Goal: Task Accomplishment & Management: Use online tool/utility

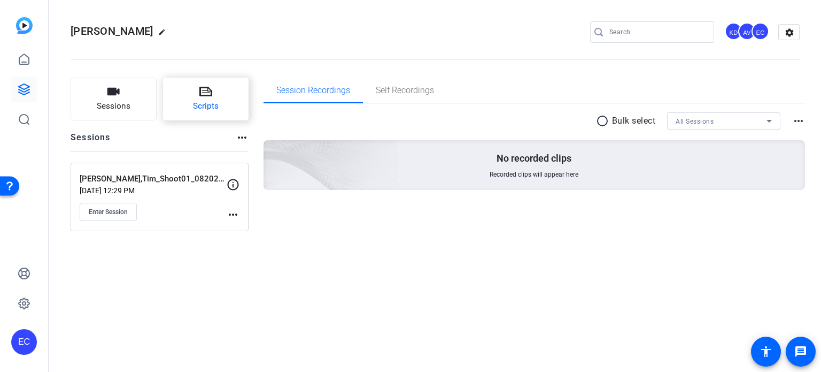
click at [191, 97] on button "Scripts" at bounding box center [206, 99] width 86 height 43
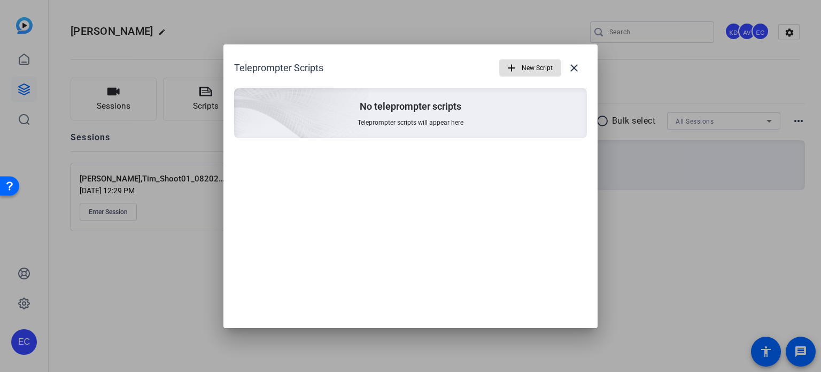
click at [521, 66] on span "button" at bounding box center [530, 68] width 61 height 26
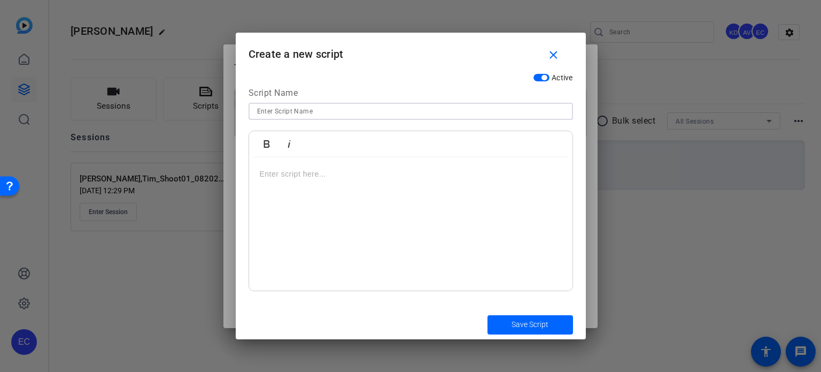
click at [400, 112] on input at bounding box center [411, 111] width 308 height 13
paste input "Heygen Consent"
type input "Heygen Consent"
click at [375, 210] on div at bounding box center [411, 224] width 324 height 134
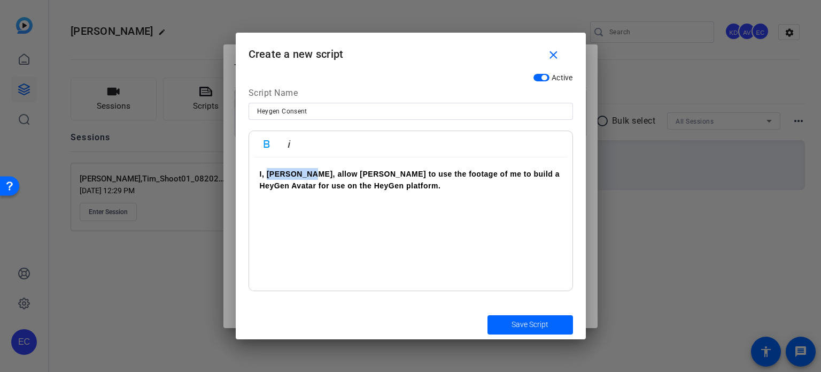
drag, startPoint x: 305, startPoint y: 171, endPoint x: 265, endPoint y: 181, distance: 41.5
click at [265, 180] on p "I, Derek Hall, allow HeyGen to use the footage of me to build a HeyGen Avatar f…" at bounding box center [411, 180] width 302 height 24
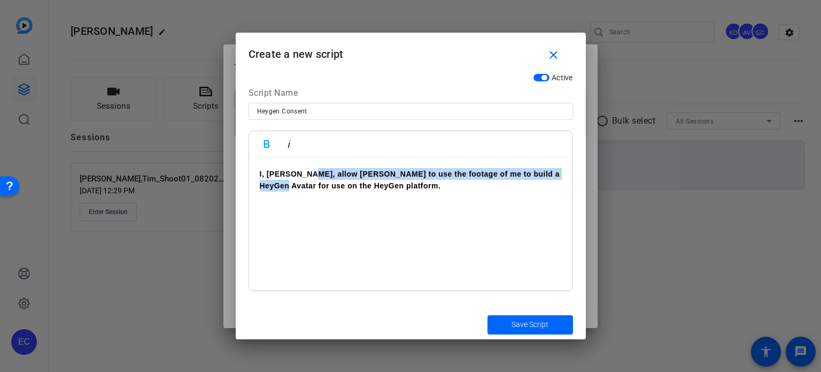
click at [313, 171] on strong "I, Derek Hall, allow HeyGen to use the footage of me to build a HeyGen Avatar f…" at bounding box center [410, 180] width 301 height 20
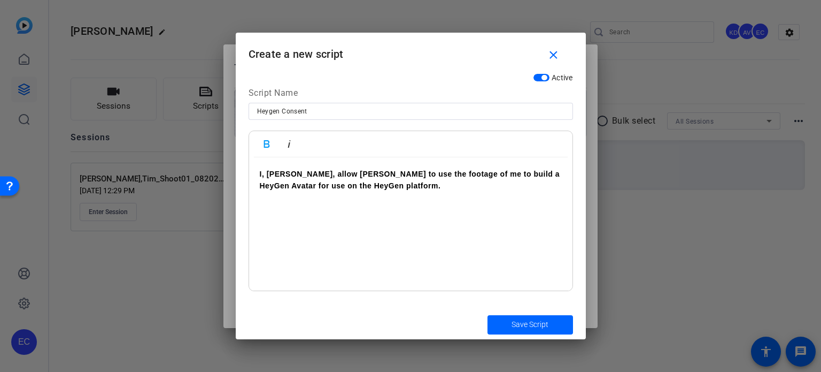
click at [302, 173] on strong "I, Derek Hall, allow HeyGen to use the footage of me to build a HeyGen Avatar f…" at bounding box center [410, 180] width 301 height 20
drag, startPoint x: 304, startPoint y: 170, endPoint x: 267, endPoint y: 172, distance: 36.5
click at [267, 172] on strong "I, Derek Hall, allow HeyGen to use the footage of me to build a HeyGen Avatar f…" at bounding box center [410, 180] width 301 height 20
click at [509, 320] on span "submit" at bounding box center [531, 325] width 86 height 26
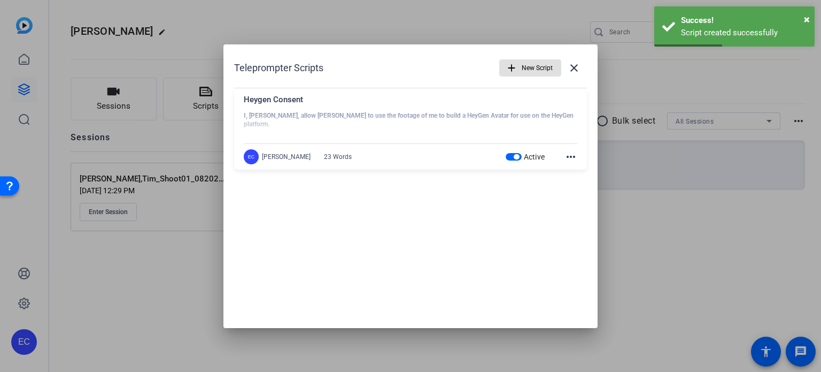
click at [539, 70] on span "New Script" at bounding box center [537, 68] width 31 height 20
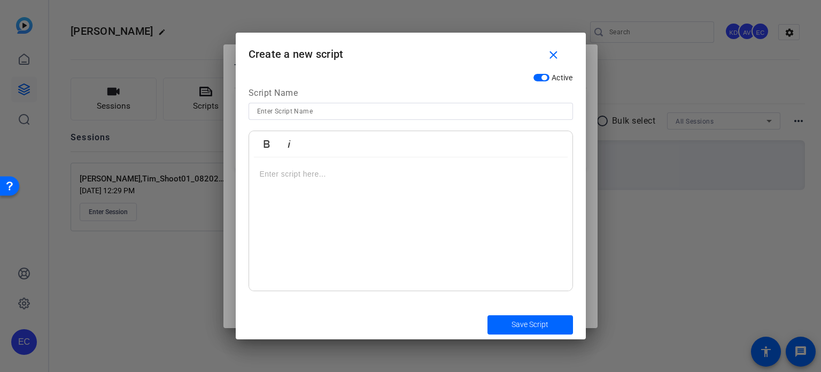
click at [326, 113] on input at bounding box center [411, 111] width 308 height 13
paste input "HeyGen Script - CATS"
type input "HeyGen Script - CATS"
click at [483, 214] on div at bounding box center [411, 224] width 324 height 134
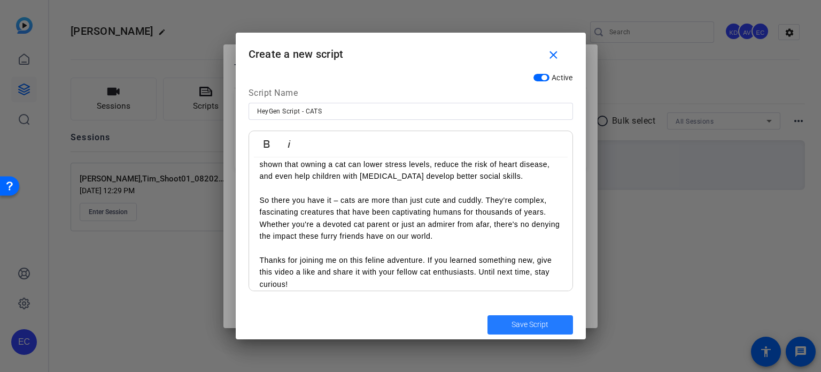
click at [563, 329] on span "submit" at bounding box center [531, 325] width 86 height 26
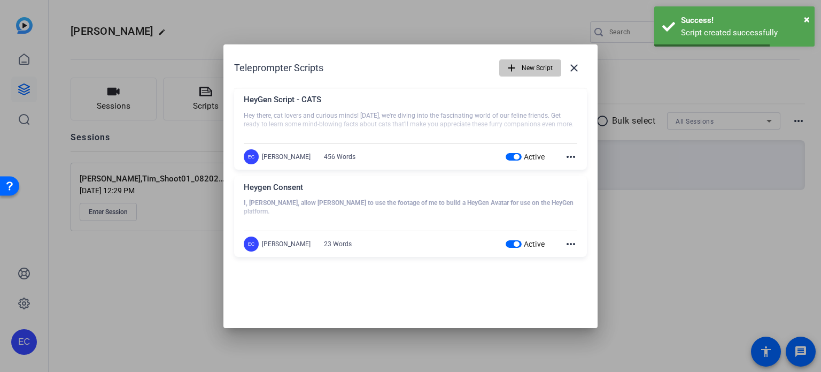
click at [532, 62] on span "New Script" at bounding box center [537, 68] width 31 height 20
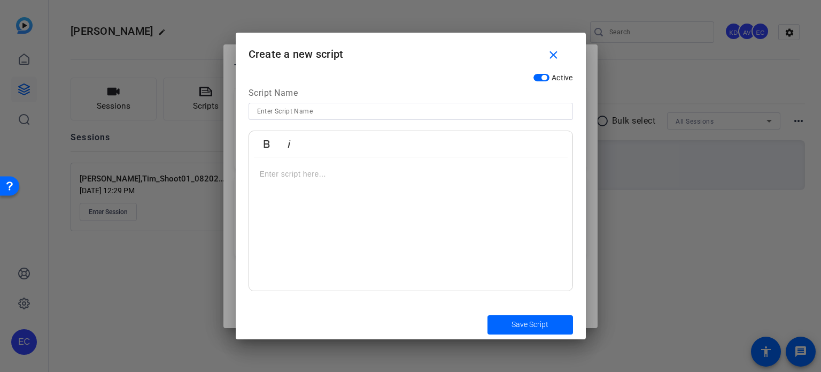
click at [352, 107] on input at bounding box center [411, 111] width 308 height 13
paste input "HeyGen Script - Dogs"
type input "HeyGen Script - Dogs"
click at [455, 205] on div at bounding box center [411, 224] width 324 height 134
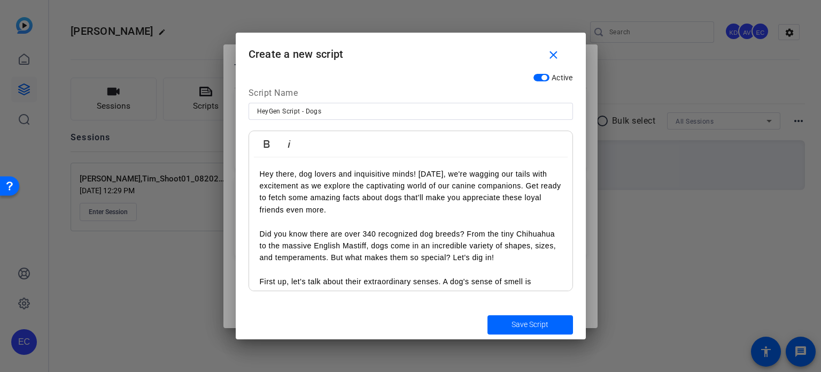
scroll to position [452, 0]
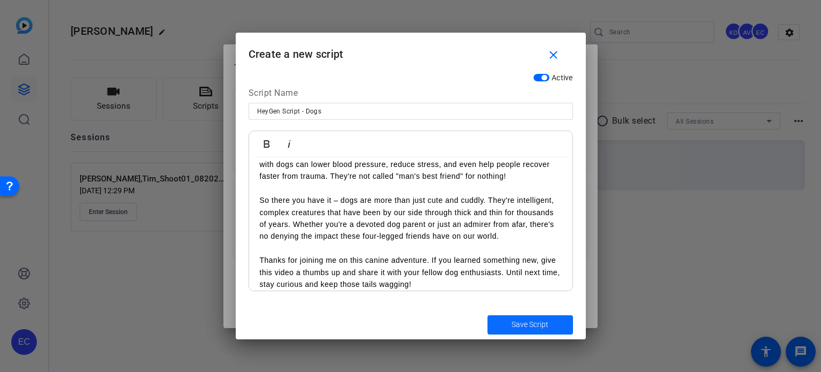
click at [539, 323] on span "Save Script" at bounding box center [530, 324] width 37 height 11
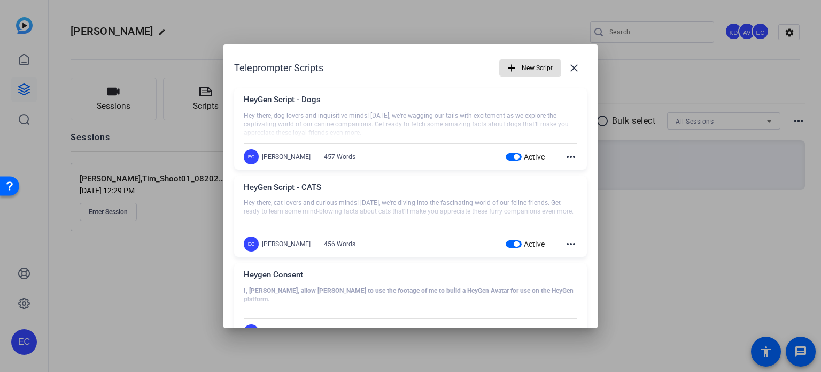
click at [522, 74] on span "New Script" at bounding box center [537, 68] width 31 height 20
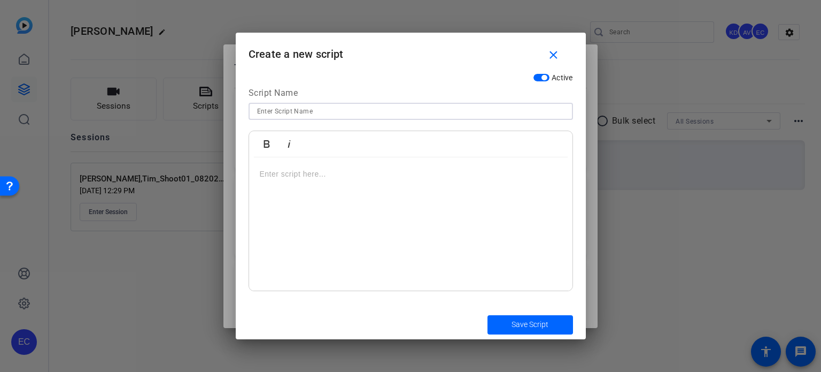
click at [412, 113] on input at bounding box center [411, 111] width 308 height 13
paste input "PI-META-001 Why Insurance Doesn’t Cover Everything"
type input "PI-META-001 Why Insurance Doesn’t Cover Everything"
click at [410, 231] on div at bounding box center [411, 224] width 324 height 134
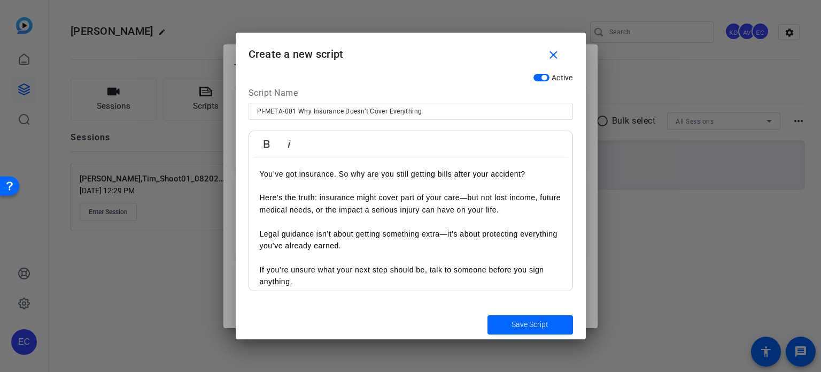
click at [261, 199] on p "Here’s the truth: insurance might cover part of your care—but not lost income, …" at bounding box center [411, 198] width 302 height 36
click at [262, 234] on p "Legal guidance isn’t about getting something extra—it’s about protecting everyt…" at bounding box center [411, 234] width 302 height 36
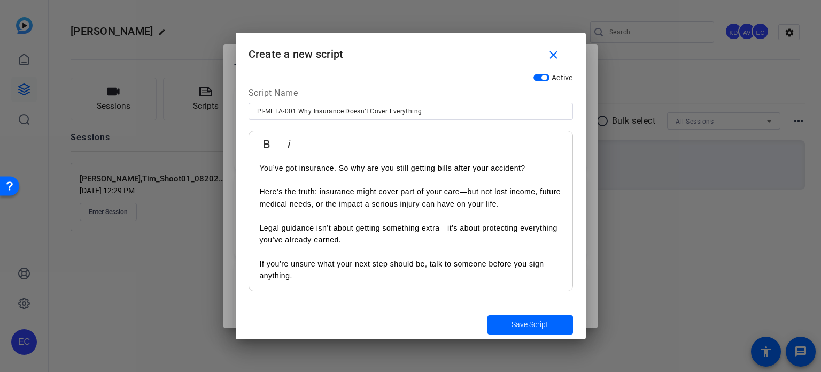
scroll to position [7, 0]
click at [260, 262] on p "If you’re unsure what your next step should be, talk to someone before you sign…" at bounding box center [411, 262] width 302 height 36
click at [513, 320] on span "Save Script" at bounding box center [530, 324] width 37 height 11
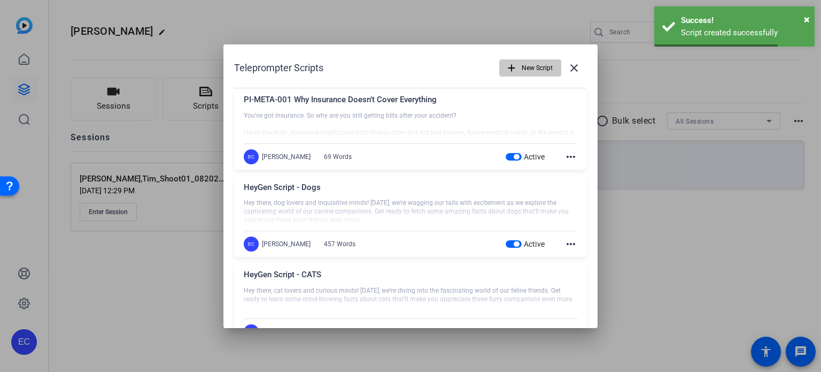
click at [514, 64] on span "button" at bounding box center [530, 68] width 61 height 26
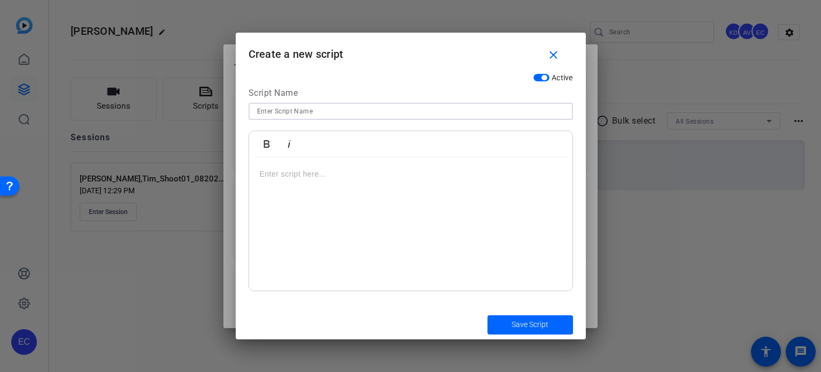
click at [413, 115] on input at bounding box center [411, 111] width 308 height 13
paste input "PI-META-002 You Got Care. But What About Compensation?"
type input "PI-META-002 You Got Care. But What About Compensation?"
click at [474, 229] on div at bounding box center [411, 224] width 324 height 134
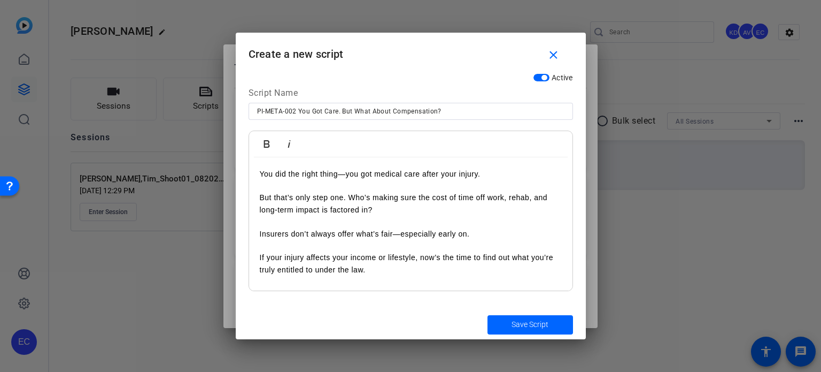
click at [263, 196] on p "But that’s only step one. Who’s making sure the cost of time off work, rehab, a…" at bounding box center [411, 198] width 302 height 36
drag, startPoint x: 261, startPoint y: 232, endPoint x: 274, endPoint y: 237, distance: 13.7
click at [263, 233] on p "Insurers don’t always offer what’s fair—especially early on." at bounding box center [411, 228] width 302 height 24
click at [262, 259] on p "If your injury affects your income or lifestyle, now’s the time to find out wha…" at bounding box center [411, 258] width 302 height 36
click at [537, 320] on span "Save Script" at bounding box center [530, 324] width 37 height 11
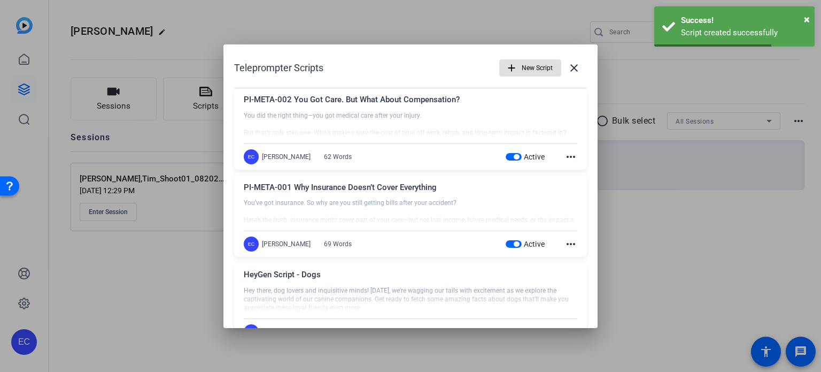
click at [506, 64] on mat-icon "add" at bounding box center [512, 68] width 12 height 12
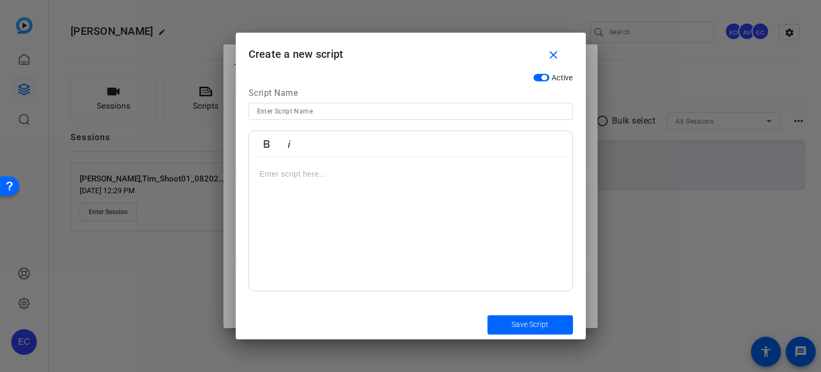
click at [428, 113] on input at bounding box center [411, 111] width 308 height 13
paste input "PI-META-003 Already Talked to Insurance? Here’s What to Know"
type input "PI-META-003 Already Talked to Insurance? Here’s What to Know"
click at [422, 207] on div at bounding box center [411, 224] width 324 height 134
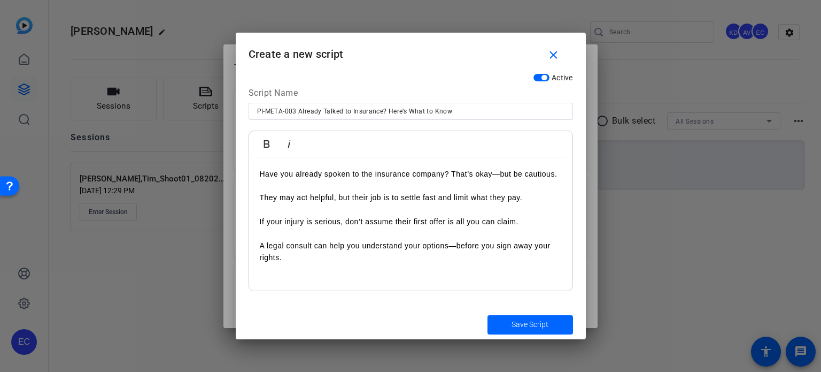
click at [262, 196] on p "They may act helpful, but their job is to settle fast and limit what they pay." at bounding box center [411, 192] width 302 height 24
click at [261, 225] on p "If your injury is serious, don’t assume their first offer is all you can claim." at bounding box center [411, 216] width 302 height 24
click at [261, 247] on p "A legal consult can help you understand your options—before you sign away your …" at bounding box center [411, 246] width 302 height 36
click at [529, 325] on span "Save Script" at bounding box center [530, 324] width 37 height 11
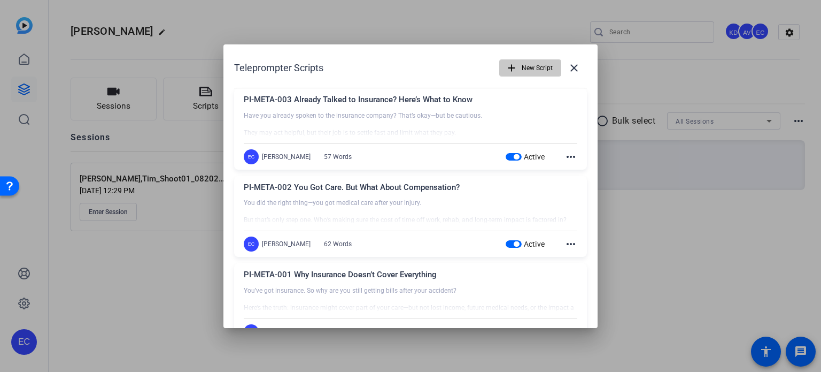
click at [515, 67] on span "button" at bounding box center [530, 68] width 61 height 26
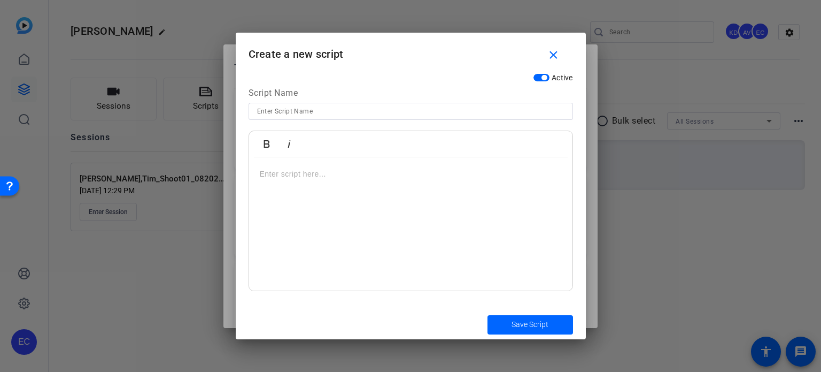
click at [379, 109] on input at bounding box center [411, 111] width 308 height 13
paste input "PI-META-004 When a Good Job Isn’t Enough Protection"
type input "PI-META-004 When a Good Job Isn’t Enough Protection"
click at [449, 196] on div at bounding box center [411, 224] width 324 height 134
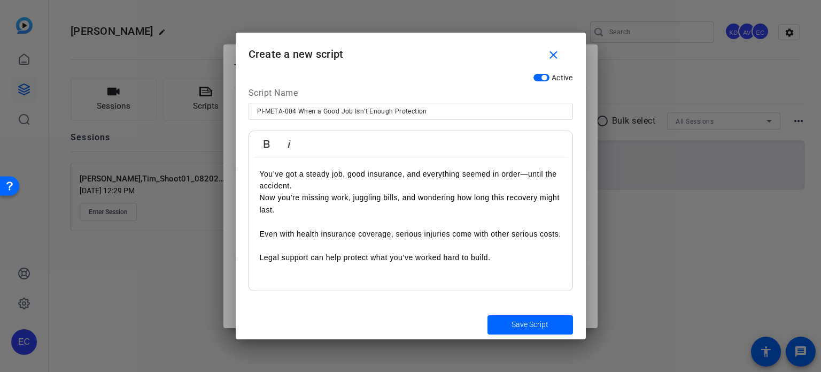
click at [261, 171] on p "You’ve got a steady job, good insurance, and everything seemed in order—until t…" at bounding box center [411, 180] width 302 height 24
click at [263, 192] on p "Now you’re missing work, juggling bills, and wondering how long this recovery m…" at bounding box center [411, 203] width 302 height 24
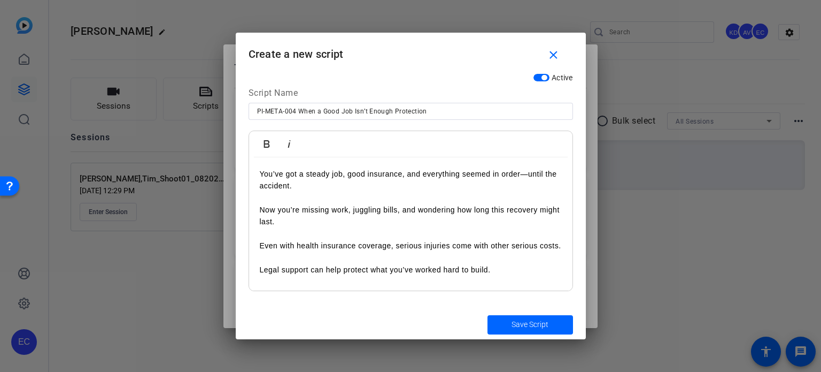
click at [263, 243] on p "Even with health insurance coverage, serious injuries come with other serious c…" at bounding box center [411, 240] width 302 height 24
click at [263, 273] on p "Legal support can help protect what you’ve worked hard to build." at bounding box center [411, 263] width 302 height 24
click at [522, 328] on span "Save Script" at bounding box center [530, 324] width 37 height 11
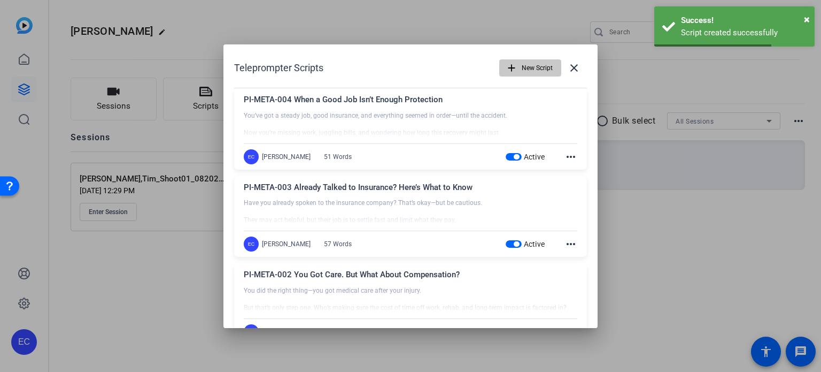
click at [543, 68] on span "New Script" at bounding box center [537, 68] width 31 height 20
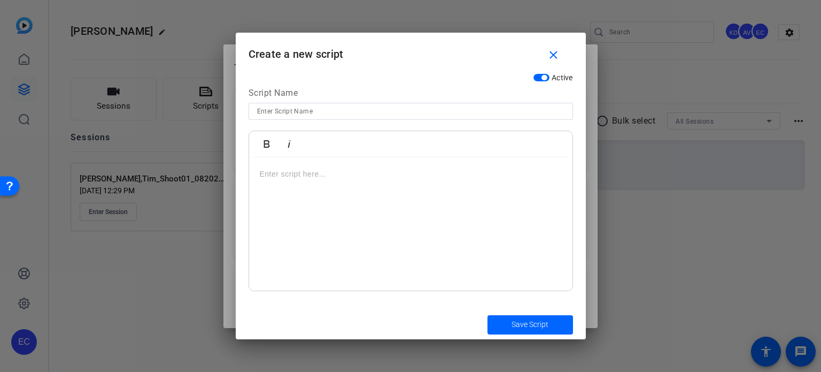
click at [308, 109] on input at bounding box center [411, 111] width 308 height 13
paste input "PI-META-005 The First Offer Might Not Be the Best"
type input "PI-META-005 The First Offer Might Not Be the Best"
click at [350, 183] on div at bounding box center [411, 224] width 324 height 134
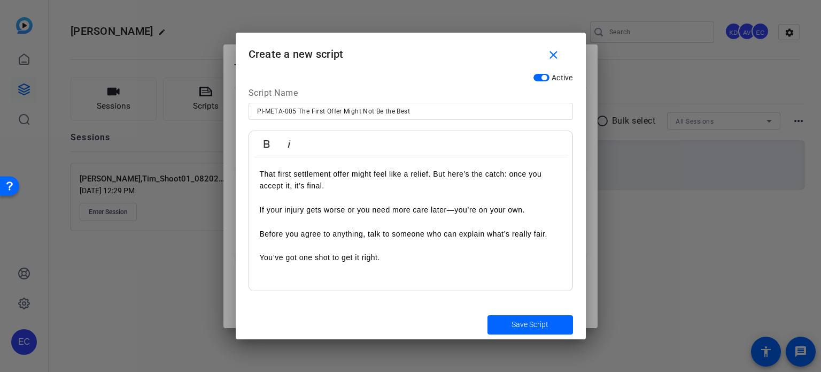
click at [262, 210] on p "If your injury gets worse or you need more care later—you’re on your own." at bounding box center [411, 203] width 302 height 24
click at [263, 233] on p "Before you agree to anything, talk to someone who can explain what’s really fai…" at bounding box center [411, 228] width 302 height 24
click at [262, 258] on p "You’ve got one shot to get it right." at bounding box center [411, 252] width 302 height 24
click at [516, 325] on span "Save Script" at bounding box center [530, 324] width 37 height 11
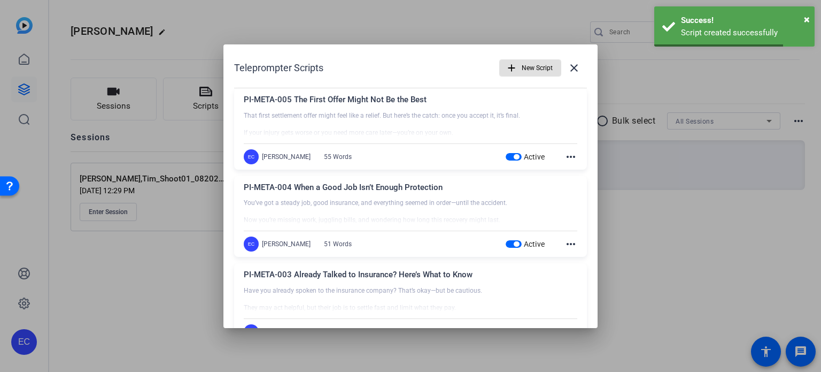
click at [516, 68] on span "button" at bounding box center [530, 68] width 61 height 26
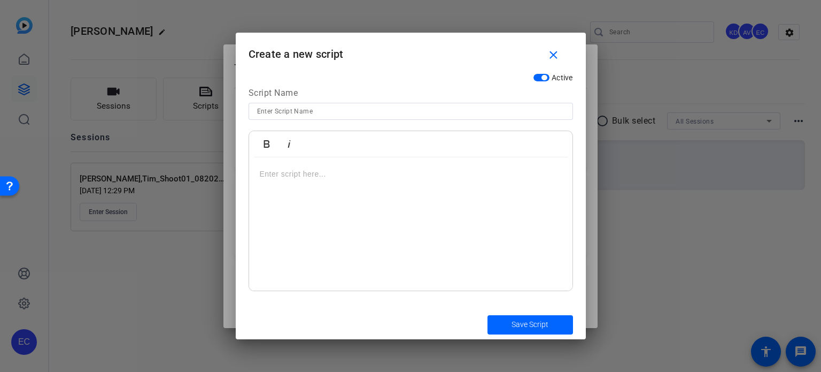
click at [319, 114] on input at bounding box center [411, 111] width 308 height 13
paste input "PI-META-006 You’re Not Overreacting"
type input "PI-META-006 You’re Not Overreacting"
click at [398, 213] on div at bounding box center [411, 224] width 324 height 134
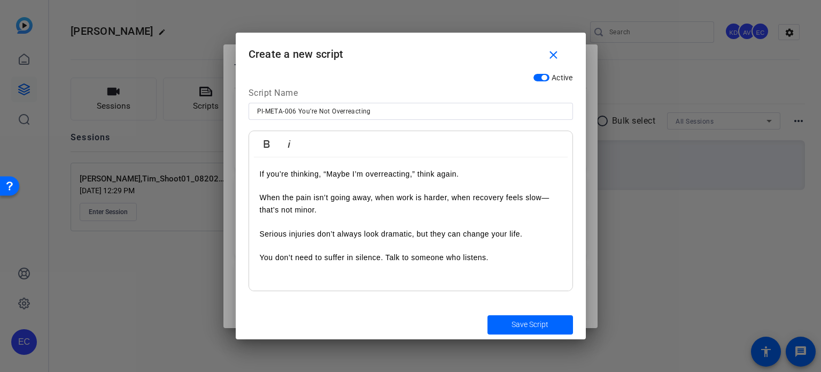
click at [263, 195] on p "When the pain isn’t going away, when work is harder, when recovery feels slow—t…" at bounding box center [411, 198] width 302 height 36
click at [262, 236] on p "Serious injuries don’t always look dramatic, but they can change your life." at bounding box center [411, 228] width 302 height 24
click at [264, 260] on p "You don’t need to suffer in silence. Talk to someone who listens." at bounding box center [411, 252] width 302 height 24
click at [263, 260] on p "You don’t need to suffer in silence. Talk to someone who listens." at bounding box center [411, 252] width 302 height 24
click at [517, 318] on button "Save Script" at bounding box center [531, 324] width 86 height 19
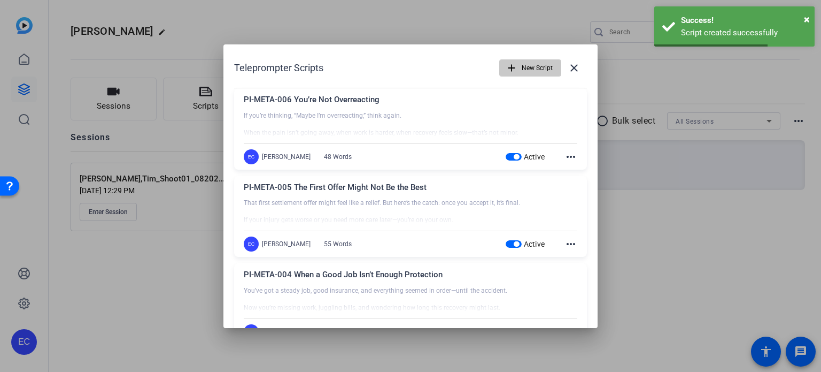
click at [510, 71] on mat-icon "add" at bounding box center [512, 68] width 12 height 12
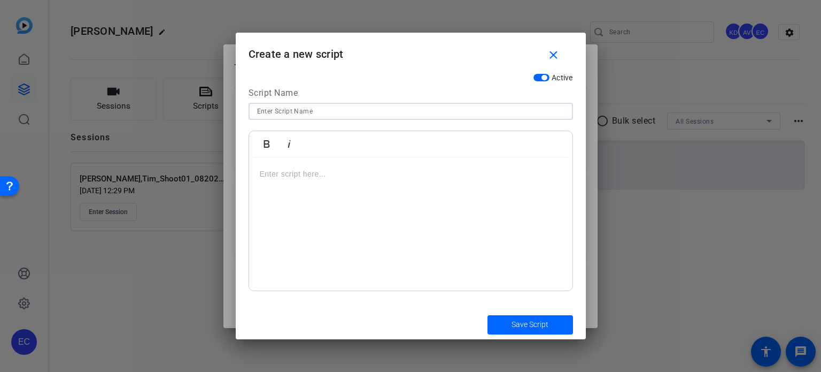
click at [287, 106] on input at bounding box center [411, 111] width 308 height 13
paste input "GEN-SMVID-04 How do you help your clients?"
type input "GEN-SMVID-04 How do you help your clients?"
click at [353, 176] on p at bounding box center [411, 174] width 302 height 12
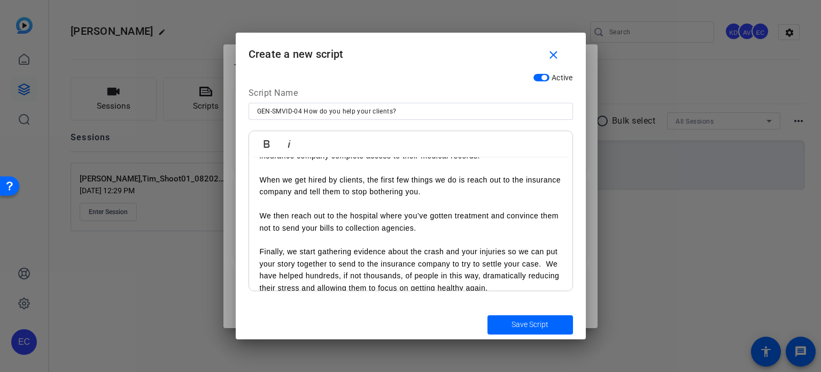
scroll to position [163, 0]
click at [262, 260] on p "Finally, we start gathering evidence about the crash and your injuries so we ca…" at bounding box center [411, 268] width 302 height 48
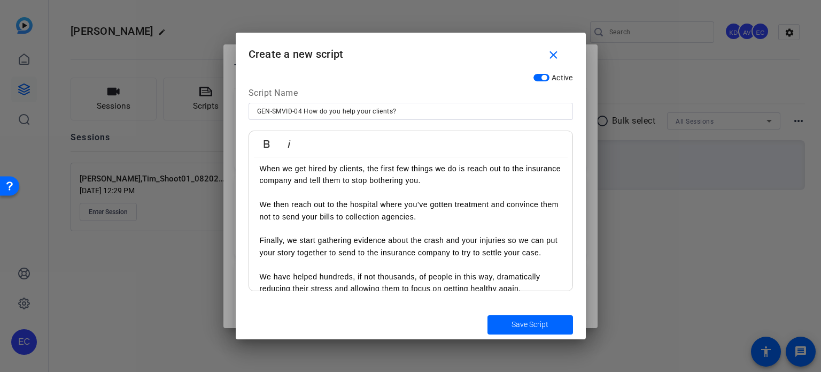
scroll to position [175, 0]
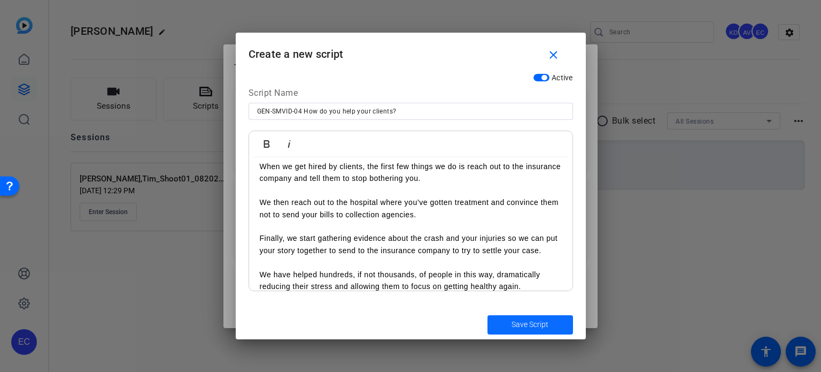
click at [513, 324] on span "Save Script" at bounding box center [530, 324] width 37 height 11
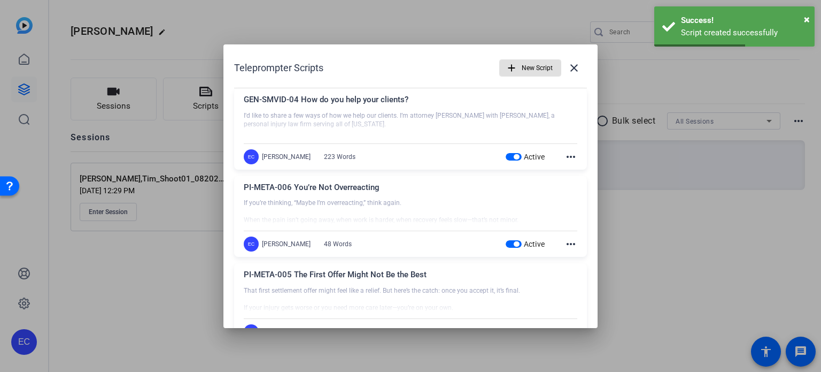
click at [522, 67] on span "New Script" at bounding box center [537, 68] width 31 height 20
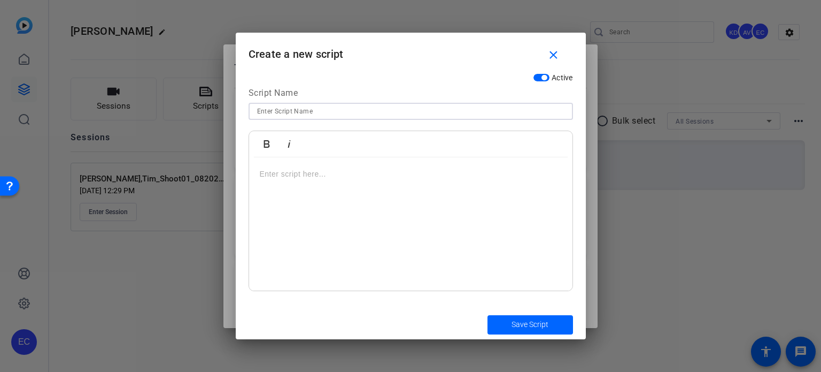
click at [304, 112] on input at bounding box center [411, 111] width 308 height 13
paste input "PI-REELS-23 There’s no such thing as an “open and shut” motorcycle accident case"
type input "PI-REELS-23 There’s no such thing as an “open and shut” motorcycle accident case"
click at [345, 197] on div at bounding box center [411, 224] width 324 height 134
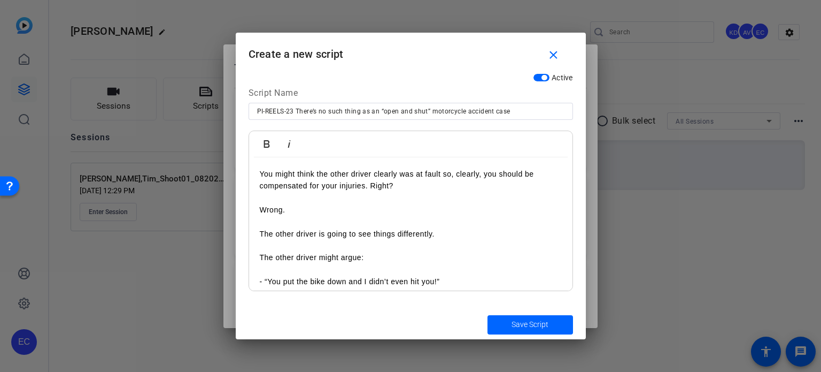
scroll to position [53, 0]
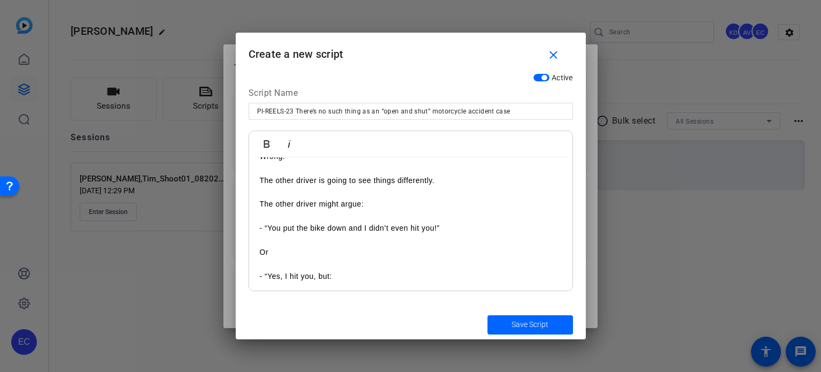
click at [258, 255] on div "You might think the other driver clearly was at fault so, clearly, you should b…" at bounding box center [411, 272] width 324 height 336
click at [255, 267] on div "You might think the other driver clearly was at fault so, clearly, you should b…" at bounding box center [411, 266] width 324 height 324
click at [258, 279] on div "You might think the other driver clearly was at fault so, clearly, you should b…" at bounding box center [411, 260] width 324 height 312
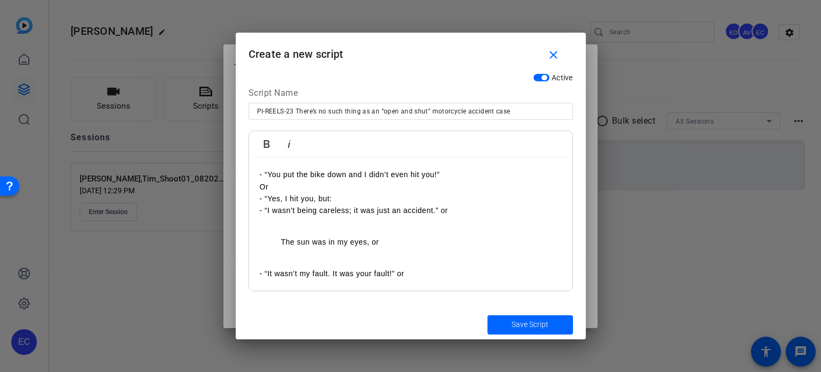
click at [278, 240] on ul "The sun was in my eyes, or" at bounding box center [411, 242] width 302 height 12
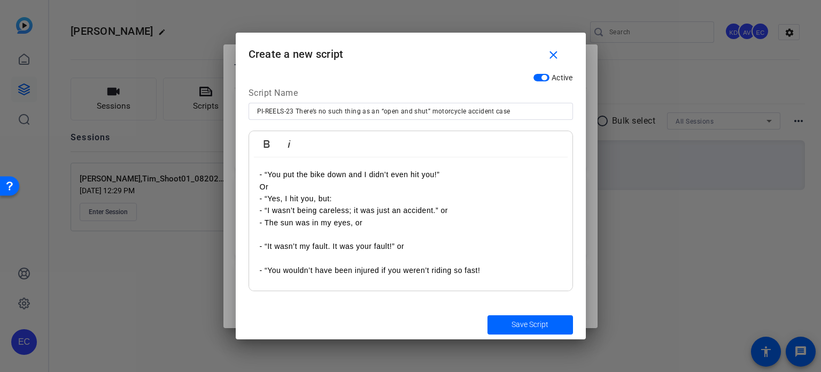
drag, startPoint x: 255, startPoint y: 245, endPoint x: 265, endPoint y: 254, distance: 13.7
click at [256, 247] on div "You might think the other driver clearly was at fault so, clearly, you should b…" at bounding box center [411, 186] width 324 height 273
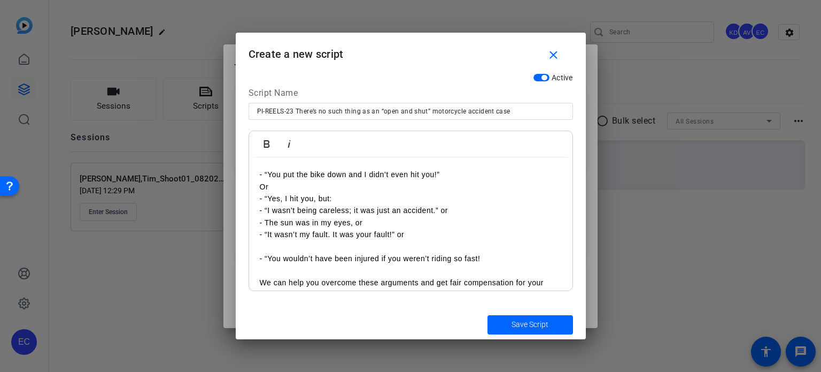
click at [259, 256] on div "You might think the other driver clearly was at fault so, clearly, you should b…" at bounding box center [411, 180] width 324 height 261
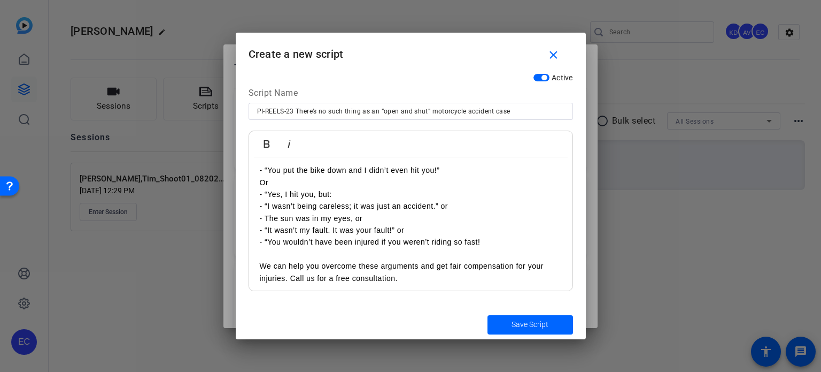
scroll to position [115, 0]
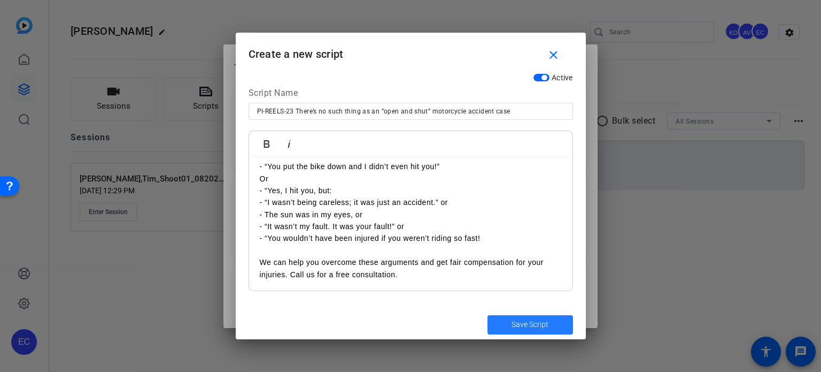
click at [500, 326] on span "submit" at bounding box center [531, 325] width 86 height 26
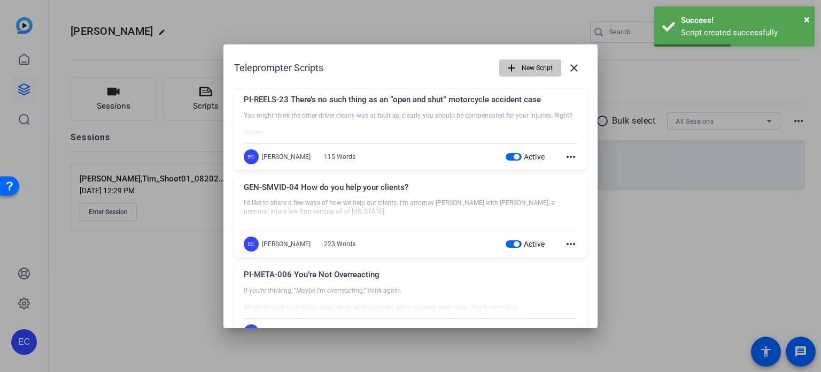
click at [513, 63] on span "button" at bounding box center [530, 68] width 61 height 26
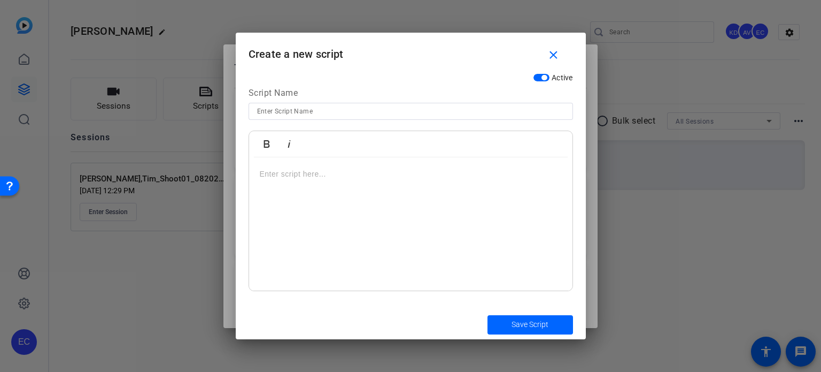
click at [349, 118] on div at bounding box center [411, 111] width 308 height 17
click at [351, 113] on input at bounding box center [411, 111] width 308 height 13
paste input "PI-SMVID-002 Should you talk to other drivers' insurance company?"
type input "PI-SMVID-002 Should you talk to other drivers' insurance company?"
click at [280, 228] on div at bounding box center [411, 224] width 324 height 134
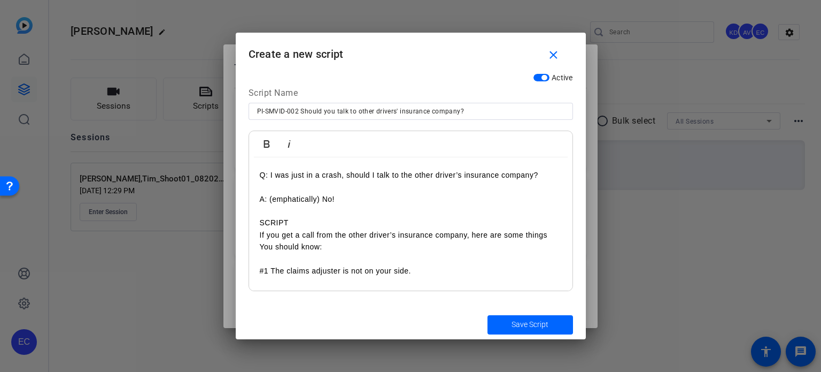
scroll to position [0, 0]
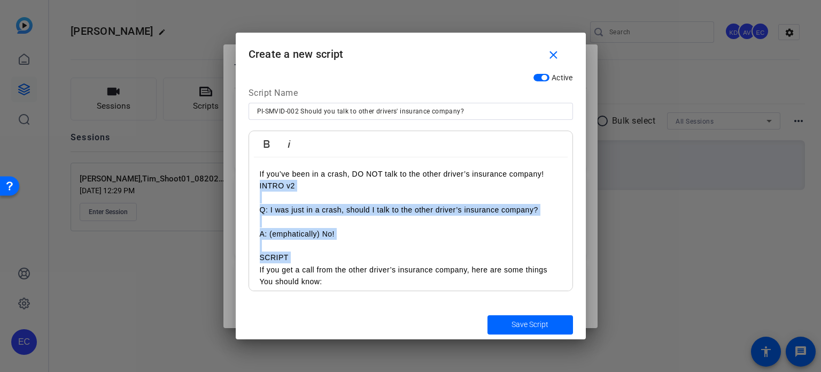
drag, startPoint x: 259, startPoint y: 268, endPoint x: 259, endPoint y: 191, distance: 77.0
click at [258, 190] on div "If you’ve been in a crash, DO NOT talk to the other driver’s insurance company!…" at bounding box center [411, 305] width 324 height 297
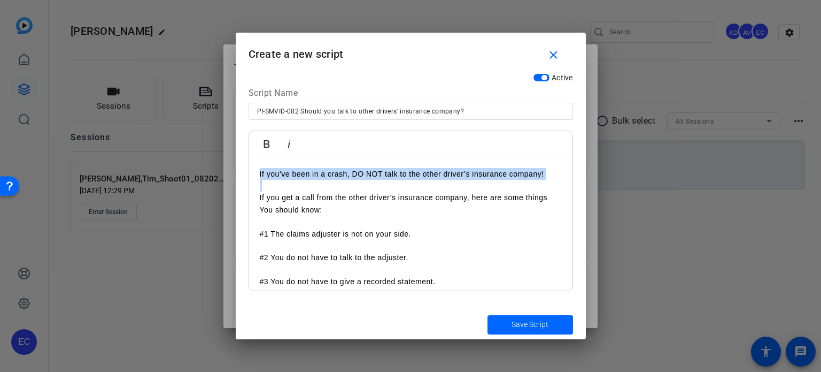
drag, startPoint x: 259, startPoint y: 198, endPoint x: 252, endPoint y: 167, distance: 32.2
click at [252, 167] on div "If you’ve been in a crash, DO NOT talk to the other driver’s insurance company!…" at bounding box center [411, 269] width 324 height 225
drag, startPoint x: 295, startPoint y: 198, endPoint x: 385, endPoint y: 201, distance: 89.9
click at [347, 173] on div "If you’ve been in a crash, DO NOT talk to the other driver’s insurance company!…" at bounding box center [411, 269] width 324 height 225
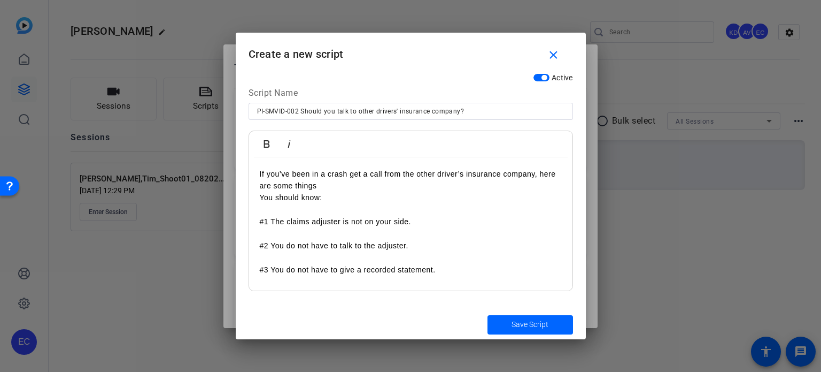
click at [260, 198] on p "You should know:" at bounding box center [411, 197] width 302 height 12
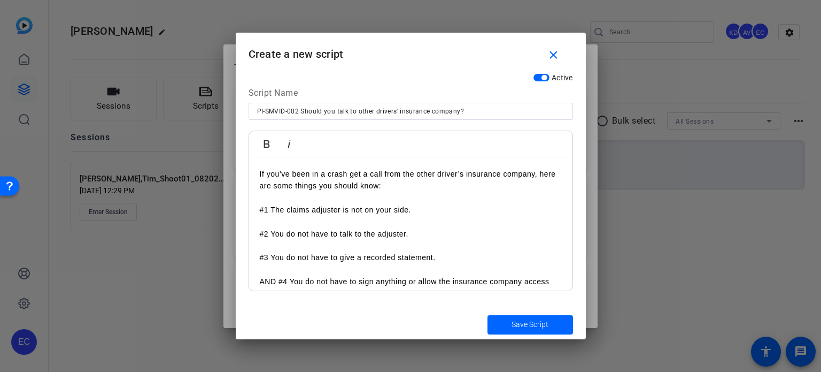
scroll to position [67, 0]
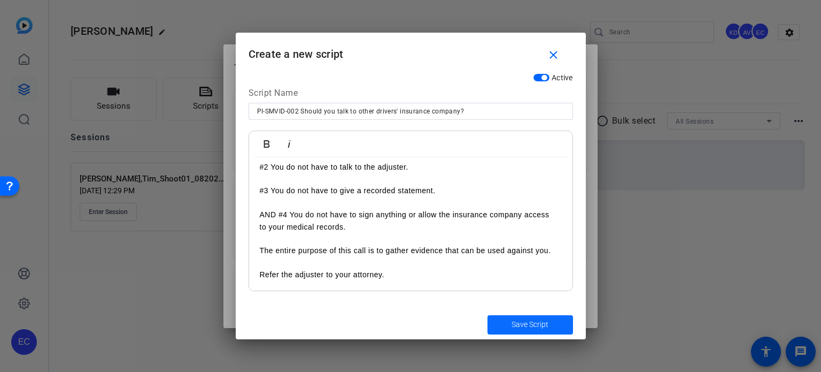
click at [520, 327] on span "Save Script" at bounding box center [530, 324] width 37 height 11
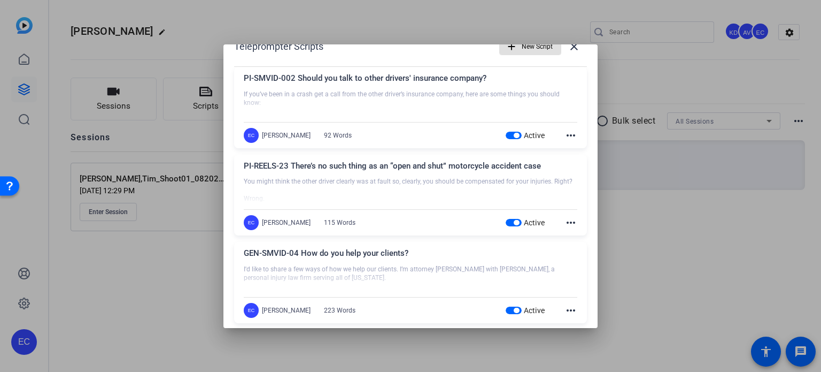
scroll to position [0, 0]
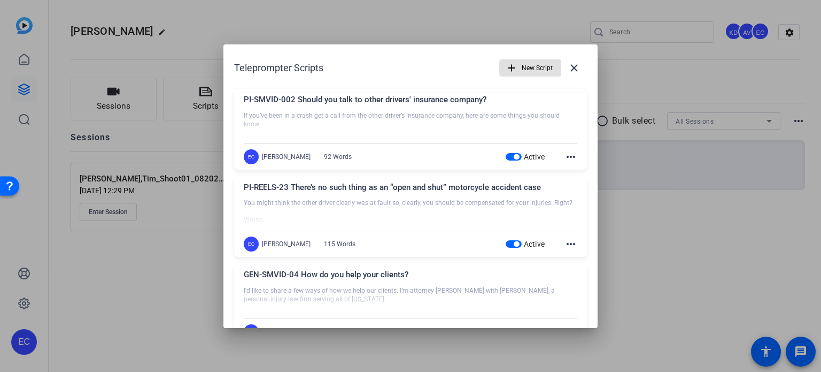
click at [353, 19] on div at bounding box center [410, 186] width 821 height 372
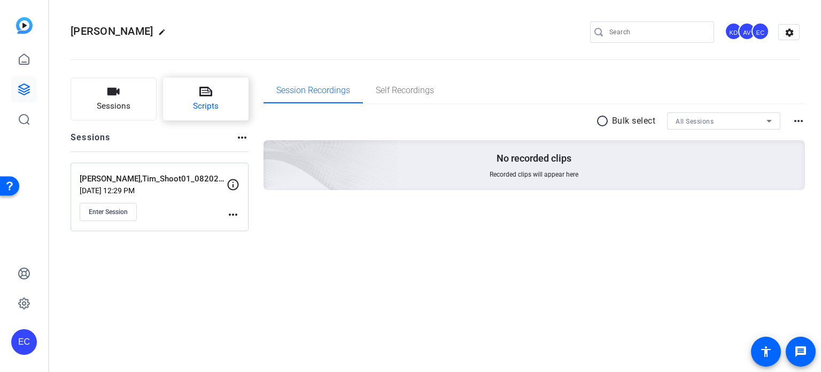
click at [195, 94] on button "Scripts" at bounding box center [206, 99] width 86 height 43
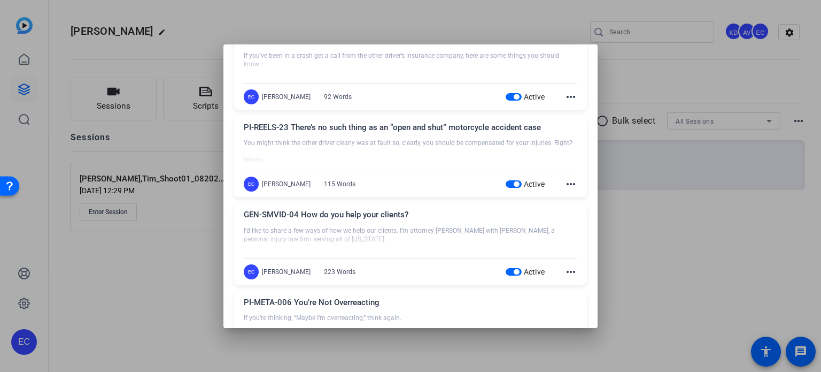
scroll to position [53, 0]
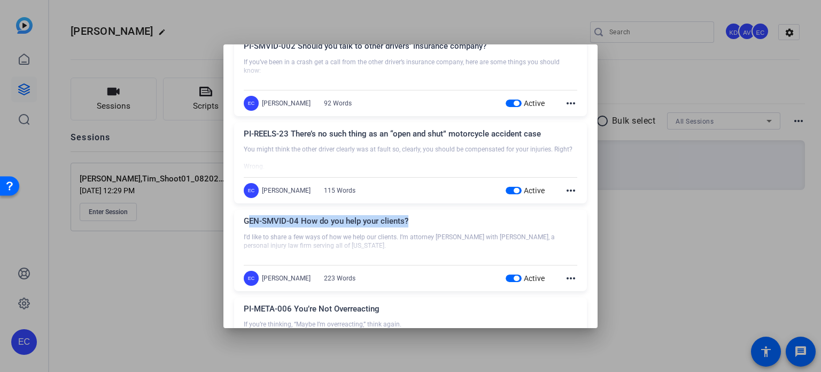
drag, startPoint x: 417, startPoint y: 222, endPoint x: 532, endPoint y: 299, distance: 138.2
click at [247, 217] on div "GEN-SMVID-04 How do you help your clients?" at bounding box center [411, 224] width 334 height 18
click at [570, 275] on mat-icon "more_horiz" at bounding box center [571, 278] width 13 height 13
click at [568, 287] on span "Edit" at bounding box center [589, 293] width 43 height 13
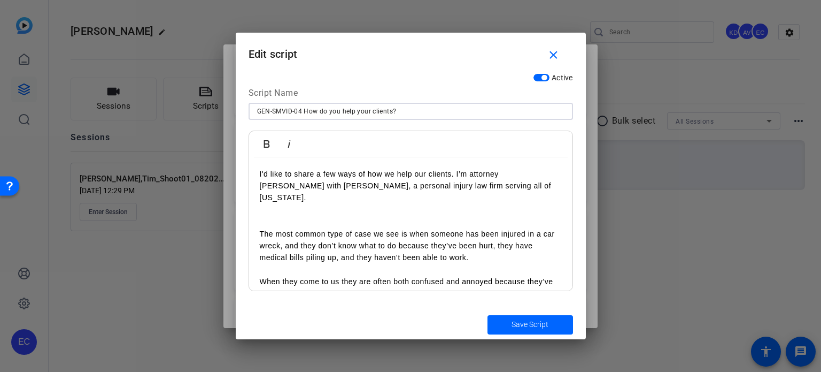
drag, startPoint x: 355, startPoint y: 96, endPoint x: 101, endPoint y: 81, distance: 255.0
click at [109, 76] on div "Teleprompter Scripts add New Script close PI-SMVID-002 Should you talk to other…" at bounding box center [410, 186] width 821 height 372
drag, startPoint x: 554, startPoint y: 57, endPoint x: 433, endPoint y: 174, distance: 168.3
click at [554, 58] on mat-icon "close" at bounding box center [553, 55] width 13 height 13
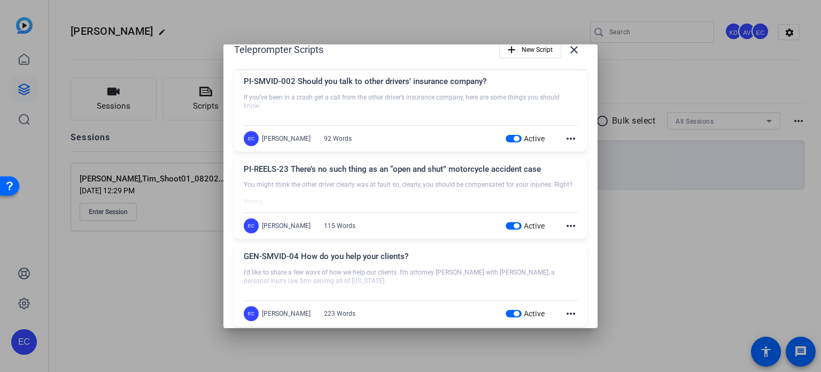
scroll to position [0, 0]
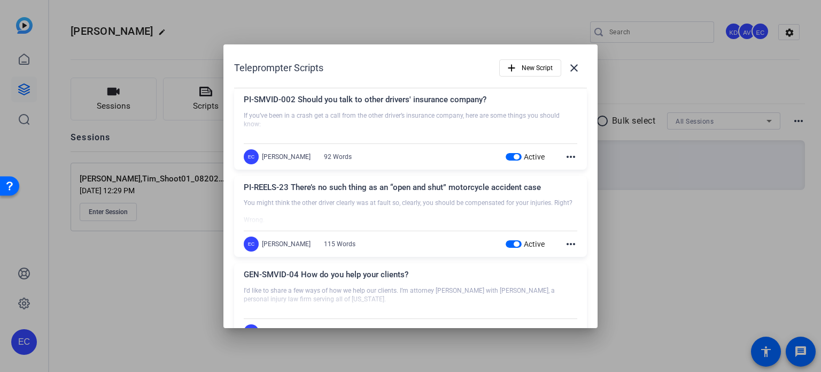
click at [570, 244] on mat-icon "more_horiz" at bounding box center [571, 243] width 13 height 13
click at [563, 260] on button "Edit" at bounding box center [589, 259] width 60 height 13
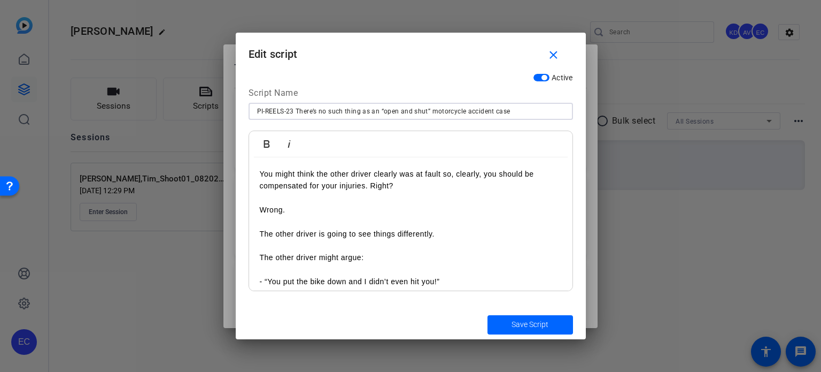
drag, startPoint x: 514, startPoint y: 111, endPoint x: 0, endPoint y: 45, distance: 518.7
click at [0, 43] on div "Teleprompter Scripts add New Script close PI-SMVID-002 Should you talk to other…" at bounding box center [410, 186] width 821 height 372
drag, startPoint x: 557, startPoint y: 56, endPoint x: 541, endPoint y: 65, distance: 18.0
click at [557, 56] on mat-icon "close" at bounding box center [553, 55] width 13 height 13
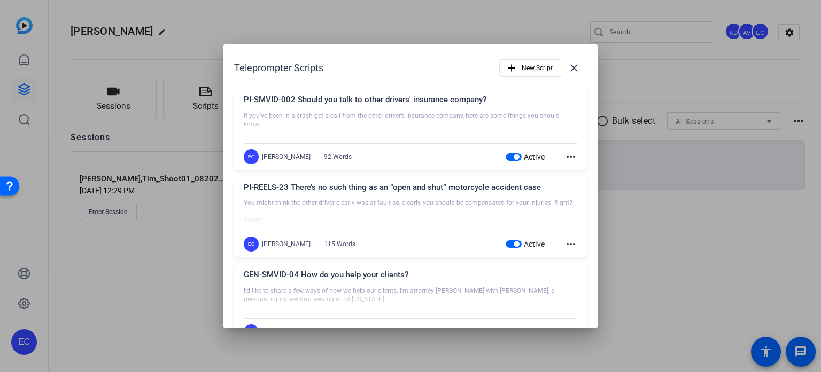
click at [565, 153] on mat-icon "more_horiz" at bounding box center [571, 156] width 13 height 13
click at [566, 168] on button "Edit" at bounding box center [589, 171] width 60 height 13
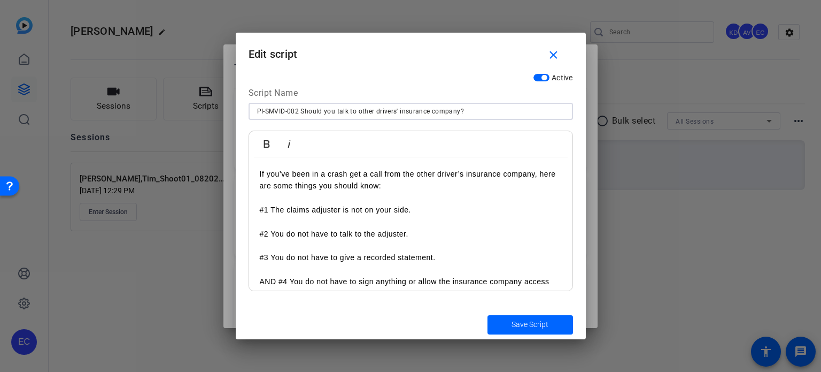
drag, startPoint x: 485, startPoint y: 114, endPoint x: 176, endPoint y: 79, distance: 310.6
click at [176, 78] on div "Teleprompter Scripts add New Script close PI-SMVID-002 Should you talk to other…" at bounding box center [410, 186] width 821 height 372
click at [554, 56] on mat-icon "close" at bounding box center [553, 55] width 13 height 13
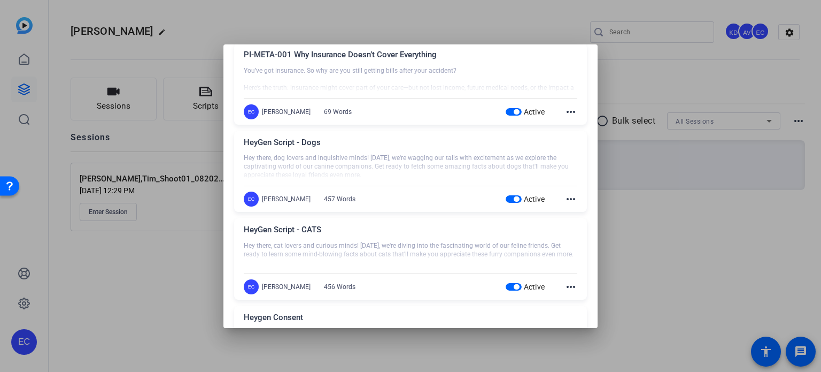
scroll to position [819, 0]
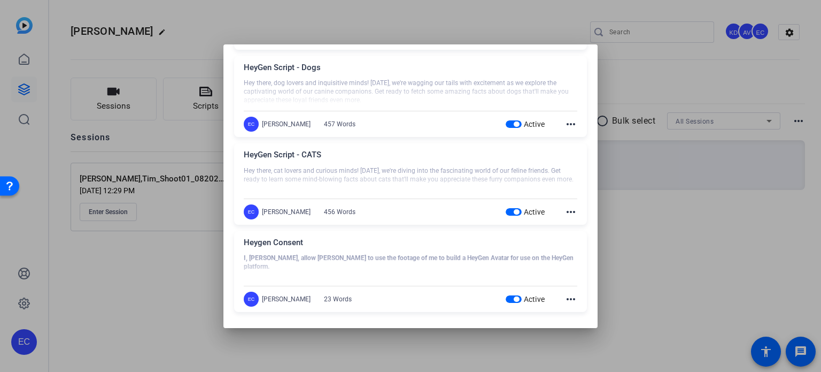
click at [692, 265] on div at bounding box center [410, 186] width 821 height 372
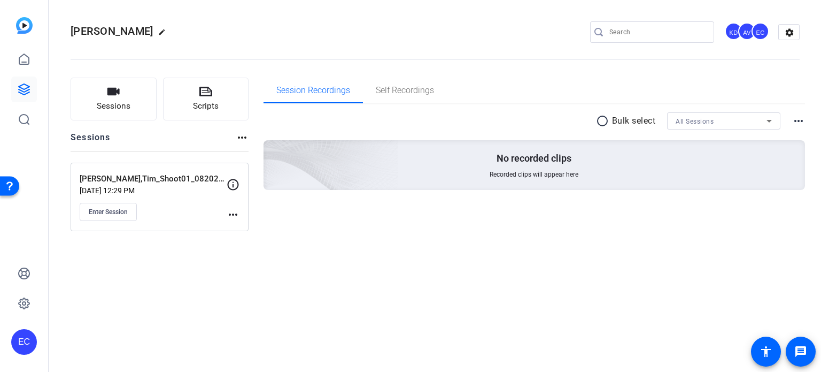
drag, startPoint x: 372, startPoint y: 275, endPoint x: 393, endPoint y: 241, distance: 40.5
click at [372, 275] on div "Miley, Tim edit KD AV EC settings Sessions Scripts Sessions more_horiz Miley,Ti…" at bounding box center [435, 186] width 772 height 372
click at [199, 83] on button "Scripts" at bounding box center [206, 99] width 86 height 43
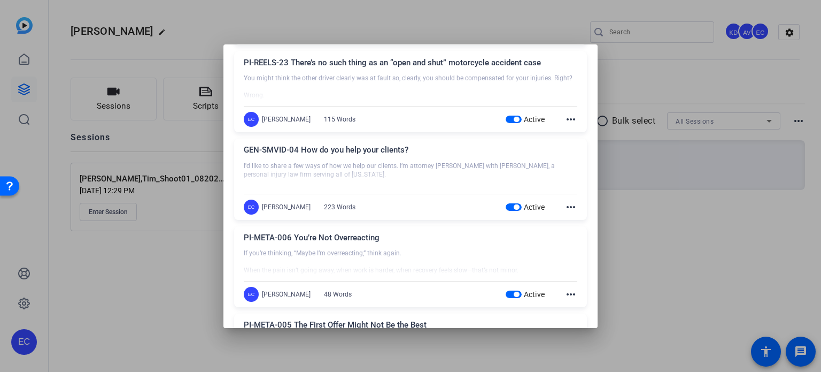
scroll to position [160, 0]
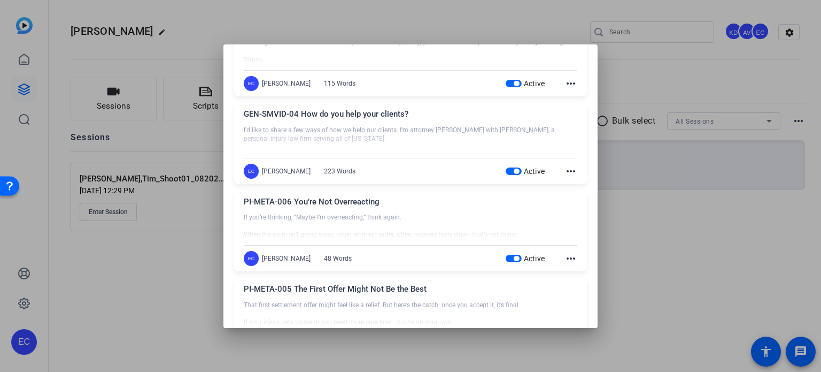
click at [130, 277] on div at bounding box center [410, 186] width 821 height 372
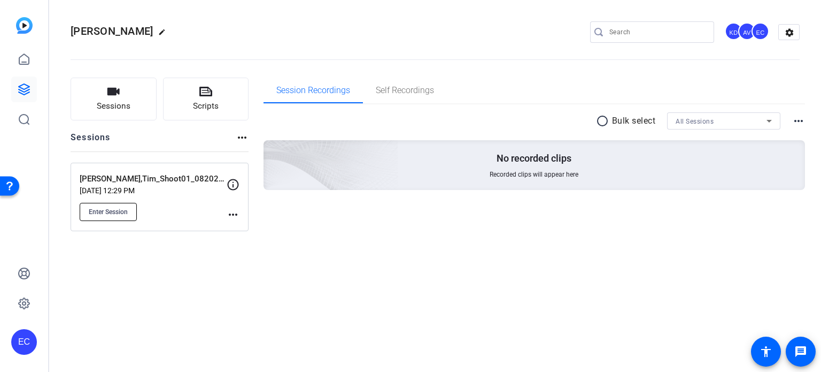
click at [113, 211] on span "Enter Session" at bounding box center [108, 212] width 39 height 9
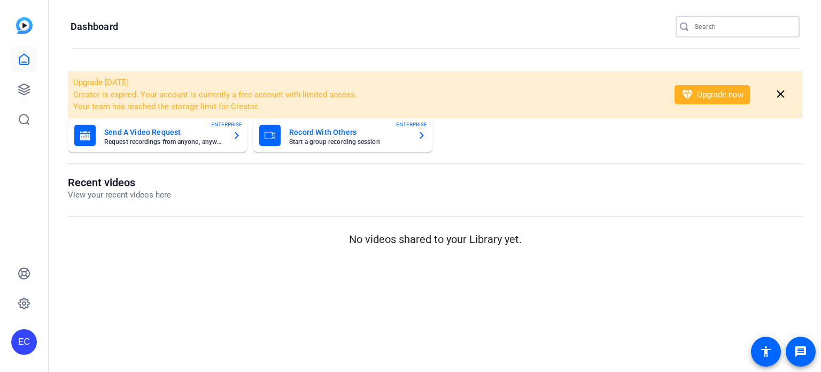
click at [700, 26] on input "Search" at bounding box center [743, 26] width 96 height 13
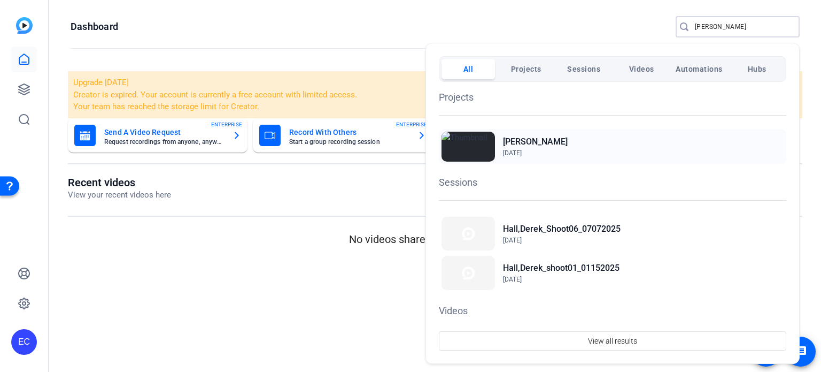
type input "derek"
click at [529, 135] on h2 "Hall, Derek" at bounding box center [535, 141] width 65 height 13
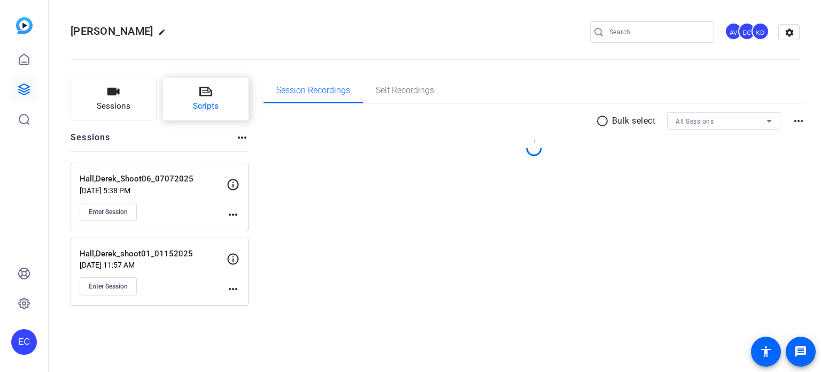
click at [202, 90] on icon at bounding box center [205, 92] width 13 height 10
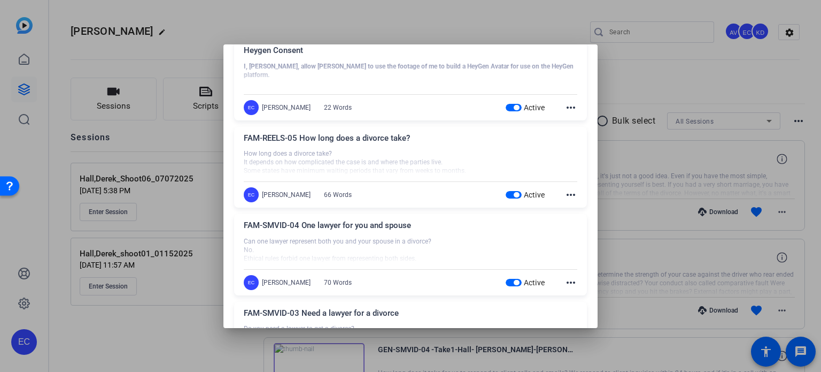
scroll to position [695, 0]
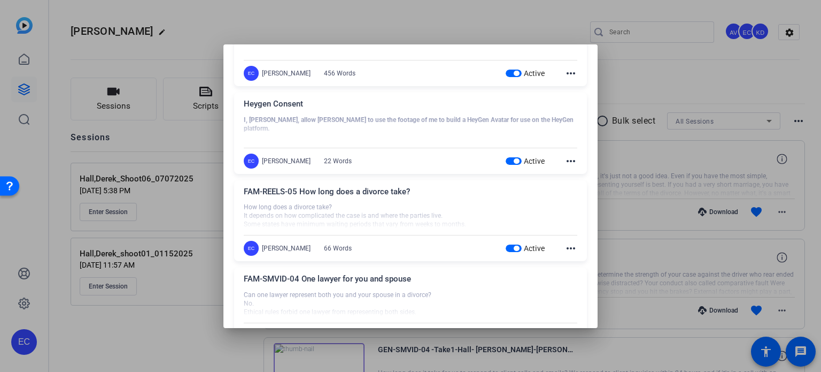
click at [568, 157] on mat-icon "more_horiz" at bounding box center [571, 161] width 13 height 13
click at [575, 174] on span "Edit" at bounding box center [589, 175] width 43 height 13
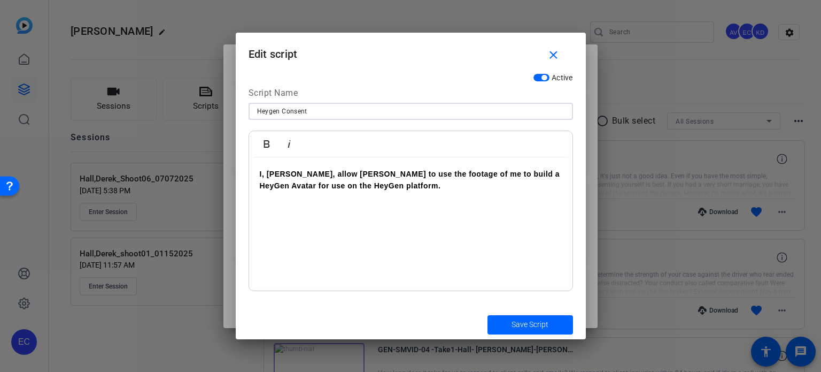
drag, startPoint x: 325, startPoint y: 113, endPoint x: 141, endPoint y: 88, distance: 186.2
click at [142, 86] on div "Teleprompter Scripts add New Script close FAM-META-006 Choosing a school can be…" at bounding box center [410, 186] width 821 height 372
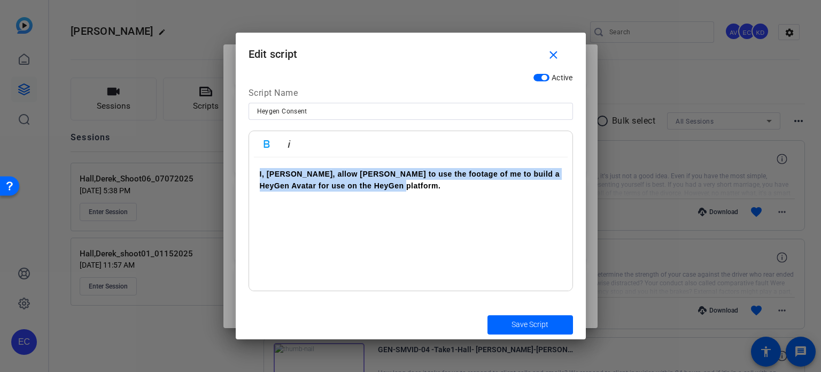
drag, startPoint x: 398, startPoint y: 183, endPoint x: 227, endPoint y: 158, distance: 172.4
click at [227, 153] on div "Teleprompter Scripts add New Script close FAM-META-006 Choosing a school can be…" at bounding box center [410, 186] width 821 height 372
copy strong "I, [PERSON_NAME], allow [PERSON_NAME] to use the footage of me to build a HeyGe…"
drag, startPoint x: 548, startPoint y: 48, endPoint x: 531, endPoint y: 2, distance: 49.1
click at [548, 49] on mat-icon "close" at bounding box center [553, 55] width 13 height 13
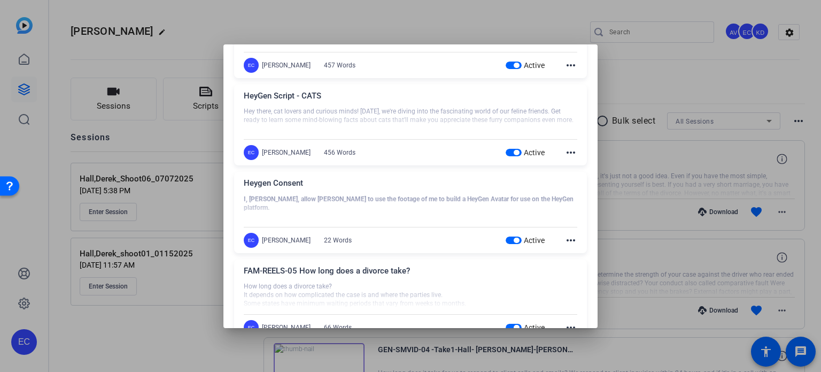
scroll to position [588, 0]
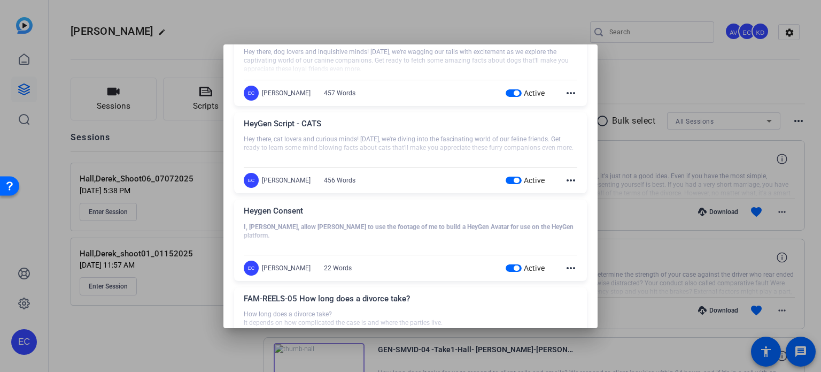
click at [571, 180] on mat-icon "more_horiz" at bounding box center [571, 180] width 13 height 13
click at [580, 192] on span "Edit" at bounding box center [589, 195] width 43 height 13
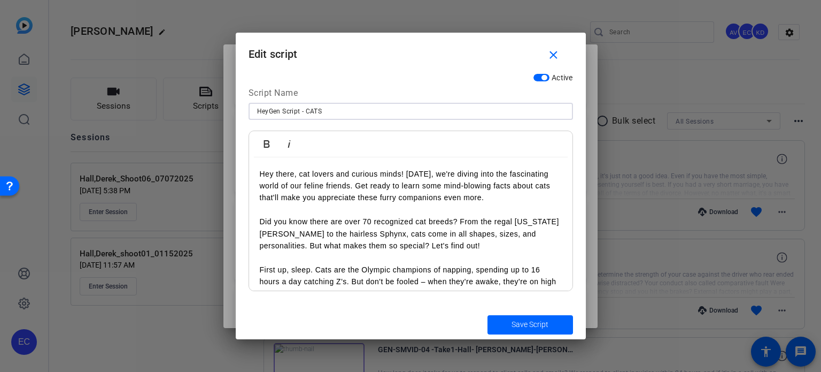
drag, startPoint x: 334, startPoint y: 109, endPoint x: 155, endPoint y: 112, distance: 178.7
click at [156, 114] on div "Teleprompter Scripts add New Script close FAM-META-006 Choosing a school can be…" at bounding box center [410, 186] width 821 height 372
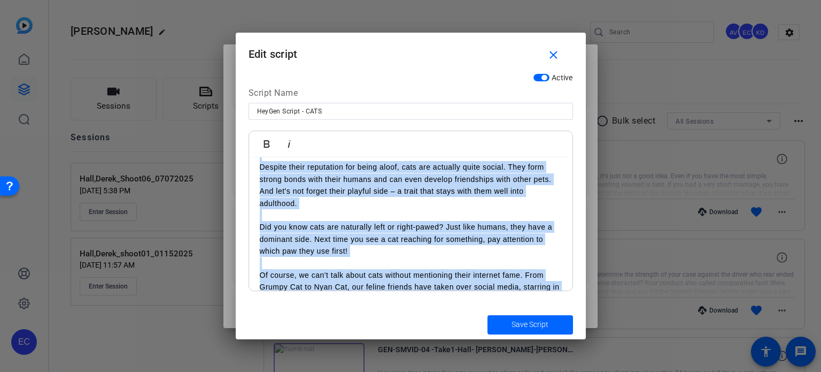
scroll to position [486, 0]
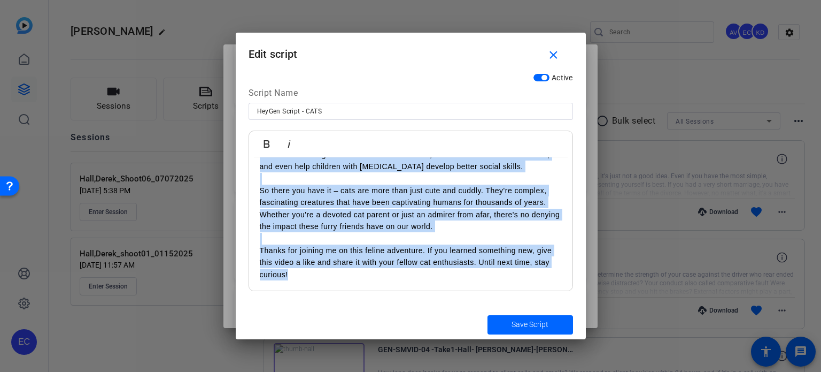
drag, startPoint x: 259, startPoint y: 174, endPoint x: 641, endPoint y: 356, distance: 422.7
click at [641, 356] on div "Teleprompter Scripts add New Script close FAM-META-006 Choosing a school can be…" at bounding box center [410, 186] width 821 height 372
copy div "Hey there, cat lovers and curious minds! Today, we're diving into the fascinati…"
click at [561, 64] on span "button" at bounding box center [556, 55] width 34 height 26
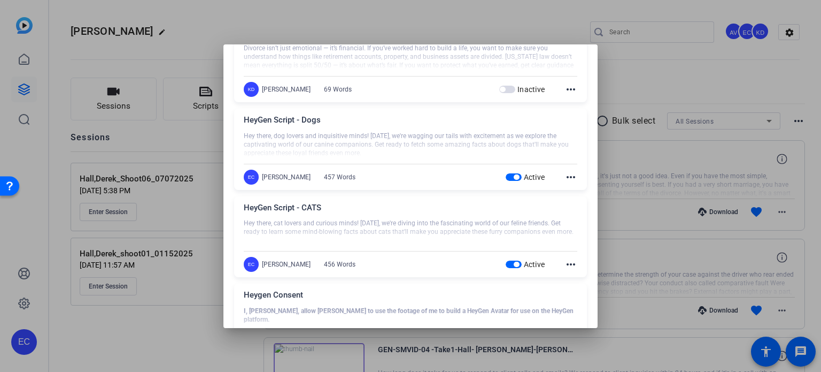
scroll to position [481, 0]
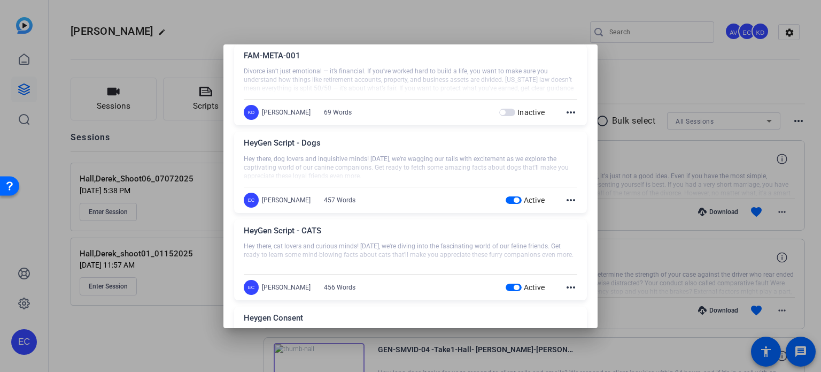
click at [567, 199] on mat-icon "more_horiz" at bounding box center [571, 200] width 13 height 13
click at [580, 213] on span "Edit" at bounding box center [589, 215] width 43 height 13
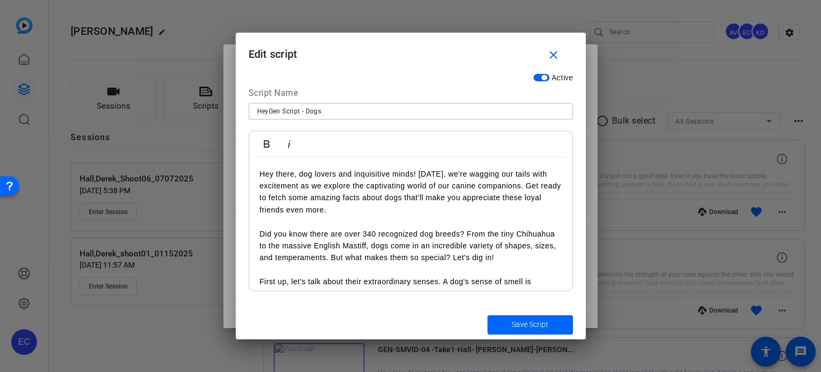
drag, startPoint x: 336, startPoint y: 114, endPoint x: 148, endPoint y: 106, distance: 188.4
click at [148, 106] on div "Teleprompter Scripts add New Script close FAM-META-006 Choosing a school can be…" at bounding box center [410, 186] width 821 height 372
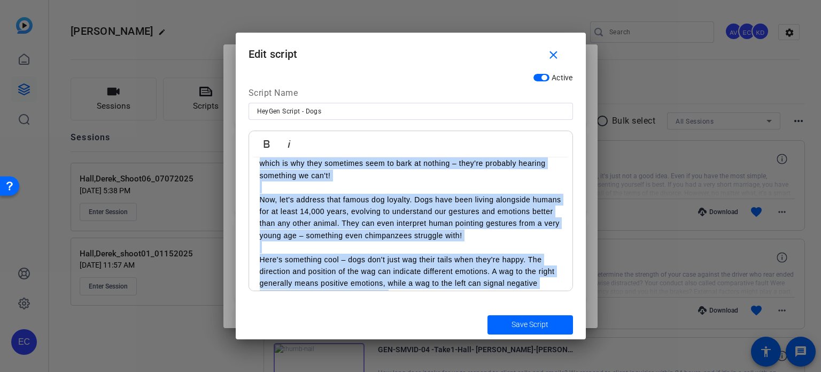
scroll to position [462, 0]
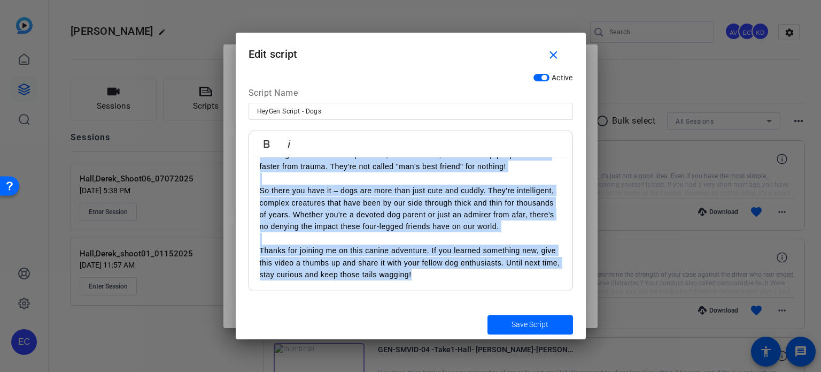
drag, startPoint x: 259, startPoint y: 168, endPoint x: 713, endPoint y: 329, distance: 481.6
click at [713, 329] on div "Teleprompter Scripts add New Script close FAM-META-006 Choosing a school can be…" at bounding box center [410, 186] width 821 height 372
copy div "Hey there, dog lovers and inquisitive minds! Today, we're wagging our tails wit…"
click at [547, 49] on mat-icon "close" at bounding box center [553, 55] width 13 height 13
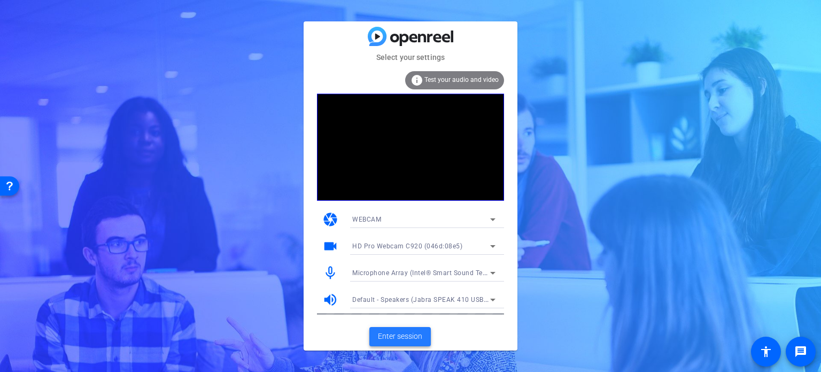
click at [401, 339] on span "Enter session" at bounding box center [400, 336] width 44 height 11
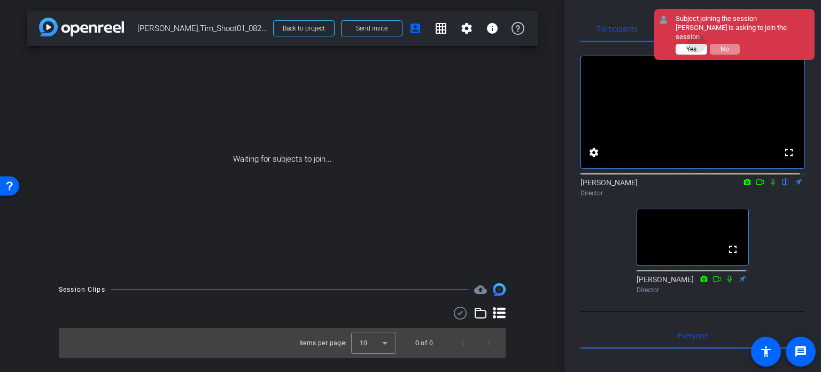
click at [697, 44] on button "Yes" at bounding box center [692, 49] width 32 height 11
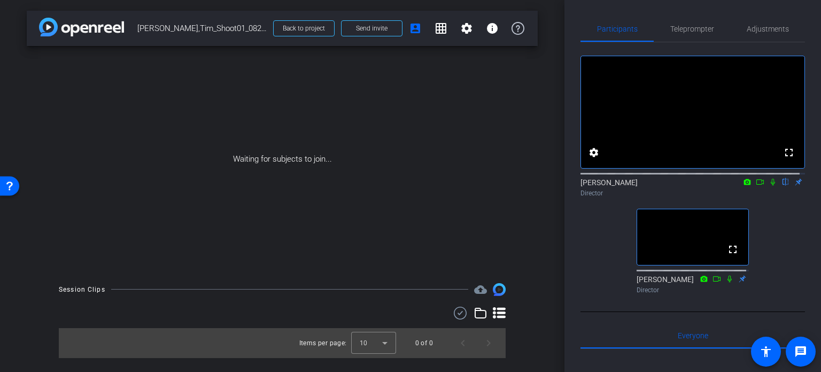
click at [529, 174] on div "Waiting for subjects to join..." at bounding box center [282, 159] width 511 height 226
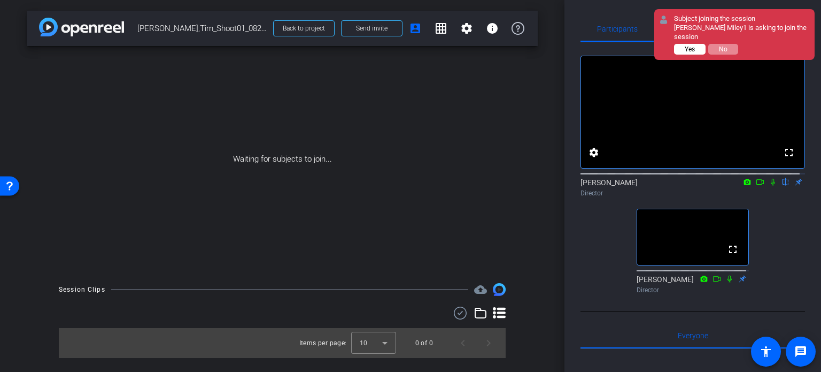
click at [693, 45] on span "Yes" at bounding box center [690, 48] width 10 height 7
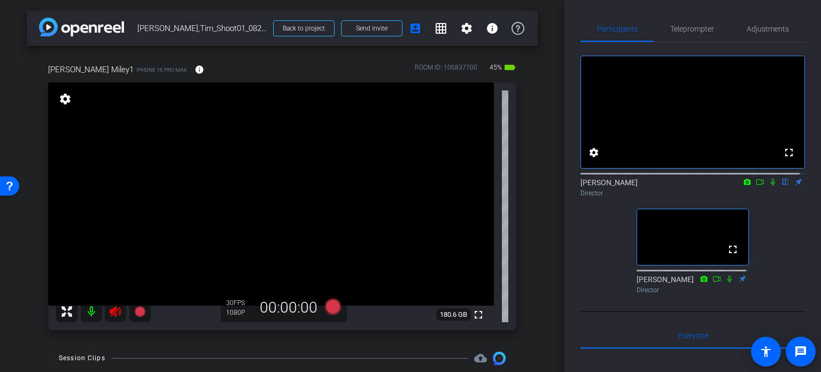
click at [112, 311] on icon at bounding box center [115, 311] width 11 height 11
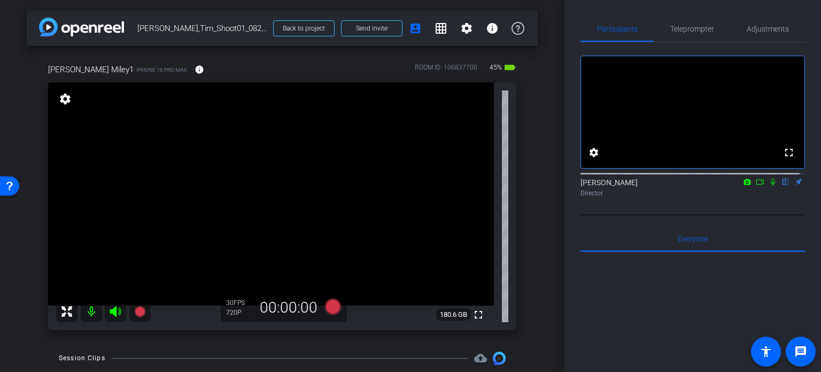
click at [523, 198] on div "Tim Miley1 iPhone 16 Pro Max info ROOM ID: 106837700 45% battery_std fullscreen…" at bounding box center [282, 193] width 511 height 295
click at [541, 191] on div "arrow_back Miley,Tim_Shoot01_08202025 Back to project Send invite account_box g…" at bounding box center [282, 186] width 565 height 372
click at [773, 32] on span "Adjustments" at bounding box center [768, 28] width 42 height 7
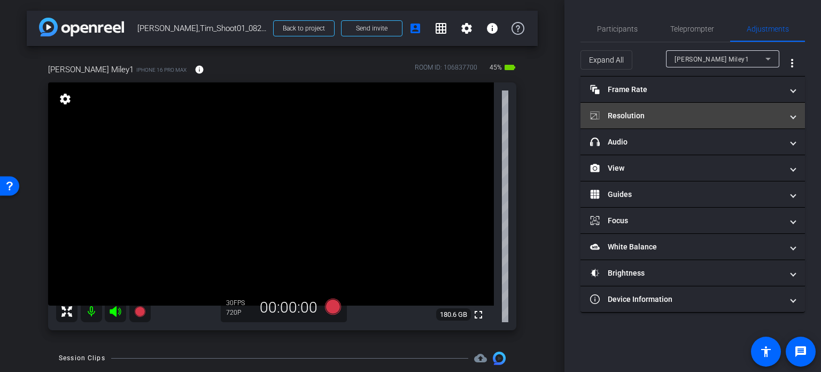
click at [702, 124] on mat-expansion-panel-header "Resolution" at bounding box center [693, 116] width 225 height 26
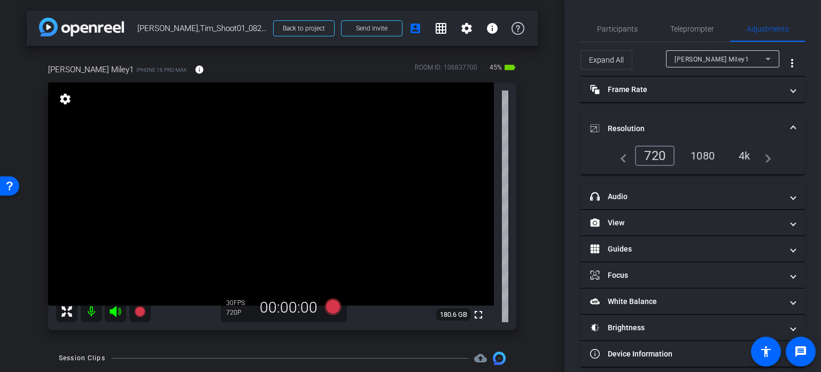
click at [738, 157] on div "4k" at bounding box center [745, 156] width 28 height 18
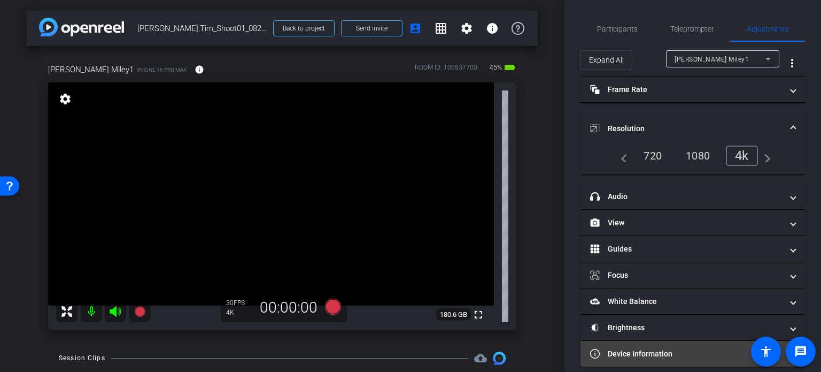
click at [693, 348] on mat-panel-title "Device Information" at bounding box center [686, 353] width 193 height 11
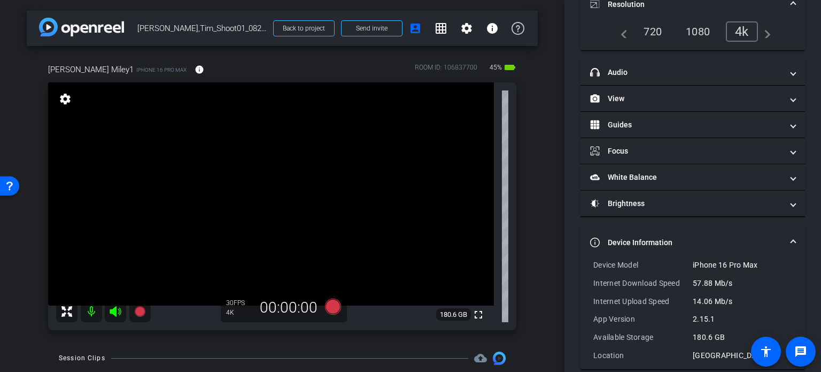
scroll to position [136, 0]
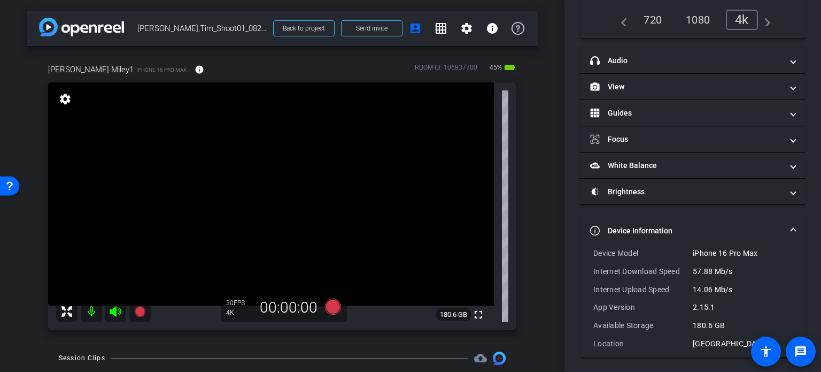
click at [695, 17] on div "1080" at bounding box center [698, 20] width 40 height 18
click at [785, 225] on span "Device Information" at bounding box center [690, 230] width 201 height 11
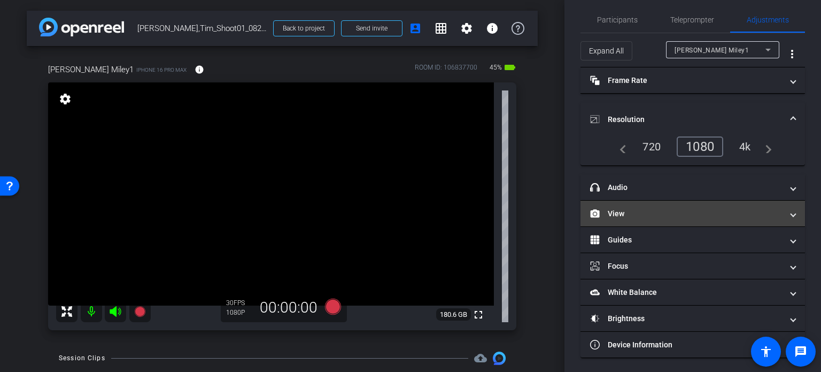
scroll to position [0, 0]
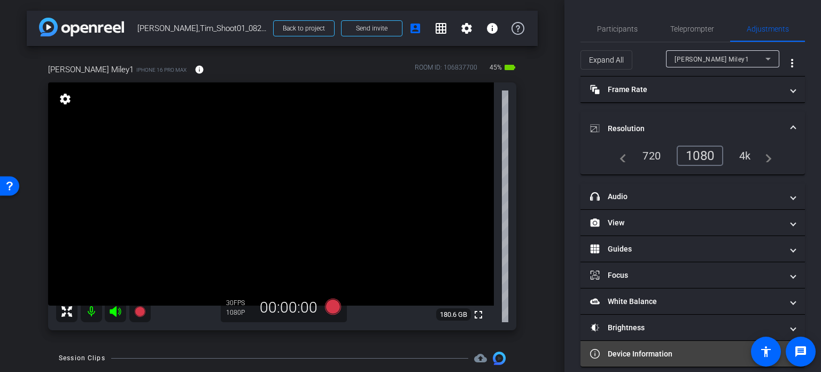
click at [674, 348] on mat-panel-title "Device Information" at bounding box center [686, 353] width 193 height 11
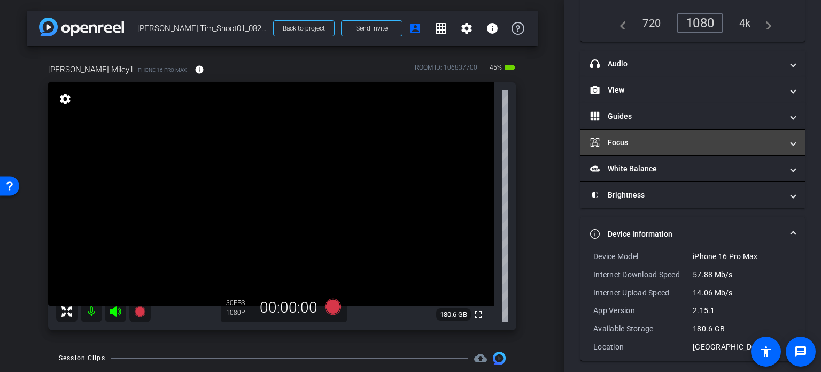
scroll to position [136, 0]
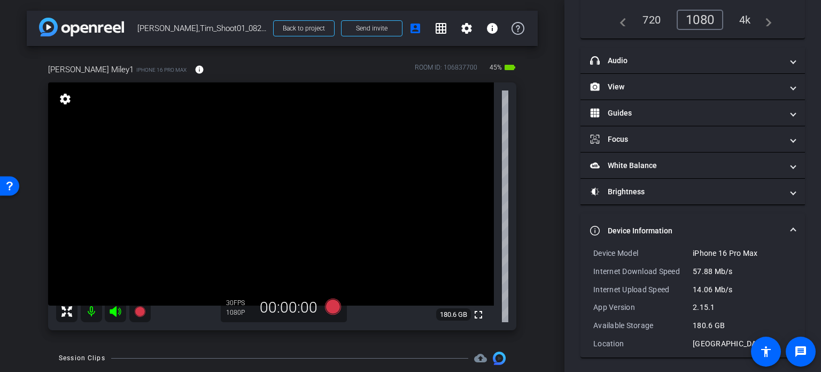
click at [792, 230] on span at bounding box center [794, 230] width 4 height 11
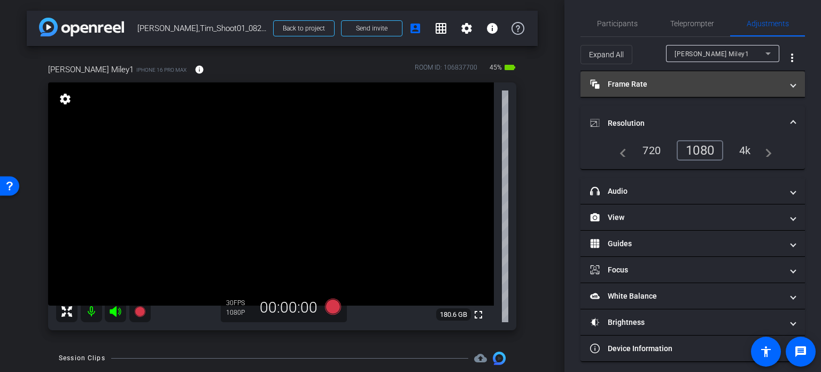
scroll to position [0, 0]
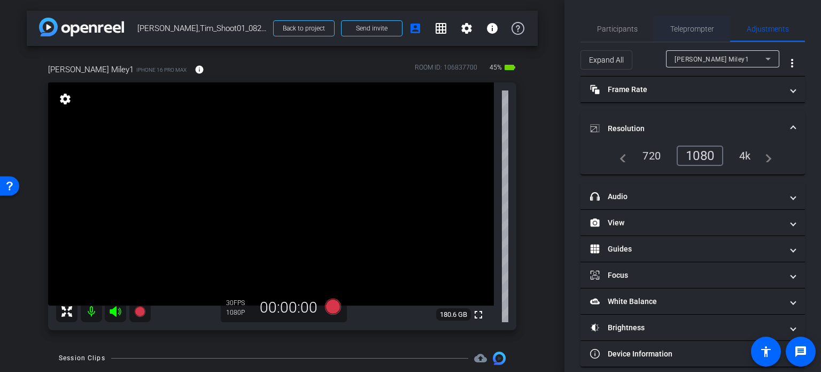
click at [685, 28] on span "Teleprompter" at bounding box center [693, 28] width 44 height 7
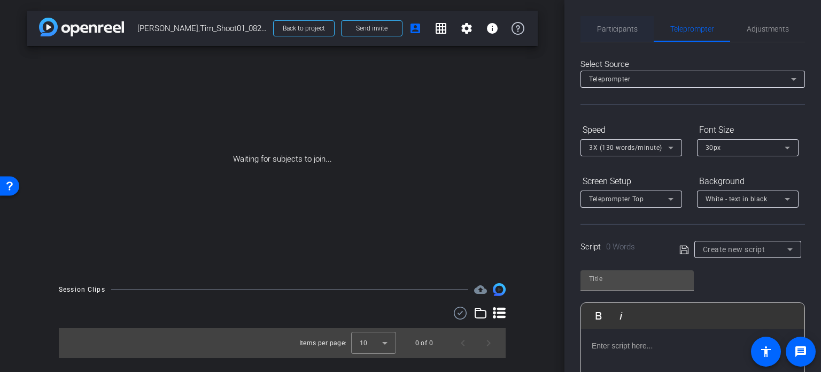
click at [625, 33] on span "Participants" at bounding box center [617, 29] width 41 height 26
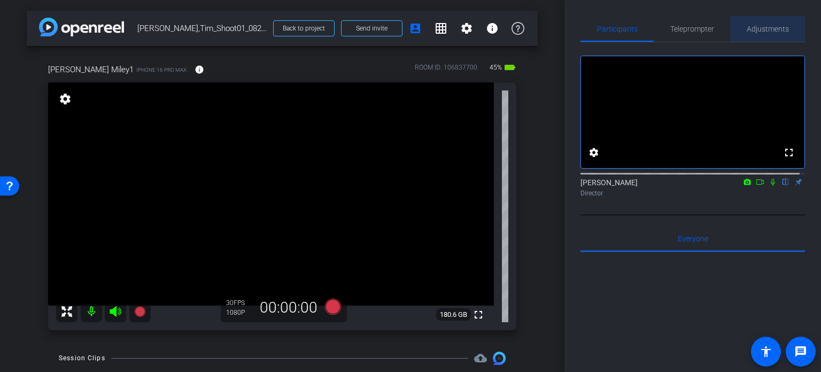
click at [770, 30] on span "Adjustments" at bounding box center [768, 28] width 42 height 7
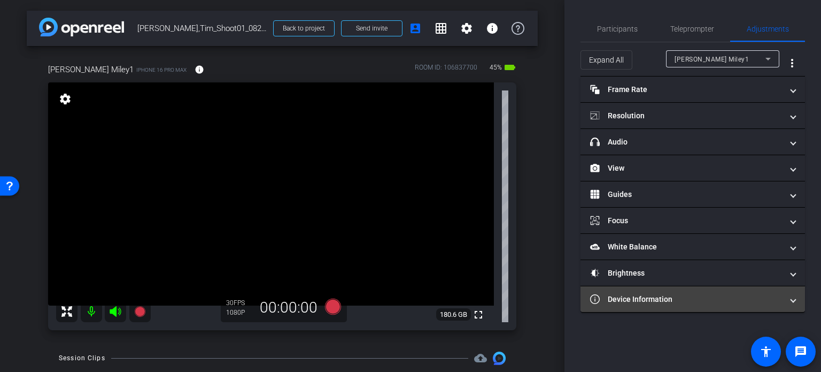
click at [692, 291] on mat-expansion-panel-header "Device Information" at bounding box center [693, 299] width 225 height 26
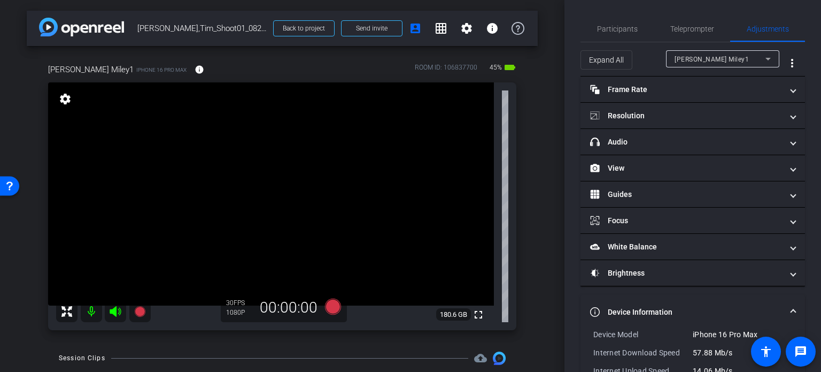
scroll to position [53, 0]
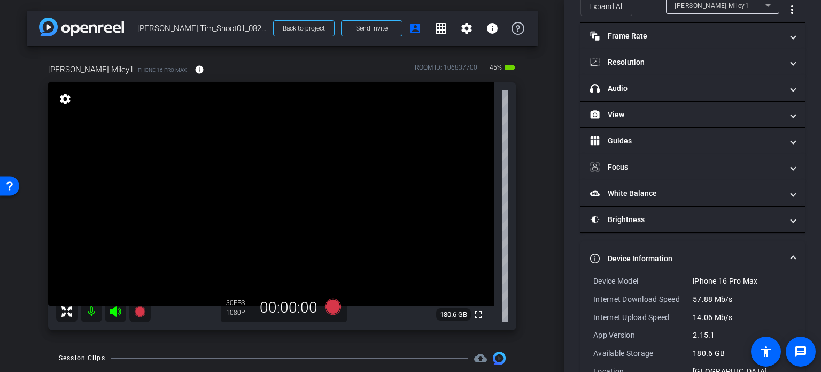
click at [792, 258] on span at bounding box center [794, 258] width 4 height 11
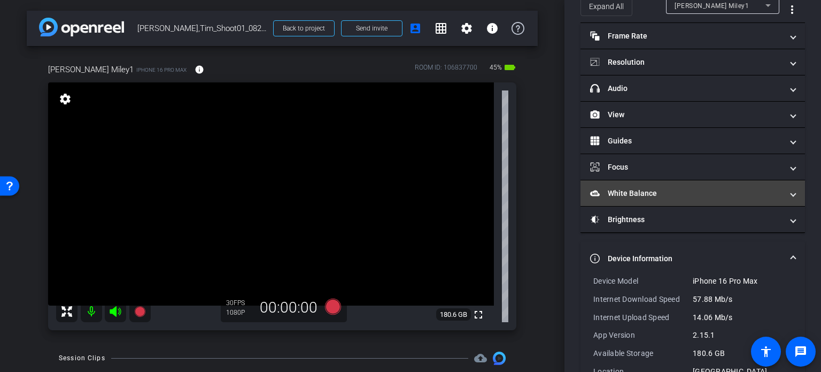
scroll to position [0, 0]
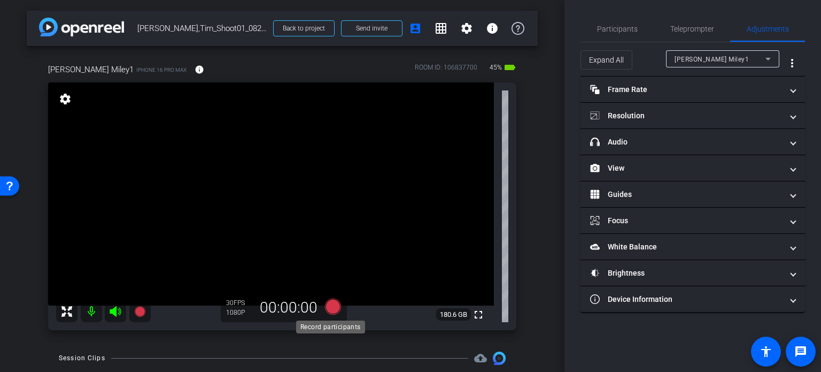
click at [333, 303] on icon at bounding box center [333, 306] width 16 height 16
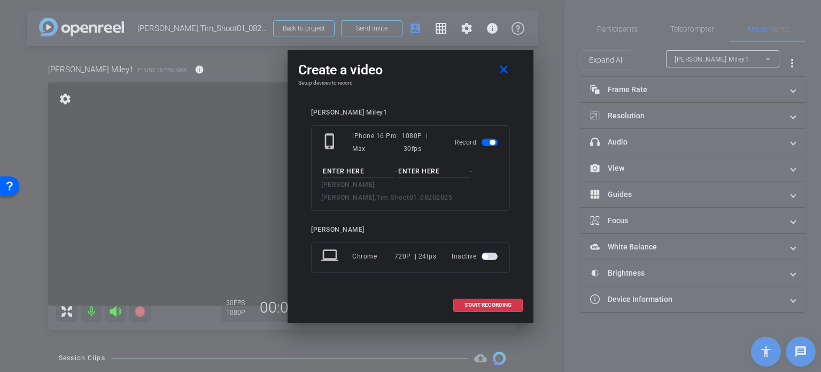
click at [347, 175] on input at bounding box center [359, 171] width 72 height 13
click at [506, 76] on mat-icon "close" at bounding box center [503, 69] width 13 height 13
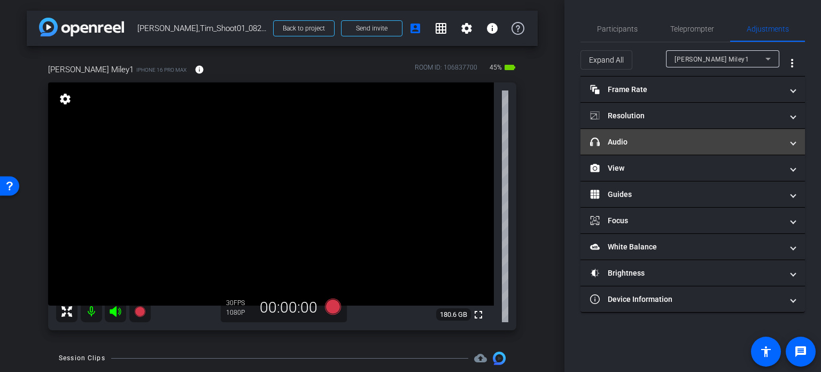
click at [674, 136] on mat-panel-title "headphone icon Audio" at bounding box center [686, 141] width 193 height 11
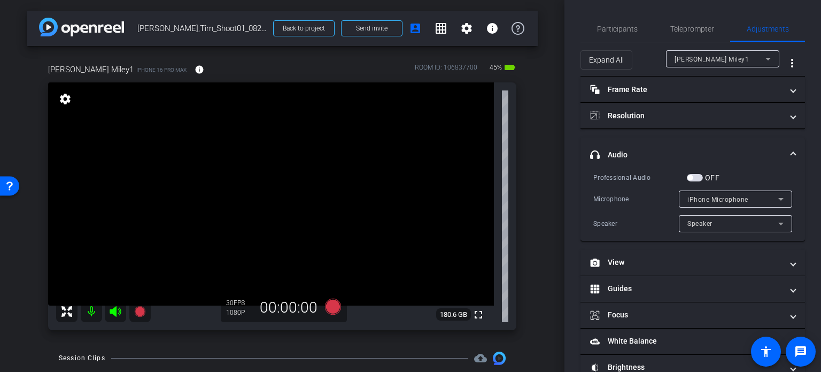
click at [693, 174] on span "button" at bounding box center [695, 177] width 16 height 7
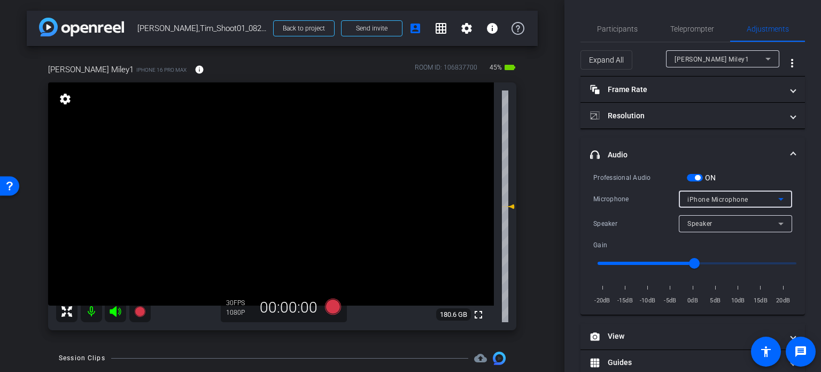
click at [726, 200] on span "iPhone Microphone" at bounding box center [718, 199] width 61 height 7
click at [738, 179] on div at bounding box center [410, 186] width 821 height 372
click at [719, 219] on div "Speaker" at bounding box center [733, 223] width 91 height 13
click at [746, 175] on div at bounding box center [410, 186] width 821 height 372
click at [700, 198] on span "iPhone Microphone" at bounding box center [718, 199] width 61 height 7
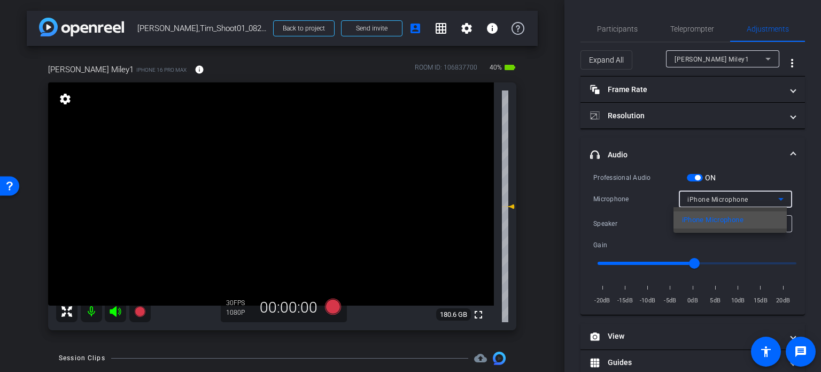
click at [741, 176] on div at bounding box center [410, 186] width 821 height 372
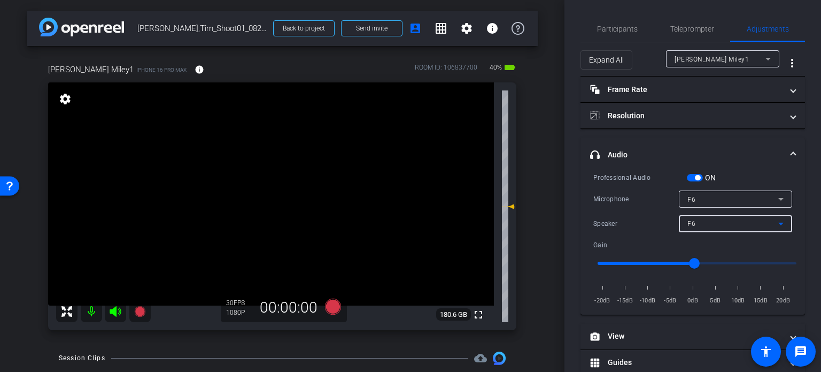
click at [739, 221] on div "F6" at bounding box center [733, 223] width 91 height 13
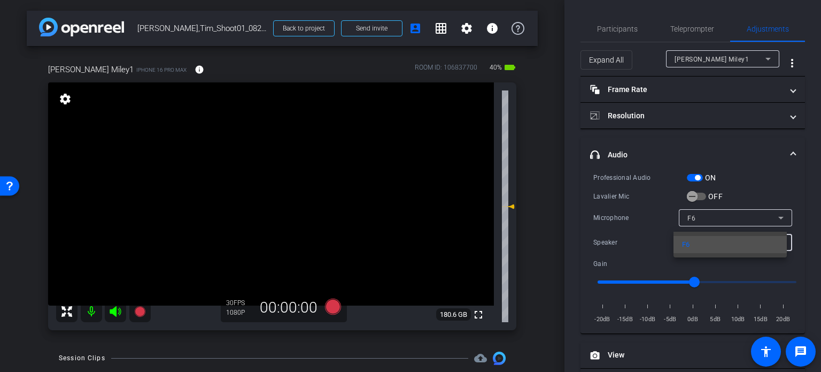
click at [748, 169] on div at bounding box center [410, 186] width 821 height 372
click at [696, 192] on icon "button" at bounding box center [693, 196] width 10 height 10
click at [701, 201] on span "button" at bounding box center [701, 196] width 11 height 11
click at [717, 218] on div "F6" at bounding box center [733, 217] width 91 height 13
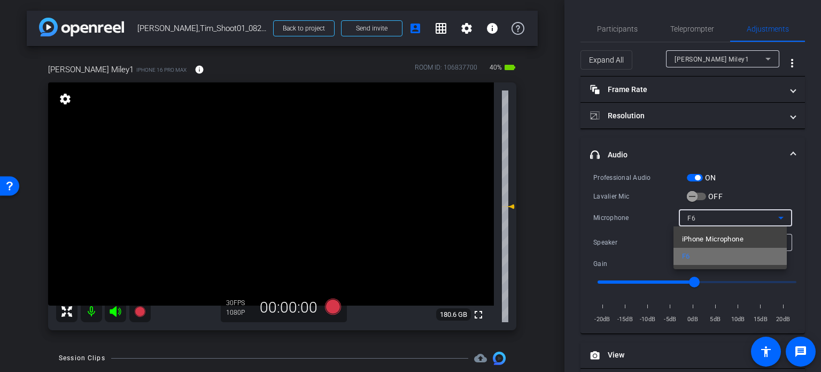
click at [726, 252] on mat-option "F6" at bounding box center [730, 256] width 113 height 17
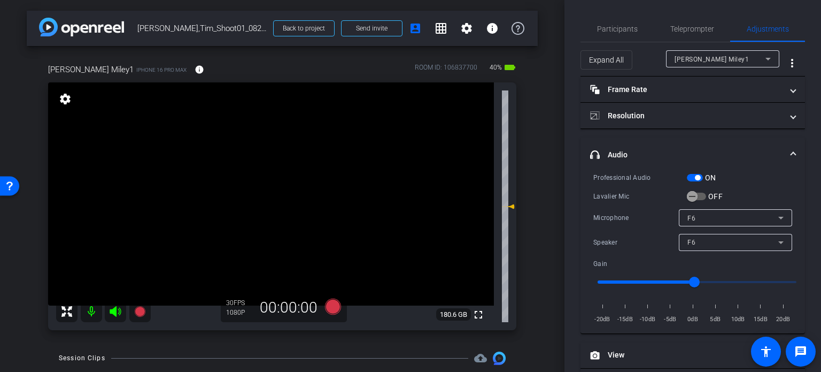
click at [755, 192] on div "Lavalier Mic OFF" at bounding box center [693, 195] width 199 height 11
click at [734, 245] on div "F6" at bounding box center [733, 241] width 91 height 13
click at [735, 267] on mat-option "F6" at bounding box center [730, 263] width 113 height 17
click at [701, 179] on span "button" at bounding box center [695, 177] width 16 height 7
click at [693, 179] on span "button" at bounding box center [695, 177] width 16 height 7
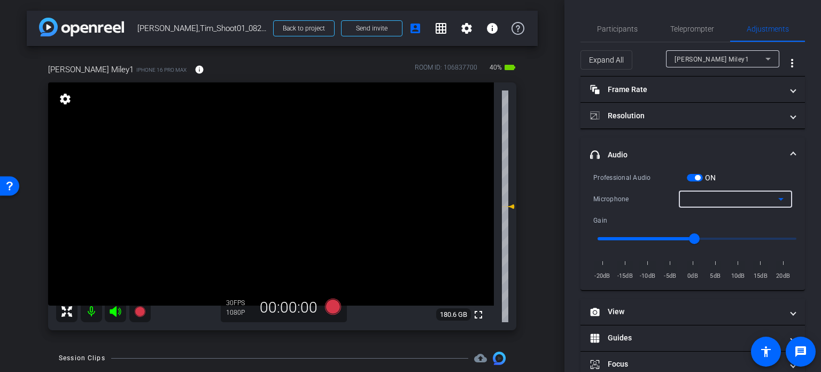
click at [760, 199] on div at bounding box center [733, 199] width 91 height 13
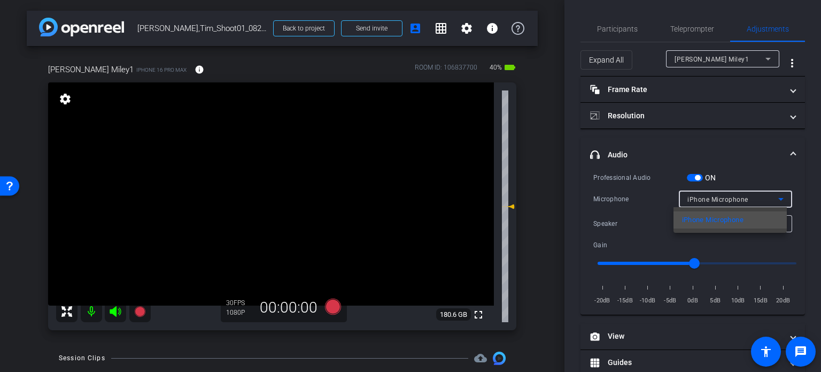
click at [714, 196] on div at bounding box center [410, 186] width 821 height 372
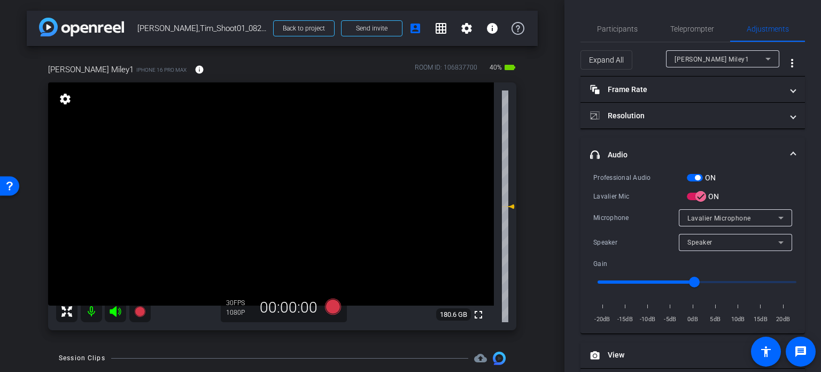
click at [714, 212] on div "Lavalier Microphone" at bounding box center [733, 217] width 91 height 13
click at [762, 182] on div at bounding box center [410, 186] width 821 height 372
click at [726, 244] on div "Speaker" at bounding box center [733, 241] width 91 height 13
click at [726, 244] on div at bounding box center [410, 186] width 821 height 372
click at [331, 297] on icon at bounding box center [333, 306] width 26 height 19
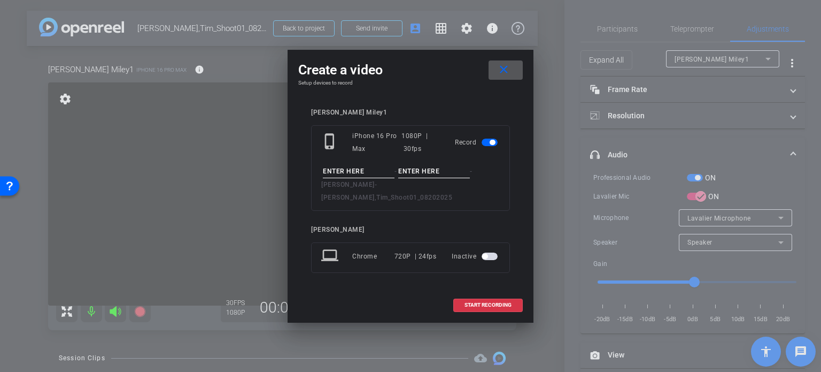
click at [361, 186] on div "- - Miley, Tim - Miley,Tim_Shoot01_08202025" at bounding box center [410, 184] width 179 height 39
click at [363, 178] on input at bounding box center [359, 171] width 72 height 13
type input "test"
click at [428, 178] on input at bounding box center [434, 171] width 72 height 13
type input "1"
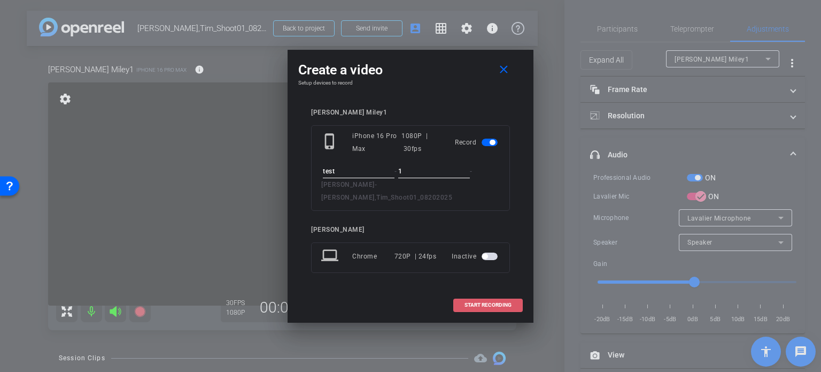
click at [486, 302] on span "START RECORDING" at bounding box center [488, 304] width 47 height 5
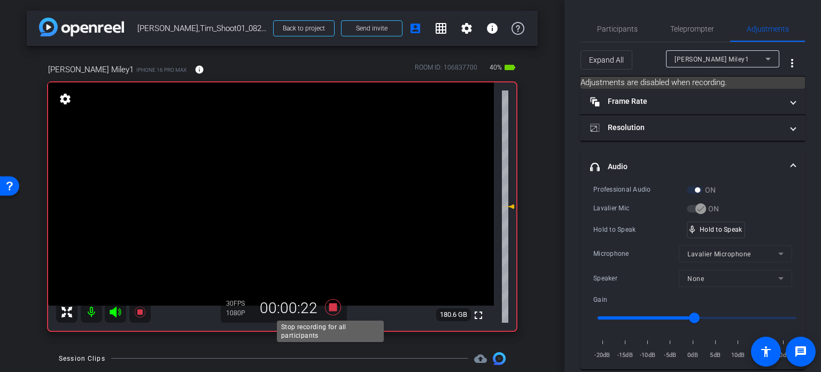
click at [331, 299] on icon at bounding box center [333, 306] width 26 height 19
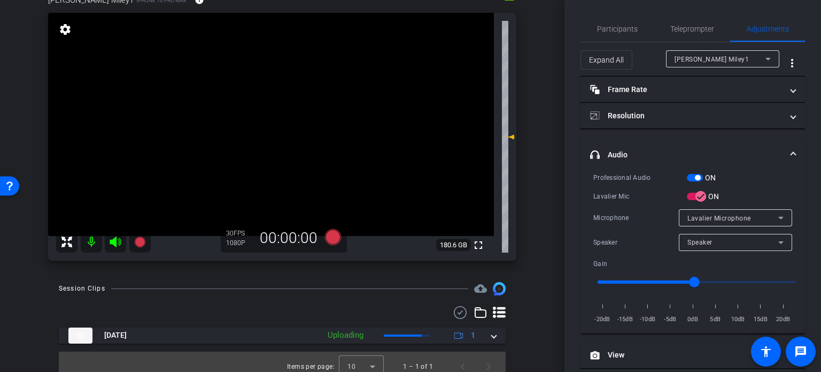
scroll to position [79, 0]
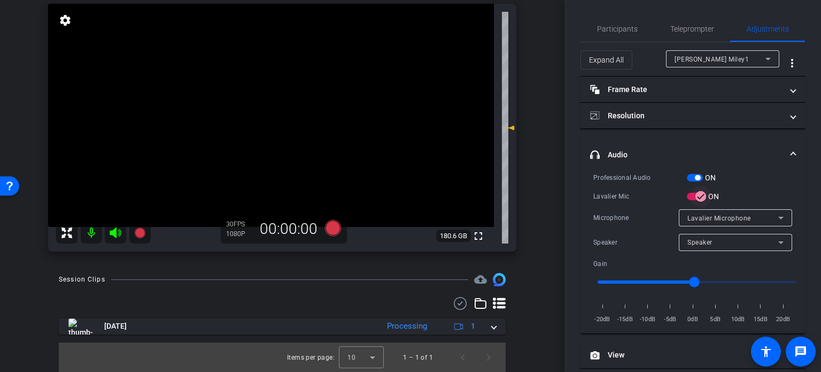
click at [696, 199] on icon "button" at bounding box center [701, 196] width 10 height 10
click at [693, 214] on div "F6" at bounding box center [733, 217] width 91 height 13
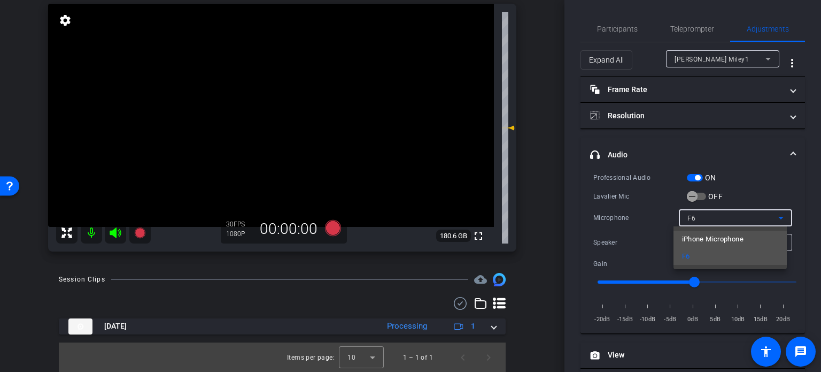
click at [695, 238] on span "iPhone Microphone" at bounding box center [713, 239] width 62 height 13
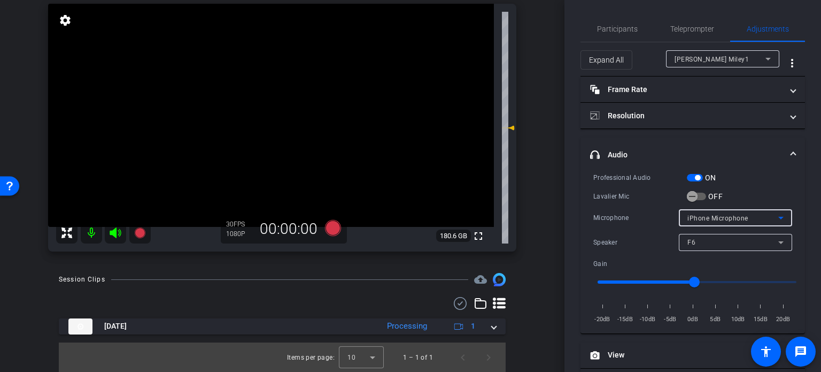
click at [700, 244] on div "F6" at bounding box center [733, 241] width 91 height 13
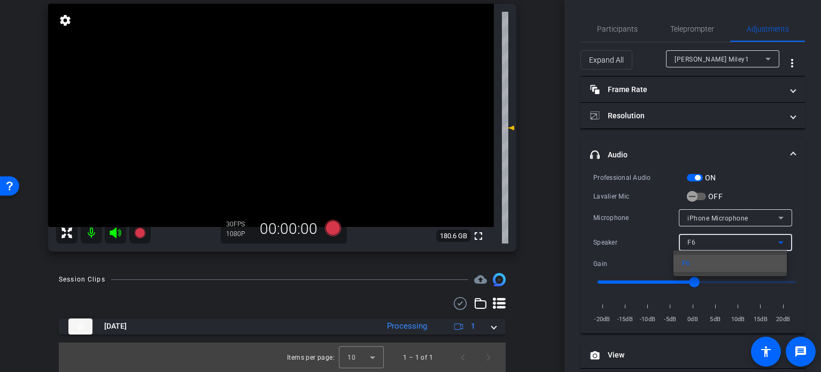
click at [640, 230] on div at bounding box center [410, 186] width 821 height 372
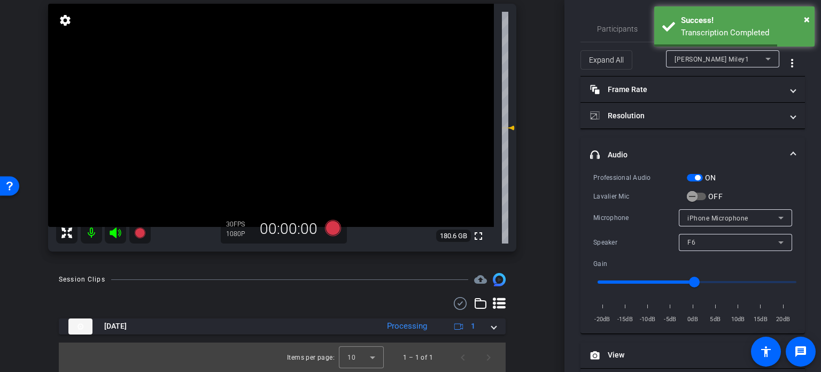
click at [693, 176] on span "button" at bounding box center [695, 177] width 16 height 7
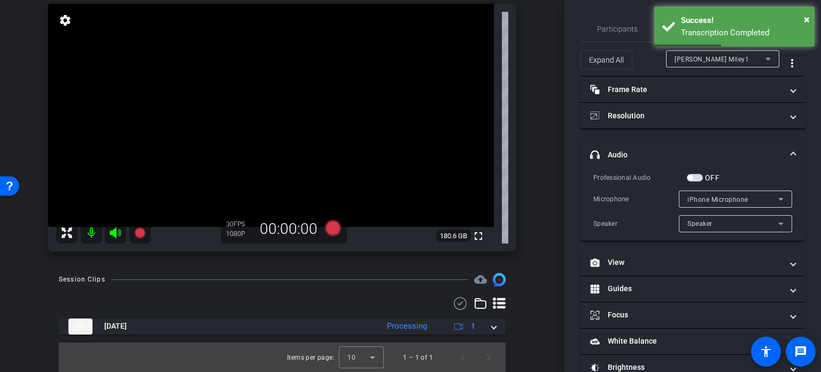
click at [549, 233] on div "arrow_back Miley,Tim_Shoot01_08202025 Back to project Send invite account_box g…" at bounding box center [282, 107] width 565 height 372
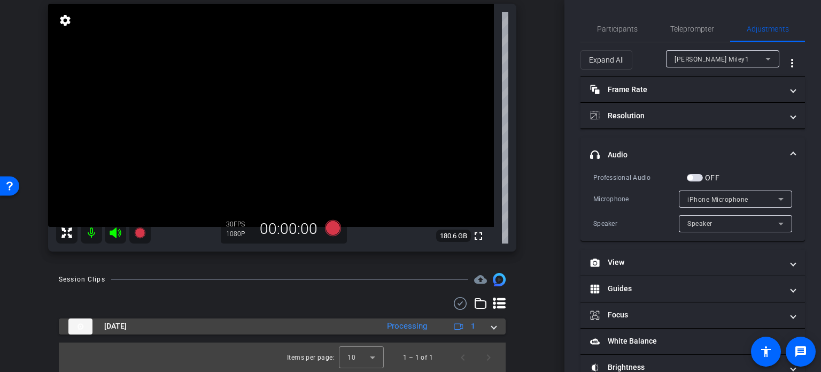
click at [492, 326] on span at bounding box center [494, 325] width 4 height 11
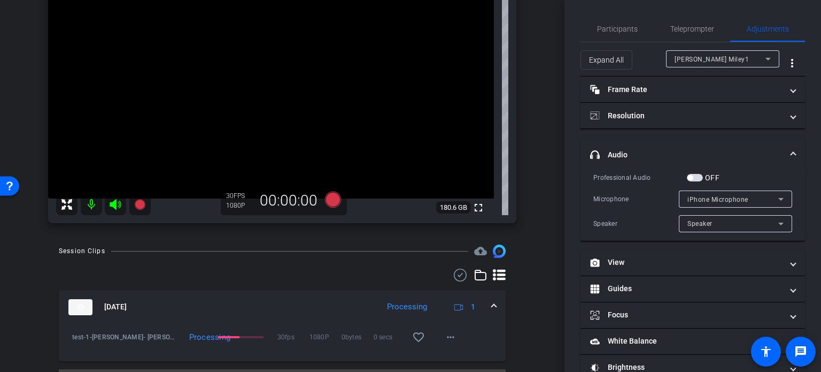
scroll to position [132, 0]
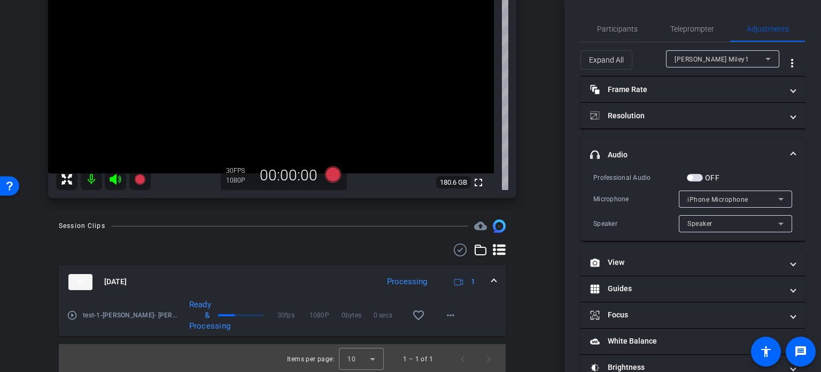
click at [74, 314] on mat-icon "play_circle_outline" at bounding box center [72, 315] width 11 height 11
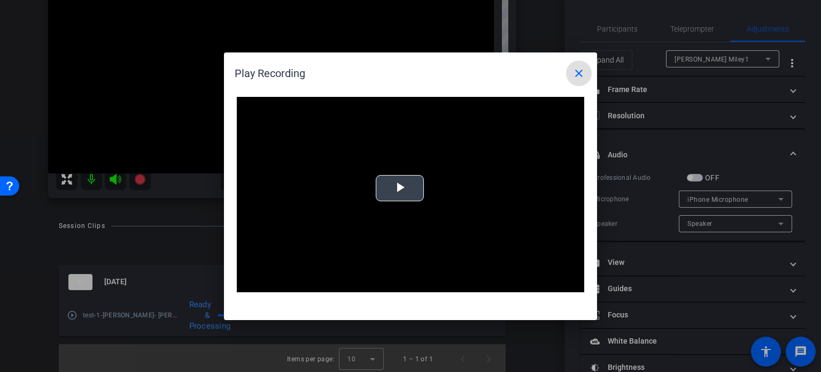
click at [400, 188] on span "Video Player" at bounding box center [400, 188] width 0 height 0
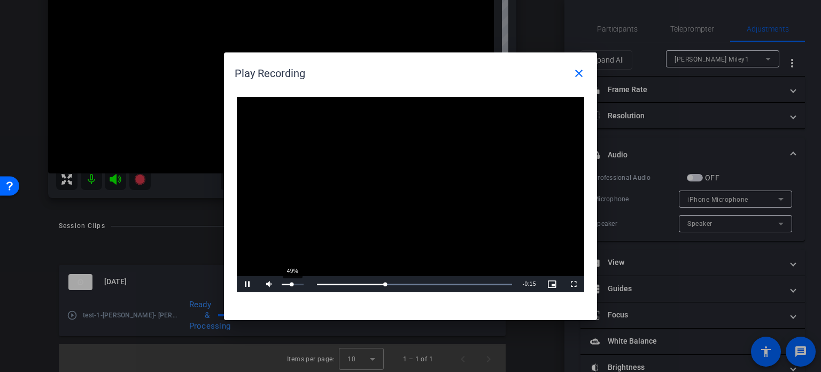
click at [293, 290] on div "49%" at bounding box center [292, 284] width 27 height 16
click at [248, 284] on span "Video Player" at bounding box center [247, 284] width 21 height 0
click at [569, 69] on span at bounding box center [579, 73] width 26 height 26
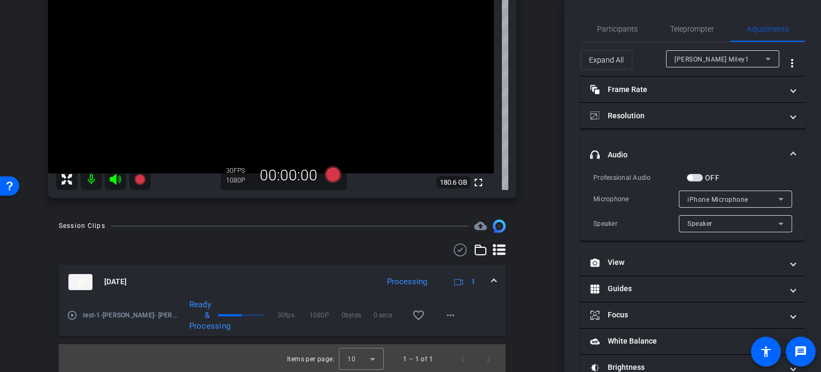
click at [494, 279] on mat-expansion-panel-header "Aug 20, 2025 Processing 1" at bounding box center [282, 282] width 447 height 34
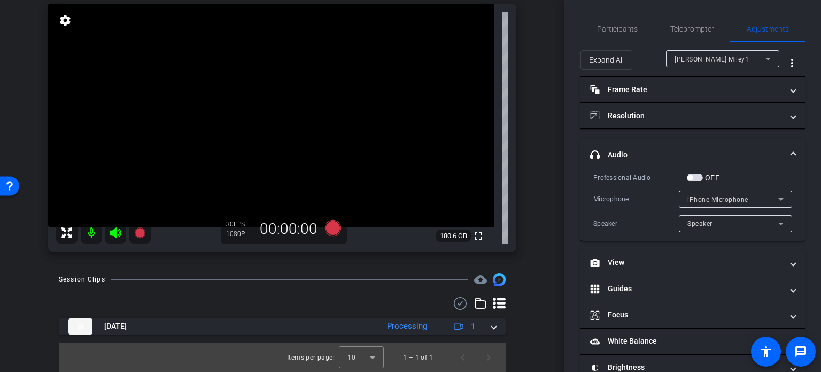
scroll to position [25, 0]
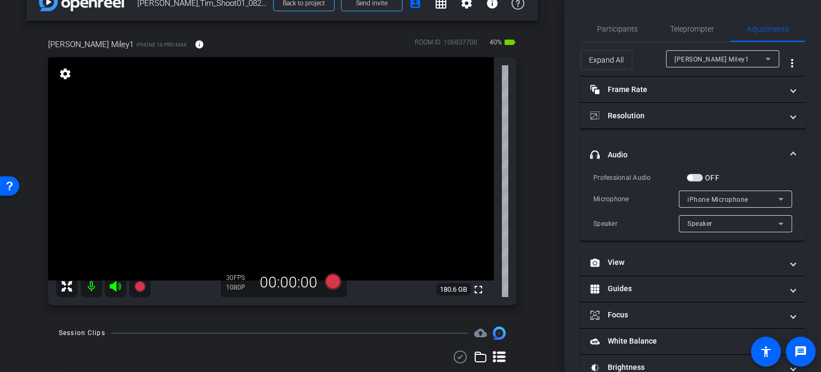
click at [792, 150] on span at bounding box center [794, 154] width 4 height 11
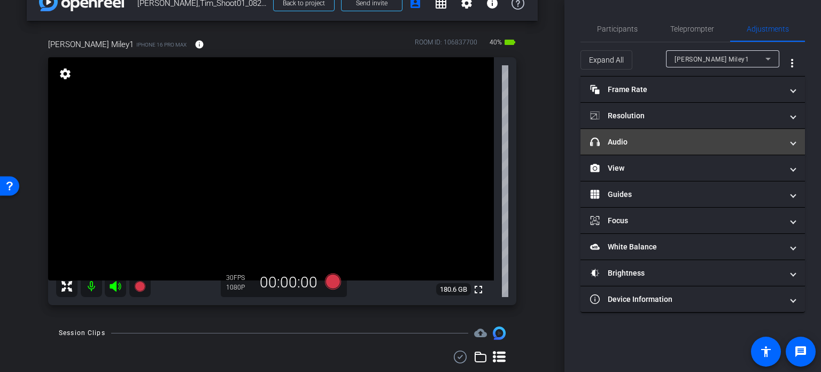
click at [790, 147] on span "headphone icon Audio" at bounding box center [690, 141] width 201 height 11
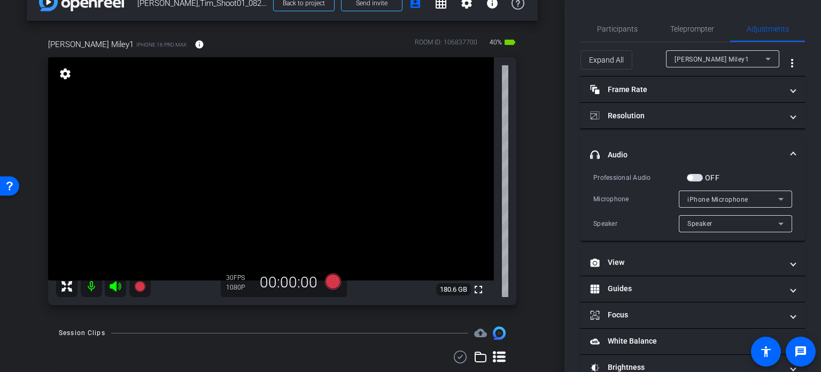
click at [539, 238] on div "arrow_back Miley,Tim_Shoot01_08202025 Back to project Send invite account_box g…" at bounding box center [282, 161] width 565 height 372
click at [539, 237] on div "arrow_back Miley,Tim_Shoot01_08202025 Back to project Send invite account_box g…" at bounding box center [282, 161] width 565 height 372
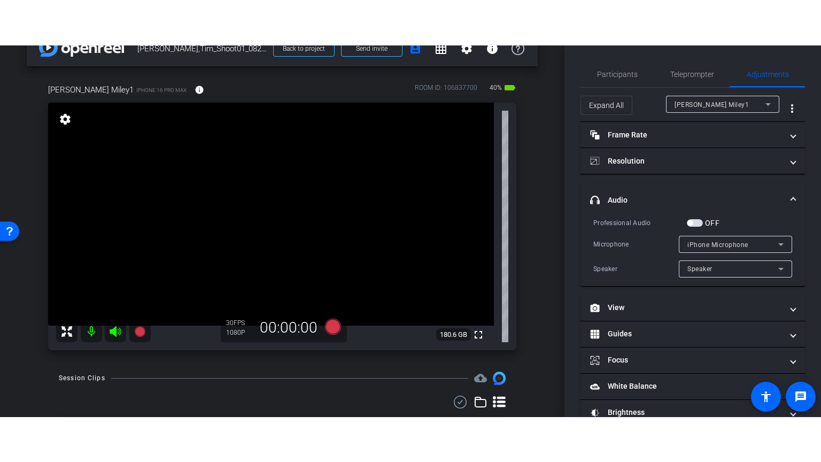
scroll to position [79, 0]
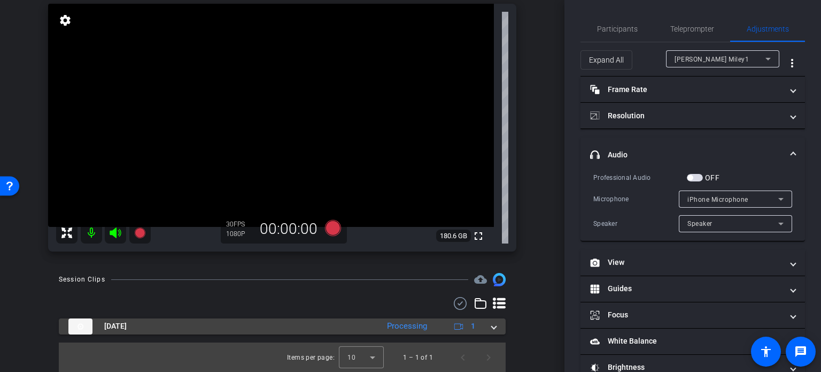
click at [493, 322] on mat-expansion-panel-header "Aug 20, 2025 Processing 1" at bounding box center [282, 326] width 447 height 16
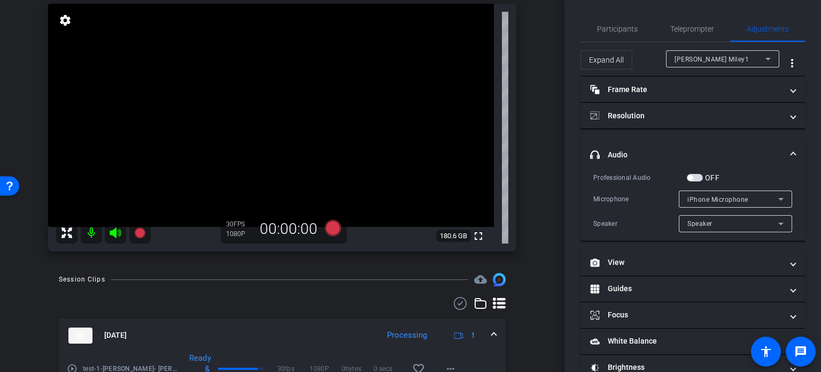
click at [74, 369] on mat-icon "play_circle_outline" at bounding box center [72, 368] width 11 height 11
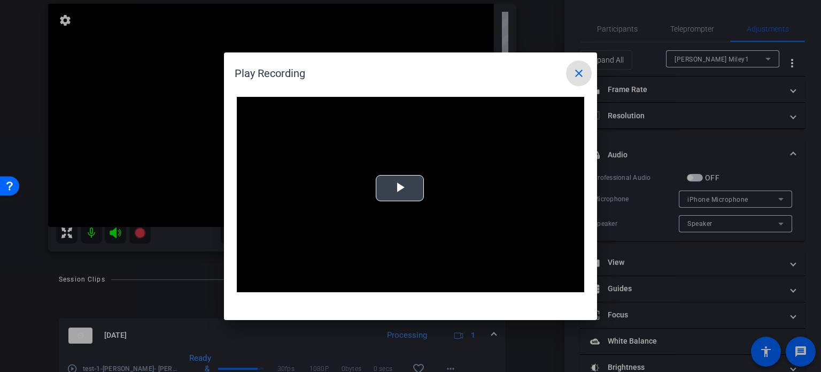
click at [400, 188] on span "Video Player" at bounding box center [400, 188] width 0 height 0
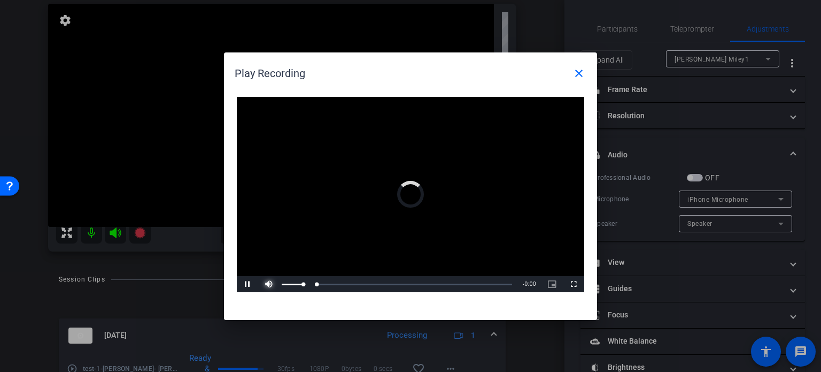
click at [271, 284] on span "Video Player" at bounding box center [268, 284] width 21 height 0
click at [575, 284] on span "Video Player" at bounding box center [573, 284] width 21 height 0
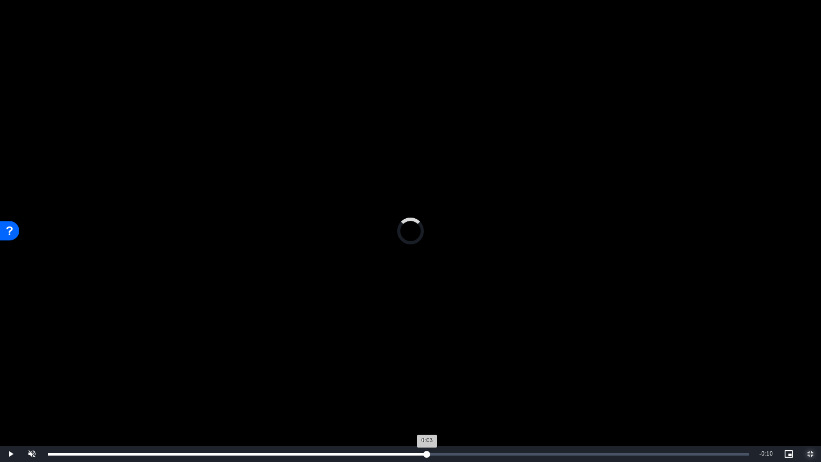
click at [427, 371] on div "Loaded : 0% 0:12 0:03" at bounding box center [399, 454] width 712 height 16
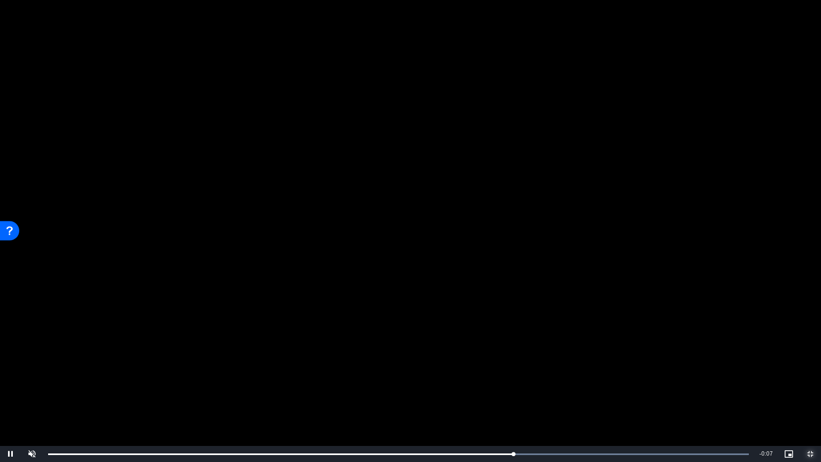
click at [808, 371] on span "Video Player" at bounding box center [810, 454] width 21 height 0
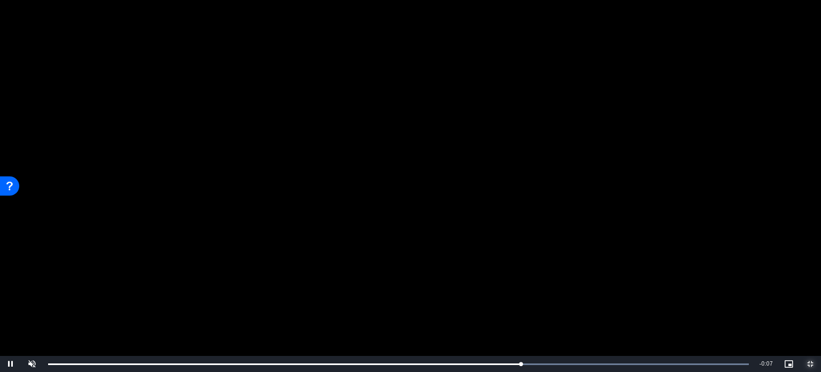
scroll to position [79, 0]
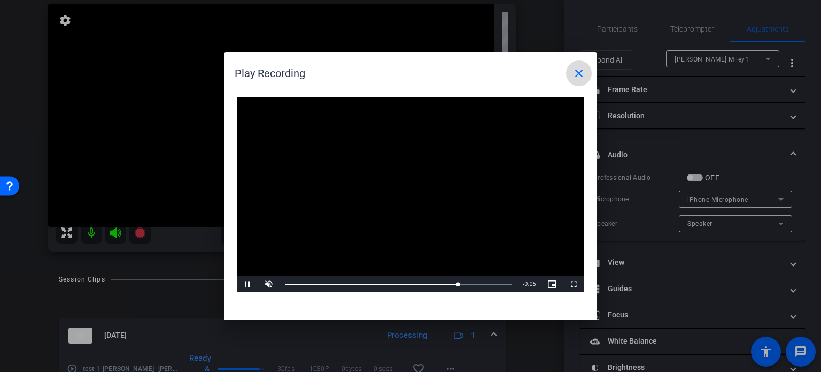
click at [582, 76] on mat-icon "close" at bounding box center [579, 73] width 13 height 13
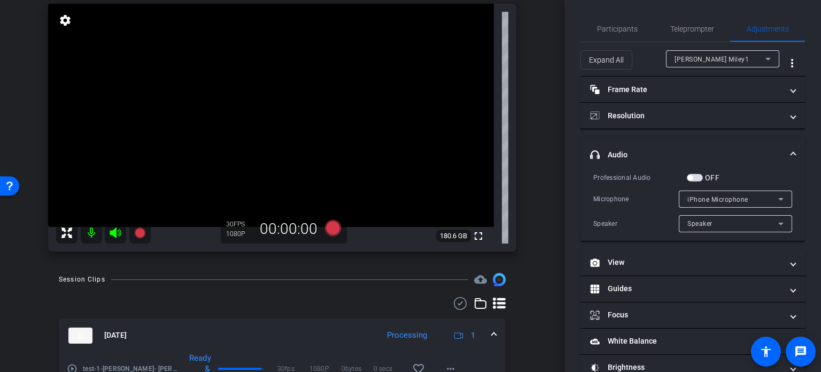
click at [70, 367] on mat-icon "play_circle_outline" at bounding box center [72, 368] width 11 height 11
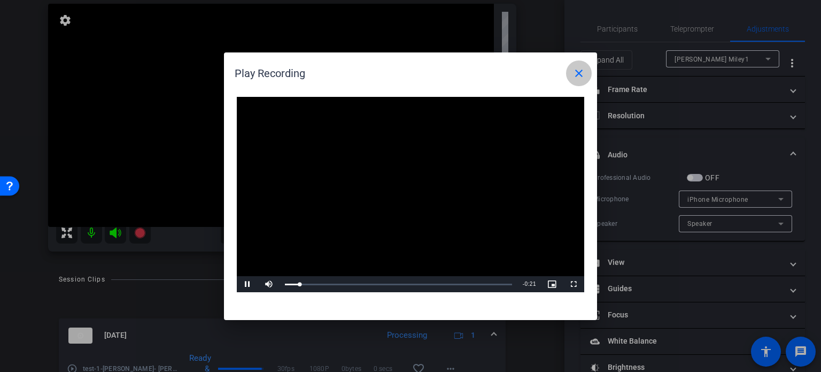
click at [580, 79] on span at bounding box center [579, 73] width 26 height 26
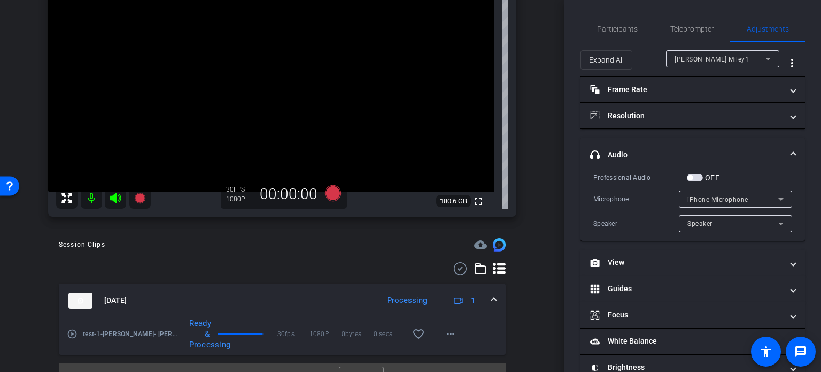
scroll to position [132, 0]
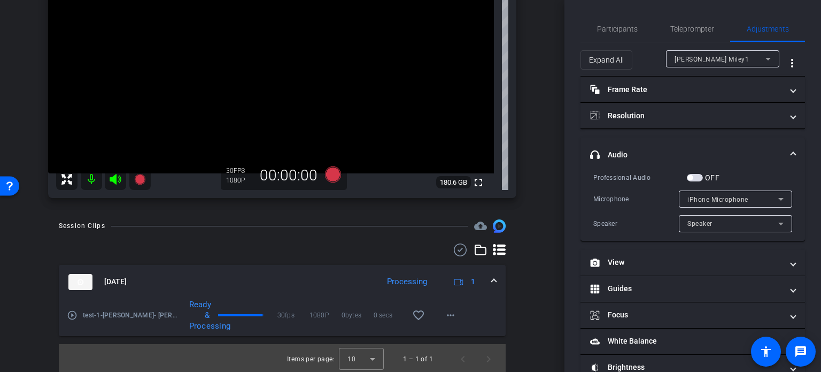
click at [494, 276] on mat-expansion-panel-header "Aug 20, 2025 Processing 1" at bounding box center [282, 282] width 447 height 34
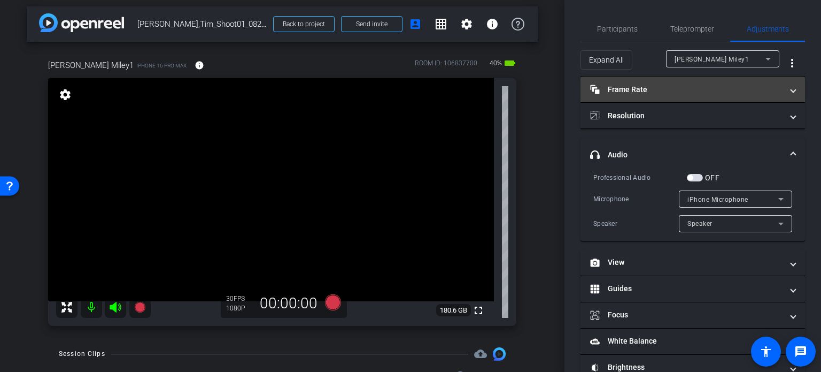
scroll to position [0, 0]
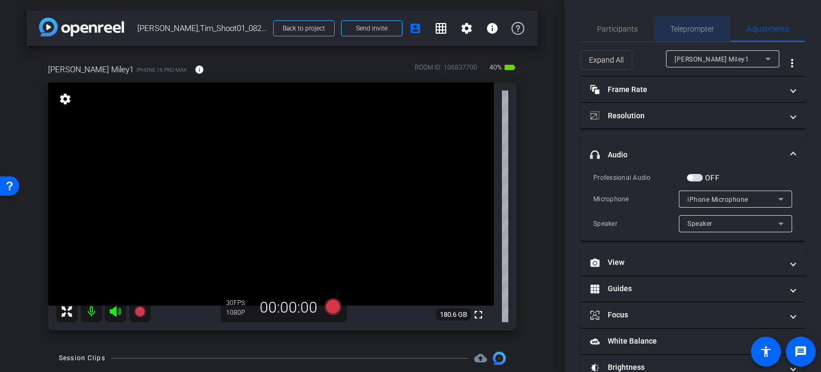
click at [694, 27] on span "Teleprompter" at bounding box center [693, 28] width 44 height 7
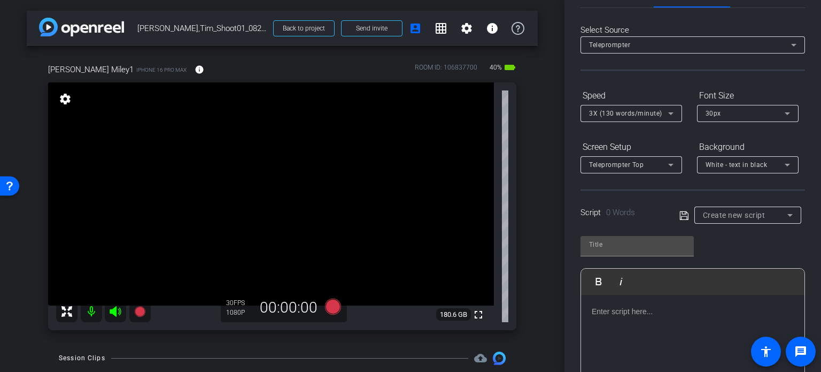
scroll to position [53, 0]
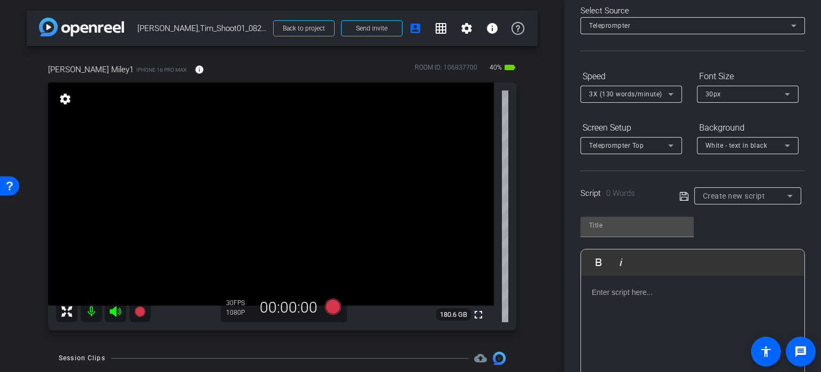
click at [745, 195] on span "Create new script" at bounding box center [734, 195] width 63 height 9
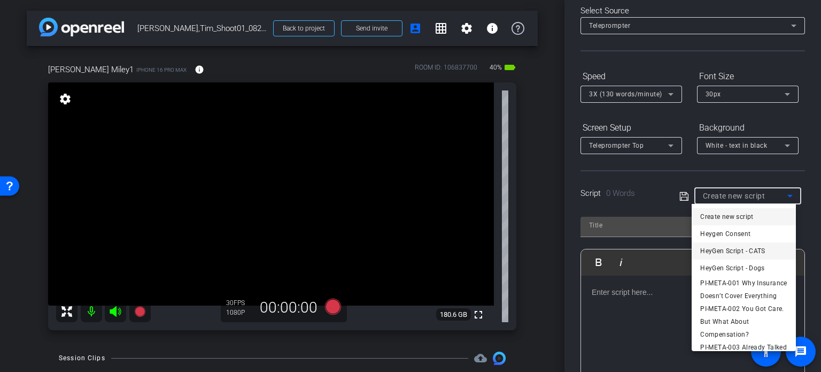
click at [745, 247] on span "HeyGen Script - CATS" at bounding box center [733, 250] width 65 height 13
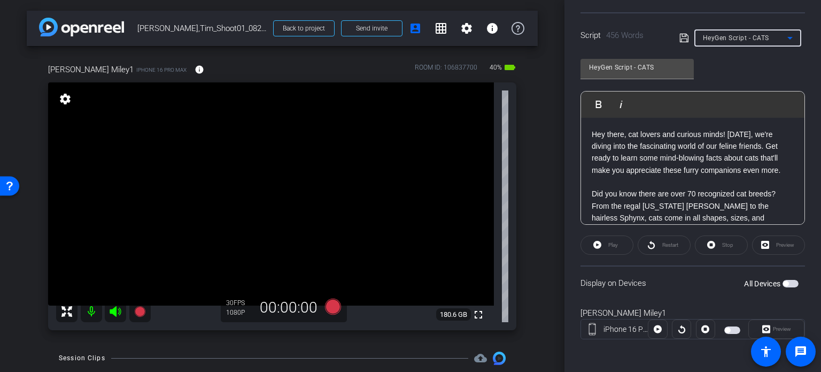
scroll to position [212, 0]
click at [783, 280] on span "button" at bounding box center [785, 282] width 5 height 5
click at [775, 321] on span "Preview" at bounding box center [781, 328] width 21 height 15
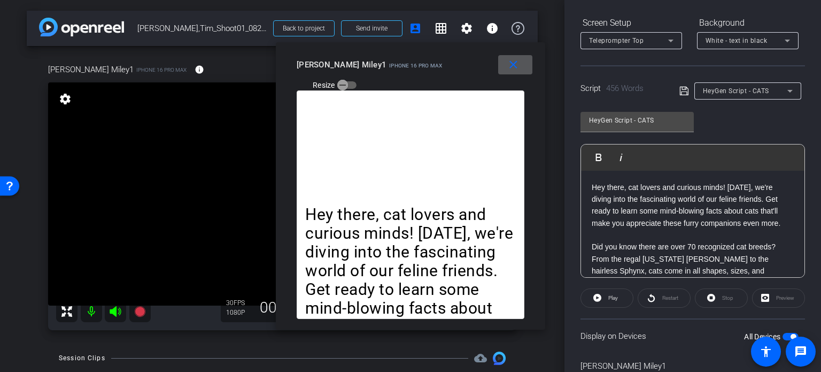
scroll to position [105, 0]
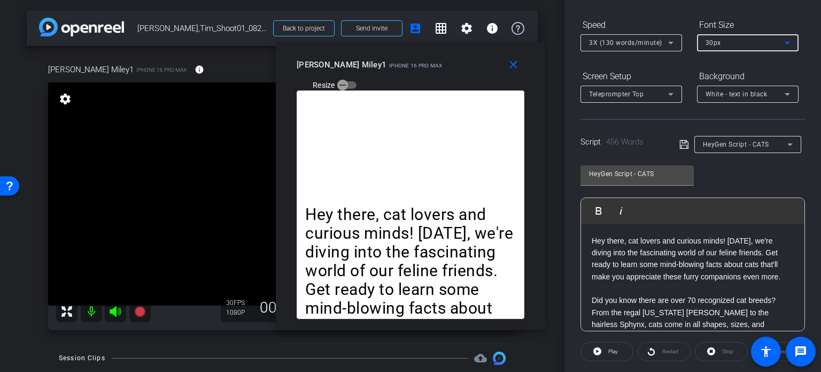
click at [751, 42] on div "30px" at bounding box center [745, 42] width 79 height 13
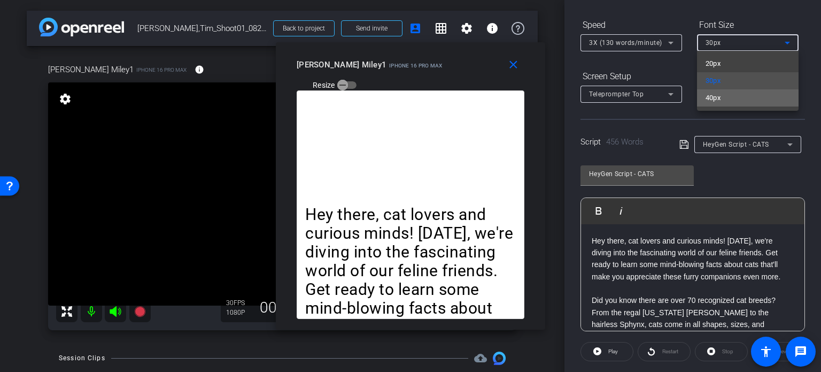
click at [728, 102] on mat-option "40px" at bounding box center [748, 97] width 102 height 17
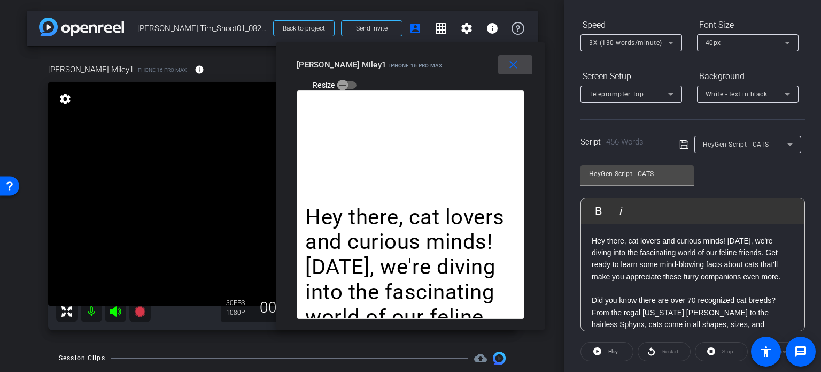
click at [513, 73] on span at bounding box center [515, 65] width 34 height 26
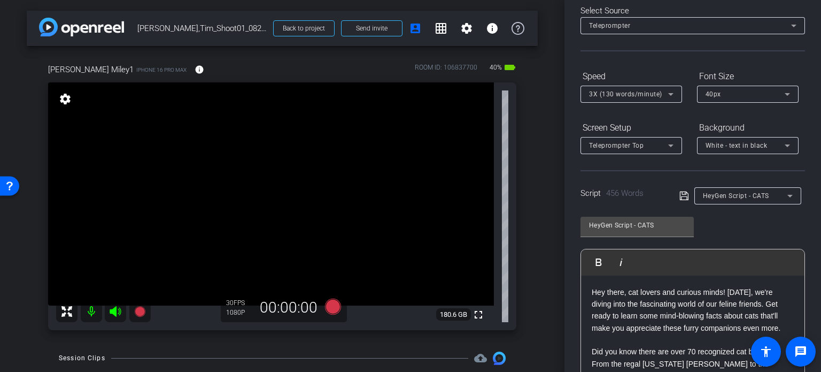
scroll to position [0, 0]
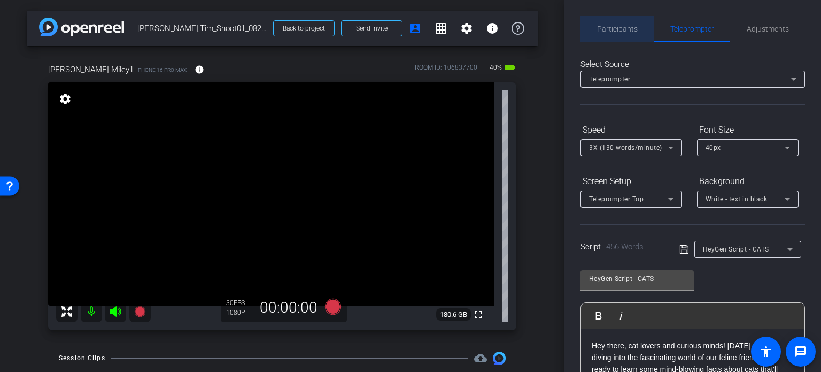
click at [629, 30] on span "Participants" at bounding box center [617, 28] width 41 height 7
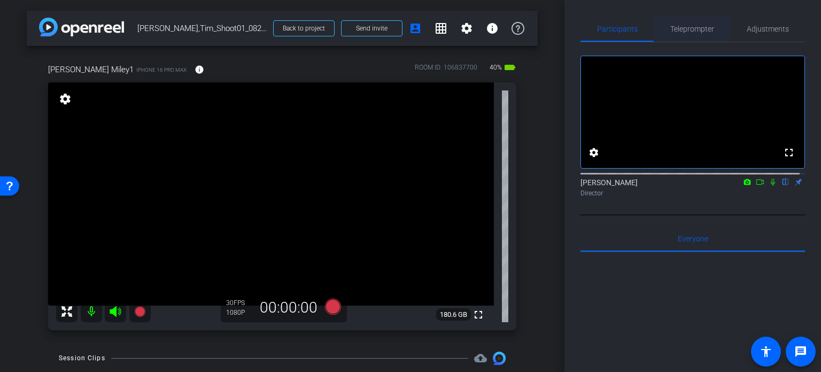
click at [704, 26] on span "Teleprompter" at bounding box center [693, 28] width 44 height 7
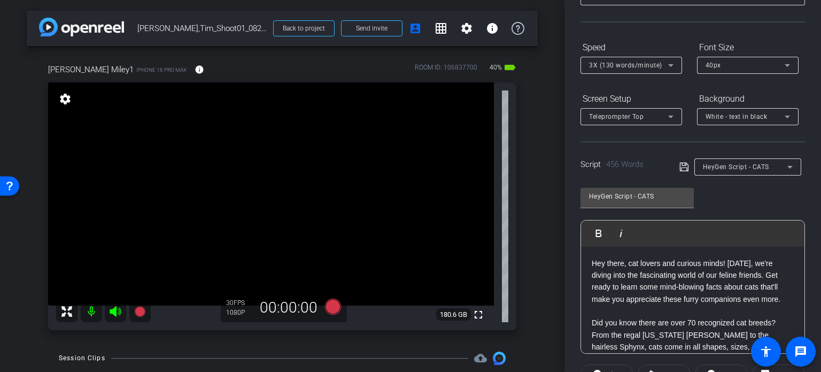
scroll to position [107, 0]
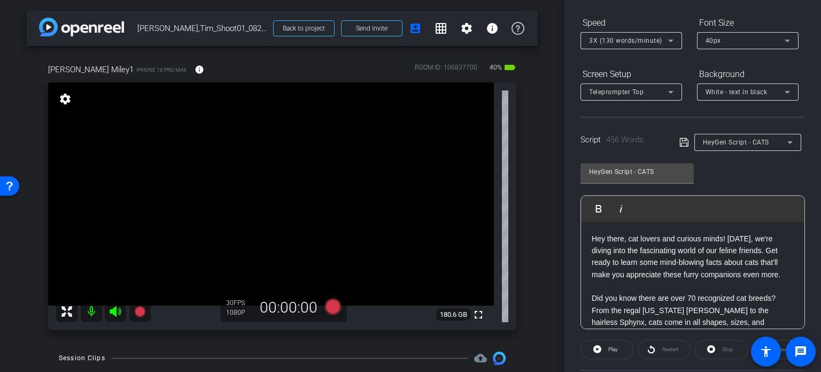
click at [762, 143] on span "HeyGen Script - CATS" at bounding box center [736, 142] width 66 height 7
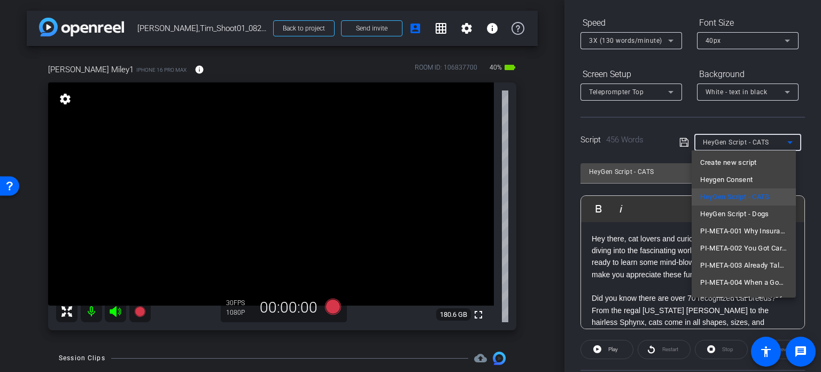
scroll to position [0, 0]
click at [730, 183] on span "Heygen Consent" at bounding box center [727, 180] width 52 height 13
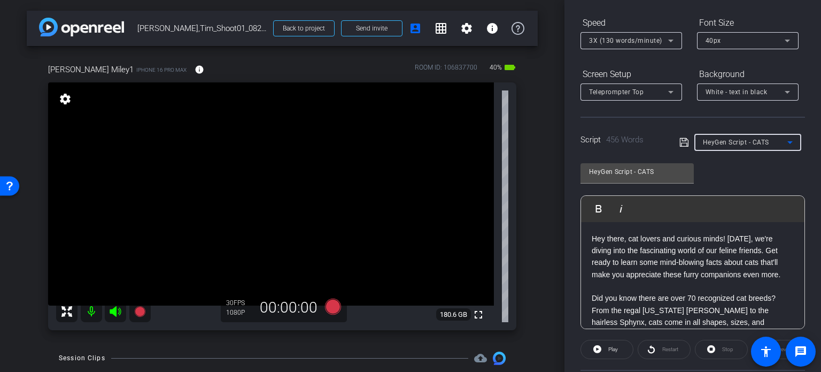
type input "Heygen Consent"
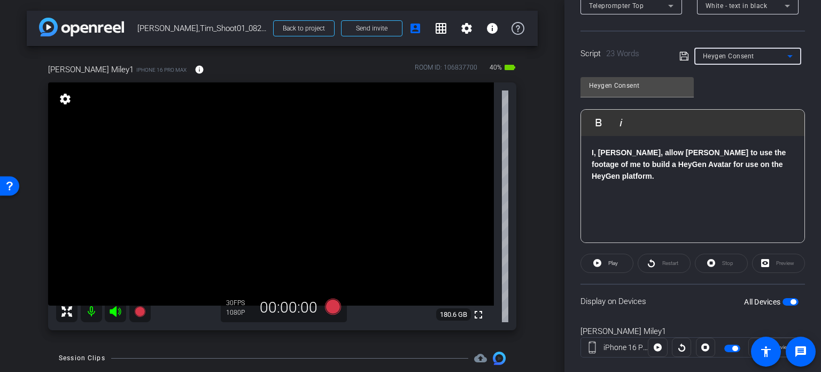
scroll to position [212, 0]
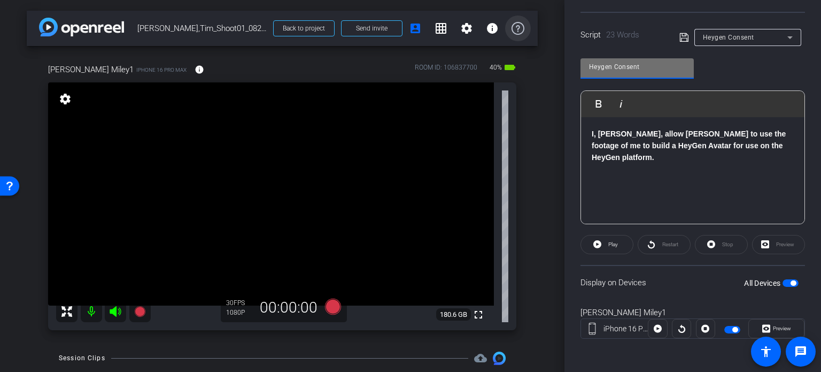
drag, startPoint x: 647, startPoint y: 65, endPoint x: 522, endPoint y: 24, distance: 131.7
click at [522, 24] on div "arrow_back Miley,Tim_Shoot01_08202025 Back to project Send invite account_box g…" at bounding box center [410, 186] width 821 height 372
click at [526, 166] on div "Tim Miley1 iPhone 16 Pro Max info ROOM ID: 106837700 40% battery_std fullscreen…" at bounding box center [282, 193] width 511 height 295
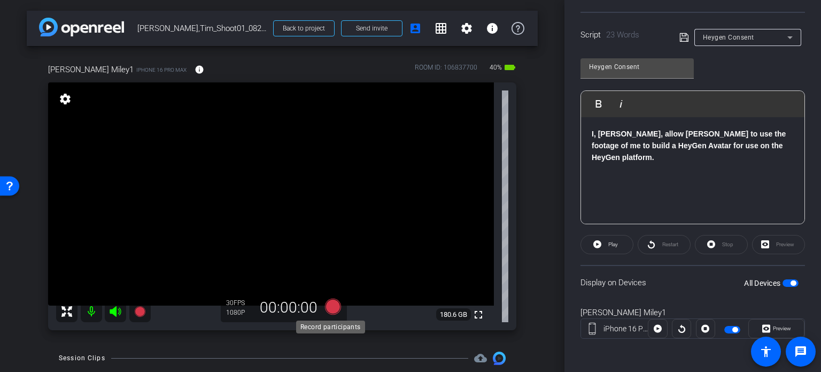
click at [335, 313] on icon at bounding box center [333, 306] width 26 height 19
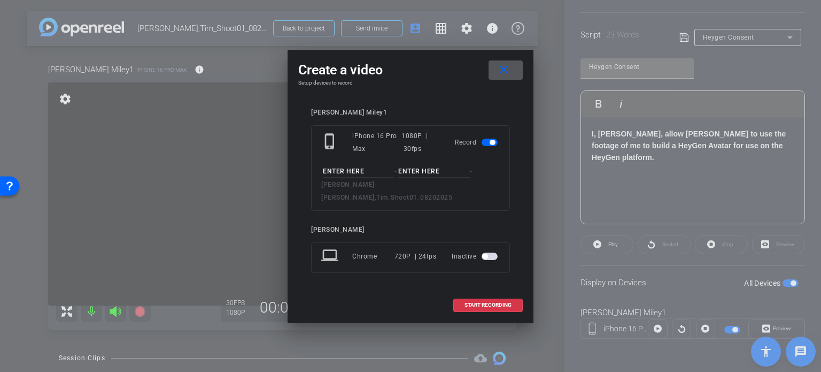
click at [361, 178] on input at bounding box center [359, 171] width 72 height 13
click at [326, 178] on input "Tm Consent" at bounding box center [359, 171] width 72 height 13
type input "Tim Consent"
click at [420, 186] on div "Tim Consent - - Miley, Tim - Miley,Tim_Shoot01_08202025" at bounding box center [410, 184] width 179 height 39
click at [426, 178] on input at bounding box center [434, 171] width 72 height 13
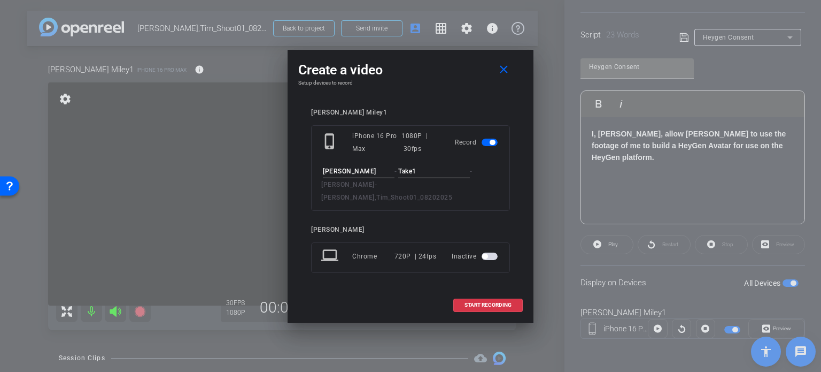
type input "Take1"
click at [365, 178] on input "Tim Consent" at bounding box center [359, 171] width 72 height 13
click at [429, 178] on input "Take1" at bounding box center [434, 171] width 72 height 13
click at [472, 301] on span at bounding box center [488, 305] width 68 height 26
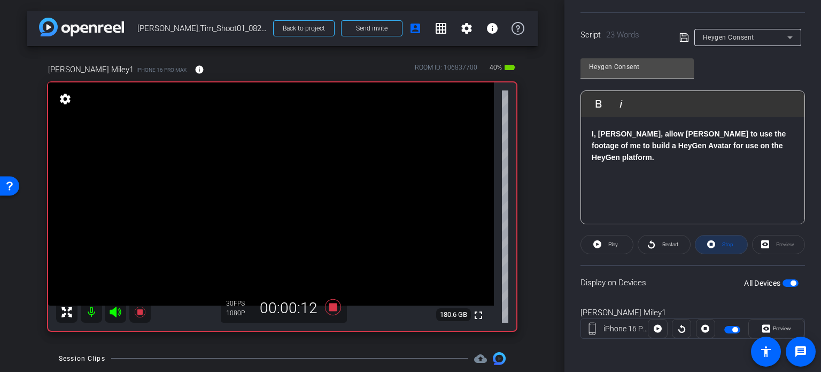
click at [723, 243] on span "Stop" at bounding box center [728, 244] width 11 height 6
click at [328, 307] on icon at bounding box center [333, 307] width 16 height 16
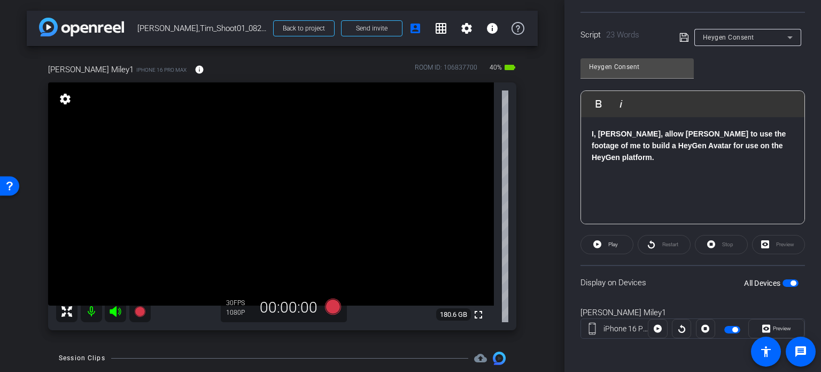
scroll to position [103, 0]
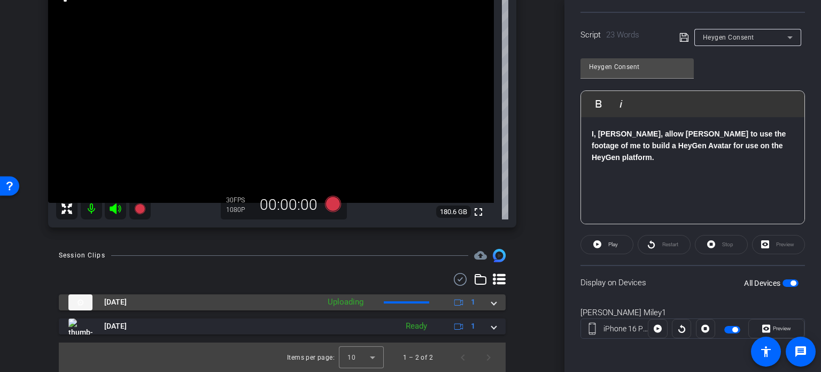
click at [492, 303] on span at bounding box center [494, 301] width 4 height 11
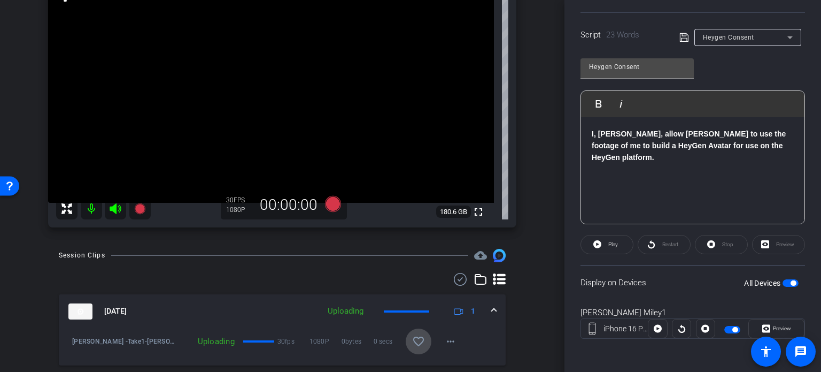
click at [412, 332] on span at bounding box center [419, 341] width 26 height 26
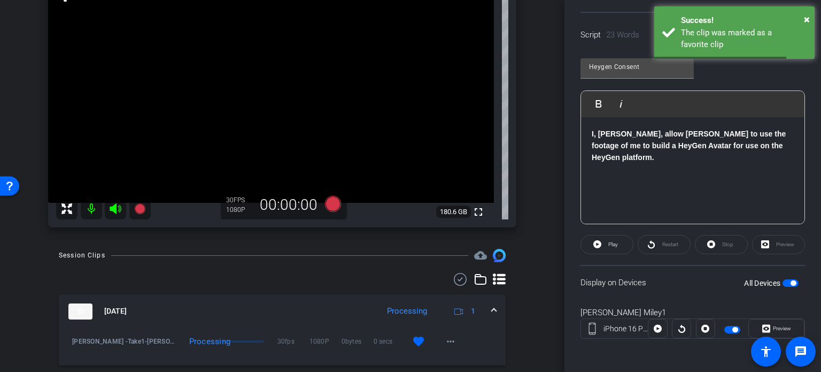
click at [493, 305] on mat-expansion-panel-header "Aug 20, 2025 Processing 1" at bounding box center [282, 311] width 447 height 34
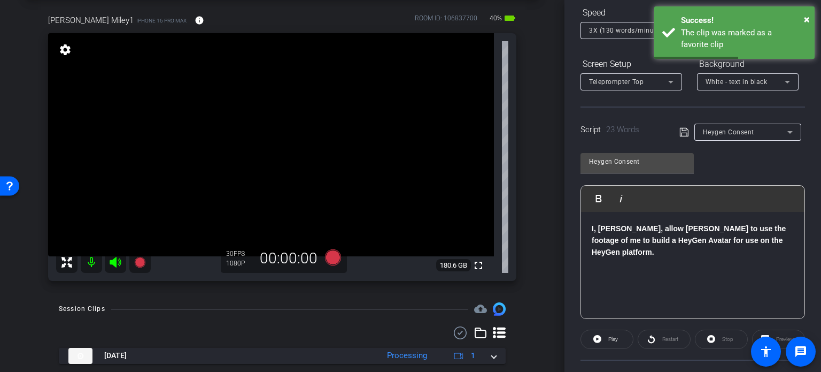
scroll to position [105, 0]
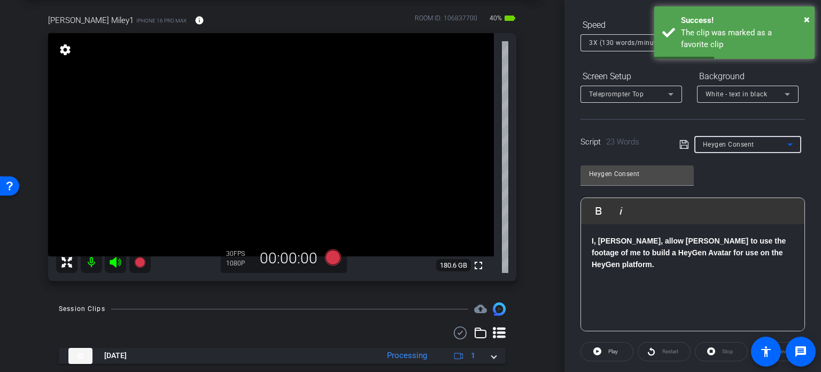
click at [745, 139] on div "Heygen Consent" at bounding box center [745, 143] width 84 height 13
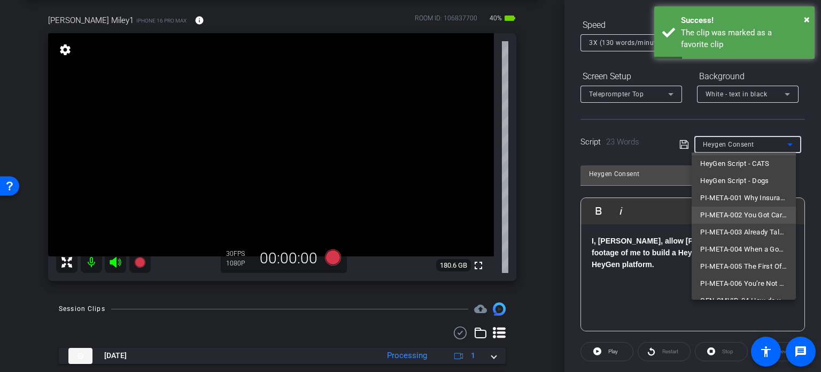
scroll to position [83, 0]
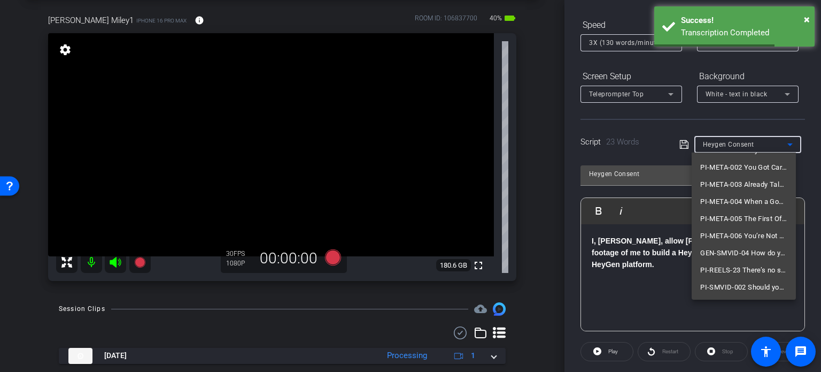
click at [539, 205] on div at bounding box center [410, 186] width 821 height 372
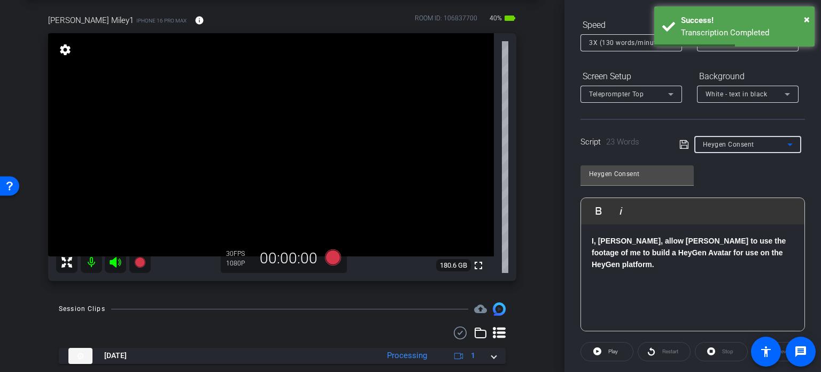
click at [747, 147] on span "Heygen Consent" at bounding box center [728, 144] width 51 height 7
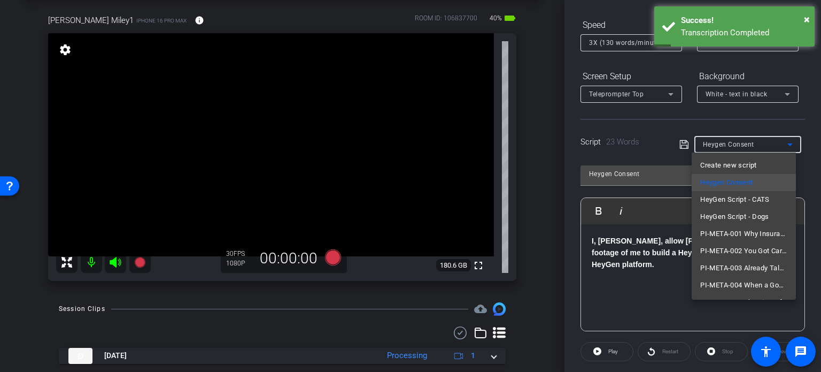
click at [534, 245] on div at bounding box center [410, 186] width 821 height 372
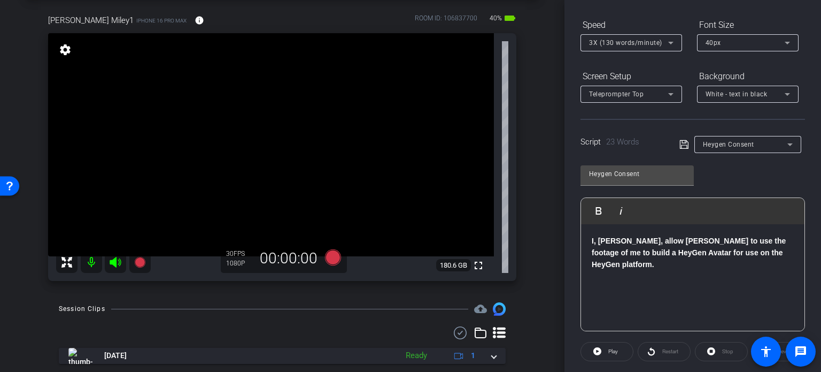
click at [751, 137] on div "Heygen Consent" at bounding box center [745, 143] width 84 height 13
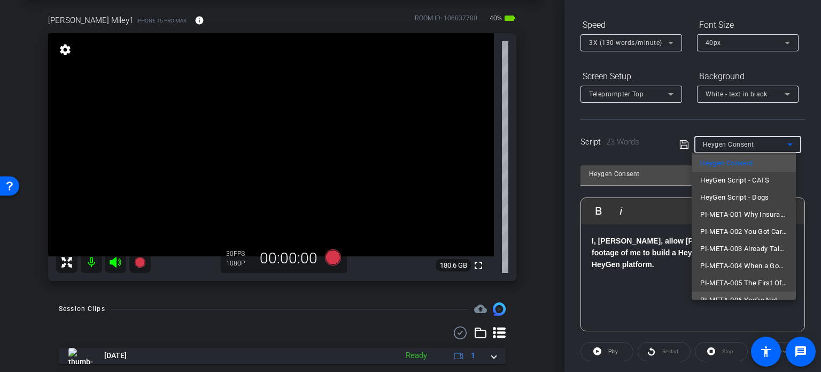
scroll to position [0, 0]
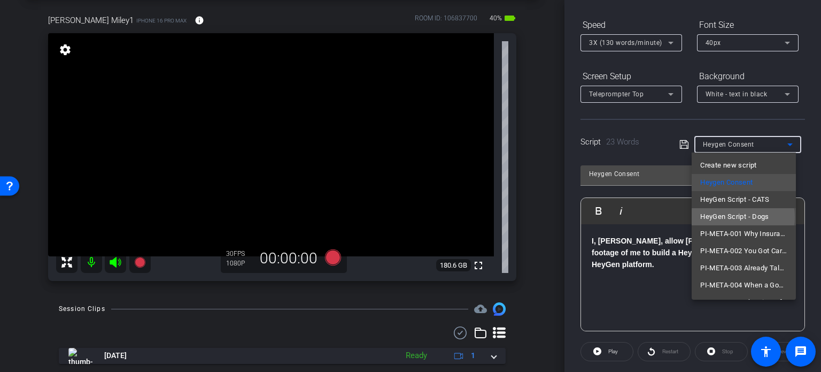
click at [743, 217] on span "HeyGen Script - Dogs" at bounding box center [735, 216] width 69 height 13
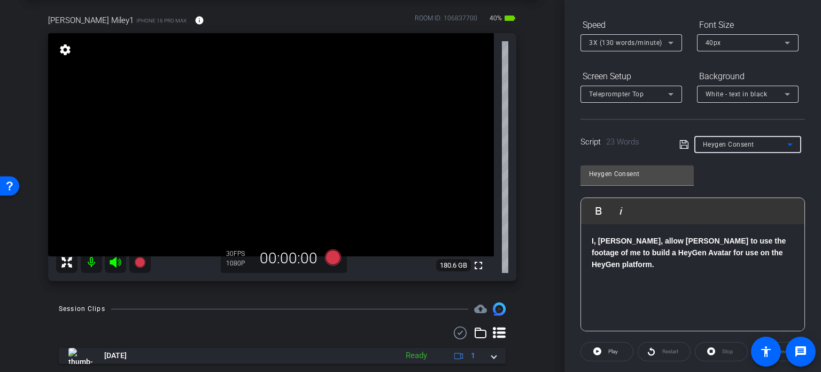
type input "HeyGen Script - Dogs"
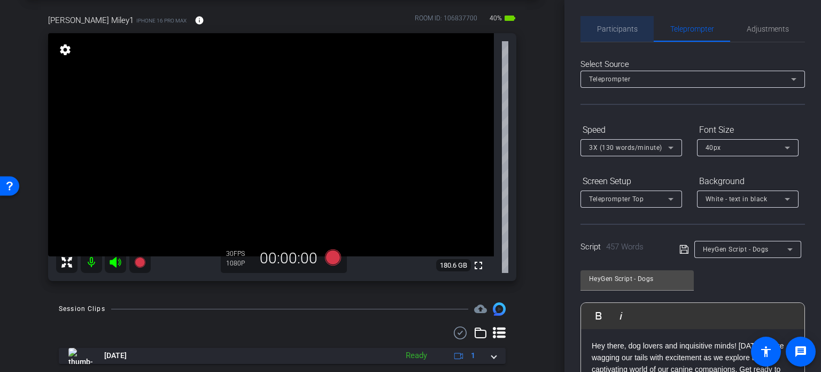
click at [620, 27] on span "Participants" at bounding box center [617, 28] width 41 height 7
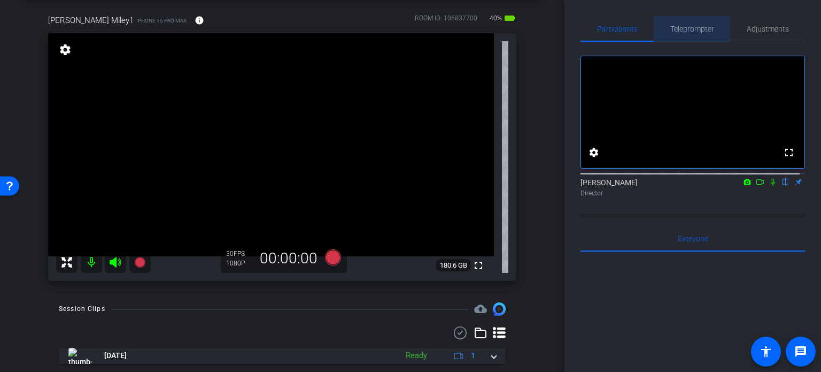
click at [697, 25] on span "Teleprompter" at bounding box center [693, 28] width 44 height 7
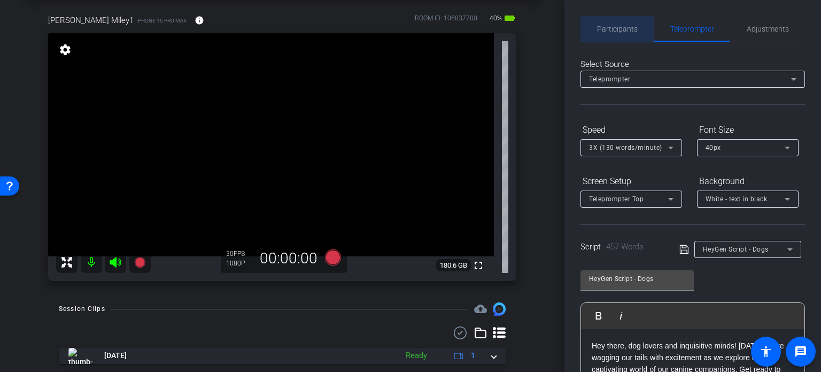
click at [634, 32] on span "Participants" at bounding box center [617, 28] width 41 height 7
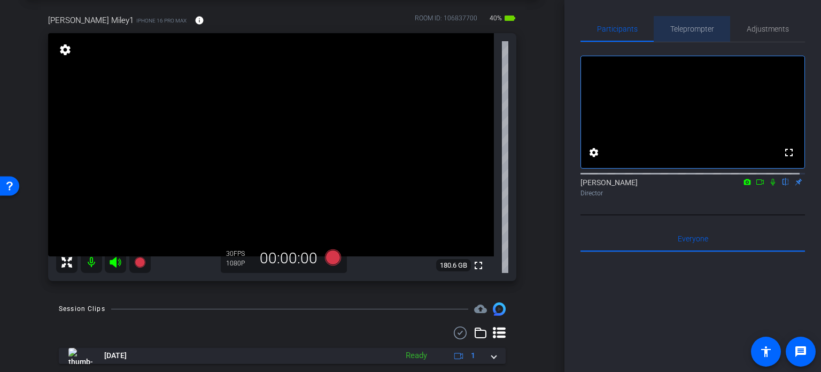
click at [692, 34] on span "Teleprompter" at bounding box center [693, 29] width 44 height 26
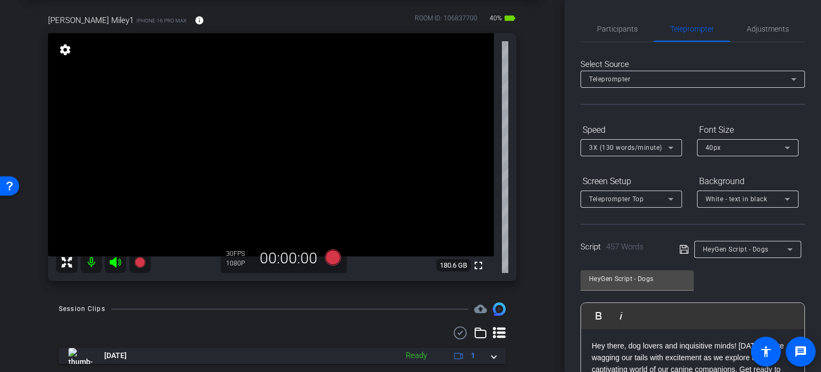
click at [757, 249] on span "HeyGen Script - Dogs" at bounding box center [736, 248] width 66 height 7
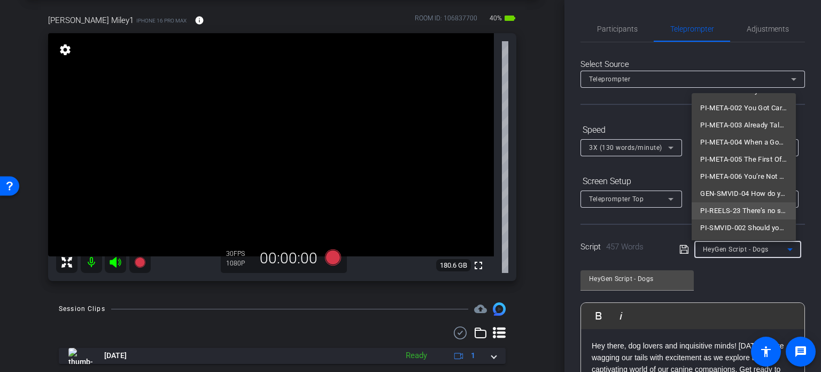
scroll to position [30, 0]
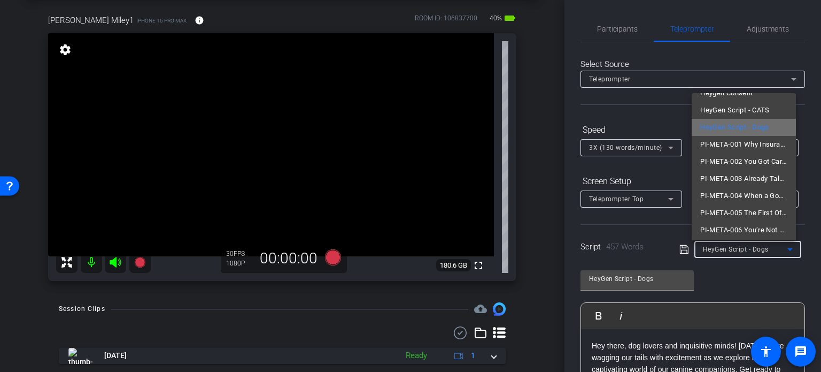
click at [755, 125] on span "HeyGen Script - Dogs" at bounding box center [735, 127] width 69 height 13
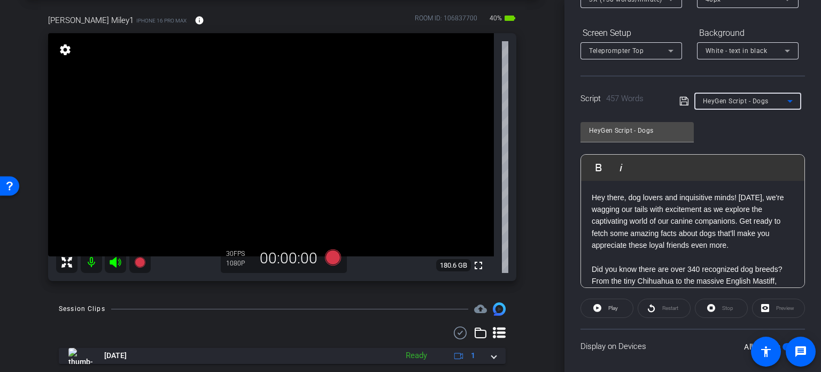
scroll to position [160, 0]
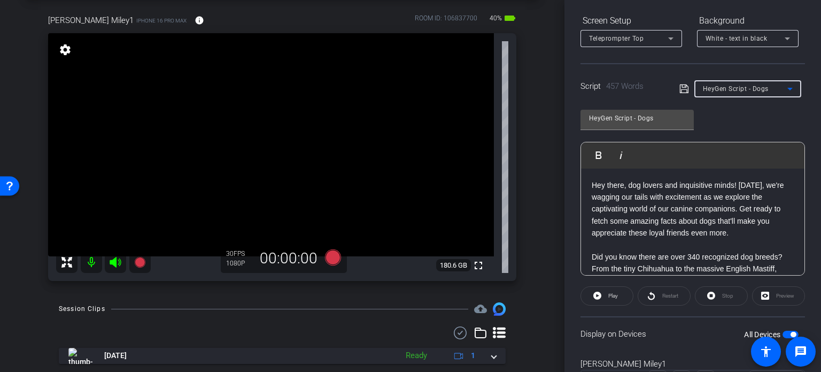
click at [674, 204] on p "Hey there, dog lovers and inquisitive minds! [DATE], we're wagging our tails wi…" at bounding box center [693, 209] width 202 height 60
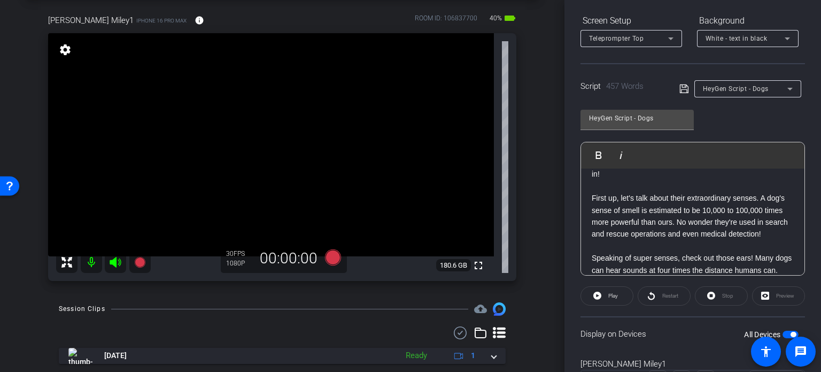
scroll to position [0, 0]
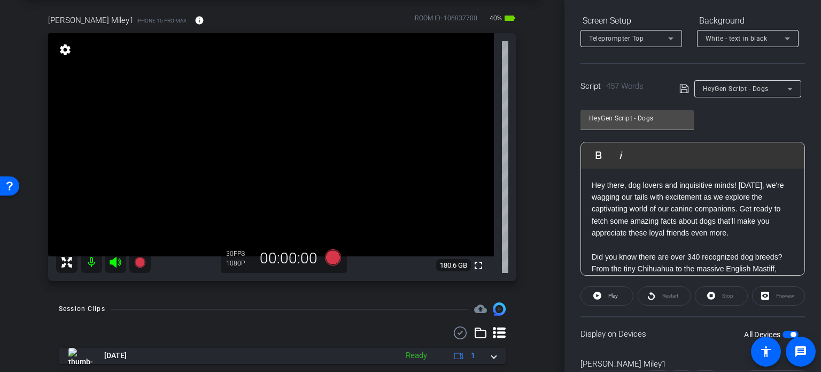
click at [514, 217] on div "Tim Miley1 iPhone 16 Pro Max info ROOM ID: 106837700 40% battery_std fullscreen…" at bounding box center [282, 144] width 511 height 295
click at [693, 218] on p "Hey there, dog lovers and inquisitive minds! [DATE], we're wagging our tails wi…" at bounding box center [693, 209] width 202 height 60
click at [548, 256] on div "arrow_back Miley,Tim_Shoot01_08202025 Back to project Send invite account_box g…" at bounding box center [282, 137] width 565 height 372
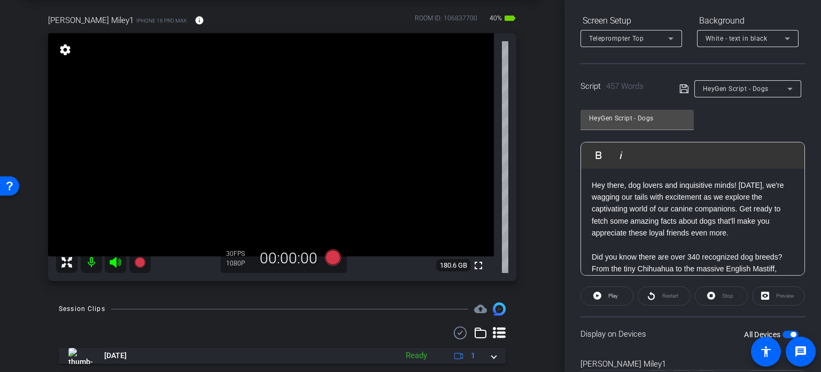
click at [548, 213] on div "arrow_back Miley,Tim_Shoot01_08202025 Back to project Send invite account_box g…" at bounding box center [282, 137] width 565 height 372
click at [329, 251] on icon at bounding box center [333, 257] width 16 height 16
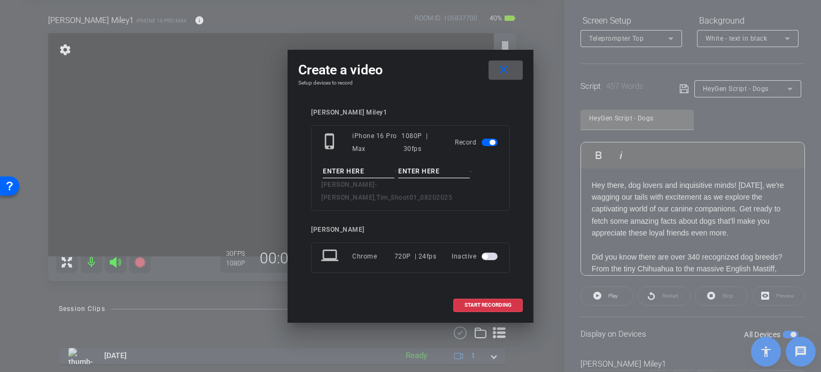
click at [349, 171] on input at bounding box center [359, 171] width 72 height 13
type input "test audio"
click at [436, 178] on input at bounding box center [434, 171] width 72 height 13
type input "1"
click at [494, 302] on span "START RECORDING" at bounding box center [488, 304] width 47 height 5
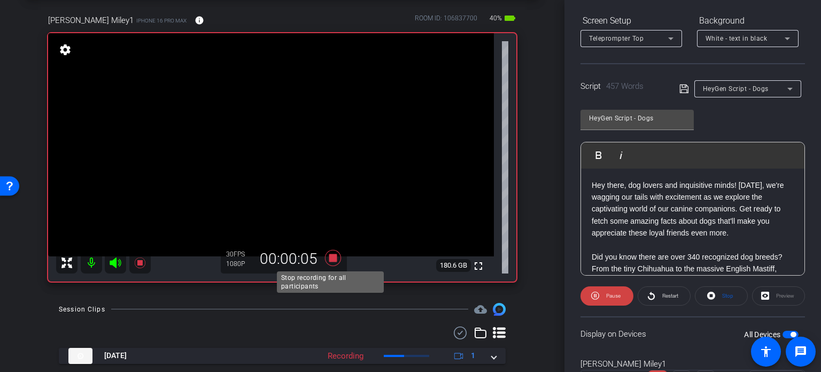
click at [333, 257] on icon at bounding box center [333, 258] width 16 height 16
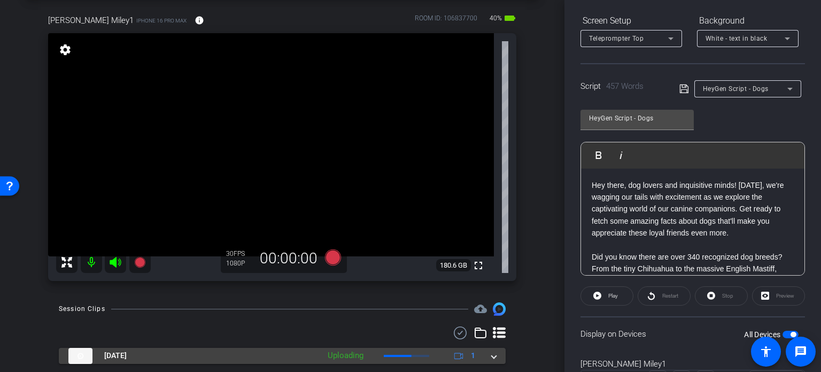
click at [493, 358] on mat-expansion-panel-header "Aug 20, 2025 Uploading 1" at bounding box center [282, 356] width 447 height 16
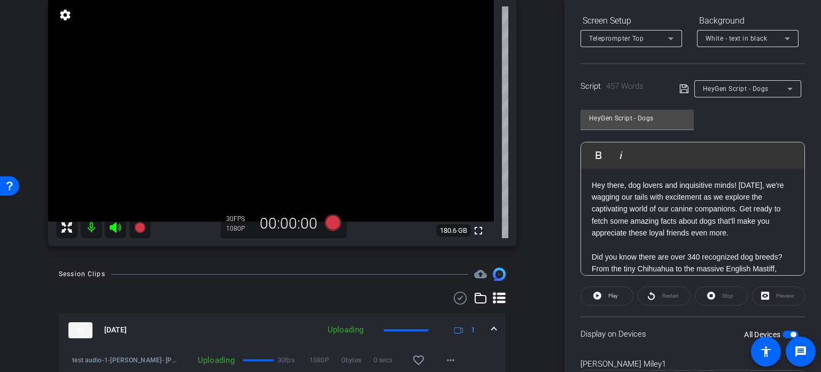
scroll to position [103, 0]
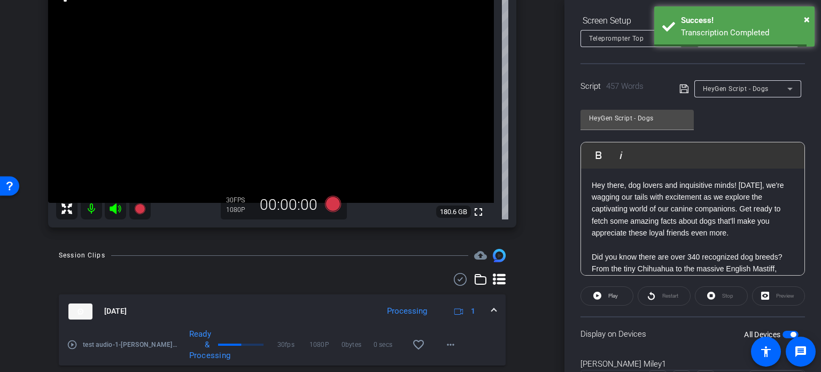
click at [492, 306] on span at bounding box center [494, 310] width 4 height 11
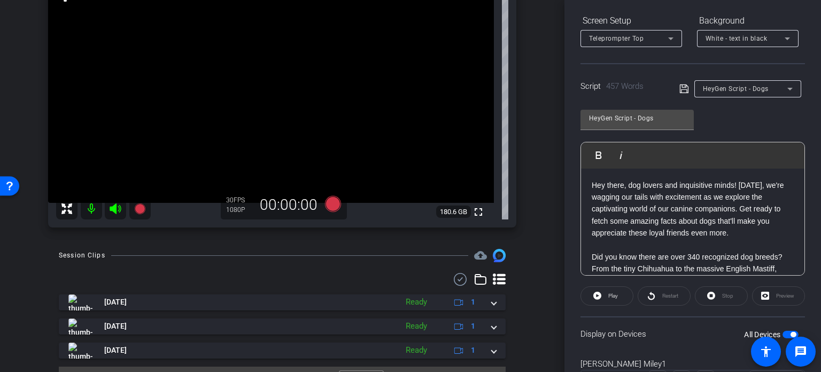
click at [548, 244] on div "arrow_back Miley,Tim_Shoot01_08202025 Back to project Send invite account_box g…" at bounding box center [282, 83] width 565 height 372
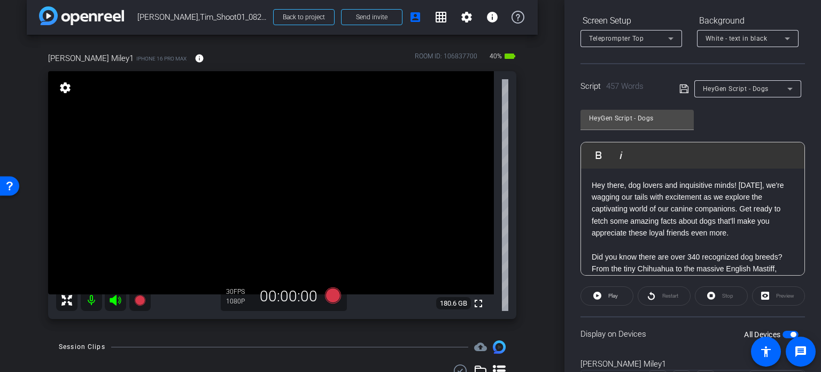
scroll to position [0, 0]
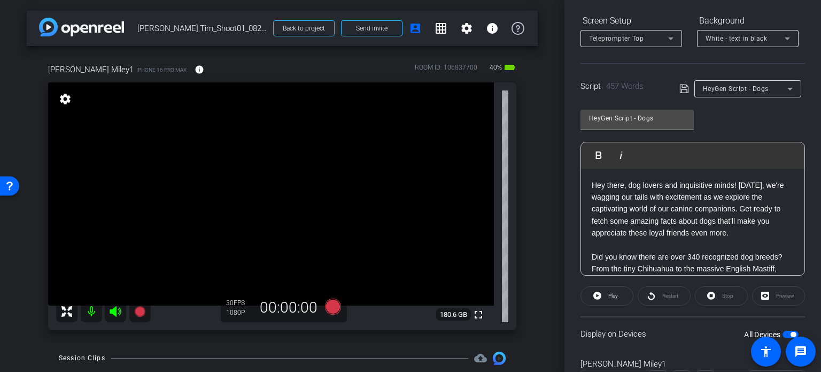
click at [702, 219] on p "Hey there, dog lovers and inquisitive minds! [DATE], we're wagging our tails wi…" at bounding box center [693, 209] width 202 height 60
click at [330, 309] on icon at bounding box center [333, 306] width 16 height 16
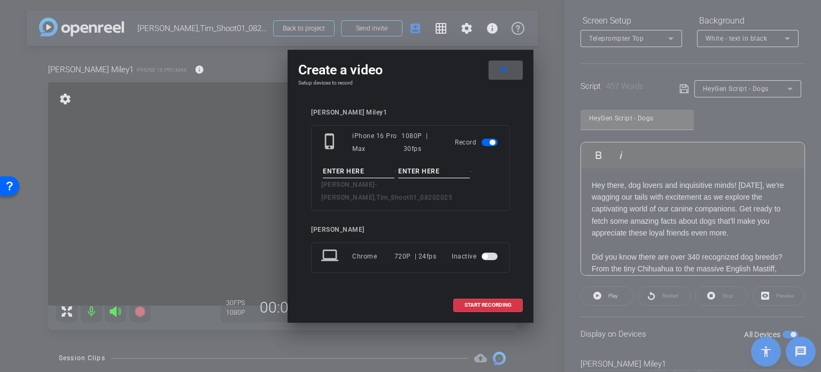
click at [348, 175] on input at bounding box center [359, 171] width 72 height 13
type input "Tim Avatar #1"
click at [434, 178] on input at bounding box center [434, 171] width 72 height 13
type input "Take1"
click at [440, 80] on div "Create a video close" at bounding box center [410, 69] width 225 height 19
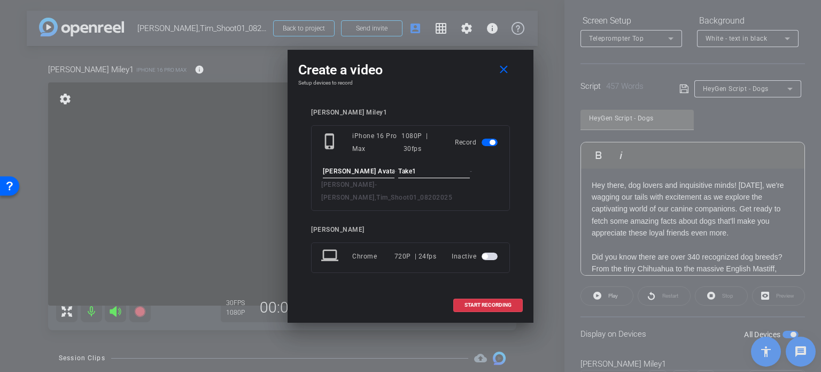
click at [434, 175] on input "Take1" at bounding box center [434, 171] width 72 height 13
click at [434, 210] on div "Tim Miley1 phone_iphone iPhone 16 Pro Max 1080P | 30fps Record Tim Avatar #1 - …" at bounding box center [410, 198] width 199 height 179
click at [488, 292] on span at bounding box center [488, 305] width 68 height 26
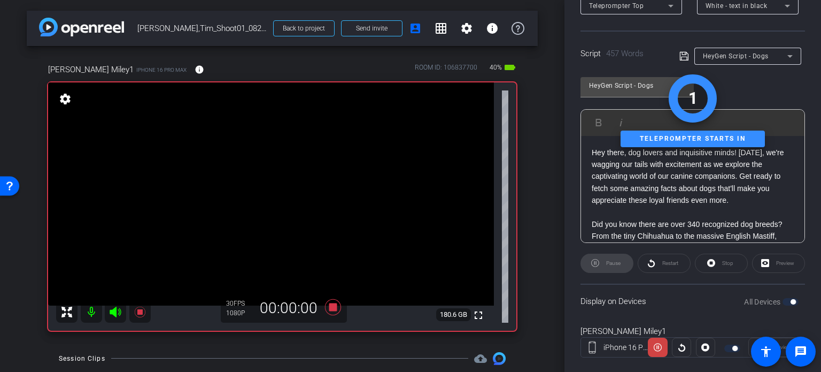
scroll to position [212, 0]
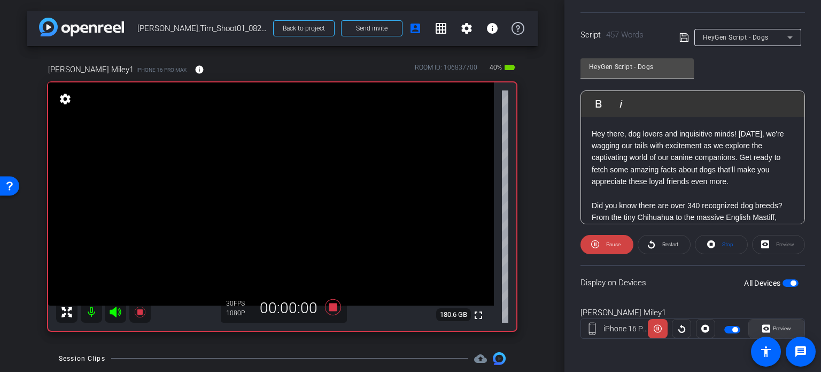
click at [782, 328] on span "Preview" at bounding box center [782, 328] width 18 height 6
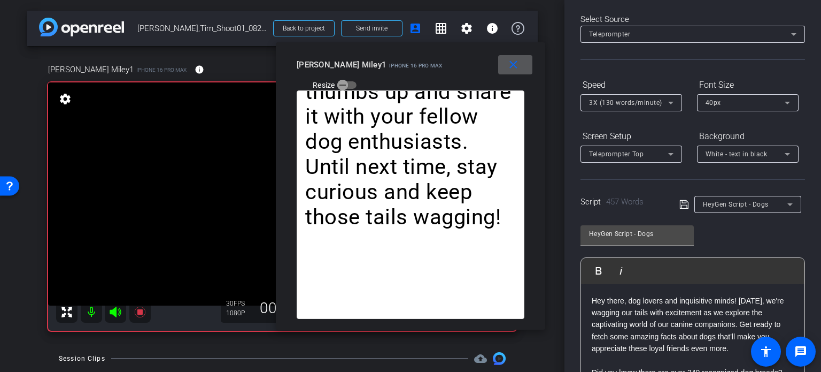
scroll to position [0, 0]
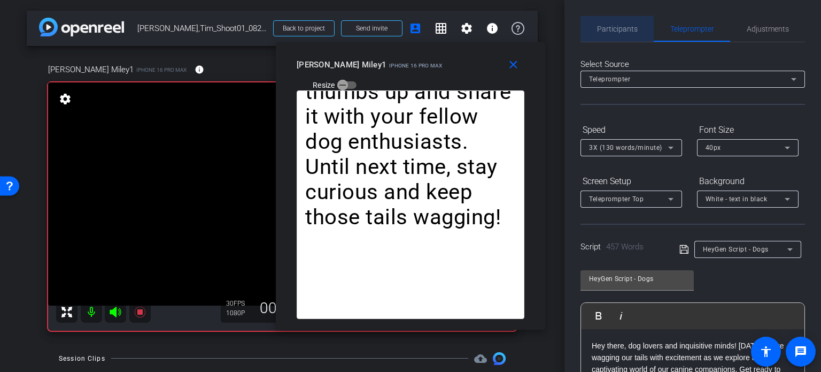
click at [629, 23] on span "Participants" at bounding box center [617, 29] width 41 height 26
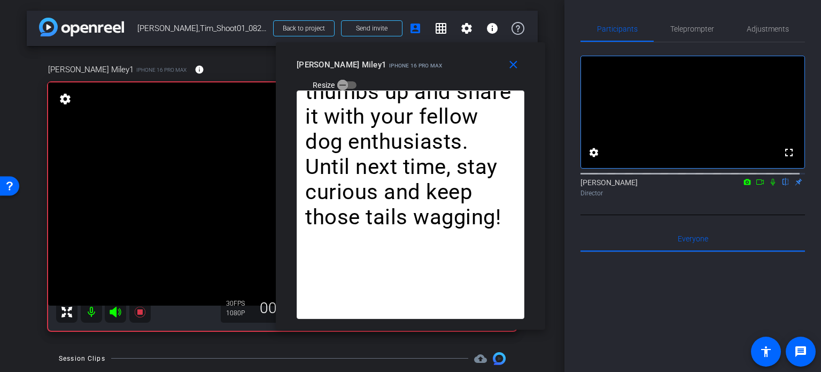
click at [771, 186] on icon at bounding box center [773, 182] width 4 height 7
click at [691, 30] on span "Teleprompter" at bounding box center [693, 28] width 44 height 7
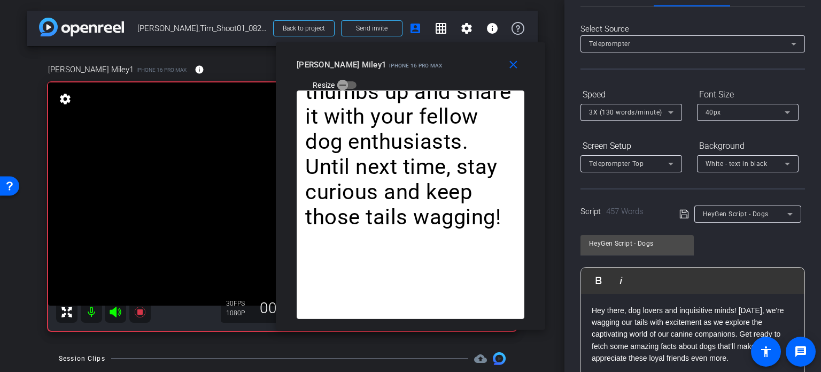
scroll to position [53, 0]
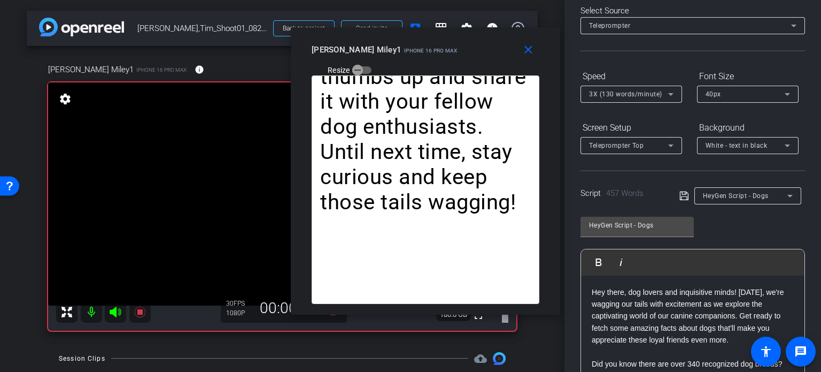
drag, startPoint x: 407, startPoint y: 64, endPoint x: 424, endPoint y: 41, distance: 28.3
click at [372, 61] on mat-slide-toggle "Resize" at bounding box center [342, 69] width 60 height 17
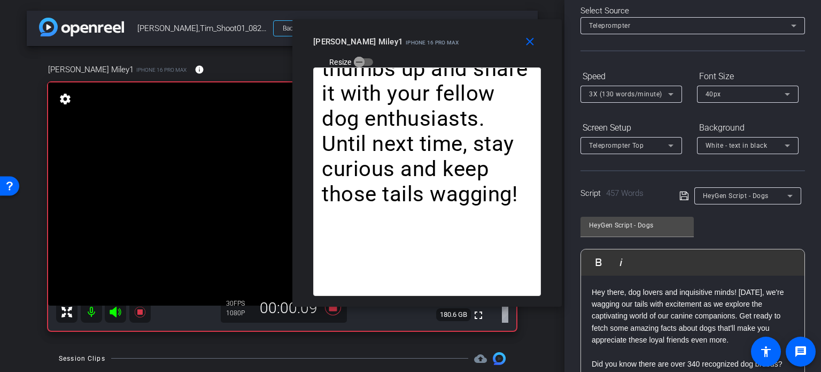
click at [641, 95] on span "3X (130 words/minute)" at bounding box center [625, 93] width 73 height 7
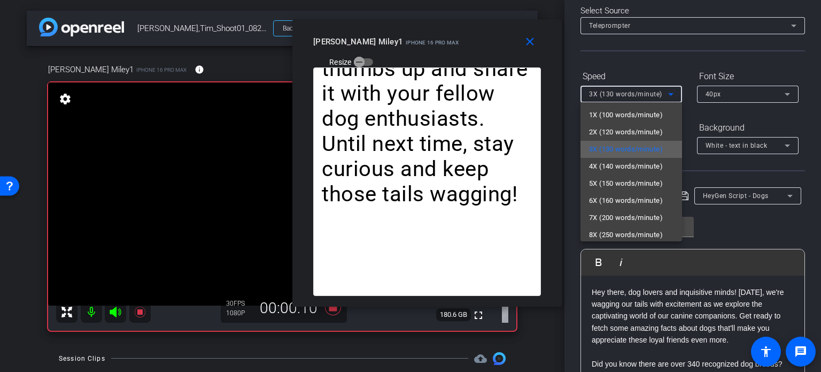
scroll to position [24, 0]
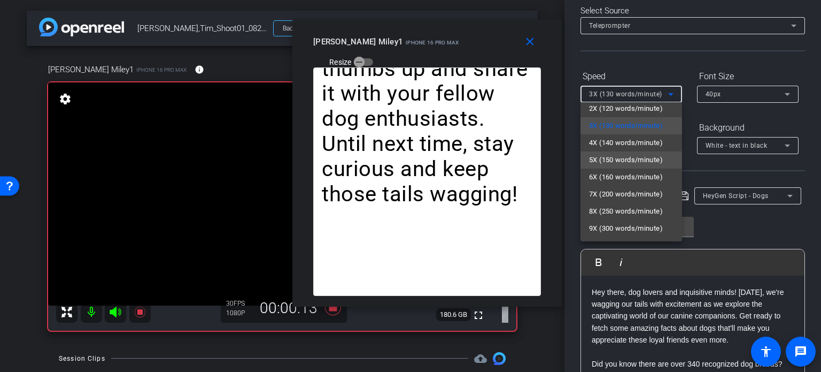
click at [619, 166] on mat-option "5X (150 words/minute)" at bounding box center [632, 159] width 102 height 17
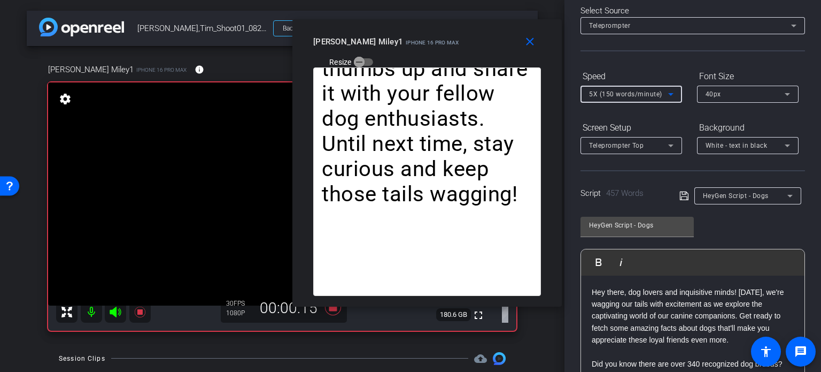
click at [624, 95] on span "5X (150 words/minute)" at bounding box center [625, 93] width 73 height 7
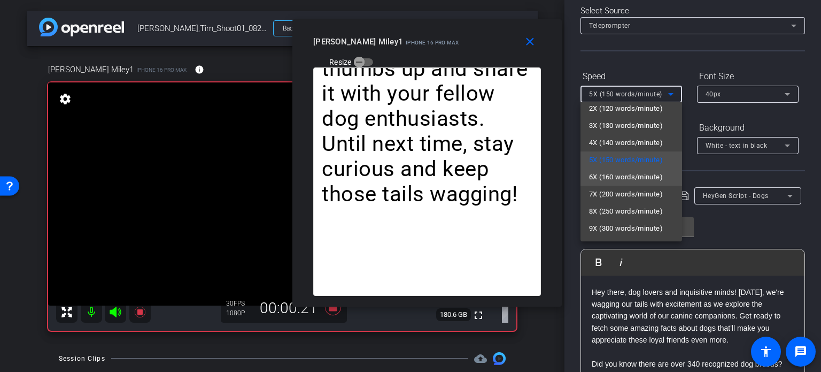
click at [627, 177] on span "6X (160 words/minute)" at bounding box center [626, 177] width 74 height 13
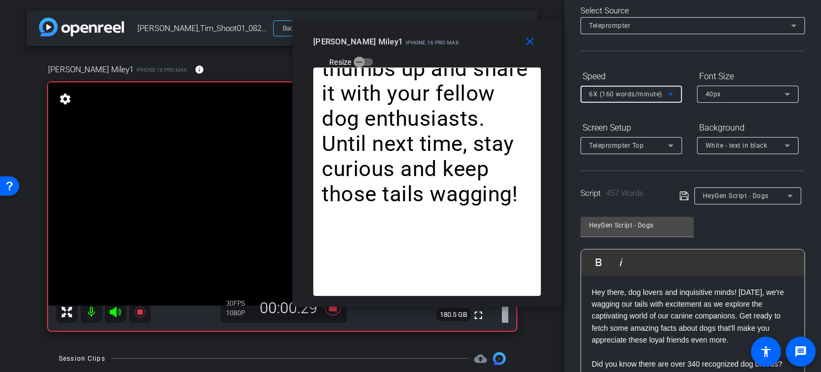
click at [616, 93] on span "6X (160 words/minute)" at bounding box center [625, 93] width 73 height 7
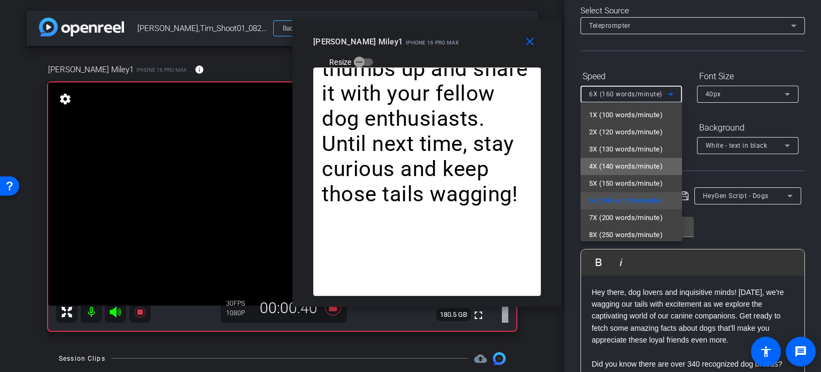
click at [635, 171] on span "4X (140 words/minute)" at bounding box center [626, 166] width 74 height 13
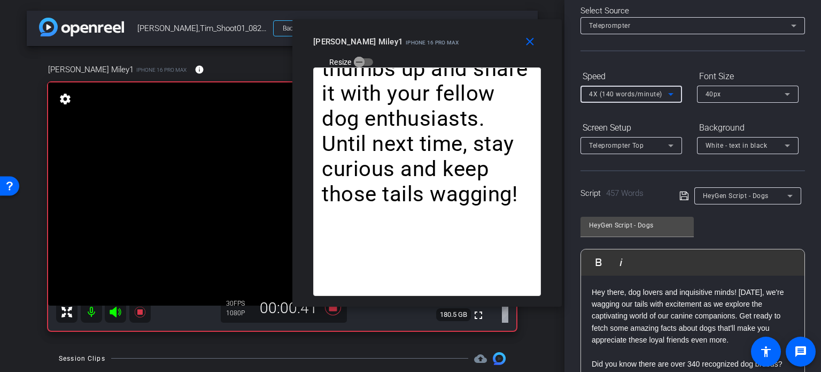
click at [621, 97] on span "4X (140 words/minute)" at bounding box center [625, 93] width 73 height 7
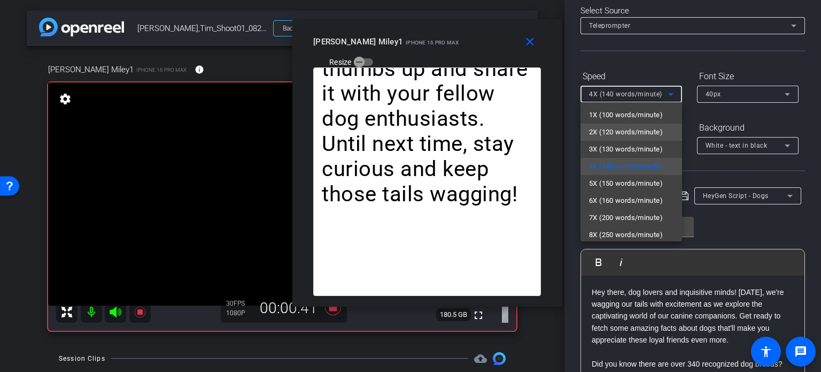
click at [621, 136] on span "2X (120 words/minute)" at bounding box center [626, 132] width 74 height 13
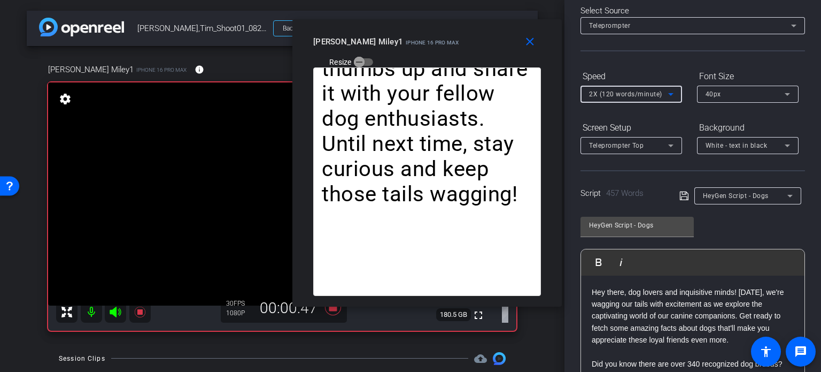
click at [609, 98] on span "2X (120 words/minute)" at bounding box center [625, 93] width 73 height 7
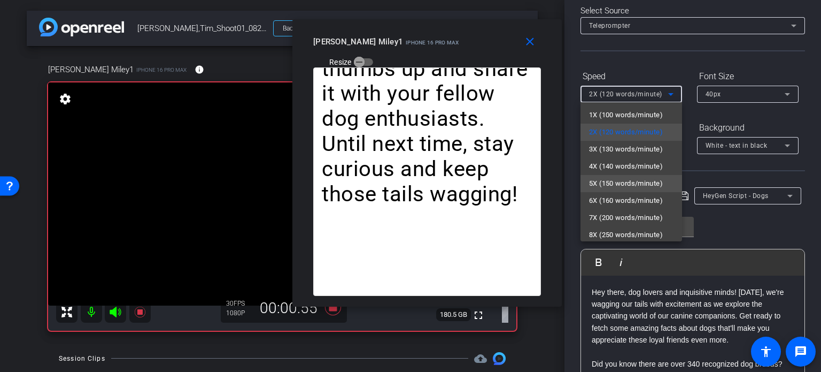
click at [632, 190] on mat-option "5X (150 words/minute)" at bounding box center [632, 183] width 102 height 17
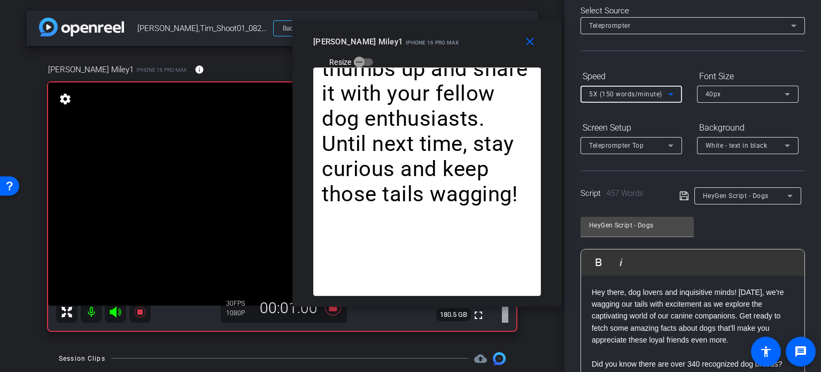
click at [627, 94] on span "5X (150 words/minute)" at bounding box center [625, 93] width 73 height 7
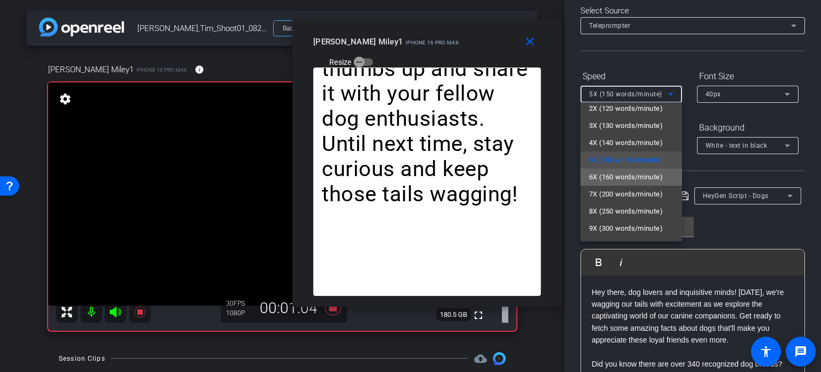
click at [636, 174] on span "6X (160 words/minute)" at bounding box center [626, 177] width 74 height 13
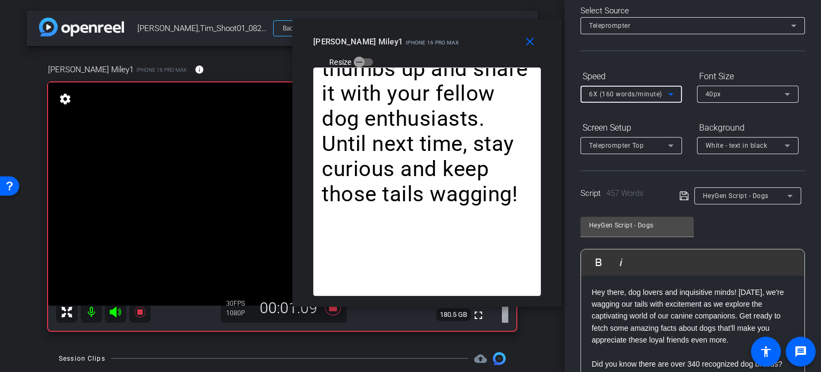
click at [607, 93] on span "6X (160 words/minute)" at bounding box center [625, 93] width 73 height 7
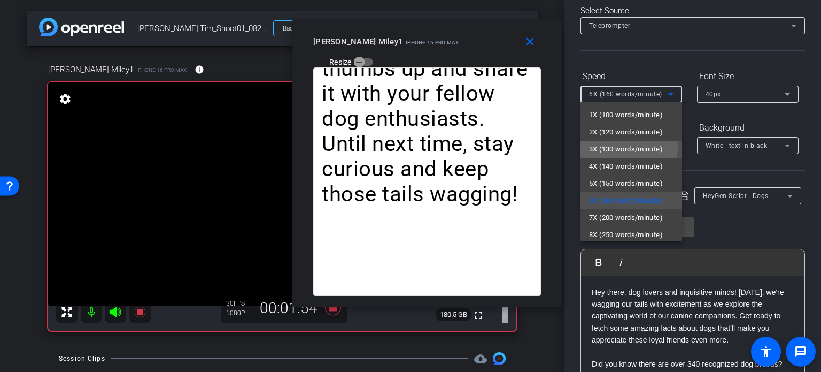
click at [610, 145] on span "3X (130 words/minute)" at bounding box center [626, 149] width 74 height 13
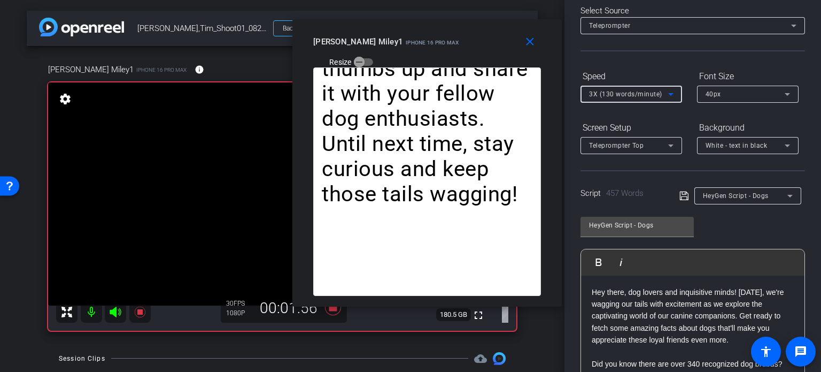
click at [612, 96] on span "3X (130 words/minute)" at bounding box center [625, 93] width 73 height 7
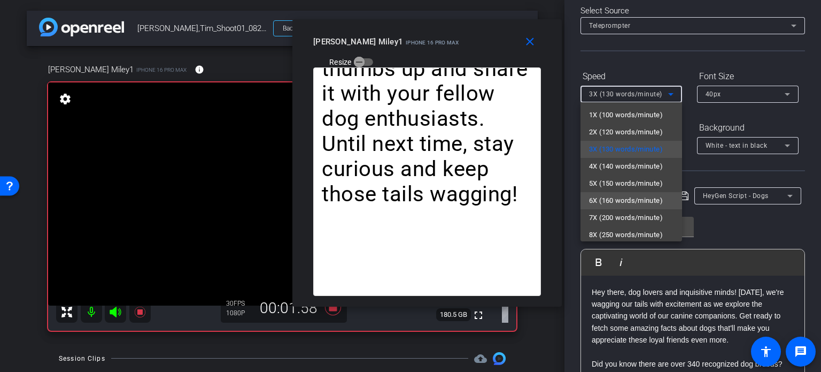
click at [623, 201] on span "6X (160 words/minute)" at bounding box center [626, 200] width 74 height 13
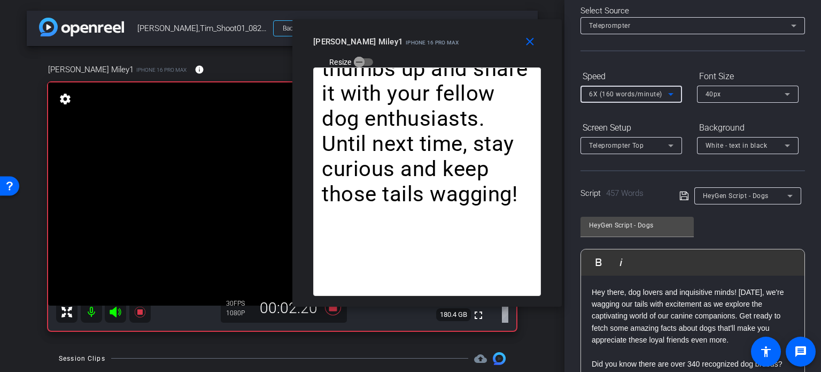
click at [617, 91] on span "6X (160 words/minute)" at bounding box center [625, 93] width 73 height 7
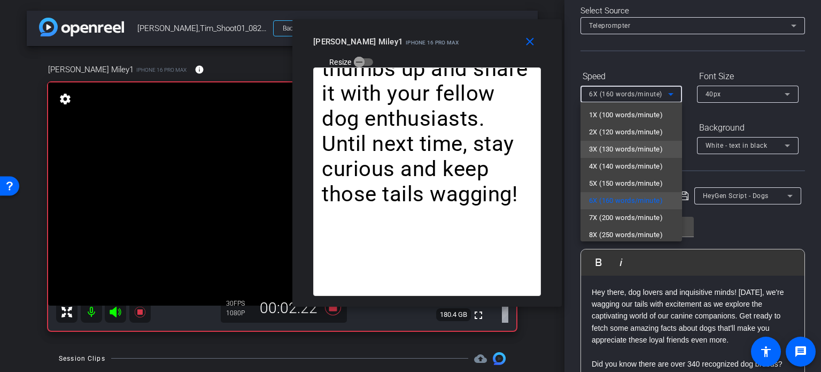
click at [611, 145] on span "3X (130 words/minute)" at bounding box center [626, 149] width 74 height 13
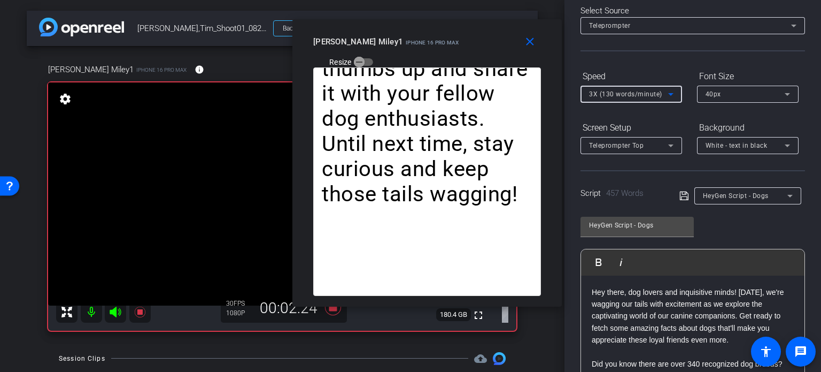
click at [605, 94] on span "3X (130 words/minute)" at bounding box center [625, 93] width 73 height 7
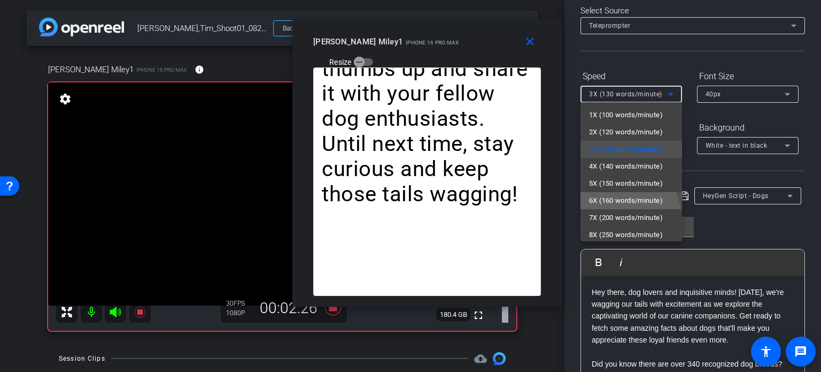
click at [605, 196] on span "6X (160 words/minute)" at bounding box center [626, 200] width 74 height 13
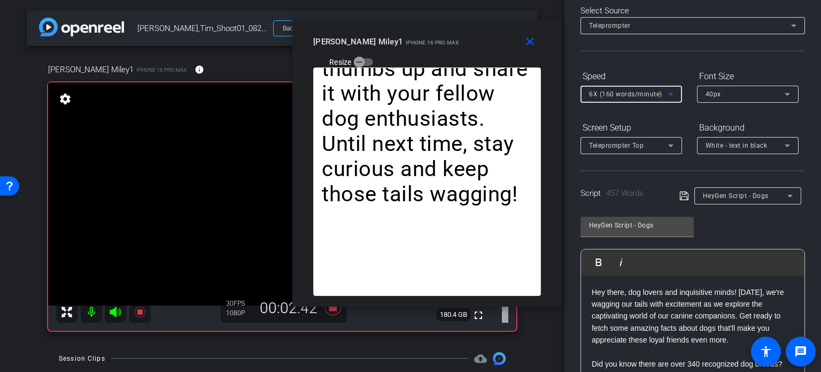
click at [596, 96] on span "6X (160 words/minute)" at bounding box center [625, 93] width 73 height 7
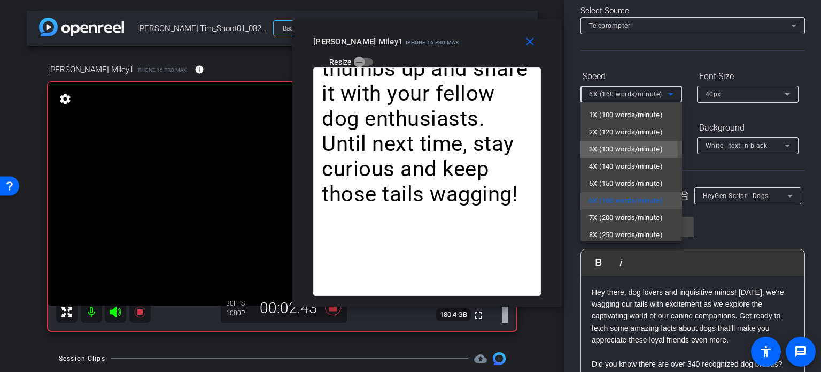
click at [610, 152] on span "3X (130 words/minute)" at bounding box center [626, 149] width 74 height 13
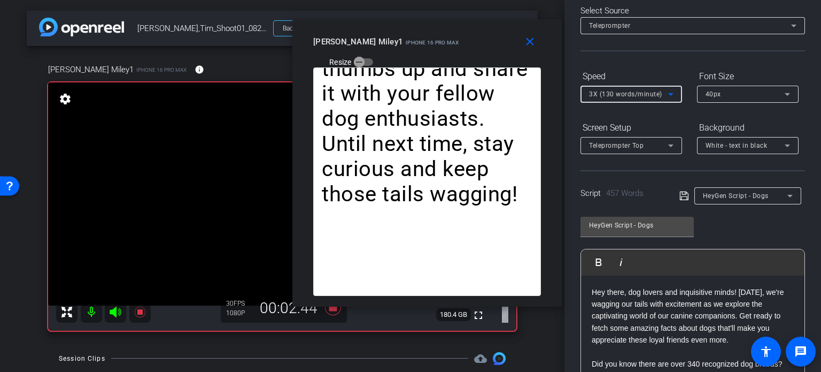
click at [596, 94] on span "3X (130 words/minute)" at bounding box center [625, 93] width 73 height 7
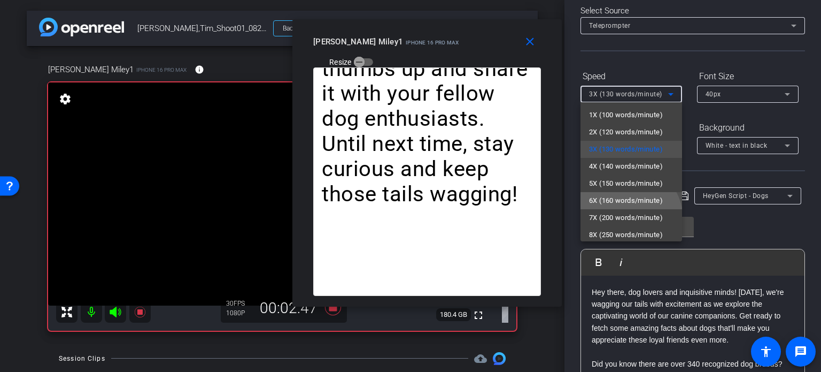
click at [611, 201] on span "6X (160 words/minute)" at bounding box center [626, 200] width 74 height 13
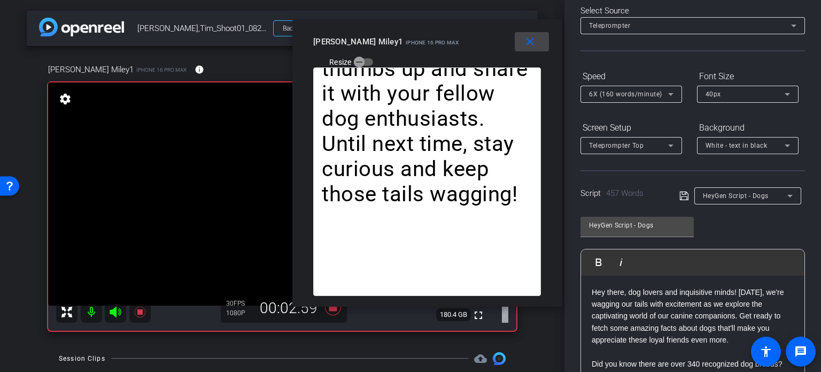
click at [533, 41] on mat-icon "close" at bounding box center [530, 41] width 13 height 13
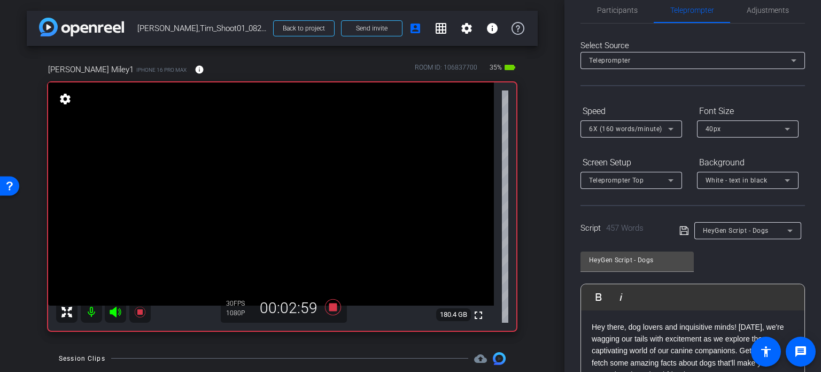
scroll to position [0, 0]
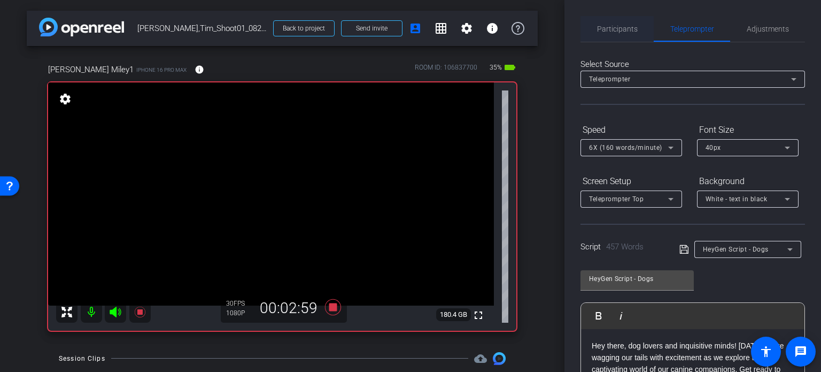
click at [627, 23] on span "Participants" at bounding box center [617, 29] width 41 height 26
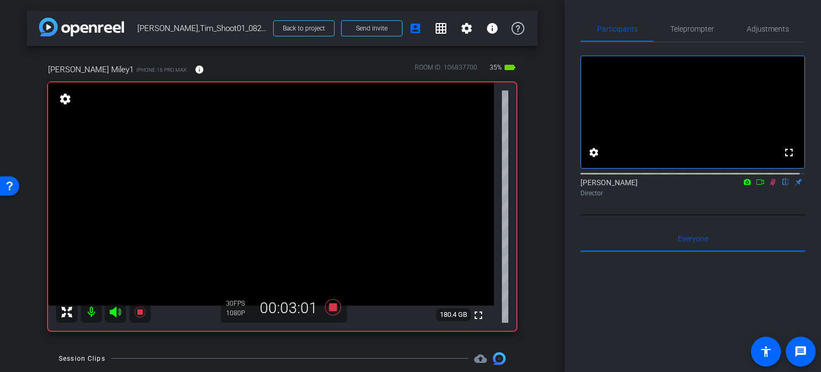
click at [769, 186] on icon at bounding box center [773, 181] width 9 height 7
click at [332, 302] on icon at bounding box center [333, 306] width 26 height 19
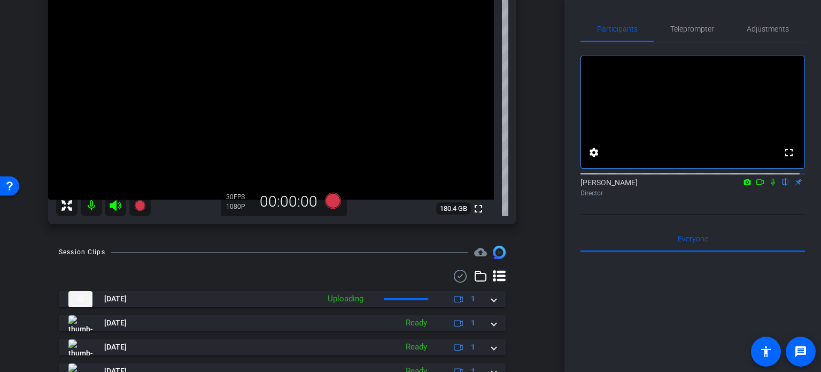
scroll to position [107, 0]
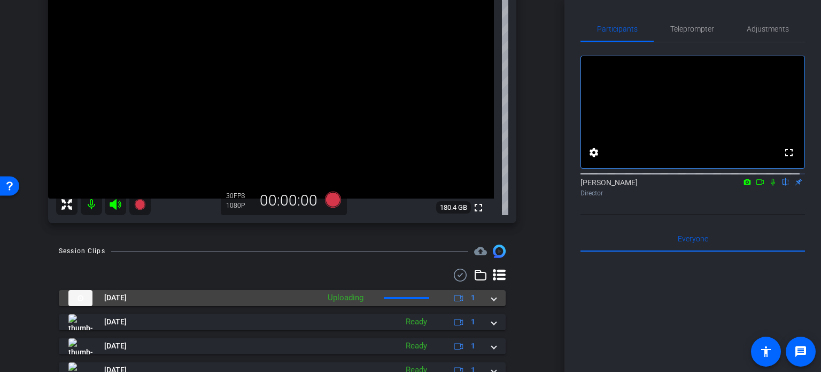
click at [492, 298] on span at bounding box center [494, 297] width 4 height 11
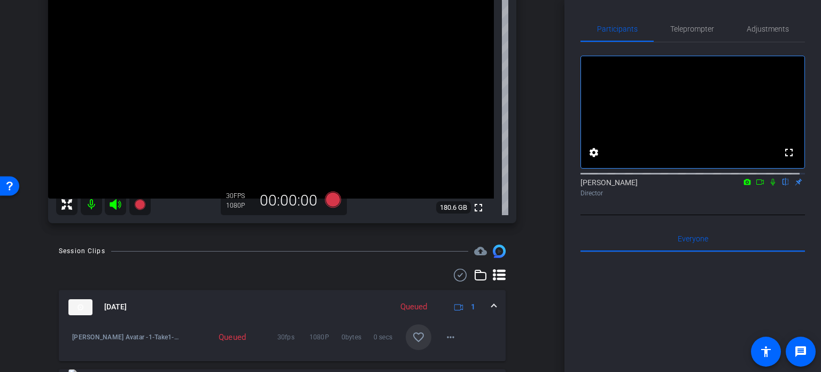
click at [413, 333] on mat-icon "favorite_border" at bounding box center [418, 337] width 13 height 13
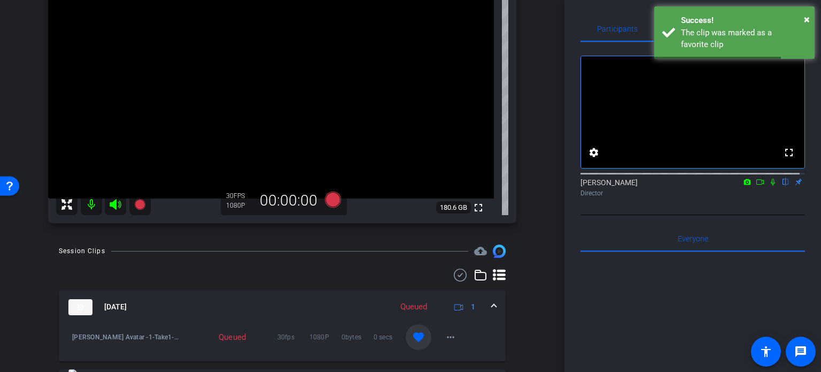
click at [486, 307] on div "Aug 20, 2025 Queued 1" at bounding box center [280, 307] width 424 height 16
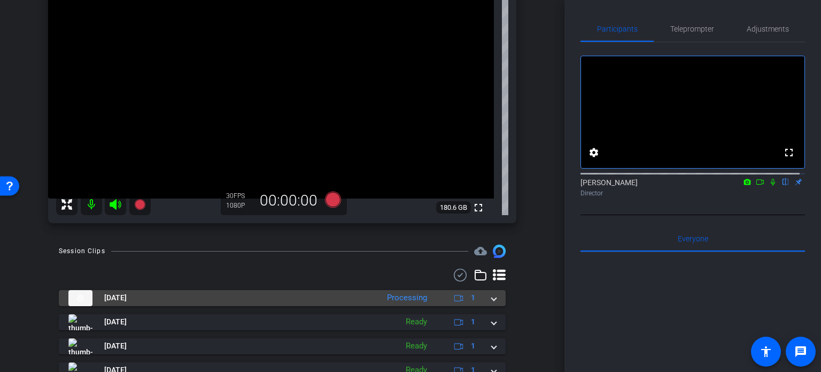
click at [493, 301] on mat-expansion-panel-header "Aug 20, 2025 Processing 1" at bounding box center [282, 298] width 447 height 16
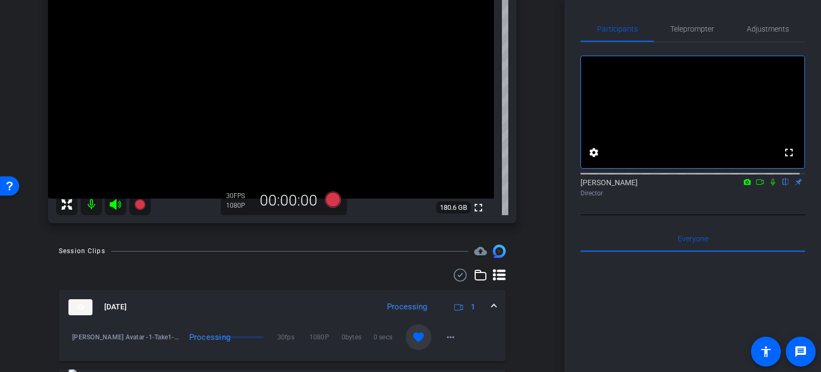
click at [493, 301] on mat-expansion-panel-header "Aug 20, 2025 Processing 1" at bounding box center [282, 307] width 447 height 34
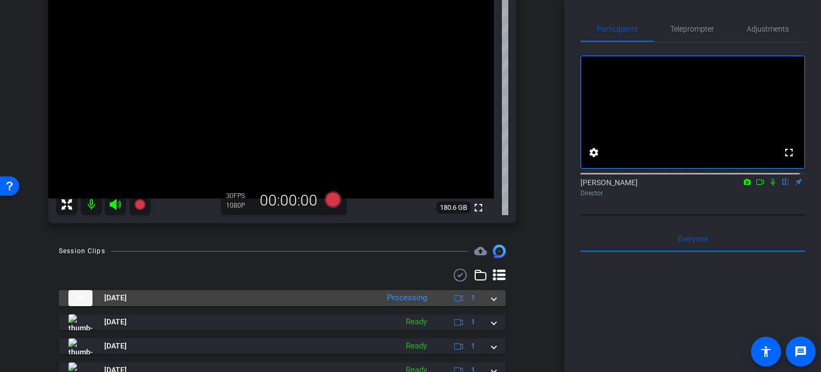
click at [493, 301] on mat-expansion-panel-header "Aug 20, 2025 Processing 1" at bounding box center [282, 298] width 447 height 16
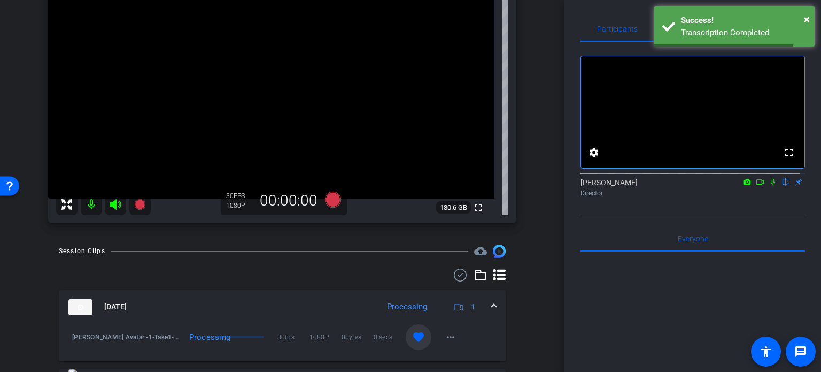
click at [493, 301] on mat-expansion-panel-header "Aug 20, 2025 Processing 1" at bounding box center [282, 307] width 447 height 34
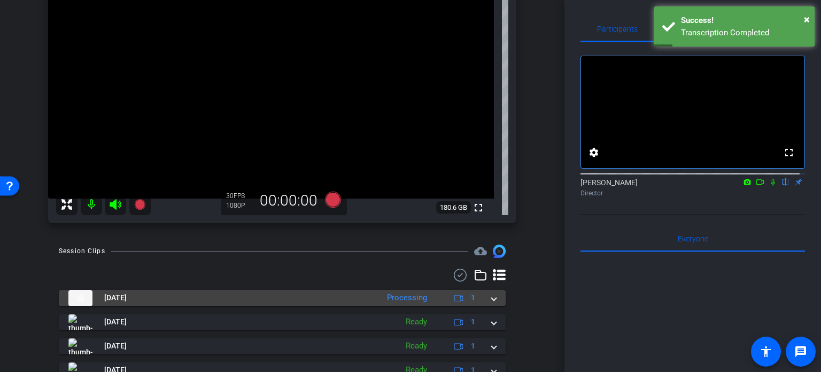
click at [493, 301] on mat-expansion-panel-header "Aug 20, 2025 Processing 1" at bounding box center [282, 298] width 447 height 16
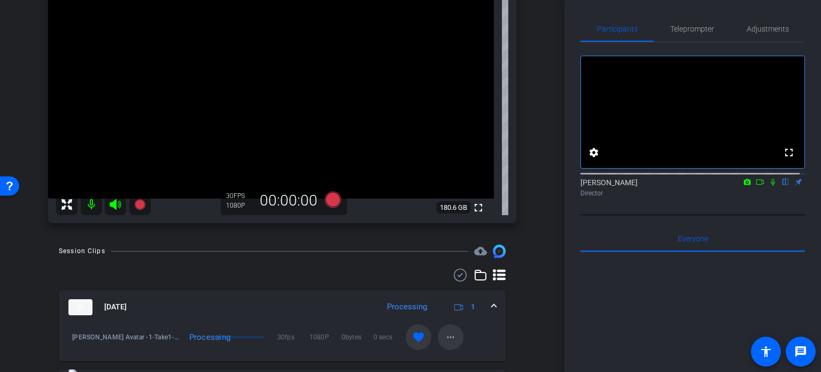
click at [447, 331] on mat-icon "more_horiz" at bounding box center [450, 337] width 13 height 13
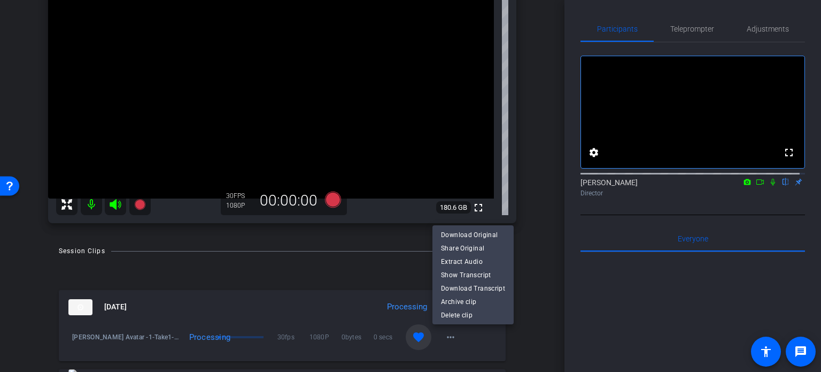
click at [531, 342] on div at bounding box center [410, 186] width 821 height 372
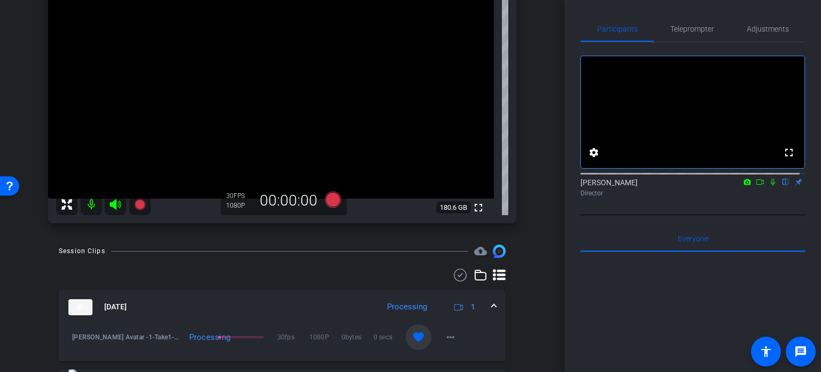
click at [493, 304] on mat-expansion-panel-header "Aug 20, 2025 Processing 1" at bounding box center [282, 307] width 447 height 34
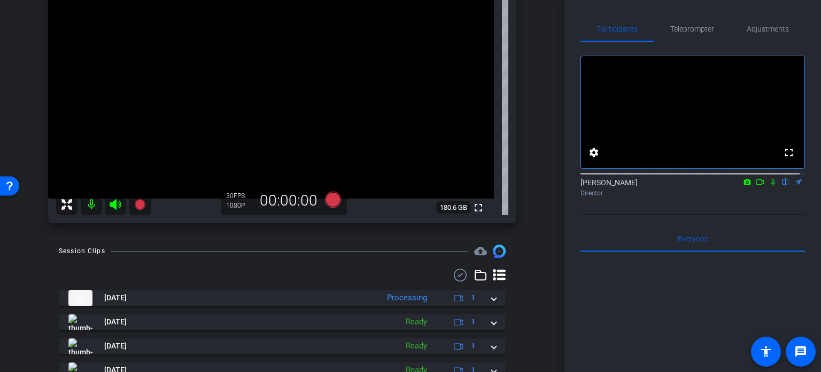
scroll to position [53, 0]
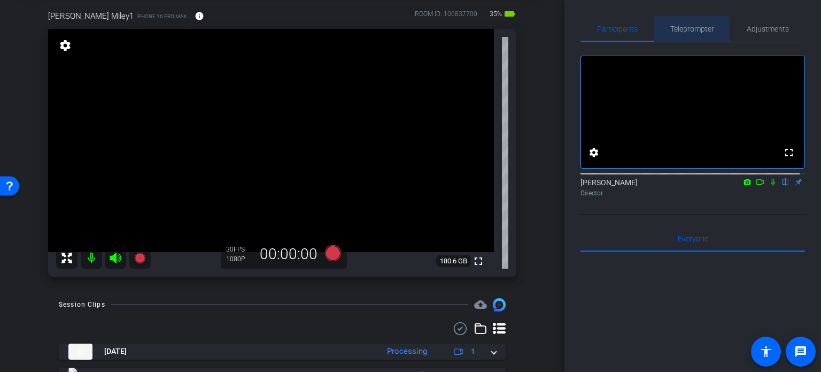
click at [683, 31] on span "Teleprompter" at bounding box center [693, 28] width 44 height 7
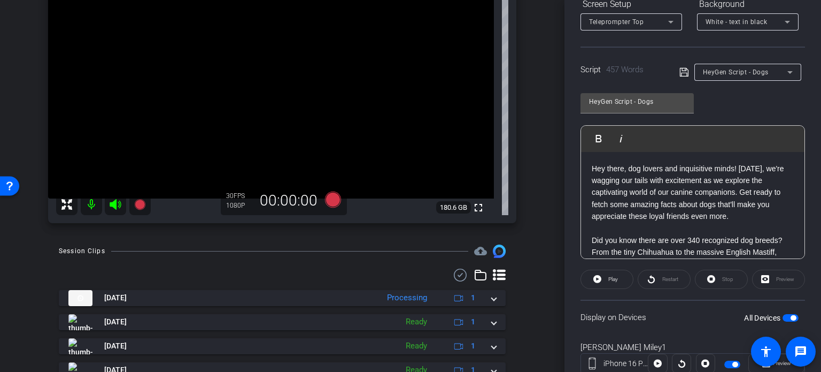
scroll to position [158, 0]
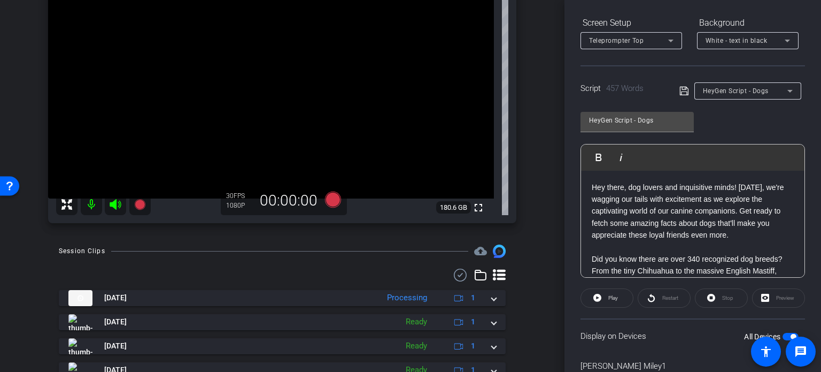
click at [753, 87] on span "HeyGen Script - Dogs" at bounding box center [736, 90] width 66 height 7
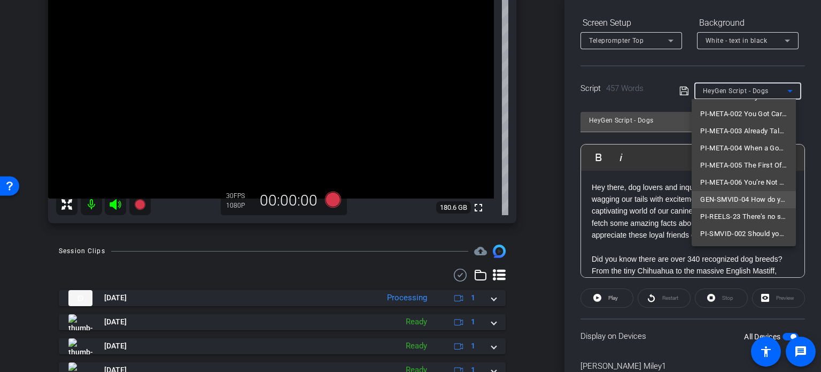
scroll to position [30, 0]
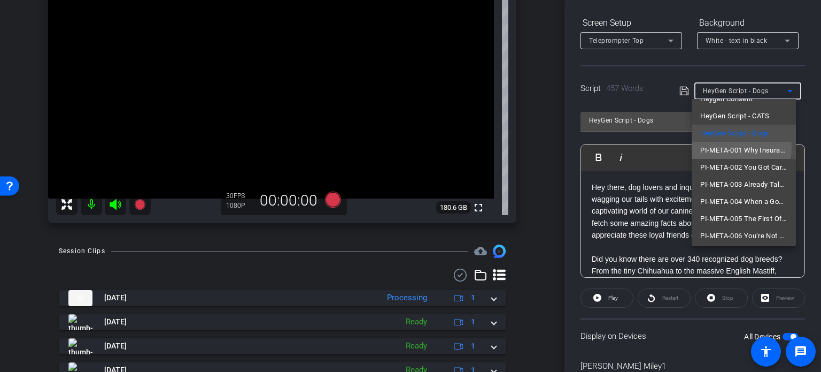
click at [728, 147] on span "PI-META-001 Why Insurance Doesn’t Cover Everything" at bounding box center [744, 150] width 87 height 13
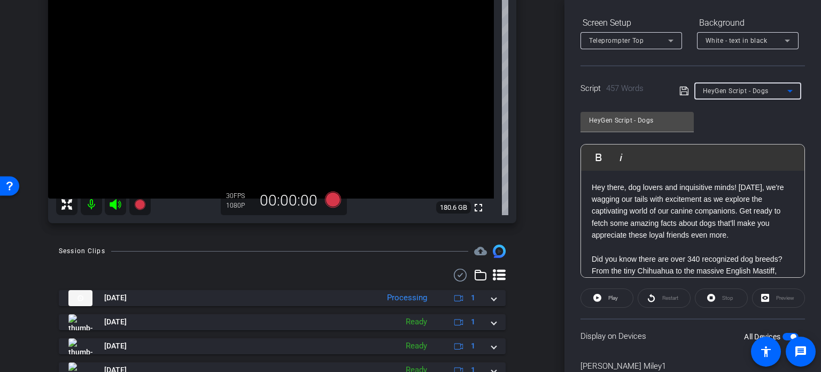
type input "PI-META-001 Why Insurance Doesn’t Cover Everything"
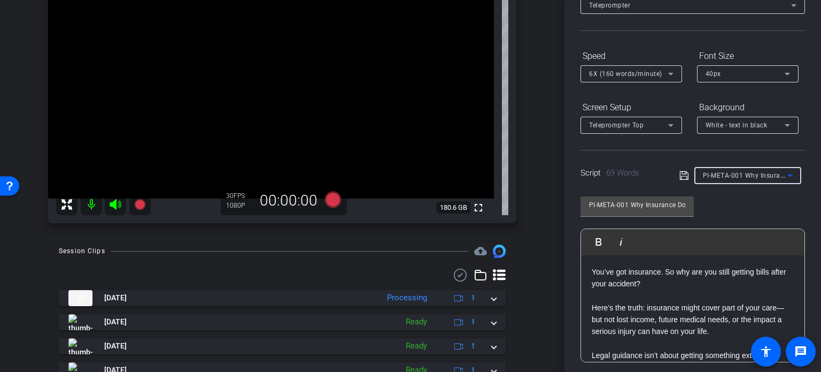
scroll to position [51, 0]
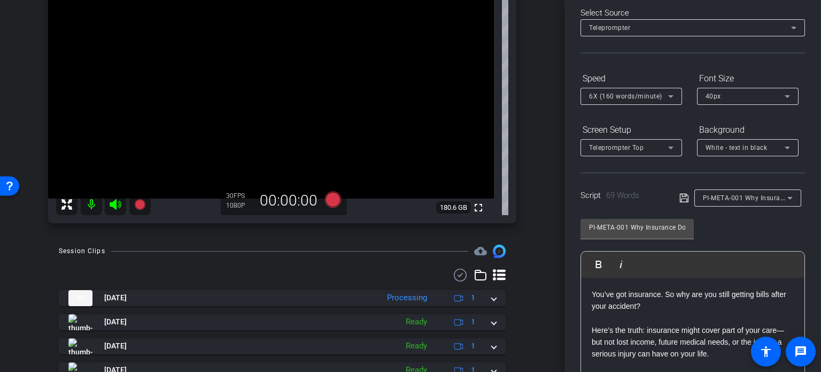
click at [811, 173] on div "Participants Teleprompter Adjustments settings Erika Centeno flip Director Ever…" at bounding box center [693, 186] width 257 height 372
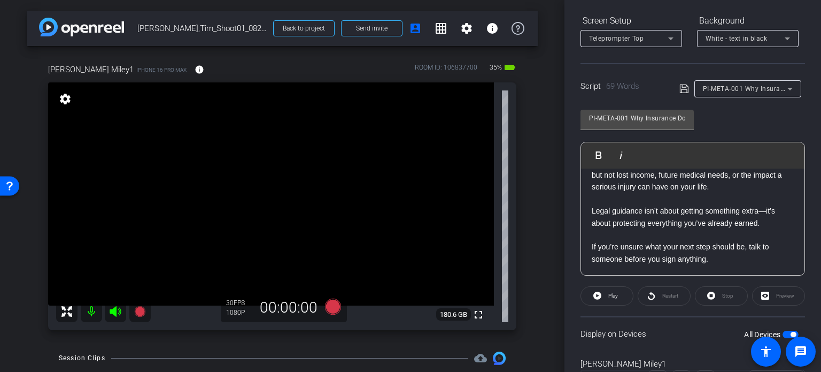
scroll to position [53, 0]
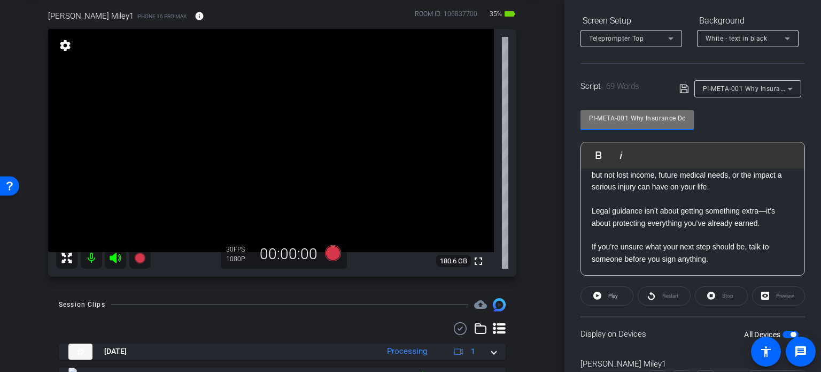
drag, startPoint x: 628, startPoint y: 118, endPoint x: 536, endPoint y: 86, distance: 97.1
click at [536, 85] on div "arrow_back Miley,Tim_Shoot01_08202025 Back to project Send invite account_box g…" at bounding box center [410, 186] width 821 height 372
click at [540, 139] on div "arrow_back Miley,Tim_Shoot01_08202025 Back to project Send invite account_box g…" at bounding box center [282, 133] width 565 height 372
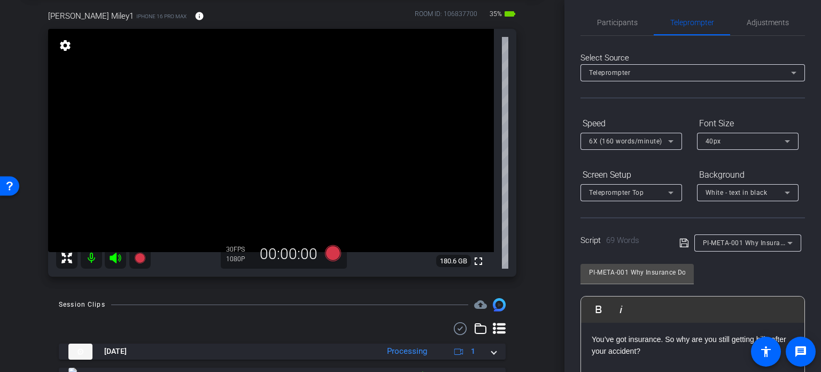
scroll to position [0, 0]
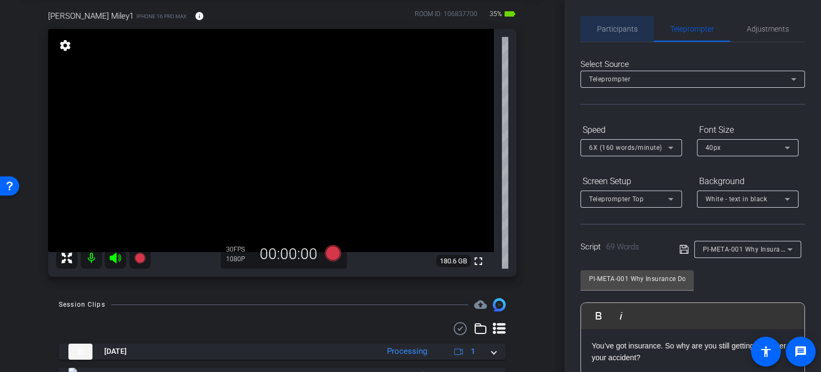
click at [634, 26] on span "Participants" at bounding box center [617, 28] width 41 height 7
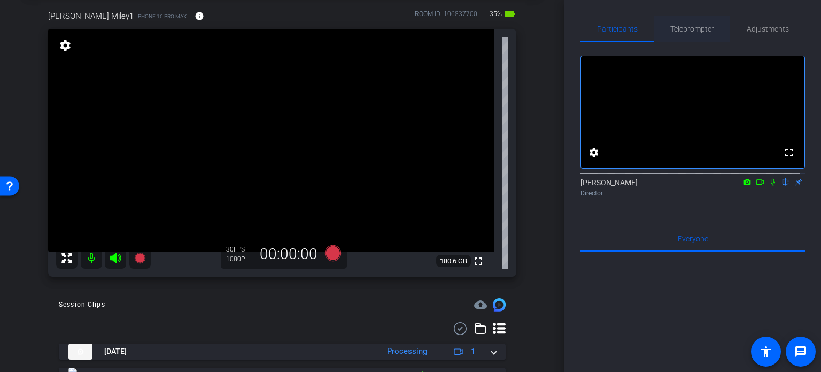
click at [690, 32] on span "Teleprompter" at bounding box center [693, 28] width 44 height 7
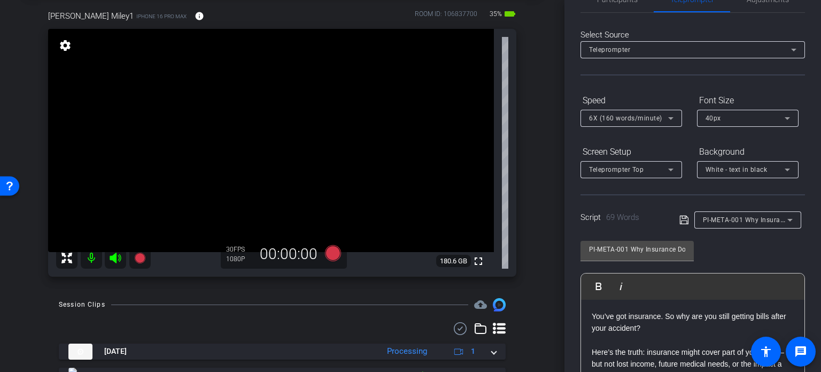
scroll to position [53, 0]
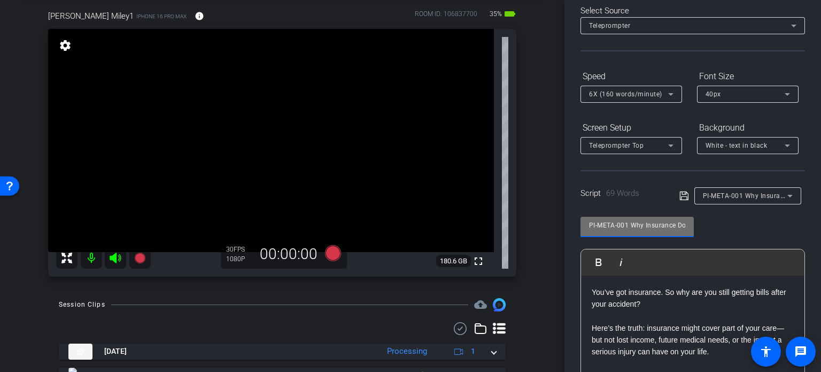
drag, startPoint x: 630, startPoint y: 223, endPoint x: 585, endPoint y: 216, distance: 45.5
click at [585, 217] on div "PI-META-001 Why Insurance Doesn’t Cover Everything" at bounding box center [637, 227] width 113 height 20
click at [593, 222] on input "PI-META-001 Why Insurance Doesn’t Cover Everything" at bounding box center [637, 225] width 96 height 13
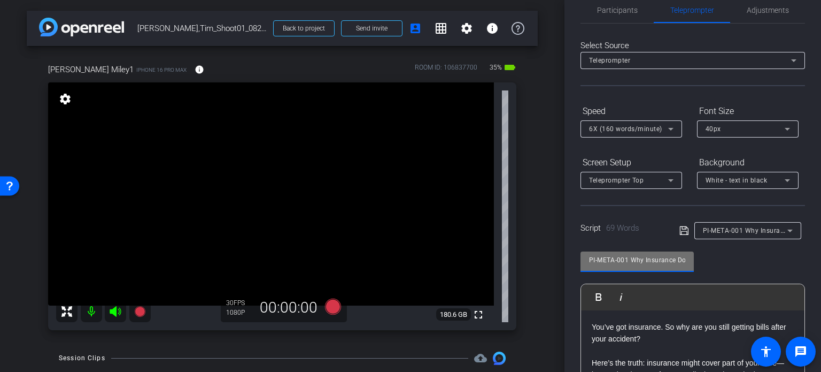
scroll to position [0, 0]
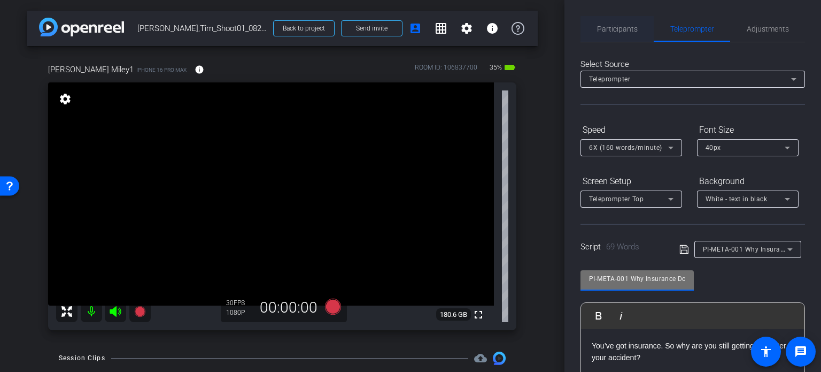
click at [625, 22] on span "Participants" at bounding box center [617, 29] width 41 height 26
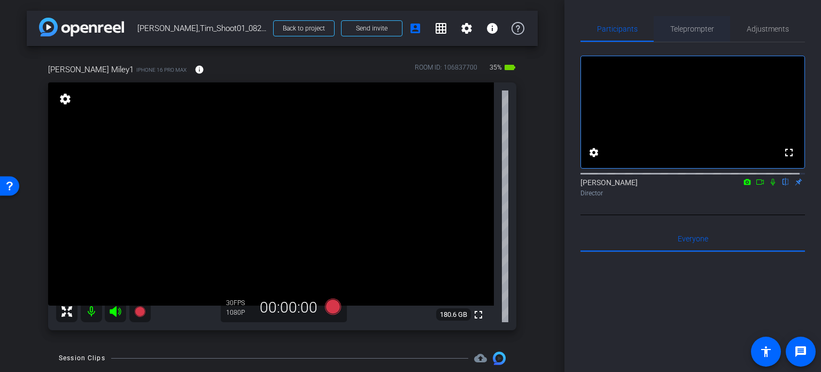
click at [687, 31] on span "Teleprompter" at bounding box center [693, 28] width 44 height 7
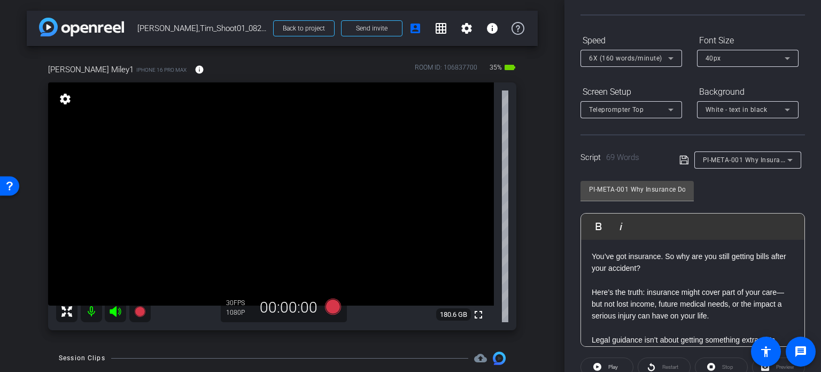
scroll to position [107, 0]
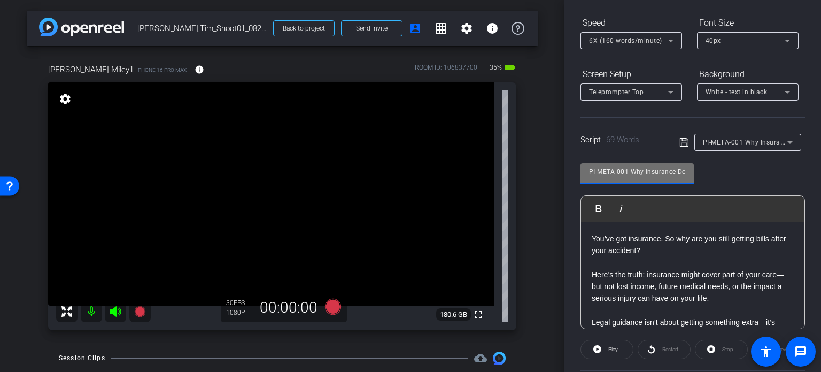
drag, startPoint x: 630, startPoint y: 171, endPoint x: 536, endPoint y: 145, distance: 97.6
click at [539, 145] on div "arrow_back Miley,Tim_Shoot01_08202025 Back to project Send invite account_box g…" at bounding box center [410, 186] width 821 height 372
click at [532, 153] on div "Tim Miley1 iPhone 16 Pro Max info ROOM ID: 106837700 35% battery_std fullscreen…" at bounding box center [282, 193] width 511 height 295
click at [532, 193] on div "Tim Miley1 iPhone 16 Pro Max info ROOM ID: 106837700 35% battery_std fullscreen…" at bounding box center [282, 193] width 511 height 295
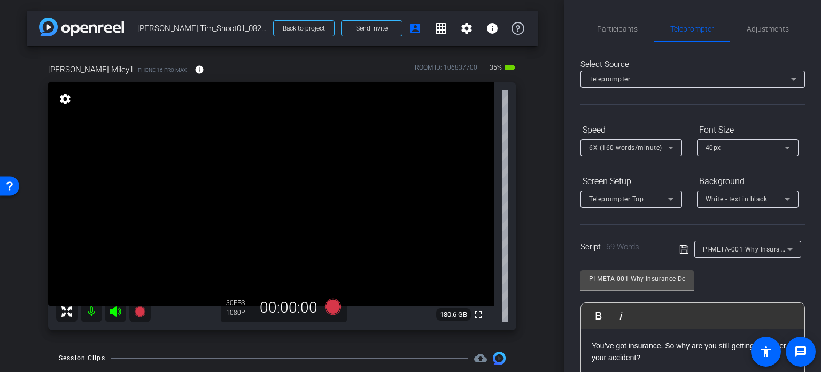
scroll to position [0, 0]
click at [626, 25] on span "Participants" at bounding box center [617, 28] width 41 height 7
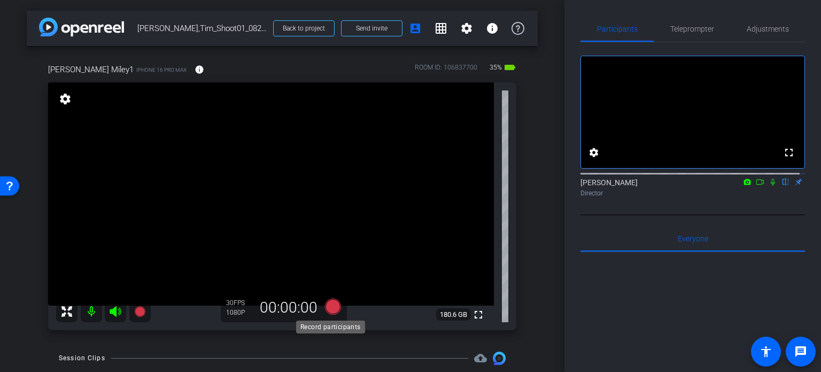
click at [326, 305] on icon at bounding box center [333, 306] width 16 height 16
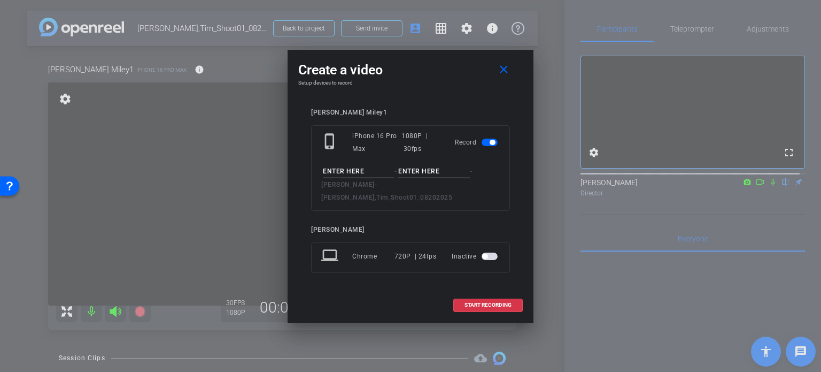
click at [367, 176] on input at bounding box center [359, 171] width 72 height 13
drag, startPoint x: 503, startPoint y: 74, endPoint x: 656, endPoint y: 42, distance: 156.8
click at [518, 68] on button "close" at bounding box center [506, 69] width 34 height 19
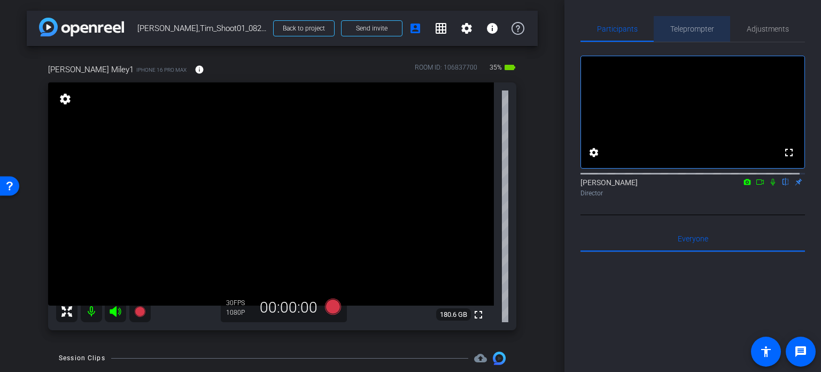
click at [696, 29] on span "Teleprompter" at bounding box center [693, 28] width 44 height 7
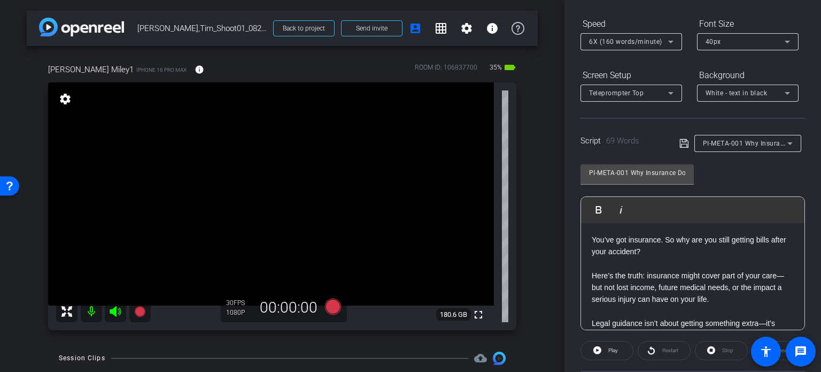
scroll to position [107, 0]
drag, startPoint x: 628, startPoint y: 171, endPoint x: 449, endPoint y: 136, distance: 182.6
click at [449, 136] on div "arrow_back Miley,Tim_Shoot01_08202025 Back to project Send invite account_box g…" at bounding box center [410, 186] width 821 height 372
click at [543, 219] on div "arrow_back Miley,Tim_Shoot01_08202025 Back to project Send invite account_box g…" at bounding box center [282, 186] width 565 height 372
click at [332, 305] on icon at bounding box center [333, 306] width 16 height 16
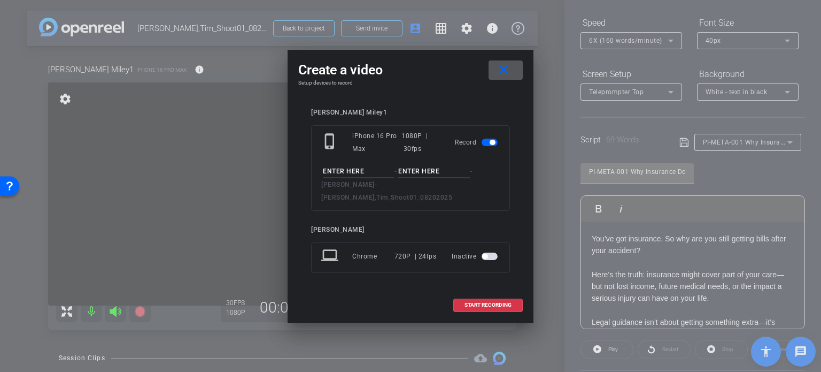
click at [379, 175] on input at bounding box center [359, 171] width 72 height 13
paste input "PI-META-001"
type input "PI-META-001"
click at [416, 178] on input at bounding box center [434, 171] width 72 height 13
click at [453, 178] on input "Take1" at bounding box center [434, 171] width 72 height 13
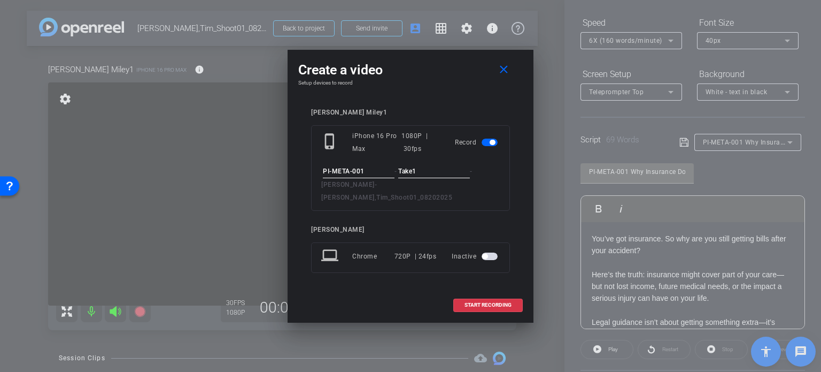
type input "Take1"
click at [381, 176] on input "PI-META-001" at bounding box center [359, 171] width 72 height 13
click at [456, 178] on input "Take1" at bounding box center [434, 171] width 72 height 13
click at [498, 302] on span "START RECORDING" at bounding box center [488, 304] width 47 height 5
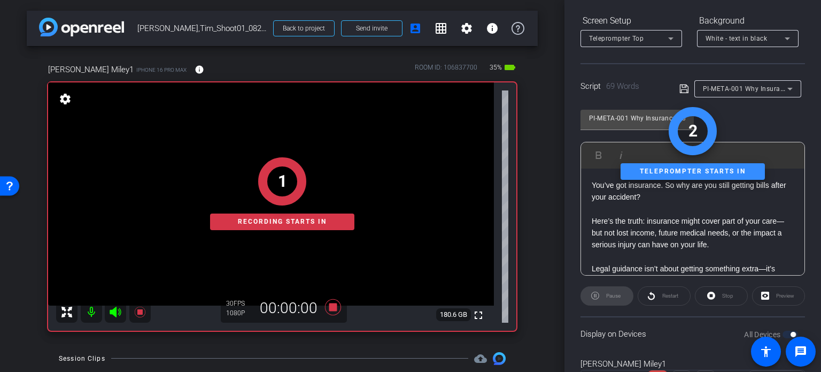
scroll to position [212, 0]
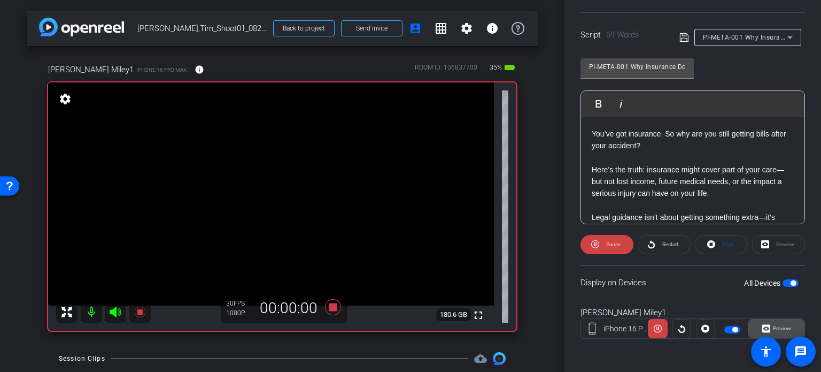
click at [782, 331] on span "Preview" at bounding box center [781, 328] width 21 height 15
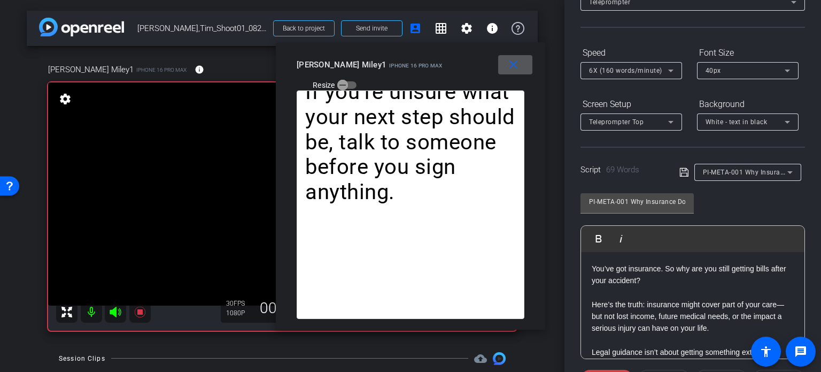
scroll to position [51, 0]
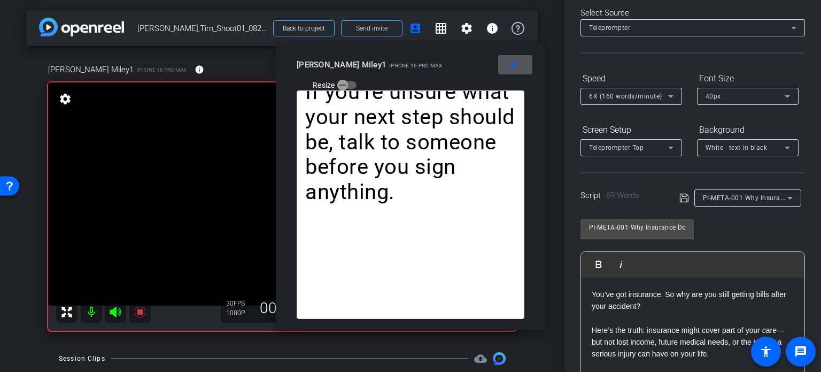
click at [614, 91] on div "6X (160 words/minute)" at bounding box center [628, 95] width 79 height 13
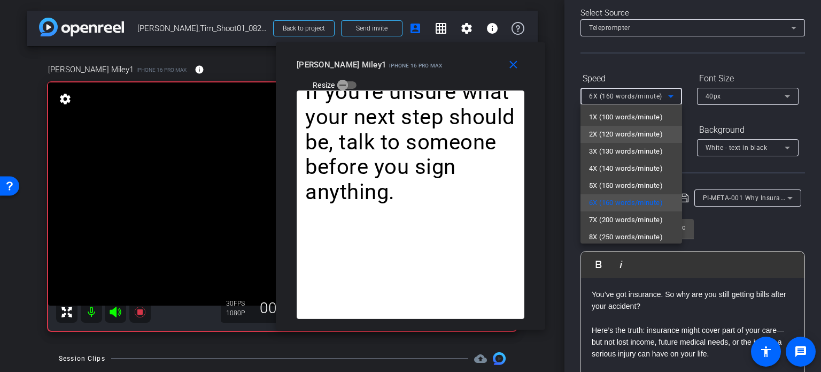
click at [611, 137] on span "2X (120 words/minute)" at bounding box center [626, 134] width 74 height 13
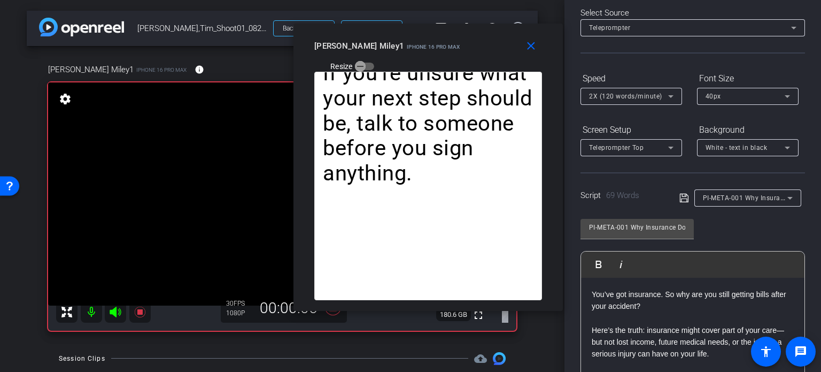
drag, startPoint x: 478, startPoint y: 80, endPoint x: 500, endPoint y: 58, distance: 31.8
click at [500, 58] on div "close Tim Miley1 iPhone 16 Pro Max Resize" at bounding box center [429, 48] width 270 height 48
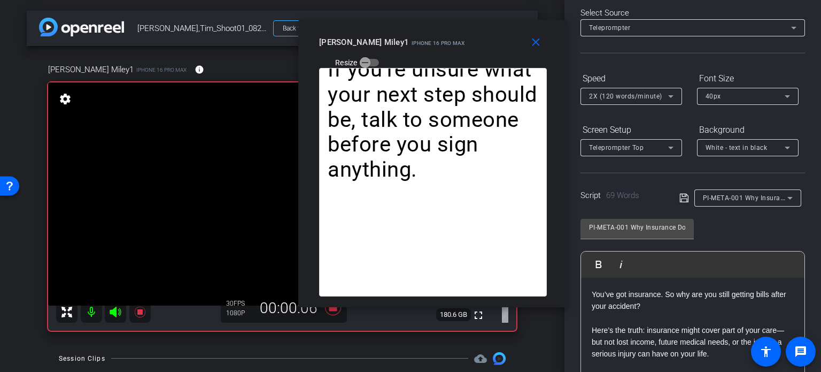
click at [623, 98] on span "2X (120 words/minute)" at bounding box center [625, 96] width 73 height 7
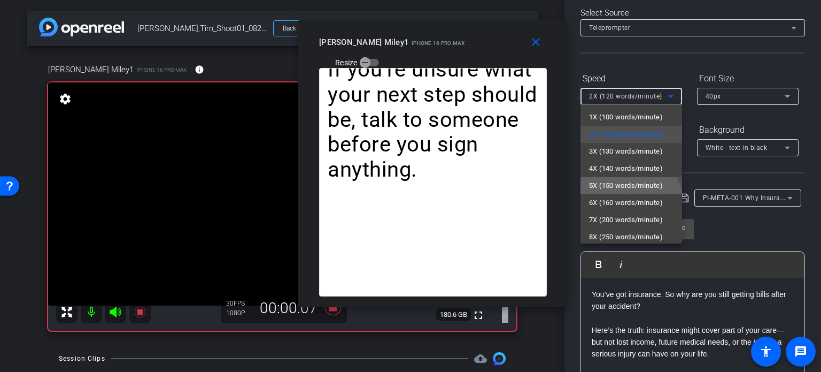
click at [623, 181] on span "5X (150 words/minute)" at bounding box center [626, 185] width 74 height 13
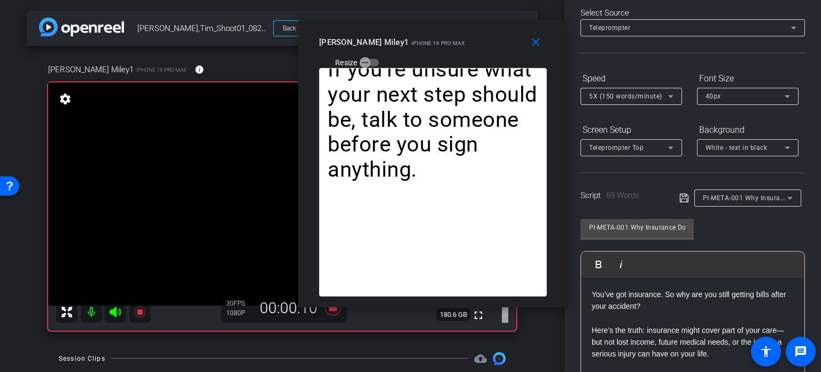
click at [615, 102] on div "5X (150 words/minute)" at bounding box center [631, 96] width 84 height 17
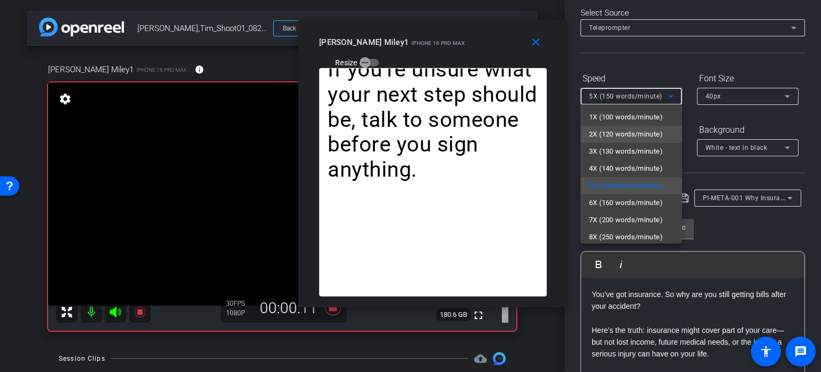
click at [624, 139] on span "2X (120 words/minute)" at bounding box center [626, 134] width 74 height 13
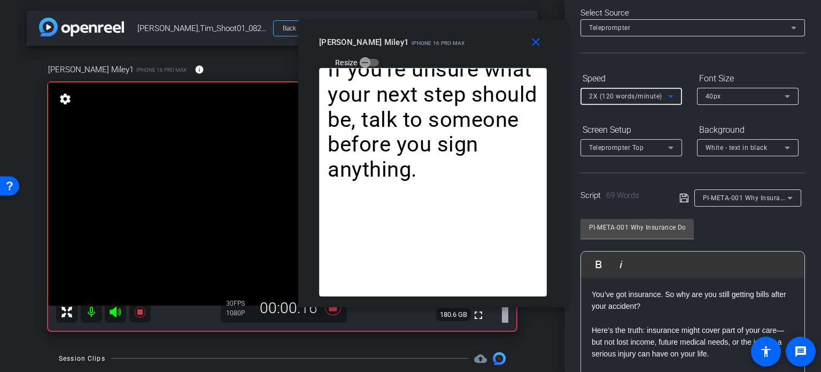
click at [623, 98] on span "2X (120 words/minute)" at bounding box center [625, 96] width 73 height 7
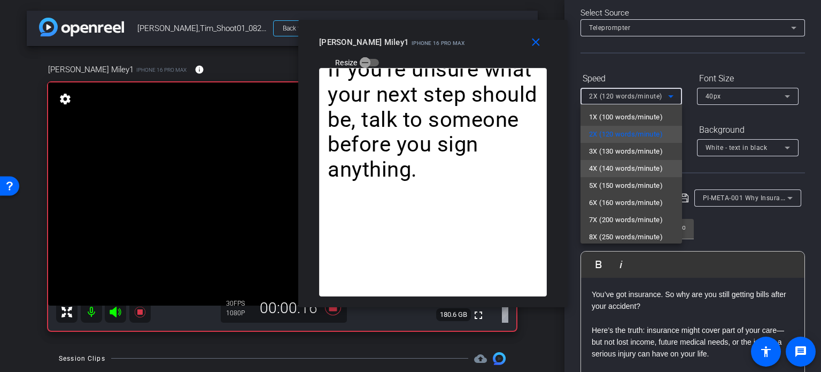
click at [627, 166] on span "4X (140 words/minute)" at bounding box center [626, 168] width 74 height 13
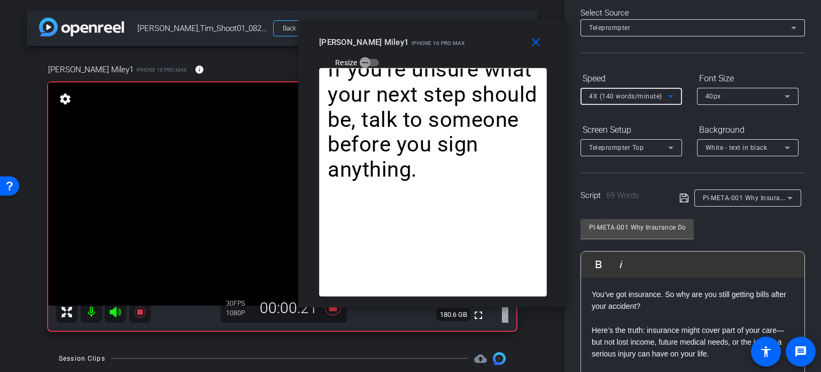
click at [629, 100] on div "4X (140 words/minute)" at bounding box center [628, 95] width 79 height 13
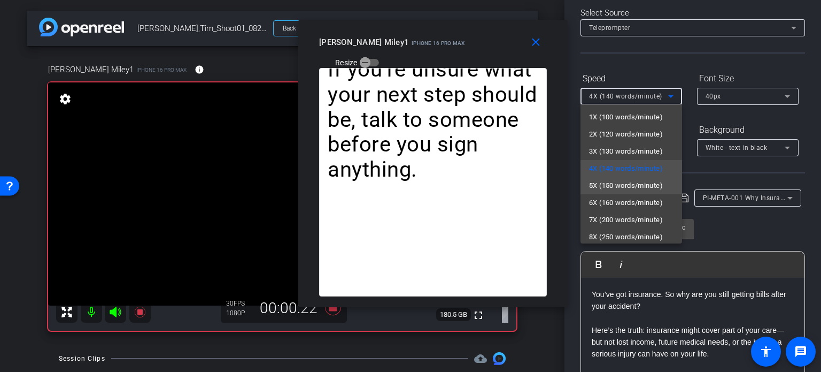
click at [629, 181] on span "5X (150 words/minute)" at bounding box center [626, 185] width 74 height 13
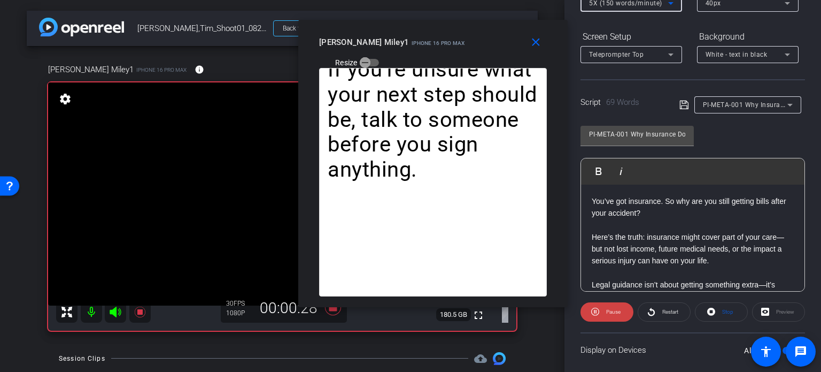
scroll to position [158, 0]
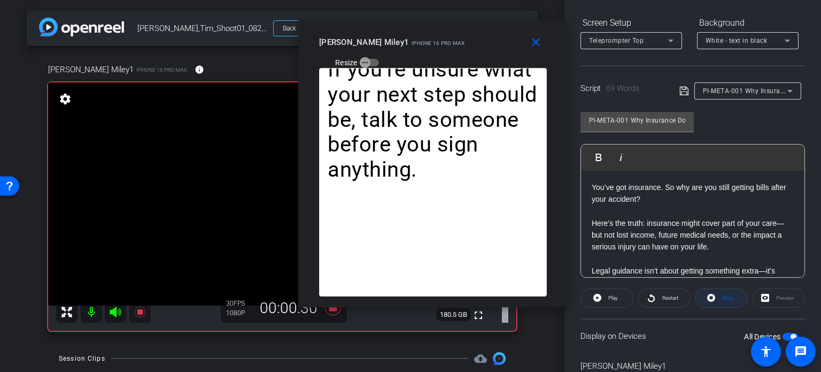
click at [725, 299] on span "Stop" at bounding box center [728, 298] width 11 height 6
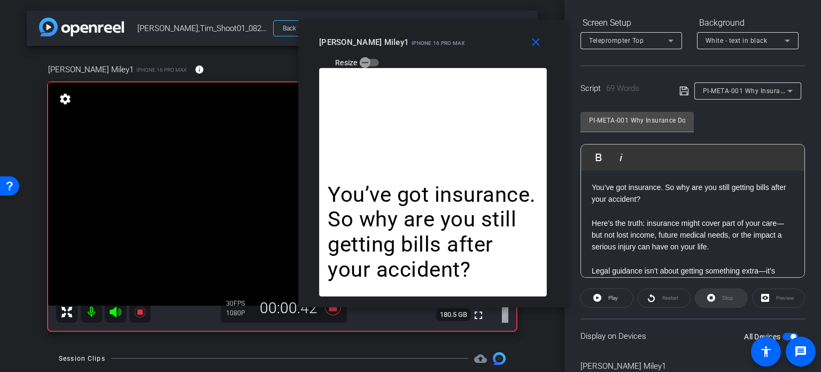
click at [725, 299] on div "Stop" at bounding box center [721, 297] width 53 height 19
click at [601, 293] on span at bounding box center [607, 298] width 52 height 26
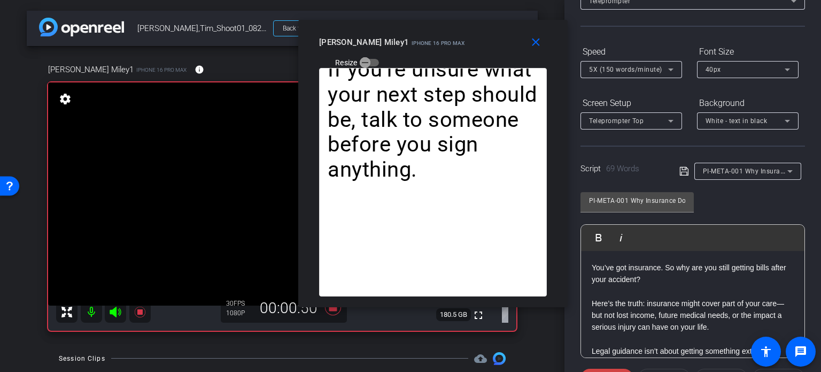
scroll to position [51, 0]
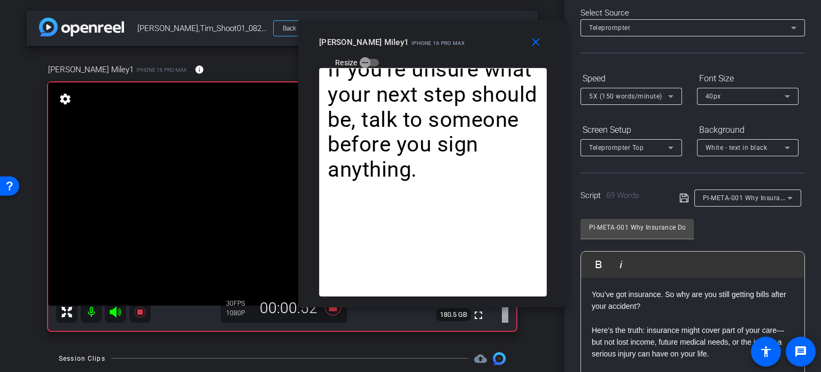
click at [650, 97] on span "5X (150 words/minute)" at bounding box center [625, 96] width 73 height 7
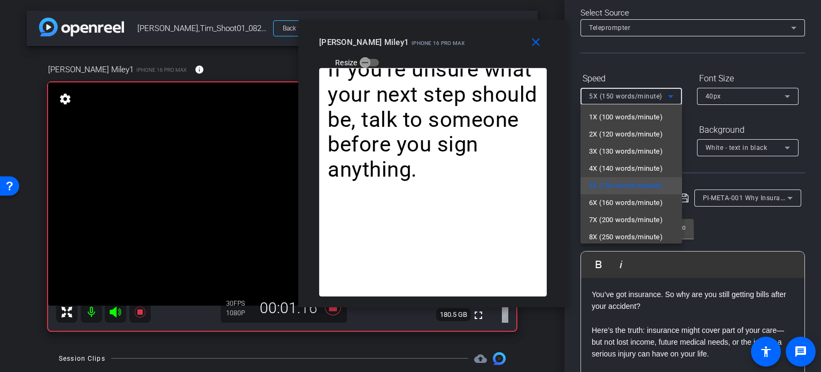
click at [441, 149] on div at bounding box center [410, 186] width 821 height 372
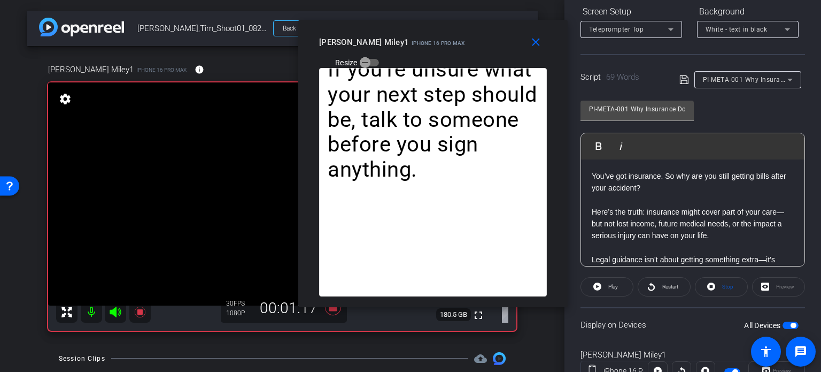
scroll to position [212, 0]
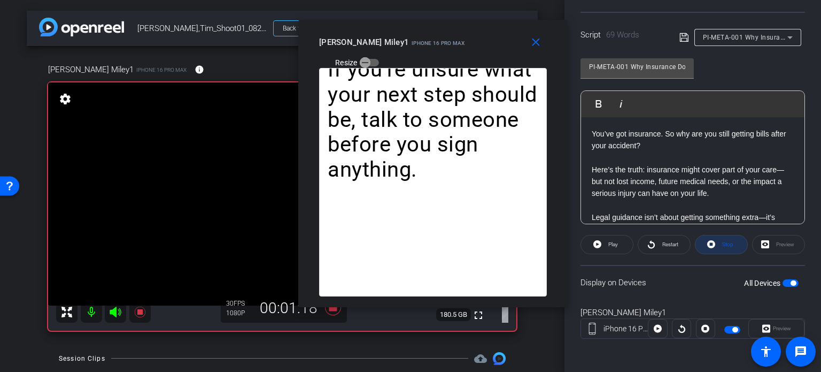
click at [729, 247] on span "Stop" at bounding box center [727, 244] width 14 height 15
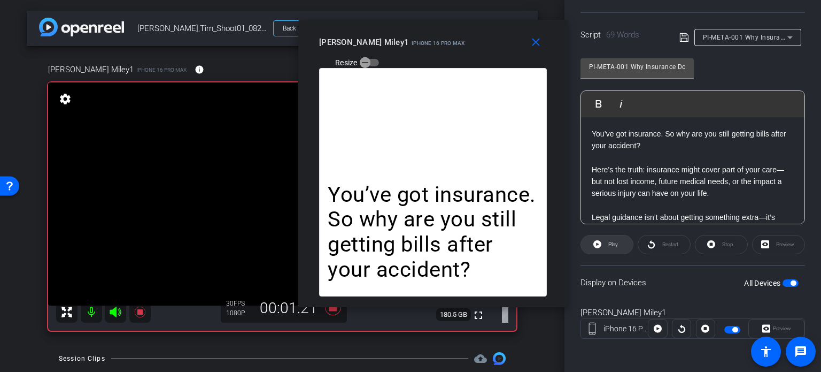
click at [618, 243] on span at bounding box center [607, 245] width 52 height 26
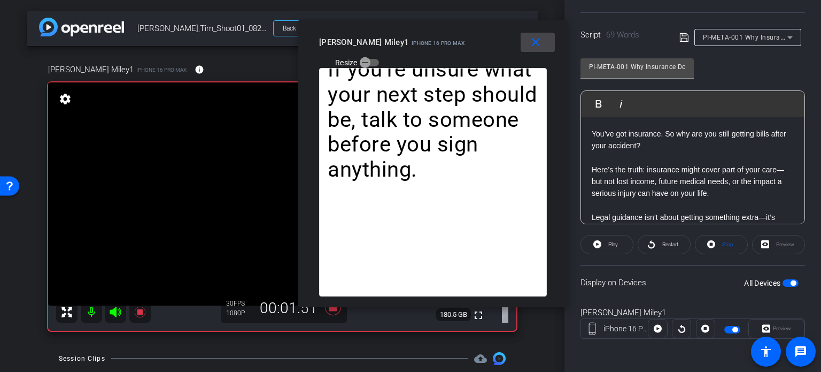
click at [539, 53] on span at bounding box center [538, 42] width 34 height 26
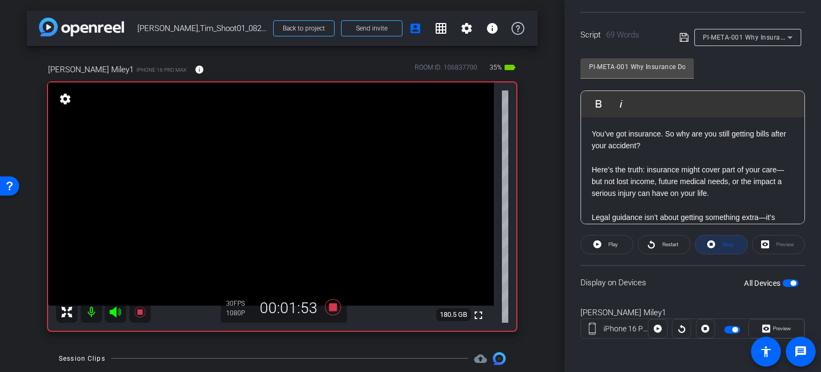
click at [713, 250] on span at bounding box center [722, 245] width 52 height 26
click at [334, 308] on icon at bounding box center [333, 306] width 26 height 19
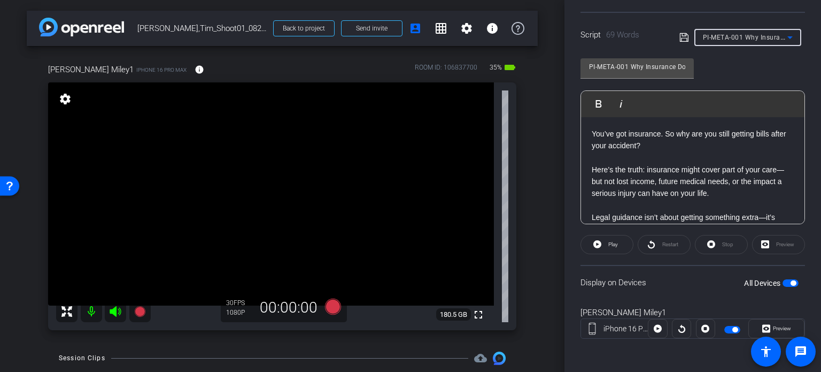
click at [759, 36] on span "PI-META-001 Why Insurance Doesn’t Cover Everything" at bounding box center [787, 37] width 168 height 9
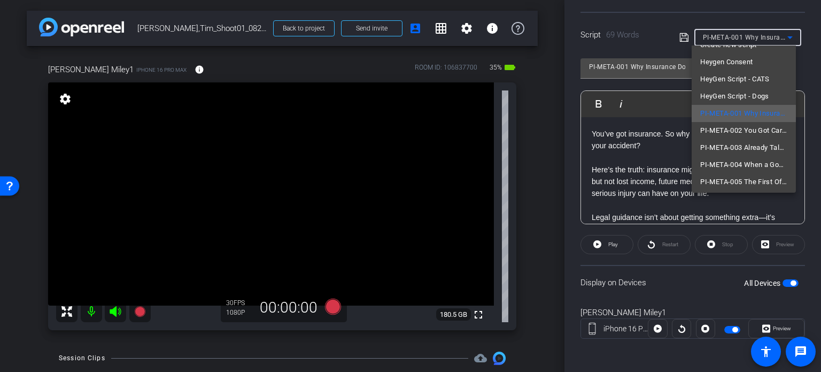
scroll to position [53, 0]
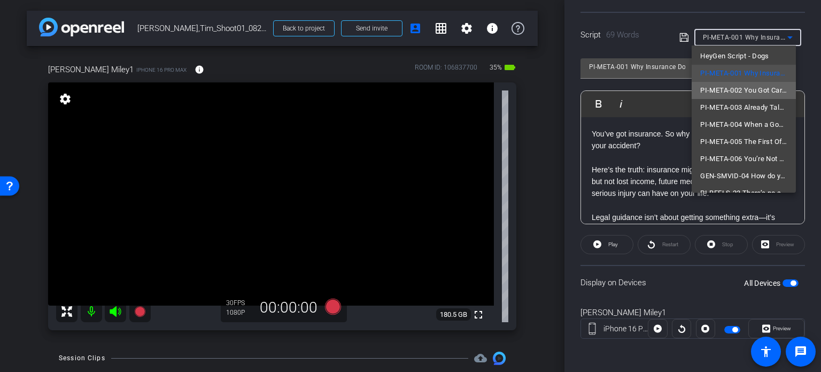
click at [746, 96] on span "PI-META-002 You Got Care. But What About Compensation?" at bounding box center [744, 90] width 87 height 13
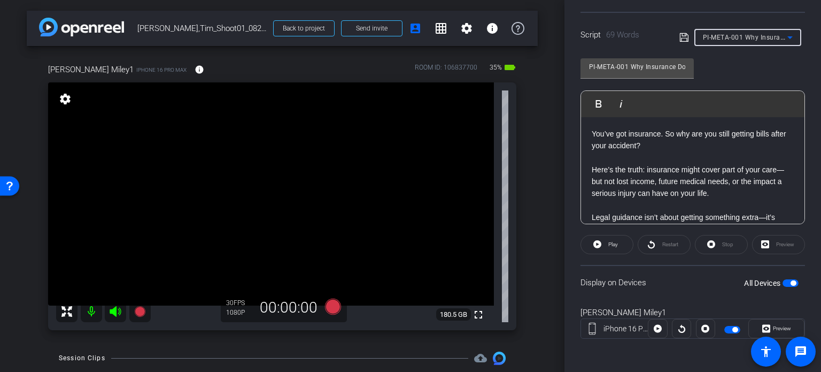
type input "PI-META-002 You Got Care. But What About Compensation?"
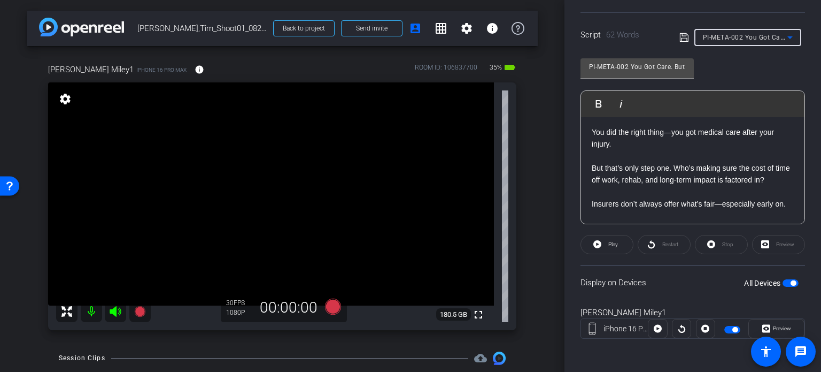
scroll to position [0, 0]
drag, startPoint x: 631, startPoint y: 63, endPoint x: 551, endPoint y: 42, distance: 82.2
click at [551, 42] on div "arrow_back Miley,Tim_Shoot01_08202025 Back to project Send invite account_box g…" at bounding box center [410, 186] width 821 height 372
click at [648, 56] on div "PI-META-002 You Got Care. But What About Compensation? Play Play from this loca…" at bounding box center [693, 137] width 225 height 174
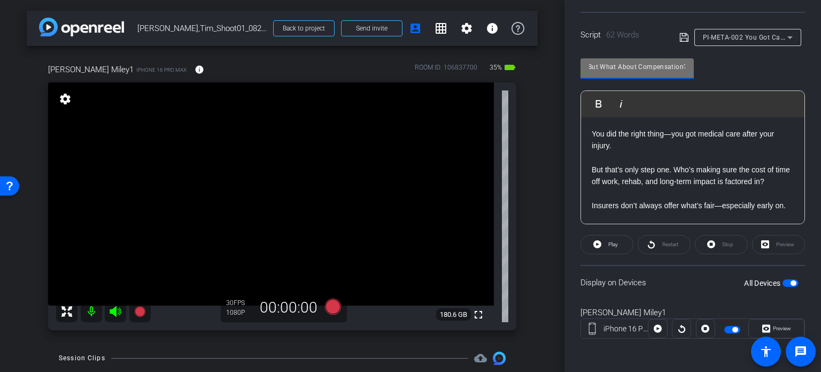
drag, startPoint x: 655, startPoint y: 61, endPoint x: 695, endPoint y: 75, distance: 43.0
click at [695, 75] on div "PI-META-002 You Got Care. But What About Compensation? Play Play from this loca…" at bounding box center [693, 137] width 225 height 174
click at [658, 60] on input "PI-META-002 You Got Care. But What About Compensation?" at bounding box center [637, 66] width 96 height 13
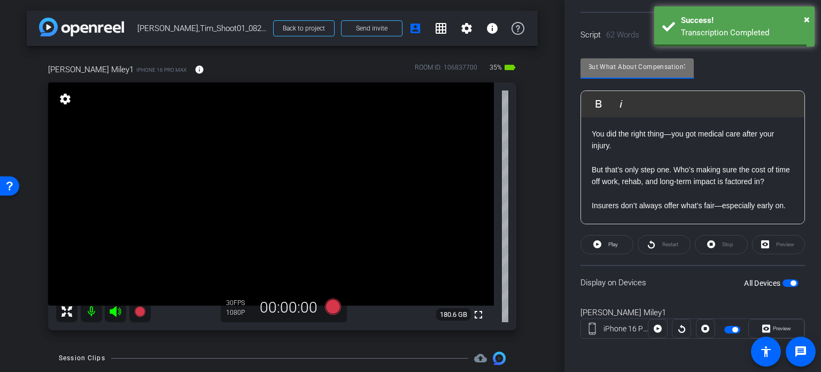
click at [651, 60] on input "PI-META-002 You Got Care. But What About Compensation?" at bounding box center [637, 66] width 96 height 13
drag, startPoint x: 644, startPoint y: 64, endPoint x: 569, endPoint y: 44, distance: 77.3
click at [569, 44] on div "Participants Teleprompter Adjustments settings Erika Centeno flip Director Ever…" at bounding box center [693, 186] width 257 height 372
click at [631, 66] on input "PI-META-002 You Got Care. But What About Compensation?" at bounding box center [637, 66] width 96 height 13
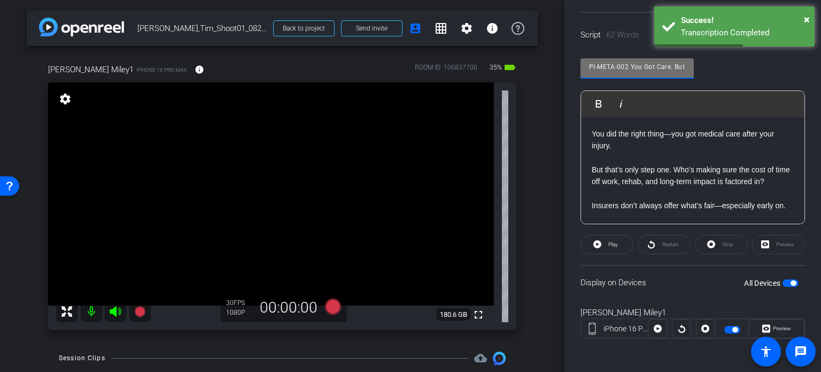
click at [629, 63] on input "PI-META-002 You Got Care. But What About Compensation?" at bounding box center [637, 66] width 96 height 13
drag, startPoint x: 629, startPoint y: 63, endPoint x: 532, endPoint y: 37, distance: 100.1
click at [532, 37] on div "arrow_back Miley,Tim_Shoot01_08202025 Back to project Send invite account_box g…" at bounding box center [410, 186] width 821 height 372
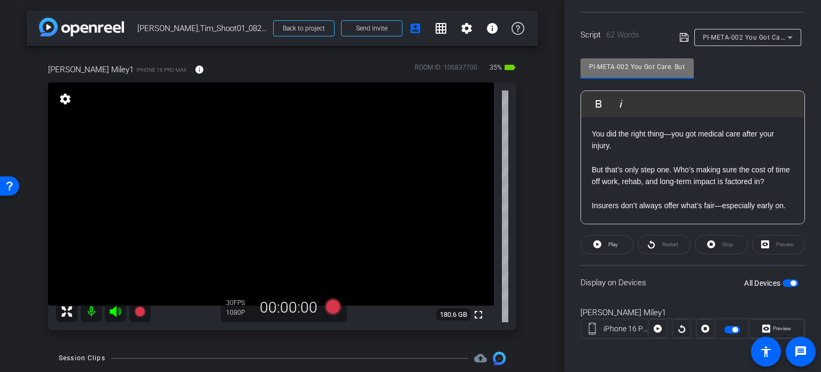
click at [641, 68] on input "PI-META-002 You Got Care. But What About Compensation?" at bounding box center [637, 66] width 96 height 13
click at [545, 244] on div "arrow_back Miley,Tim_Shoot01_08202025 Back to project Send invite account_box g…" at bounding box center [282, 186] width 565 height 372
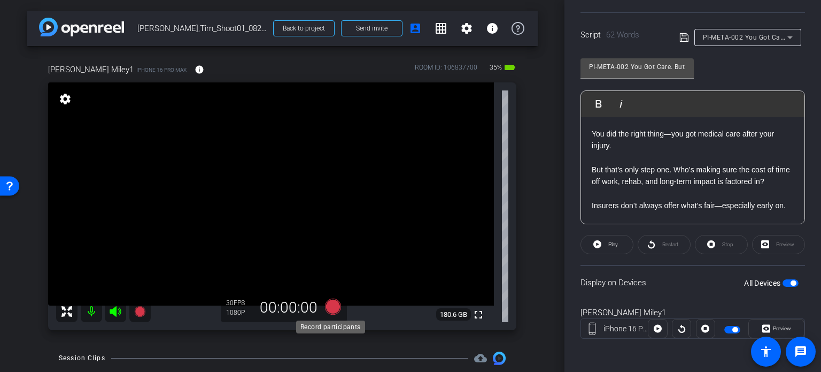
click at [329, 306] on icon at bounding box center [333, 306] width 16 height 16
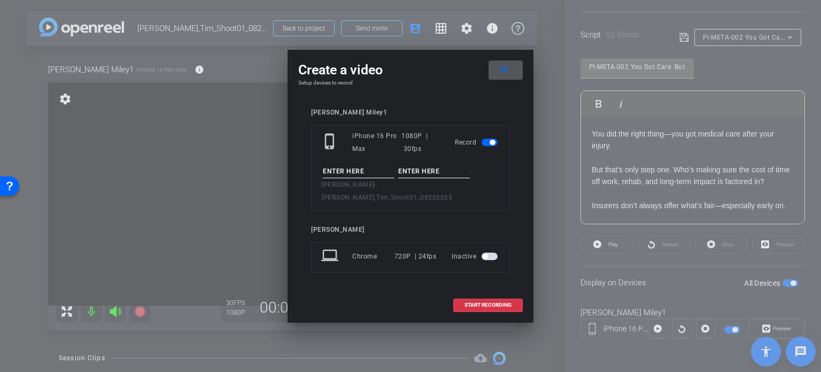
click at [512, 80] on span at bounding box center [506, 70] width 34 height 26
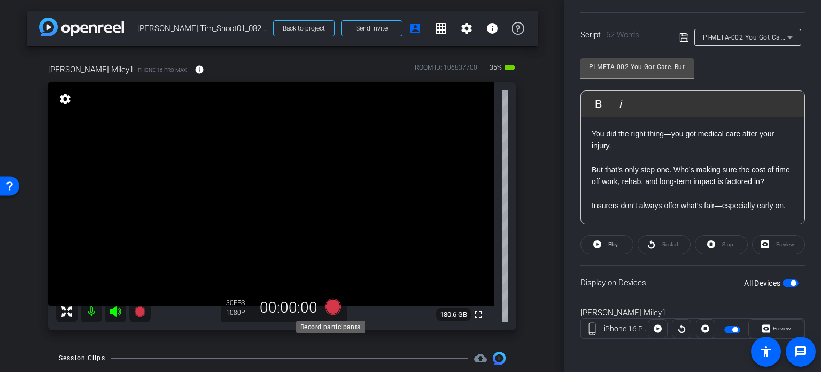
click at [329, 310] on icon at bounding box center [333, 306] width 16 height 16
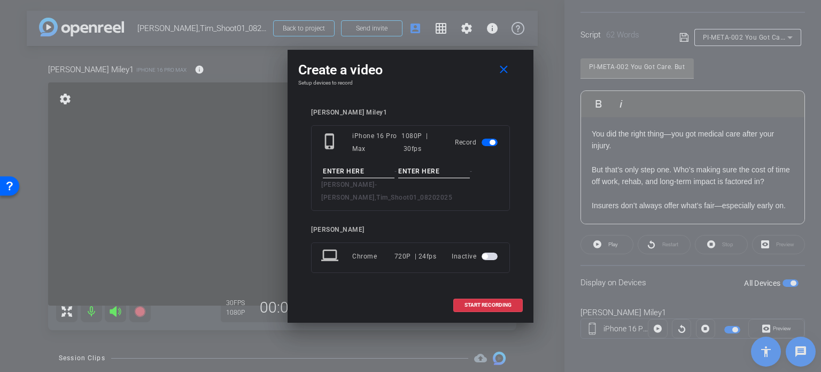
click at [357, 178] on input at bounding box center [359, 171] width 72 height 13
paste input "PI-META-002"
type input "PI-META-002"
click at [428, 178] on input at bounding box center [434, 171] width 72 height 13
type input "Take1"
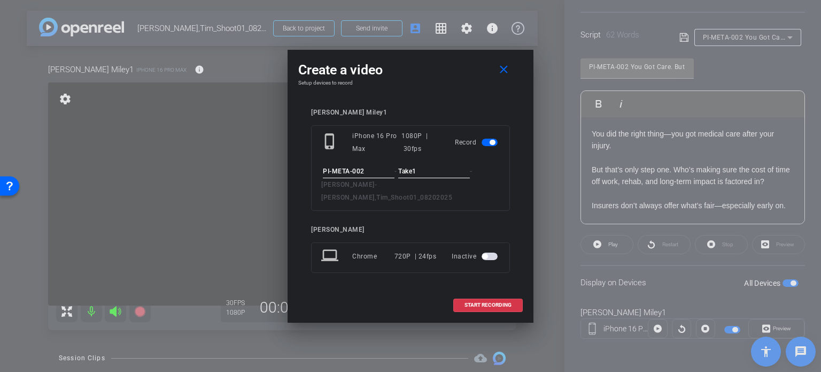
click at [395, 175] on span "-" at bounding box center [396, 170] width 3 height 7
click at [432, 178] on input "Take1" at bounding box center [434, 171] width 72 height 13
click at [455, 176] on input "Take1" at bounding box center [434, 171] width 72 height 13
click at [391, 271] on div "Tim Miley1 phone_iphone iPhone 16 Pro Max 1080P | 30fps Record PI-META-002 - Ta…" at bounding box center [410, 198] width 199 height 179
click at [486, 302] on span "START RECORDING" at bounding box center [488, 304] width 47 height 5
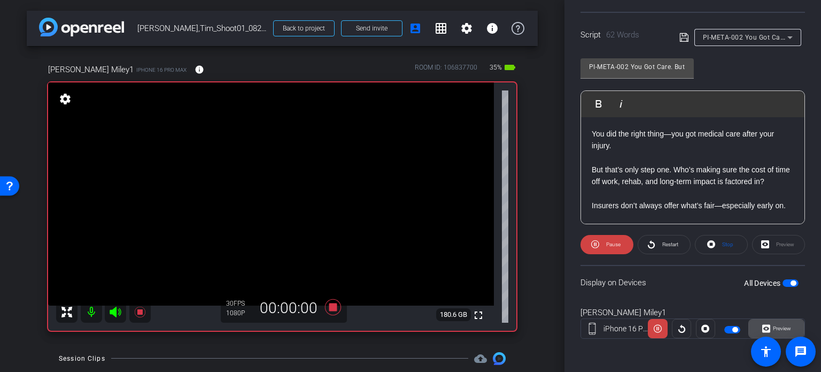
click at [788, 330] on span at bounding box center [776, 329] width 55 height 26
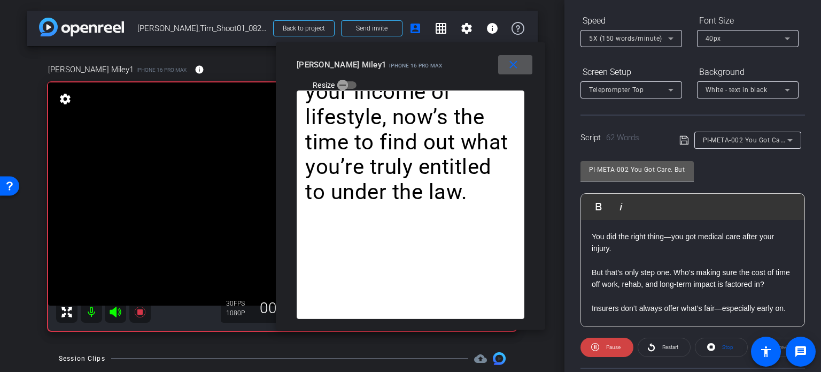
scroll to position [105, 0]
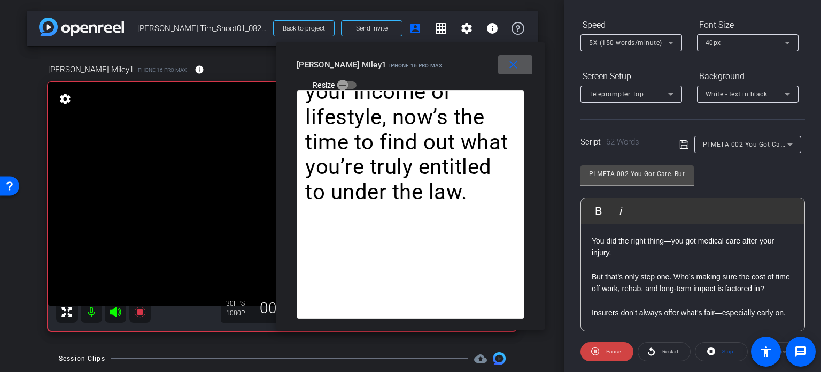
click at [629, 41] on span "5X (150 words/minute)" at bounding box center [625, 42] width 73 height 7
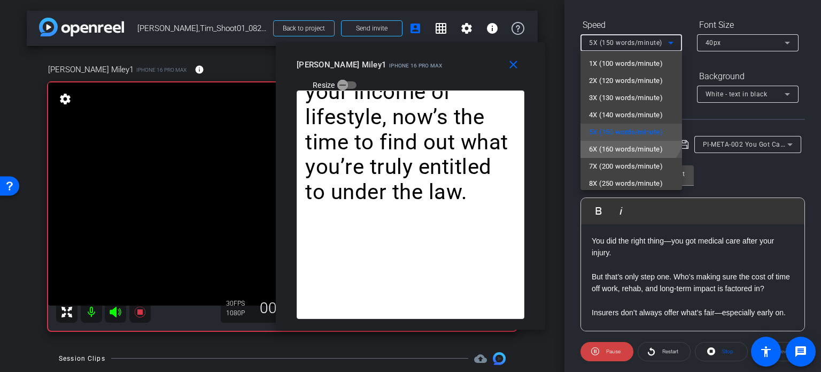
click at [618, 147] on span "6X (160 words/minute)" at bounding box center [626, 149] width 74 height 13
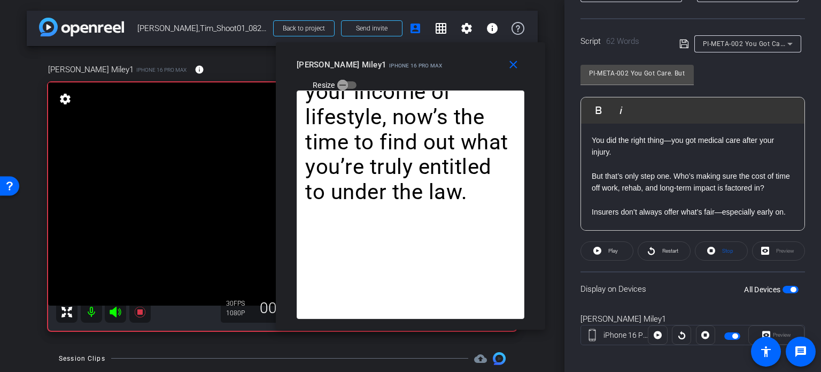
scroll to position [212, 0]
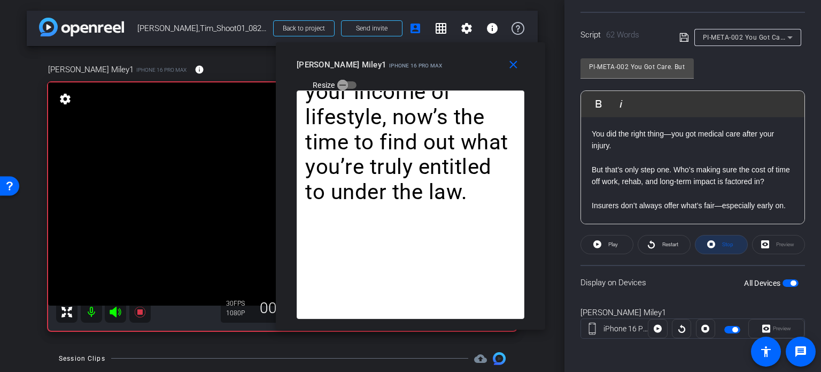
click at [726, 244] on span "Stop" at bounding box center [728, 244] width 11 height 6
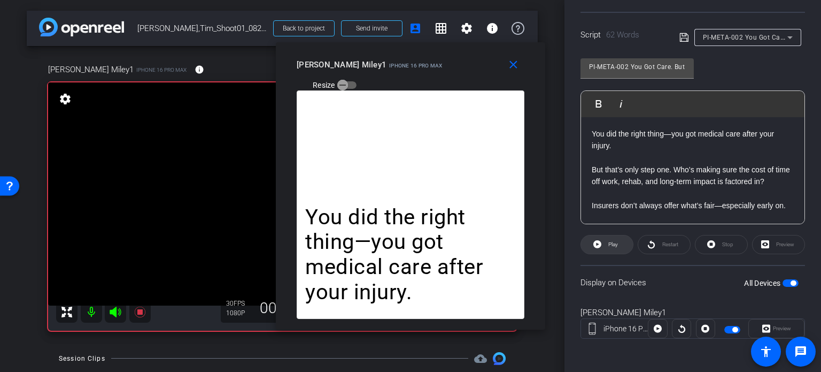
click at [603, 237] on span at bounding box center [607, 245] width 52 height 26
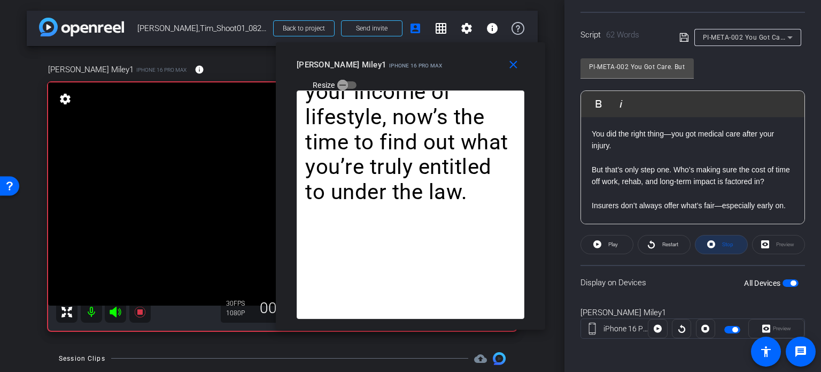
click at [713, 245] on span at bounding box center [722, 245] width 52 height 26
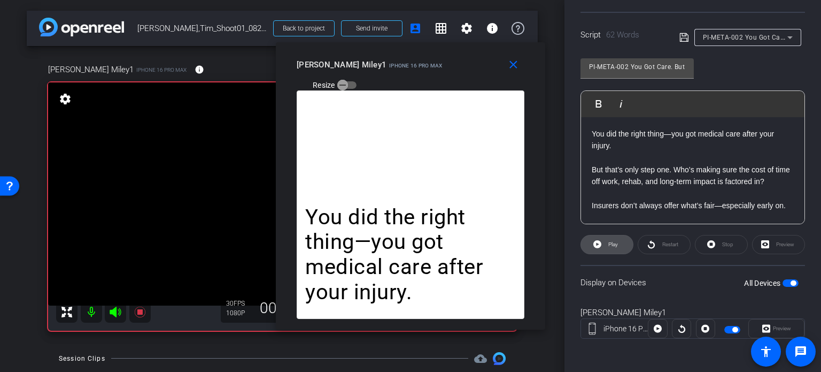
click at [609, 243] on span "Play" at bounding box center [614, 244] width 10 height 6
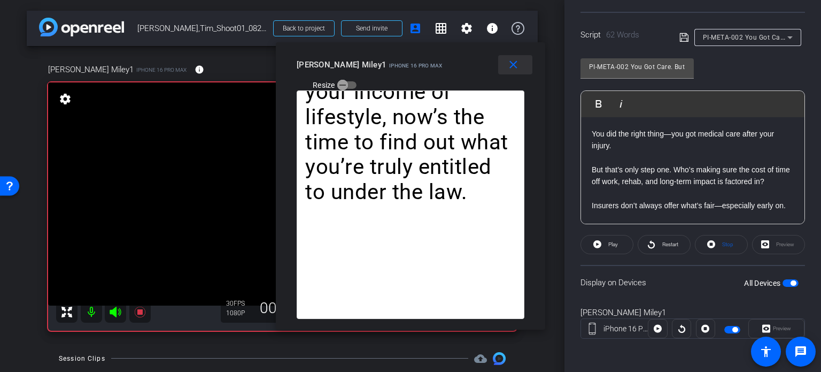
click at [519, 63] on mat-icon "close" at bounding box center [513, 64] width 13 height 13
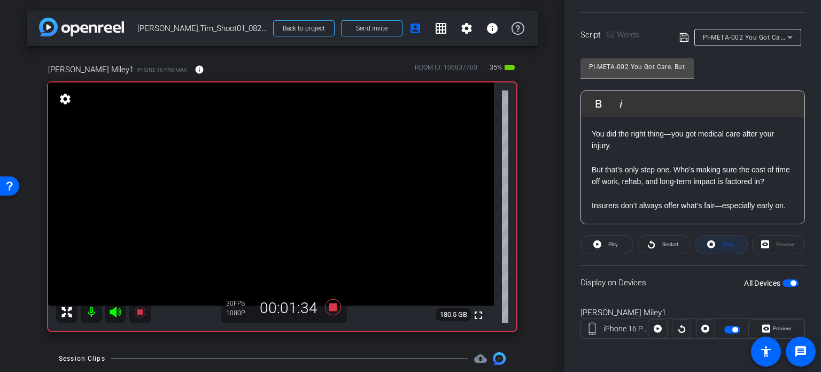
click at [726, 237] on span "Stop" at bounding box center [727, 244] width 14 height 15
drag, startPoint x: 324, startPoint y: 302, endPoint x: 348, endPoint y: 300, distance: 24.1
click at [325, 301] on icon at bounding box center [333, 307] width 16 height 16
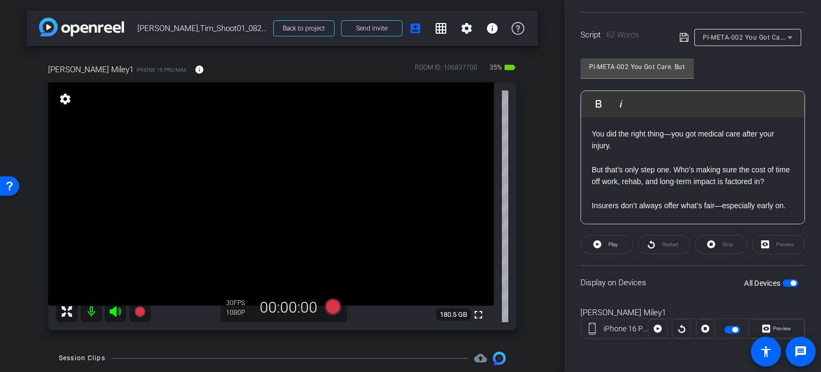
scroll to position [107, 0]
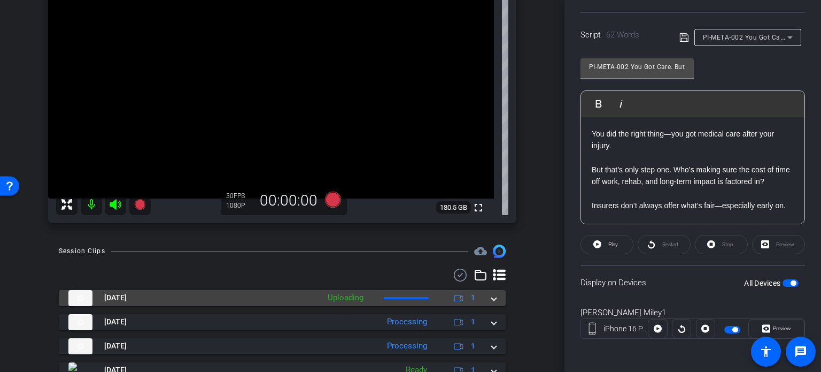
click at [492, 295] on span at bounding box center [494, 297] width 4 height 11
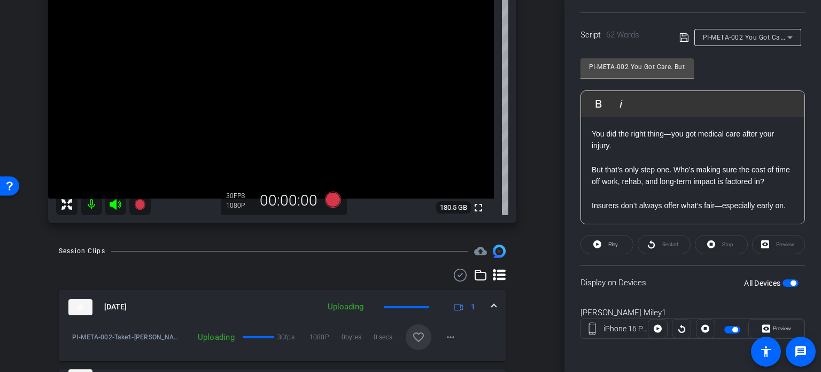
click at [415, 333] on mat-icon "favorite_border" at bounding box center [418, 337] width 13 height 13
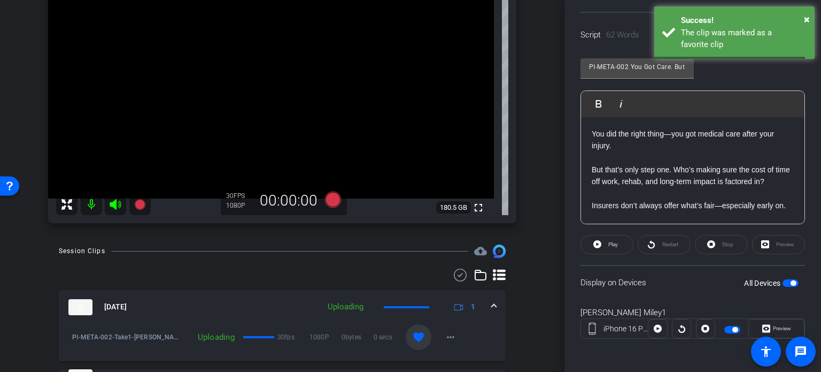
drag, startPoint x: 491, startPoint y: 305, endPoint x: 517, endPoint y: 294, distance: 27.8
click at [491, 305] on mat-expansion-panel-header "Aug 20, 2025 Uploading 1" at bounding box center [282, 307] width 447 height 34
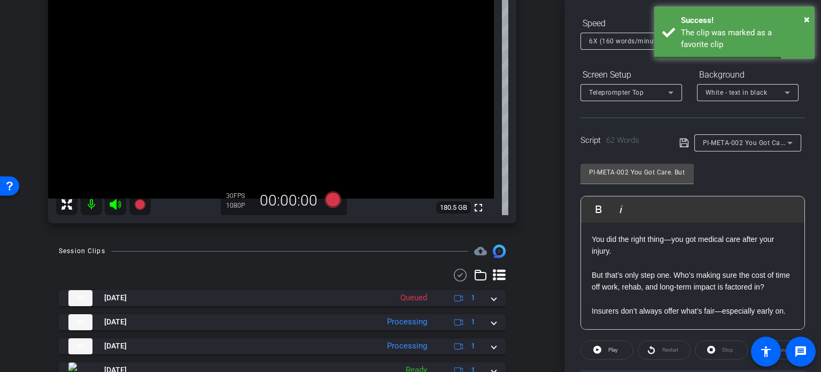
scroll to position [105, 0]
click at [732, 138] on div "PI-META-002 You Got Care. But What About Compensation?" at bounding box center [745, 143] width 84 height 13
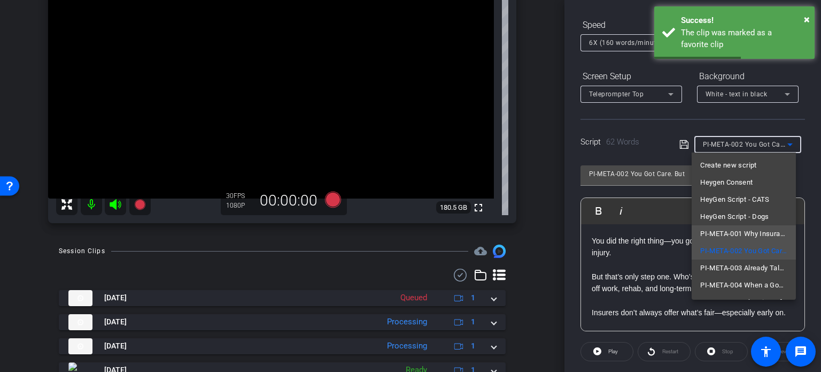
scroll to position [53, 0]
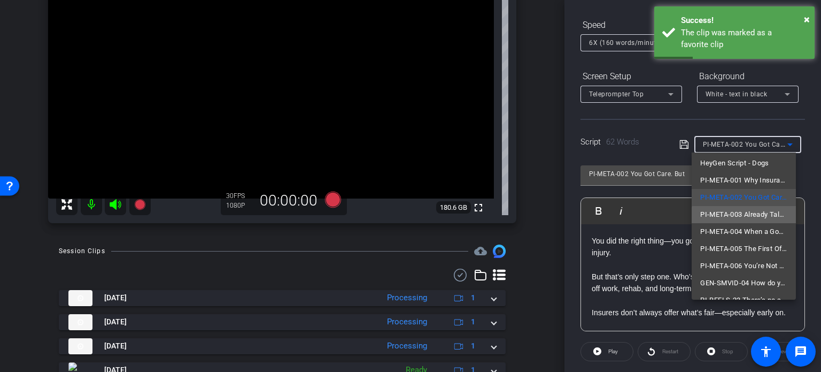
click at [744, 218] on span "PI-META-003 Already Talked to Insurance? Here’s What to Know" at bounding box center [744, 214] width 87 height 13
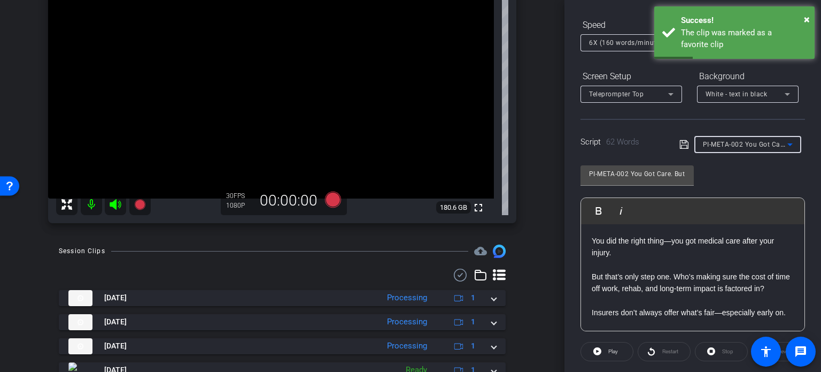
type input "PI-META-003 Already Talked to Insurance? Here’s What to Know"
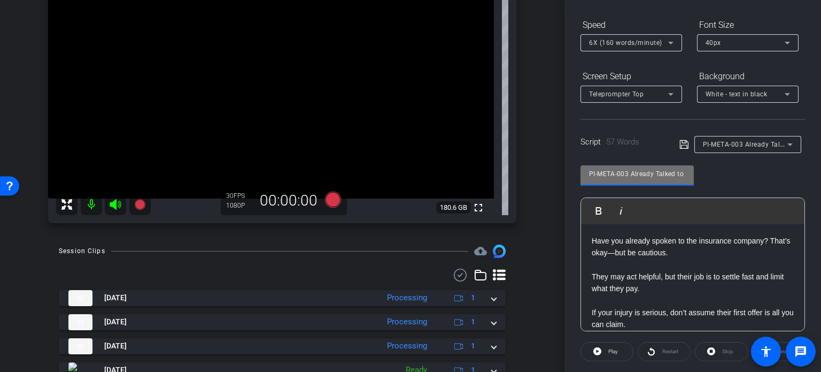
scroll to position [0, 98]
drag, startPoint x: 639, startPoint y: 170, endPoint x: 728, endPoint y: 183, distance: 90.3
click at [728, 183] on div "PI-META-003 Already Talked to Insurance? Here’s What to Know Play Play from thi…" at bounding box center [693, 244] width 225 height 174
click at [637, 165] on div "PI-META-003 Already Talked to Insurance? Here’s What to Know" at bounding box center [637, 173] width 96 height 17
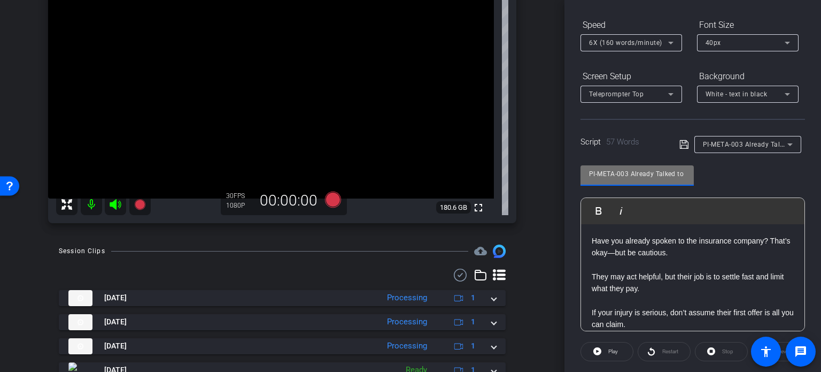
click at [631, 169] on input "PI-META-003 Already Talked to Insurance? Here’s What to Know" at bounding box center [637, 173] width 96 height 13
drag, startPoint x: 629, startPoint y: 170, endPoint x: 544, endPoint y: 144, distance: 89.0
click at [544, 144] on div "arrow_back Miley,Tim_Shoot01_08202025 Back to project Send invite account_box g…" at bounding box center [410, 186] width 821 height 372
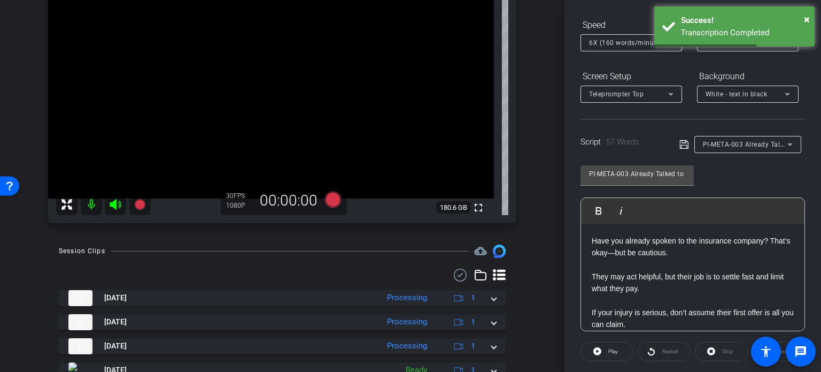
click at [528, 193] on div "Tim Miley1 iPhone 16 Pro Max info ROOM ID: 106837700 35% battery_std fullscreen…" at bounding box center [282, 86] width 511 height 295
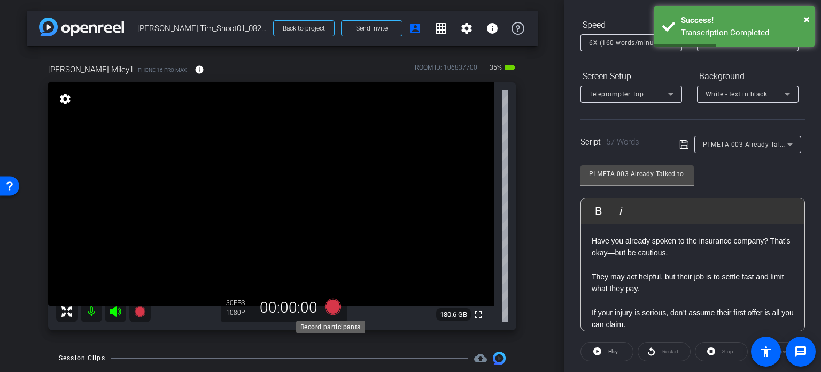
click at [321, 308] on icon at bounding box center [333, 306] width 26 height 19
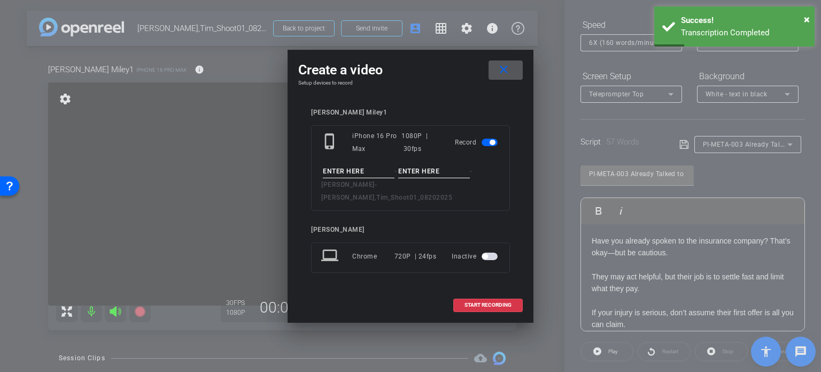
click at [380, 178] on input at bounding box center [359, 171] width 72 height 13
paste input "PI-META-003"
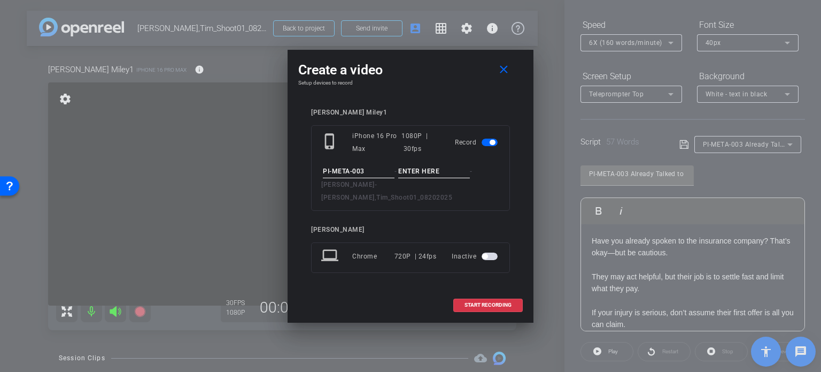
type input "PI-META-003"
click at [424, 178] on input at bounding box center [434, 171] width 72 height 13
type input "Take1"
click at [439, 113] on div "Tim Miley1 phone_iphone iPhone 16 Pro Max 1080P | 30fps Record PI-META-003 - Ta…" at bounding box center [410, 198] width 225 height 201
click at [431, 178] on input "Take1" at bounding box center [434, 171] width 72 height 13
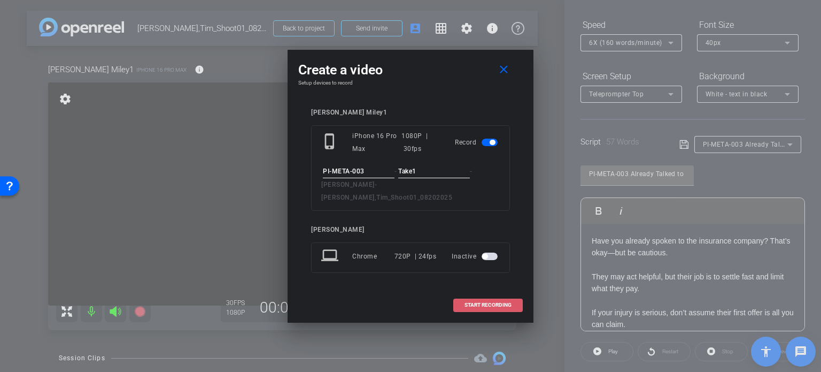
click at [490, 302] on span "START RECORDING" at bounding box center [488, 304] width 47 height 5
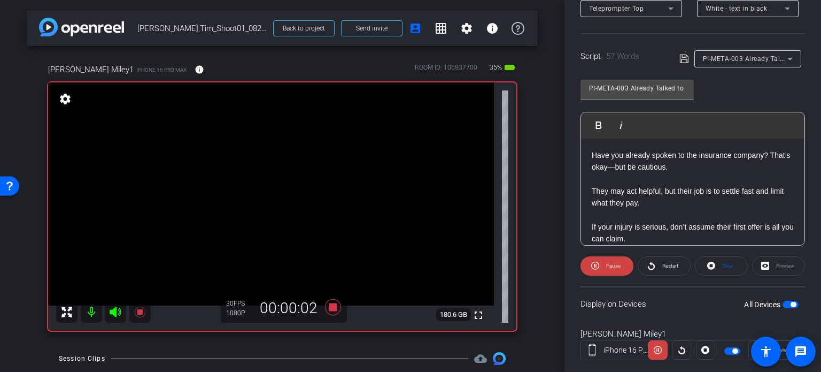
scroll to position [212, 0]
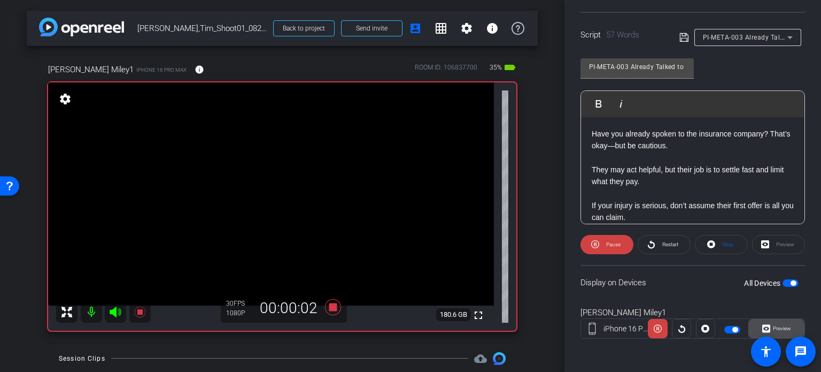
click at [771, 329] on span "Preview" at bounding box center [781, 328] width 21 height 15
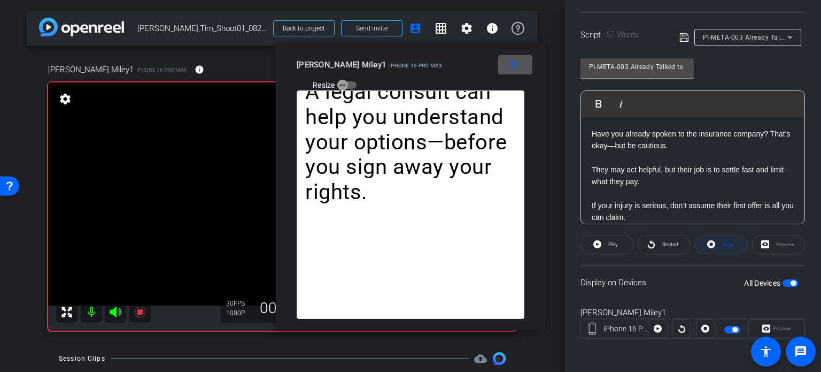
click at [734, 241] on span at bounding box center [722, 245] width 52 height 26
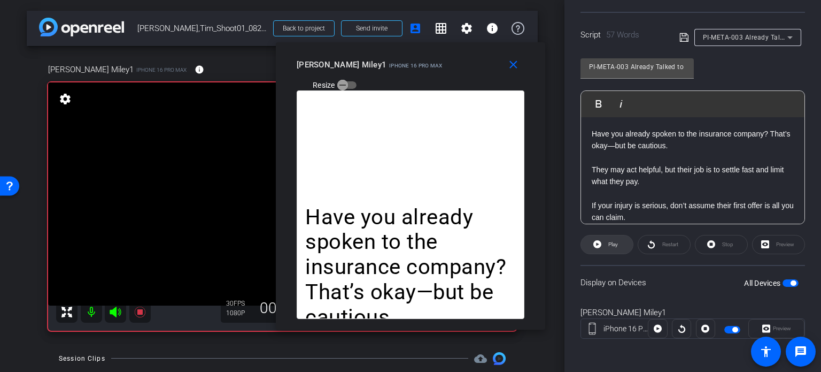
click at [619, 242] on span at bounding box center [607, 245] width 52 height 26
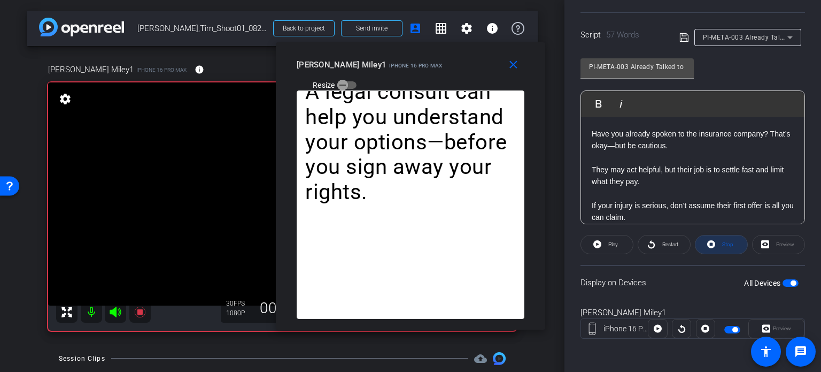
click at [723, 246] on span "Stop" at bounding box center [728, 244] width 11 height 6
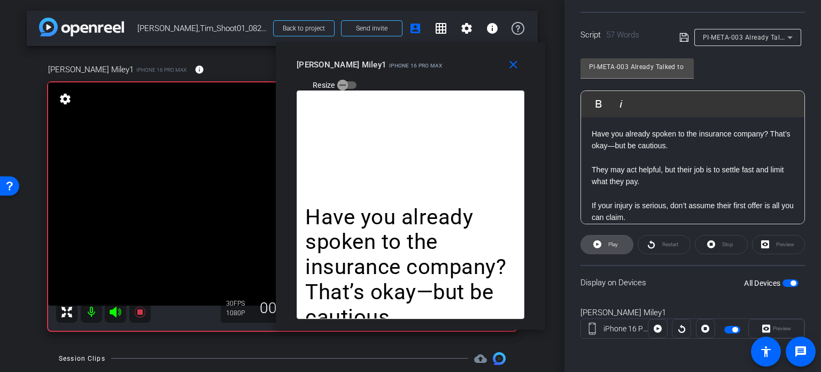
click at [613, 239] on span "Play" at bounding box center [612, 244] width 12 height 15
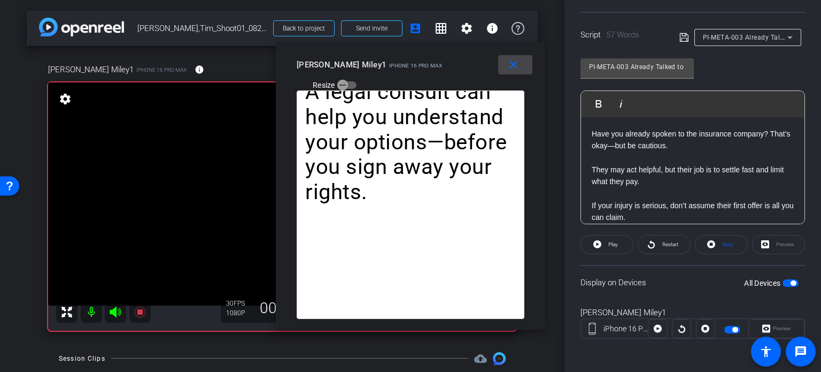
click at [516, 71] on mat-icon "close" at bounding box center [513, 64] width 13 height 13
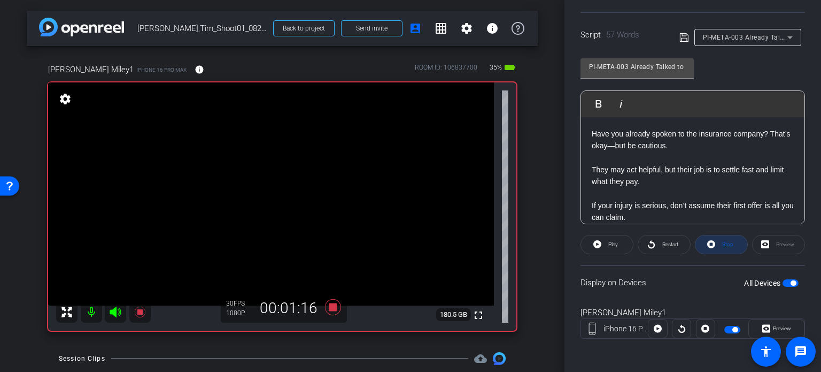
click at [735, 248] on span at bounding box center [722, 245] width 52 height 26
click at [332, 310] on icon at bounding box center [333, 306] width 26 height 19
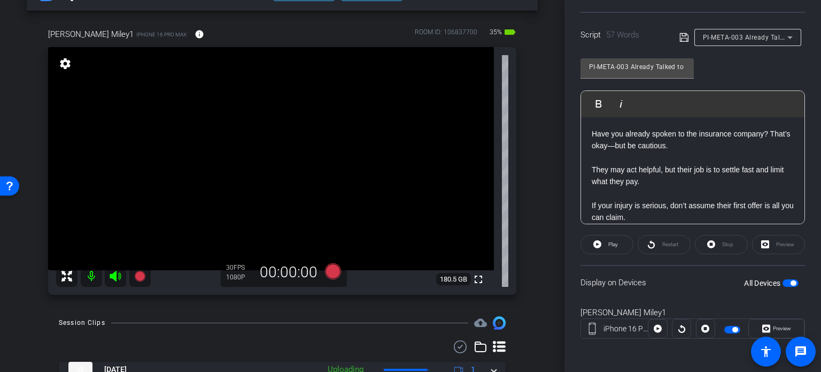
scroll to position [107, 0]
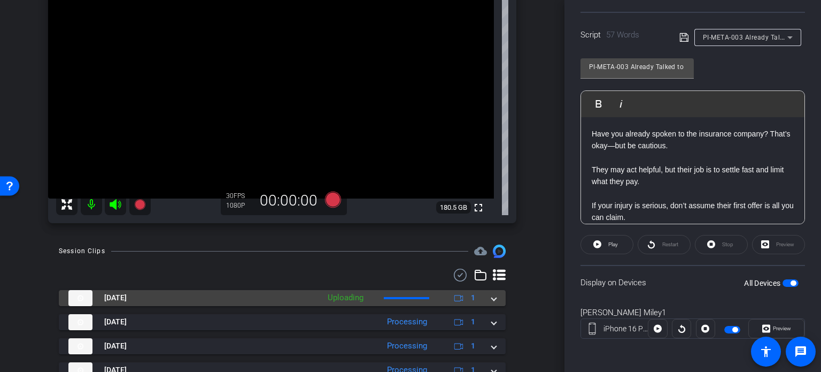
click at [495, 299] on mat-expansion-panel-header "Aug 20, 2025 Uploading 1" at bounding box center [282, 298] width 447 height 16
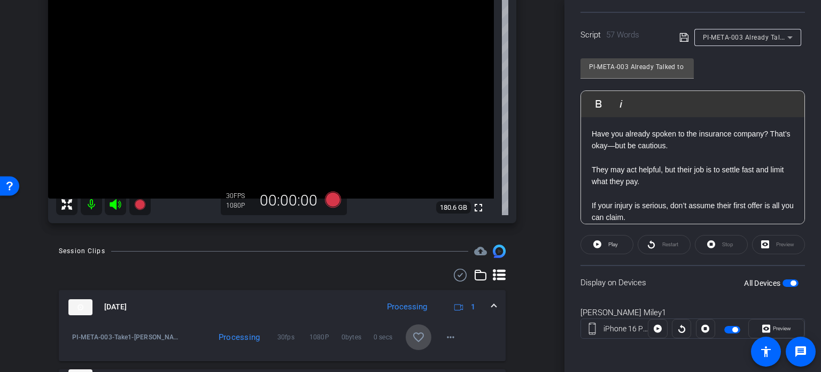
click at [412, 339] on mat-icon "favorite_border" at bounding box center [418, 337] width 13 height 13
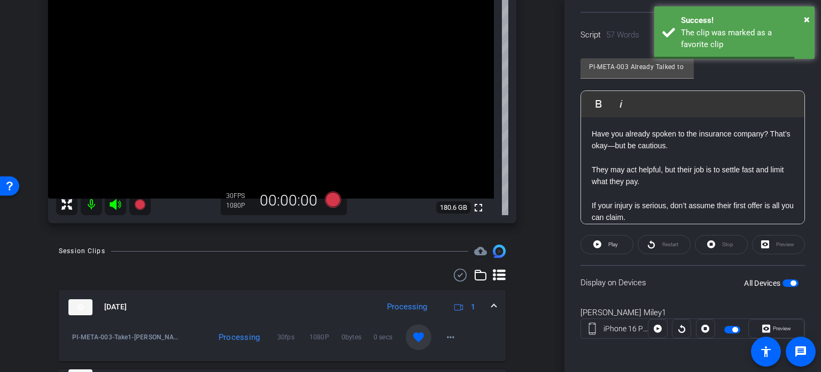
click at [483, 304] on div "Aug 20, 2025 Processing 1" at bounding box center [280, 307] width 424 height 16
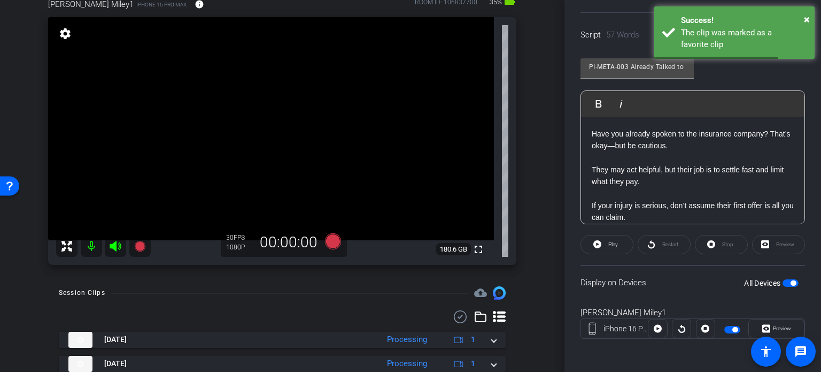
scroll to position [53, 0]
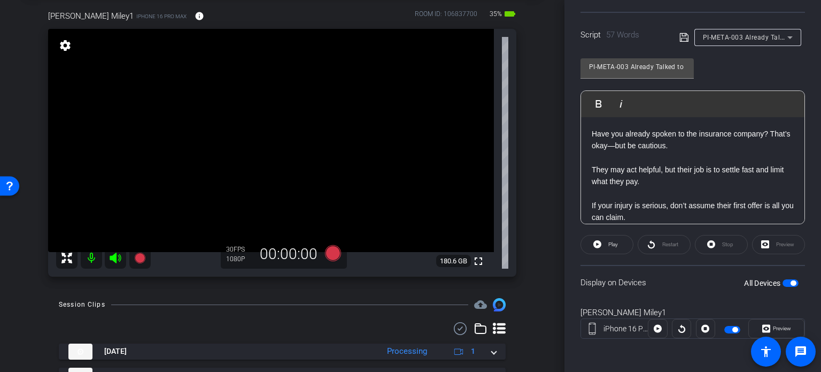
click at [531, 286] on div "Tim Miley1 iPhone 16 Pro Max info ROOM ID: 106837700 35% battery_std fullscreen…" at bounding box center [282, 140] width 511 height 295
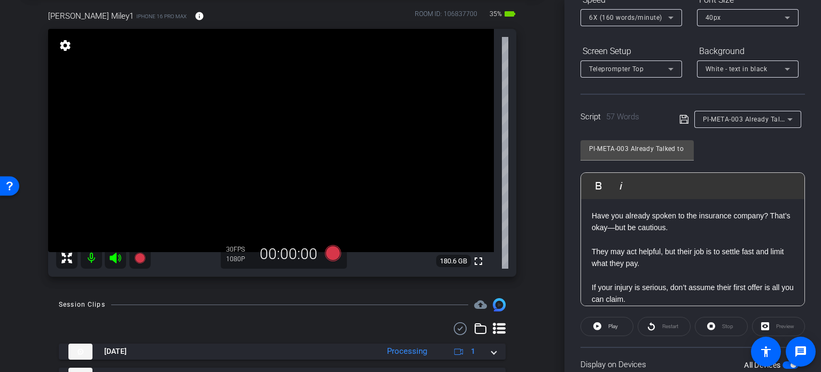
scroll to position [105, 0]
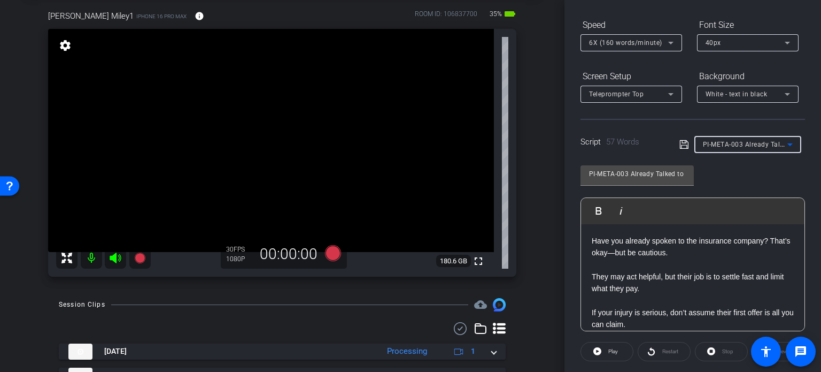
click at [760, 144] on span "PI-META-003 Already Talked to Insurance? Here’s What to Know" at bounding box center [802, 144] width 199 height 9
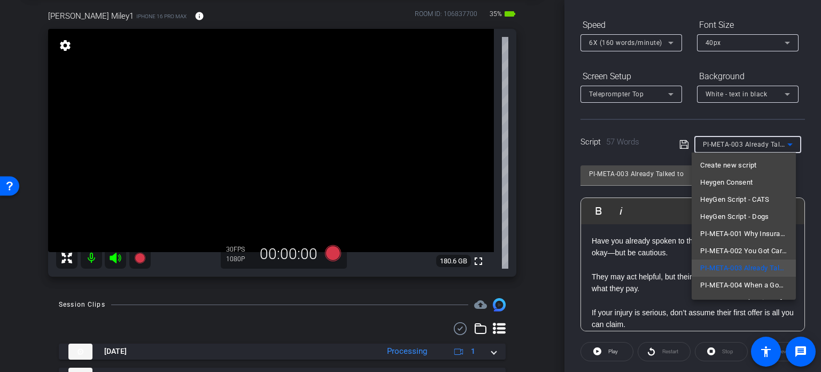
drag, startPoint x: 758, startPoint y: 219, endPoint x: 692, endPoint y: 199, distance: 69.4
click at [758, 219] on span "HeyGen Script - Dogs" at bounding box center [735, 216] width 69 height 13
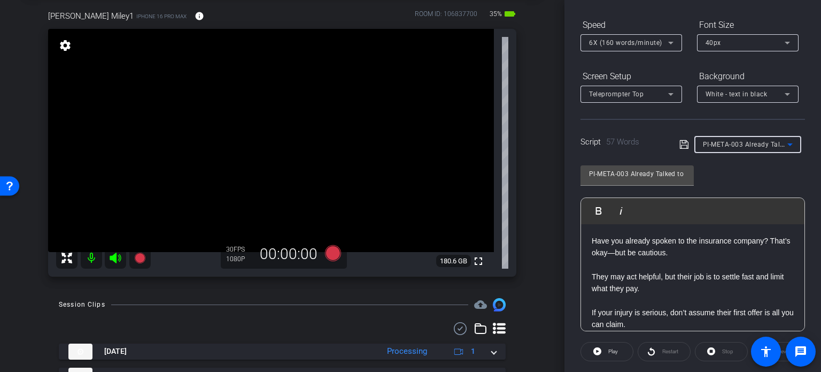
type input "HeyGen Script - Dogs"
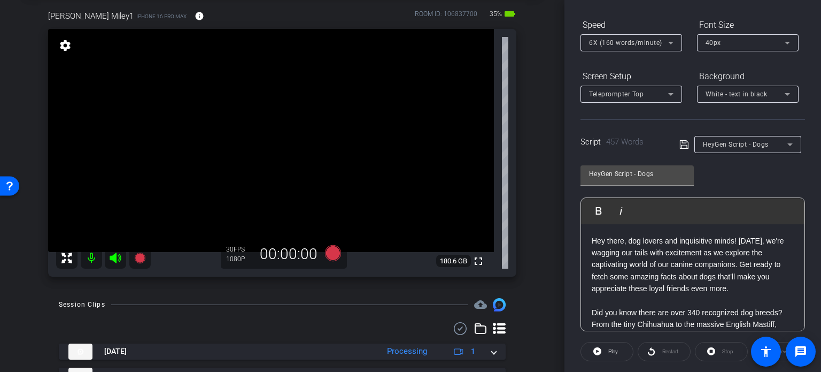
click at [539, 194] on div "arrow_back Miley,Tim_Shoot01_08202025 Back to project Send invite account_box g…" at bounding box center [282, 133] width 565 height 372
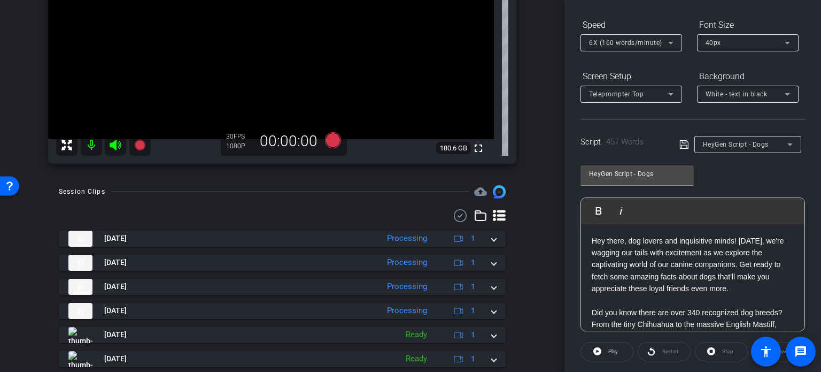
scroll to position [223, 0]
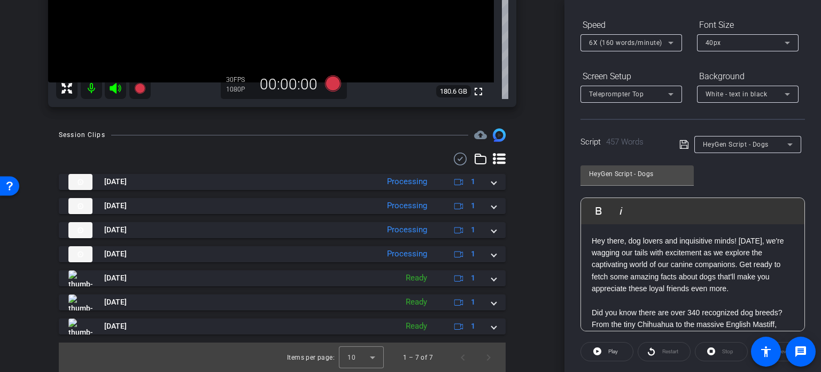
click at [531, 223] on div "Session Clips cloud_upload Aug 20, 2025 Processing 1 play_circle_outline PI-MET…" at bounding box center [282, 249] width 511 height 243
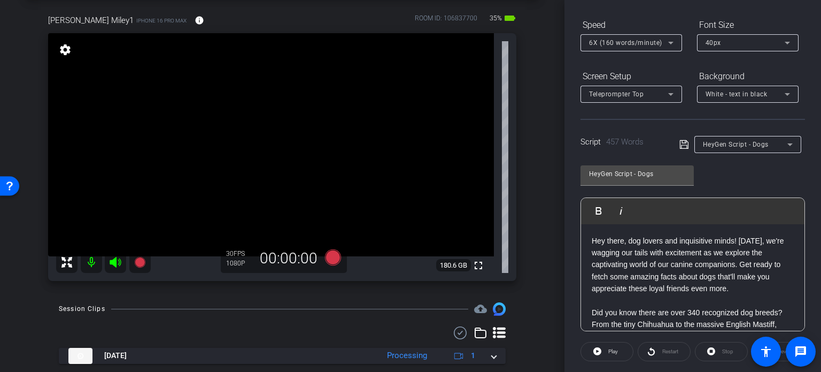
scroll to position [0, 0]
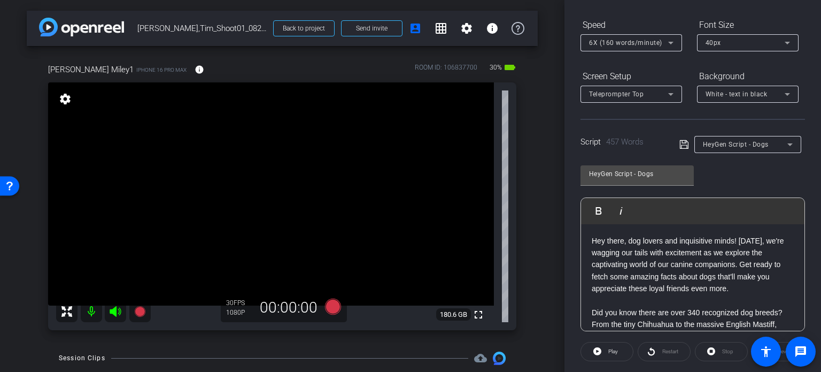
click at [525, 214] on div "Tim Miley1 iPhone 16 Pro Max info ROOM ID: 106837700 30% battery_std fullscreen…" at bounding box center [282, 193] width 511 height 295
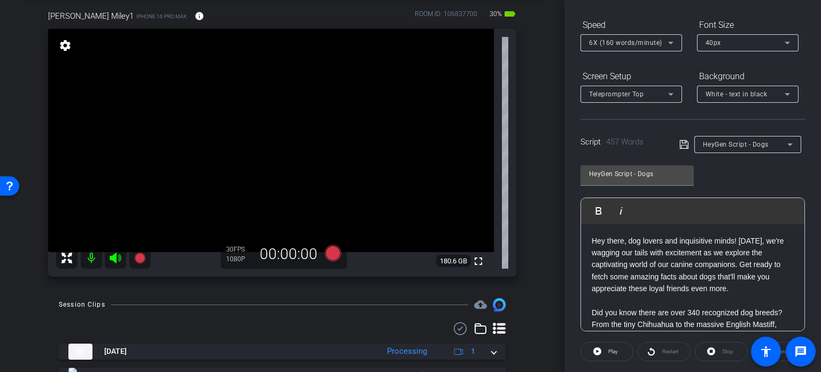
click at [531, 295] on div "arrow_back Miley,Tim_Shoot01_08202025 Back to project Send invite account_box g…" at bounding box center [282, 133] width 565 height 372
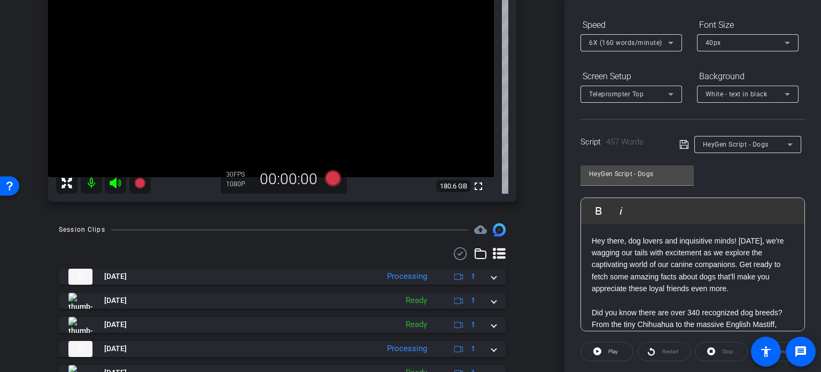
scroll to position [116, 0]
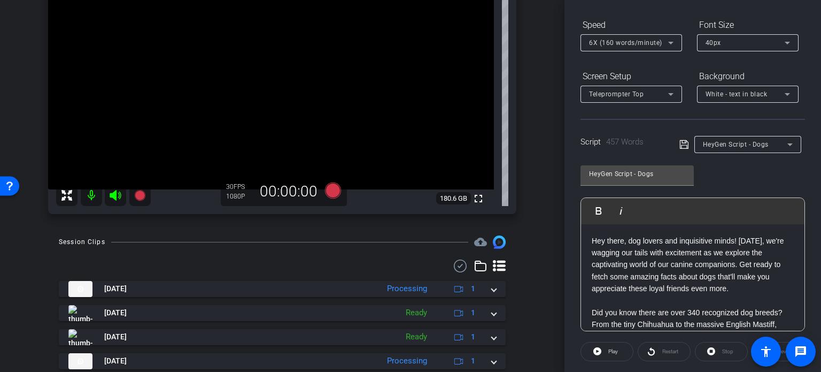
click at [524, 228] on div "arrow_back Miley,Tim_Shoot01_08202025 Back to project Send invite account_box g…" at bounding box center [282, 70] width 565 height 372
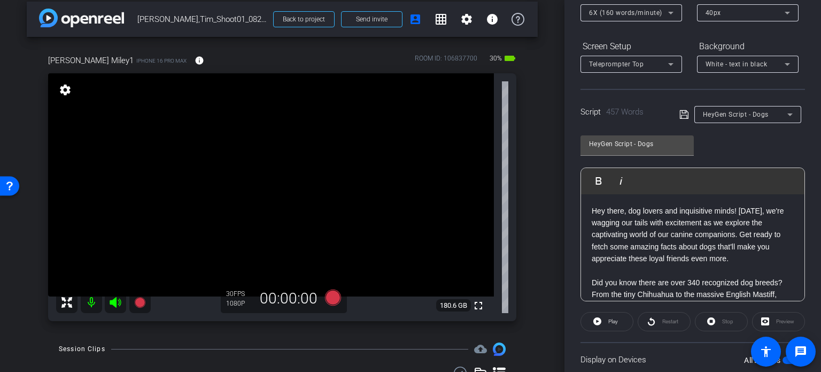
scroll to position [160, 0]
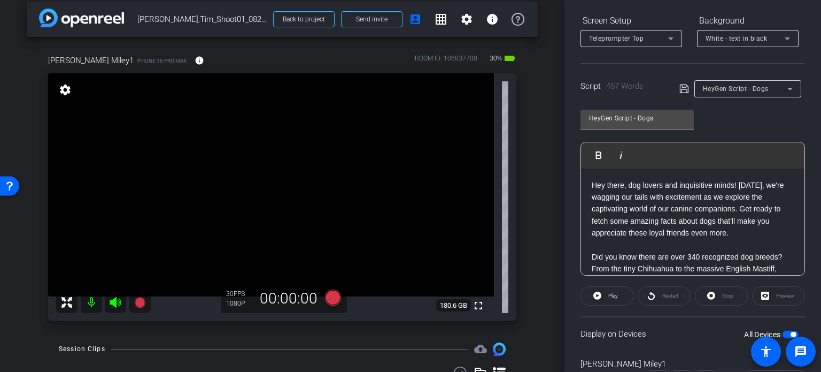
click at [534, 199] on div "arrow_back Miley,Tim_Shoot01_08202025 Back to project Send invite account_box g…" at bounding box center [282, 177] width 565 height 372
click at [329, 301] on icon at bounding box center [333, 297] width 16 height 16
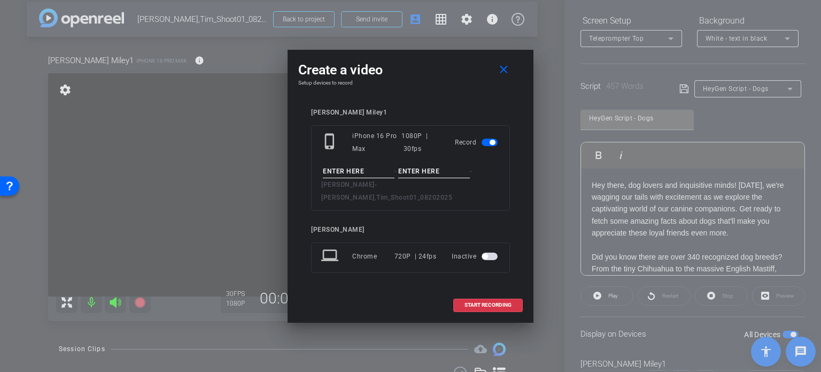
click at [350, 174] on input at bounding box center [359, 171] width 72 height 13
type input "Tim"
click at [502, 76] on mat-icon "close" at bounding box center [503, 69] width 13 height 13
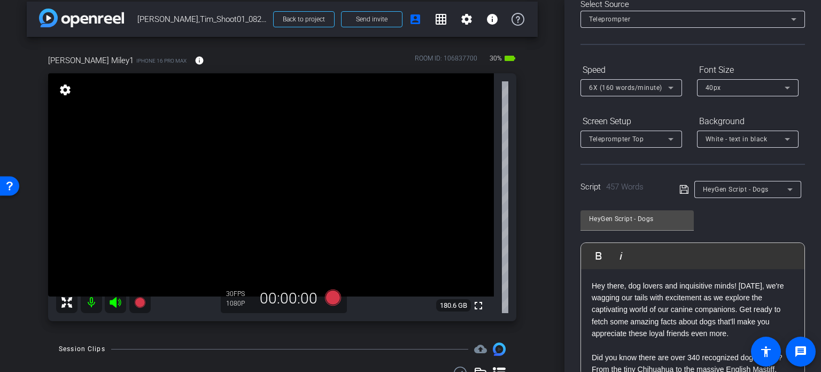
scroll to position [53, 0]
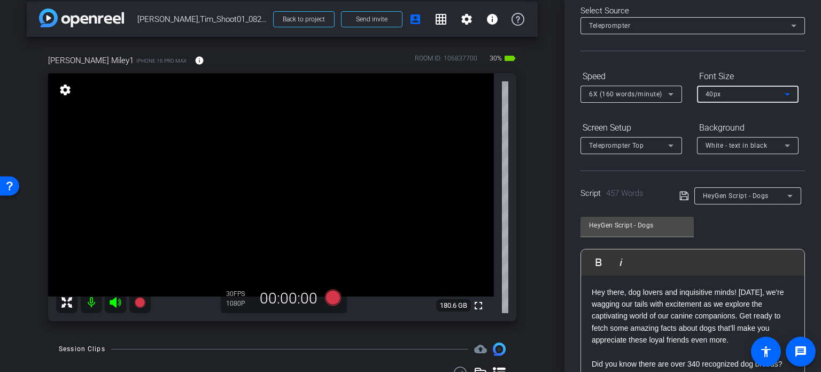
click at [747, 87] on div "40px" at bounding box center [745, 93] width 79 height 13
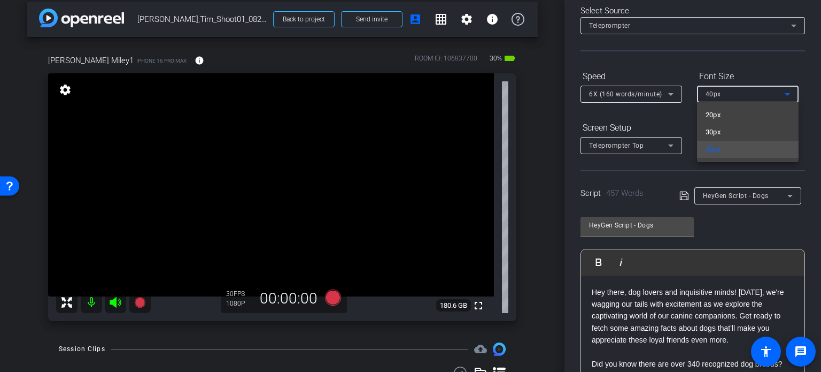
click at [748, 154] on mat-option "40px" at bounding box center [748, 149] width 102 height 17
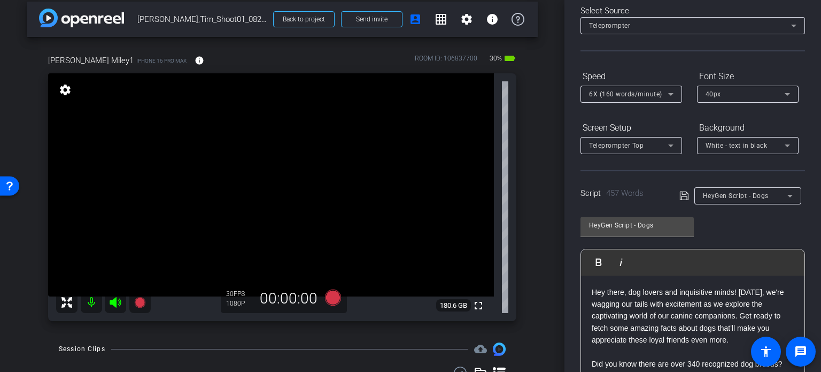
click at [806, 226] on div "Participants Teleprompter Adjustments settings Erika Centeno flip Director Ever…" at bounding box center [693, 186] width 257 height 372
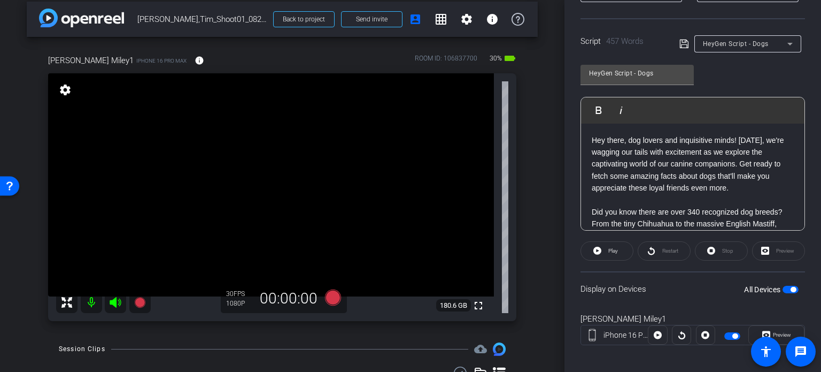
scroll to position [212, 0]
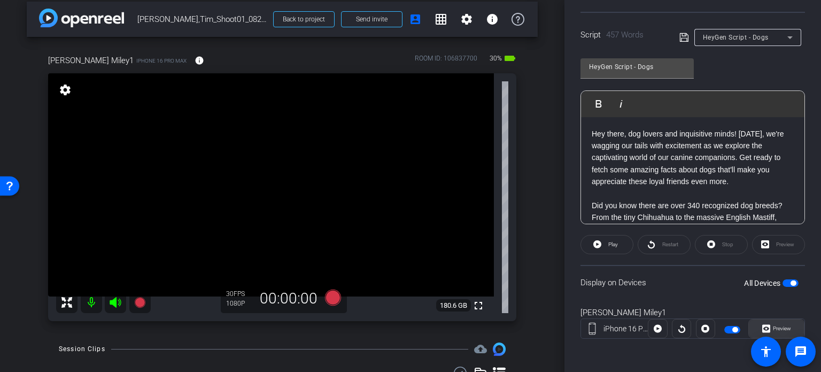
click at [785, 328] on span "Preview" at bounding box center [782, 328] width 18 height 6
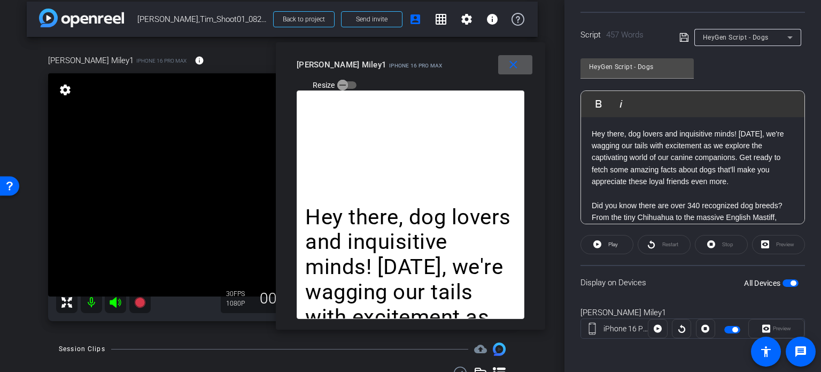
click at [517, 68] on mat-icon "close" at bounding box center [513, 64] width 13 height 13
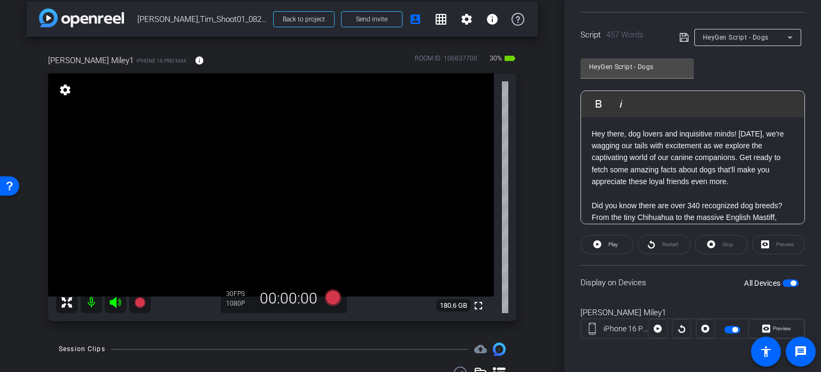
click at [532, 249] on div "Tim Miley1 iPhone 16 Pro Max info ROOM ID: 106837700 30% battery_std fullscreen…" at bounding box center [282, 184] width 511 height 295
click at [335, 299] on icon at bounding box center [333, 297] width 16 height 16
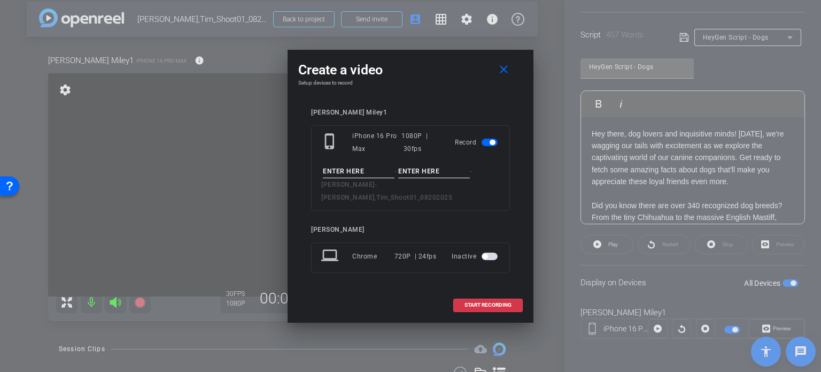
click at [374, 175] on input at bounding box center [359, 171] width 72 height 13
type input "Tim Avatar #2"
click at [435, 178] on input at bounding box center [434, 171] width 72 height 13
type input "Take1"
click at [434, 93] on div "Create a video close Setup devices to record Tim Miley1 phone_iphone iPhone 16 …" at bounding box center [411, 186] width 246 height 273
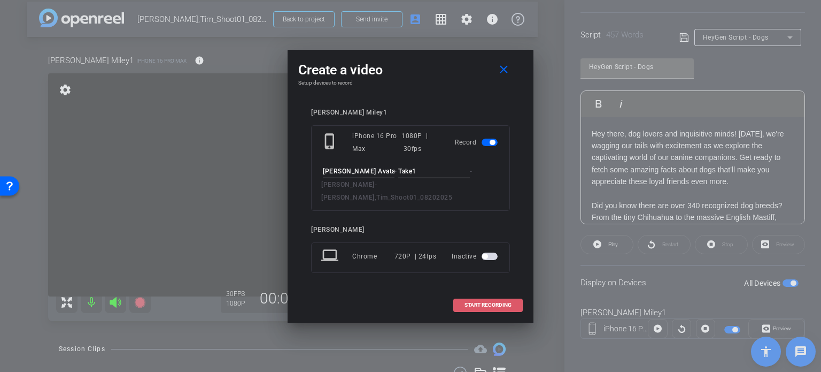
click at [483, 302] on span "START RECORDING" at bounding box center [488, 304] width 47 height 5
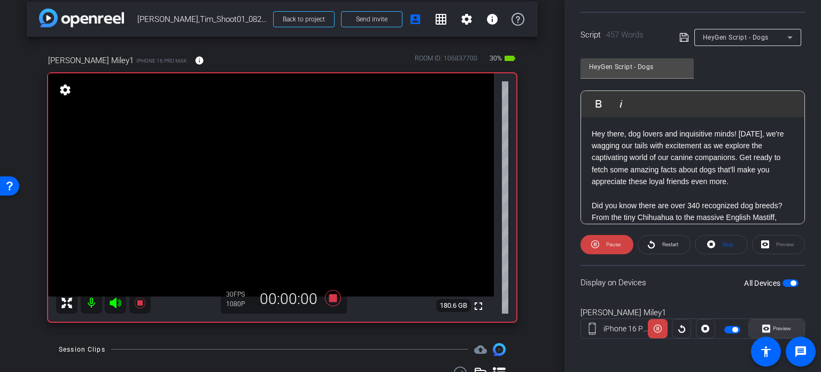
click at [783, 333] on span "Preview" at bounding box center [781, 328] width 21 height 15
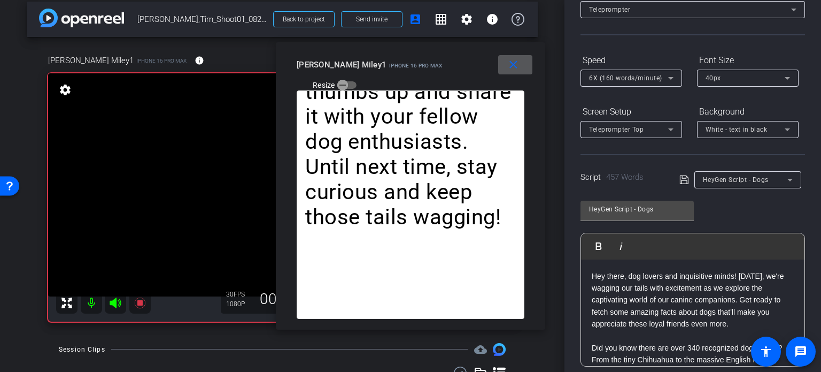
scroll to position [51, 0]
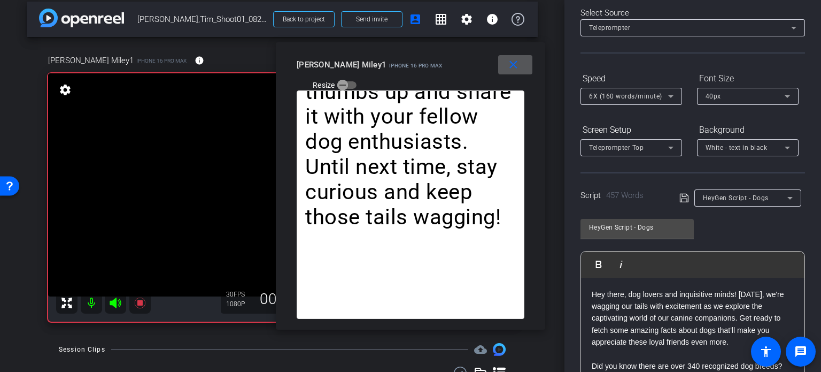
click at [613, 94] on span "6X (160 words/minute)" at bounding box center [625, 96] width 73 height 7
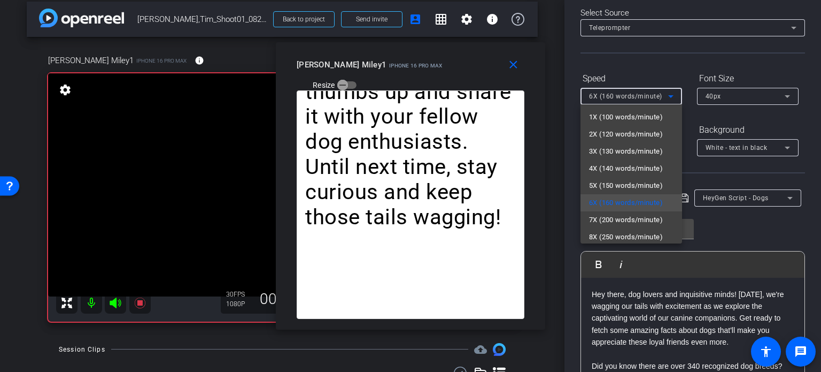
click at [623, 168] on span "4X (140 words/minute)" at bounding box center [626, 168] width 74 height 13
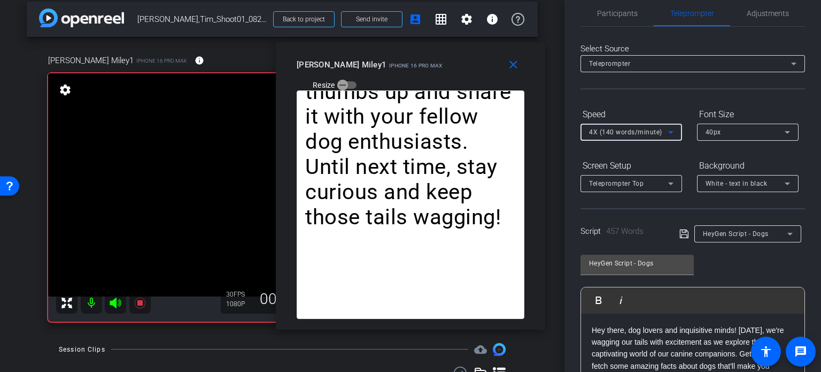
scroll to position [0, 0]
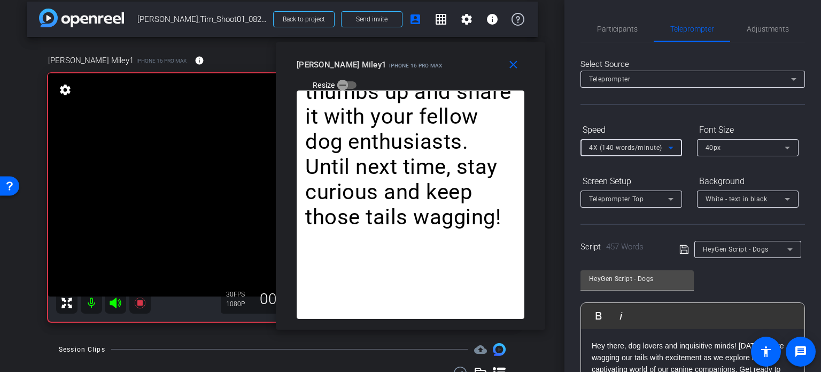
click at [631, 149] on span "4X (140 words/minute)" at bounding box center [625, 147] width 73 height 7
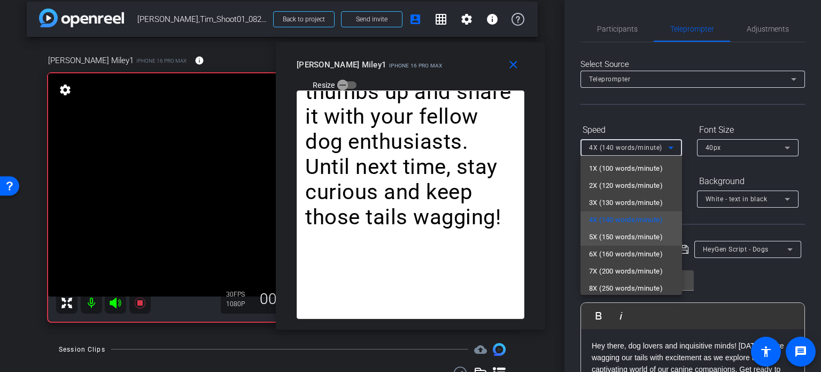
click at [624, 239] on span "5X (150 words/minute)" at bounding box center [626, 236] width 74 height 13
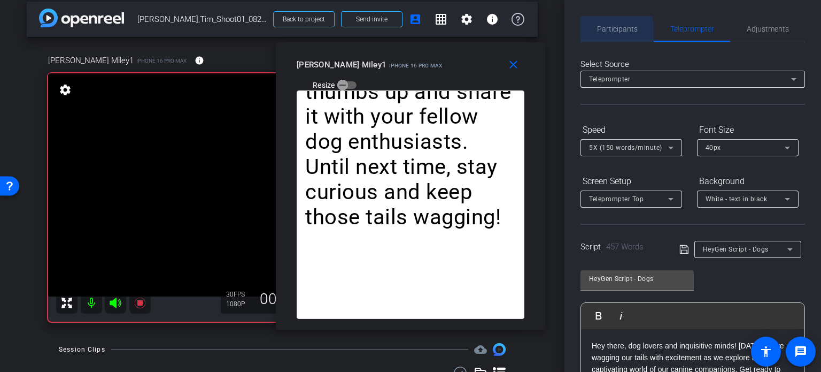
click at [616, 33] on span "Participants" at bounding box center [617, 28] width 41 height 7
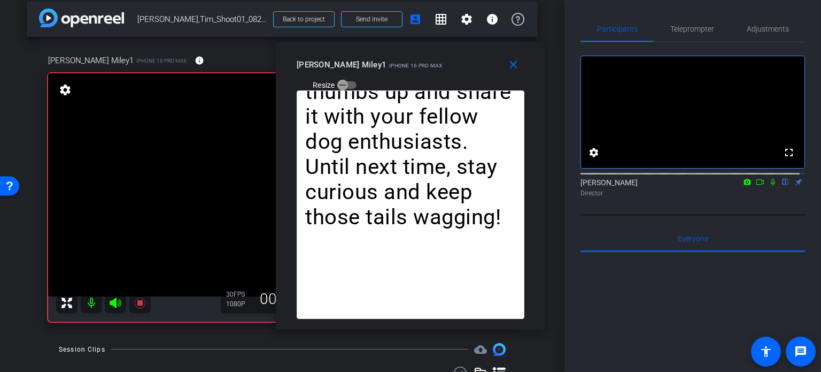
click at [770, 186] on icon at bounding box center [773, 181] width 9 height 7
click at [687, 28] on span "Teleprompter" at bounding box center [693, 28] width 44 height 7
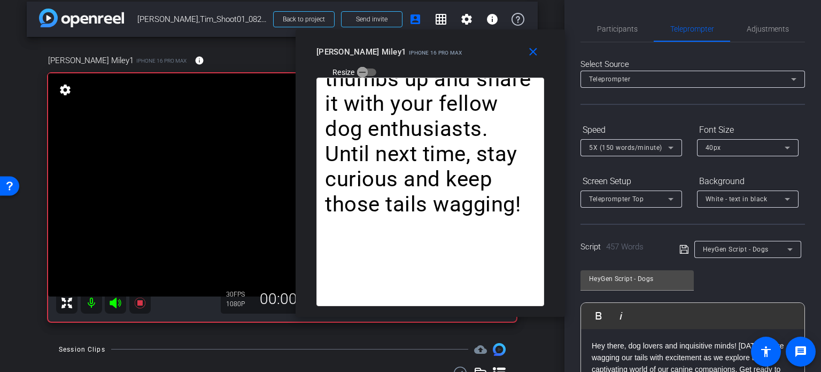
drag, startPoint x: 406, startPoint y: 74, endPoint x: 428, endPoint y: 58, distance: 26.4
click at [428, 58] on div "Tim Miley1 iPhone 16 Pro Max Resize" at bounding box center [435, 61] width 236 height 38
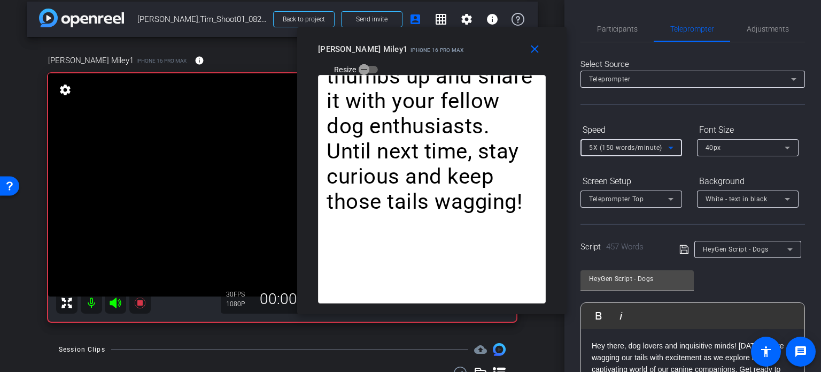
click at [642, 149] on span "5X (150 words/minute)" at bounding box center [625, 147] width 73 height 7
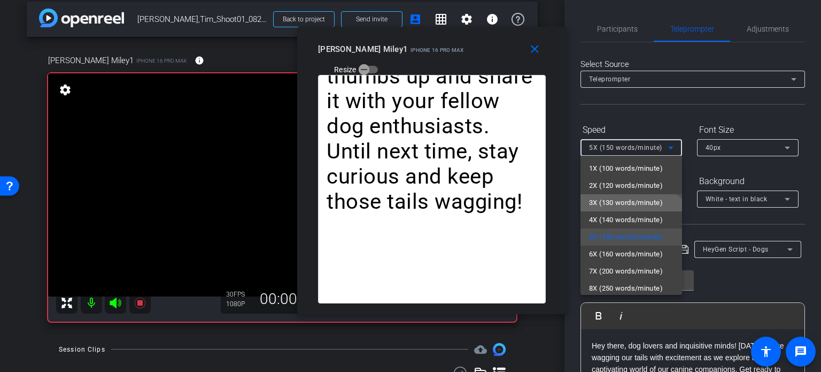
click at [619, 206] on span "3X (130 words/minute)" at bounding box center [626, 202] width 74 height 13
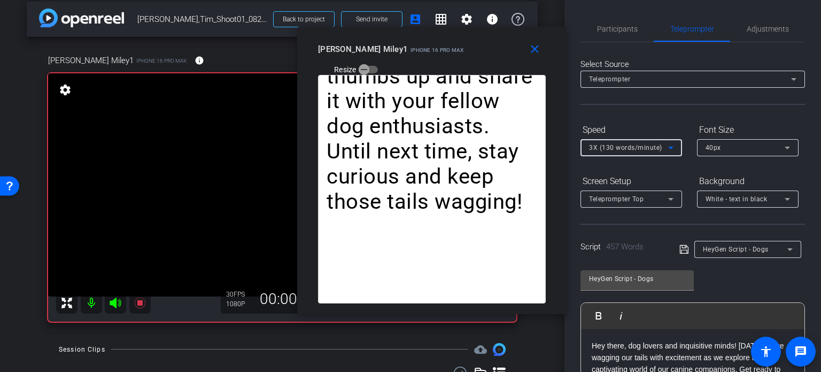
click at [606, 149] on span "3X (130 words/minute)" at bounding box center [625, 147] width 73 height 7
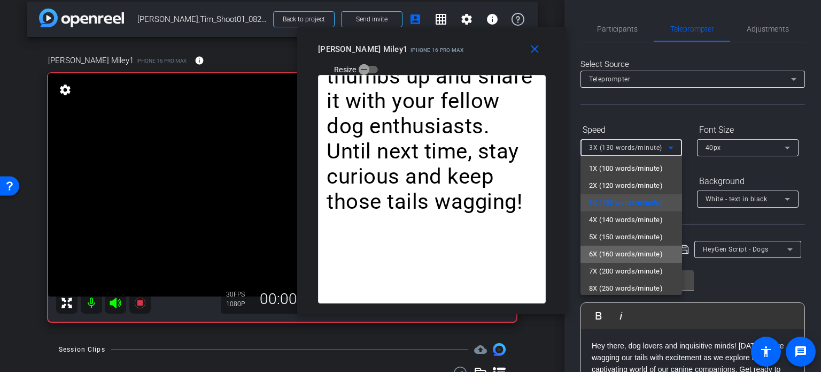
click at [631, 253] on span "6X (160 words/minute)" at bounding box center [626, 254] width 74 height 13
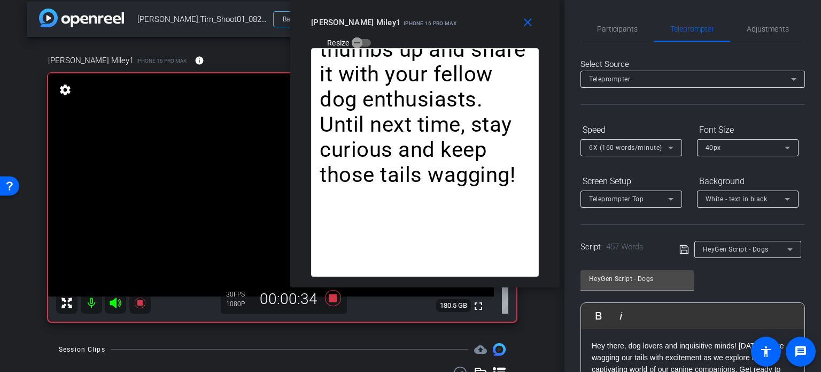
drag, startPoint x: 424, startPoint y: 53, endPoint x: 417, endPoint y: 25, distance: 29.2
click at [417, 25] on div "Tim Miley1 iPhone 16 Pro Max Resize" at bounding box center [429, 32] width 236 height 38
click at [624, 151] on div "6X (160 words/minute)" at bounding box center [628, 147] width 79 height 13
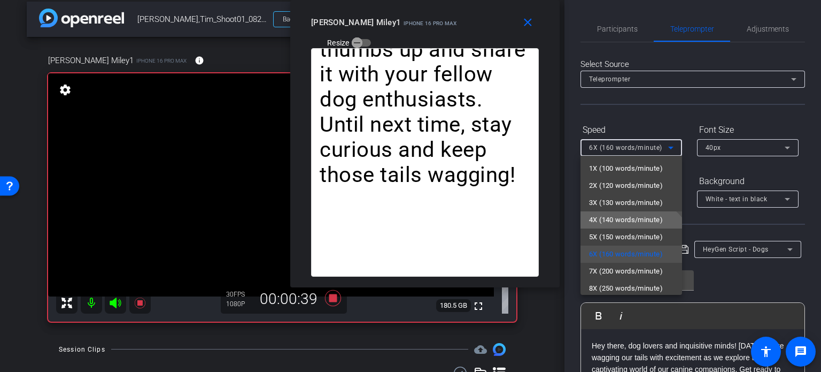
click at [623, 216] on span "4X (140 words/minute)" at bounding box center [626, 219] width 74 height 13
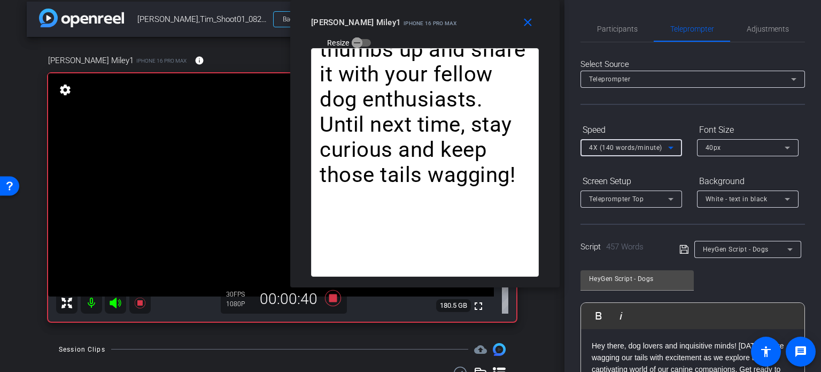
click at [613, 150] on span "4X (140 words/minute)" at bounding box center [625, 147] width 73 height 7
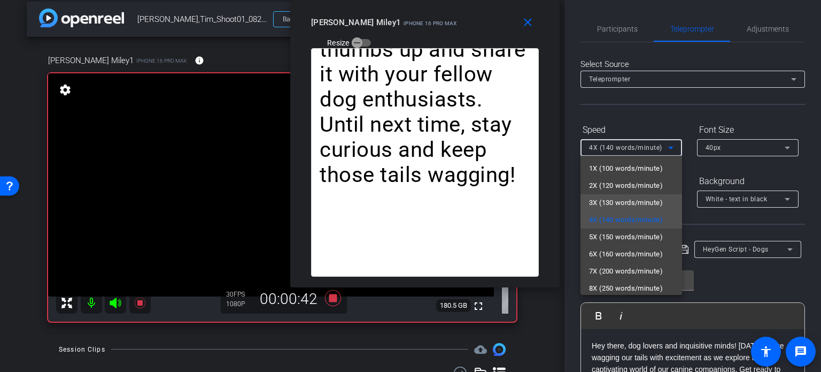
click at [627, 199] on span "3X (130 words/minute)" at bounding box center [626, 202] width 74 height 13
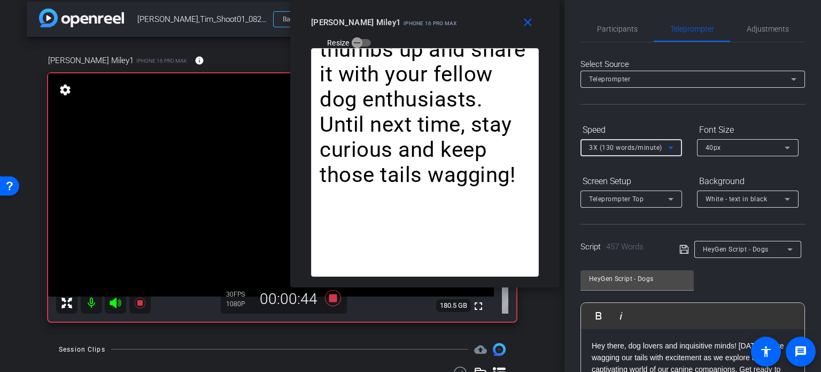
click at [606, 145] on span "3X (130 words/minute)" at bounding box center [625, 147] width 73 height 7
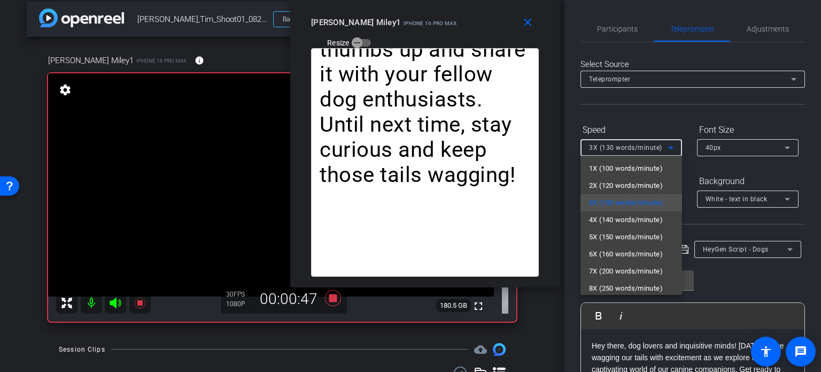
click at [491, 38] on div at bounding box center [410, 186] width 821 height 372
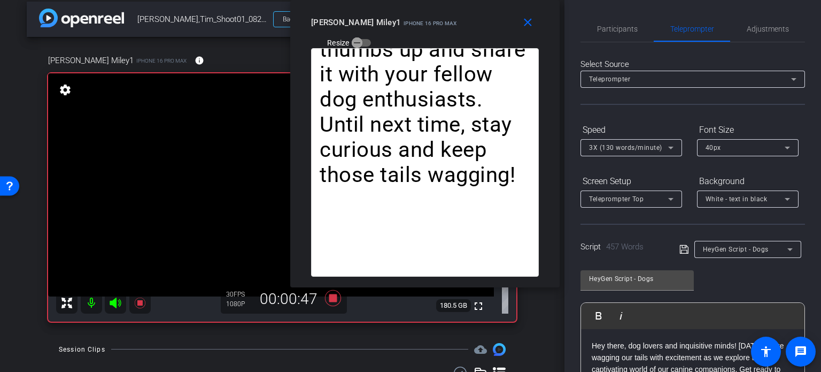
click at [598, 144] on span "3X (130 words/minute)" at bounding box center [625, 147] width 73 height 7
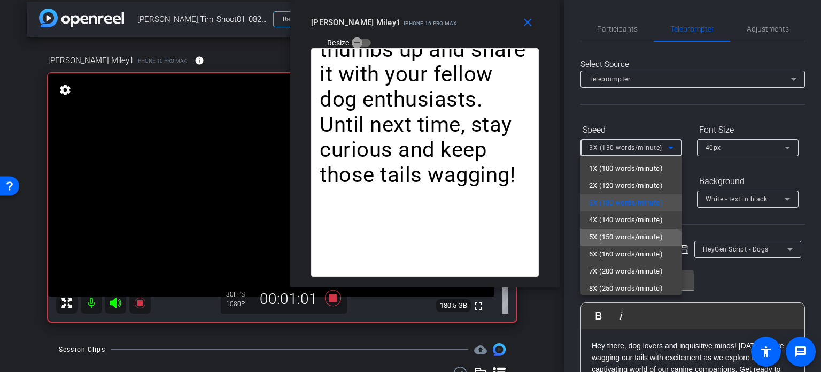
click at [627, 236] on span "5X (150 words/minute)" at bounding box center [626, 236] width 74 height 13
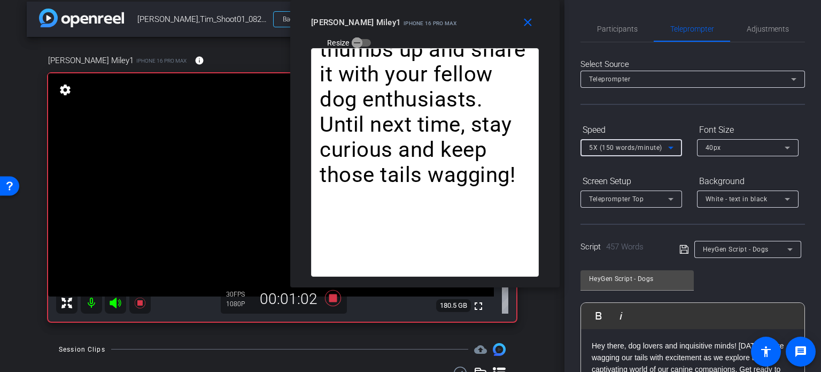
click at [616, 147] on span "5X (150 words/minute)" at bounding box center [625, 147] width 73 height 7
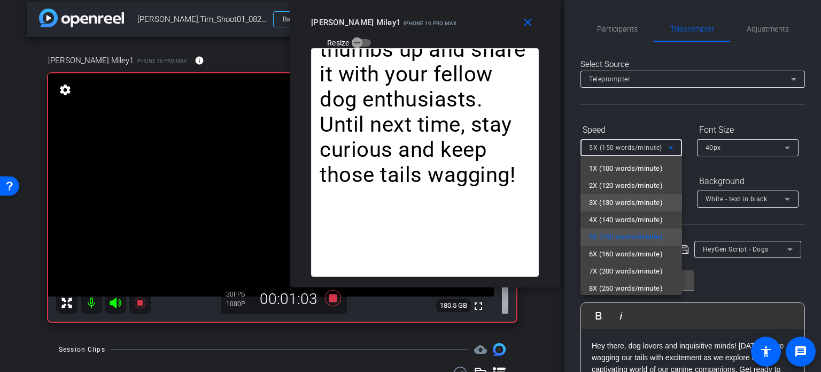
scroll to position [24, 0]
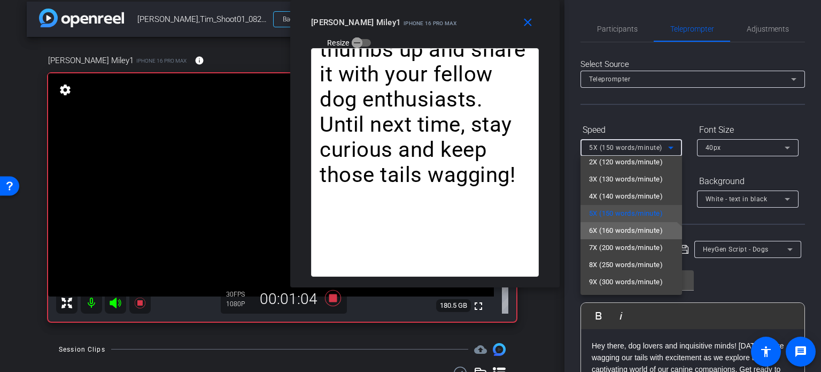
click at [626, 230] on span "6X (160 words/minute)" at bounding box center [626, 230] width 74 height 13
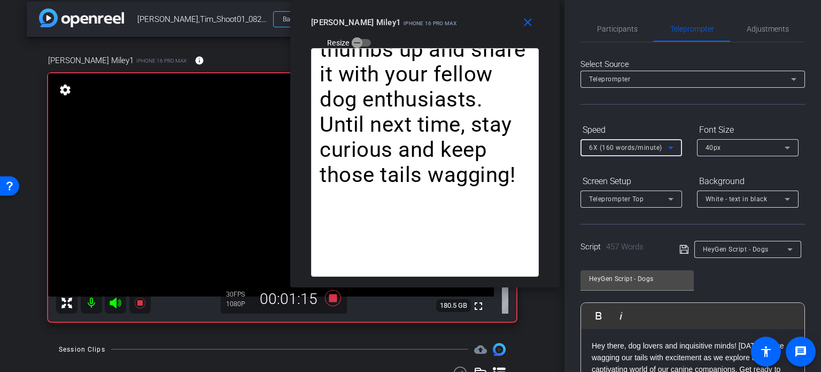
click at [623, 145] on span "6X (160 words/minute)" at bounding box center [625, 147] width 73 height 7
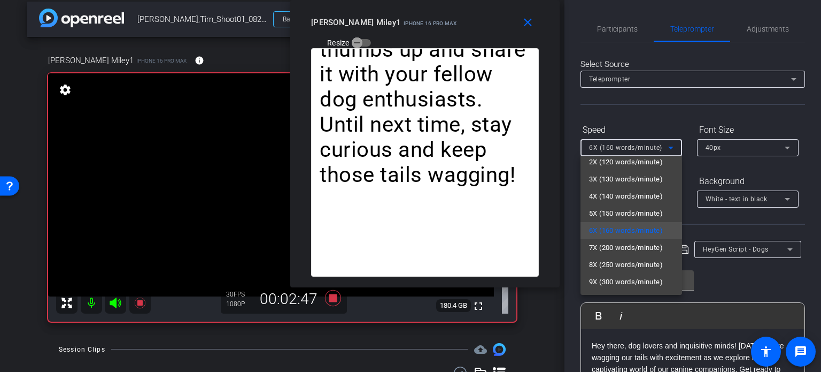
click at [614, 28] on div at bounding box center [410, 186] width 821 height 372
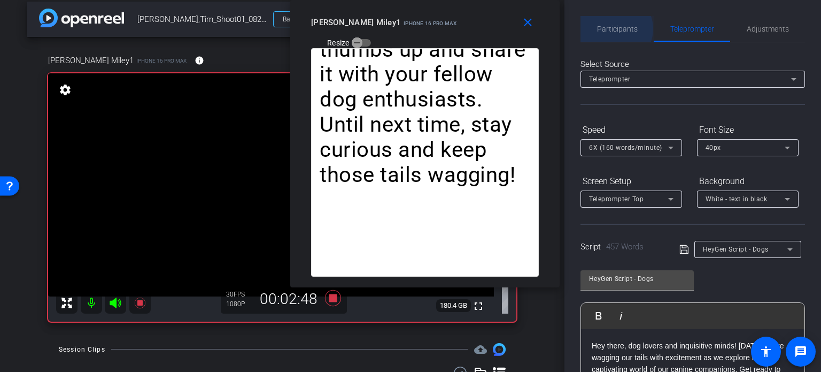
click at [614, 29] on span "Participants" at bounding box center [617, 28] width 41 height 7
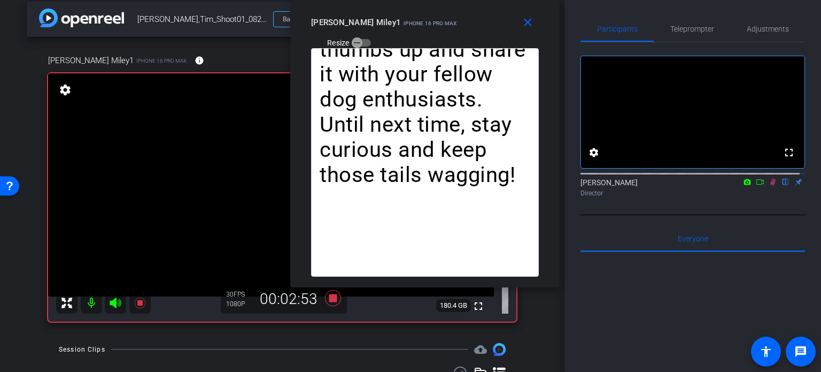
click at [771, 186] on icon at bounding box center [774, 182] width 6 height 7
click at [526, 17] on mat-icon "close" at bounding box center [527, 22] width 13 height 13
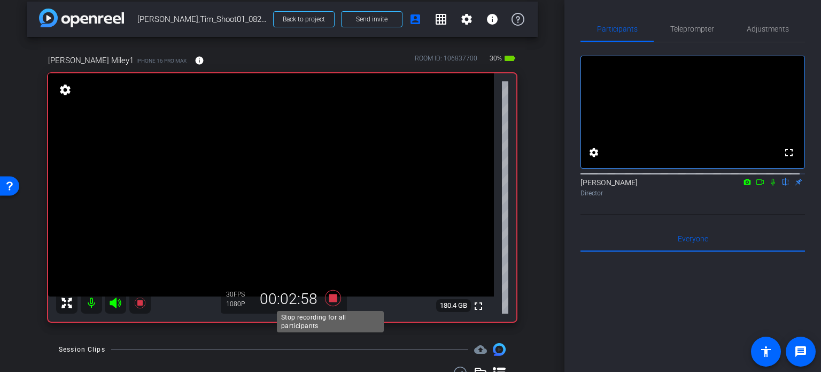
click at [332, 298] on icon at bounding box center [333, 298] width 16 height 16
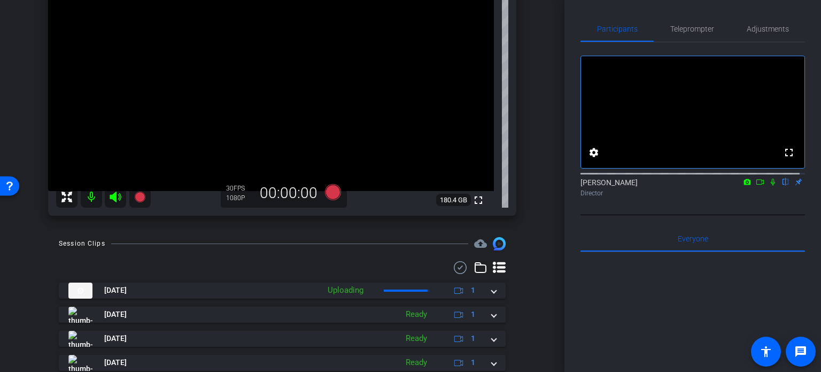
scroll to position [116, 0]
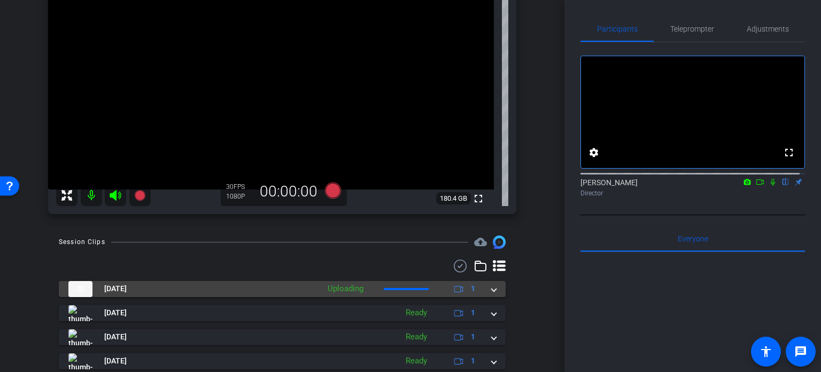
click at [489, 294] on mat-expansion-panel-header "Aug 20, 2025 Uploading 1" at bounding box center [282, 289] width 447 height 16
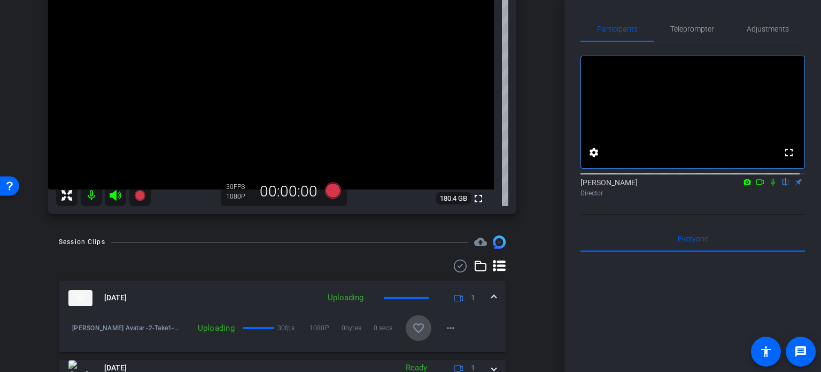
click at [412, 329] on mat-icon "favorite_border" at bounding box center [418, 327] width 13 height 13
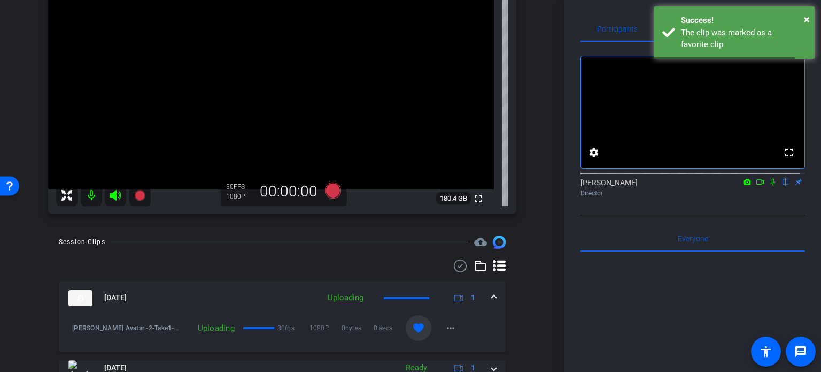
click at [492, 297] on span at bounding box center [494, 297] width 4 height 11
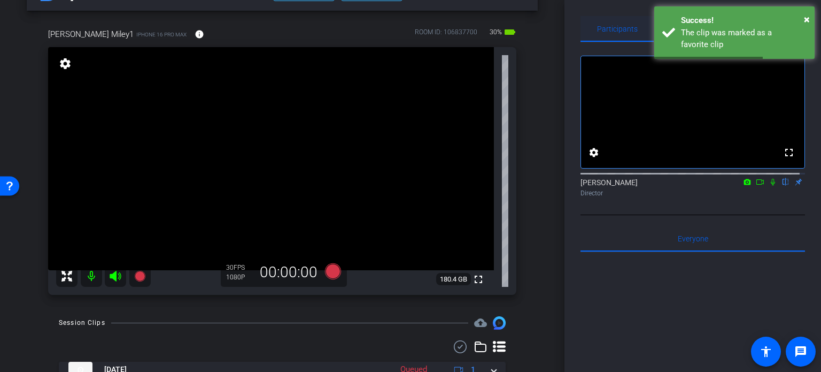
scroll to position [9, 0]
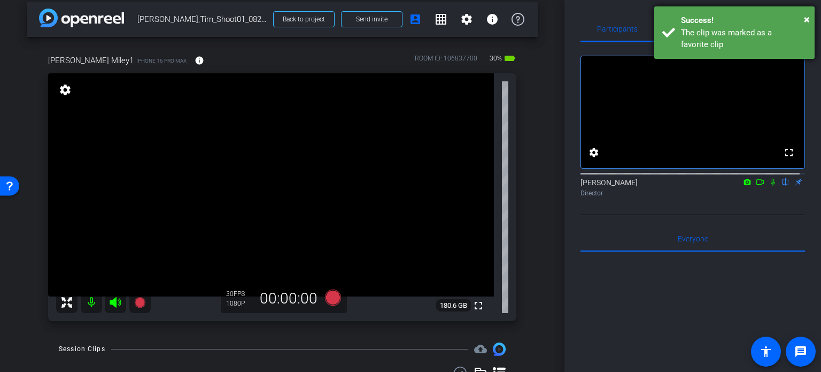
click at [803, 17] on div "Success!" at bounding box center [744, 20] width 126 height 12
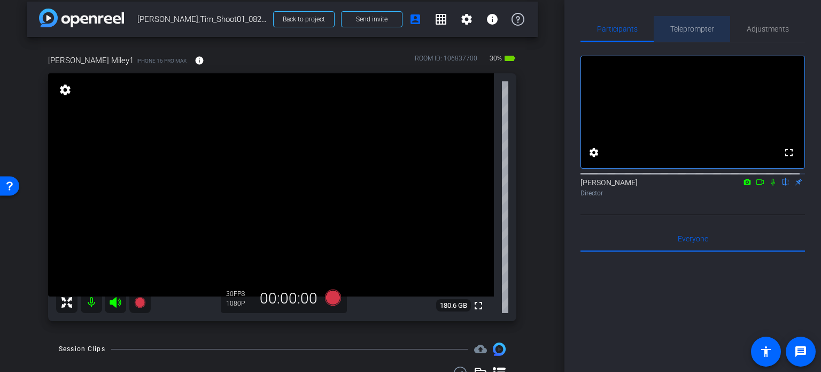
click at [699, 29] on span "Teleprompter" at bounding box center [693, 28] width 44 height 7
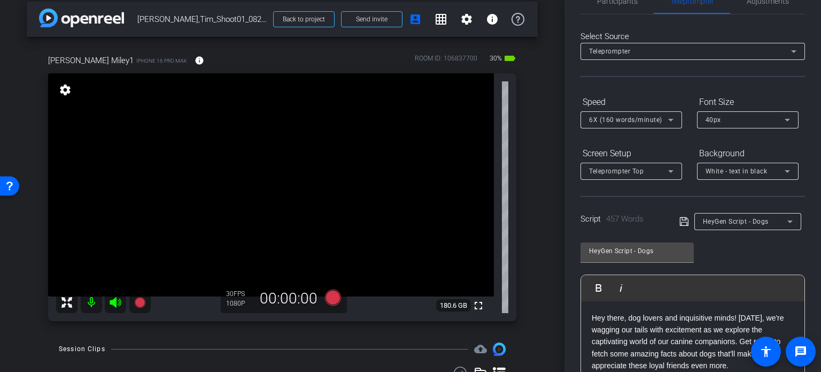
scroll to position [53, 0]
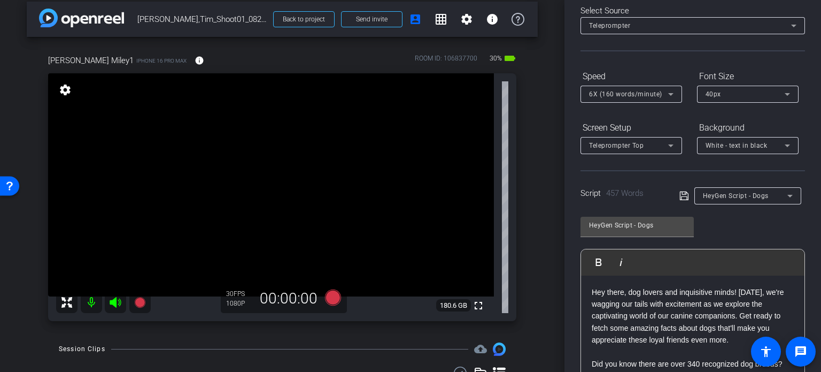
click at [757, 193] on span "HeyGen Script - Dogs" at bounding box center [736, 195] width 66 height 7
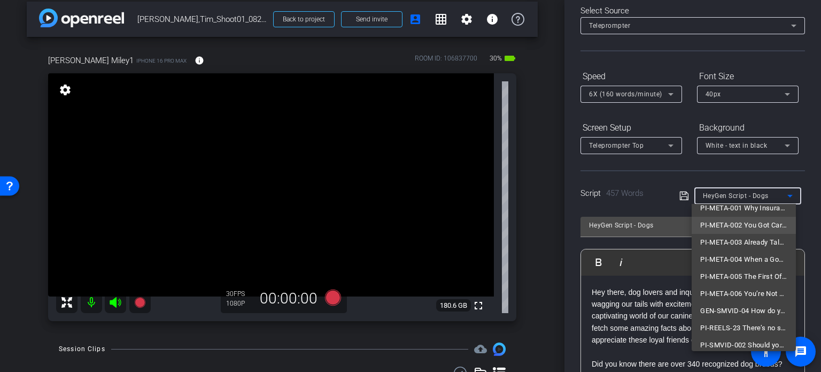
scroll to position [83, 0]
click at [724, 251] on span "PI-META-004 When a Good Job Isn’t Enough Protection" at bounding box center [744, 253] width 87 height 13
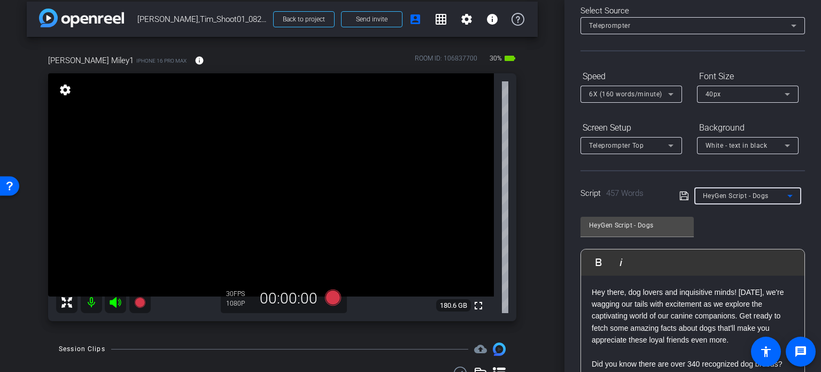
type input "PI-META-004 When a Good Job Isn’t Enough Protection"
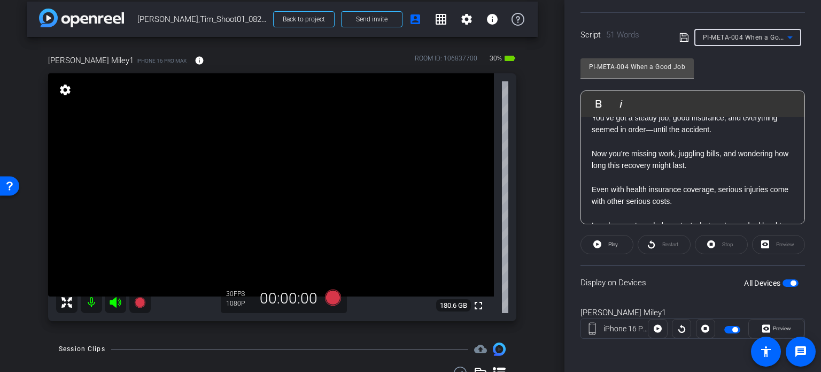
scroll to position [0, 0]
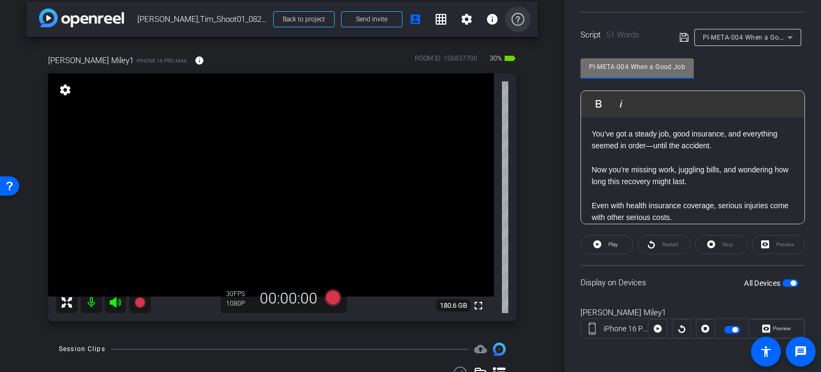
drag, startPoint x: 628, startPoint y: 63, endPoint x: 522, endPoint y: 32, distance: 110.5
click at [522, 32] on div "arrow_back Miley,Tim_Shoot01_08202025 Back to project Send invite account_box g…" at bounding box center [410, 186] width 821 height 372
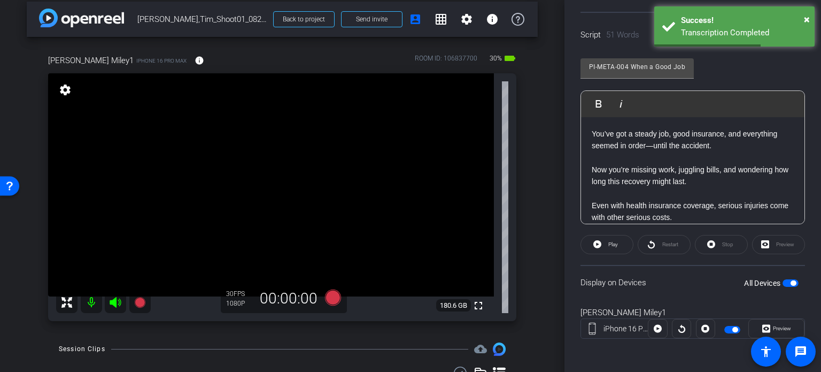
click at [526, 149] on div "Tim Miley1 iPhone 16 Pro Max info ROOM ID: 106837700 30% battery_std fullscreen…" at bounding box center [282, 184] width 511 height 295
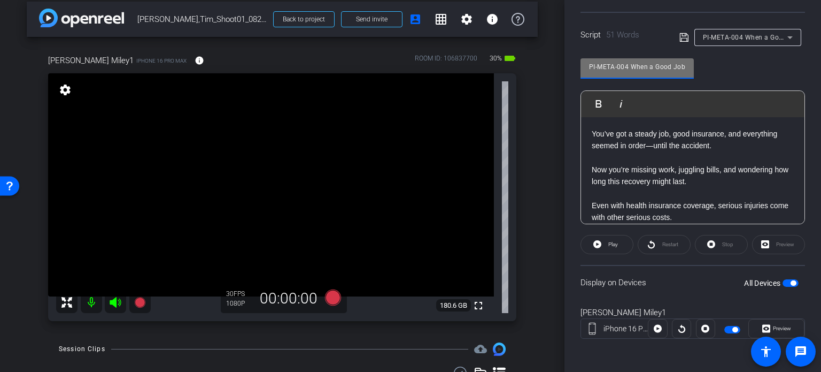
drag, startPoint x: 630, startPoint y: 65, endPoint x: 542, endPoint y: 39, distance: 91.5
click at [542, 39] on div "arrow_back Miley,Tim_Shoot01_08202025 Back to project Send invite account_box g…" at bounding box center [410, 186] width 821 height 372
click at [528, 235] on div "Tim Miley1 iPhone 16 Pro Max info ROOM ID: 106837700 30% battery_std fullscreen…" at bounding box center [282, 184] width 511 height 295
drag, startPoint x: 627, startPoint y: 65, endPoint x: 521, endPoint y: 37, distance: 108.8
click at [521, 37] on div "arrow_back Miley,Tim_Shoot01_08202025 Back to project Send invite account_box g…" at bounding box center [410, 186] width 821 height 372
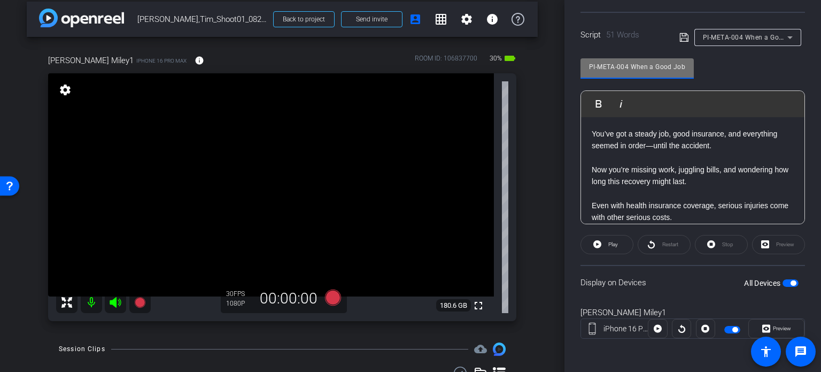
click at [548, 177] on div "arrow_back Miley,Tim_Shoot01_08202025 Back to project Send invite account_box g…" at bounding box center [282, 177] width 565 height 372
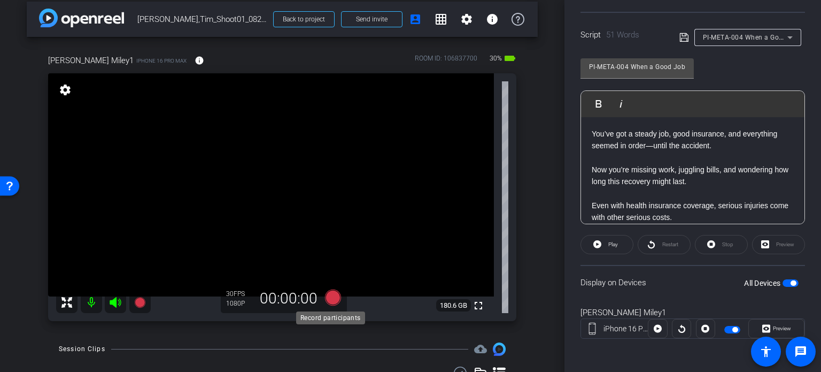
click at [329, 298] on icon at bounding box center [333, 297] width 16 height 16
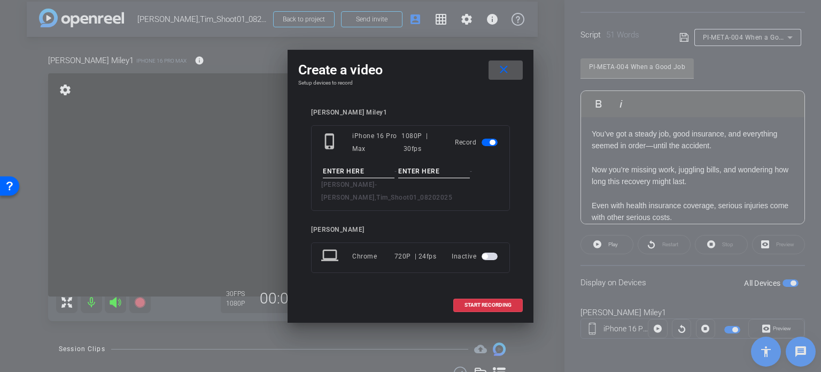
click at [371, 175] on input at bounding box center [359, 171] width 72 height 13
paste input "PI-META-004"
type input "PI-META-004"
click at [441, 176] on input at bounding box center [434, 171] width 72 height 13
click at [441, 176] on input "Take1" at bounding box center [434, 171] width 72 height 13
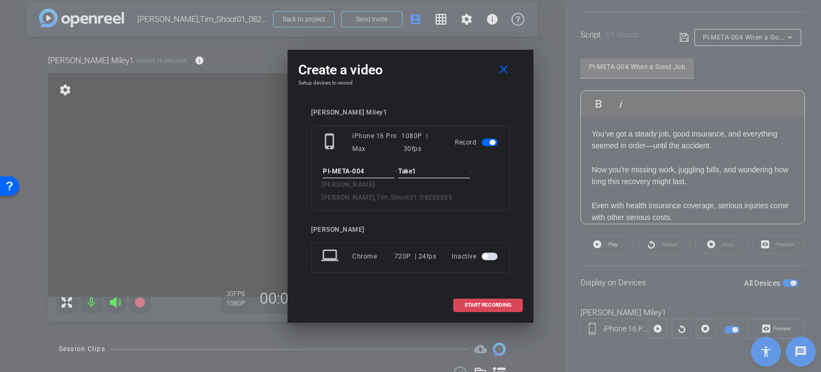
type input "Take1"
click at [519, 298] on span at bounding box center [488, 305] width 68 height 26
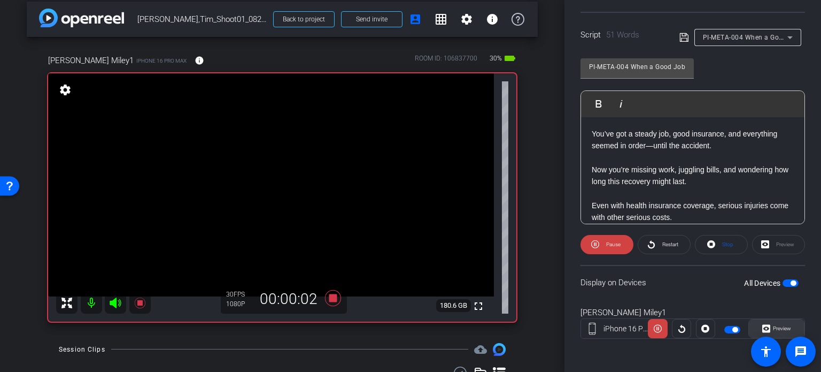
click at [771, 323] on span "Preview" at bounding box center [781, 328] width 21 height 15
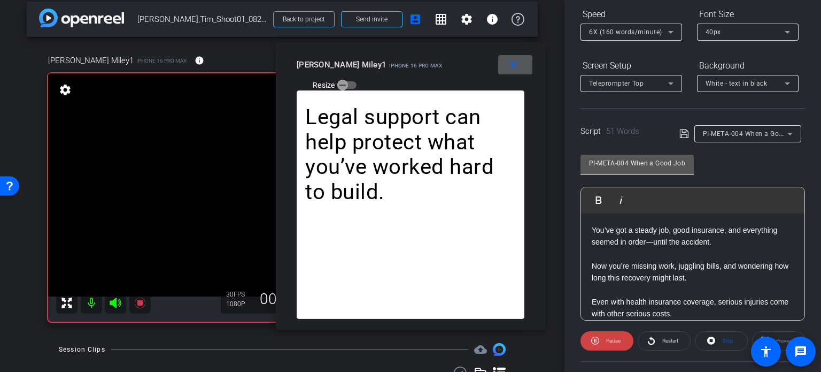
scroll to position [105, 0]
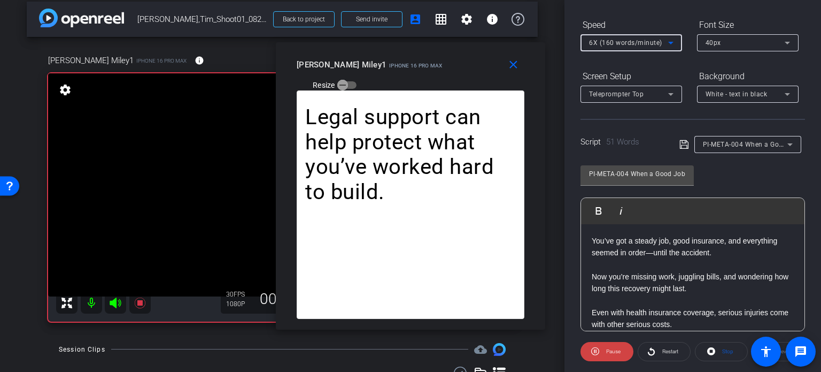
click at [616, 43] on span "6X (160 words/minute)" at bounding box center [625, 42] width 73 height 7
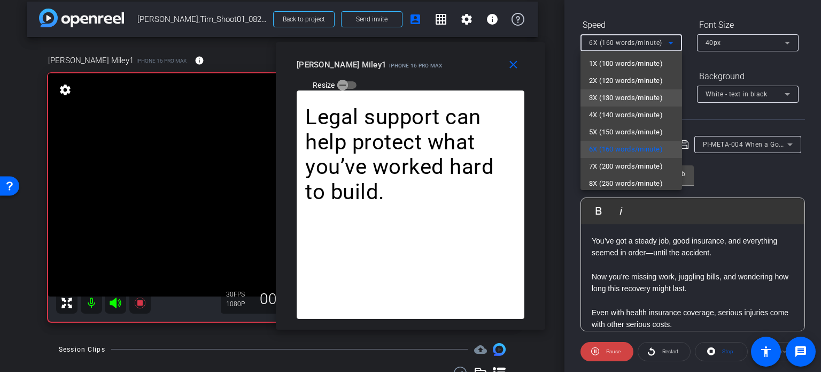
click at [634, 95] on span "3X (130 words/minute)" at bounding box center [626, 97] width 74 height 13
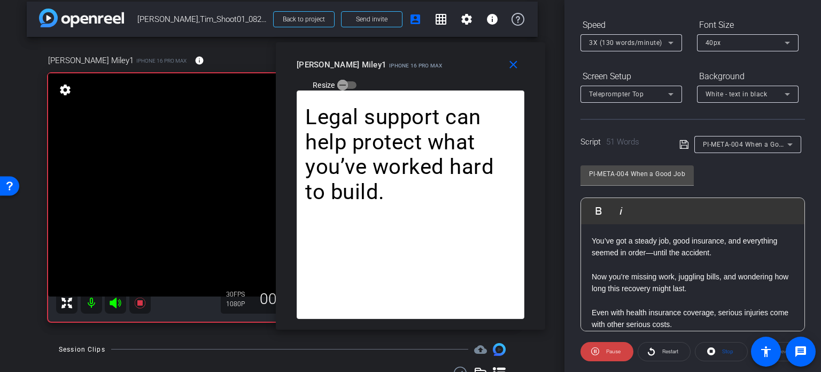
click at [621, 34] on div "3X (130 words/minute)" at bounding box center [631, 42] width 84 height 17
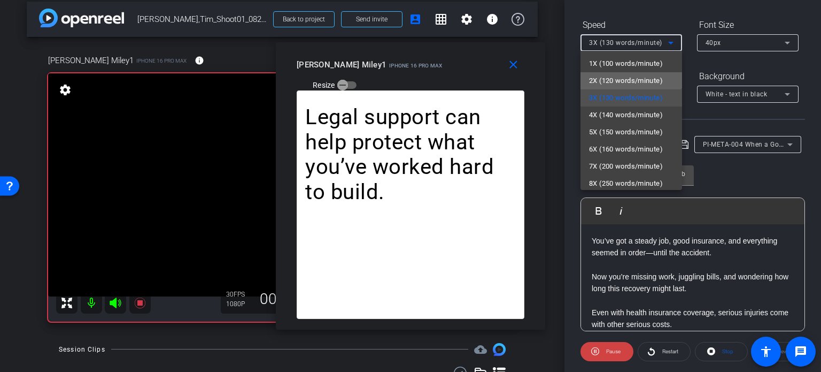
click at [631, 81] on span "2X (120 words/minute)" at bounding box center [626, 80] width 74 height 13
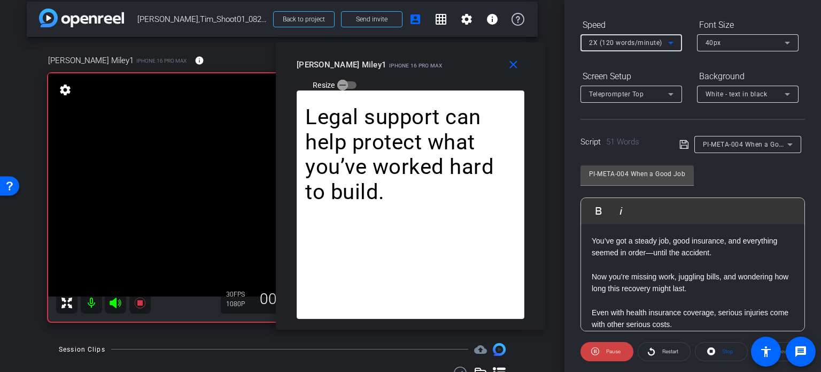
click at [626, 40] on span "2X (120 words/minute)" at bounding box center [625, 42] width 73 height 7
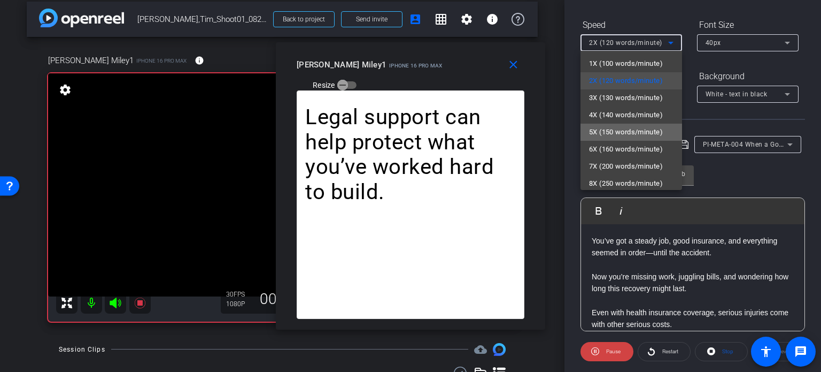
click at [634, 138] on span "5X (150 words/minute)" at bounding box center [626, 132] width 74 height 13
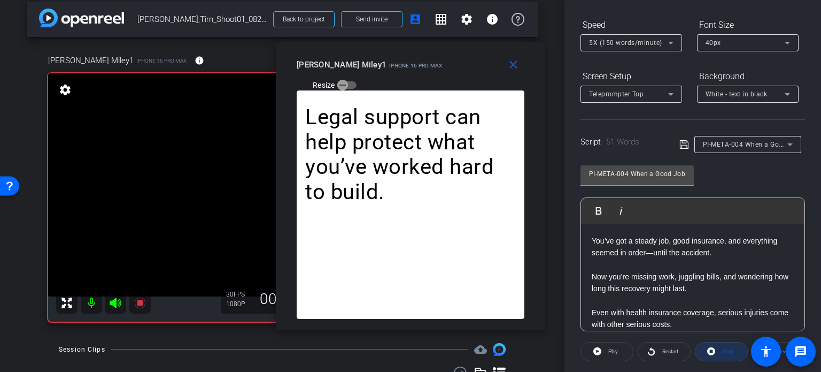
click at [710, 346] on icon at bounding box center [712, 350] width 8 height 13
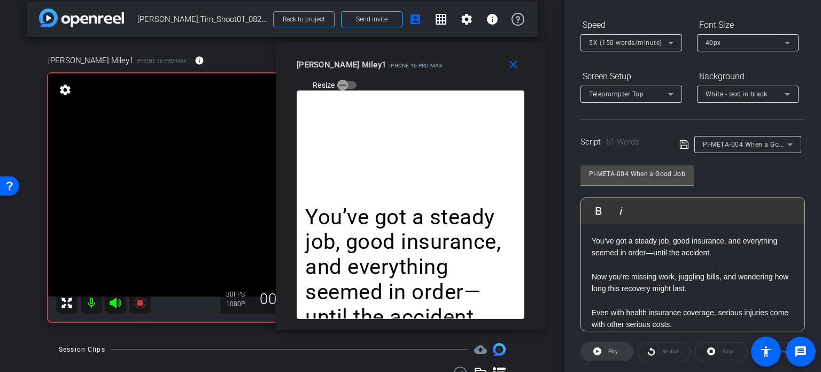
click at [609, 344] on span "Play" at bounding box center [612, 351] width 12 height 15
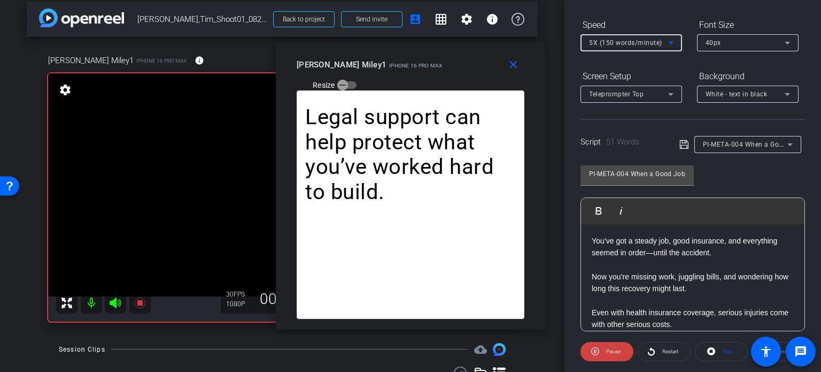
click at [629, 36] on div "5X (150 words/minute)" at bounding box center [628, 42] width 79 height 13
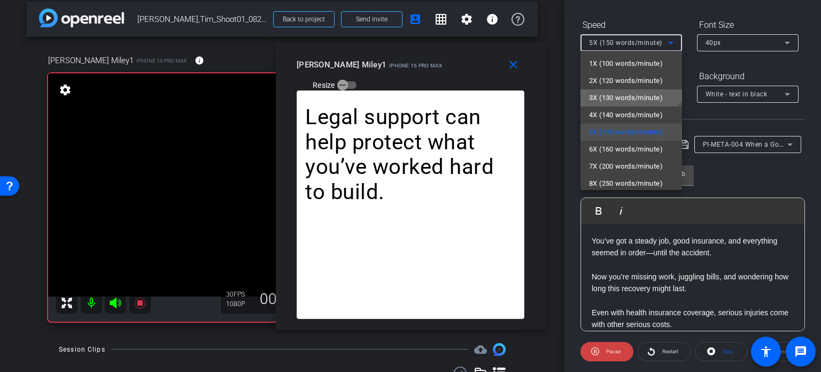
click at [624, 98] on span "3X (130 words/minute)" at bounding box center [626, 97] width 74 height 13
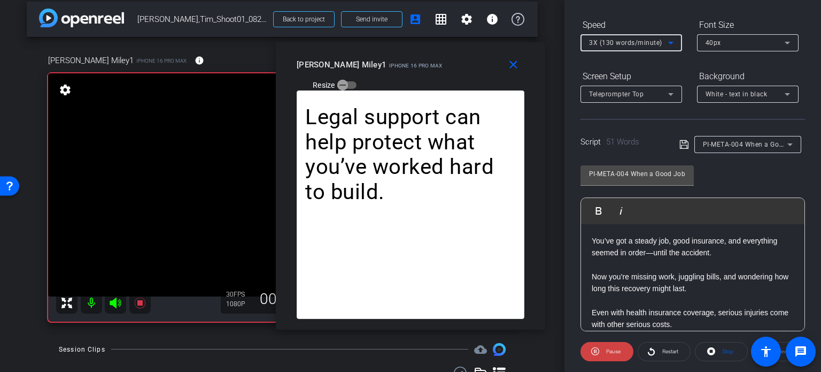
click at [629, 43] on span "3X (130 words/minute)" at bounding box center [625, 42] width 73 height 7
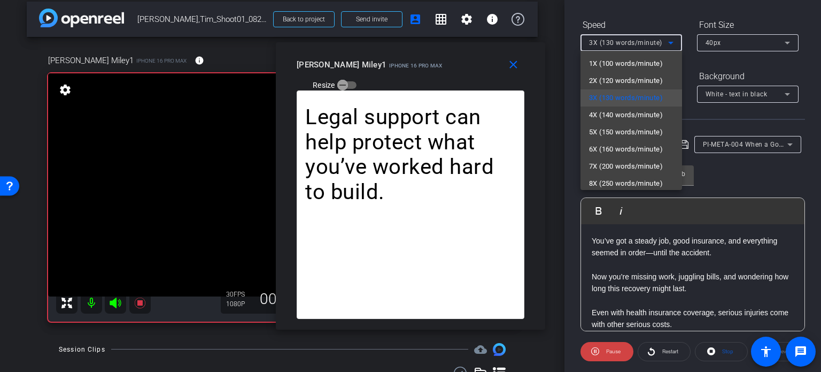
click at [485, 73] on div at bounding box center [410, 186] width 821 height 372
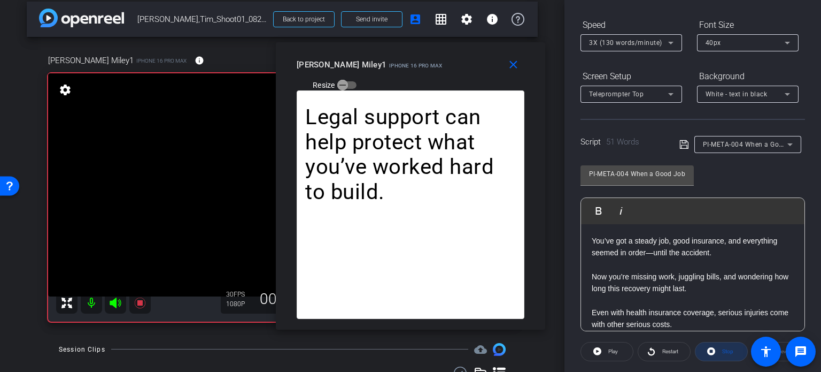
click at [723, 351] on span "Stop" at bounding box center [728, 351] width 11 height 6
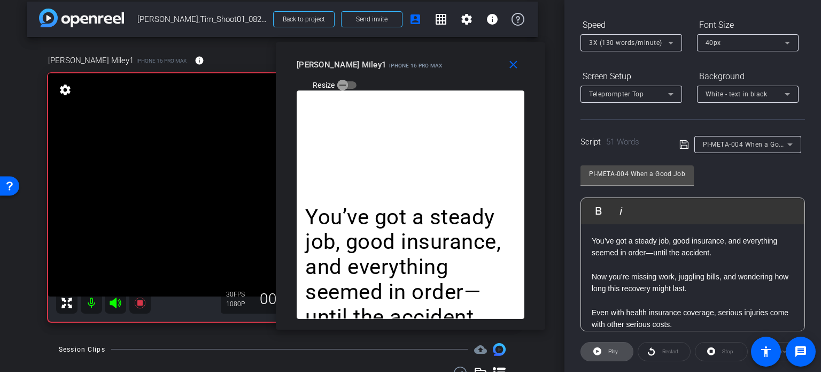
click at [597, 351] on icon at bounding box center [598, 351] width 8 height 8
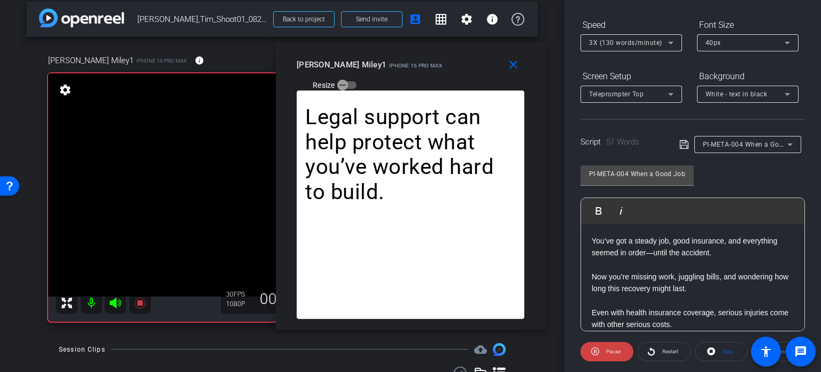
click at [608, 41] on span "3X (130 words/minute)" at bounding box center [625, 42] width 73 height 7
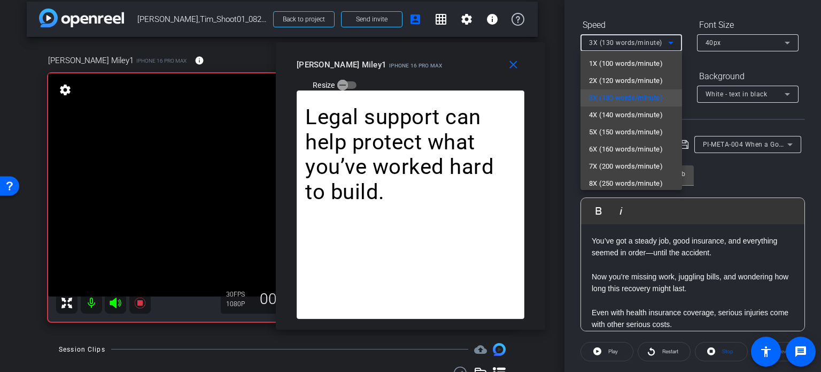
click at [510, 60] on div at bounding box center [410, 186] width 821 height 372
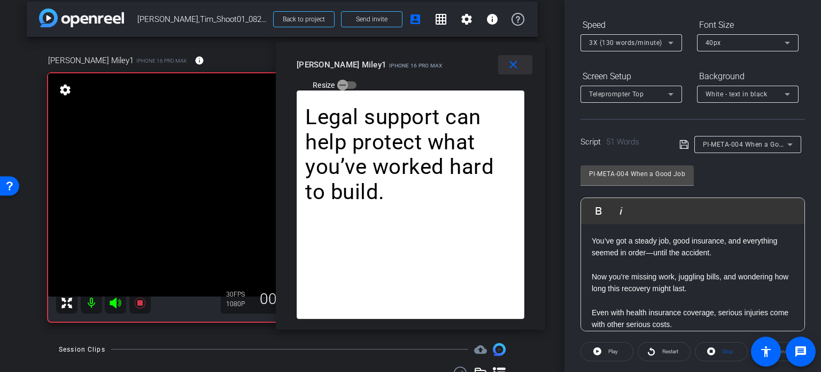
click at [515, 66] on mat-icon "close" at bounding box center [513, 64] width 13 height 13
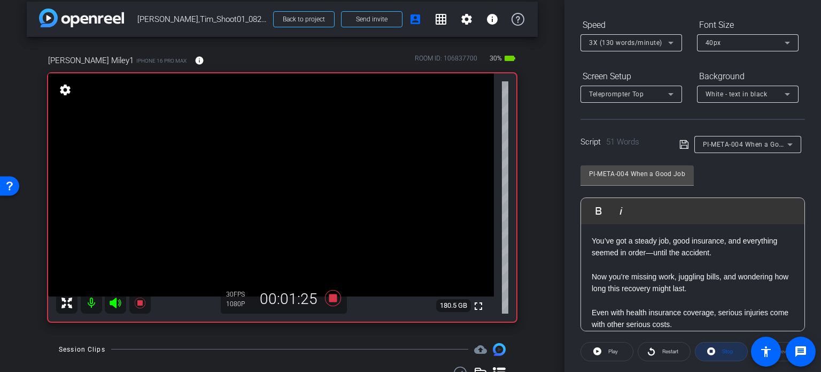
click at [708, 344] on icon at bounding box center [712, 350] width 8 height 13
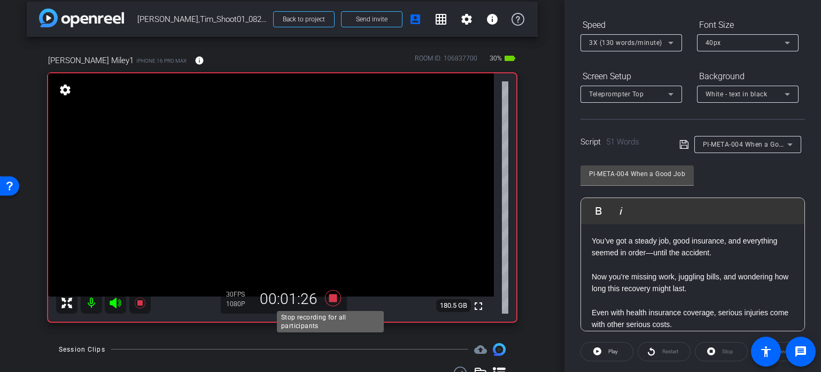
click at [334, 298] on icon at bounding box center [333, 297] width 26 height 19
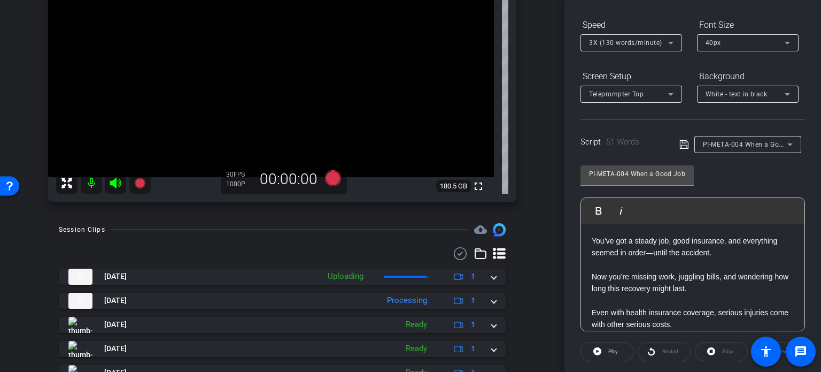
scroll to position [170, 0]
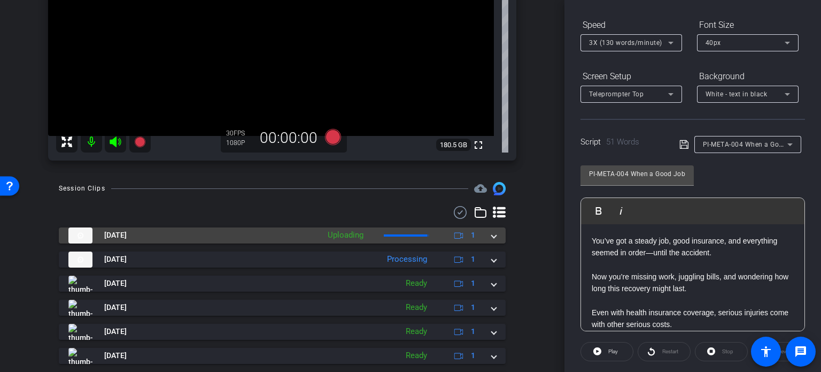
click at [495, 235] on mat-expansion-panel-header "Aug 20, 2025 Uploading 1" at bounding box center [282, 235] width 447 height 16
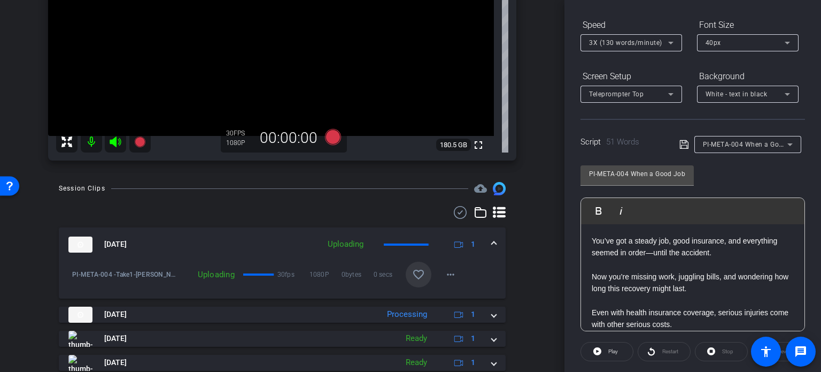
click at [415, 265] on span at bounding box center [419, 275] width 26 height 26
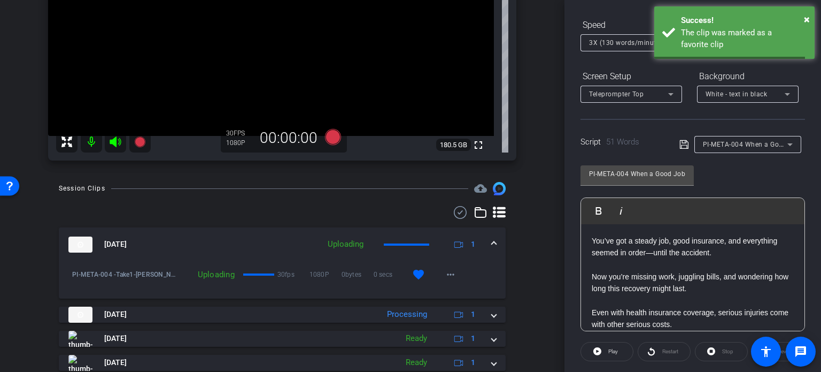
click at [485, 238] on div "Aug 20, 2025 Uploading 1" at bounding box center [280, 244] width 424 height 16
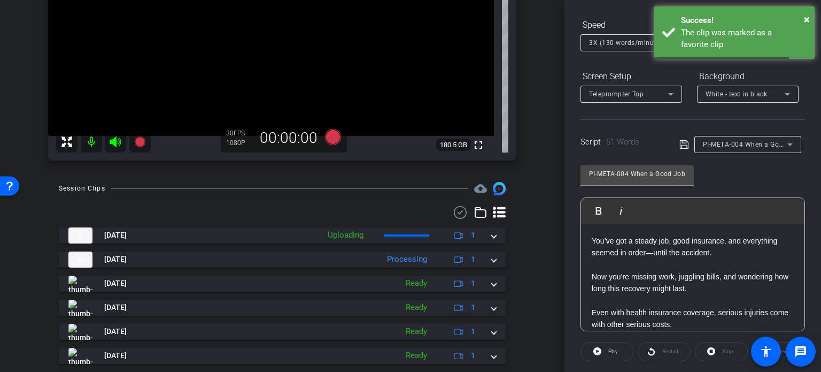
click at [723, 130] on div "Script 51 Words PI-META-004 When a Good Job Isn’t Enough Protection" at bounding box center [693, 136] width 225 height 34
click at [721, 144] on span "PI-META-004 When a Good Job Isn’t Enough Protection" at bounding box center [790, 144] width 174 height 9
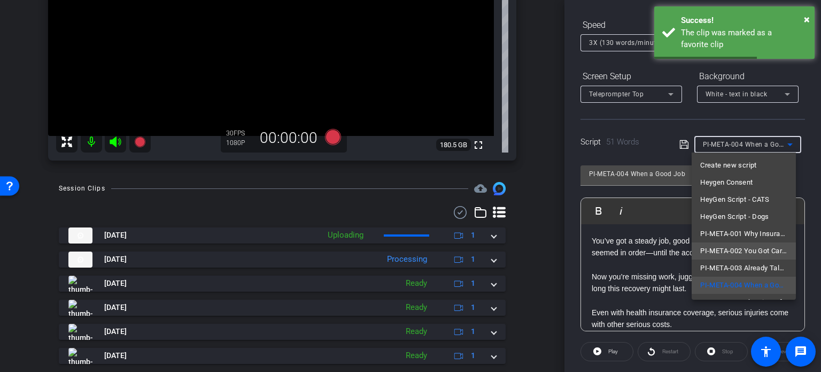
scroll to position [53, 0]
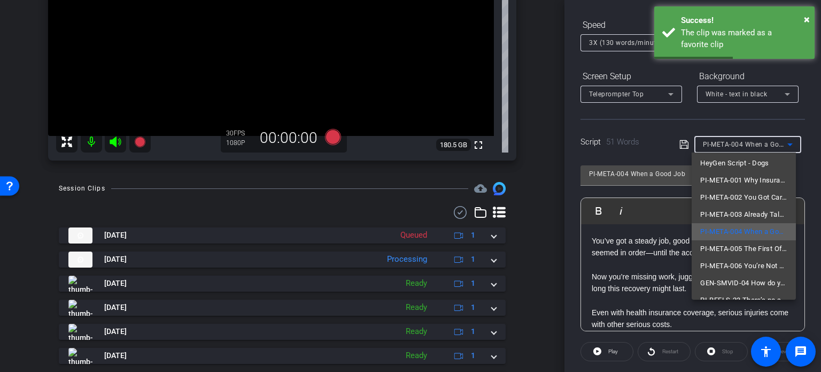
click at [747, 250] on span "PI-META-005 The First Offer Might Not Be the Best" at bounding box center [744, 248] width 87 height 13
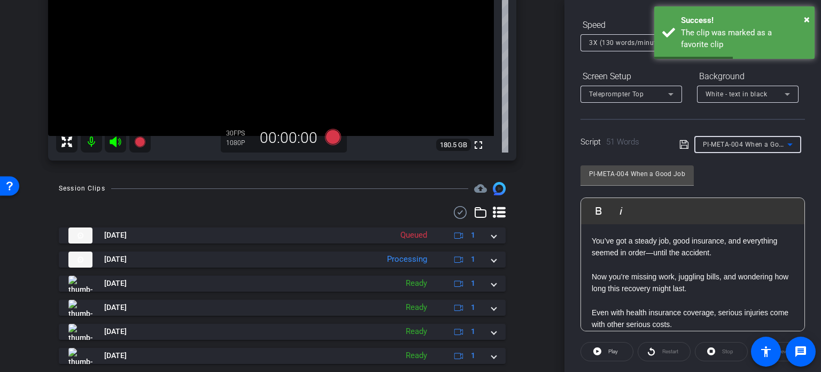
type input "PI-META-005 The First Offer Might Not Be the Best"
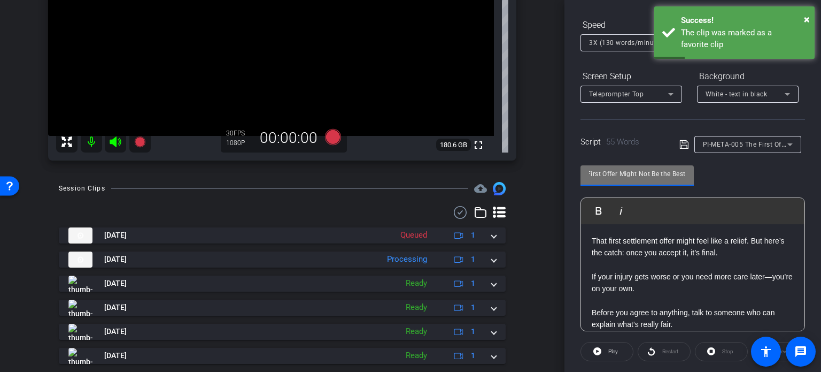
drag, startPoint x: 693, startPoint y: 189, endPoint x: 701, endPoint y: 192, distance: 8.0
click at [701, 192] on div "PI-META-005 The First Offer Might Not Be the Best Play Play from this location …" at bounding box center [693, 244] width 225 height 174
click at [644, 173] on input "PI-META-005 The First Offer Might Not Be the Best" at bounding box center [637, 173] width 96 height 13
drag, startPoint x: 617, startPoint y: 168, endPoint x: 559, endPoint y: 155, distance: 59.2
click at [559, 155] on div "arrow_back Miley,Tim_Shoot01_08202025 Back to project Send invite account_box g…" at bounding box center [410, 186] width 821 height 372
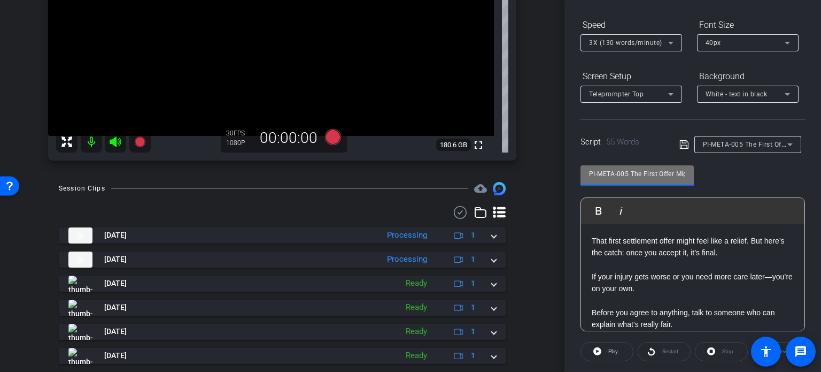
click at [649, 180] on div "PI-META-005 The First Offer Might Not Be the Best" at bounding box center [637, 173] width 96 height 17
click at [631, 170] on input "PI-META-005 The First Offer Might Not Be the Best" at bounding box center [637, 173] width 96 height 13
drag, startPoint x: 628, startPoint y: 173, endPoint x: 511, endPoint y: 134, distance: 123.8
click at [511, 134] on div "arrow_back Miley,Tim_Shoot01_08202025 Back to project Send invite account_box g…" at bounding box center [410, 186] width 821 height 372
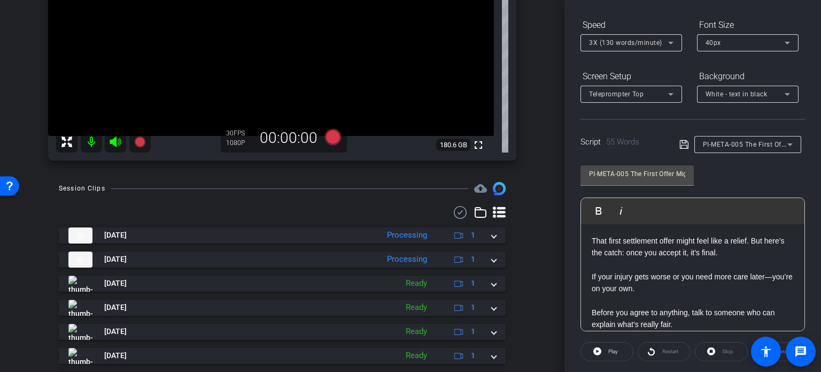
click at [533, 236] on div "arrow_back Miley,Tim_Shoot01_08202025 Back to project Send invite account_box g…" at bounding box center [282, 186] width 565 height 372
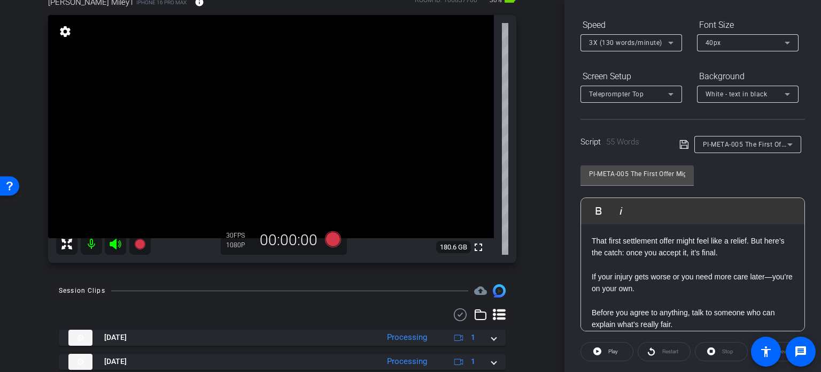
scroll to position [63, 0]
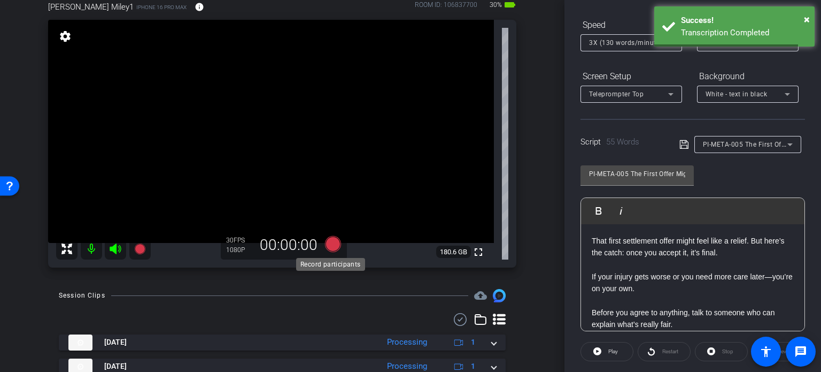
click at [332, 236] on icon at bounding box center [333, 243] width 26 height 19
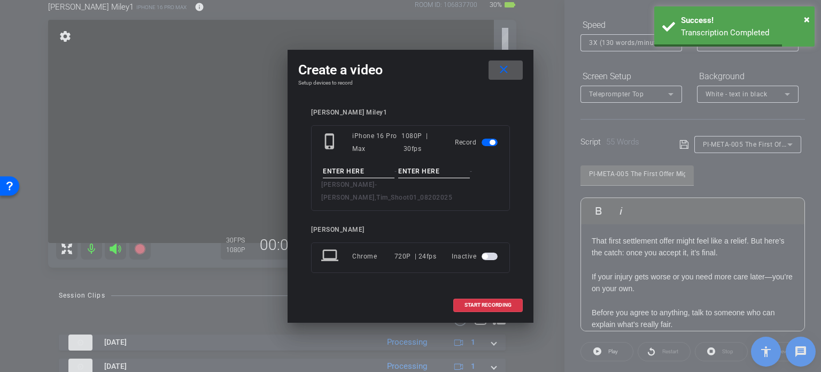
click at [348, 178] on input at bounding box center [359, 171] width 72 height 13
paste input "PI-META-005"
type input "PI-META-005"
click at [429, 177] on input at bounding box center [434, 171] width 72 height 13
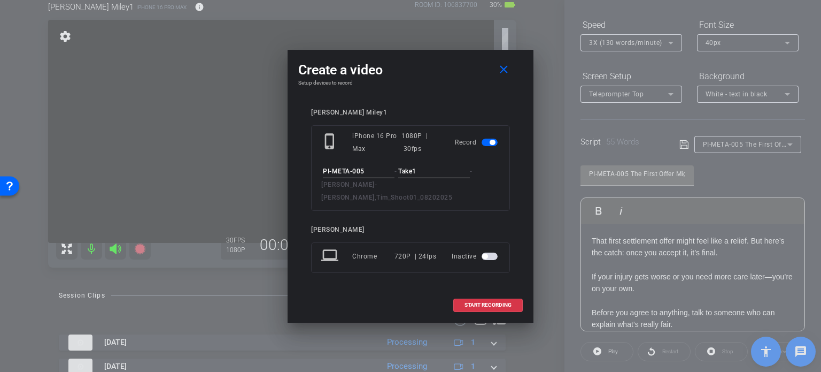
click at [425, 178] on input "Take1" at bounding box center [434, 171] width 72 height 13
type input "Take1"
click at [473, 302] on span "START RECORDING" at bounding box center [488, 304] width 47 height 5
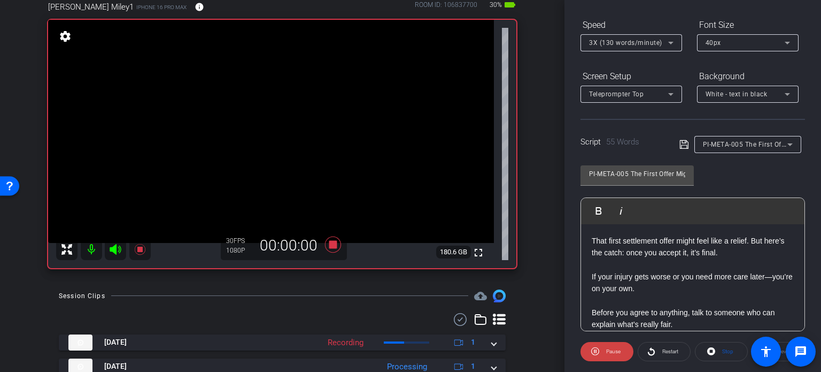
scroll to position [212, 0]
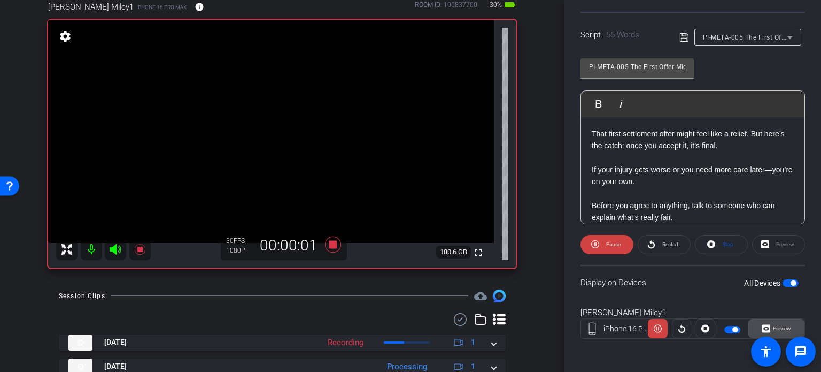
click at [779, 327] on span "Preview" at bounding box center [782, 328] width 18 height 6
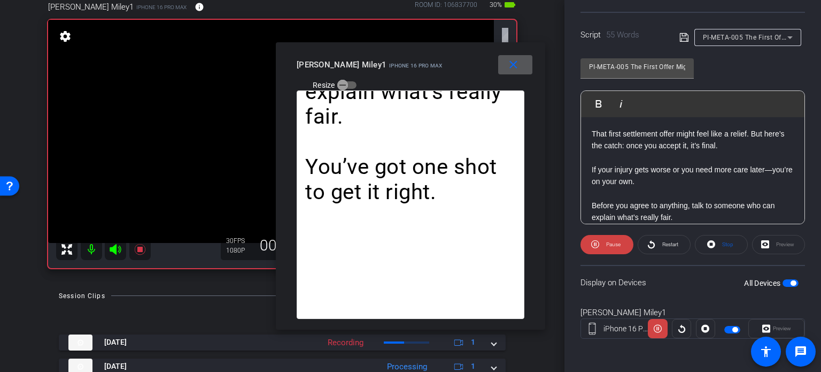
scroll to position [105, 0]
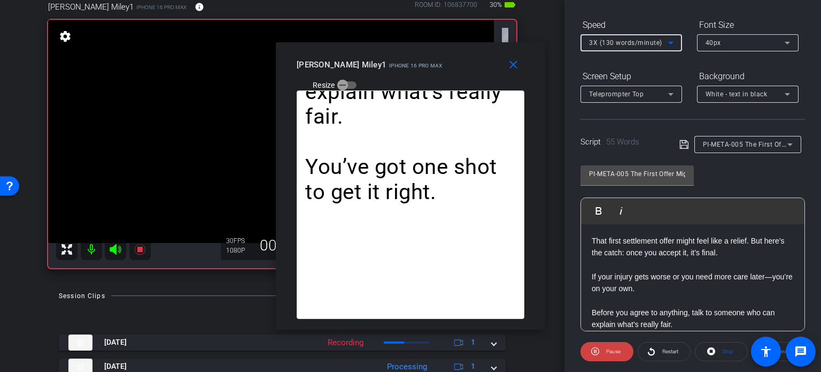
click at [624, 41] on span "3X (130 words/minute)" at bounding box center [625, 42] width 73 height 7
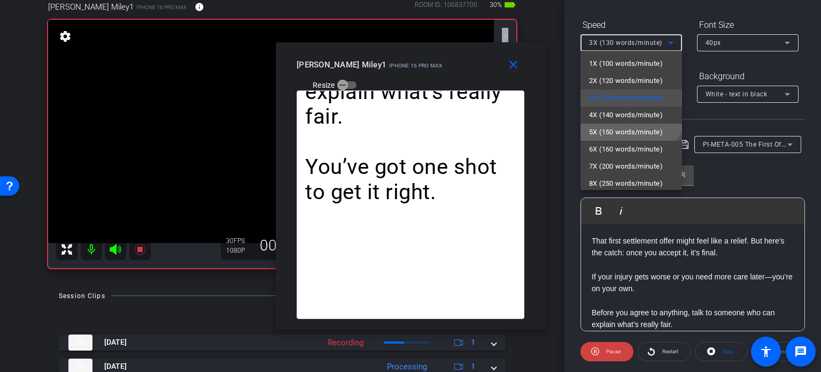
click at [625, 131] on span "5X (150 words/minute)" at bounding box center [626, 132] width 74 height 13
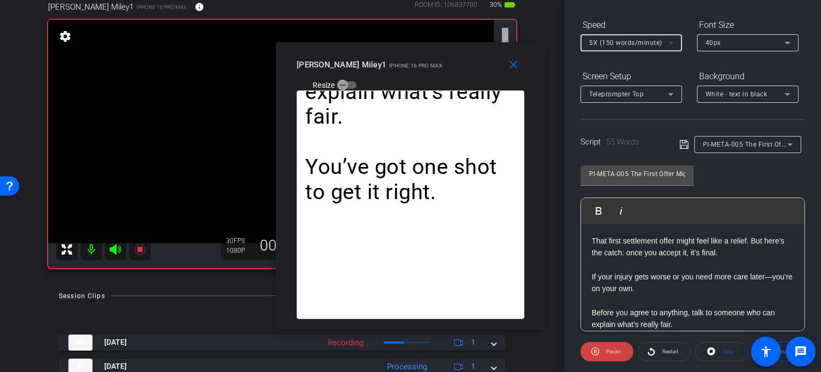
click at [648, 45] on span "5X (150 words/minute)" at bounding box center [625, 42] width 73 height 7
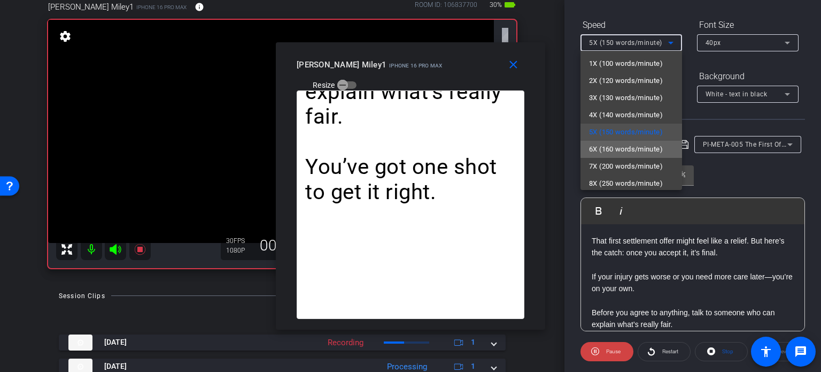
click at [646, 145] on span "6X (160 words/minute)" at bounding box center [626, 149] width 74 height 13
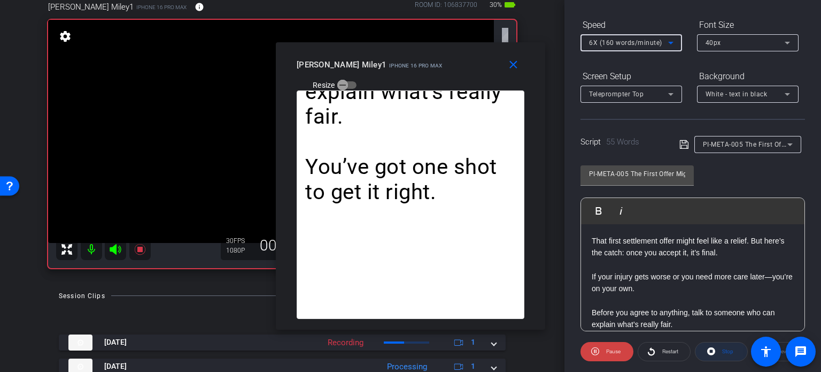
click at [720, 349] on span "Stop" at bounding box center [727, 351] width 14 height 15
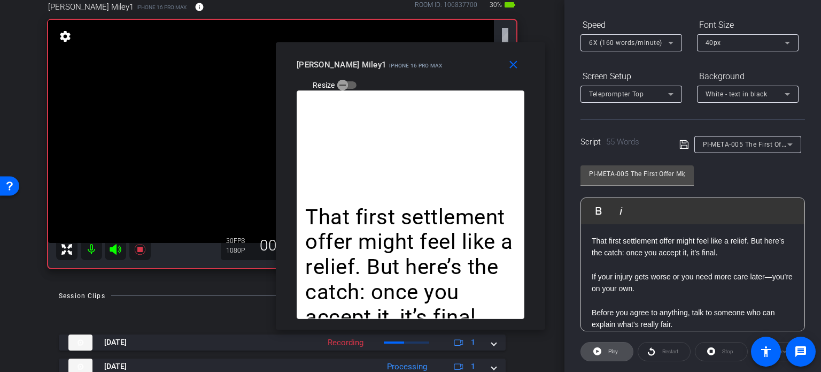
click at [619, 351] on span at bounding box center [607, 352] width 52 height 26
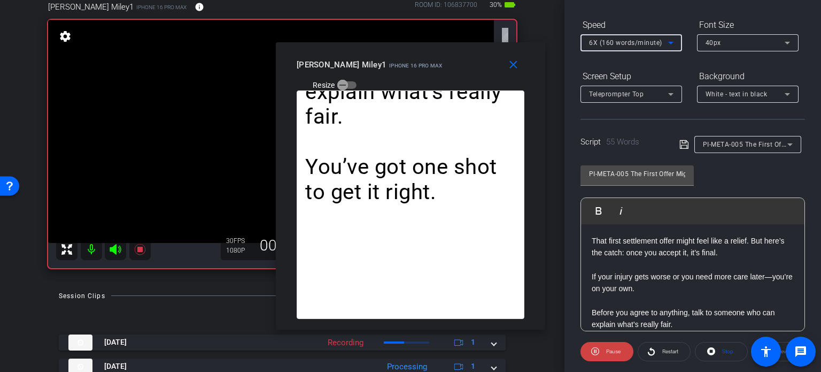
click at [616, 40] on span "6X (160 words/minute)" at bounding box center [625, 42] width 73 height 7
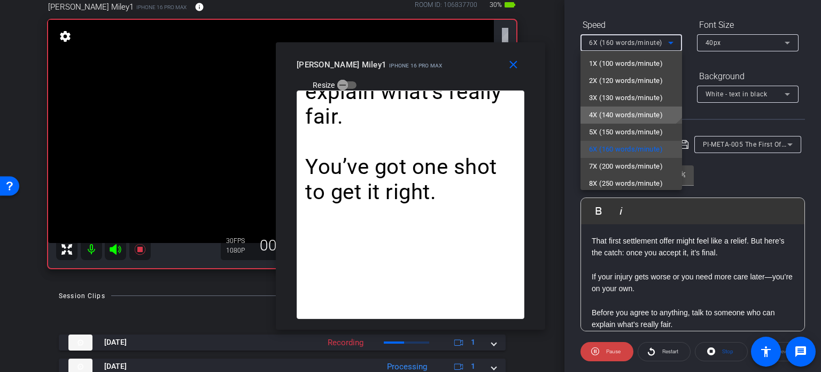
click at [621, 113] on span "4X (140 words/minute)" at bounding box center [626, 115] width 74 height 13
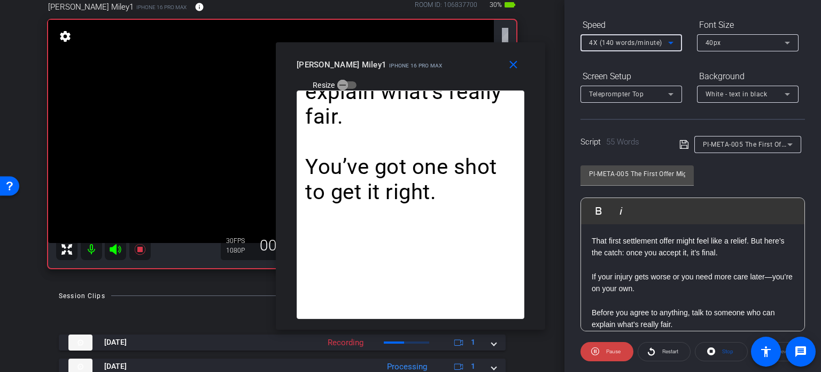
click at [609, 40] on span "4X (140 words/minute)" at bounding box center [625, 42] width 73 height 7
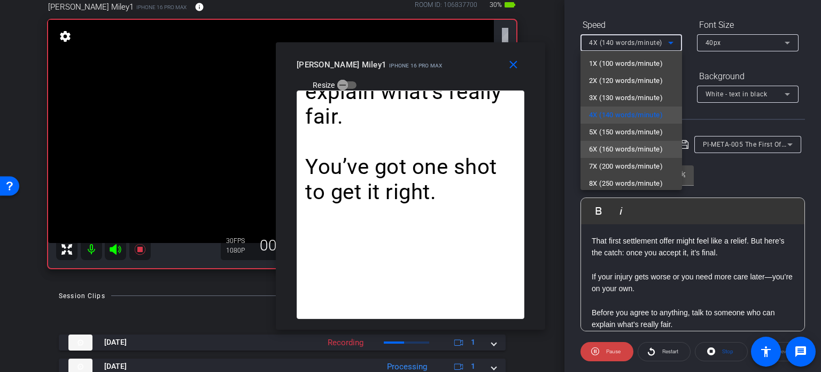
click at [623, 151] on span "6X (160 words/minute)" at bounding box center [626, 149] width 74 height 13
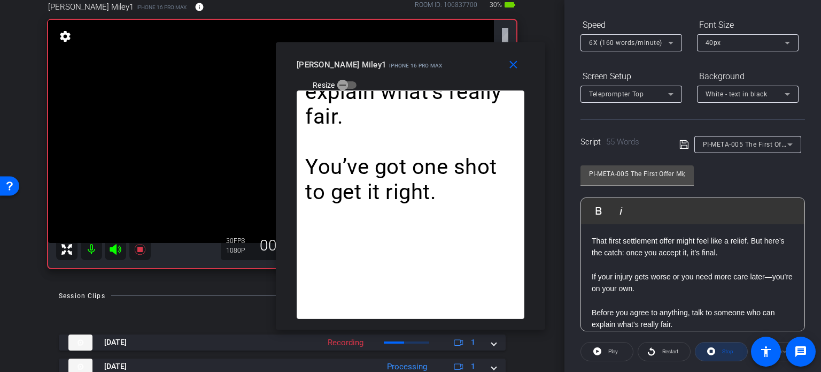
click at [732, 350] on span at bounding box center [722, 352] width 52 height 26
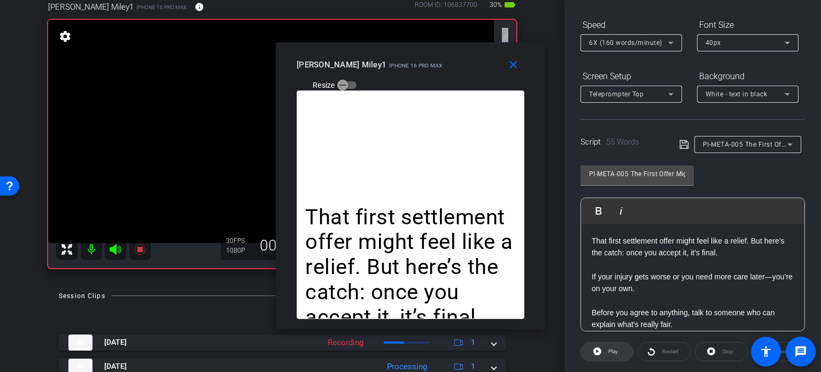
click at [616, 348] on span "Play" at bounding box center [614, 351] width 10 height 6
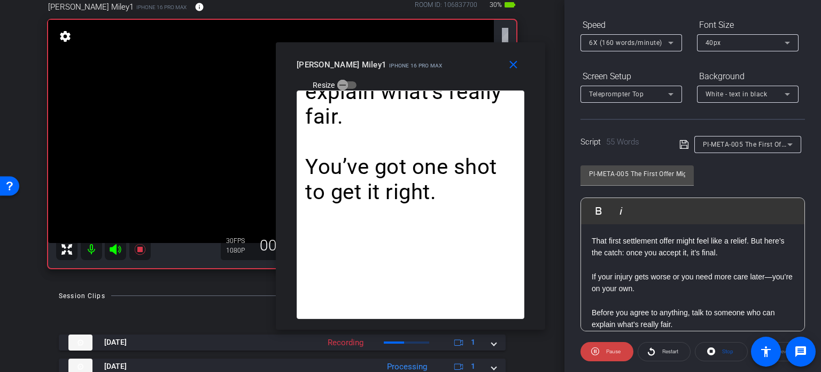
click at [633, 40] on span "6X (160 words/minute)" at bounding box center [625, 42] width 73 height 7
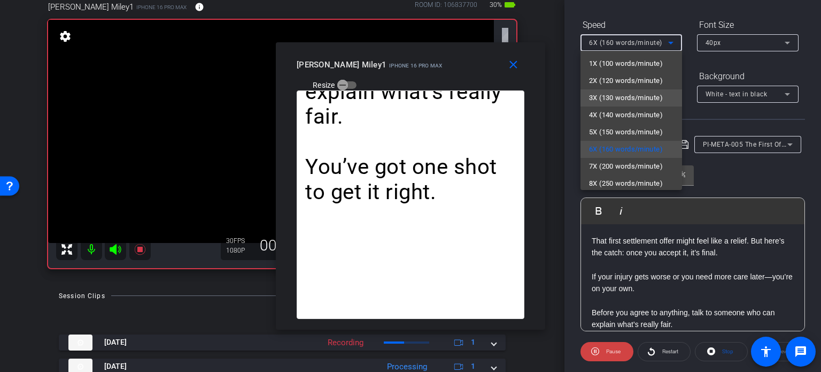
click at [623, 93] on span "3X (130 words/minute)" at bounding box center [626, 97] width 74 height 13
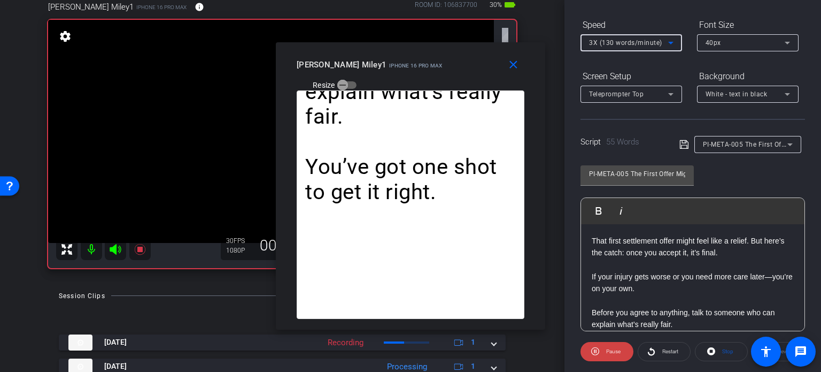
click at [627, 42] on span "3X (130 words/minute)" at bounding box center [625, 42] width 73 height 7
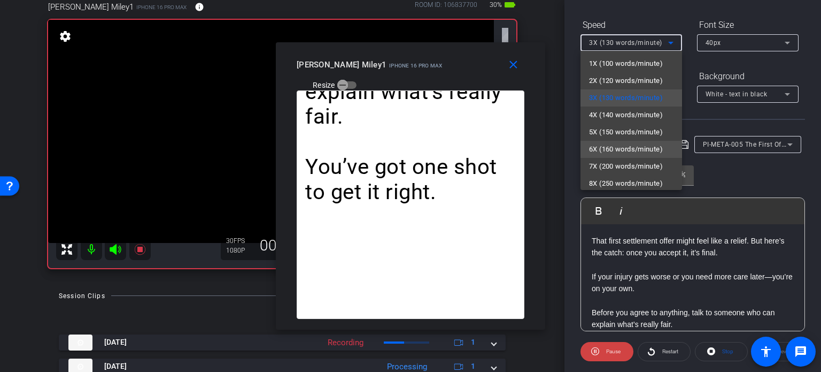
click at [633, 154] on span "6X (160 words/minute)" at bounding box center [626, 149] width 74 height 13
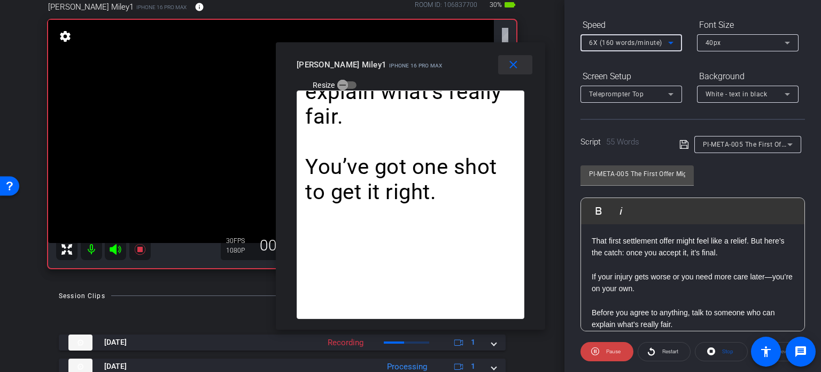
click at [509, 65] on mat-icon "close" at bounding box center [513, 64] width 13 height 13
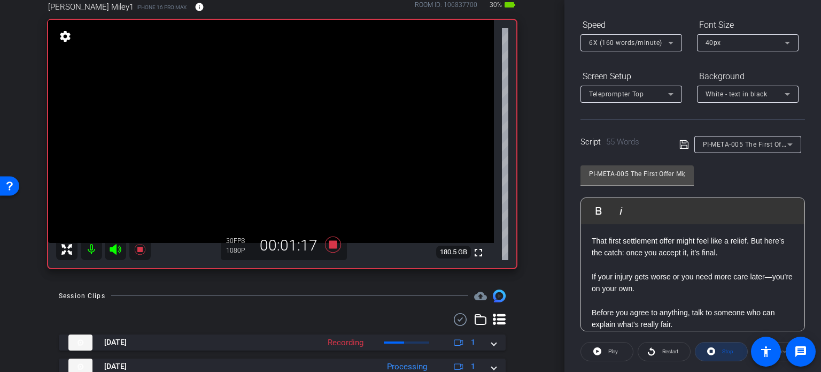
click at [732, 343] on span at bounding box center [722, 352] width 52 height 26
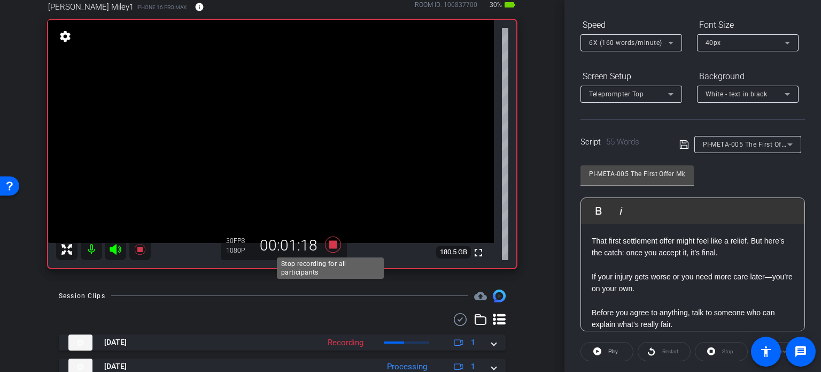
click at [329, 247] on icon at bounding box center [333, 244] width 16 height 16
click at [724, 137] on div "PI-META-005 The First Offer Might Not Be the Best" at bounding box center [745, 143] width 84 height 13
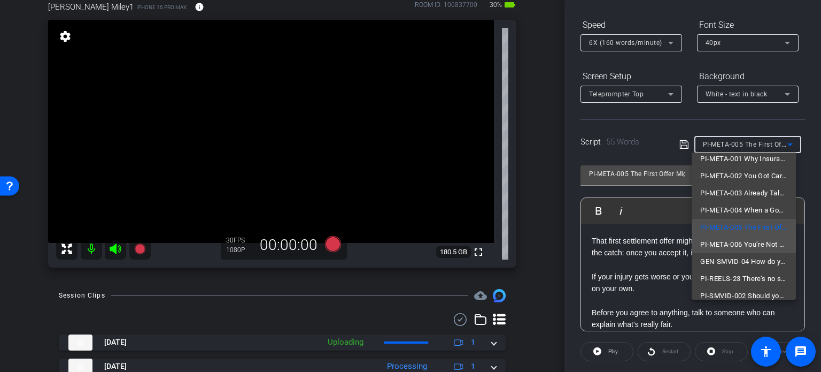
scroll to position [83, 0]
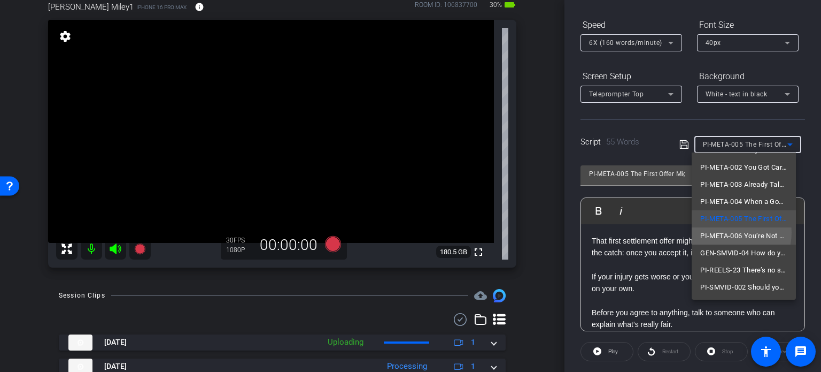
click at [725, 232] on span "PI-META-006 You’re Not Overreacting" at bounding box center [744, 235] width 87 height 13
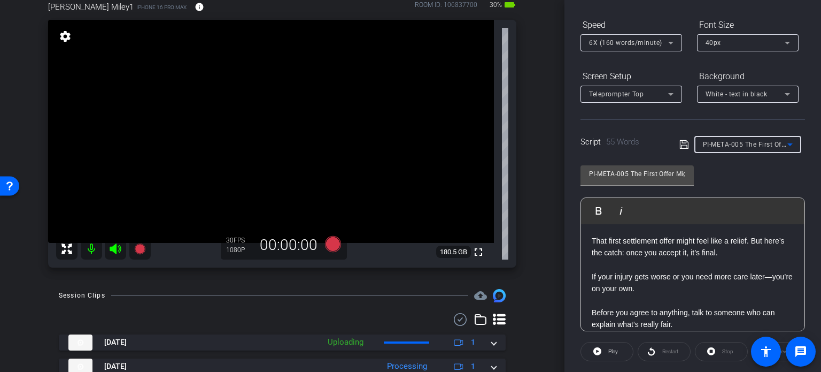
type input "PI-META-006 You’re Not Overreacting"
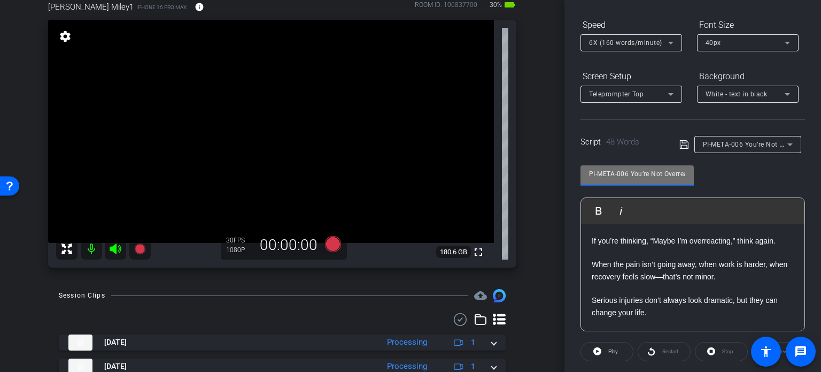
scroll to position [0, 19]
drag, startPoint x: 632, startPoint y: 168, endPoint x: 723, endPoint y: 193, distance: 94.2
click at [723, 193] on div "PI-META-006 You’re Not Overreacting Play Play from this location Play Selected …" at bounding box center [693, 244] width 225 height 174
click at [648, 175] on input "PI-META-006 You’re Not Overreacting" at bounding box center [637, 173] width 96 height 13
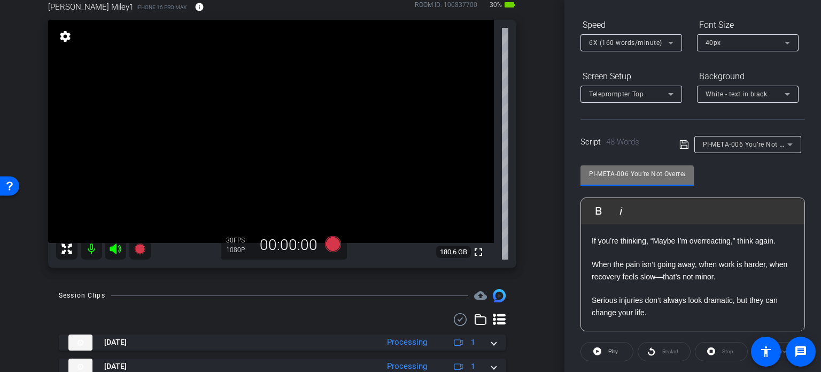
drag, startPoint x: 609, startPoint y: 174, endPoint x: 511, endPoint y: 155, distance: 99.8
click at [511, 155] on div "arrow_back Miley,Tim_Shoot01_08202025 Back to project Send invite account_box g…" at bounding box center [410, 186] width 821 height 372
click at [637, 274] on p "When the pain isn’t going away, when work is harder, when recovery feels slow—t…" at bounding box center [693, 265] width 202 height 36
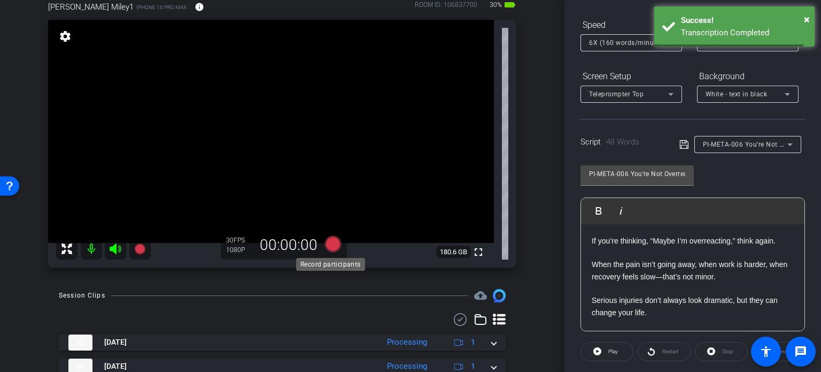
click at [334, 248] on icon at bounding box center [333, 244] width 16 height 16
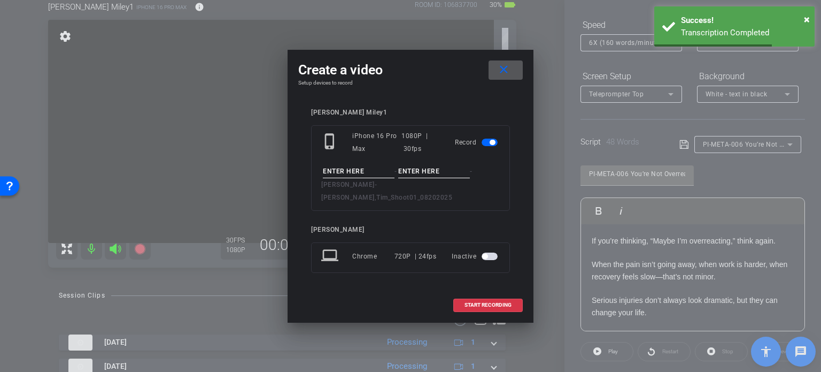
click at [372, 177] on input at bounding box center [359, 171] width 72 height 13
paste input "PI-META-006"
type input "PI-META-006"
click at [425, 178] on input at bounding box center [434, 171] width 72 height 13
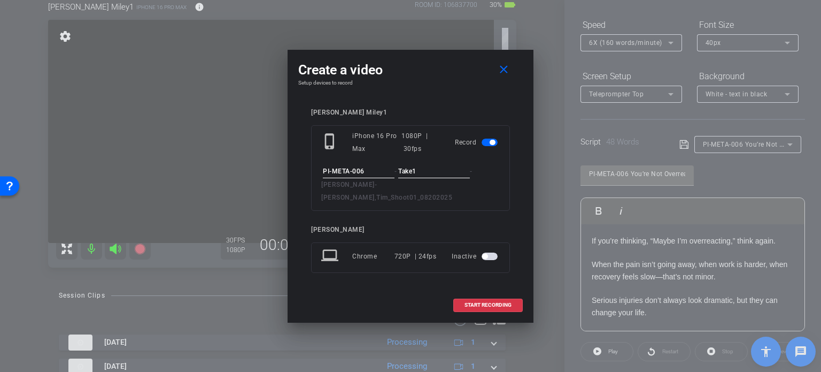
click at [448, 178] on input "Take1" at bounding box center [434, 171] width 72 height 13
type input "Take1"
click at [500, 302] on span "START RECORDING" at bounding box center [488, 304] width 47 height 5
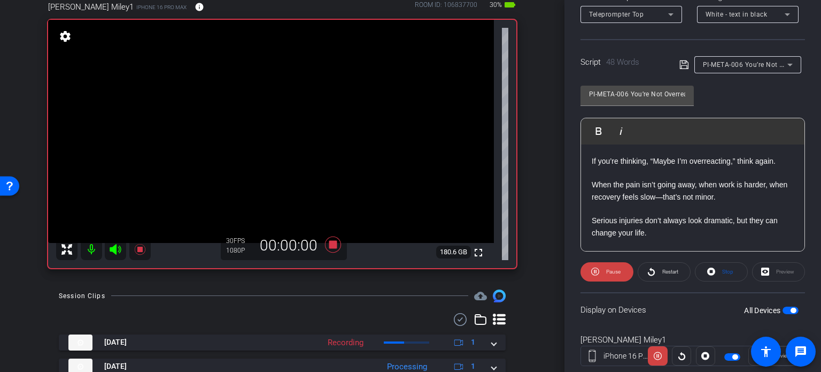
scroll to position [212, 0]
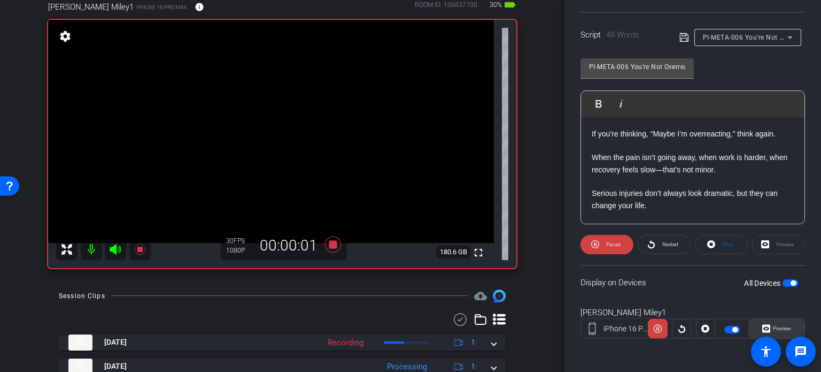
click at [787, 324] on span at bounding box center [776, 329] width 55 height 26
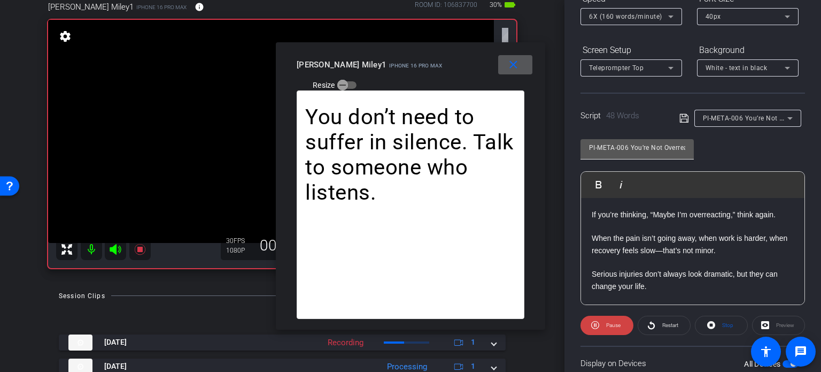
scroll to position [105, 0]
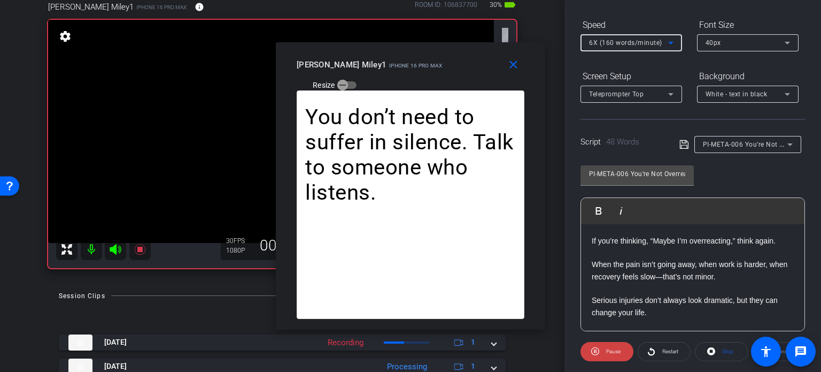
click at [640, 47] on div "6X (160 words/minute)" at bounding box center [628, 42] width 79 height 13
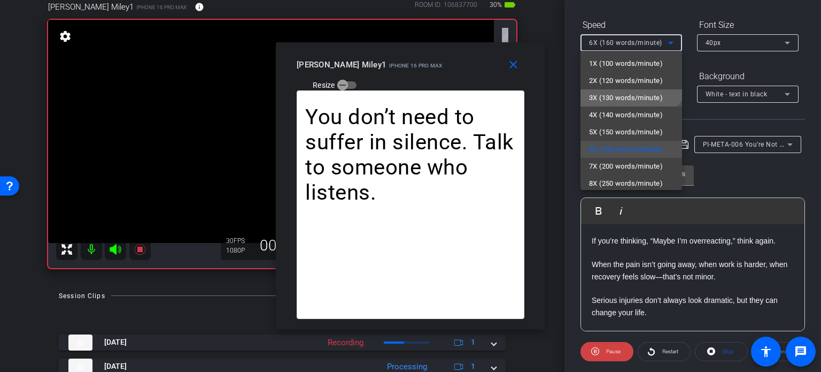
click at [626, 103] on span "3X (130 words/minute)" at bounding box center [626, 97] width 74 height 13
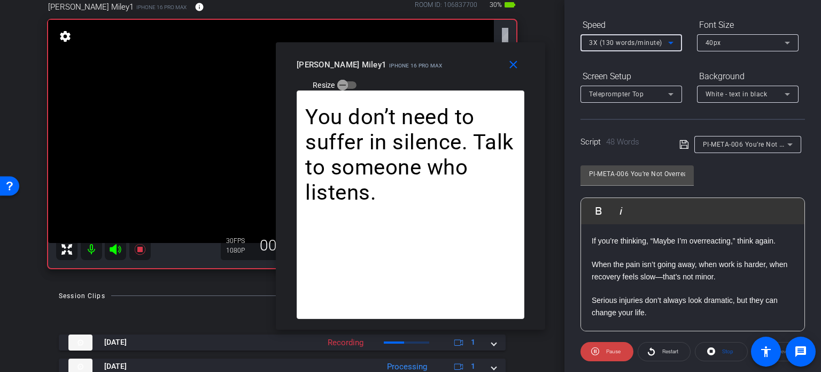
click at [625, 43] on span "3X (130 words/minute)" at bounding box center [625, 42] width 73 height 7
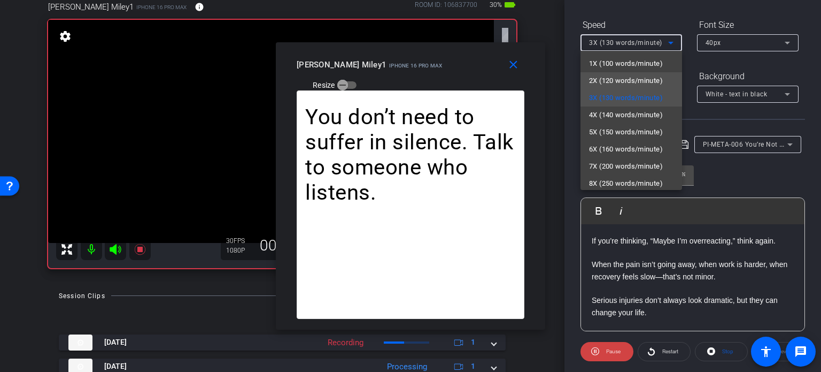
click at [631, 84] on span "2X (120 words/minute)" at bounding box center [626, 80] width 74 height 13
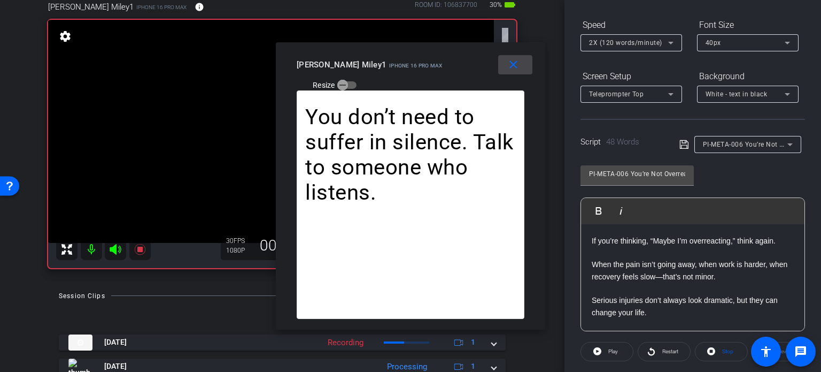
click at [521, 59] on span at bounding box center [515, 65] width 34 height 26
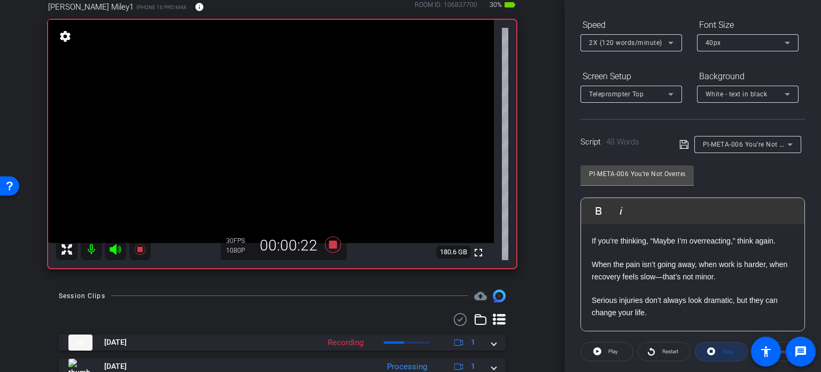
click at [734, 355] on span at bounding box center [722, 352] width 52 height 26
click at [617, 352] on span "Play" at bounding box center [614, 351] width 10 height 6
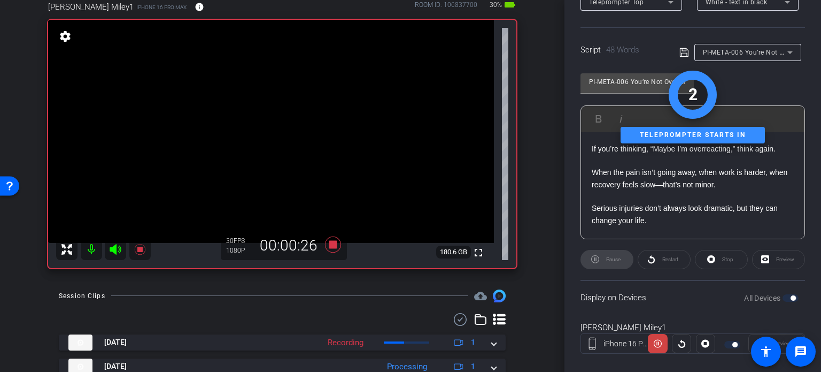
scroll to position [212, 0]
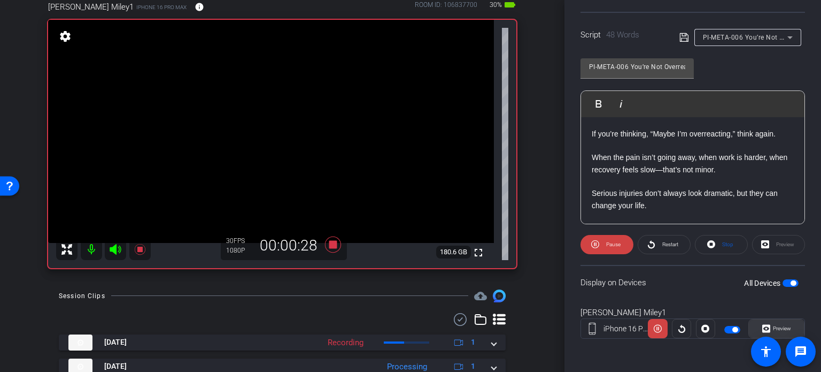
click at [785, 326] on span "Preview" at bounding box center [782, 328] width 18 height 6
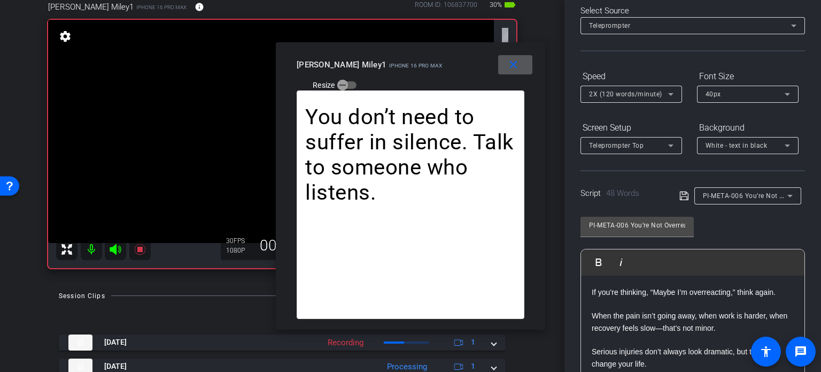
scroll to position [51, 0]
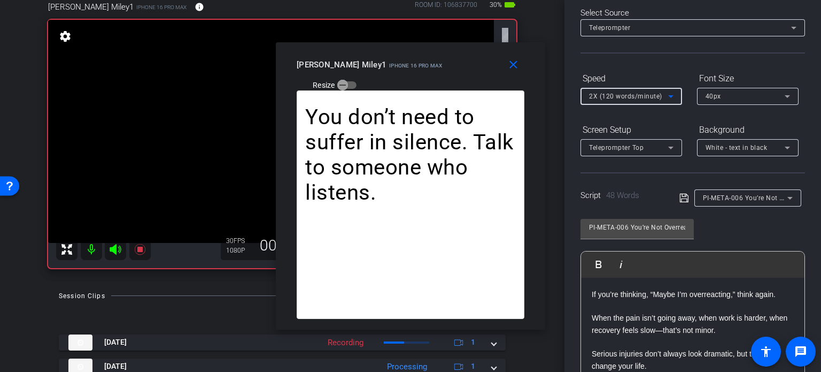
click at [655, 95] on span "2X (120 words/minute)" at bounding box center [625, 96] width 73 height 7
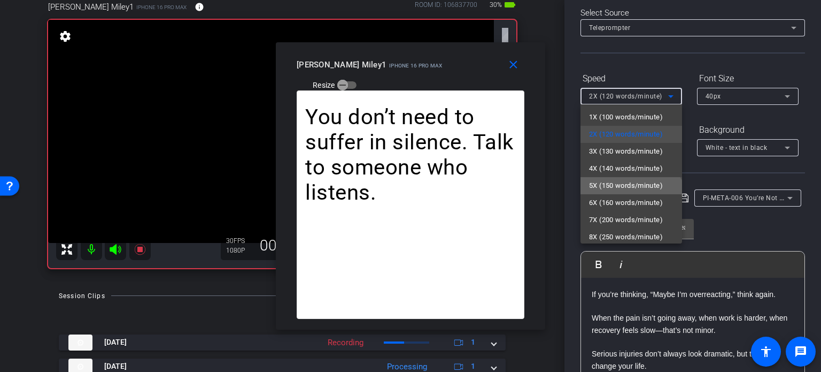
click at [631, 182] on span "5X (150 words/minute)" at bounding box center [626, 185] width 74 height 13
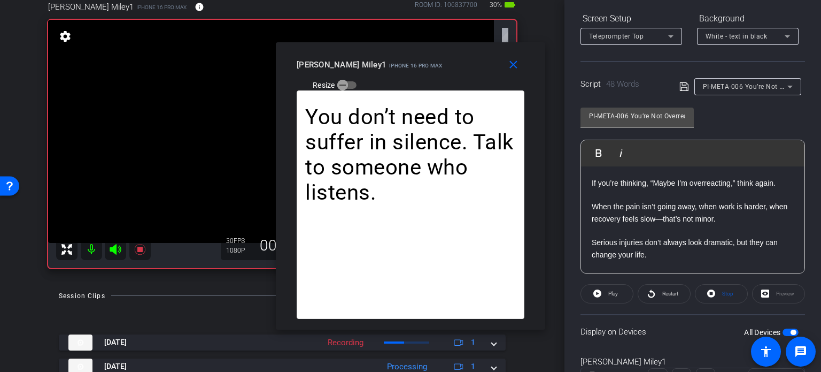
scroll to position [212, 0]
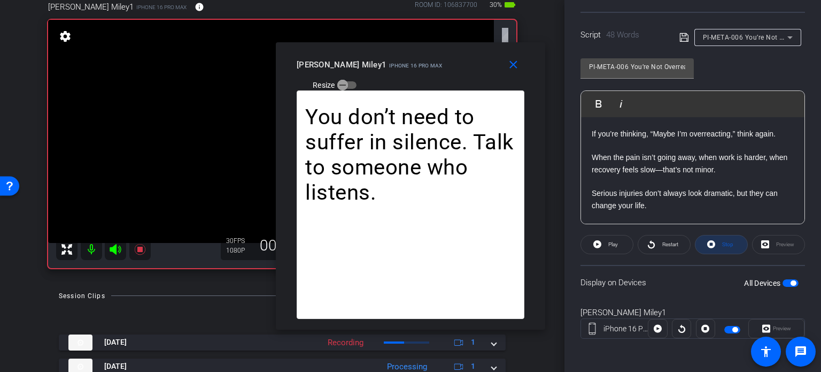
click at [732, 245] on span at bounding box center [722, 245] width 52 height 26
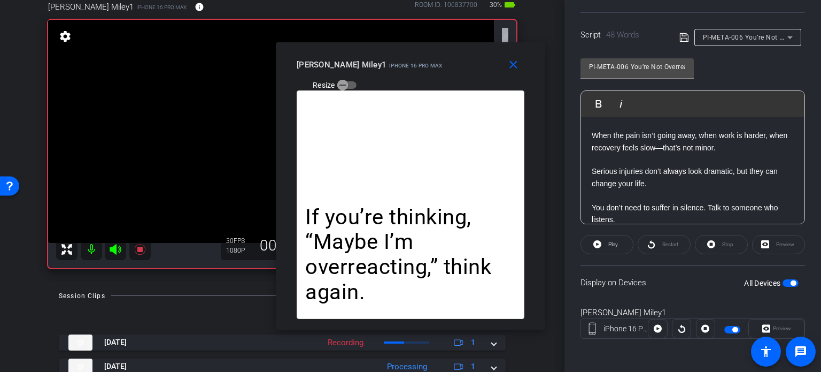
scroll to position [34, 0]
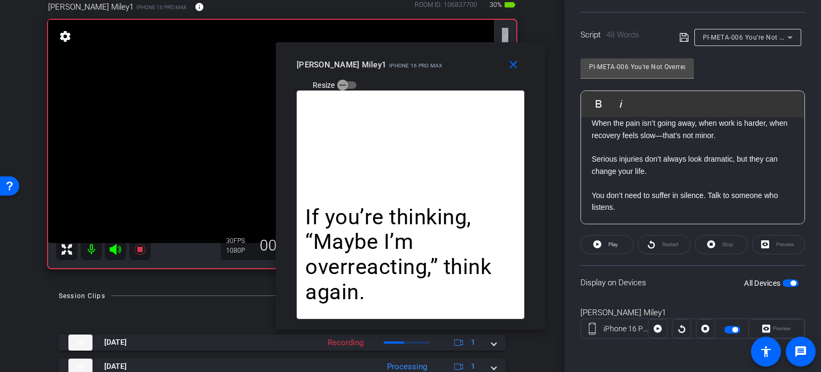
click at [720, 245] on div "Stop" at bounding box center [721, 244] width 53 height 19
click at [620, 241] on span at bounding box center [607, 245] width 52 height 26
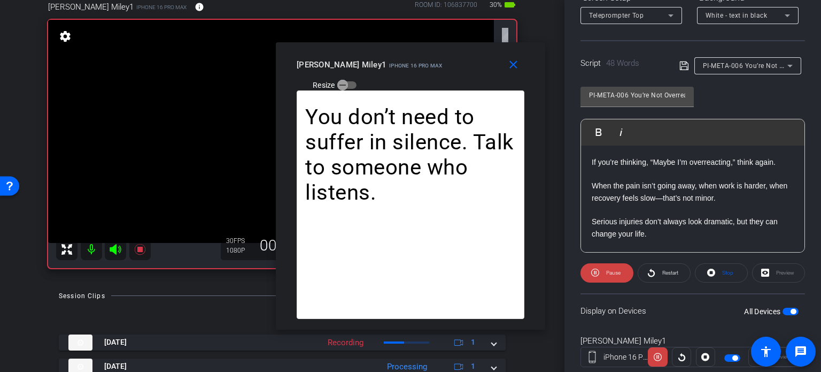
scroll to position [105, 0]
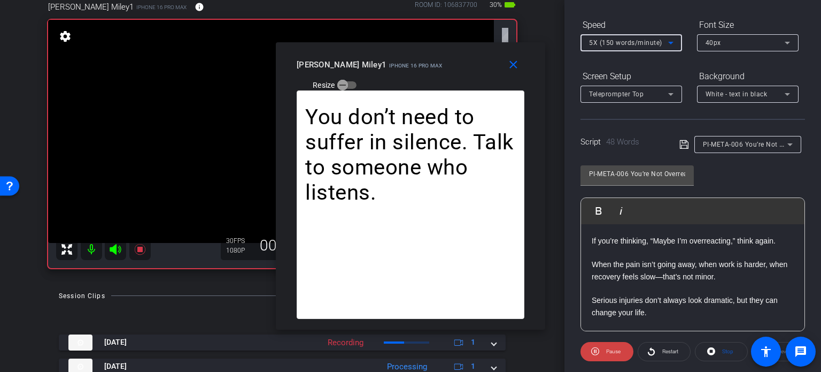
click at [609, 44] on span "5X (150 words/minute)" at bounding box center [625, 42] width 73 height 7
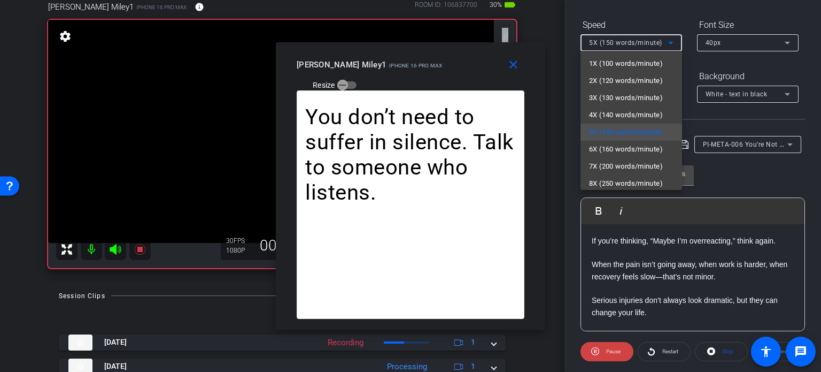
click at [597, 345] on div at bounding box center [410, 186] width 821 height 372
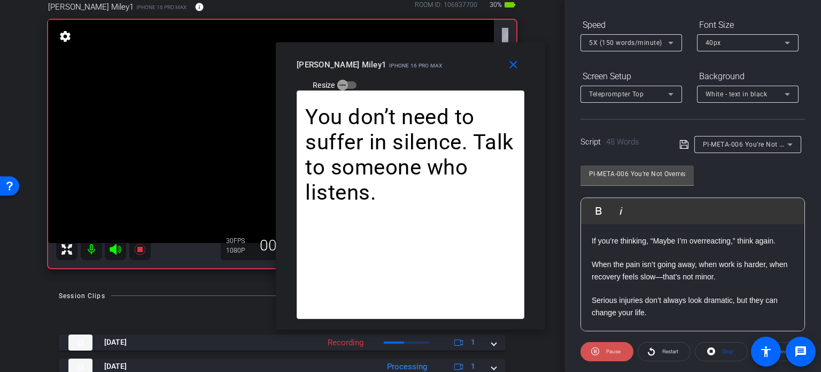
click at [599, 348] on span at bounding box center [607, 352] width 53 height 26
click at [714, 353] on span at bounding box center [722, 352] width 52 height 26
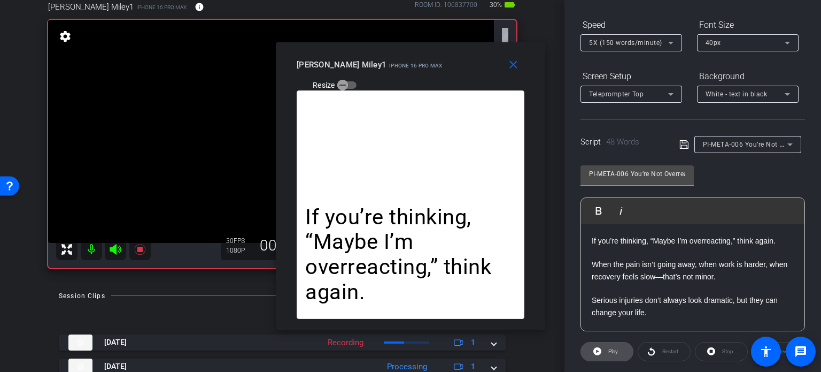
click at [606, 352] on span "Play" at bounding box center [612, 351] width 12 height 15
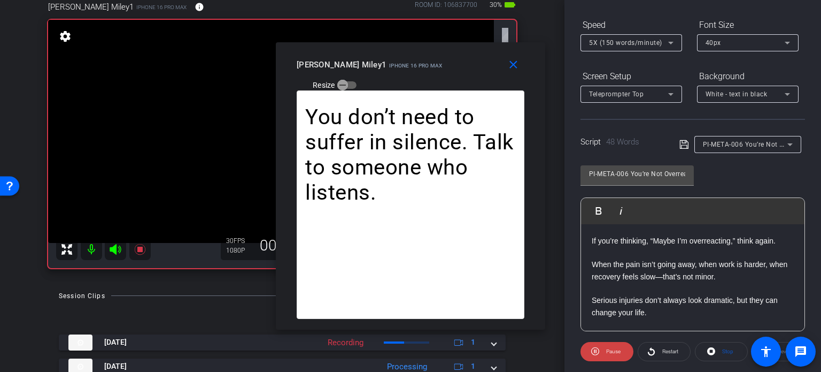
click at [616, 42] on span "5X (150 words/minute)" at bounding box center [625, 42] width 73 height 7
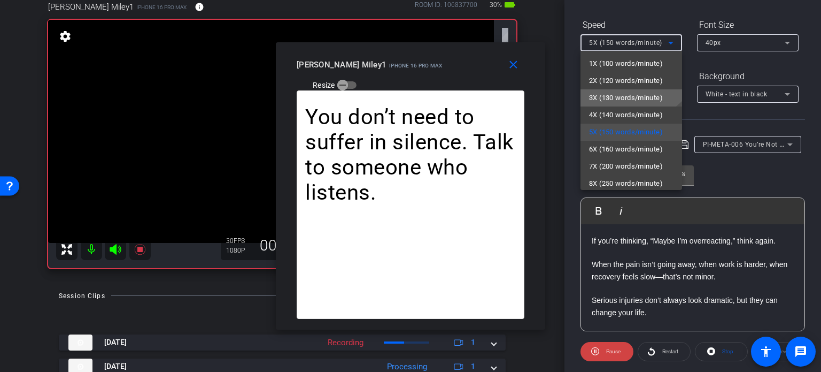
click at [620, 90] on mat-option "3X (130 words/minute)" at bounding box center [632, 97] width 102 height 17
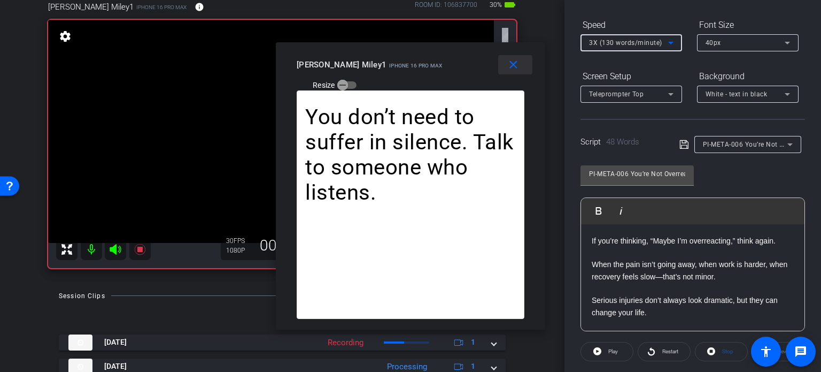
click at [513, 68] on mat-icon "close" at bounding box center [513, 64] width 13 height 13
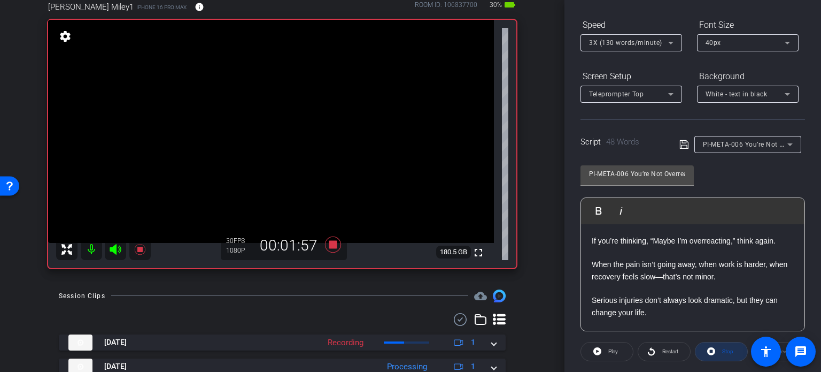
click at [710, 344] on icon at bounding box center [712, 350] width 8 height 13
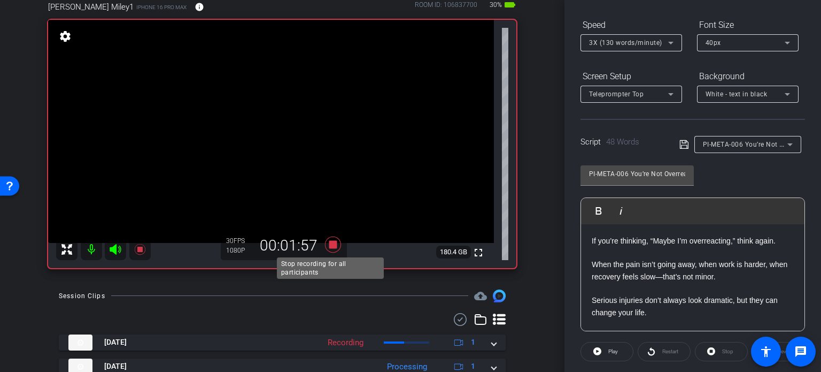
click at [337, 240] on icon at bounding box center [333, 244] width 26 height 19
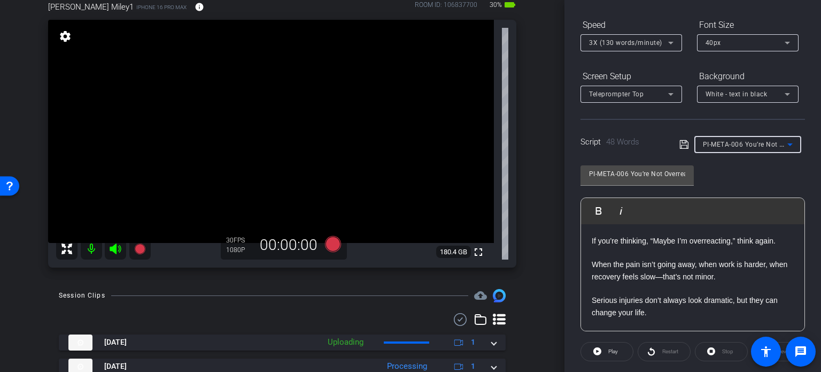
click at [759, 144] on span "PI-META-006 You’re Not Overreacting" at bounding box center [761, 144] width 117 height 9
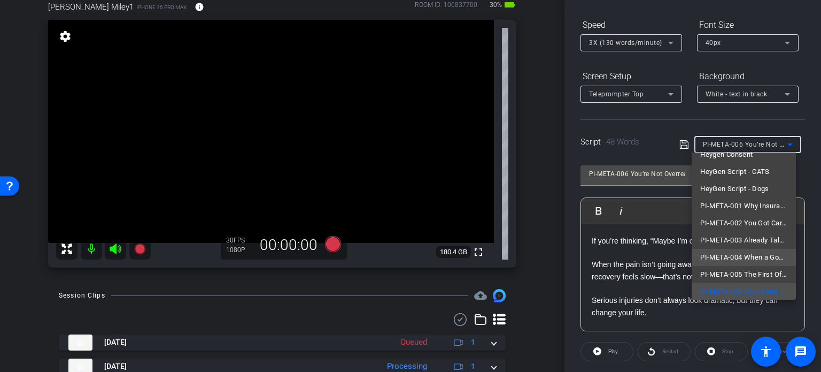
scroll to position [83, 0]
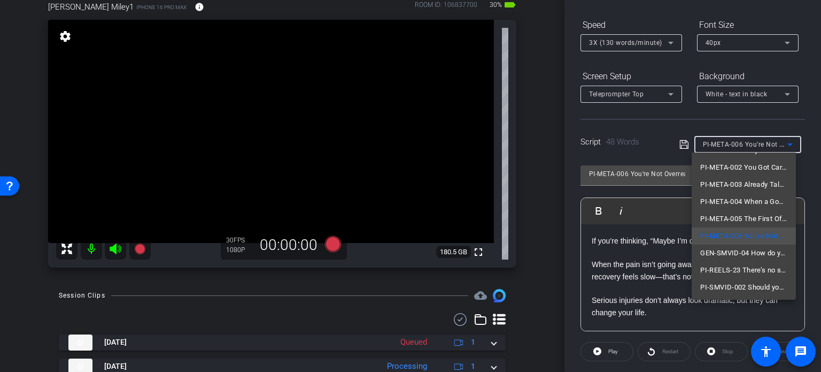
click at [526, 226] on div at bounding box center [410, 186] width 821 height 372
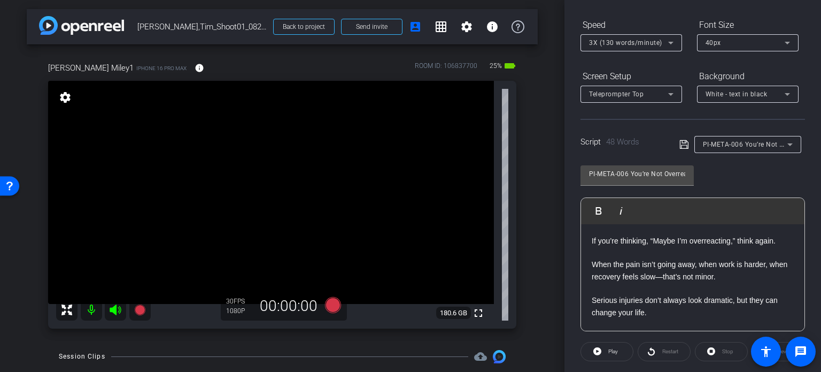
scroll to position [0, 0]
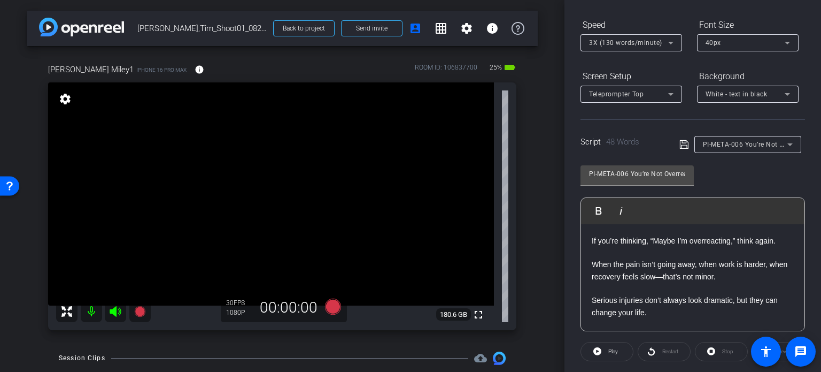
click at [733, 143] on span "PI-META-006 You’re Not Overreacting" at bounding box center [761, 144] width 117 height 9
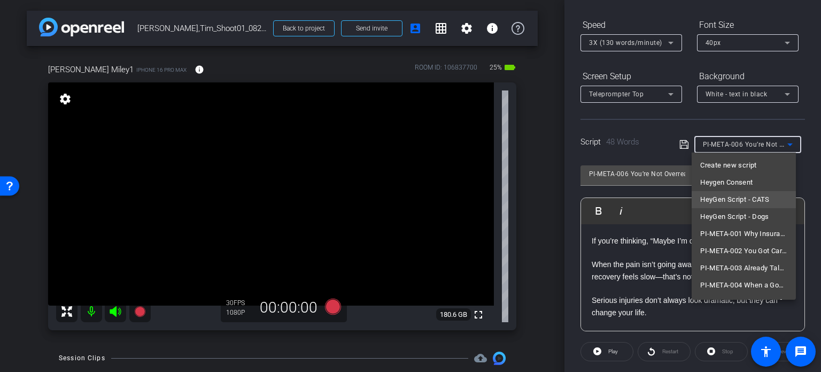
scroll to position [28, 0]
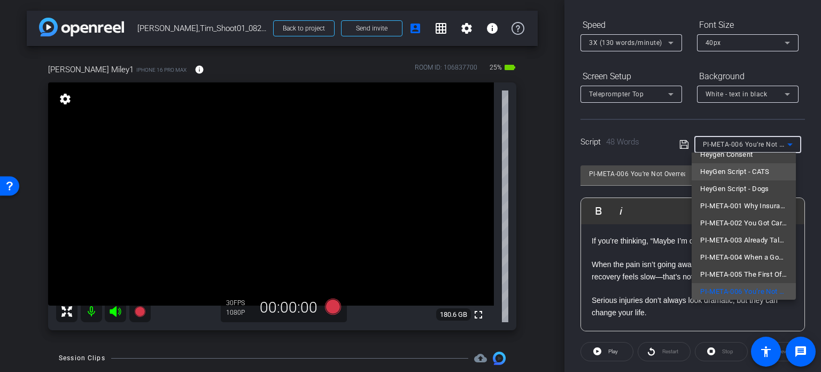
click at [751, 168] on span "HeyGen Script - CATS" at bounding box center [736, 171] width 70 height 13
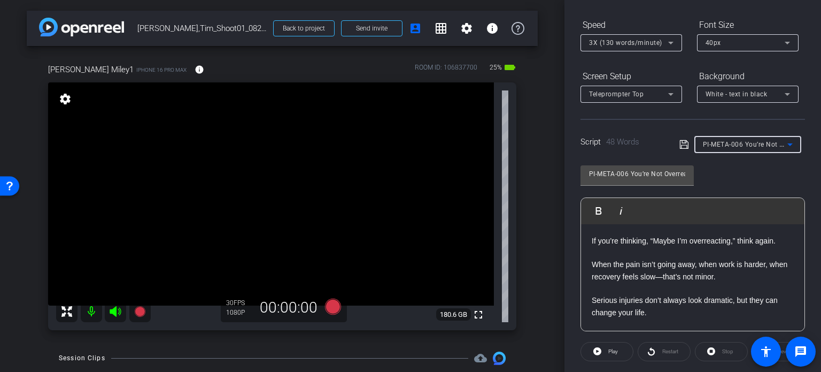
type input "HeyGen Script - CATS"
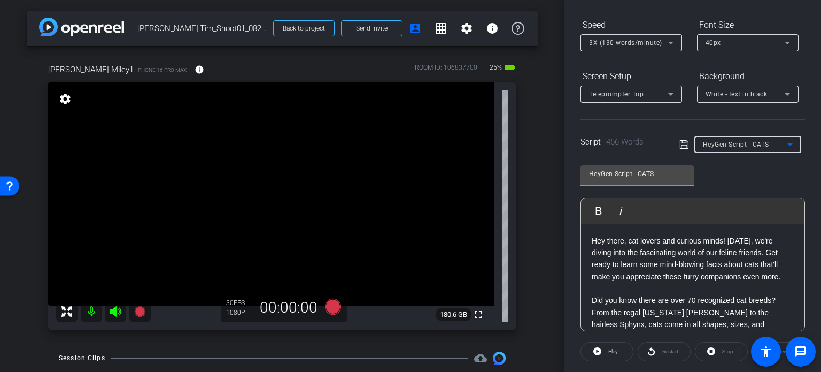
click at [543, 212] on div "arrow_back Miley,Tim_Shoot01_08202025 Back to project Send invite account_box g…" at bounding box center [282, 186] width 565 height 372
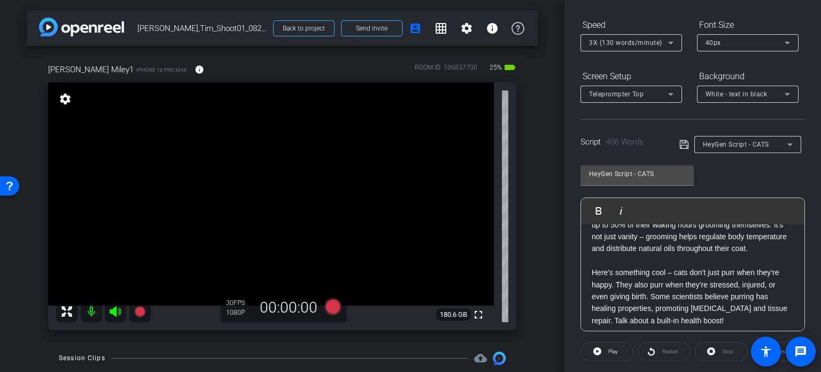
scroll to position [0, 0]
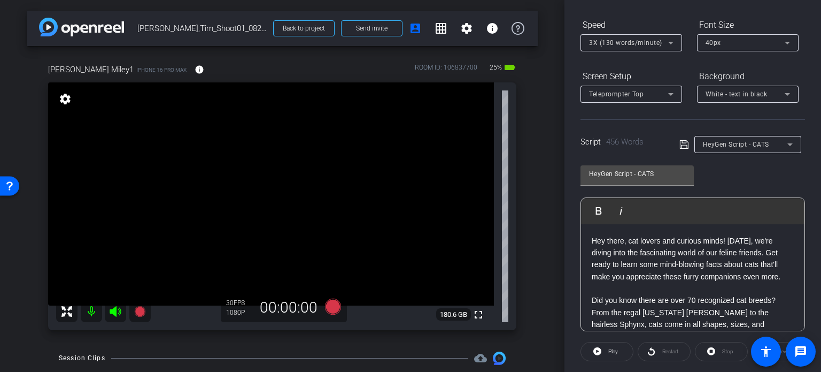
click at [770, 179] on div "HeyGen Script - CATS Play Play from this location Play Selected Play and displa…" at bounding box center [693, 244] width 225 height 174
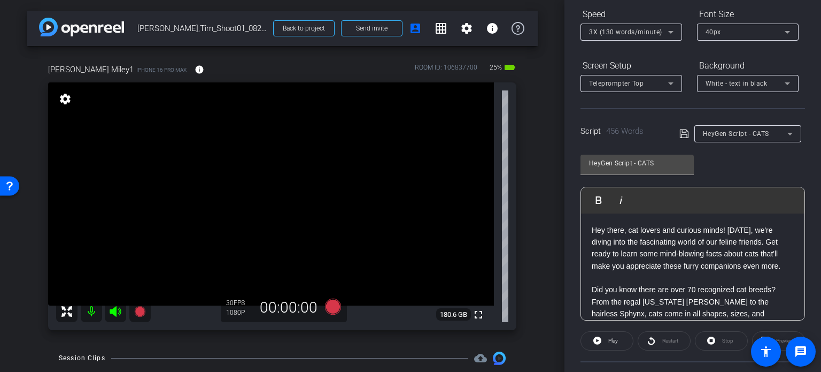
scroll to position [105, 0]
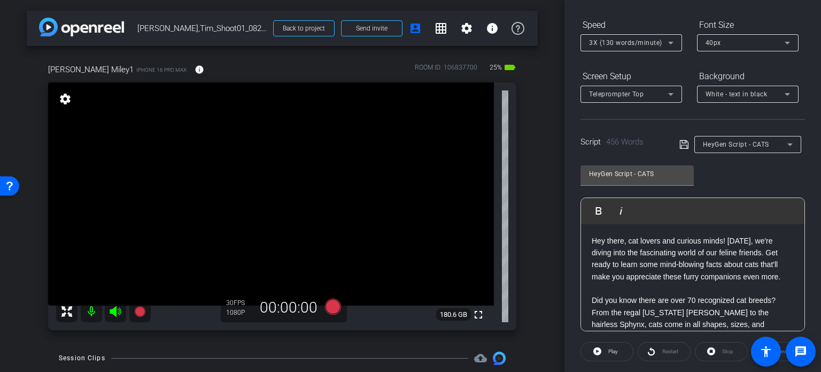
click at [746, 181] on div "HeyGen Script - CATS Play Play from this location Play Selected Play and displa…" at bounding box center [693, 244] width 225 height 174
click at [742, 139] on div "HeyGen Script - CATS" at bounding box center [745, 143] width 84 height 13
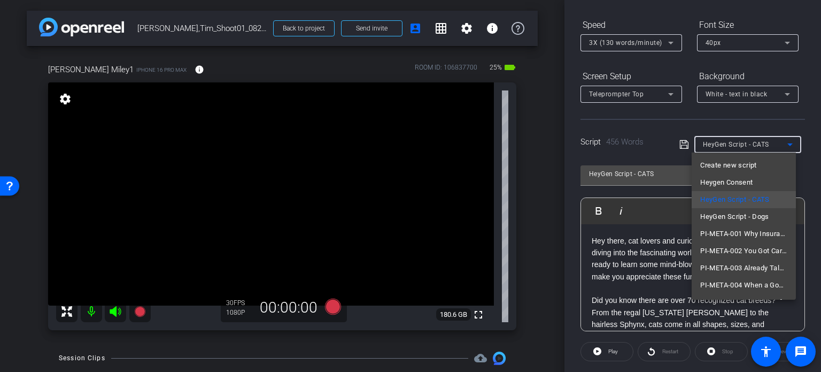
click at [811, 171] on div at bounding box center [410, 186] width 821 height 372
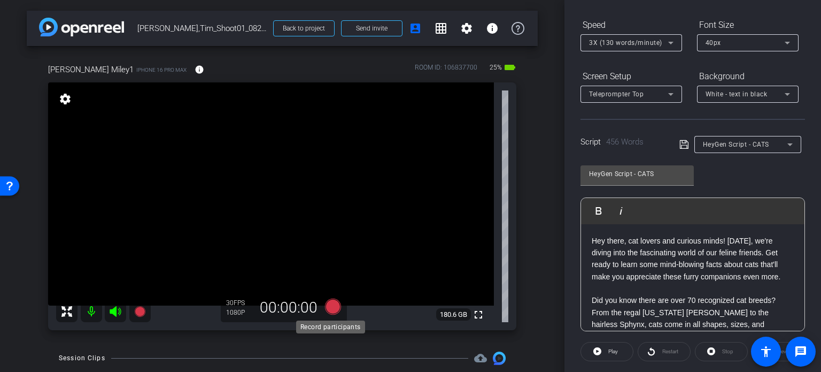
click at [332, 309] on icon at bounding box center [333, 306] width 16 height 16
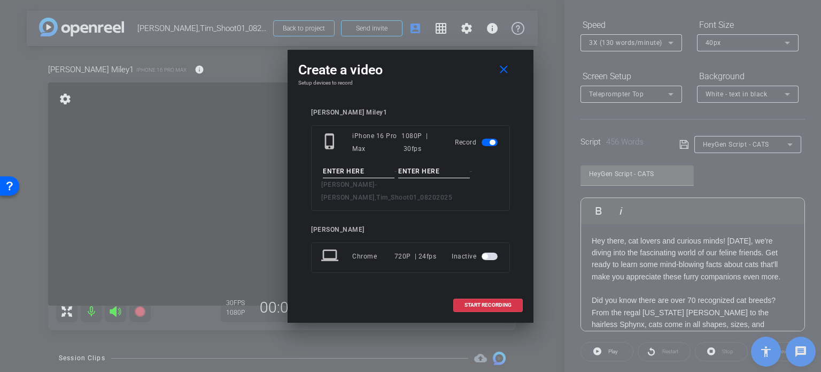
click at [359, 175] on input at bounding box center [359, 171] width 72 height 13
type input "Tim Avatar 3"
click at [421, 176] on input at bounding box center [434, 171] width 72 height 13
type input "Take1"
click at [370, 175] on input "Tim Avatar 3" at bounding box center [359, 171] width 72 height 13
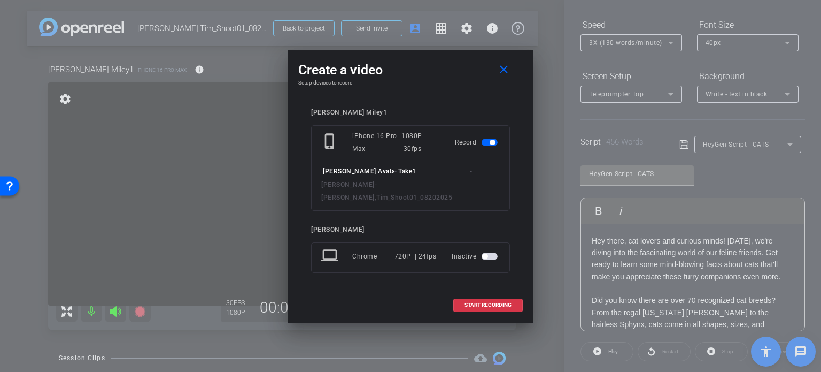
click at [432, 178] on input "Take1" at bounding box center [434, 171] width 72 height 13
click at [494, 302] on span "START RECORDING" at bounding box center [488, 304] width 47 height 5
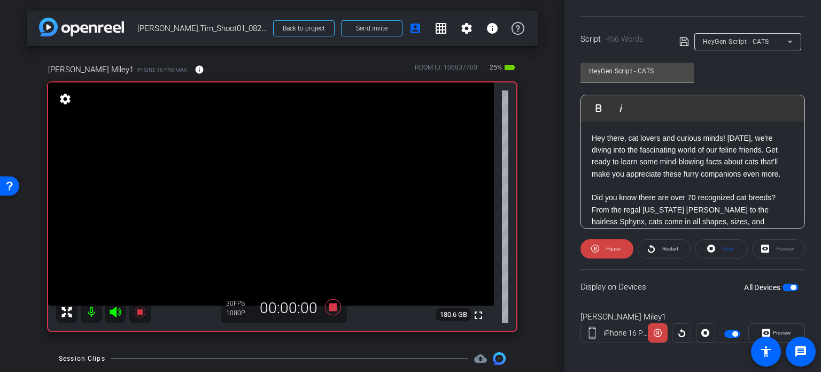
scroll to position [212, 0]
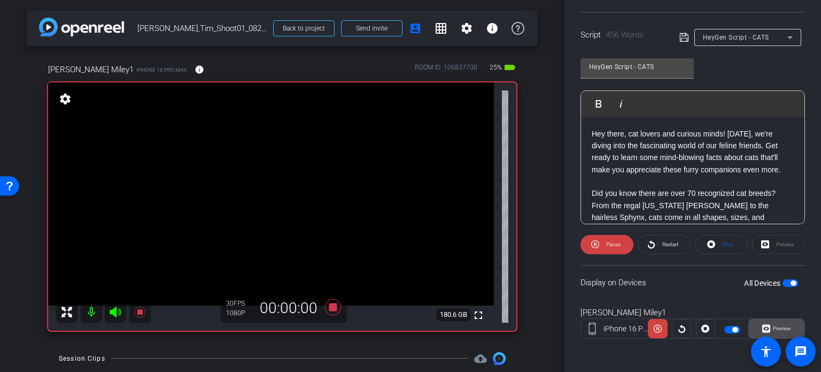
click at [779, 325] on span "Preview" at bounding box center [782, 328] width 18 height 6
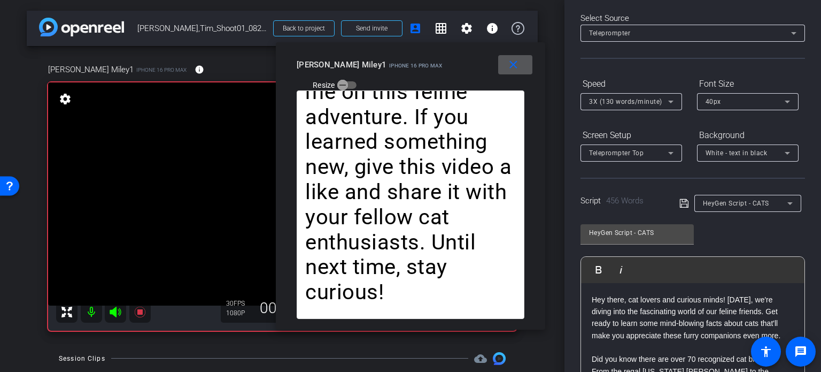
scroll to position [0, 0]
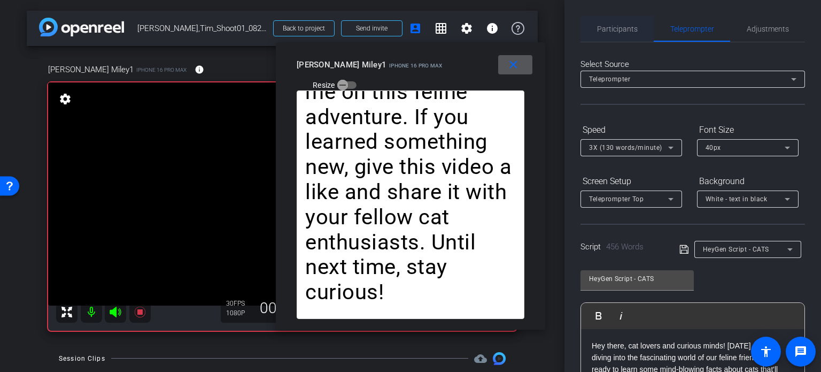
click at [626, 29] on span "Participants" at bounding box center [617, 28] width 41 height 7
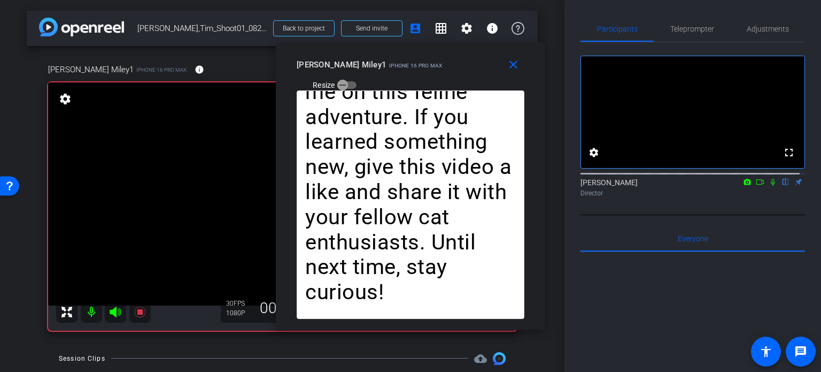
click at [770, 186] on icon at bounding box center [773, 181] width 9 height 7
click at [696, 33] on span "Teleprompter" at bounding box center [693, 28] width 44 height 7
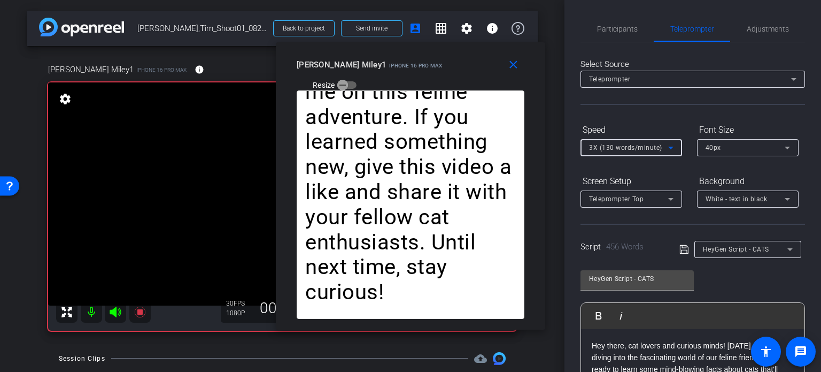
click at [627, 146] on span "3X (130 words/minute)" at bounding box center [625, 147] width 73 height 7
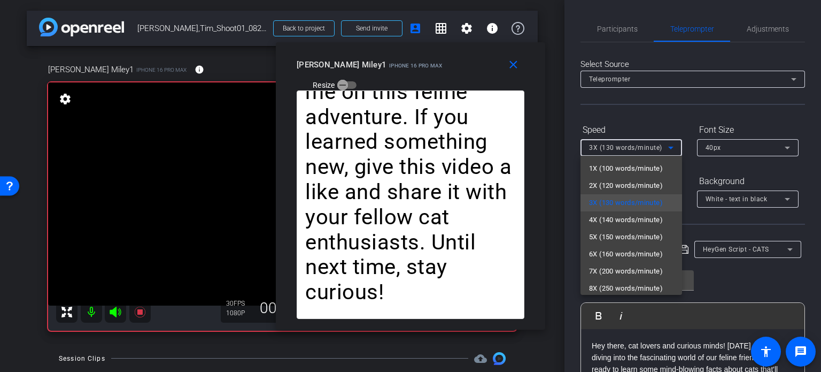
drag, startPoint x: 479, startPoint y: 79, endPoint x: 486, endPoint y: 79, distance: 6.4
click at [486, 79] on div at bounding box center [410, 186] width 821 height 372
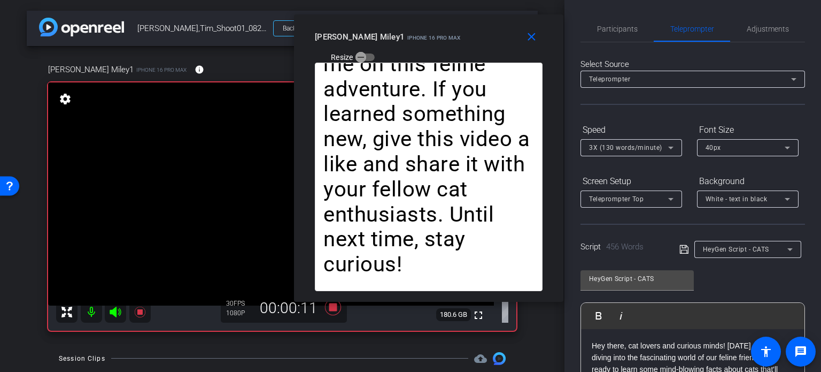
drag, startPoint x: 486, startPoint y: 79, endPoint x: 504, endPoint y: 51, distance: 33.2
click at [504, 51] on div "close Tim Miley1 iPhone 16 Pro Max Resize" at bounding box center [429, 38] width 270 height 48
click at [620, 149] on span "3X (130 words/minute)" at bounding box center [625, 147] width 73 height 7
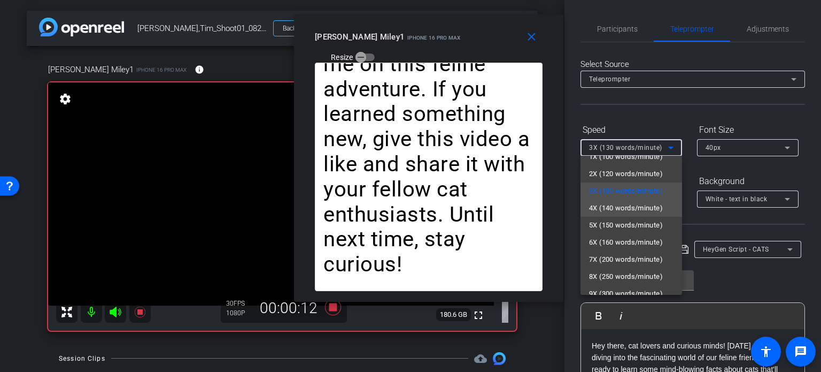
scroll to position [24, 0]
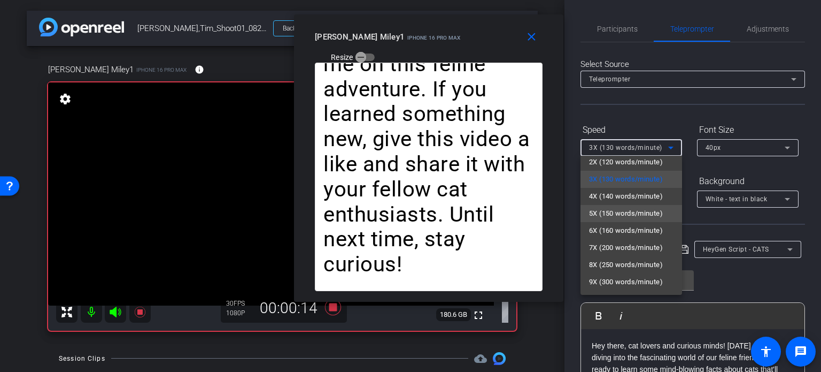
click at [625, 209] on span "5X (150 words/minute)" at bounding box center [626, 213] width 74 height 13
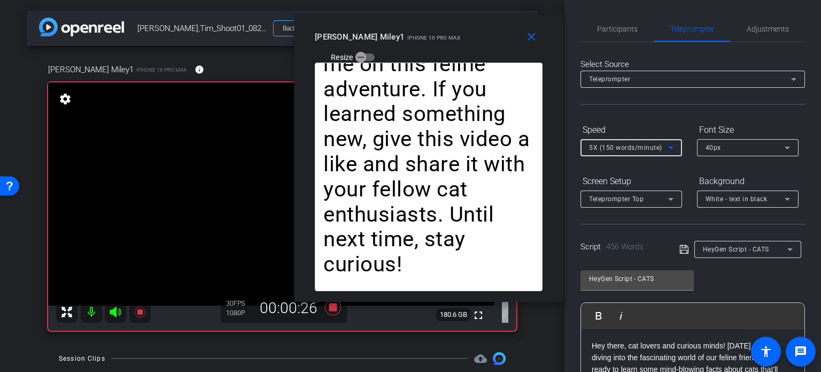
click at [635, 147] on span "5X (150 words/minute)" at bounding box center [625, 147] width 73 height 7
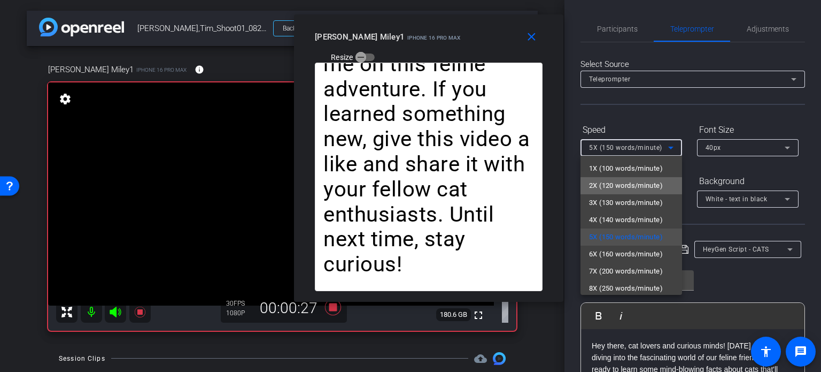
click at [637, 190] on span "2X (120 words/minute)" at bounding box center [626, 185] width 74 height 13
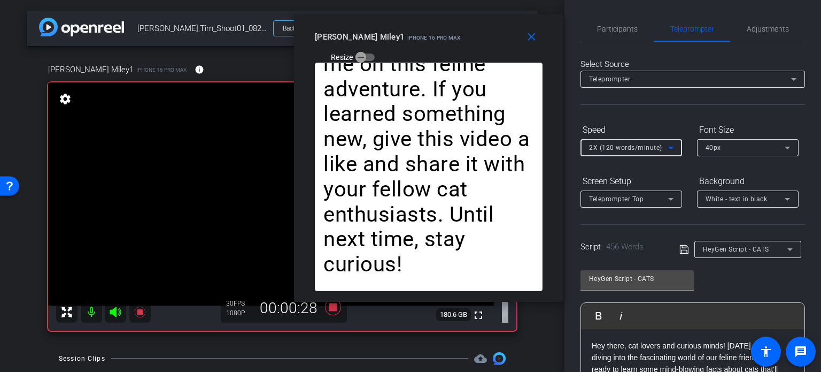
click at [623, 152] on div "2X (120 words/minute)" at bounding box center [628, 147] width 79 height 13
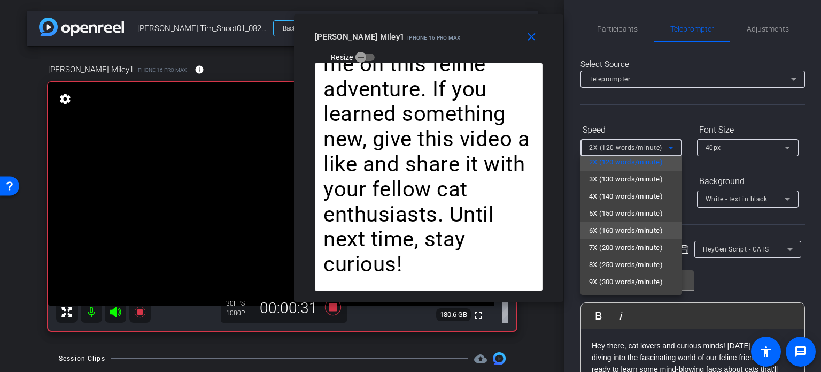
click at [631, 233] on span "6X (160 words/minute)" at bounding box center [626, 230] width 74 height 13
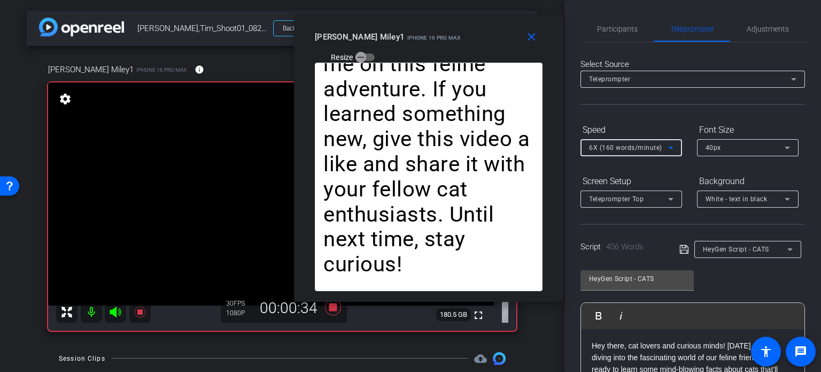
click at [615, 149] on span "6X (160 words/minute)" at bounding box center [625, 147] width 73 height 7
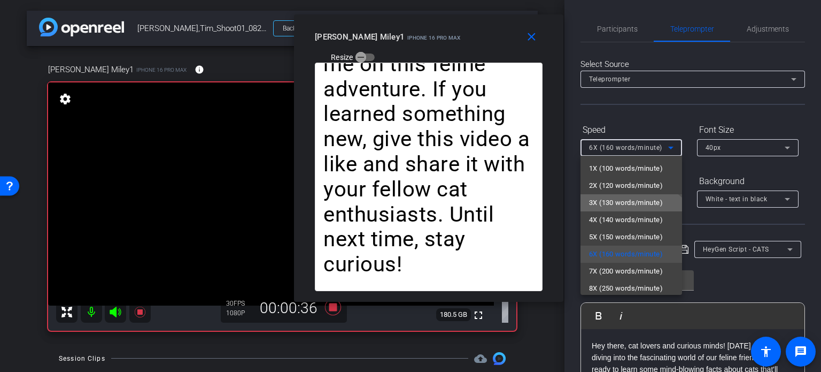
click at [629, 205] on span "3X (130 words/minute)" at bounding box center [626, 202] width 74 height 13
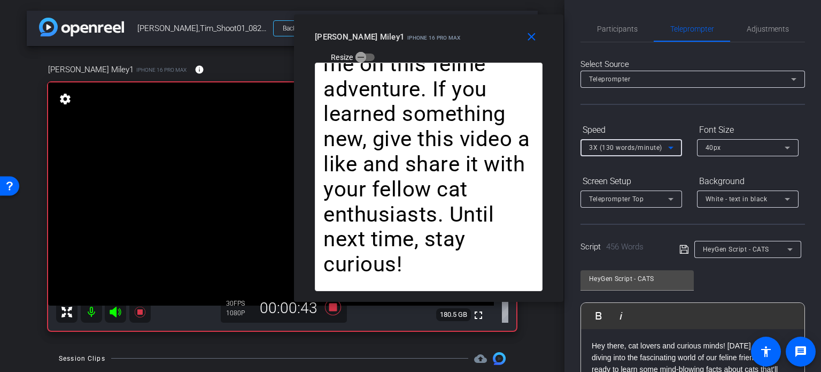
click at [628, 145] on span "3X (130 words/minute)" at bounding box center [625, 147] width 73 height 7
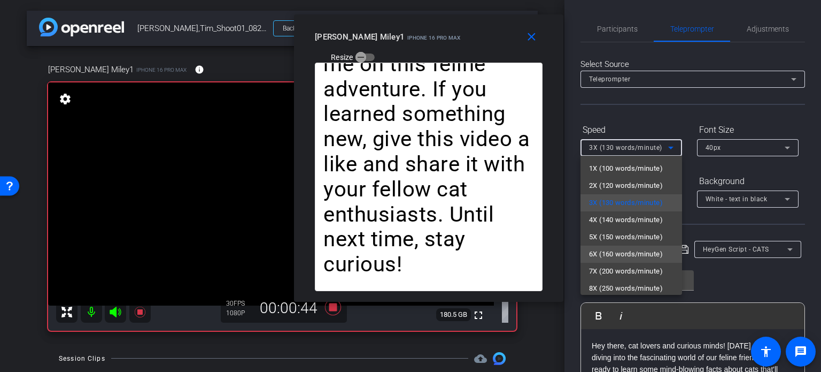
click at [609, 253] on span "6X (160 words/minute)" at bounding box center [626, 254] width 74 height 13
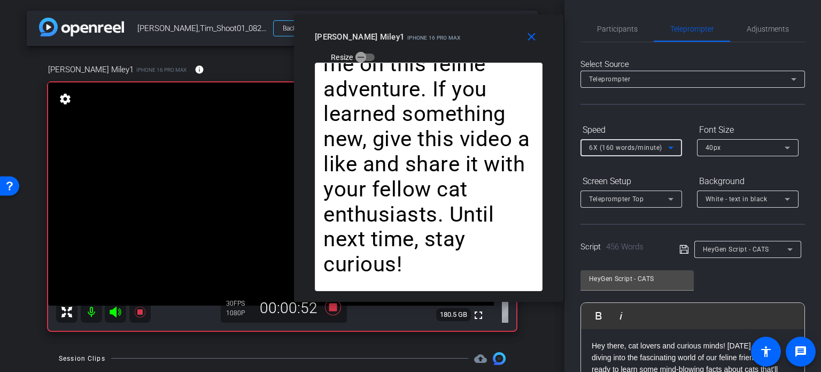
click at [608, 147] on span "6X (160 words/minute)" at bounding box center [625, 147] width 73 height 7
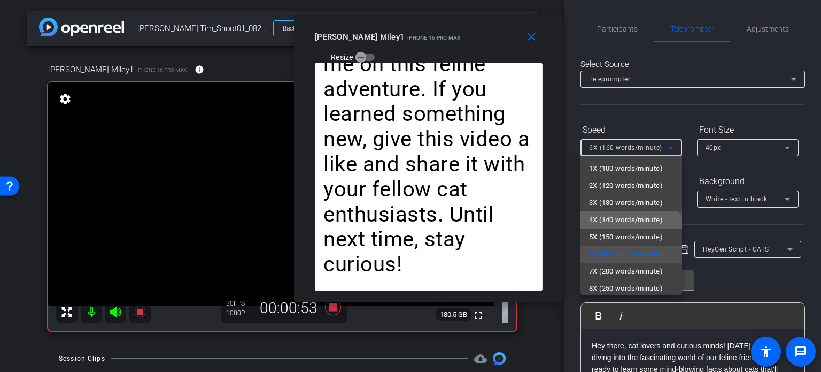
click at [619, 217] on span "4X (140 words/minute)" at bounding box center [626, 219] width 74 height 13
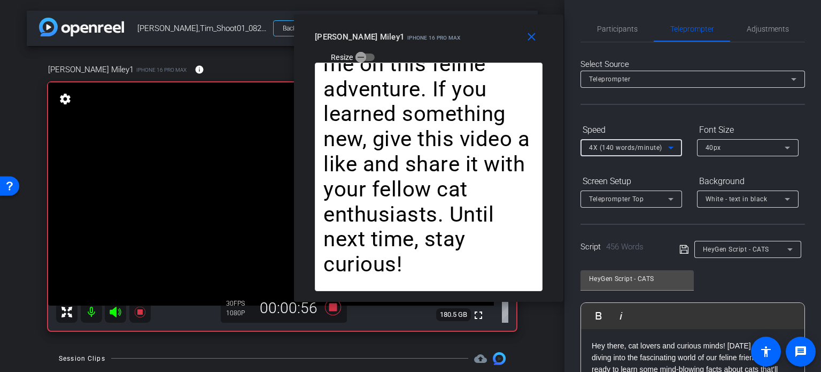
click at [620, 150] on span "4X (140 words/minute)" at bounding box center [625, 147] width 73 height 7
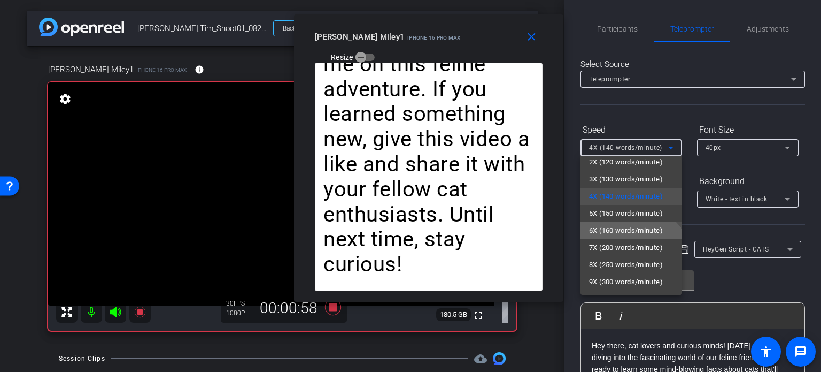
click at [621, 222] on mat-option "6X (160 words/minute)" at bounding box center [632, 230] width 102 height 17
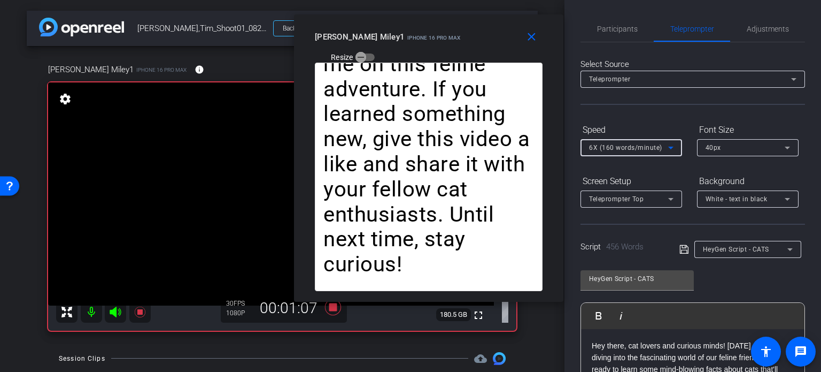
click at [608, 148] on span "6X (160 words/minute)" at bounding box center [625, 147] width 73 height 7
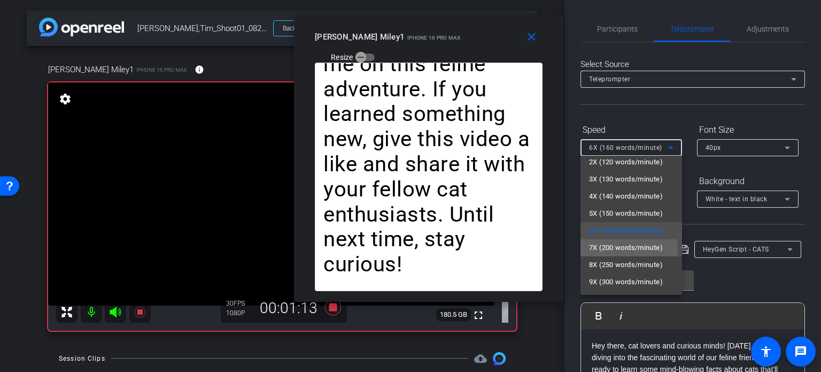
click at [617, 250] on span "7X (200 words/minute)" at bounding box center [626, 247] width 74 height 13
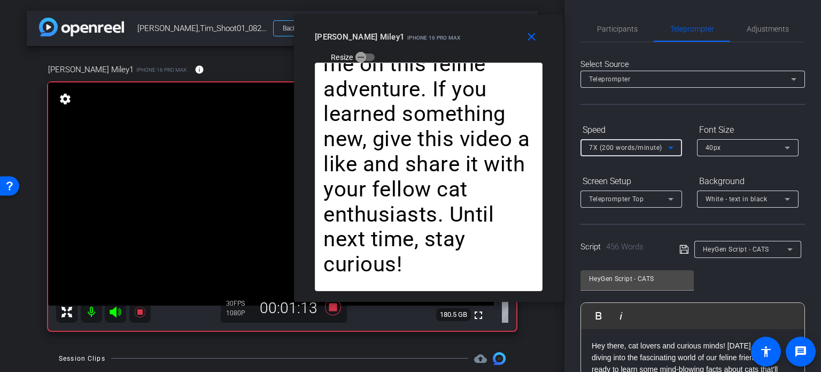
click at [608, 147] on span "7X (200 words/minute)" at bounding box center [625, 147] width 73 height 7
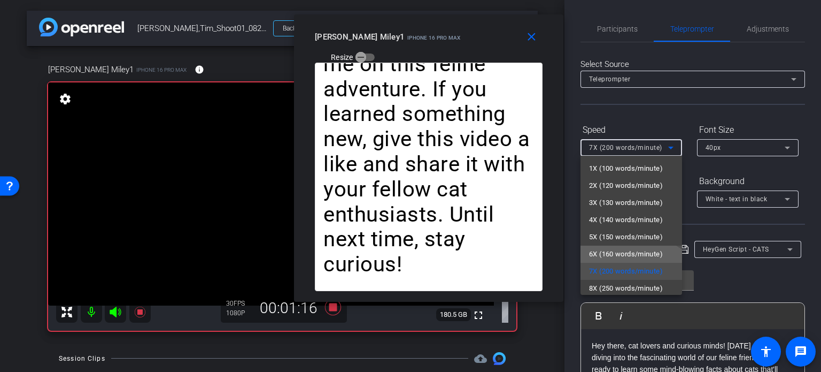
click at [626, 252] on span "6X (160 words/minute)" at bounding box center [626, 254] width 74 height 13
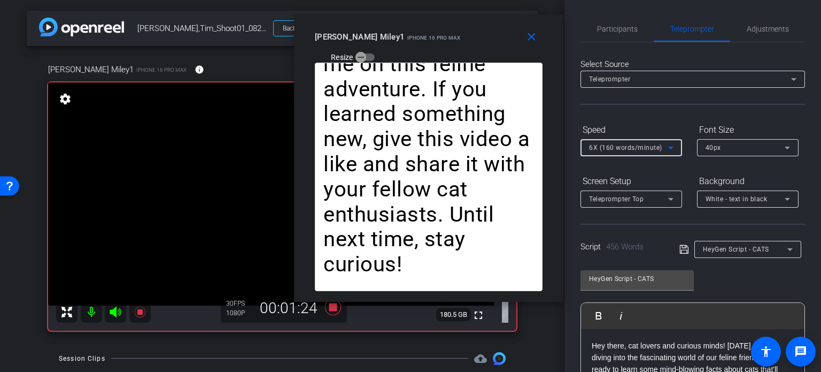
click at [618, 149] on span "6X (160 words/minute)" at bounding box center [625, 147] width 73 height 7
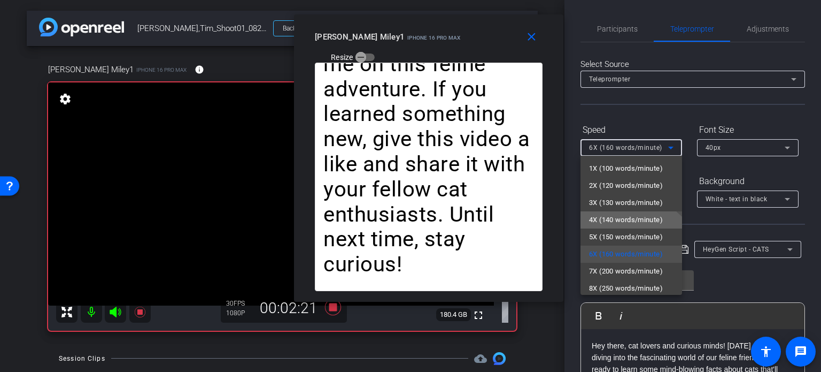
click at [623, 222] on span "4X (140 words/minute)" at bounding box center [626, 219] width 74 height 13
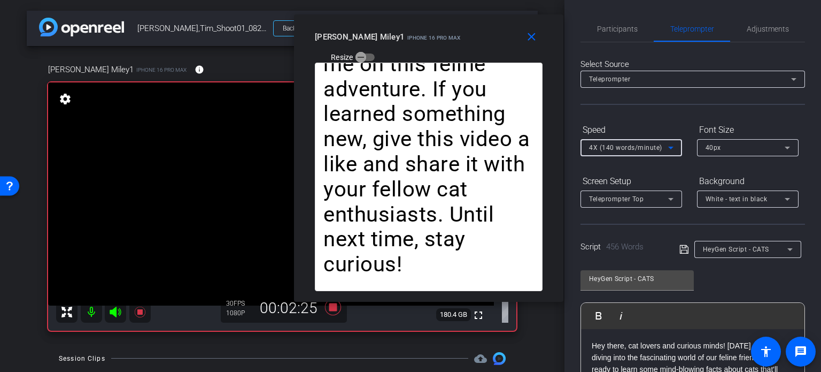
click at [606, 149] on span "4X (140 words/minute)" at bounding box center [625, 147] width 73 height 7
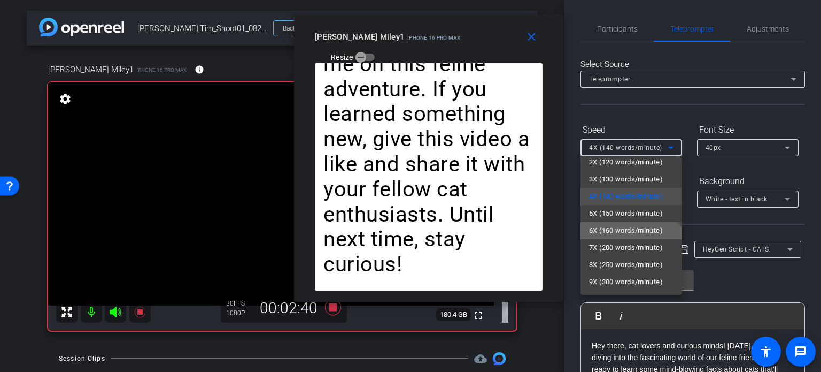
click at [628, 231] on span "6X (160 words/minute)" at bounding box center [626, 230] width 74 height 13
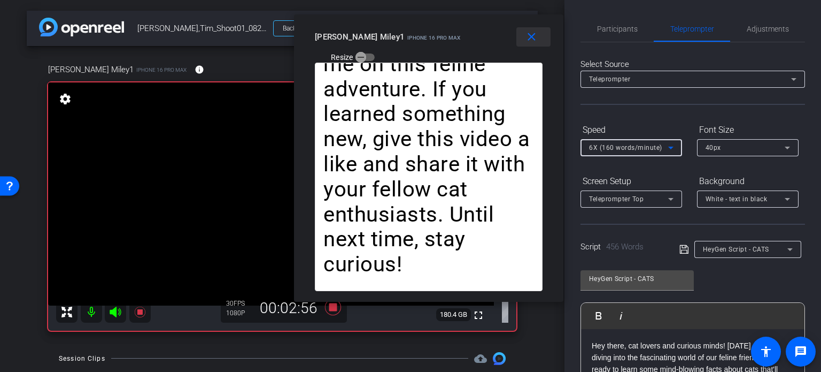
click at [536, 44] on span at bounding box center [534, 37] width 34 height 26
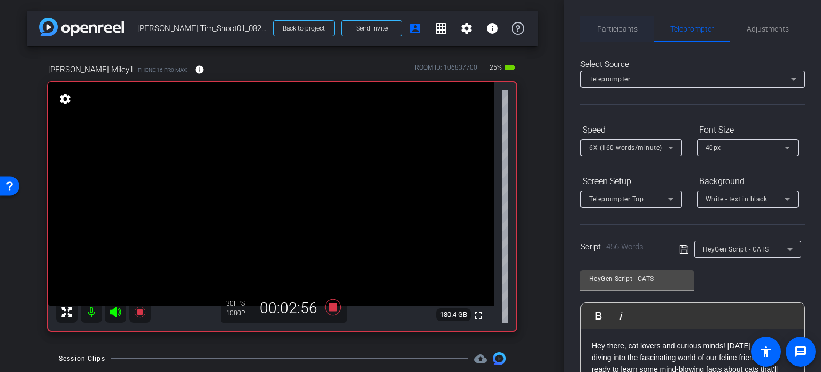
click at [621, 32] on span "Participants" at bounding box center [617, 28] width 41 height 7
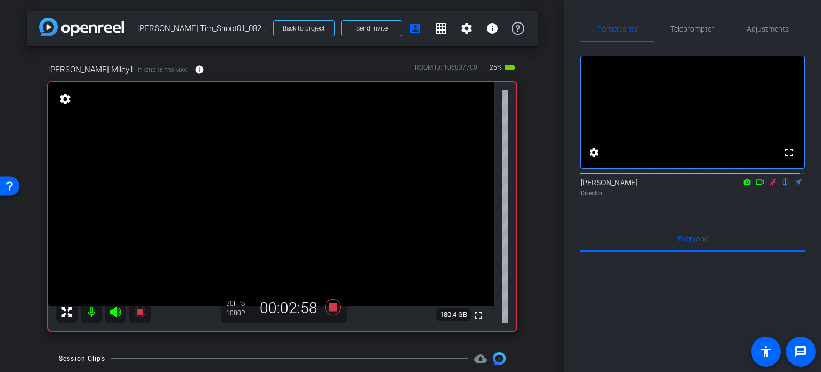
click at [769, 186] on icon at bounding box center [773, 181] width 9 height 7
click at [331, 308] on icon at bounding box center [333, 307] width 16 height 16
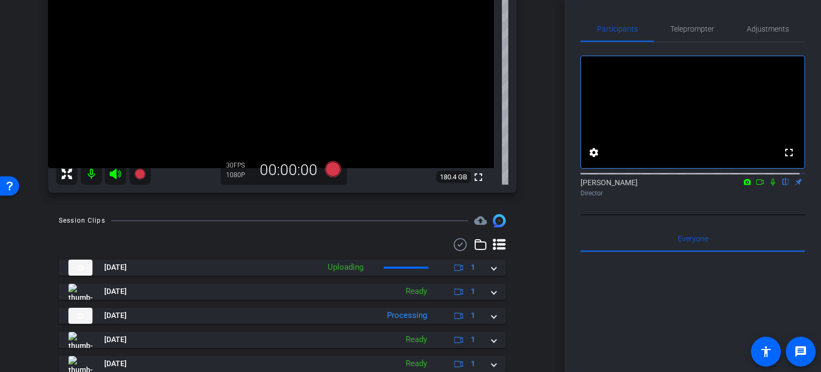
scroll to position [160, 0]
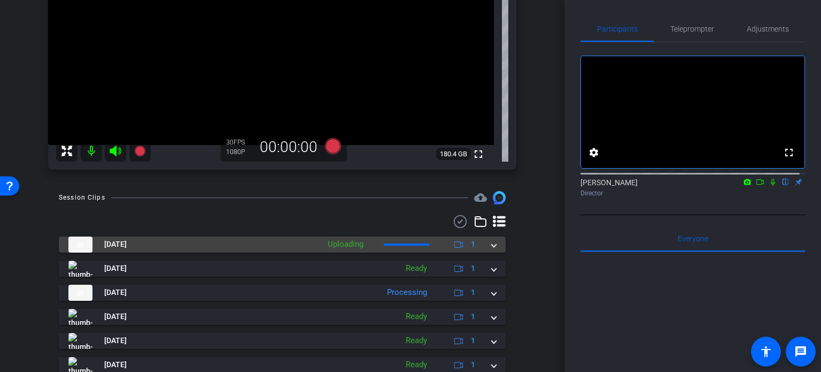
click at [492, 243] on mat-expansion-panel-header "Aug 20, 2025 Uploading 1" at bounding box center [282, 244] width 447 height 16
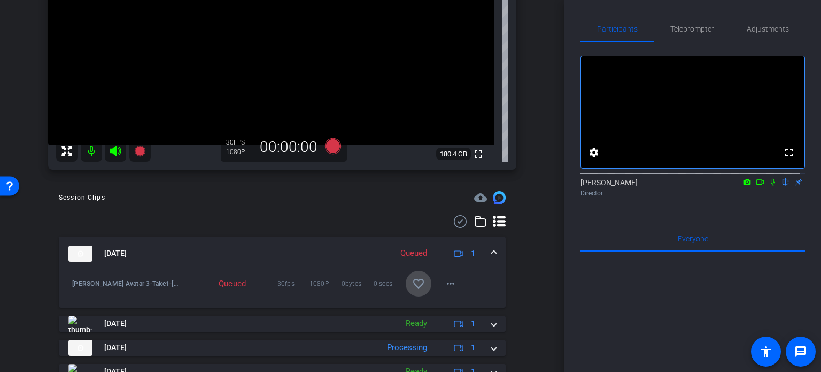
click at [412, 285] on mat-icon "favorite_border" at bounding box center [418, 283] width 13 height 13
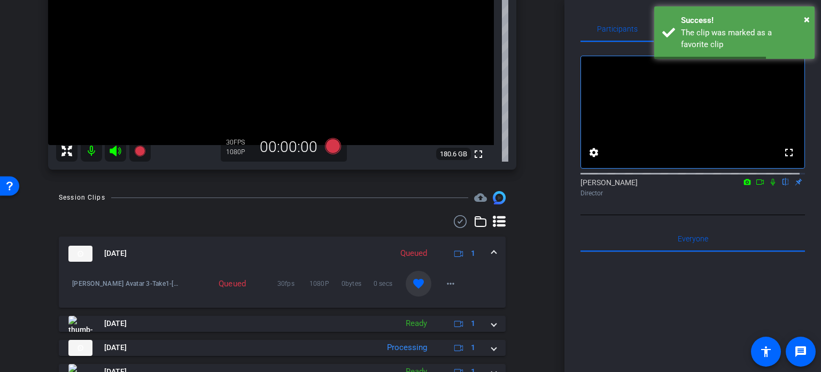
click at [491, 258] on mat-expansion-panel-header "Aug 20, 2025 Queued 1" at bounding box center [282, 253] width 447 height 34
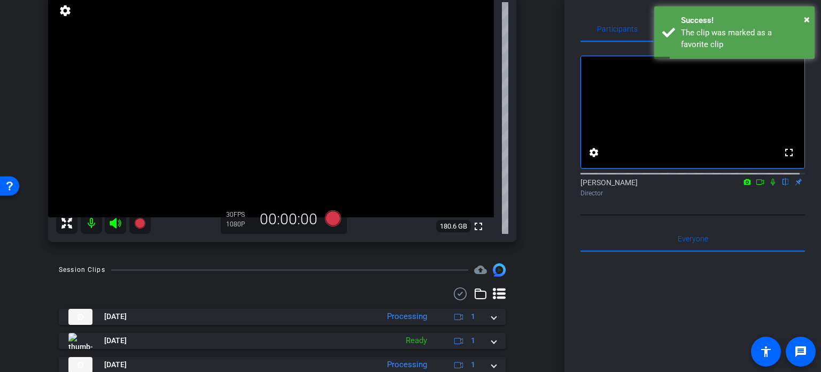
scroll to position [107, 0]
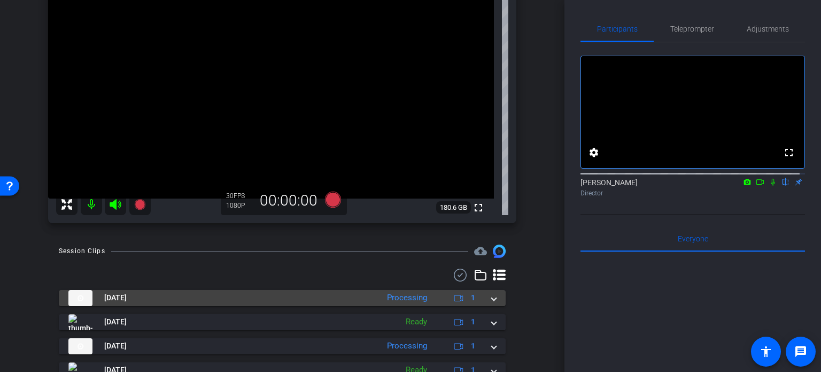
click at [492, 296] on span at bounding box center [494, 297] width 4 height 11
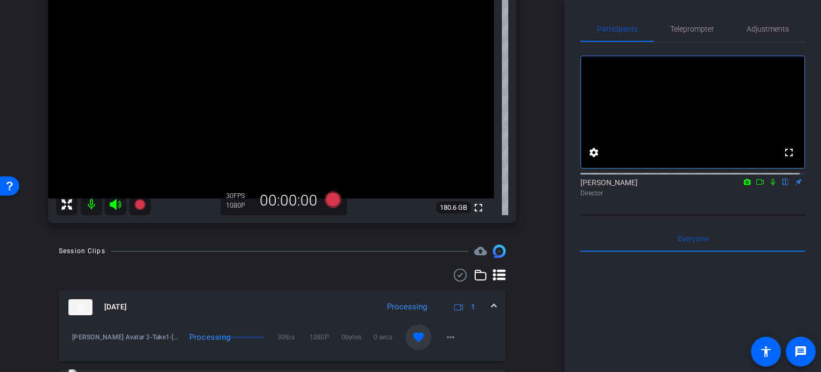
scroll to position [160, 0]
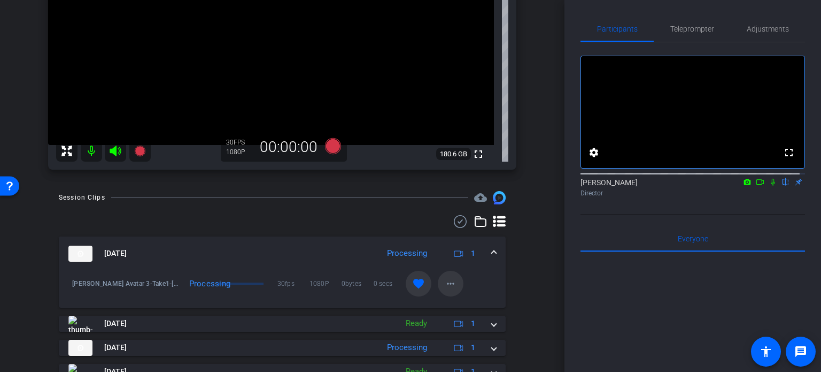
click at [447, 281] on mat-icon "more_horiz" at bounding box center [450, 283] width 13 height 13
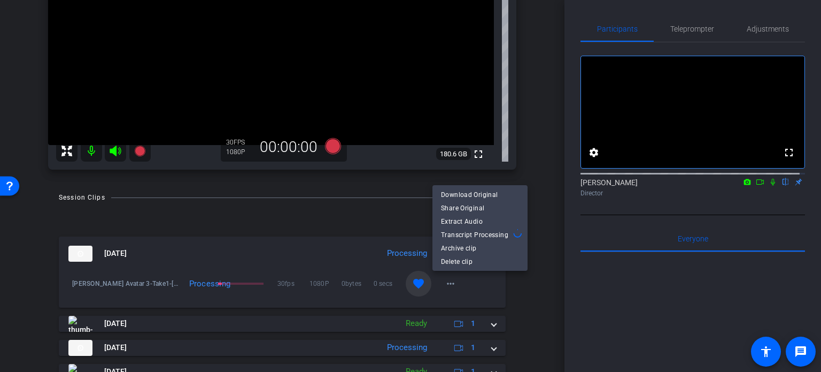
click at [524, 308] on div at bounding box center [410, 186] width 821 height 372
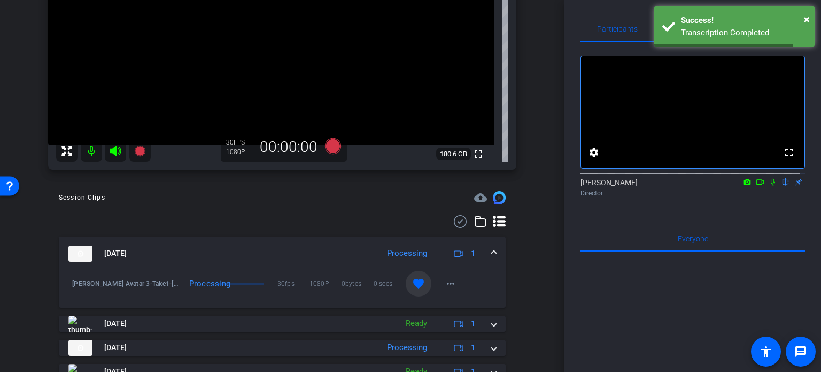
click at [492, 257] on span at bounding box center [494, 253] width 4 height 11
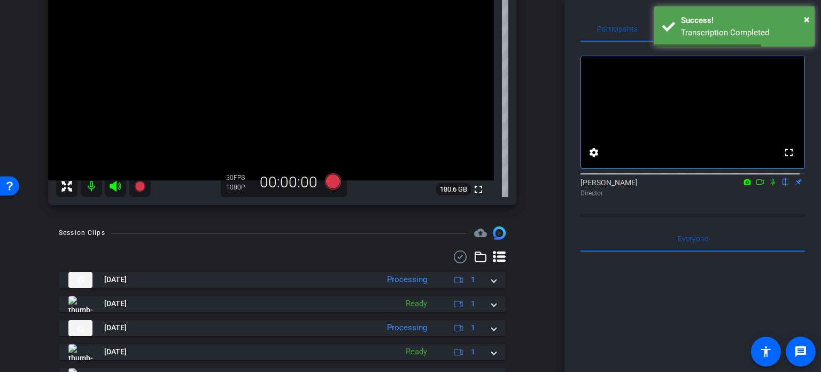
scroll to position [107, 0]
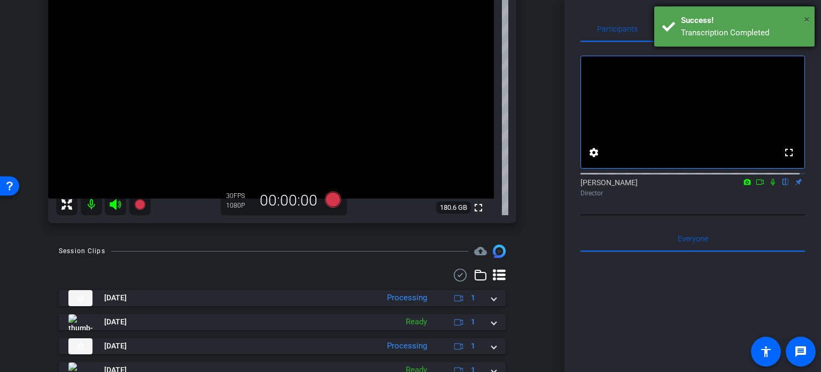
click at [809, 19] on span "×" at bounding box center [807, 19] width 6 height 13
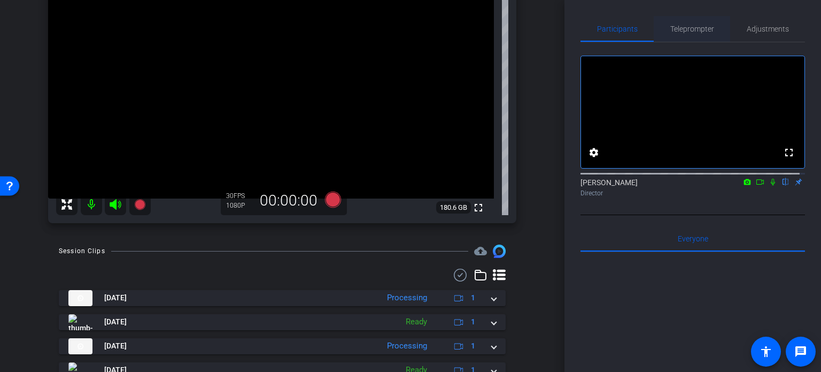
click at [690, 30] on span "Teleprompter" at bounding box center [693, 28] width 44 height 7
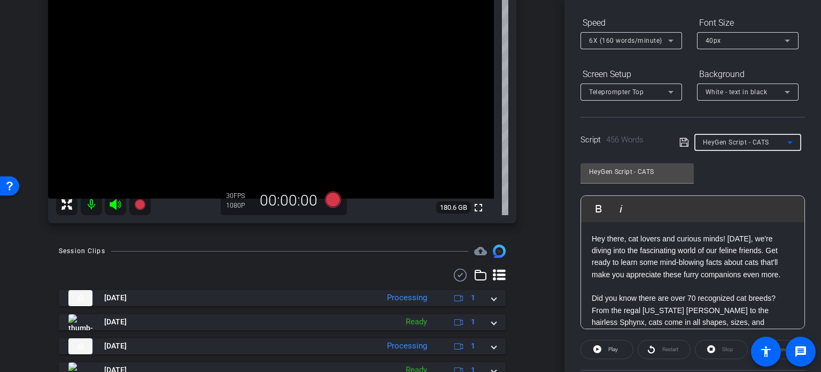
click at [741, 141] on span "HeyGen Script - CATS" at bounding box center [736, 142] width 66 height 7
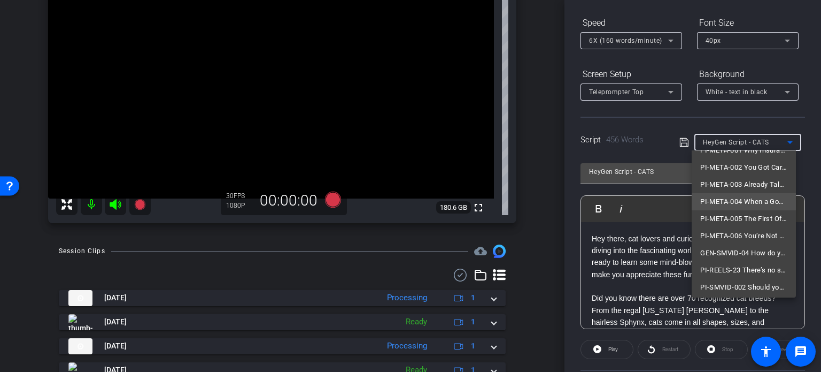
scroll to position [83, 0]
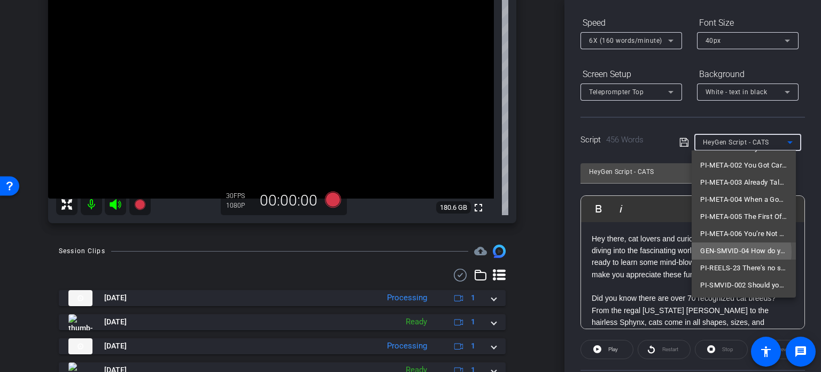
click at [737, 252] on span "GEN-SMVID-04 How do you help your clients?" at bounding box center [744, 250] width 87 height 13
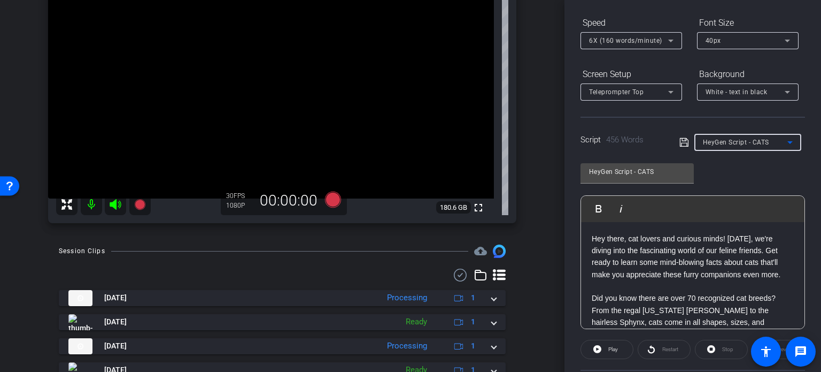
type input "GEN-SMVID-04 How do you help your clients?"
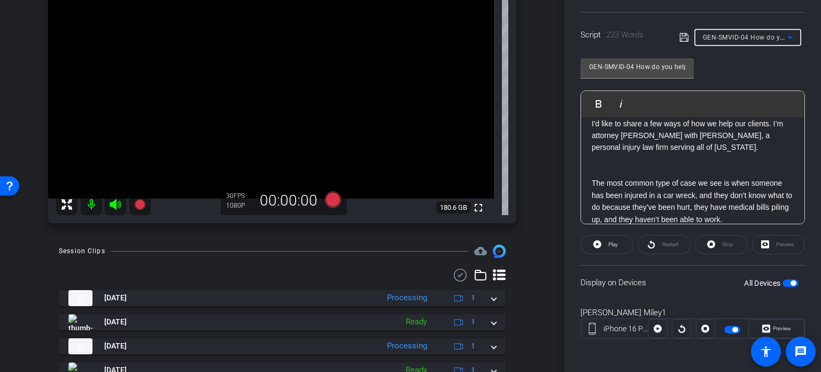
scroll to position [0, 0]
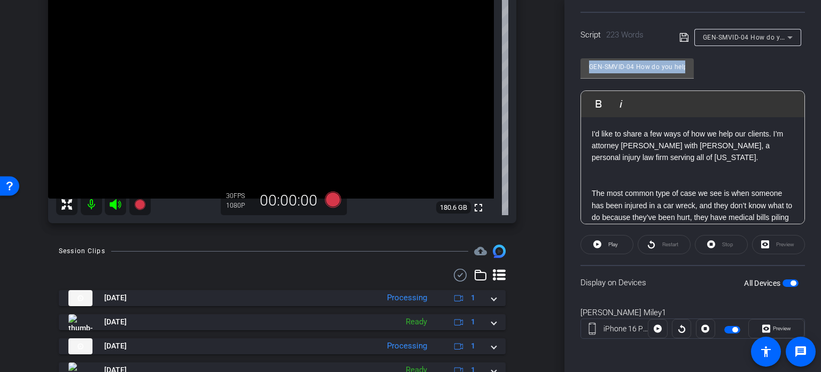
drag, startPoint x: 675, startPoint y: 80, endPoint x: 694, endPoint y: 82, distance: 18.8
click at [696, 85] on div "GEN-SMVID-04 How do you help your clients? Play Play from this location Play Se…" at bounding box center [693, 137] width 225 height 174
drag, startPoint x: 661, startPoint y: 62, endPoint x: 693, endPoint y: 73, distance: 33.7
click at [693, 73] on div "GEN-SMVID-04 How do you help your clients?" at bounding box center [637, 68] width 113 height 20
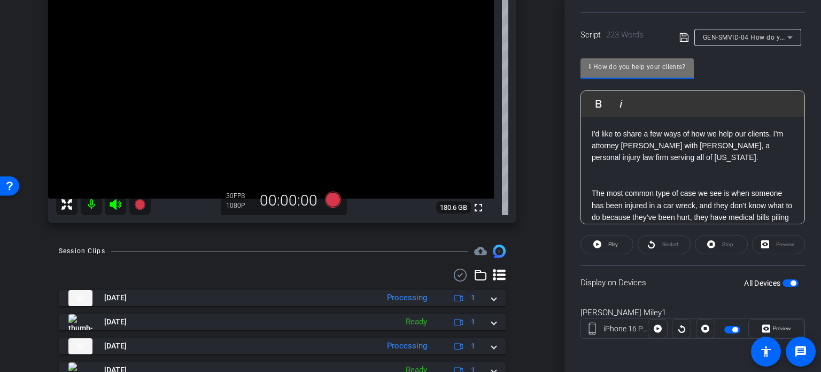
click at [682, 65] on input "GEN-SMVID-04 How do you help your clients?" at bounding box center [637, 66] width 96 height 13
click at [685, 67] on input "GEN-SMVID-04 How do you help your clients?" at bounding box center [637, 66] width 96 height 13
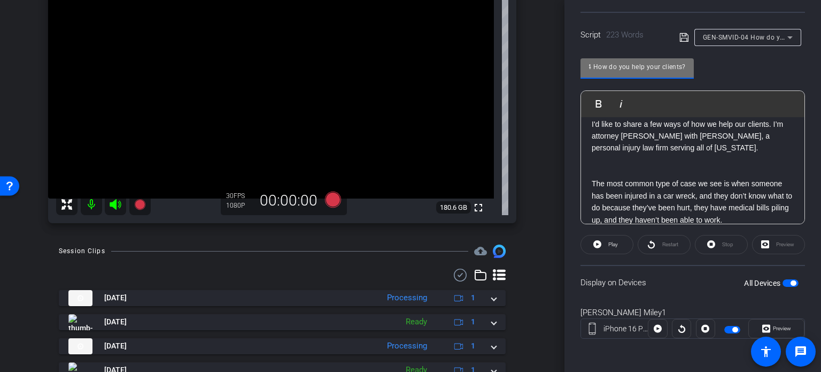
scroll to position [0, 0]
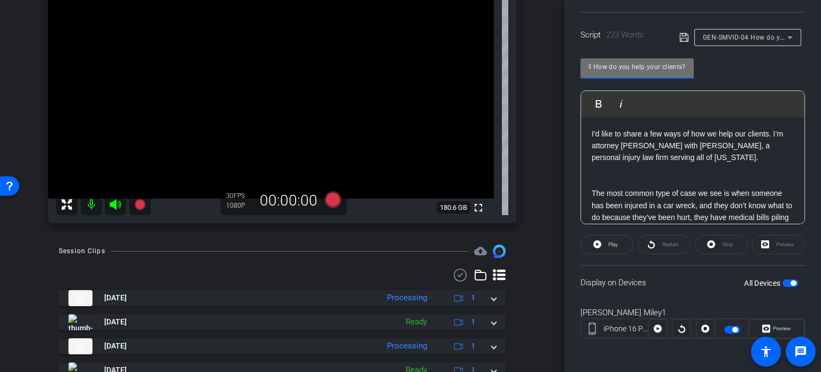
click at [646, 61] on input "GEN-SMVID-04 How do you help your clients?" at bounding box center [637, 66] width 96 height 13
drag, startPoint x: 641, startPoint y: 69, endPoint x: 572, endPoint y: 52, distance: 71.1
click at [572, 52] on div "Participants Teleprompter Adjustments settings Erika Centeno flip Director Ever…" at bounding box center [693, 186] width 257 height 372
click at [612, 67] on input "GEN-SMVID-04 How do you help your clients?" at bounding box center [637, 66] width 96 height 13
drag, startPoint x: 635, startPoint y: 68, endPoint x: 515, endPoint y: 47, distance: 122.2
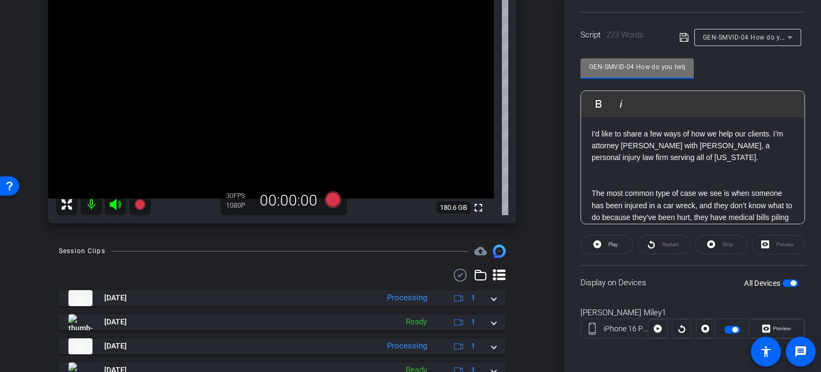
click at [515, 47] on div "arrow_back Miley,Tim_Shoot01_08202025 Back to project Send invite account_box g…" at bounding box center [410, 186] width 821 height 372
click at [529, 185] on div "Tim Miley1 iPhone 16 Pro Max info ROOM ID: 106837700 25% battery_std fullscreen…" at bounding box center [282, 86] width 511 height 295
click at [717, 245] on div "Stop" at bounding box center [721, 244] width 53 height 19
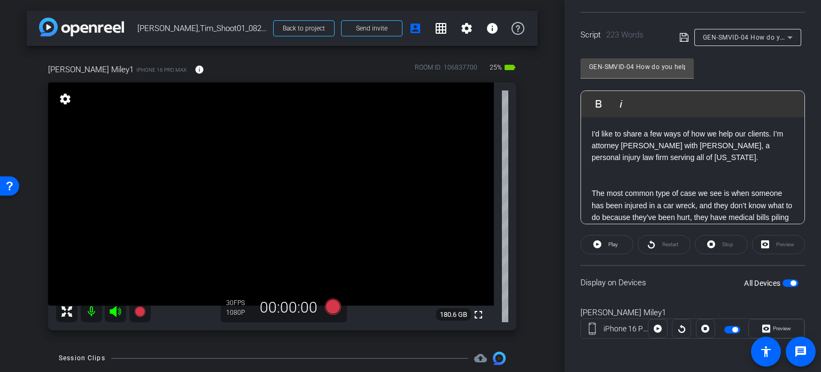
scroll to position [0, 43]
drag, startPoint x: 669, startPoint y: 67, endPoint x: 714, endPoint y: 82, distance: 47.7
click at [714, 82] on div "GEN-SMVID-04 How do you help your clients? Play Play from this location Play Se…" at bounding box center [693, 137] width 225 height 174
click at [666, 68] on input "GEN-SMVID-04 How do you help your clients?" at bounding box center [637, 66] width 96 height 13
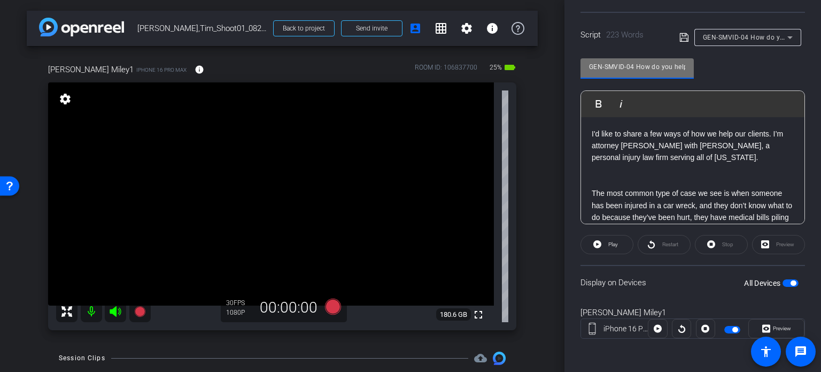
click at [534, 241] on div "arrow_back Miley,Tim_Shoot01_08202025 Back to project Send invite account_box g…" at bounding box center [282, 186] width 565 height 372
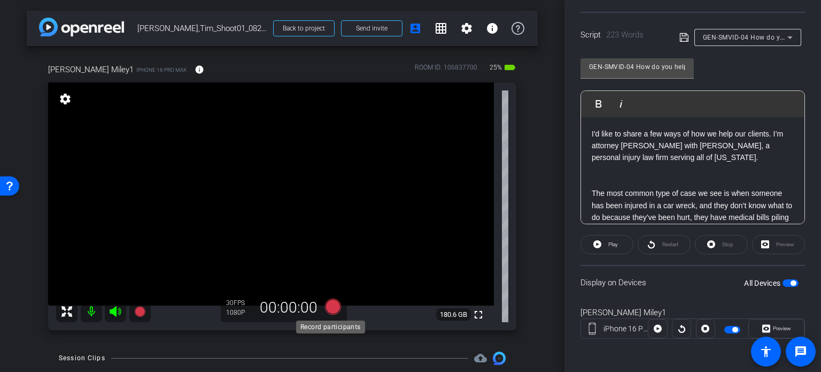
click at [339, 305] on icon at bounding box center [333, 306] width 26 height 19
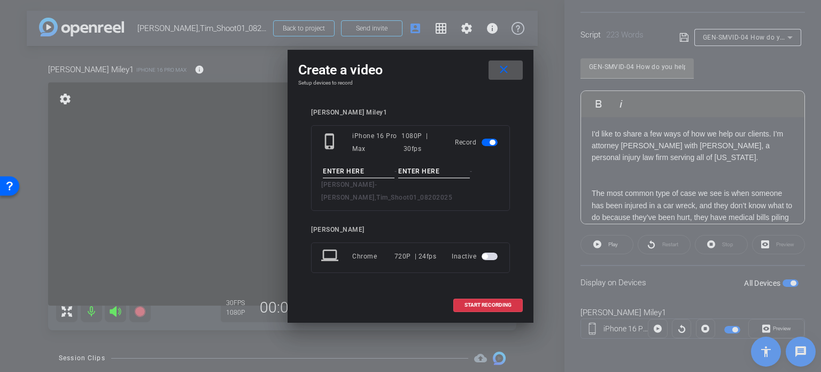
click at [368, 173] on input at bounding box center [359, 171] width 72 height 13
paste input "GEN-SMVID-04"
type input "GEN-SMVID-04"
click at [437, 178] on input at bounding box center [434, 171] width 72 height 13
type input "Take1"
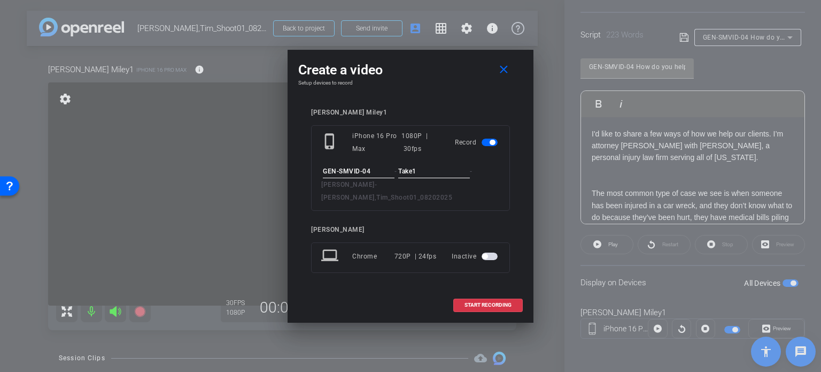
click at [388, 178] on input "GEN-SMVID-04" at bounding box center [359, 171] width 72 height 13
click at [474, 303] on span at bounding box center [488, 305] width 68 height 26
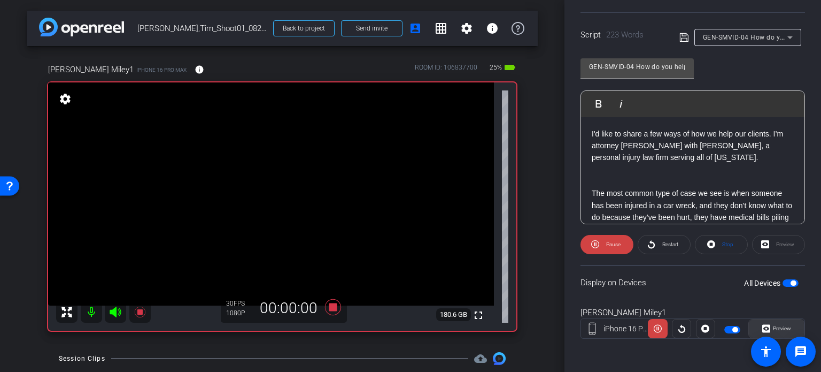
click at [775, 327] on span "Preview" at bounding box center [782, 328] width 18 height 6
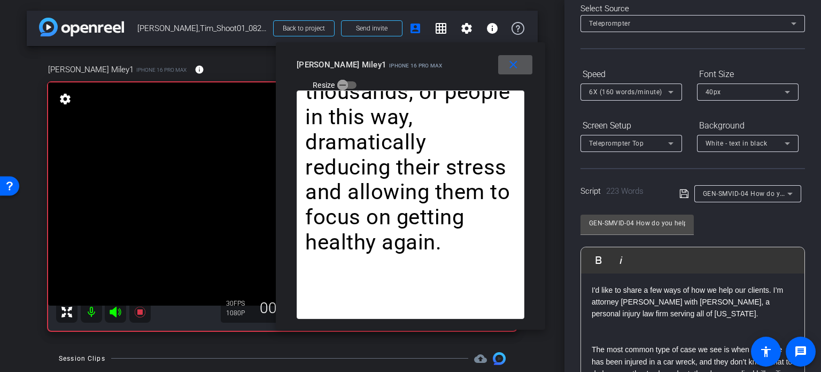
scroll to position [51, 0]
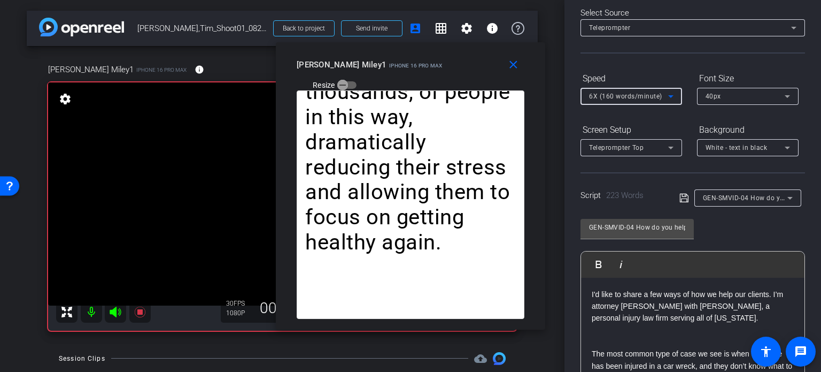
click at [631, 96] on span "6X (160 words/minute)" at bounding box center [625, 96] width 73 height 7
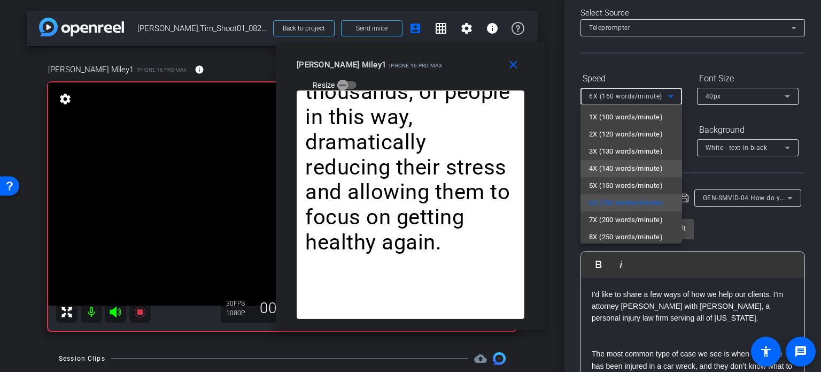
click at [621, 163] on span "4X (140 words/minute)" at bounding box center [626, 168] width 74 height 13
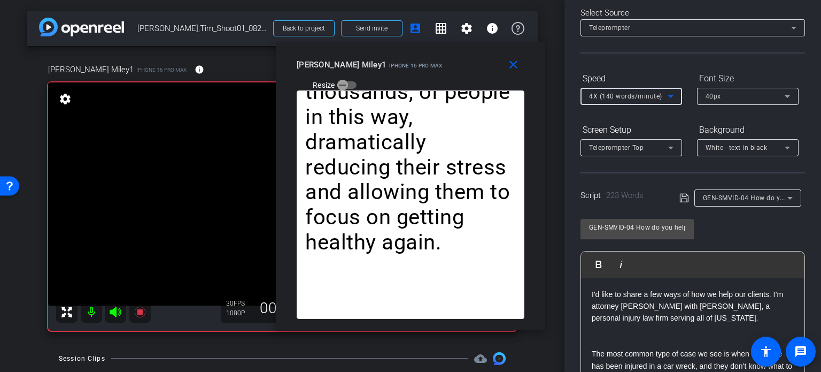
click at [614, 95] on span "4X (140 words/minute)" at bounding box center [625, 96] width 73 height 7
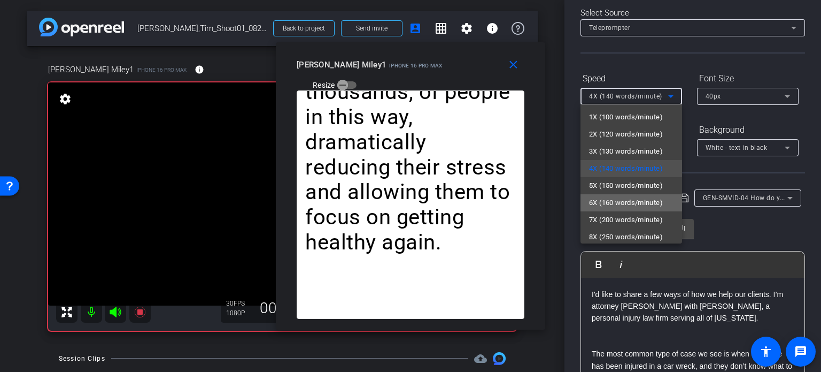
click at [638, 207] on span "6X (160 words/minute)" at bounding box center [626, 202] width 74 height 13
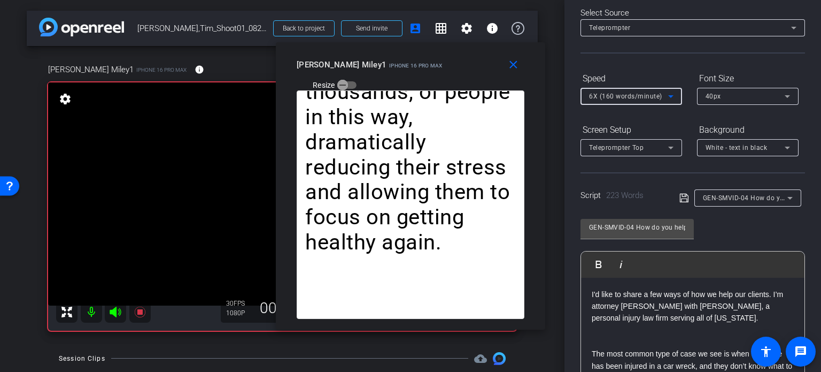
click at [627, 93] on span "6X (160 words/minute)" at bounding box center [625, 96] width 73 height 7
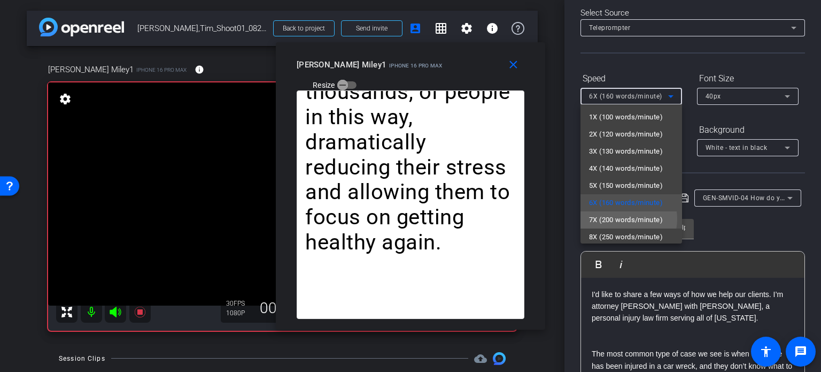
click at [621, 219] on span "7X (200 words/minute)" at bounding box center [626, 219] width 74 height 13
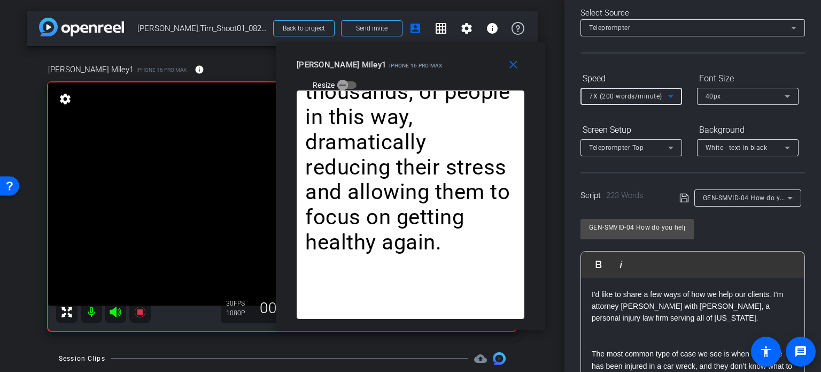
click at [613, 94] on span "7X (200 words/minute)" at bounding box center [625, 96] width 73 height 7
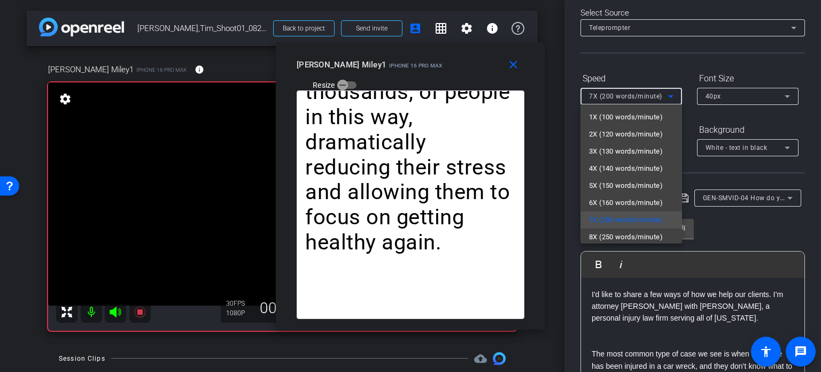
click at [489, 66] on div at bounding box center [410, 186] width 821 height 372
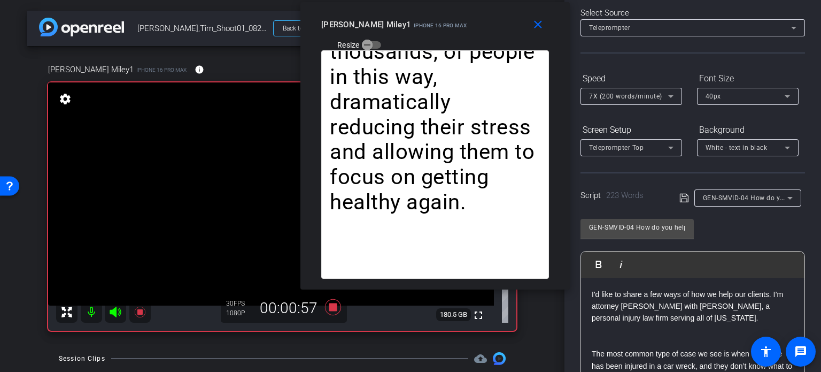
drag, startPoint x: 489, startPoint y: 66, endPoint x: 513, endPoint y: 26, distance: 47.1
click at [513, 26] on div "Tim Miley1 iPhone 16 Pro Max Resize" at bounding box center [439, 34] width 236 height 38
click at [621, 93] on span "7X (200 words/minute)" at bounding box center [625, 96] width 73 height 7
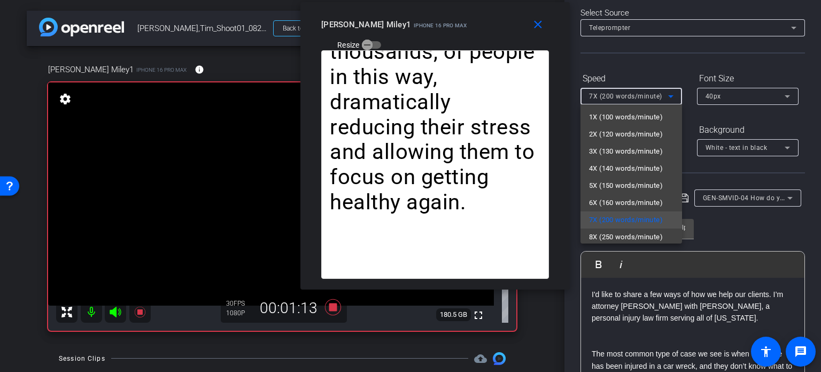
click at [747, 226] on div at bounding box center [410, 186] width 821 height 372
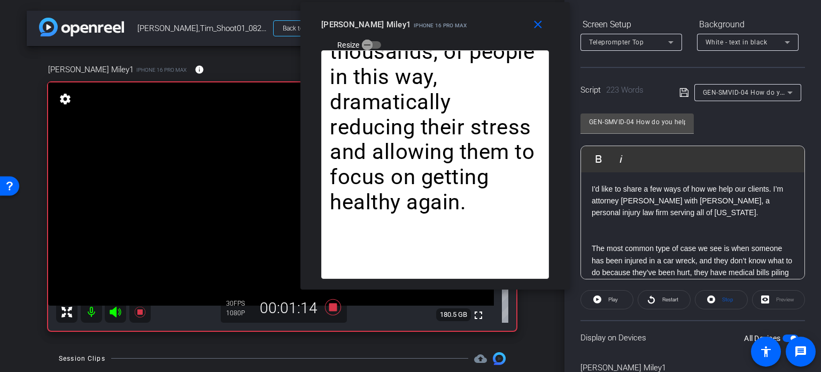
scroll to position [158, 0]
click at [723, 295] on span "Stop" at bounding box center [728, 298] width 11 height 6
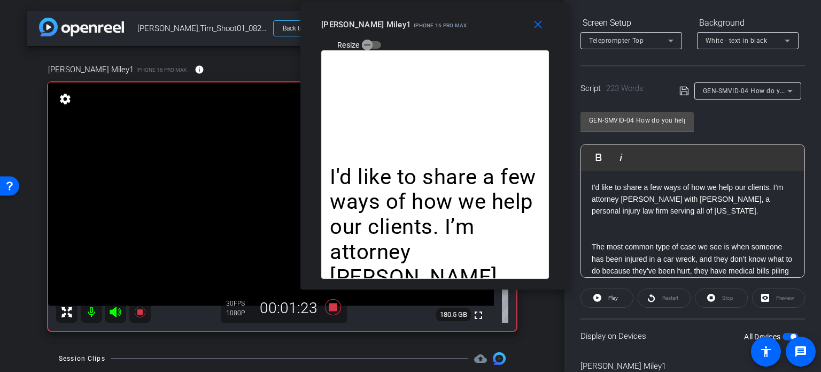
click at [690, 235] on p at bounding box center [693, 235] width 202 height 12
click at [599, 299] on icon at bounding box center [598, 298] width 8 height 8
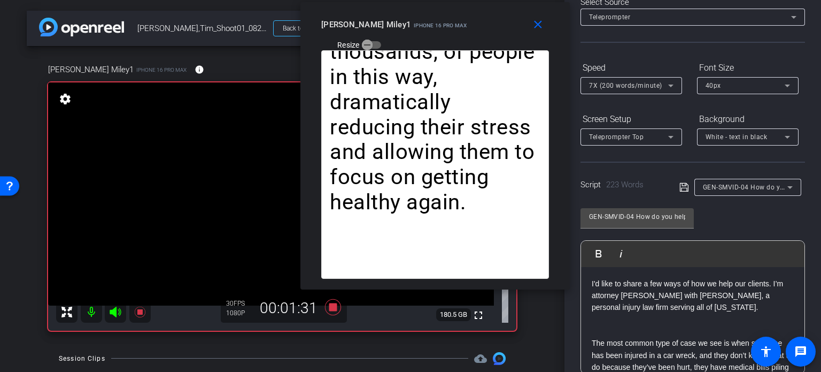
scroll to position [51, 0]
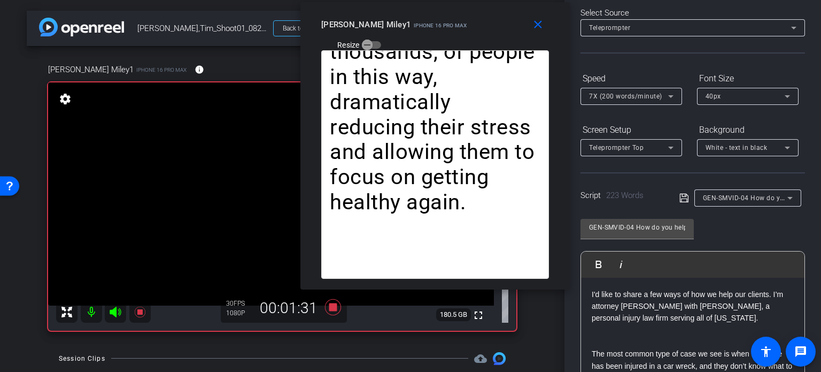
click at [649, 91] on div "7X (200 words/minute)" at bounding box center [628, 95] width 79 height 13
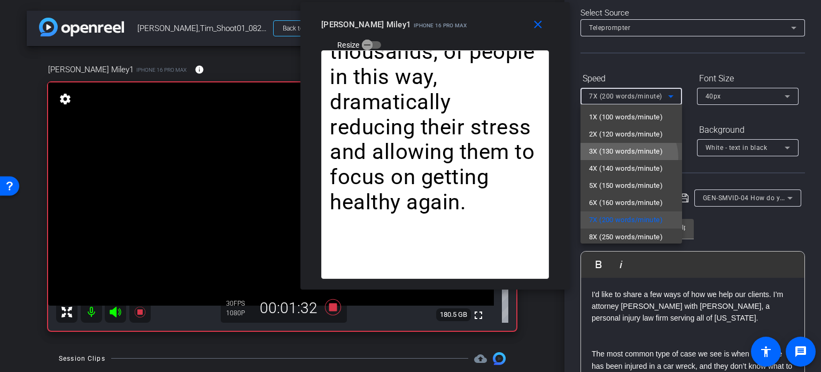
click at [627, 155] on span "3X (130 words/minute)" at bounding box center [626, 151] width 74 height 13
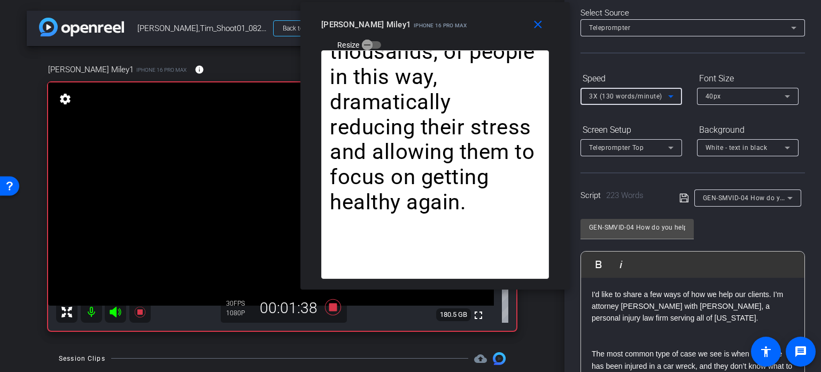
click at [609, 95] on span "3X (130 words/minute)" at bounding box center [625, 96] width 73 height 7
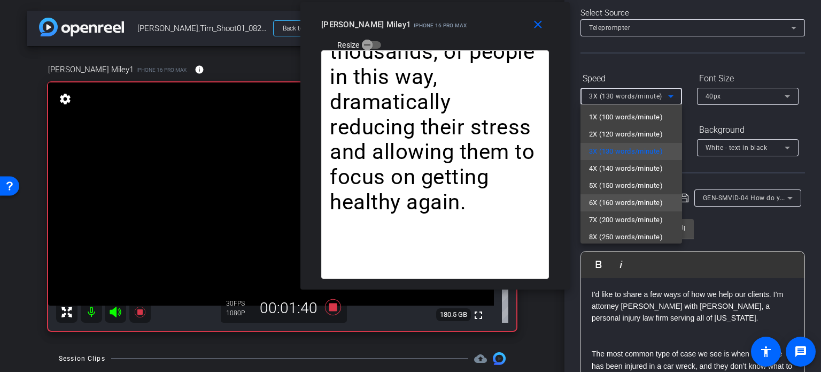
click at [629, 202] on span "6X (160 words/minute)" at bounding box center [626, 202] width 74 height 13
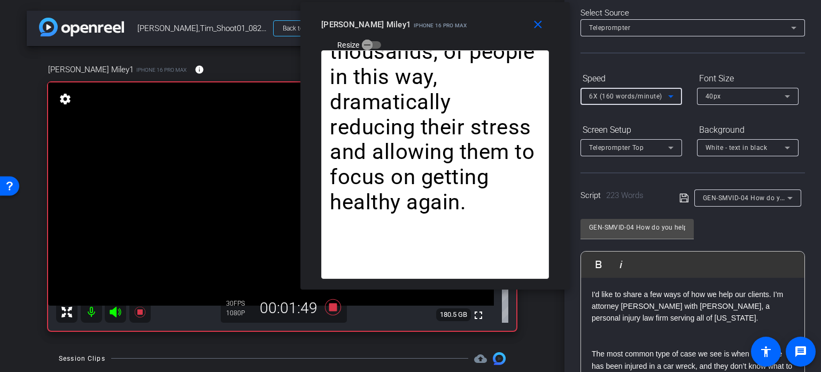
click at [612, 96] on span "6X (160 words/minute)" at bounding box center [625, 96] width 73 height 7
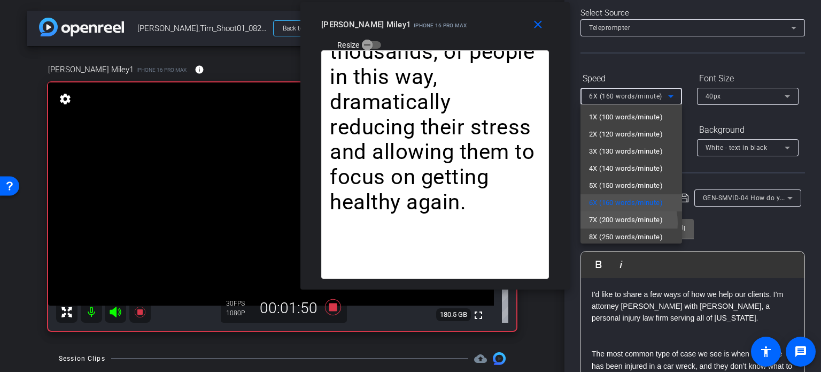
click at [614, 222] on span "7X (200 words/minute)" at bounding box center [626, 219] width 74 height 13
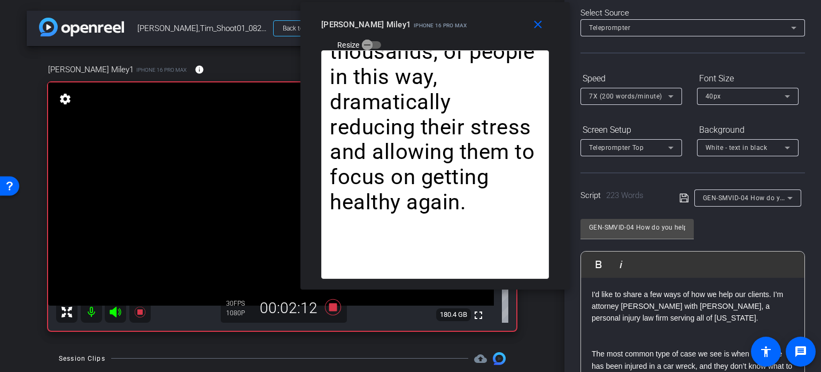
click at [627, 103] on div "7X (200 words/minute)" at bounding box center [631, 96] width 84 height 17
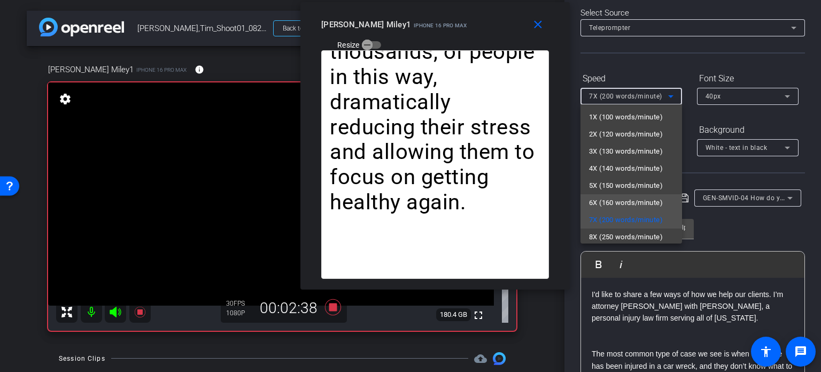
click at [607, 198] on span "6X (160 words/minute)" at bounding box center [626, 202] width 74 height 13
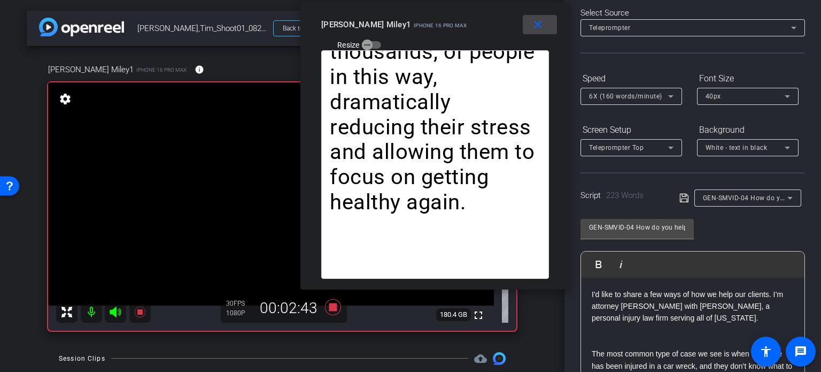
click at [540, 23] on mat-icon "close" at bounding box center [538, 24] width 13 height 13
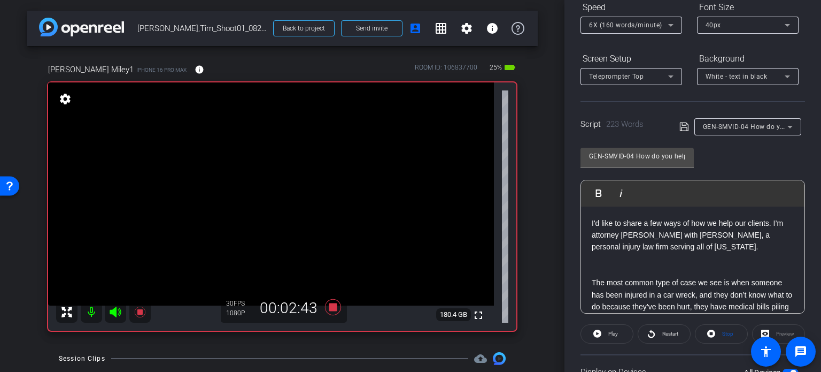
scroll to position [212, 0]
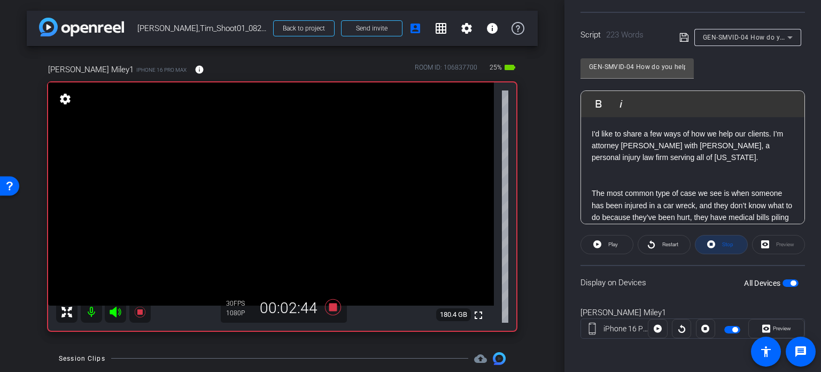
click at [713, 246] on span at bounding box center [722, 245] width 52 height 26
click at [330, 300] on icon at bounding box center [333, 306] width 26 height 19
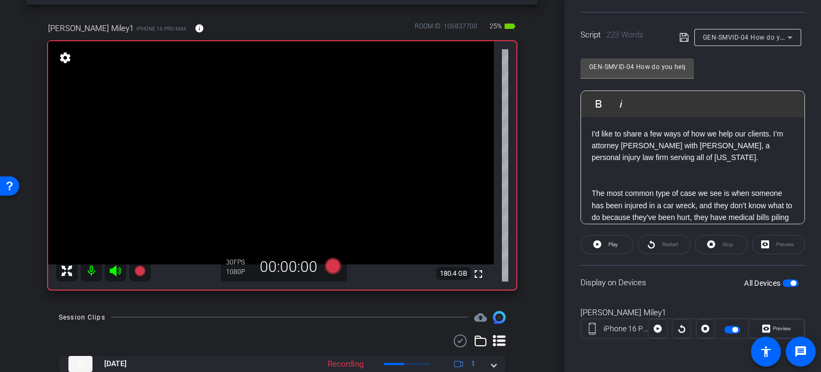
scroll to position [107, 0]
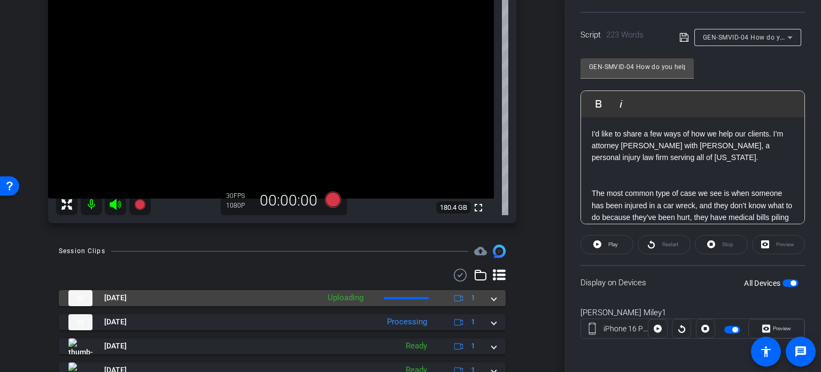
click at [494, 297] on mat-expansion-panel-header "Aug 20, 2025 Uploading 1" at bounding box center [282, 298] width 447 height 16
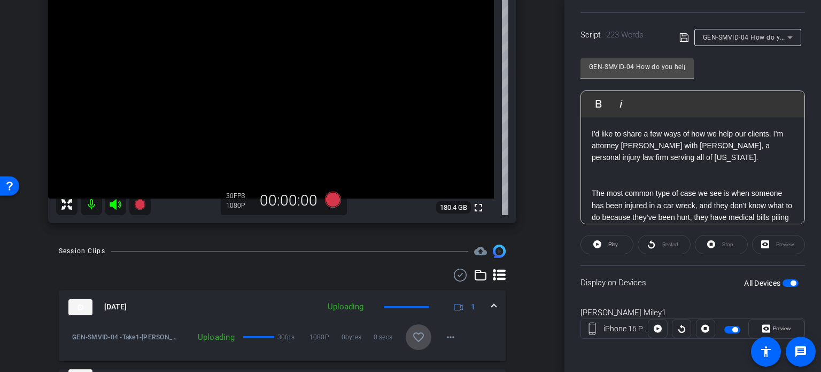
click at [411, 344] on span at bounding box center [419, 337] width 26 height 26
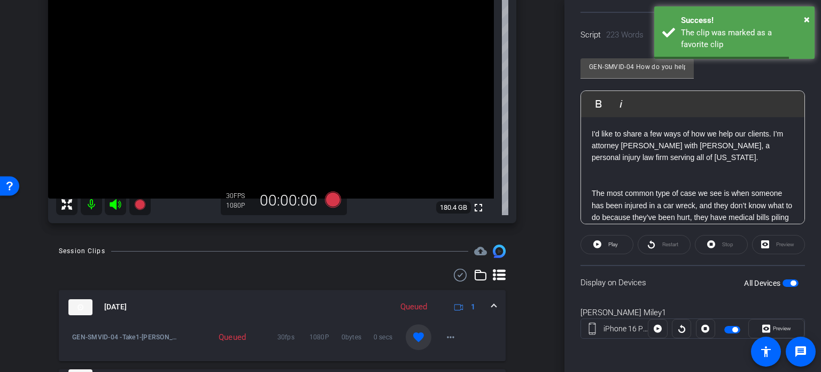
drag, startPoint x: 493, startPoint y: 303, endPoint x: 591, endPoint y: 278, distance: 102.2
click at [493, 303] on mat-expansion-panel-header "Aug 20, 2025 Queued 1" at bounding box center [282, 307] width 447 height 34
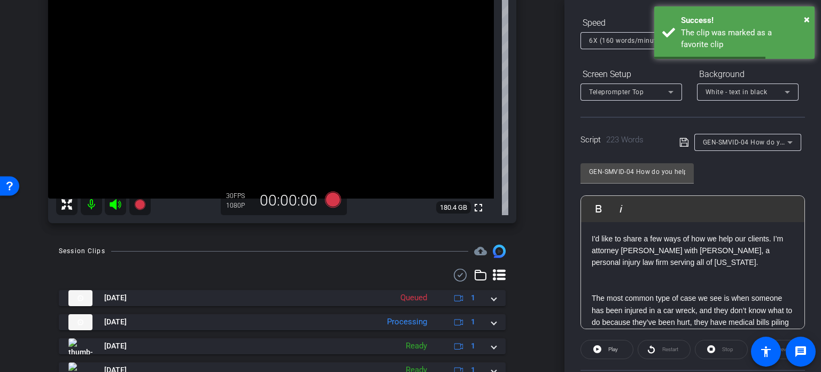
scroll to position [105, 0]
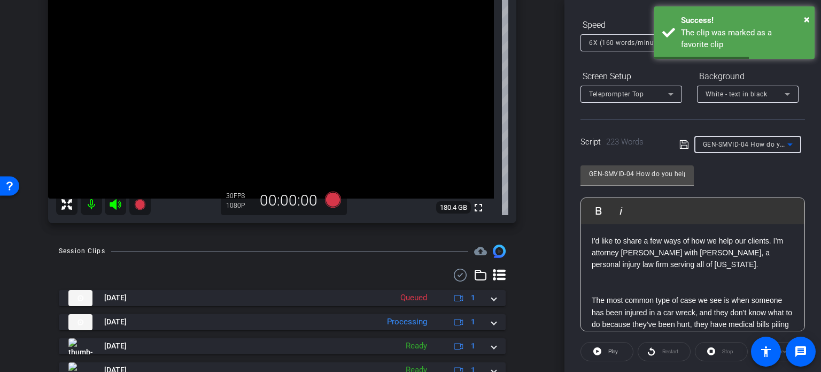
click at [767, 145] on span "GEN-SMVID-04 How do you help your clients?" at bounding box center [774, 144] width 142 height 9
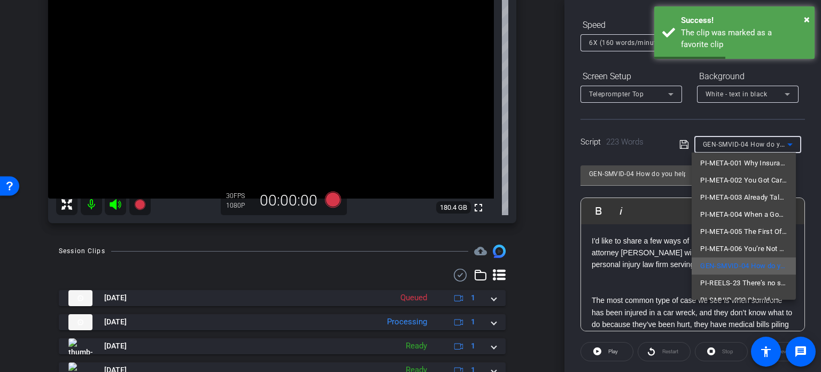
scroll to position [83, 0]
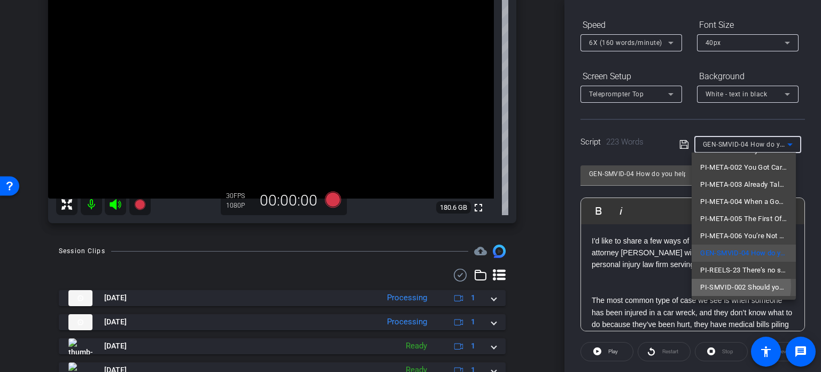
click at [735, 285] on span "PI-SMVID-002 Should you talk to other drivers' insurance company?" at bounding box center [744, 287] width 87 height 13
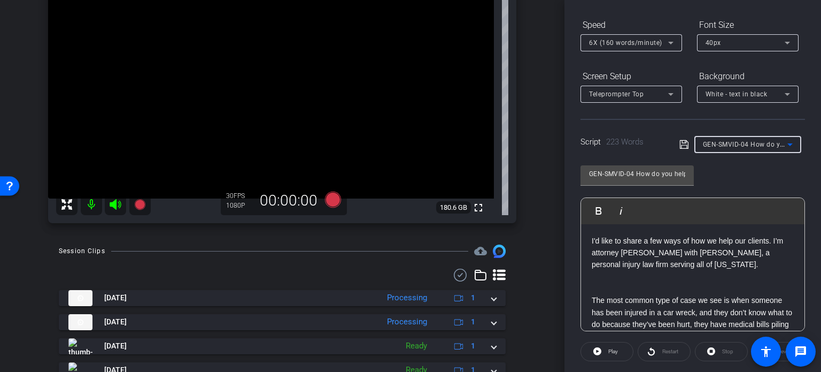
type input "PI-SMVID-002 Should you talk to other drivers' insurance company?"
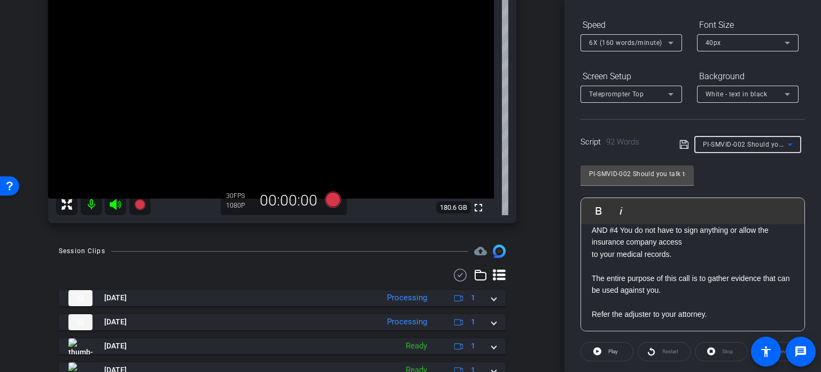
scroll to position [0, 0]
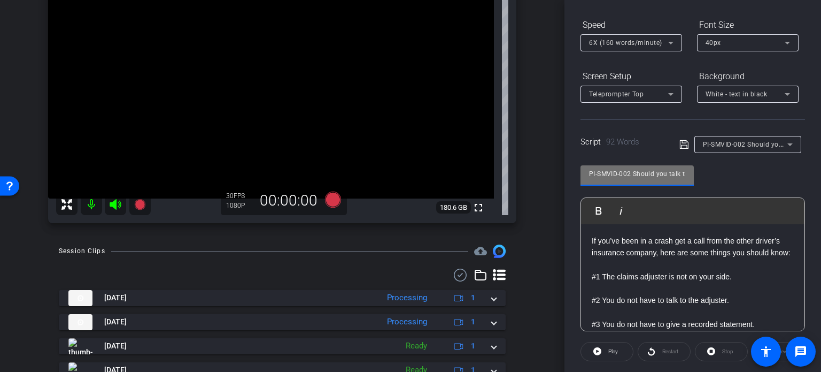
click at [498, 139] on div "arrow_back Miley,Tim_Shoot01_08202025 Back to project Send invite account_box g…" at bounding box center [410, 186] width 821 height 372
click at [536, 220] on div "arrow_back Miley,Tim_Shoot01_08202025 Back to project Send invite account_box g…" at bounding box center [282, 79] width 565 height 372
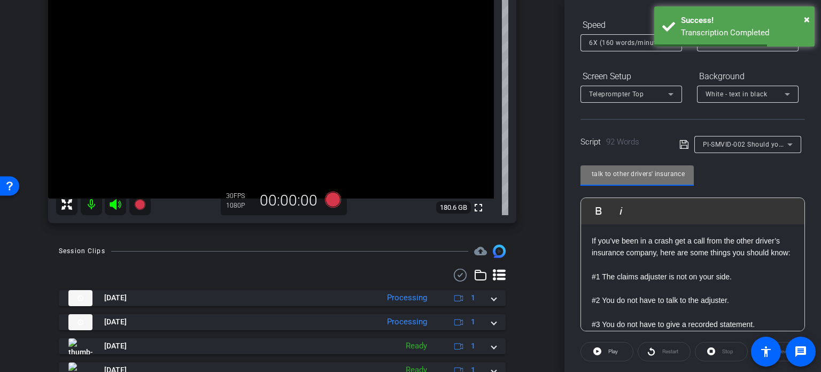
scroll to position [0, 109]
drag, startPoint x: 652, startPoint y: 174, endPoint x: 704, endPoint y: 193, distance: 54.6
click at [704, 193] on div "PI-SMVID-002 Should you talk to other drivers' insurance company? Play Play fro…" at bounding box center [693, 244] width 225 height 174
click at [655, 173] on input "PI-SMVID-002 Should you talk to other drivers' insurance company?" at bounding box center [637, 173] width 96 height 13
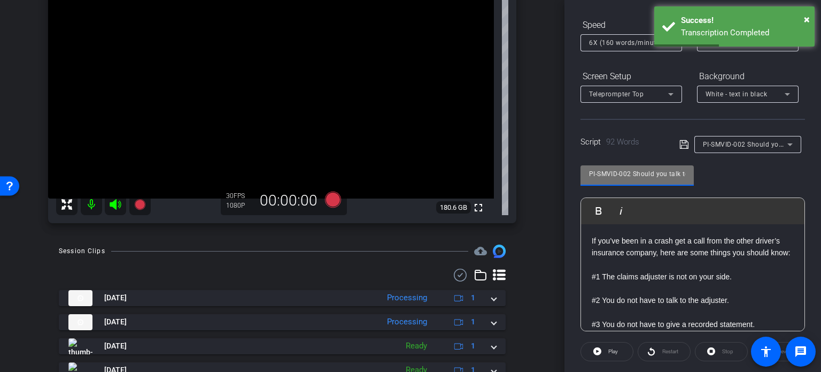
drag, startPoint x: 655, startPoint y: 173, endPoint x: 531, endPoint y: 143, distance: 127.6
click at [531, 143] on div "arrow_back Miley,Tim_Shoot01_08202025 Back to project Send invite account_box g…" at bounding box center [410, 186] width 821 height 372
click at [643, 173] on input "PI-SMVID-002 Should you talk to other drivers' insurance company?" at bounding box center [637, 173] width 96 height 13
drag, startPoint x: 630, startPoint y: 170, endPoint x: 539, endPoint y: 146, distance: 93.9
click at [539, 146] on div "arrow_back Miley,Tim_Shoot01_08202025 Back to project Send invite account_box g…" at bounding box center [410, 186] width 821 height 372
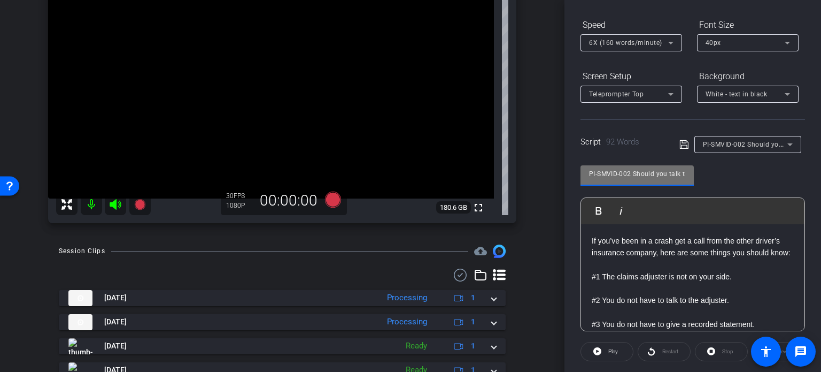
click at [539, 149] on div "arrow_back Miley,Tim_Shoot01_08202025 Back to project Send invite account_box g…" at bounding box center [282, 79] width 565 height 372
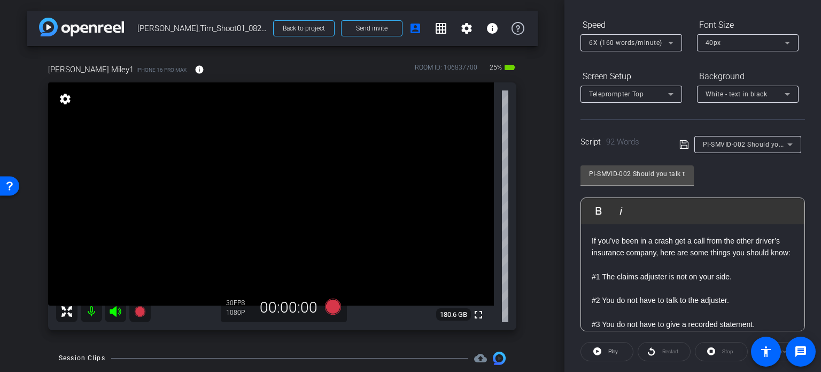
scroll to position [53, 0]
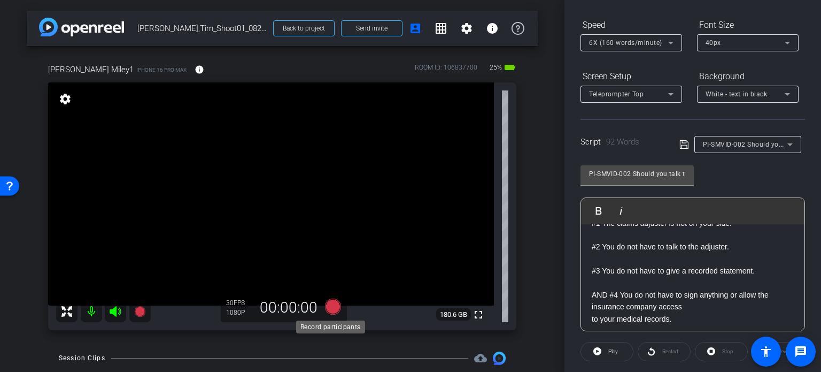
click at [333, 303] on icon at bounding box center [333, 306] width 16 height 16
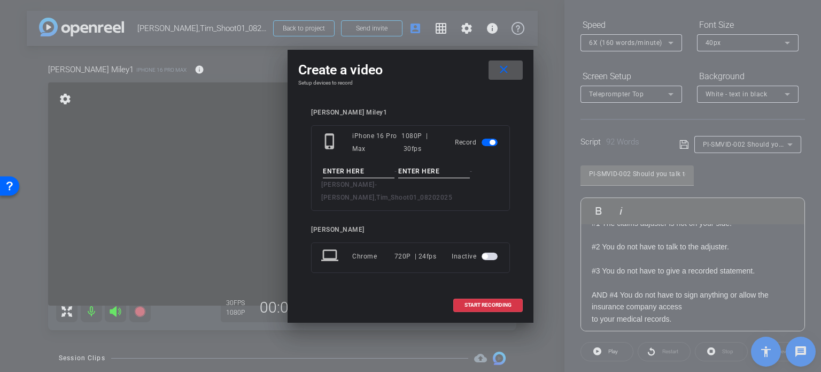
click at [350, 175] on input at bounding box center [359, 171] width 72 height 13
paste input "PI-SMVID-002"
type input "PI-SMVID-002"
click at [418, 174] on input at bounding box center [434, 171] width 72 height 13
type input "Take1"
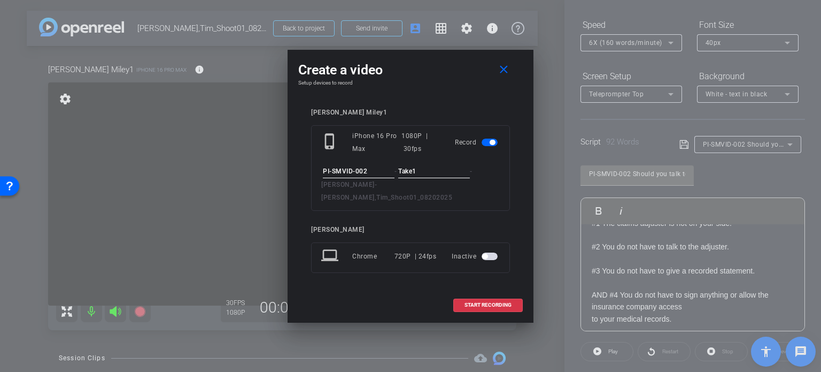
click at [364, 175] on input "PI-SMVID-002" at bounding box center [359, 171] width 72 height 13
click at [434, 178] on input "Take1" at bounding box center [434, 171] width 72 height 13
click at [506, 302] on span "START RECORDING" at bounding box center [488, 304] width 47 height 5
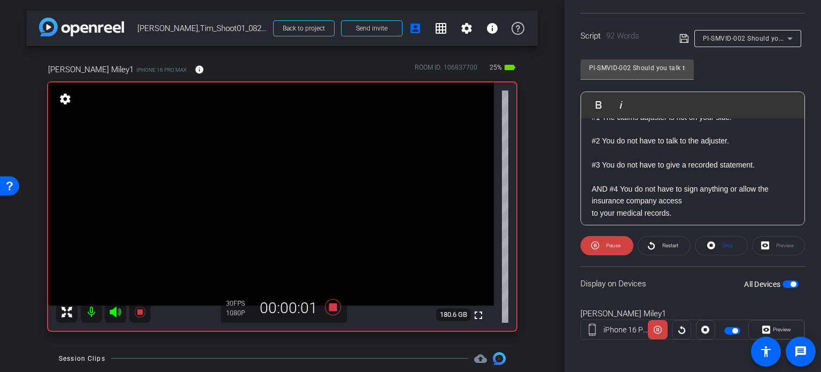
scroll to position [212, 0]
click at [794, 321] on span at bounding box center [776, 329] width 55 height 26
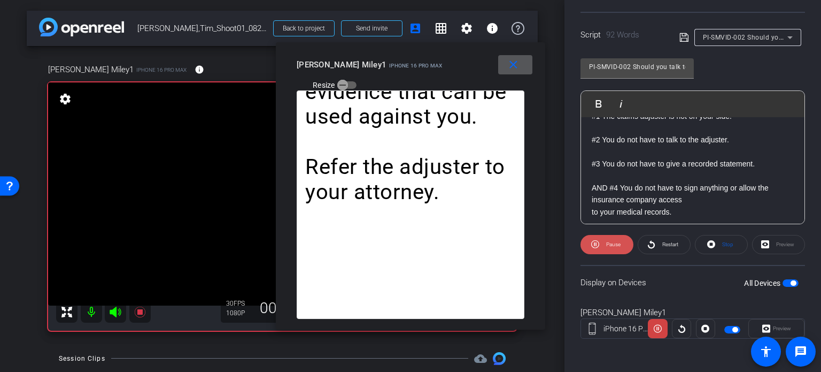
click at [604, 239] on span "Pause" at bounding box center [612, 244] width 17 height 15
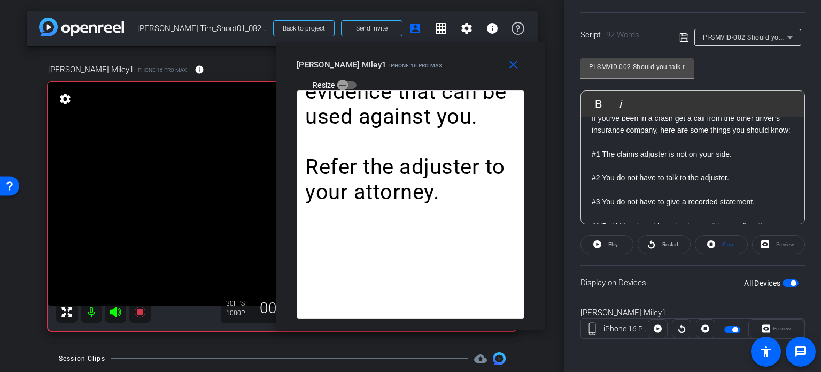
scroll to position [0, 0]
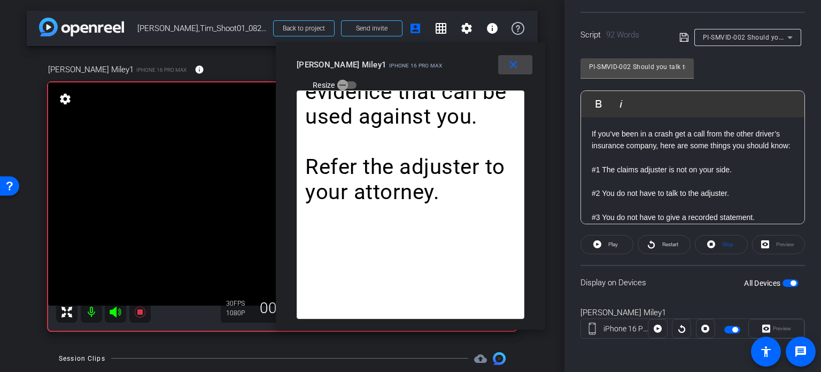
click at [518, 68] on mat-icon "close" at bounding box center [513, 64] width 13 height 13
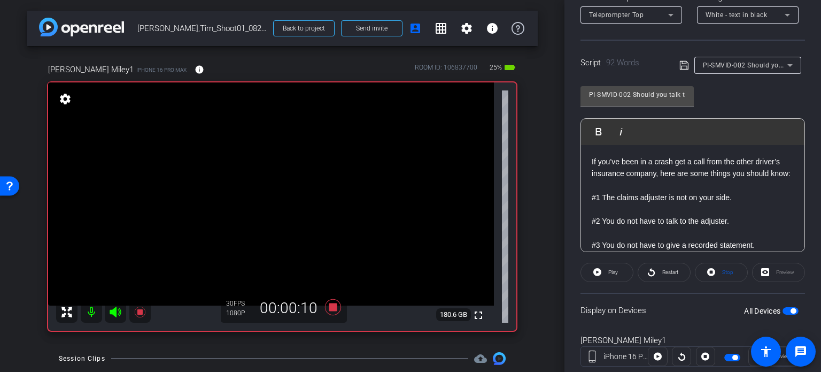
scroll to position [105, 0]
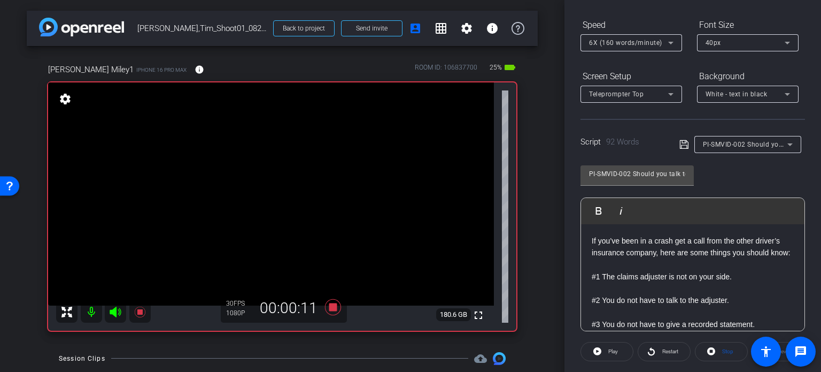
click at [675, 239] on p "If you’ve been in a crash get a call from the other driver’s insurance company,…" at bounding box center [693, 247] width 202 height 24
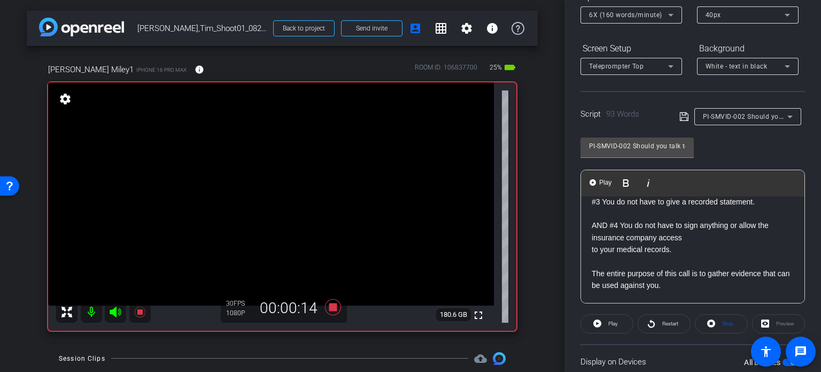
scroll to position [212, 0]
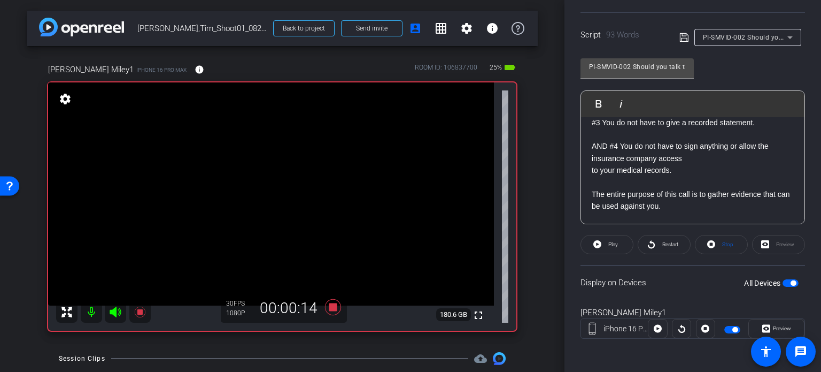
click at [785, 282] on span "button" at bounding box center [791, 282] width 16 height 7
click at [716, 237] on span at bounding box center [722, 245] width 52 height 26
click at [612, 241] on span "Play" at bounding box center [614, 244] width 10 height 6
click at [772, 321] on span "Preview" at bounding box center [781, 328] width 21 height 15
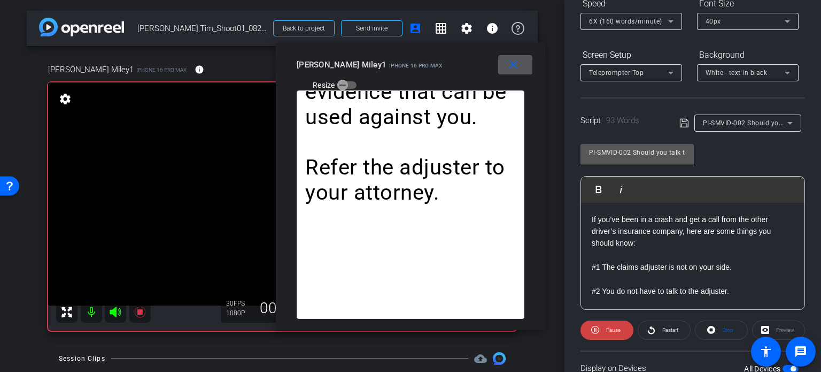
scroll to position [105, 0]
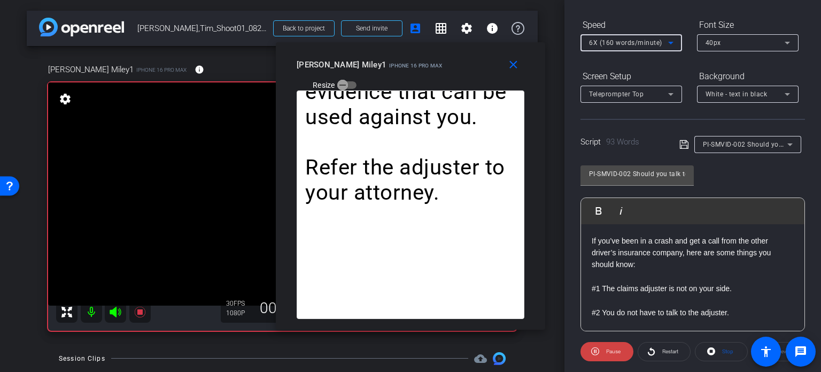
click at [620, 41] on span "6X (160 words/minute)" at bounding box center [625, 42] width 73 height 7
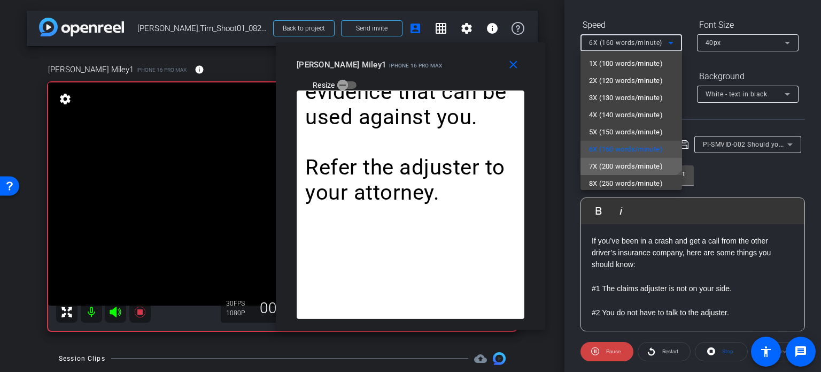
click at [626, 164] on span "7X (200 words/minute)" at bounding box center [626, 166] width 74 height 13
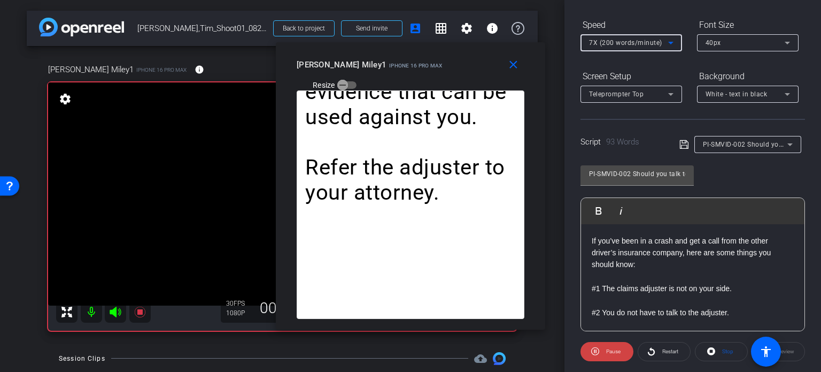
click at [614, 41] on span "7X (200 words/minute)" at bounding box center [625, 42] width 73 height 7
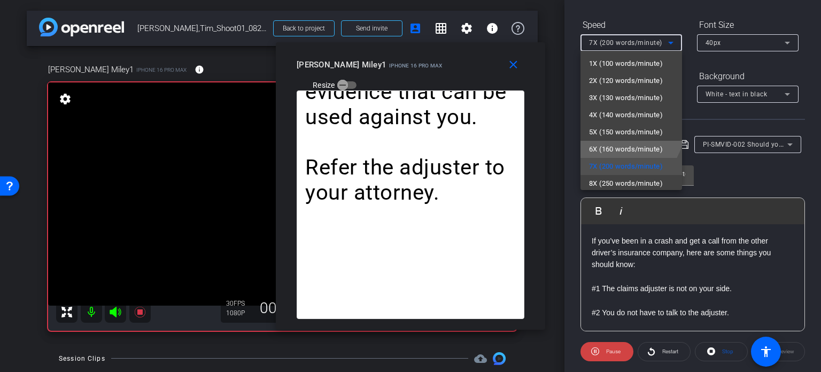
click at [611, 150] on span "6X (160 words/minute)" at bounding box center [626, 149] width 74 height 13
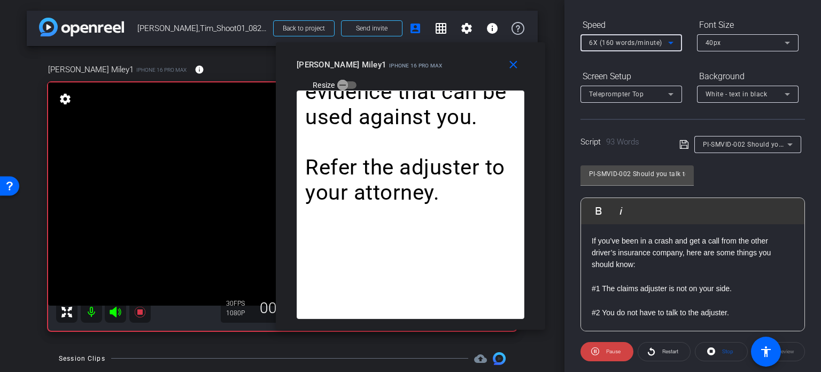
click at [623, 43] on span "6X (160 words/minute)" at bounding box center [625, 42] width 73 height 7
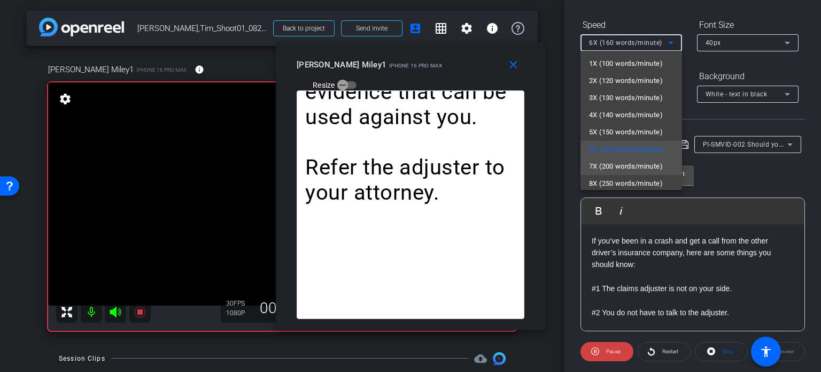
click at [624, 162] on span "7X (200 words/minute)" at bounding box center [626, 166] width 74 height 13
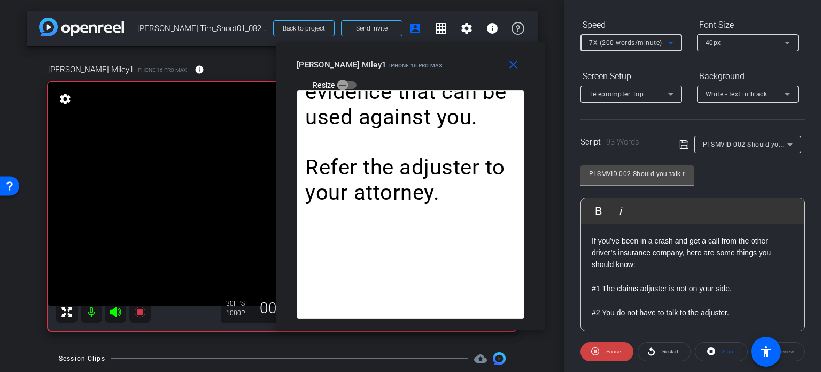
click at [612, 44] on span "7X (200 words/minute)" at bounding box center [625, 42] width 73 height 7
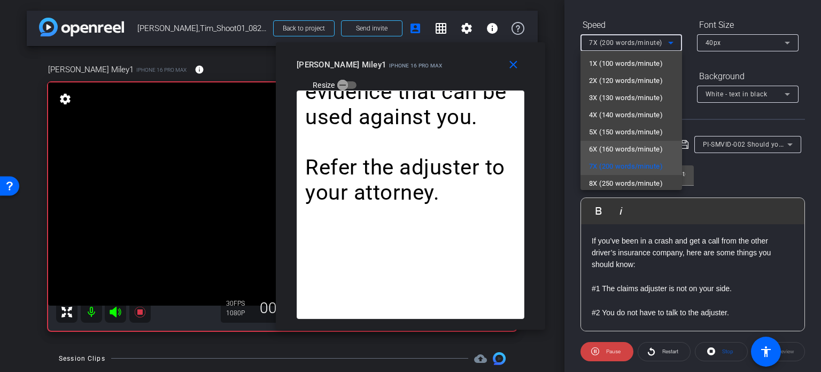
click at [619, 143] on span "6X (160 words/minute)" at bounding box center [626, 149] width 74 height 13
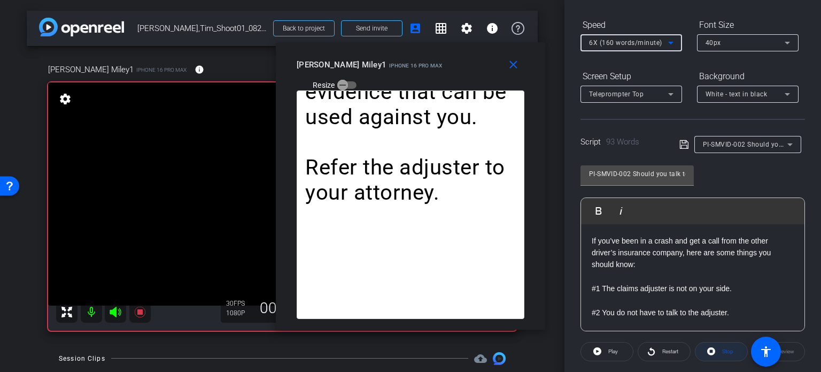
click at [729, 348] on span "Stop" at bounding box center [728, 351] width 11 height 6
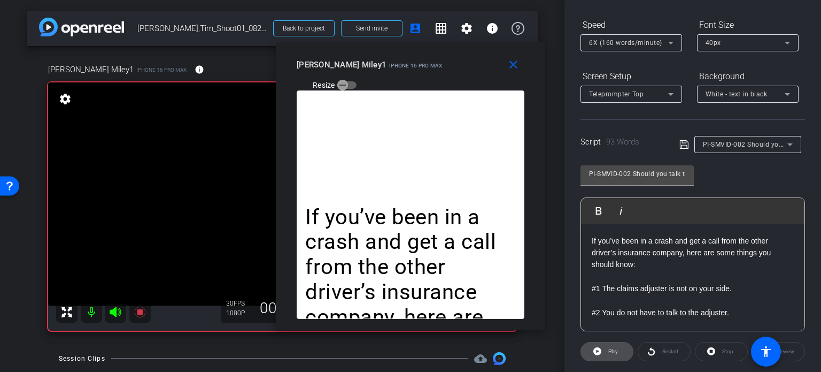
click at [610, 346] on span "Play" at bounding box center [612, 351] width 12 height 15
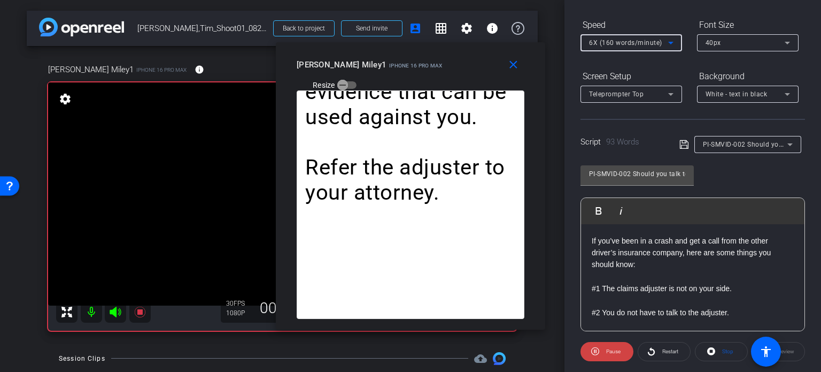
click at [625, 42] on span "6X (160 words/minute)" at bounding box center [625, 42] width 73 height 7
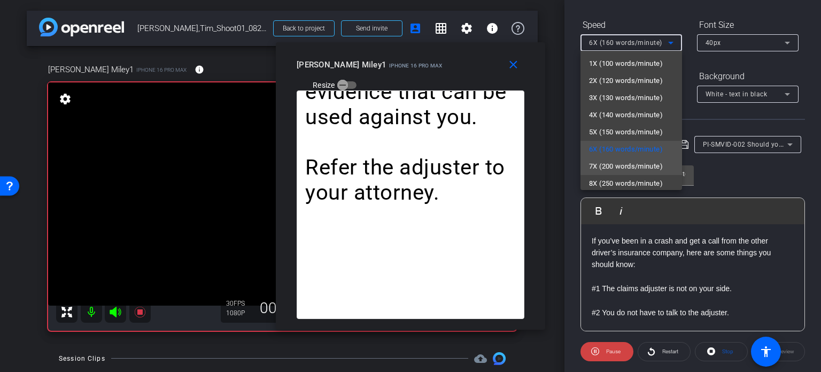
click at [621, 168] on span "7X (200 words/minute)" at bounding box center [626, 166] width 74 height 13
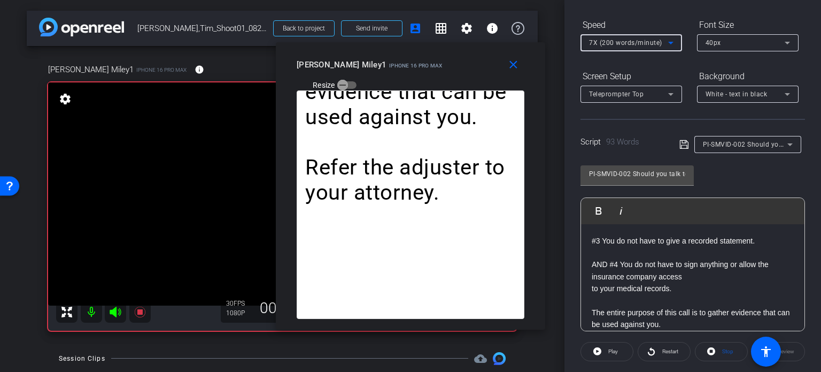
scroll to position [107, 0]
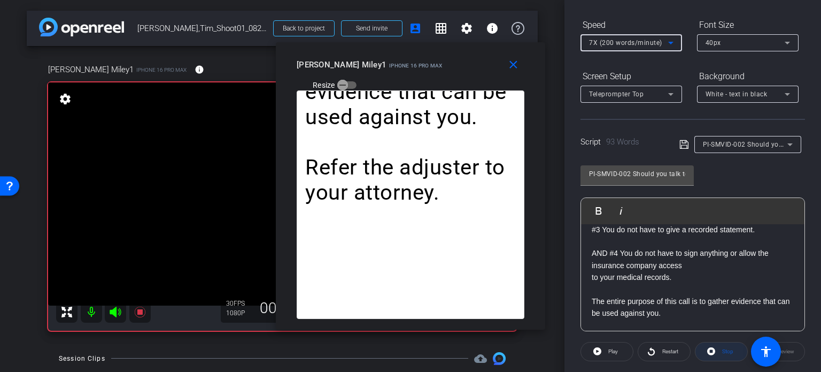
click at [732, 350] on span at bounding box center [722, 352] width 52 height 26
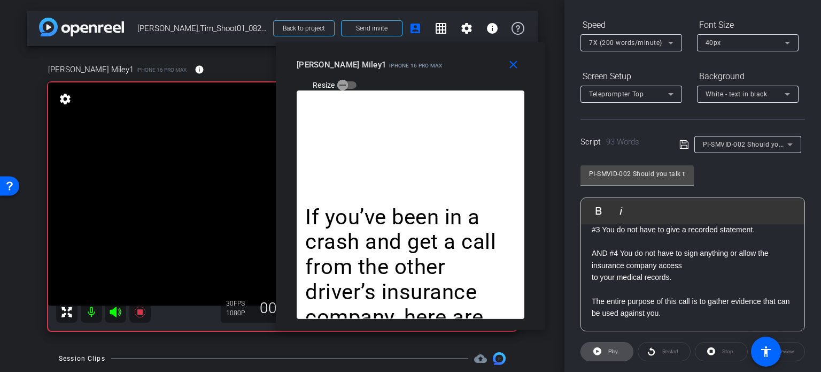
click at [611, 351] on span "Play" at bounding box center [614, 351] width 10 height 6
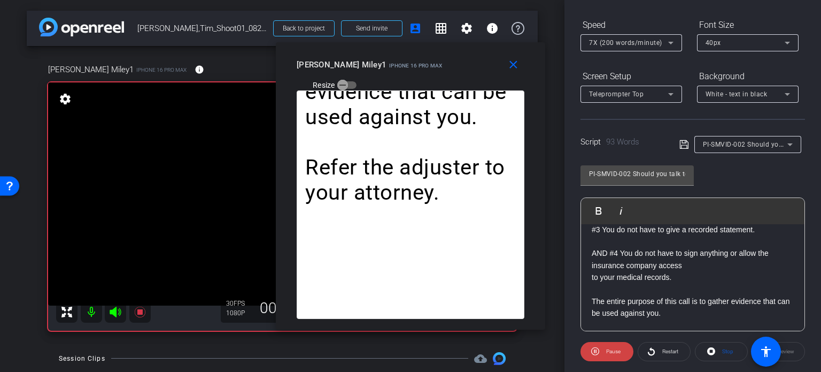
click at [607, 42] on span "7X (200 words/minute)" at bounding box center [625, 42] width 73 height 7
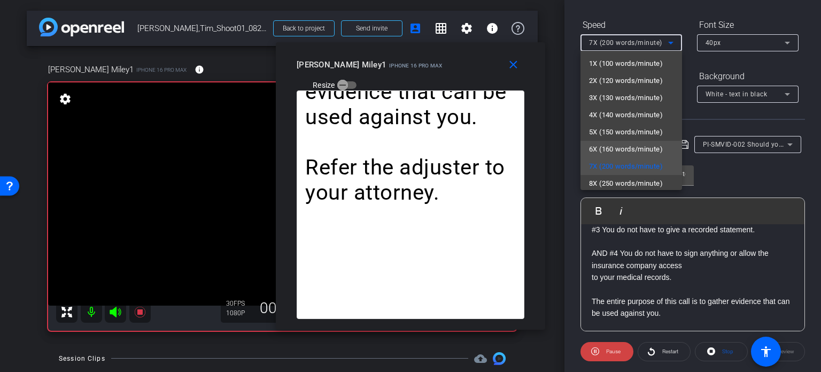
click at [614, 148] on span "6X (160 words/minute)" at bounding box center [626, 149] width 74 height 13
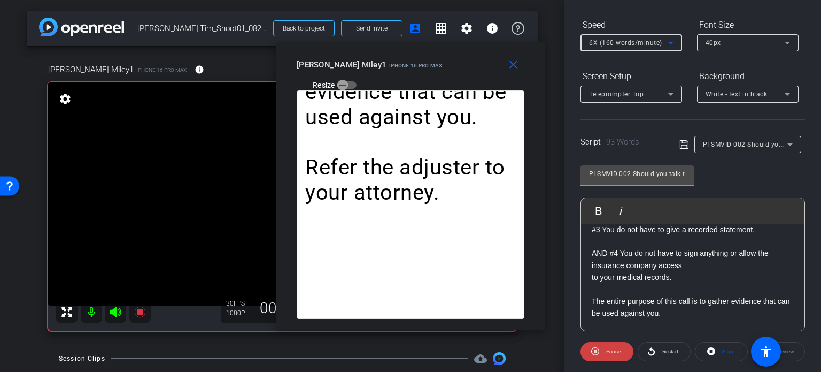
click at [623, 43] on span "6X (160 words/minute)" at bounding box center [625, 42] width 73 height 7
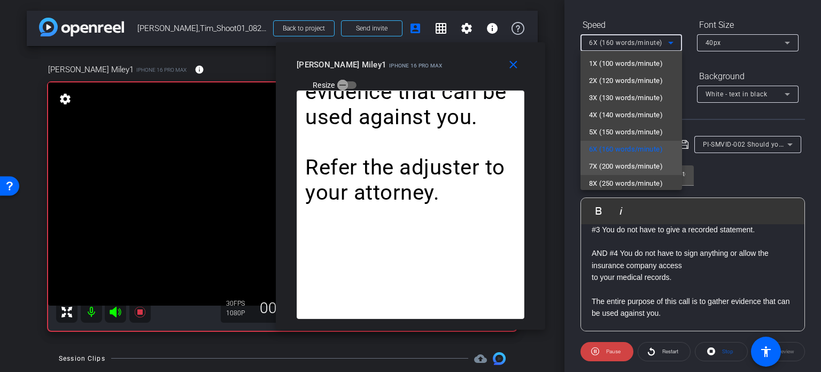
click at [609, 166] on span "7X (200 words/minute)" at bounding box center [626, 166] width 74 height 13
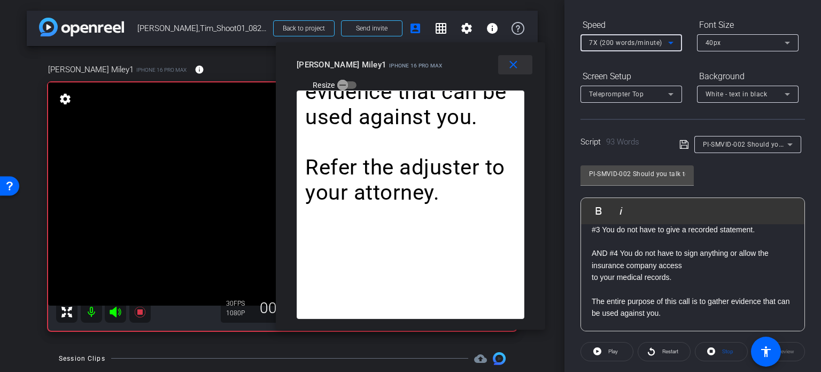
click at [511, 59] on mat-icon "close" at bounding box center [513, 64] width 13 height 13
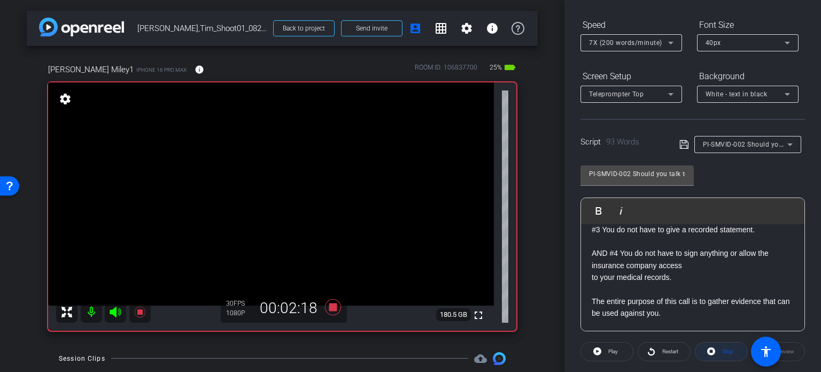
click at [725, 346] on span "Stop" at bounding box center [727, 351] width 14 height 15
click at [329, 311] on icon at bounding box center [333, 306] width 26 height 19
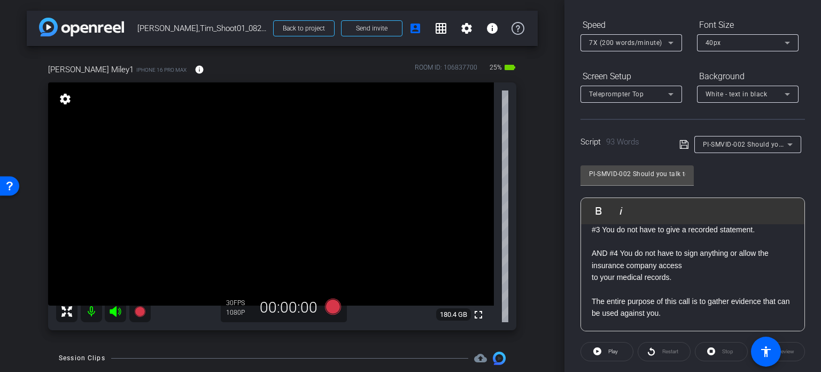
click at [753, 149] on div "PI-SMVID-002 Should you talk to other drivers' insurance company?" at bounding box center [745, 143] width 84 height 13
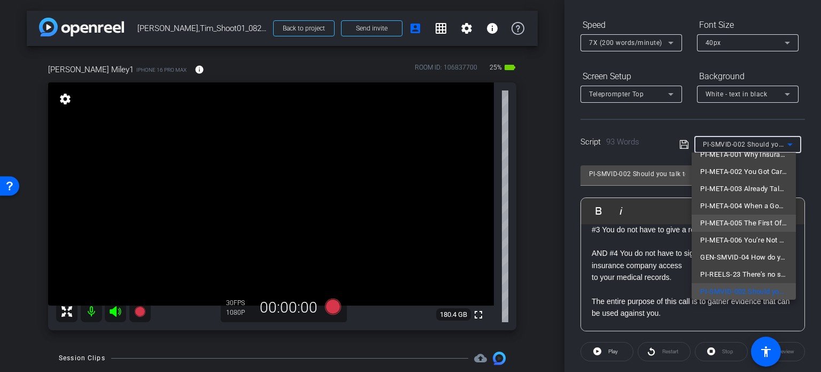
scroll to position [83, 0]
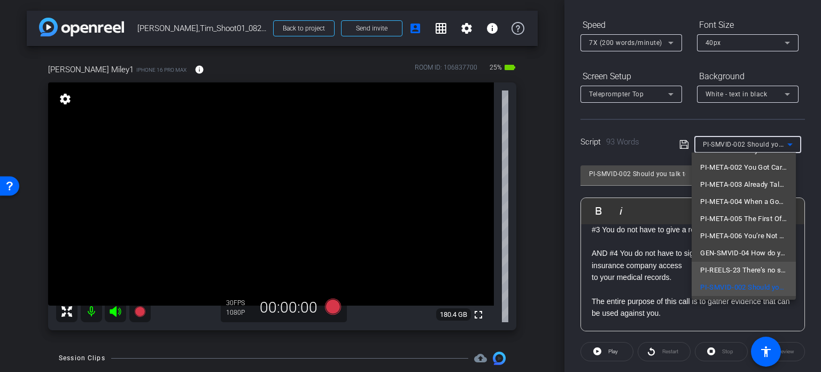
click at [736, 269] on span "PI-REELS-23 There’s no such thing as an “open and shut” motorcycle accident case" at bounding box center [744, 270] width 87 height 13
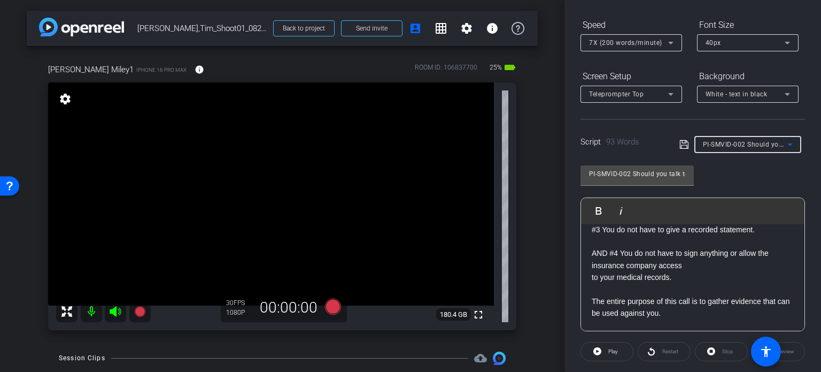
type input "PI-REELS-23 There’s no such thing as an “open and shut” motorcycle accident case"
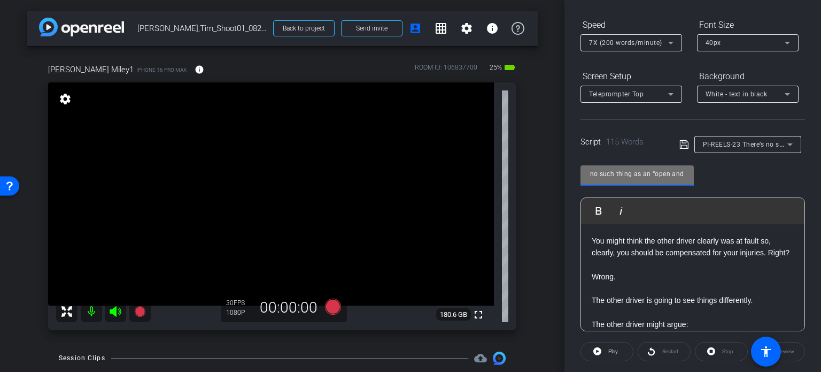
scroll to position [0, 155]
drag, startPoint x: 665, startPoint y: 176, endPoint x: 700, endPoint y: 179, distance: 35.4
click at [700, 179] on div "PI-REELS-23 There’s no such thing as an “open and shut” motorcycle accident cas…" at bounding box center [693, 244] width 225 height 174
click at [637, 170] on input "PI-REELS-23 There’s no such thing as an “open and shut” motorcycle accident case" at bounding box center [637, 173] width 96 height 13
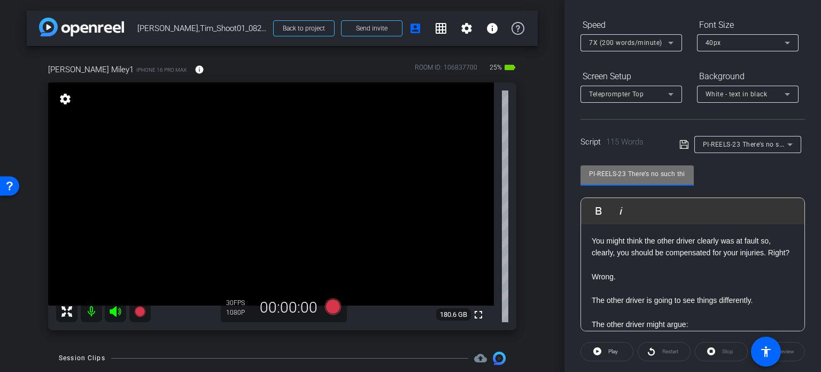
drag, startPoint x: 619, startPoint y: 170, endPoint x: 552, endPoint y: 152, distance: 69.7
click at [552, 152] on div "arrow_back Miley,Tim_Shoot01_08202025 Back to project Send invite account_box g…" at bounding box center [410, 186] width 821 height 372
click at [609, 176] on input "PI-REELS-23 There’s no such thing as an “open and shut” motorcycle accident case" at bounding box center [637, 173] width 96 height 13
drag, startPoint x: 627, startPoint y: 175, endPoint x: 559, endPoint y: 157, distance: 70.8
click at [559, 156] on div "arrow_back Miley,Tim_Shoot01_08202025 Back to project Send invite account_box g…" at bounding box center [410, 186] width 821 height 372
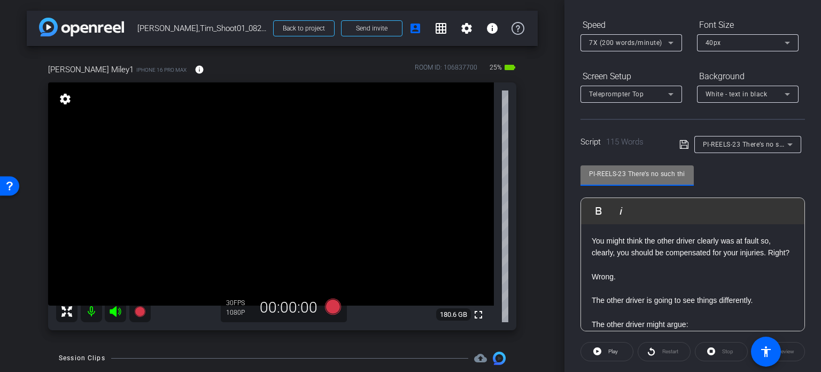
click at [518, 208] on div "Tim Miley1 iPhone 16 Pro Max info ROOM ID: 106837700 25% battery_std fullscreen…" at bounding box center [282, 193] width 511 height 295
click at [334, 303] on icon at bounding box center [333, 306] width 16 height 16
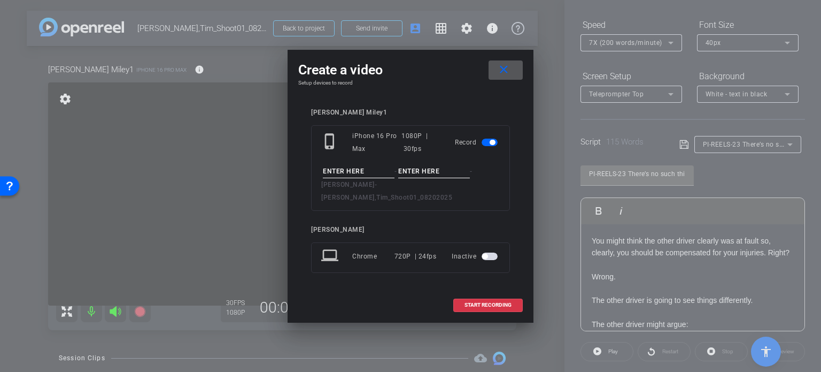
click at [366, 177] on input at bounding box center [359, 171] width 72 height 13
paste input "PI-REELS-23"
type input "PI-REELS-23"
click at [445, 178] on input at bounding box center [434, 171] width 72 height 13
type input "Take1"
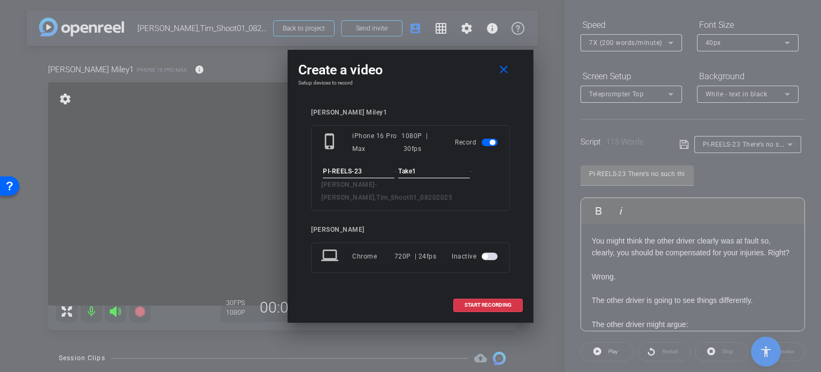
click at [383, 171] on div "phone_iphone iPhone 16 Pro Max 1080P | 30fps Record PI-REELS-23 - Take1 - Miley…" at bounding box center [410, 168] width 199 height 86
click at [433, 175] on input "Take1" at bounding box center [434, 171] width 72 height 13
click at [497, 301] on span at bounding box center [488, 305] width 68 height 26
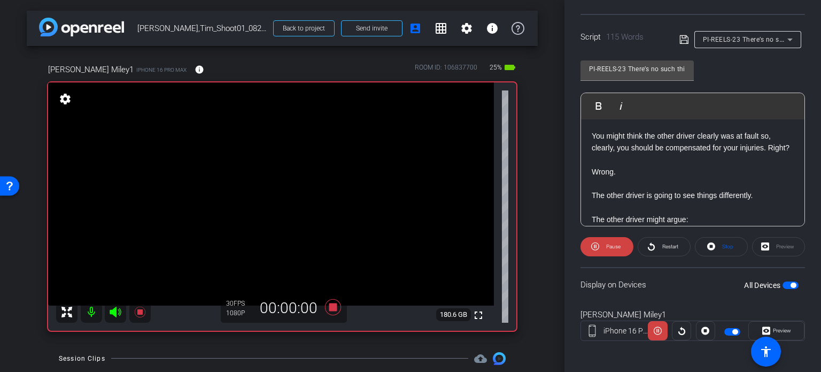
scroll to position [212, 0]
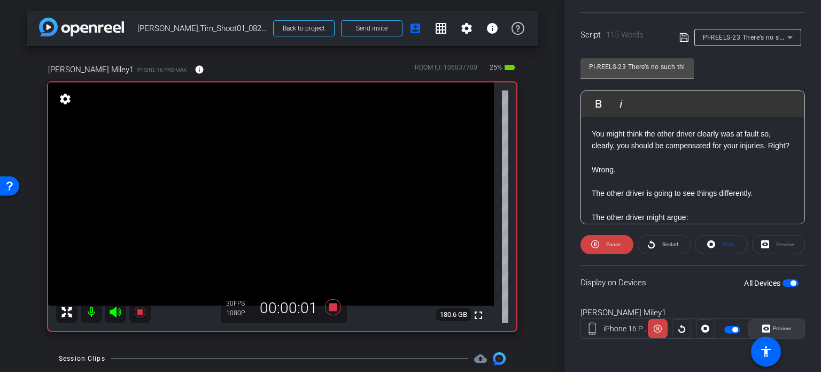
click at [783, 324] on span "Preview" at bounding box center [781, 328] width 21 height 15
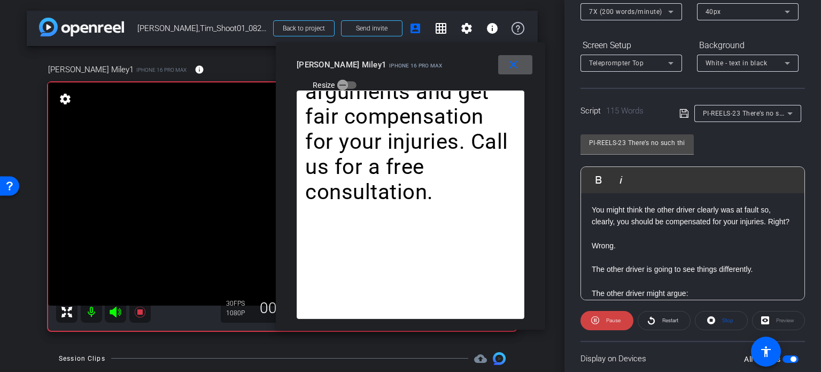
scroll to position [105, 0]
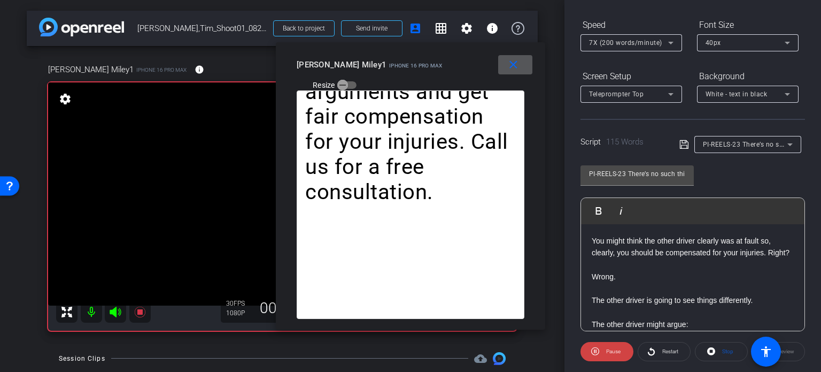
click at [624, 39] on span "7X (200 words/minute)" at bounding box center [625, 42] width 73 height 7
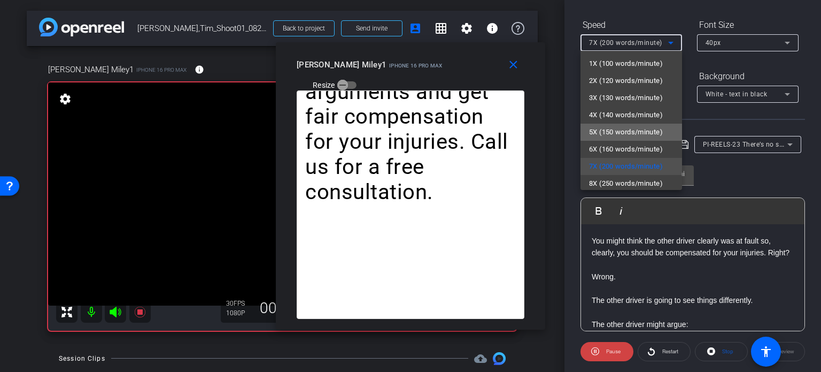
click at [632, 128] on span "5X (150 words/minute)" at bounding box center [626, 132] width 74 height 13
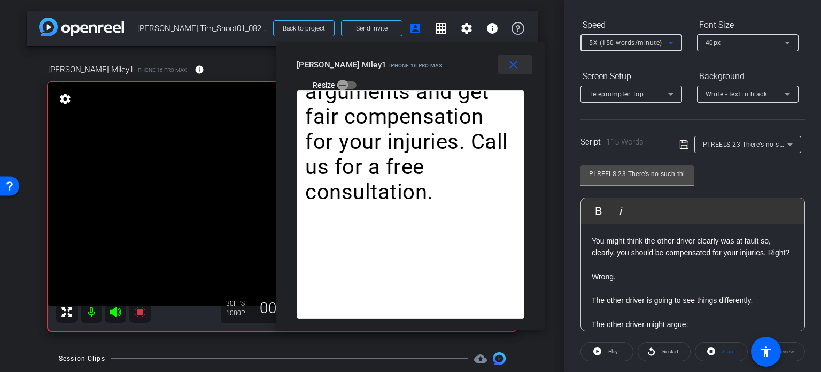
click at [516, 62] on mat-icon "close" at bounding box center [513, 64] width 13 height 13
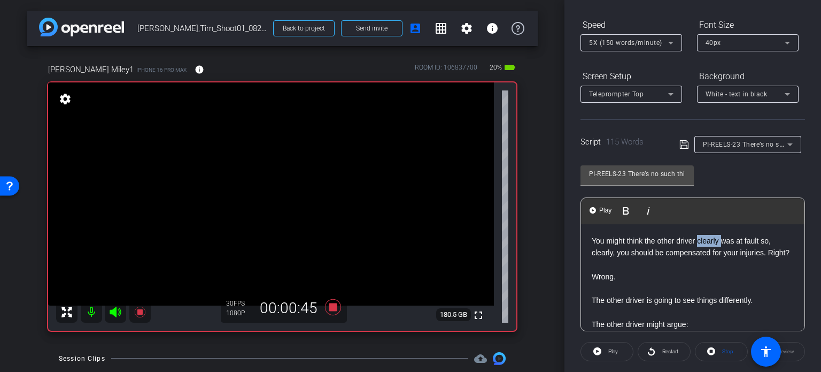
drag, startPoint x: 721, startPoint y: 241, endPoint x: 697, endPoint y: 236, distance: 25.0
click at [697, 236] on p "You might think the other driver clearly was at fault so, clearly, you should b…" at bounding box center [693, 247] width 202 height 24
click at [771, 242] on p "You might think the other driver was at fault so, clearly, you should be compen…" at bounding box center [693, 247] width 202 height 24
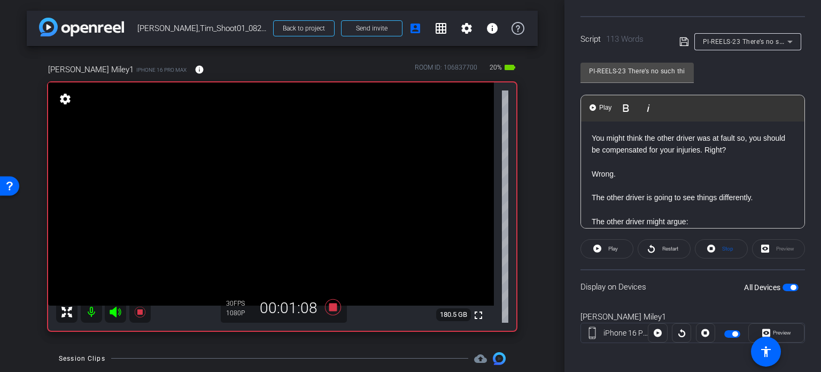
scroll to position [212, 0]
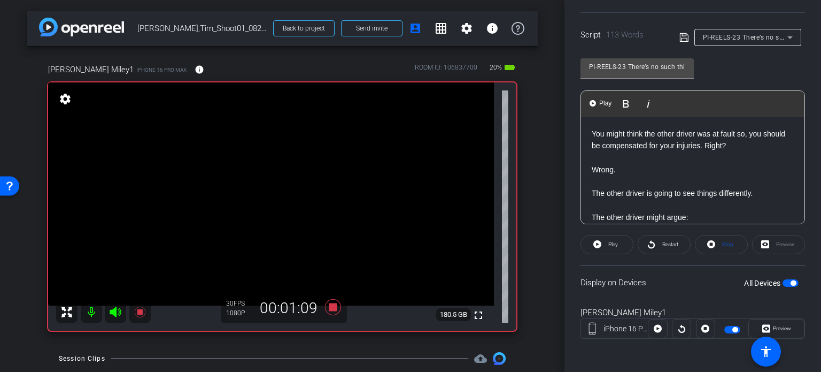
click at [783, 280] on span "button" at bounding box center [791, 282] width 16 height 7
click at [783, 280] on span "button" at bounding box center [785, 282] width 5 height 5
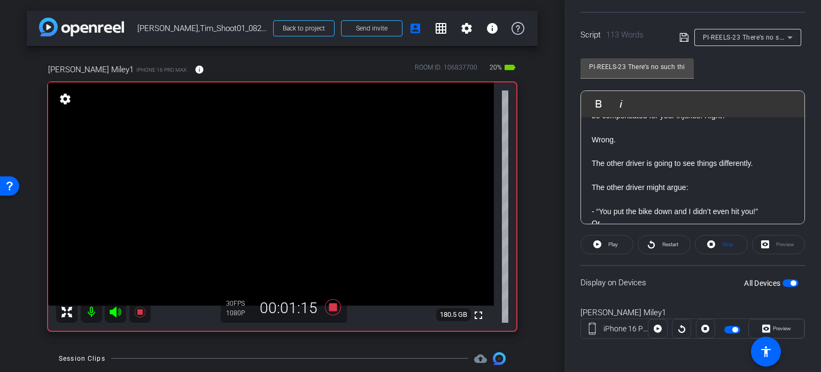
scroll to position [53, 0]
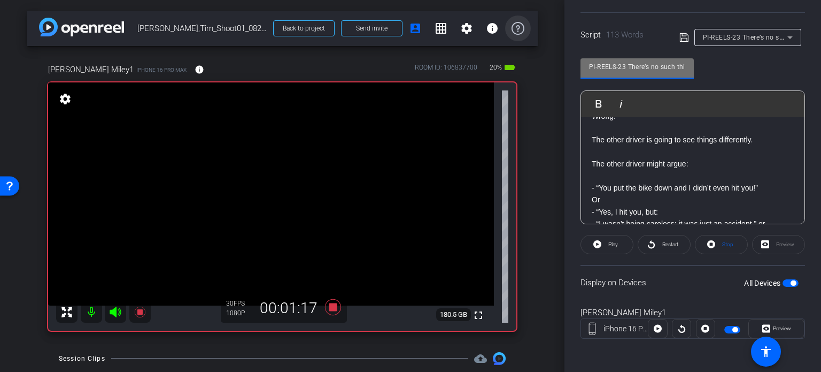
drag, startPoint x: 626, startPoint y: 64, endPoint x: 501, endPoint y: 35, distance: 129.1
click at [501, 35] on div "arrow_back Miley,Tim_Shoot01_08202025 Back to project Send invite account_box g…" at bounding box center [410, 186] width 821 height 372
click at [535, 173] on div "arrow_back Miley,Tim_Shoot01_08202025 Back to project Send invite account_box g…" at bounding box center [282, 186] width 565 height 372
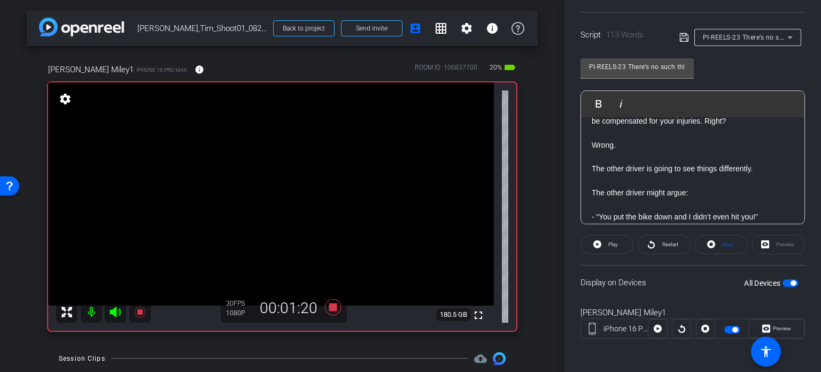
scroll to position [0, 0]
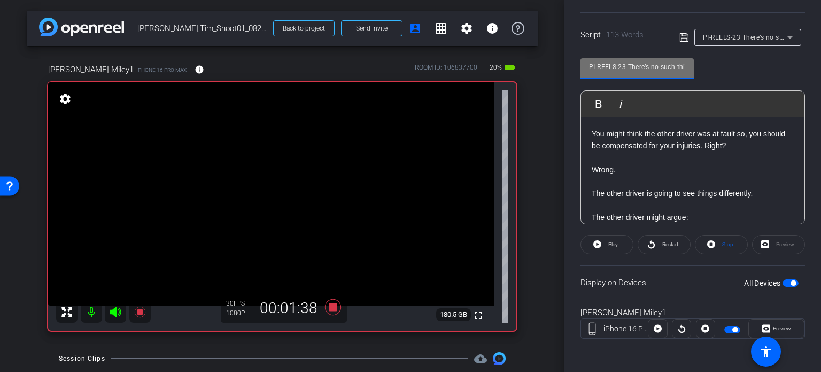
drag, startPoint x: 625, startPoint y: 68, endPoint x: 555, endPoint y: 47, distance: 73.3
click at [554, 47] on div "arrow_back Miley,Tim_Shoot01_08202025 Back to project Send invite account_box g…" at bounding box center [410, 186] width 821 height 372
click at [536, 174] on div "arrow_back Miley,Tim_Shoot01_08202025 Back to project Send invite account_box g…" at bounding box center [282, 186] width 565 height 372
click at [791, 283] on span "button" at bounding box center [793, 282] width 5 height 5
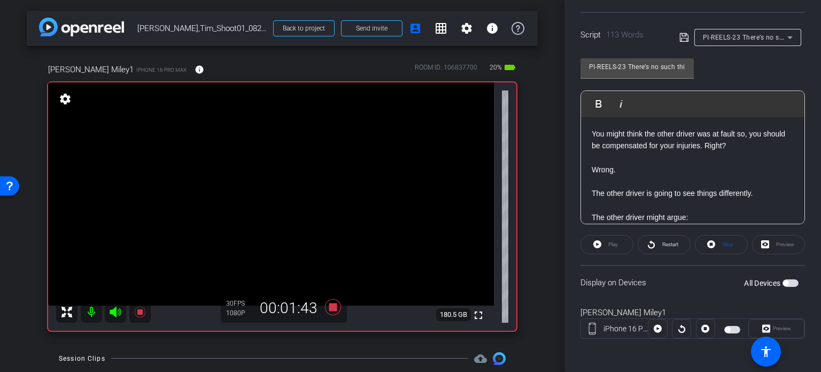
click at [785, 283] on span "button" at bounding box center [791, 282] width 16 height 7
click at [720, 238] on span "Stop" at bounding box center [727, 244] width 14 height 15
click at [606, 247] on span "Play" at bounding box center [612, 244] width 12 height 15
click at [778, 321] on span "Preview" at bounding box center [781, 328] width 21 height 15
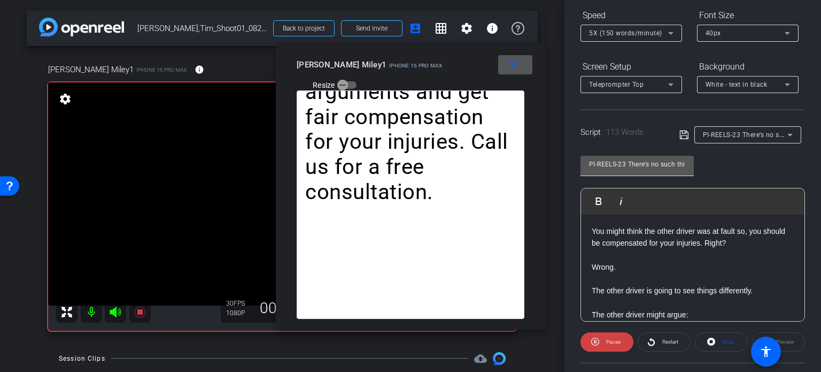
scroll to position [105, 0]
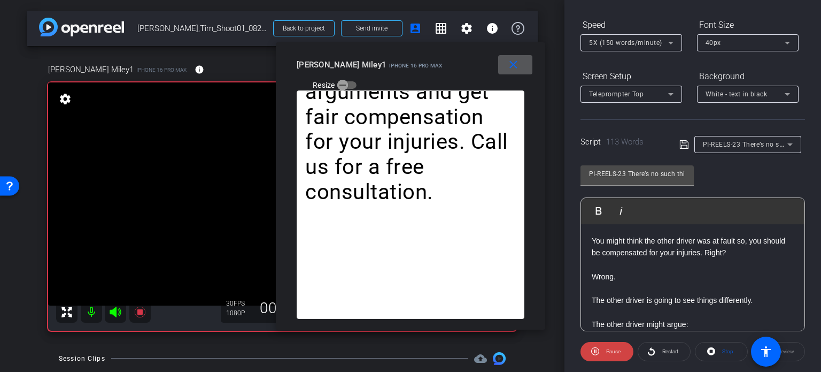
click at [629, 43] on span "5X (150 words/minute)" at bounding box center [625, 42] width 73 height 7
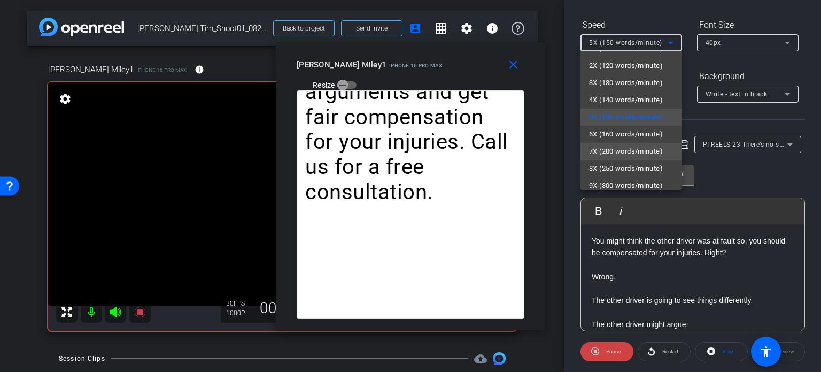
scroll to position [24, 0]
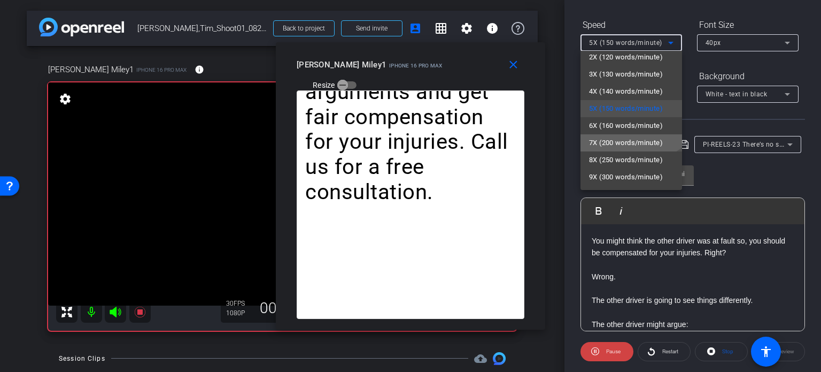
click at [627, 146] on span "7X (200 words/minute)" at bounding box center [626, 142] width 74 height 13
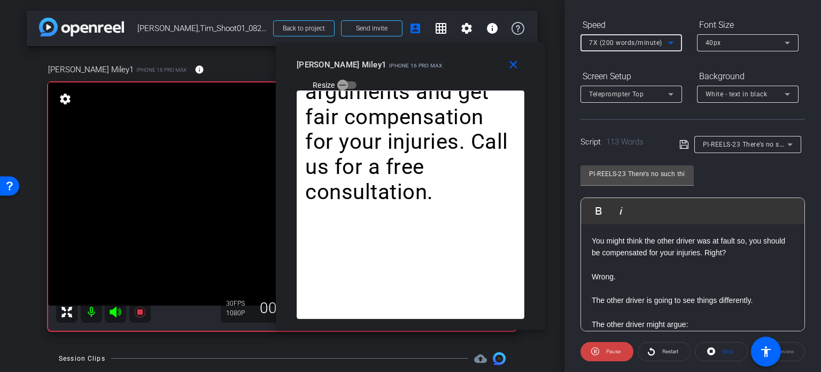
click at [632, 45] on span "7X (200 words/minute)" at bounding box center [625, 42] width 73 height 7
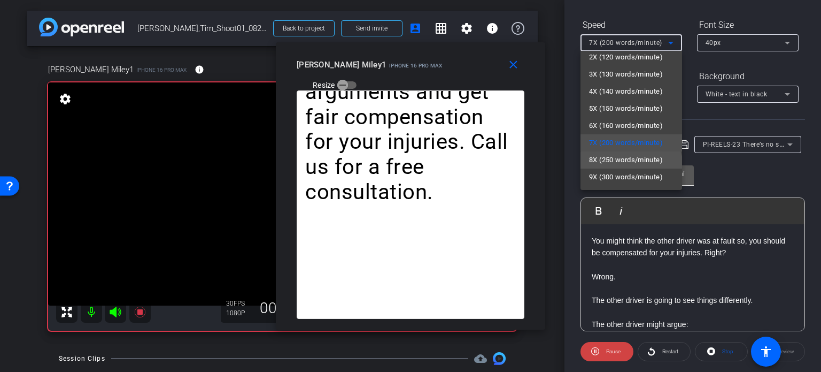
click at [631, 166] on mat-option "8X (250 words/minute)" at bounding box center [632, 159] width 102 height 17
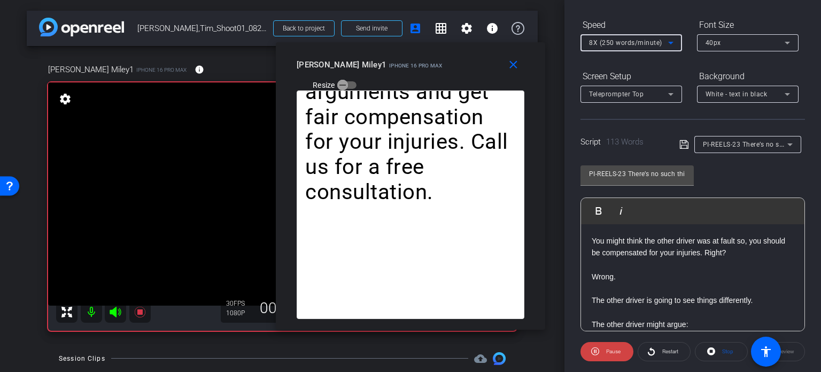
click at [625, 36] on div "8X (250 words/minute)" at bounding box center [628, 42] width 79 height 13
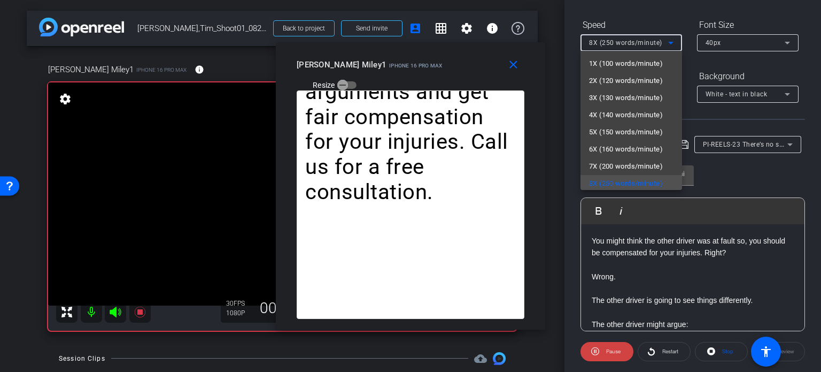
scroll to position [2, 0]
click at [621, 128] on span "5X (150 words/minute)" at bounding box center [626, 130] width 74 height 13
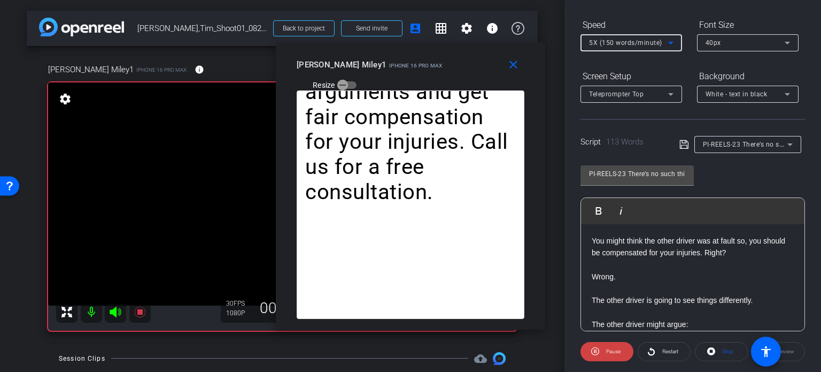
click at [603, 44] on span "5X (150 words/minute)" at bounding box center [625, 42] width 73 height 7
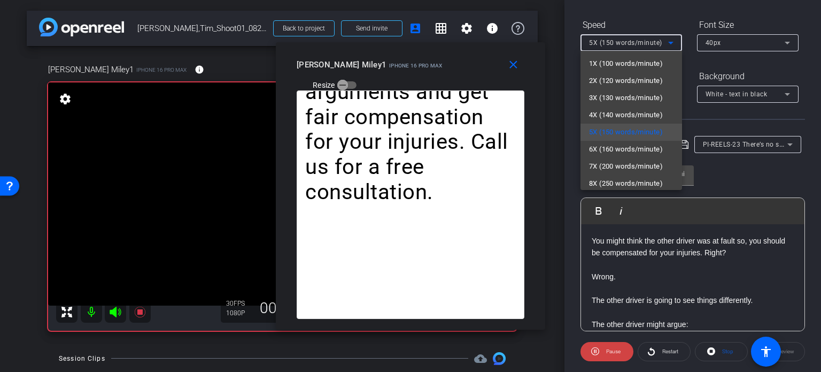
click at [436, 220] on div at bounding box center [410, 186] width 821 height 372
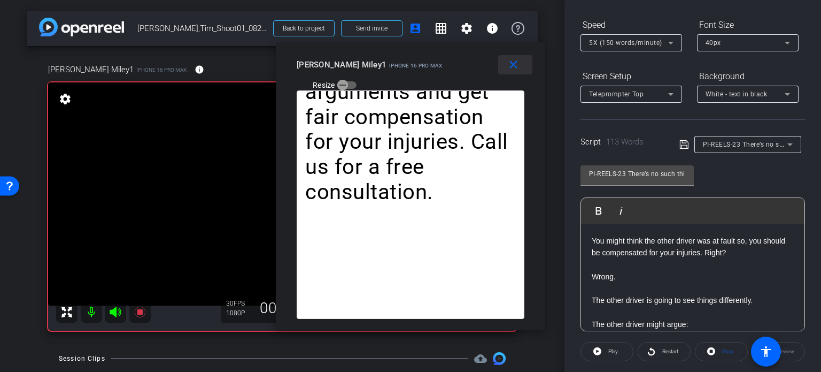
click at [514, 70] on mat-icon "close" at bounding box center [513, 64] width 13 height 13
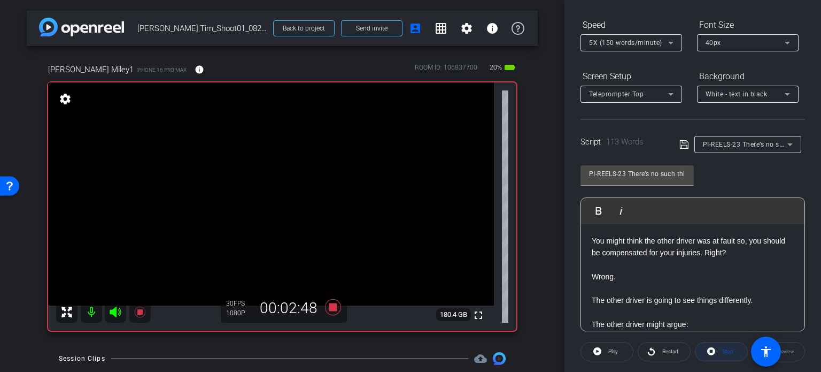
click at [712, 348] on span at bounding box center [722, 352] width 52 height 26
click at [609, 355] on span "Play" at bounding box center [612, 351] width 12 height 15
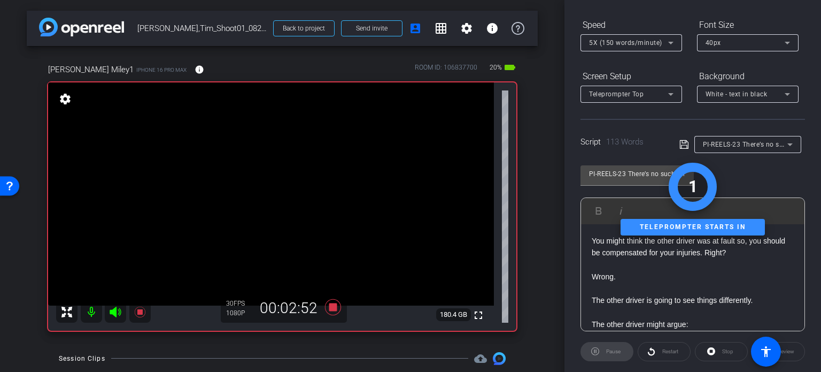
scroll to position [212, 0]
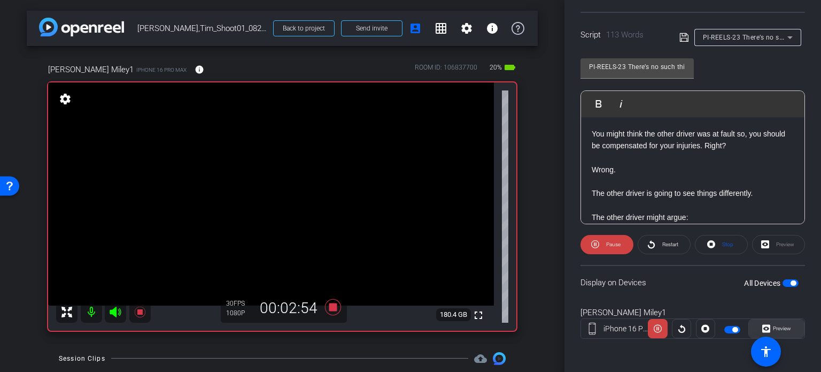
click at [796, 329] on span at bounding box center [776, 329] width 55 height 26
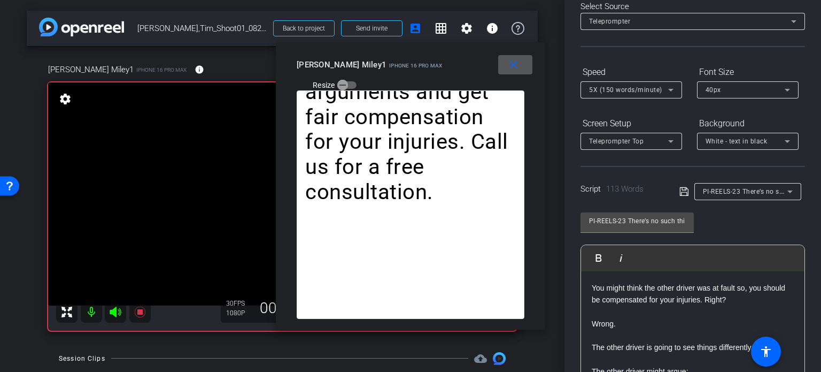
scroll to position [51, 0]
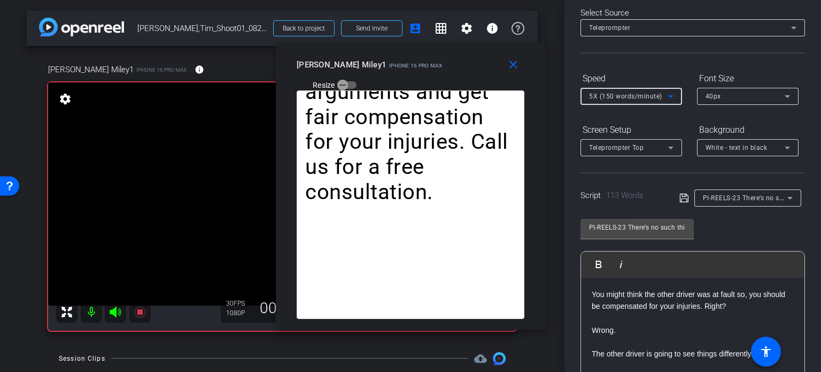
drag, startPoint x: 625, startPoint y: 94, endPoint x: 627, endPoint y: 100, distance: 6.3
click at [625, 95] on span "5X (150 words/minute)" at bounding box center [625, 96] width 73 height 7
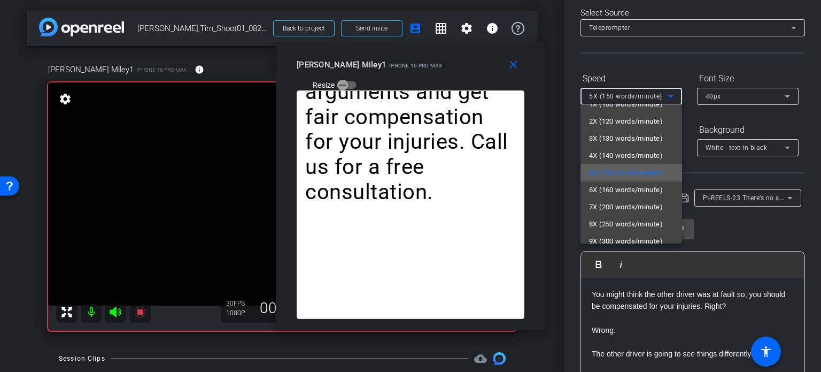
scroll to position [24, 0]
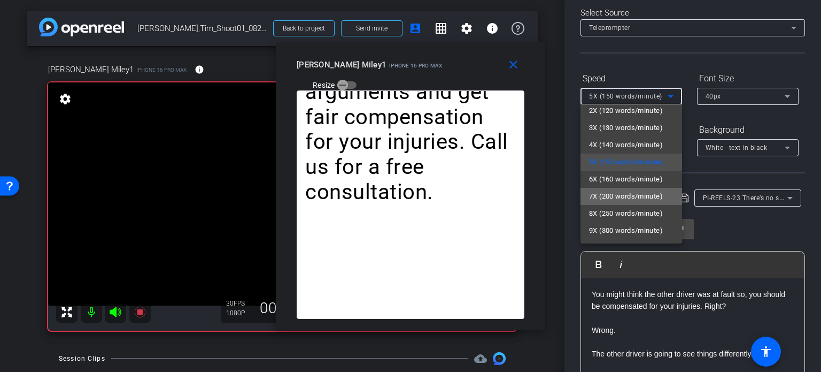
click at [641, 197] on span "7X (200 words/minute)" at bounding box center [626, 196] width 74 height 13
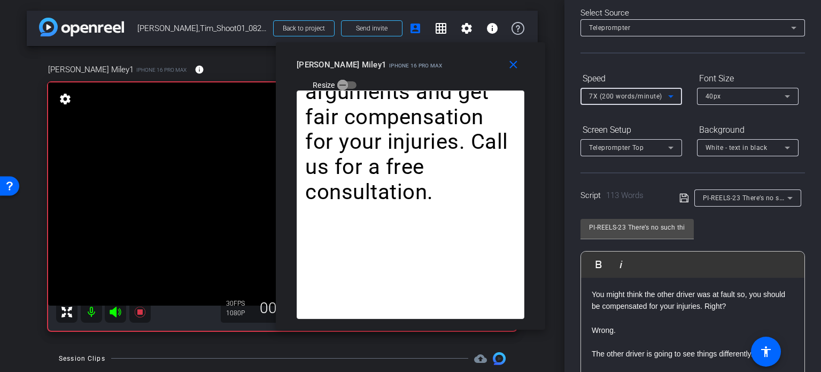
click at [634, 98] on span "7X (200 words/minute)" at bounding box center [625, 96] width 73 height 7
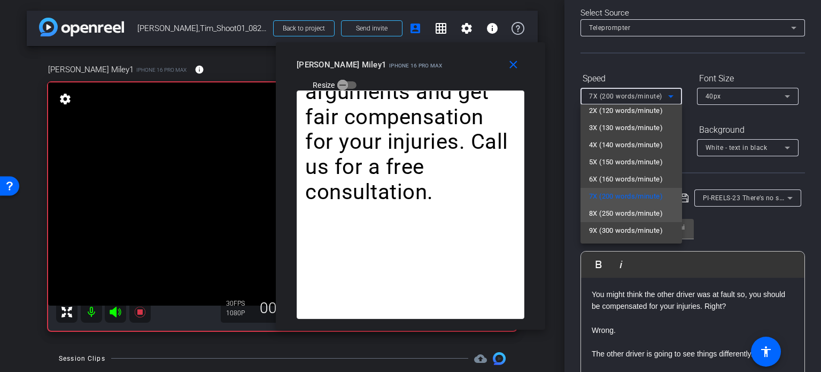
click at [632, 209] on span "8X (250 words/minute)" at bounding box center [626, 213] width 74 height 13
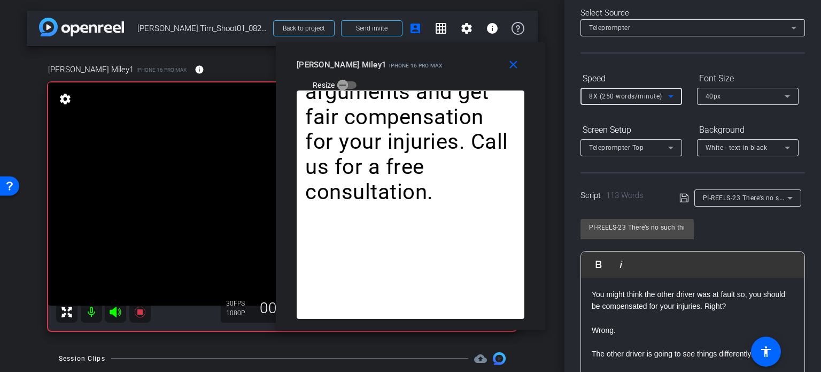
click at [624, 90] on div "8X (250 words/minute)" at bounding box center [628, 95] width 79 height 13
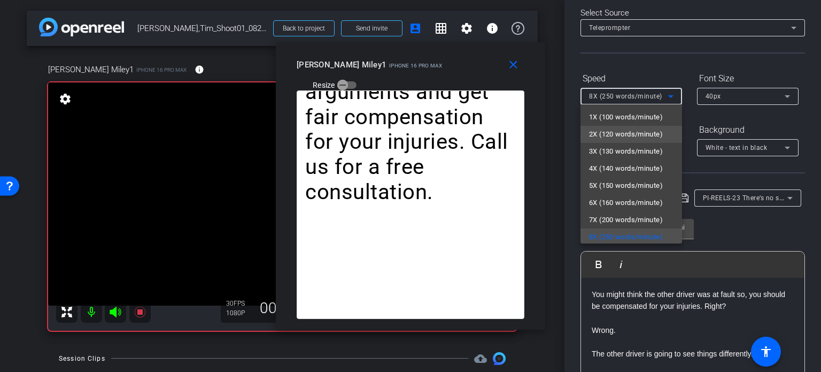
scroll to position [2, 0]
click at [639, 128] on span "2X (120 words/minute)" at bounding box center [626, 132] width 74 height 13
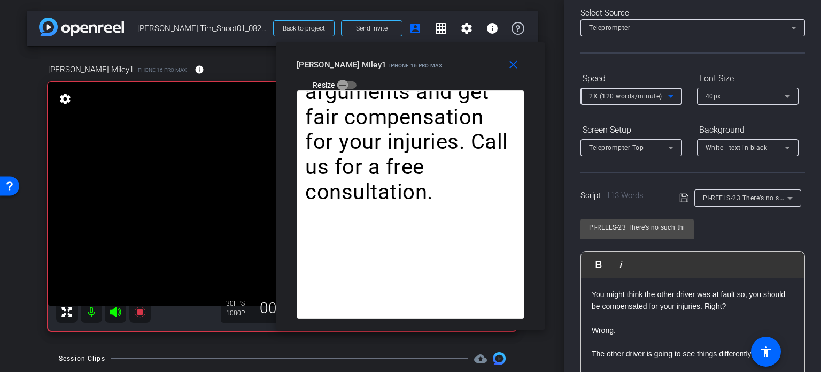
click at [619, 93] on span "2X (120 words/minute)" at bounding box center [625, 96] width 73 height 7
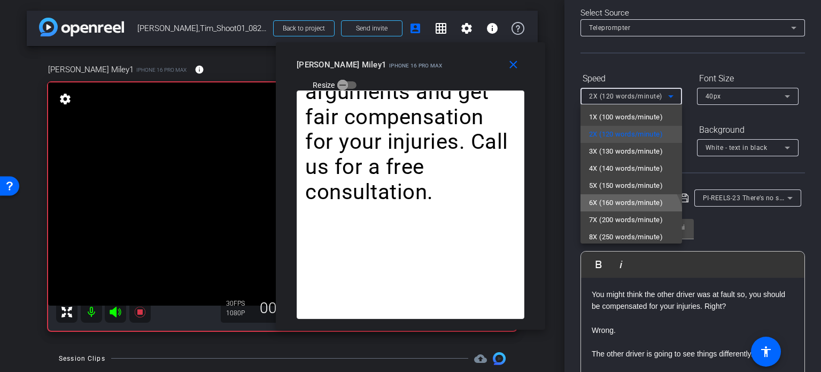
click at [623, 198] on span "6X (160 words/minute)" at bounding box center [626, 202] width 74 height 13
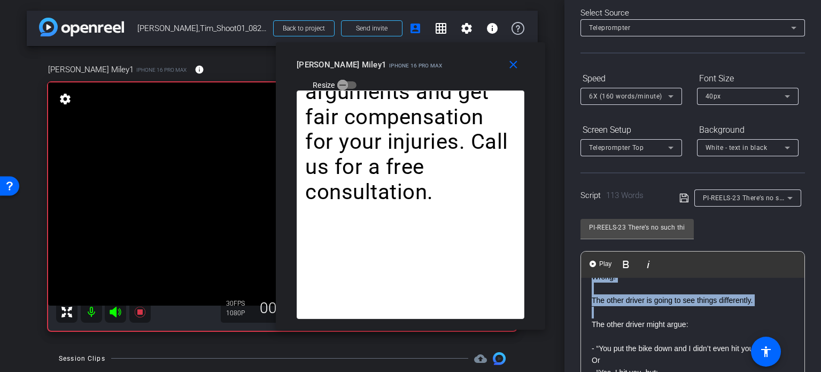
scroll to position [0, 0]
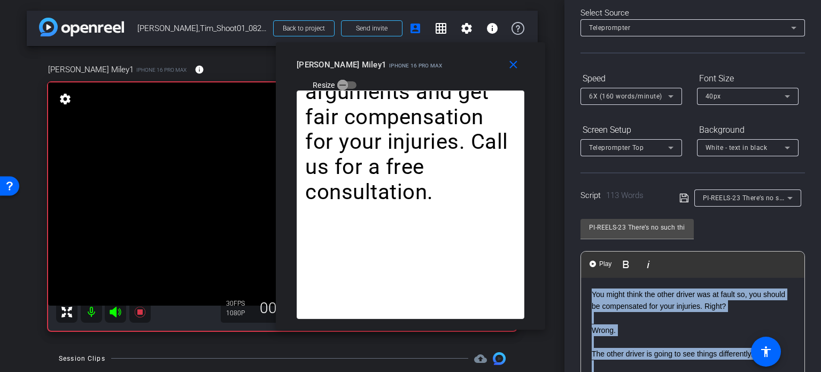
drag, startPoint x: 590, startPoint y: 325, endPoint x: 523, endPoint y: 214, distance: 129.3
click at [523, 214] on body "Accessibility Screen-Reader Guide, Feedback, and Issue Reporting | New window m…" at bounding box center [410, 186] width 821 height 372
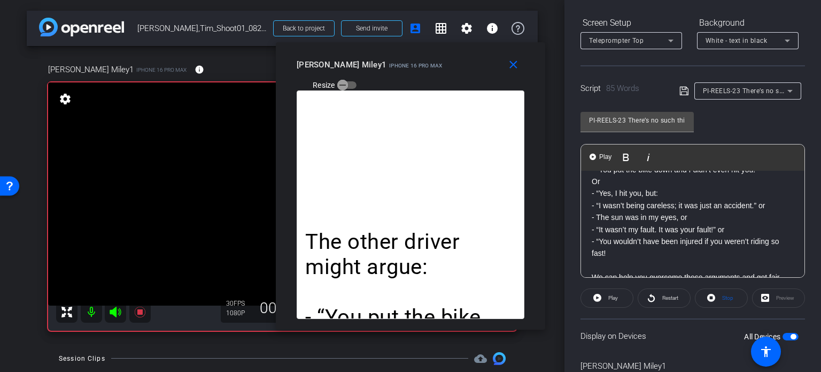
scroll to position [94, 0]
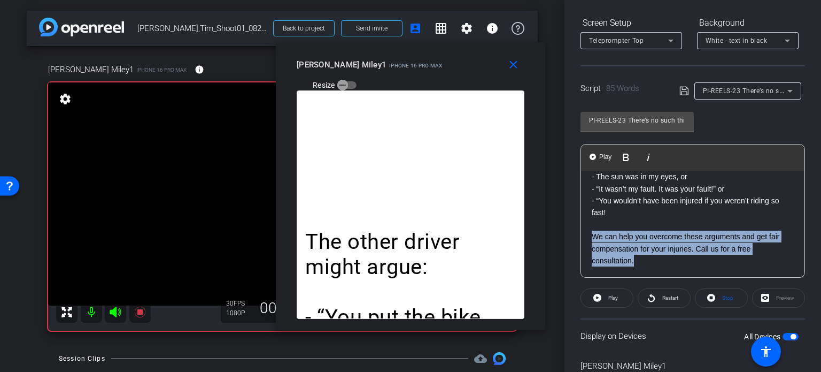
drag, startPoint x: 592, startPoint y: 237, endPoint x: 638, endPoint y: 268, distance: 55.8
click at [638, 268] on div "The other driver might argue: - “You put the bike down and I didn’t even hit yo…" at bounding box center [693, 176] width 224 height 201
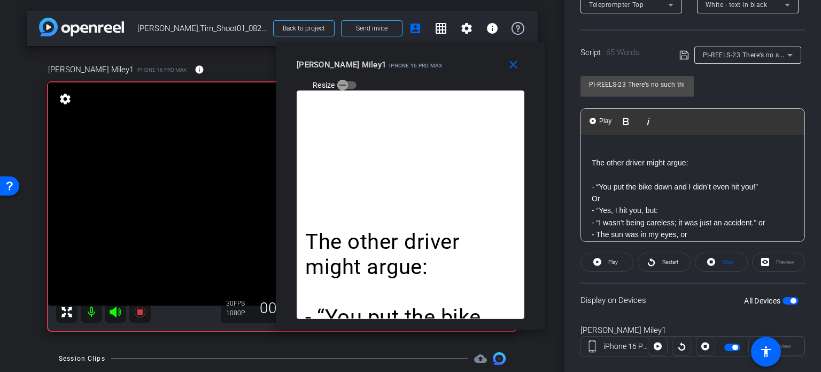
scroll to position [0, 0]
click at [791, 301] on span "button" at bounding box center [793, 300] width 5 height 5
click at [786, 301] on span "button" at bounding box center [791, 300] width 16 height 7
drag, startPoint x: 615, startPoint y: 196, endPoint x: 591, endPoint y: 195, distance: 24.1
click at [591, 195] on div "The other driver might argue: - “You put the bike down and I didn’t even hit yo…" at bounding box center [693, 217] width 224 height 165
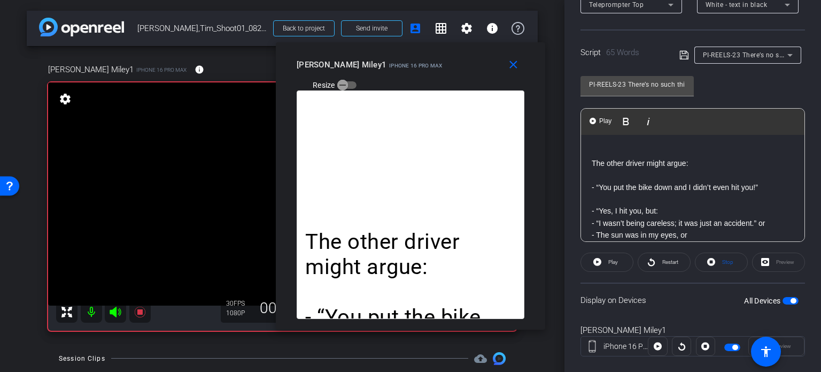
scroll to position [53, 0]
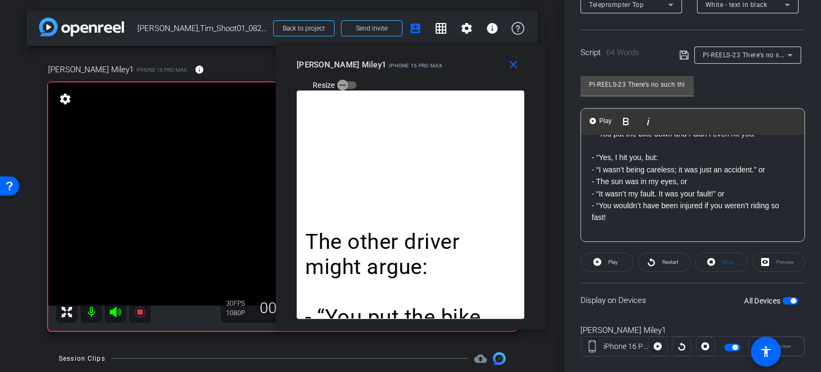
click at [770, 169] on p "- “I wasn’t being careless; it was just an accident.” or" at bounding box center [693, 170] width 202 height 12
click at [704, 178] on p "- The sun was in my eyes, or" at bounding box center [693, 181] width 202 height 12
click at [735, 192] on p "- “It wasn’t my fault. It was your fault!” or" at bounding box center [693, 194] width 202 height 12
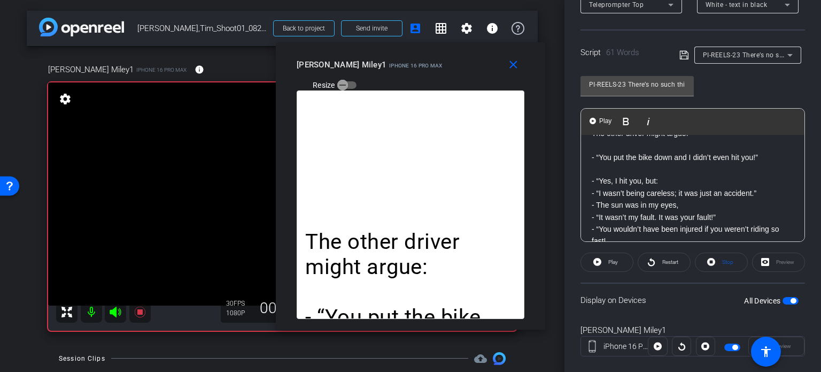
scroll to position [4, 0]
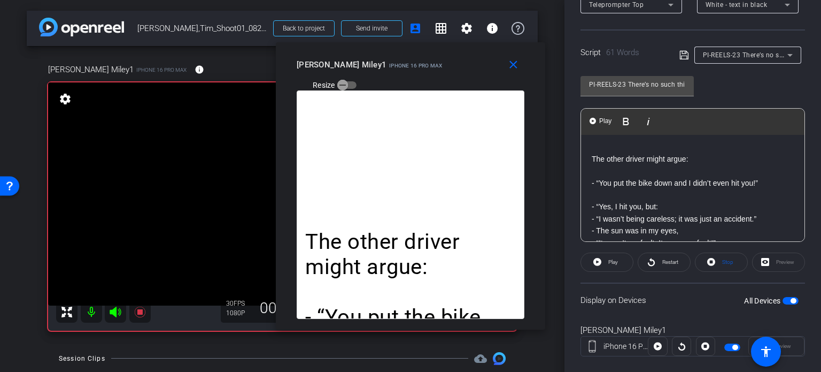
click at [588, 206] on div "The other driver might argue: - “You put the bike down and I didn’t even hit yo…" at bounding box center [693, 212] width 224 height 165
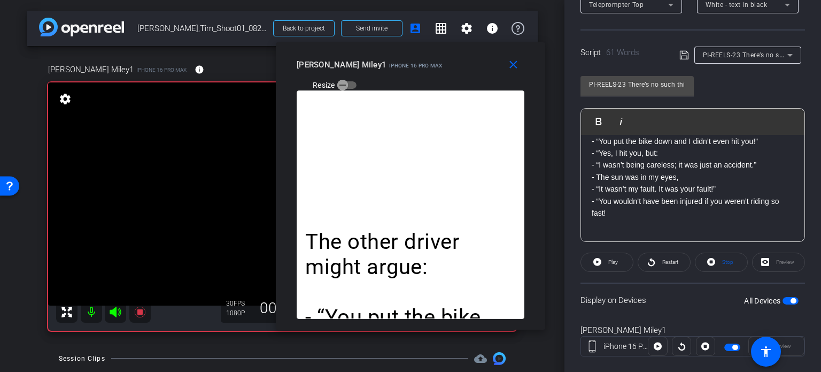
click at [791, 298] on span "button" at bounding box center [793, 300] width 5 height 5
click at [787, 297] on span "button" at bounding box center [791, 300] width 16 height 7
click at [721, 255] on span "Stop" at bounding box center [727, 262] width 14 height 15
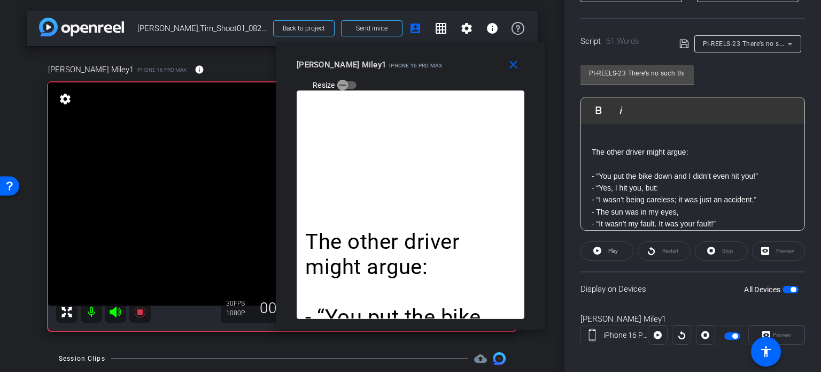
scroll to position [212, 0]
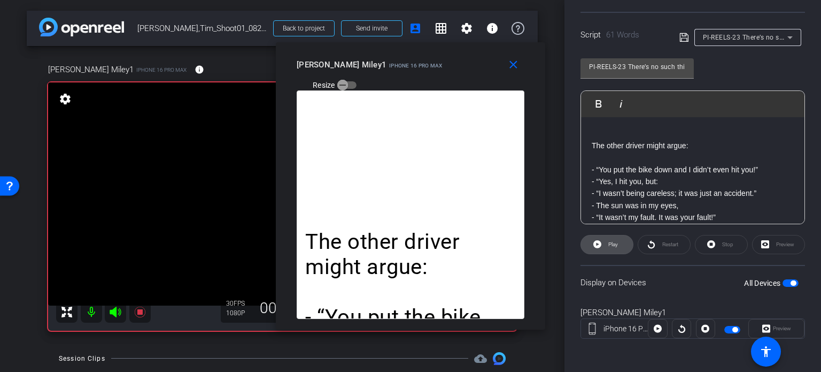
click at [621, 241] on span at bounding box center [607, 245] width 52 height 26
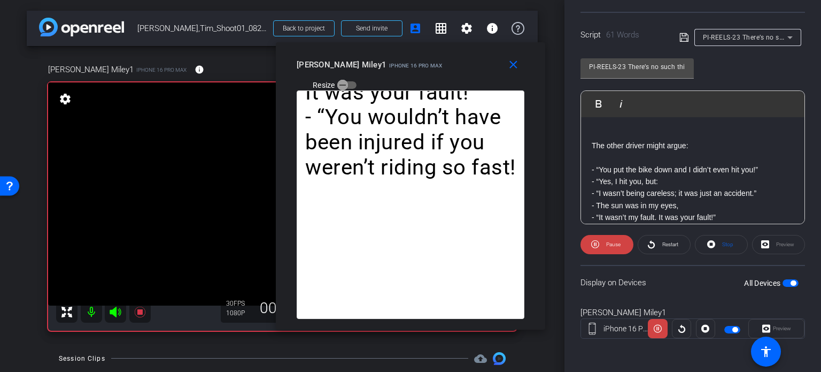
scroll to position [105, 0]
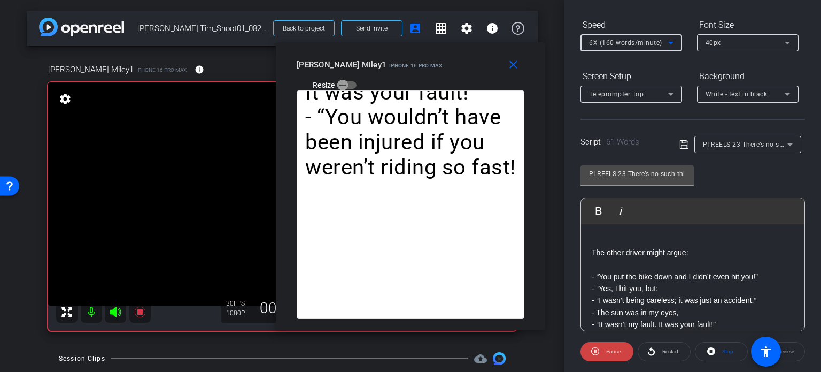
click at [613, 42] on span "6X (160 words/minute)" at bounding box center [625, 42] width 73 height 7
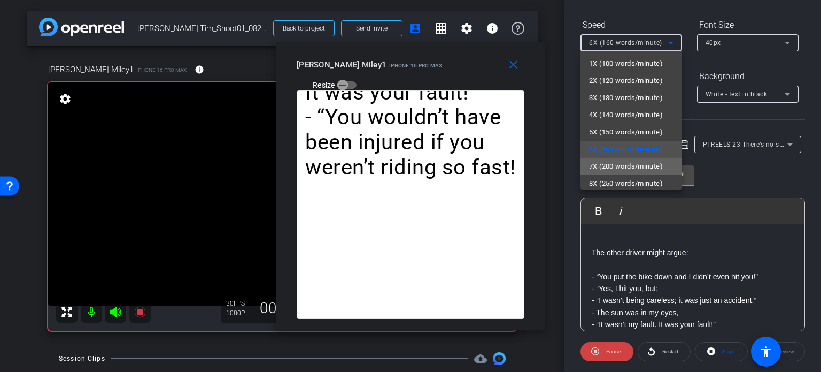
click at [634, 164] on span "7X (200 words/minute)" at bounding box center [626, 166] width 74 height 13
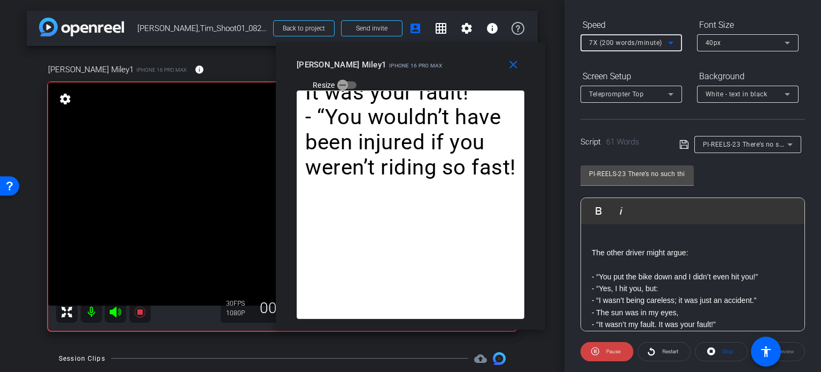
click at [613, 44] on span "7X (200 words/minute)" at bounding box center [625, 42] width 73 height 7
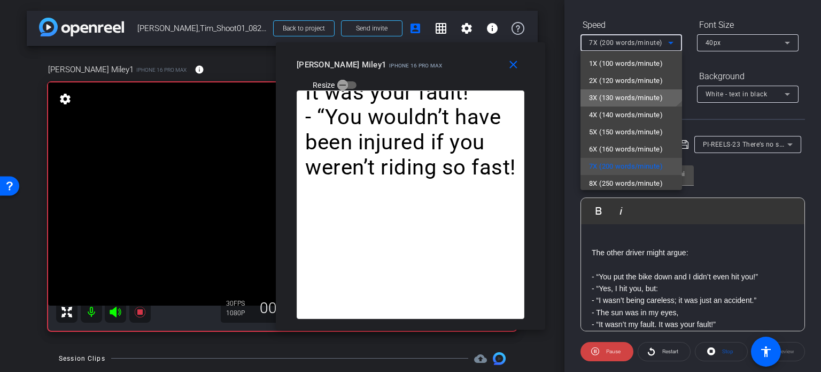
click at [623, 96] on span "3X (130 words/minute)" at bounding box center [626, 97] width 74 height 13
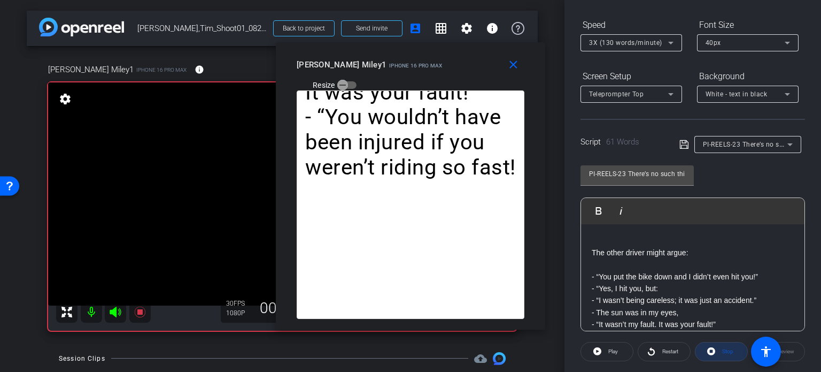
click at [723, 350] on span "Stop" at bounding box center [728, 351] width 11 height 6
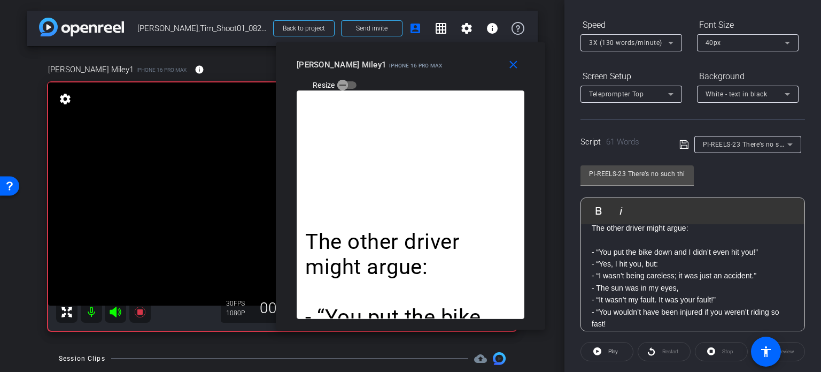
scroll to position [46, 0]
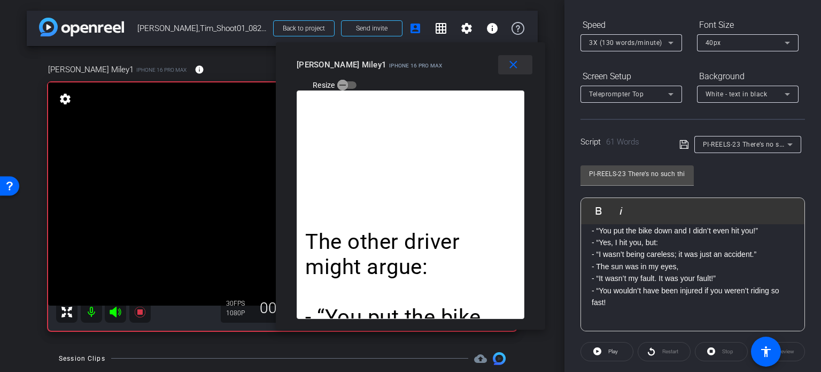
click at [517, 58] on mat-icon "close" at bounding box center [513, 64] width 13 height 13
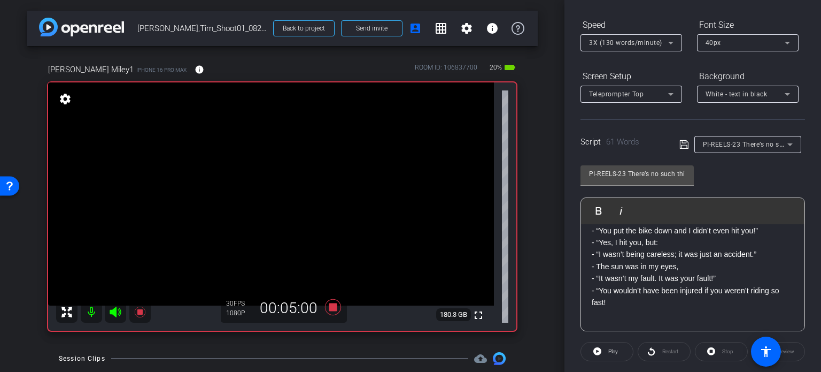
click at [723, 349] on div "Stop" at bounding box center [721, 351] width 53 height 19
click at [623, 352] on span at bounding box center [607, 352] width 52 height 26
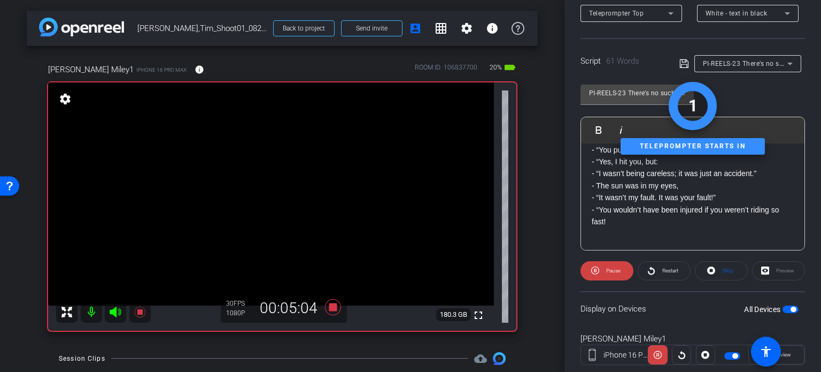
scroll to position [212, 0]
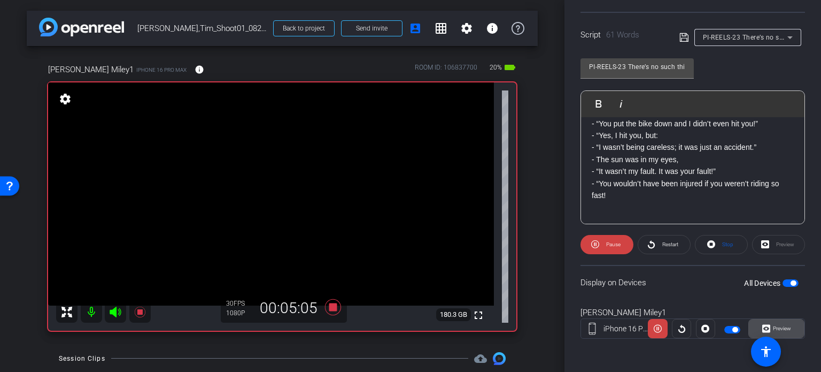
click at [777, 324] on span "Preview" at bounding box center [781, 328] width 21 height 15
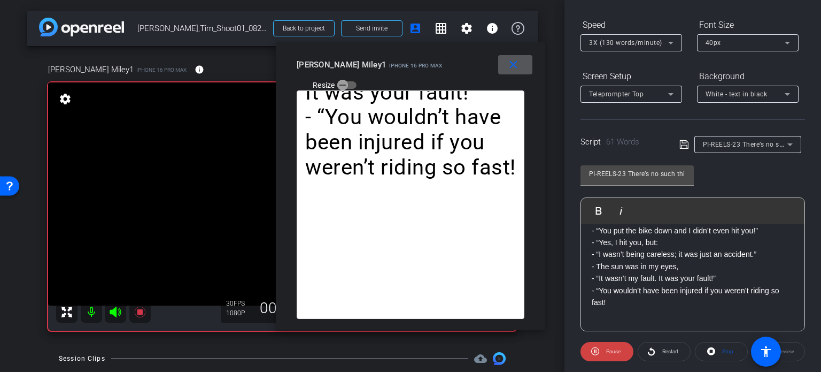
scroll to position [105, 0]
click at [611, 47] on span "3X (130 words/minute)" at bounding box center [625, 42] width 73 height 7
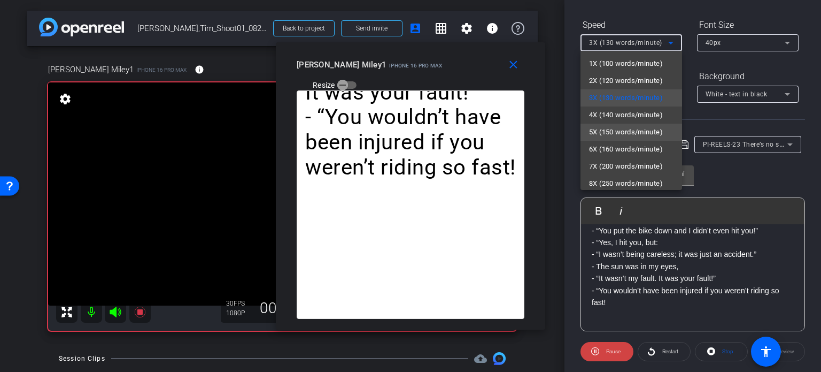
scroll to position [24, 0]
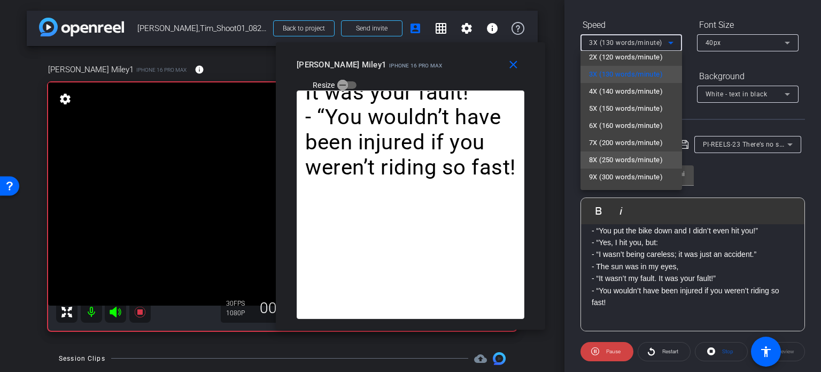
click at [619, 157] on span "8X (250 words/minute)" at bounding box center [626, 159] width 74 height 13
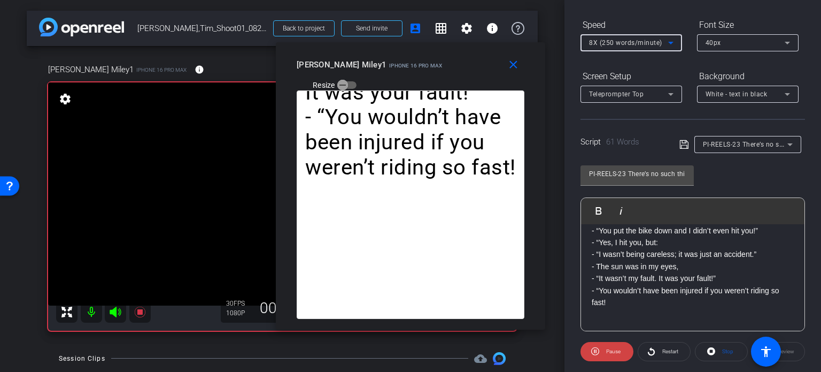
click at [633, 40] on span "8X (250 words/minute)" at bounding box center [625, 42] width 73 height 7
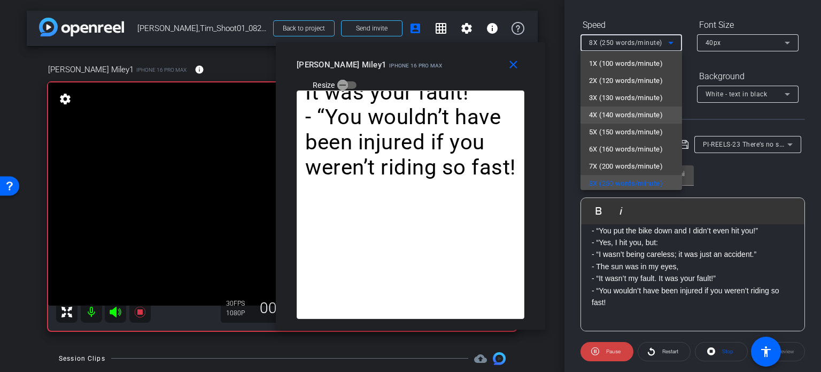
scroll to position [2, 0]
click at [632, 128] on span "5X (150 words/minute)" at bounding box center [626, 130] width 74 height 13
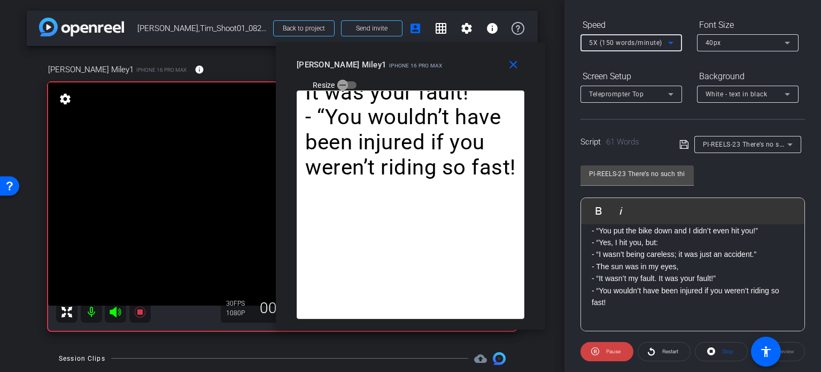
click at [626, 40] on span "5X (150 words/minute)" at bounding box center [625, 42] width 73 height 7
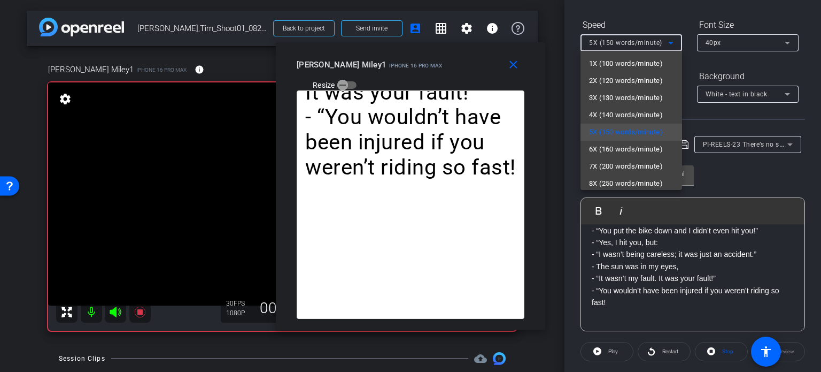
click at [510, 60] on div at bounding box center [410, 186] width 821 height 372
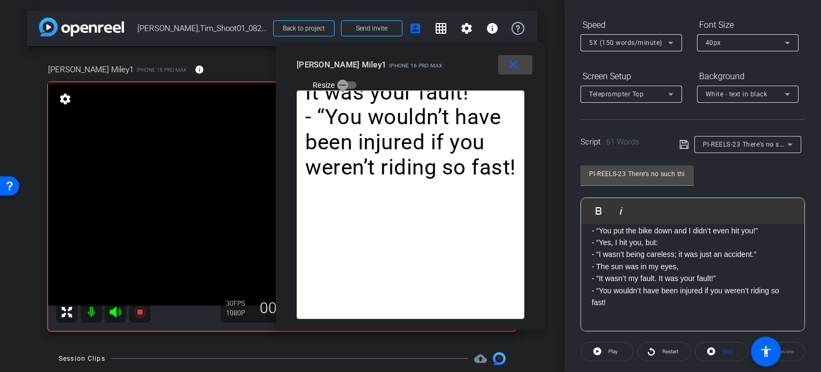
click at [511, 60] on mat-icon "close" at bounding box center [513, 64] width 13 height 13
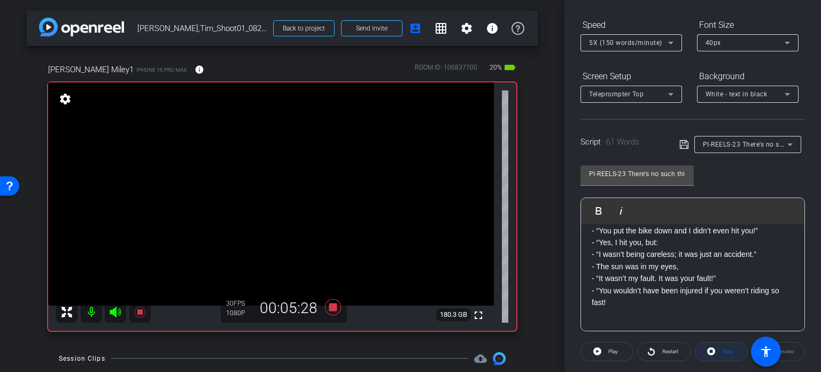
click at [715, 353] on span at bounding box center [722, 352] width 52 height 26
click at [338, 308] on icon at bounding box center [333, 306] width 26 height 19
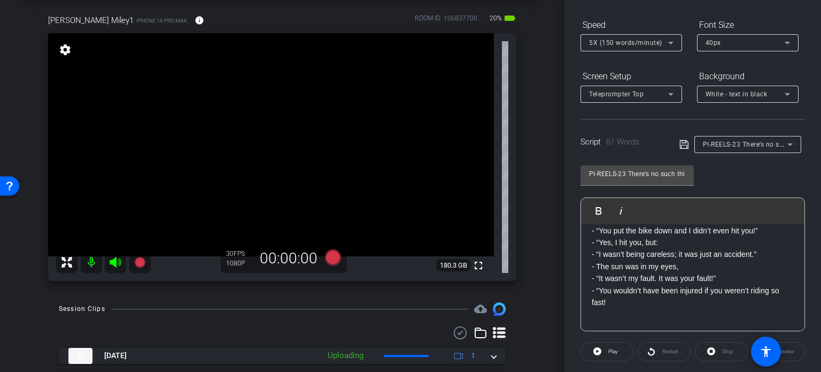
scroll to position [160, 0]
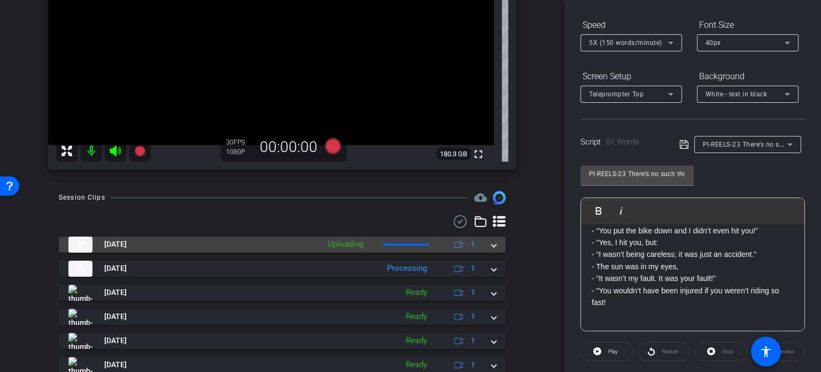
click at [492, 243] on span at bounding box center [494, 244] width 4 height 11
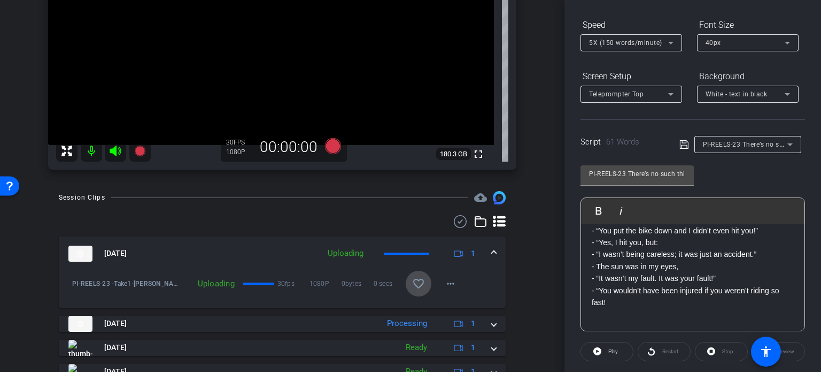
click at [415, 287] on mat-icon "favorite_border" at bounding box center [418, 283] width 13 height 13
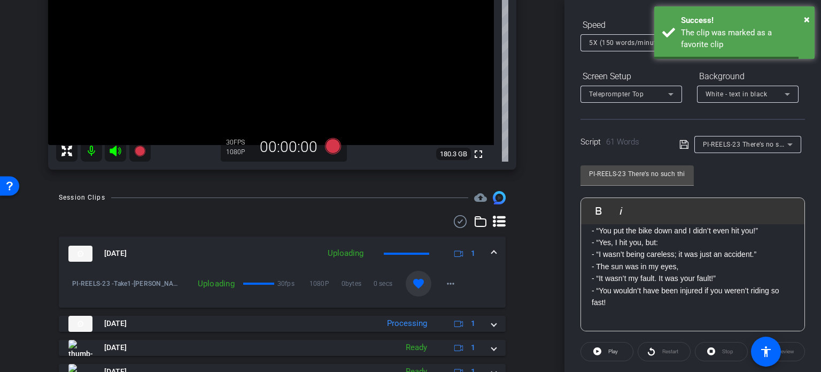
click at [488, 245] on mat-expansion-panel-header "Aug 20, 2025 Uploading 1" at bounding box center [282, 253] width 447 height 34
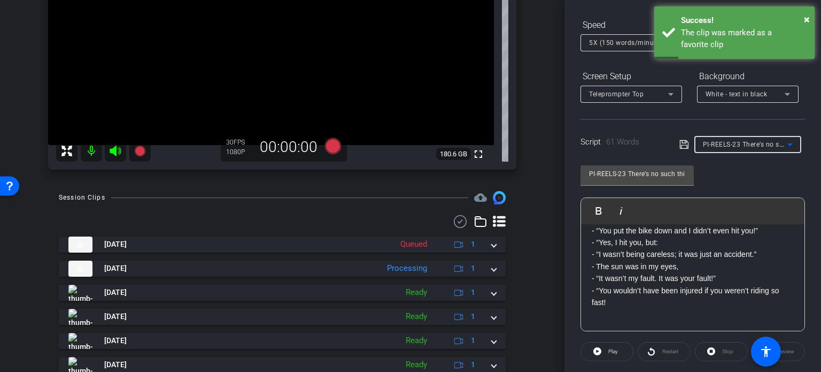
click at [751, 148] on div "PI-REELS-23 There’s no such thing as an “open and shut” motorcycle accident case" at bounding box center [745, 143] width 84 height 13
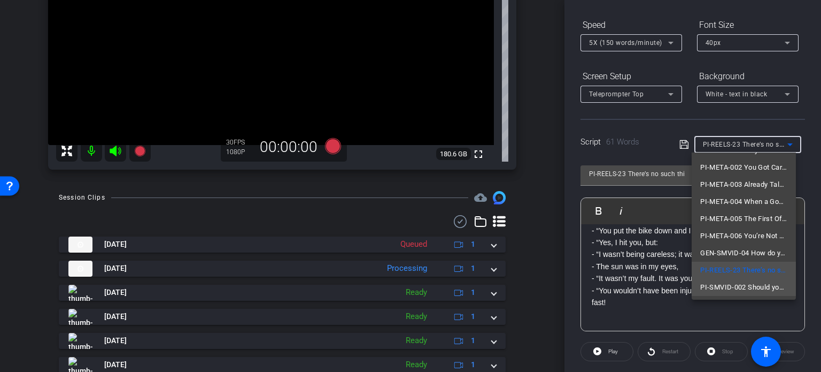
scroll to position [30, 0]
click at [528, 264] on div at bounding box center [410, 186] width 821 height 372
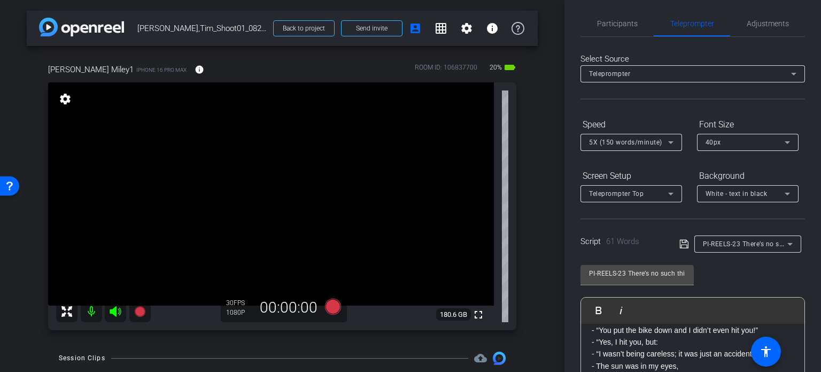
scroll to position [0, 0]
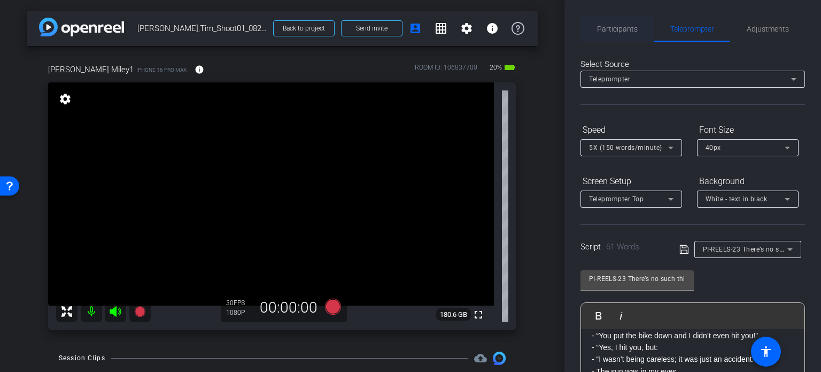
click at [625, 33] on span "Participants" at bounding box center [617, 28] width 41 height 7
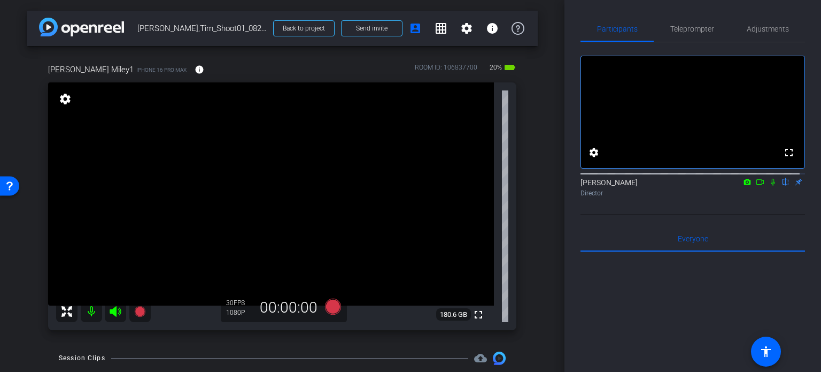
click at [8, 243] on div "arrow_back Miley,Tim_Shoot01_08202025 Back to project Send invite account_box g…" at bounding box center [282, 186] width 565 height 372
click at [0, 82] on div "arrow_back Miley,Tim_Shoot01_08202025 Back to project Send invite account_box g…" at bounding box center [282, 186] width 565 height 372
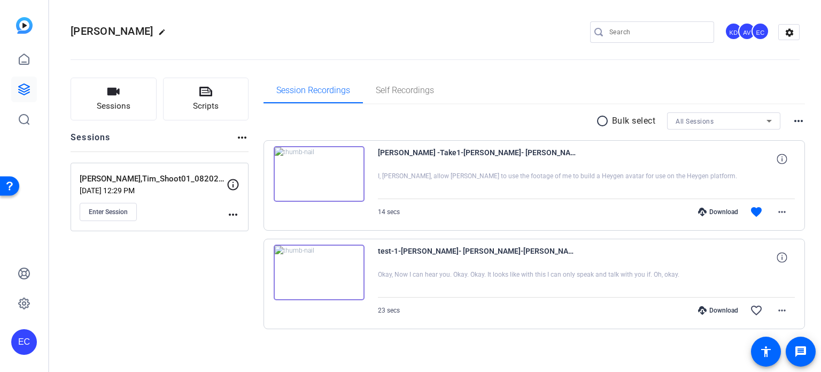
click at [713, 209] on div "Download" at bounding box center [718, 212] width 51 height 9
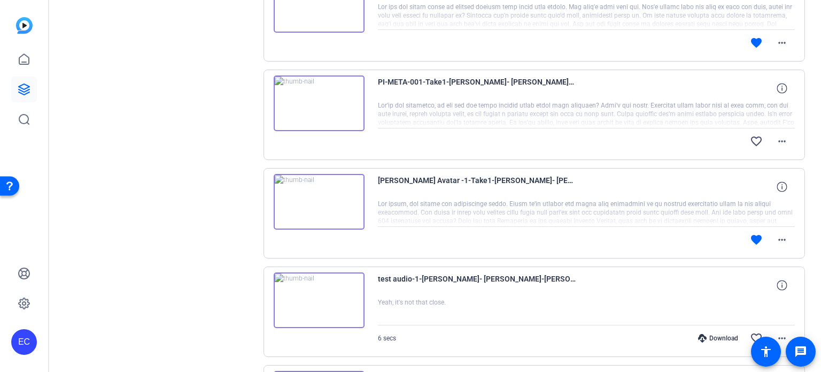
scroll to position [214, 0]
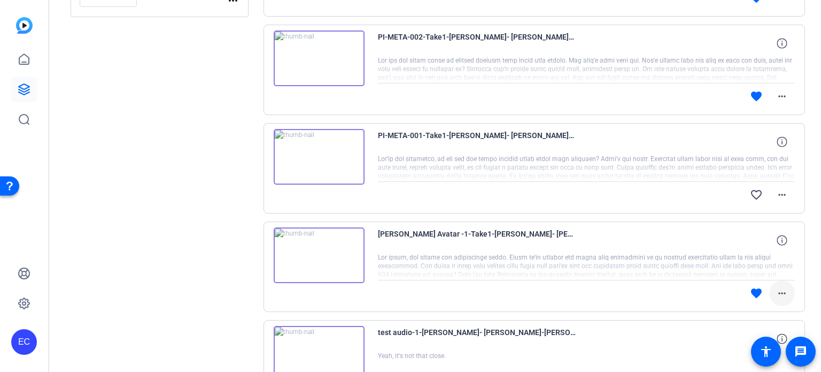
click at [783, 289] on span at bounding box center [783, 293] width 26 height 26
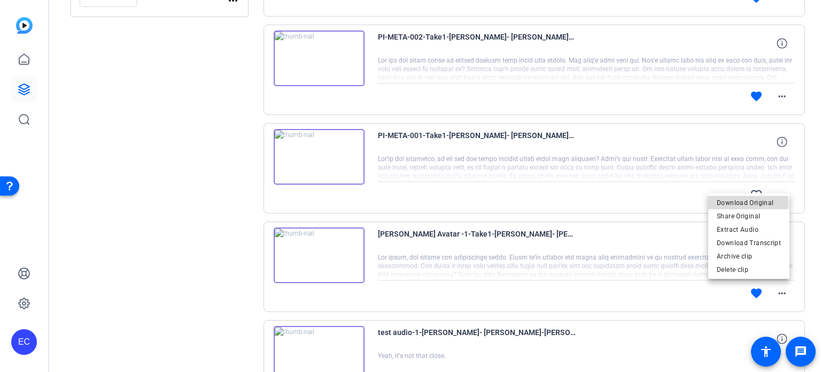
click at [742, 203] on span "Download Original" at bounding box center [749, 202] width 64 height 13
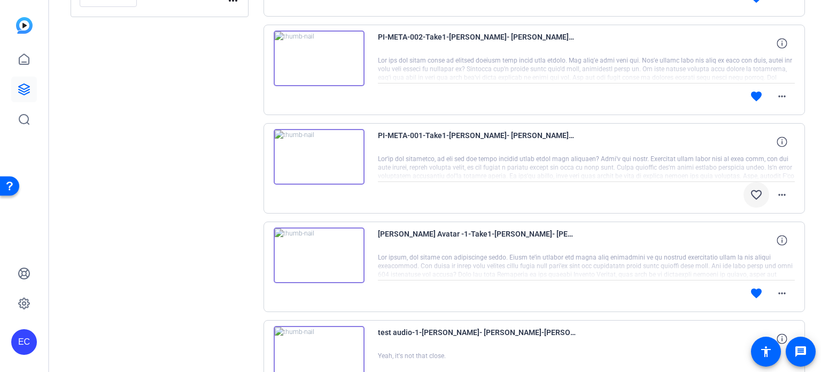
click at [750, 194] on mat-icon "favorite_border" at bounding box center [756, 194] width 13 height 13
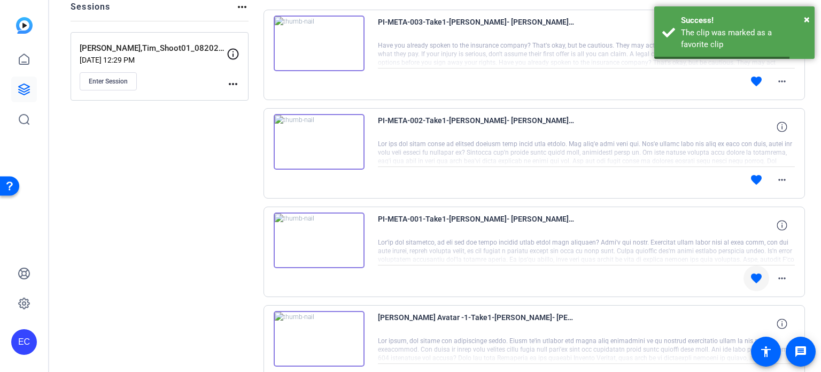
scroll to position [107, 0]
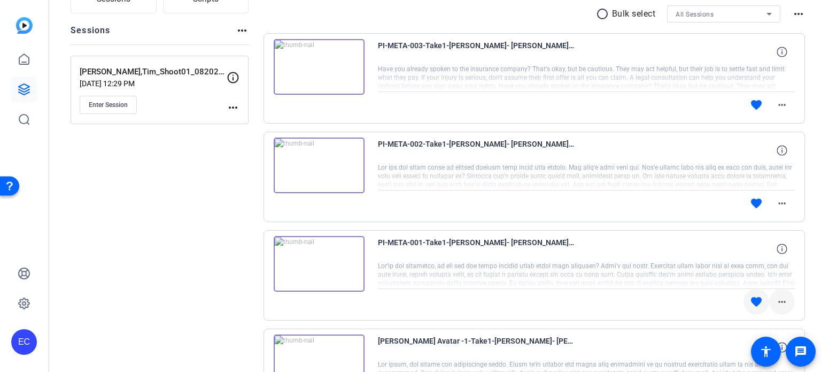
click at [774, 293] on span at bounding box center [783, 302] width 26 height 26
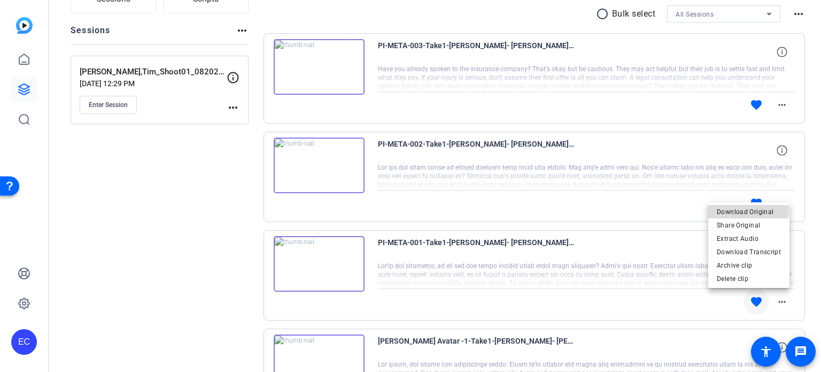
click at [724, 206] on span "Download Original" at bounding box center [749, 211] width 64 height 13
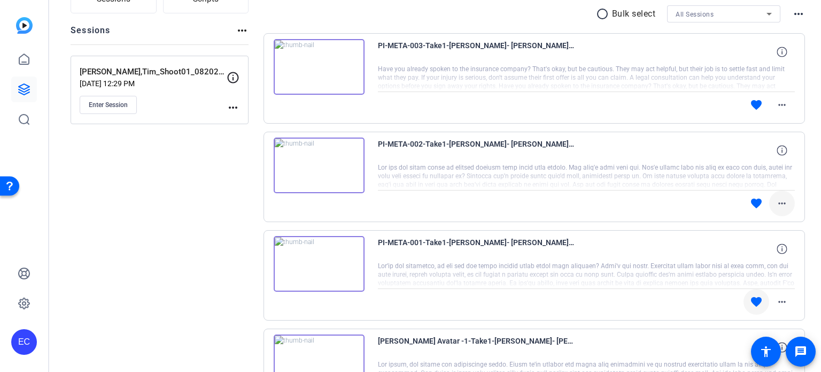
click at [777, 205] on mat-icon "more_horiz" at bounding box center [782, 203] width 13 height 13
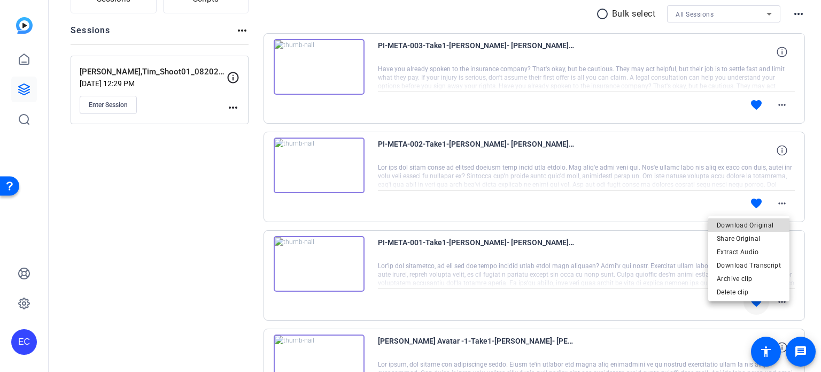
click at [757, 226] on span "Download Original" at bounding box center [749, 224] width 64 height 13
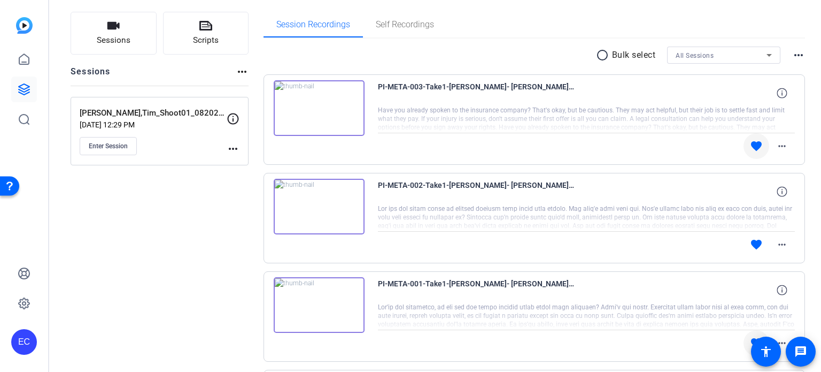
scroll to position [0, 0]
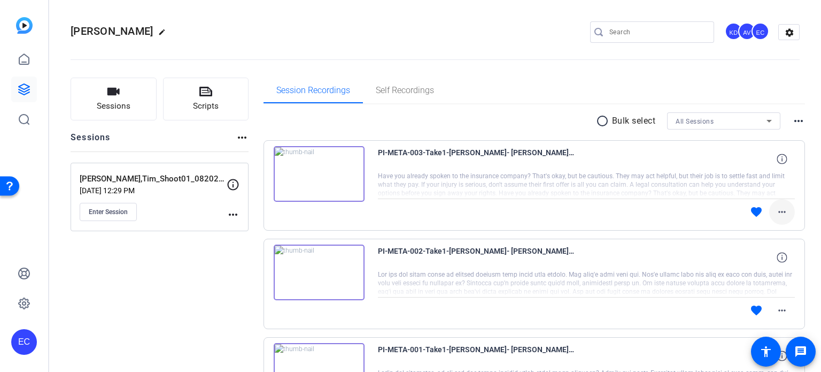
click at [781, 213] on mat-icon "more_horiz" at bounding box center [782, 211] width 13 height 13
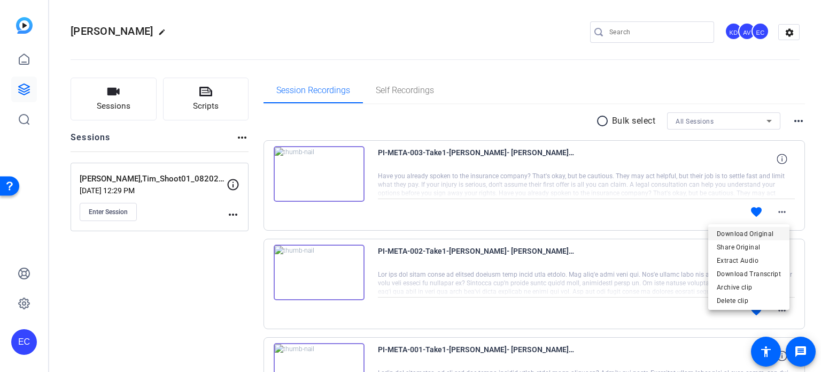
click at [752, 230] on span "Download Original" at bounding box center [749, 233] width 64 height 13
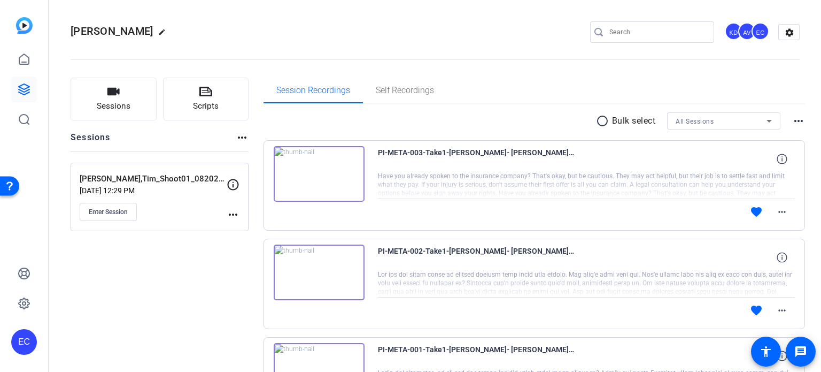
click at [305, 171] on img at bounding box center [319, 174] width 91 height 56
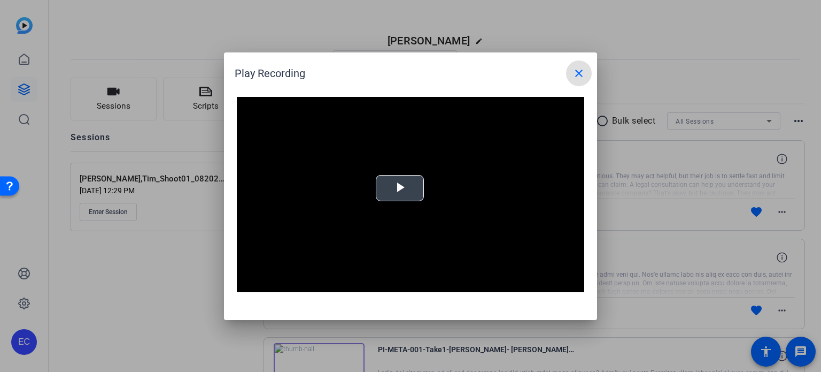
click at [400, 188] on span "Video Player" at bounding box center [400, 188] width 0 height 0
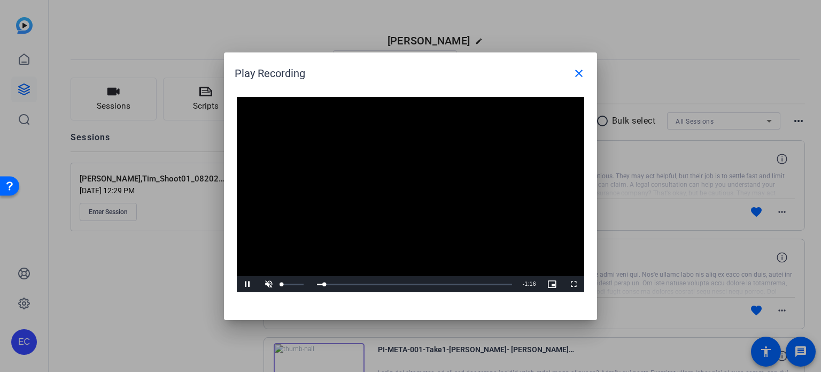
drag, startPoint x: 294, startPoint y: 288, endPoint x: 277, endPoint y: 286, distance: 17.2
click at [277, 286] on div "Unmute 0%" at bounding box center [284, 284] width 53 height 16
click at [574, 284] on span "Video Player" at bounding box center [573, 284] width 21 height 0
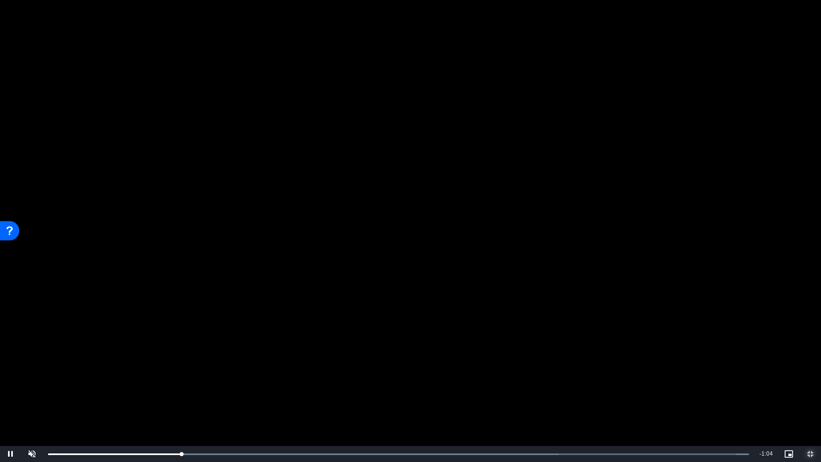
click at [812, 371] on span "Video Player" at bounding box center [810, 454] width 21 height 0
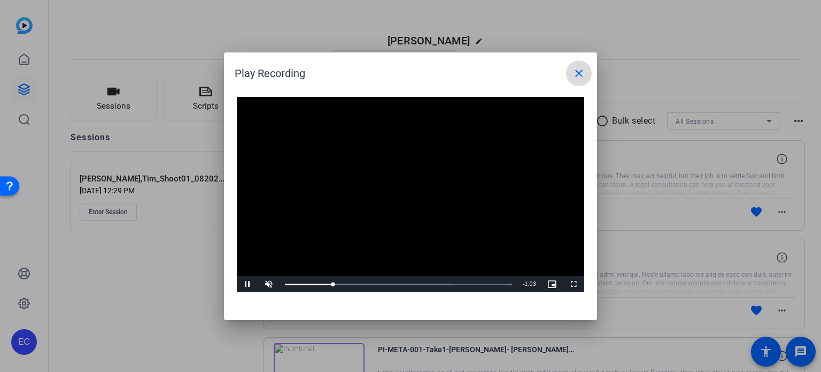
click at [582, 75] on mat-icon "close" at bounding box center [579, 73] width 13 height 13
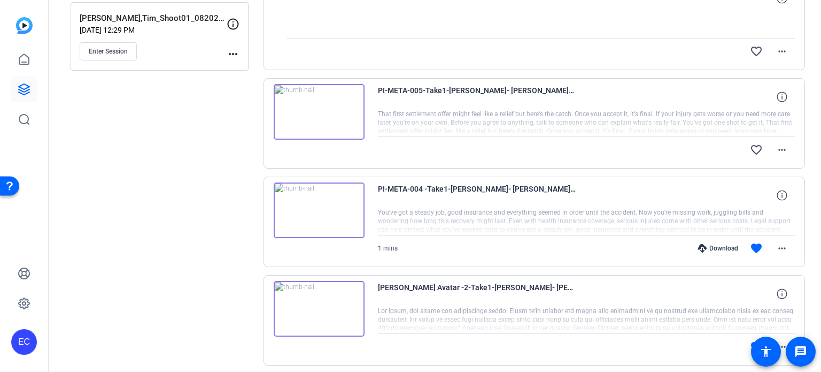
scroll to position [214, 0]
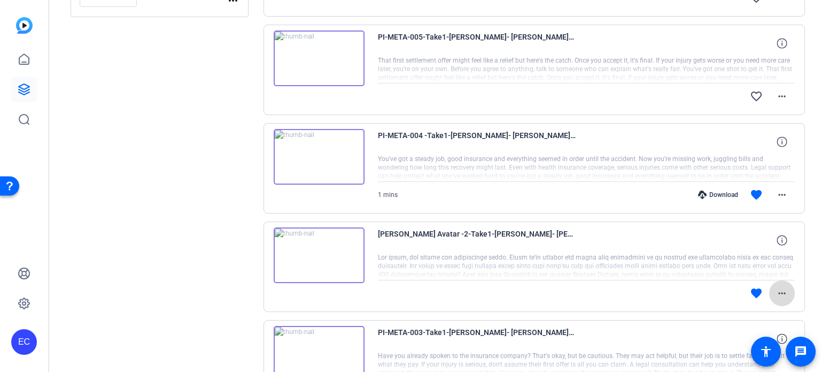
click at [779, 294] on mat-icon "more_horiz" at bounding box center [782, 293] width 13 height 13
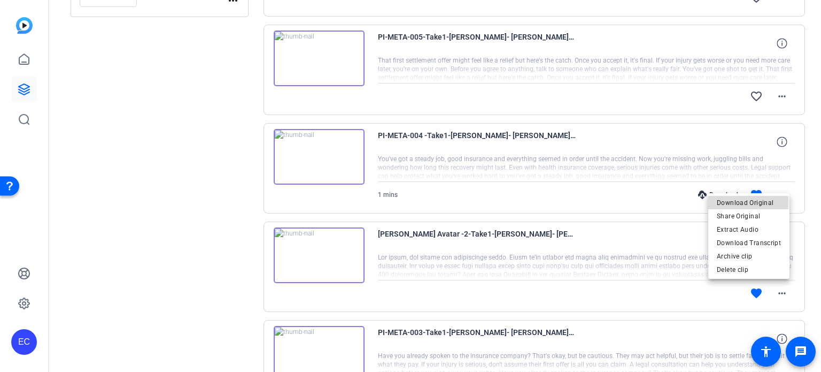
click at [742, 203] on span "Download Original" at bounding box center [749, 202] width 64 height 13
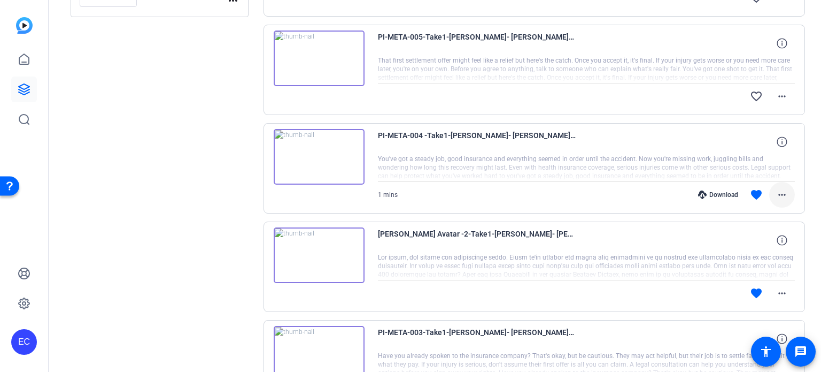
click at [779, 198] on mat-icon "more_horiz" at bounding box center [782, 194] width 13 height 13
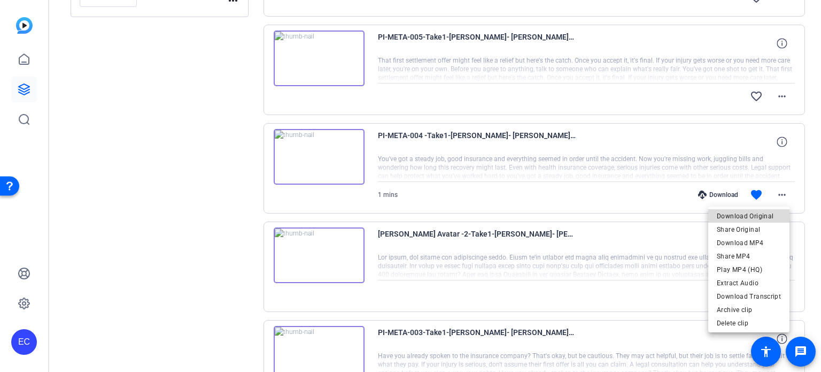
click at [753, 220] on span "Download Original" at bounding box center [749, 216] width 64 height 13
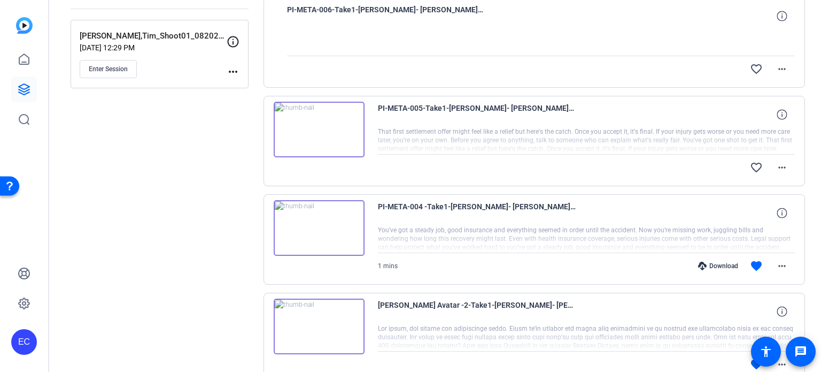
scroll to position [107, 0]
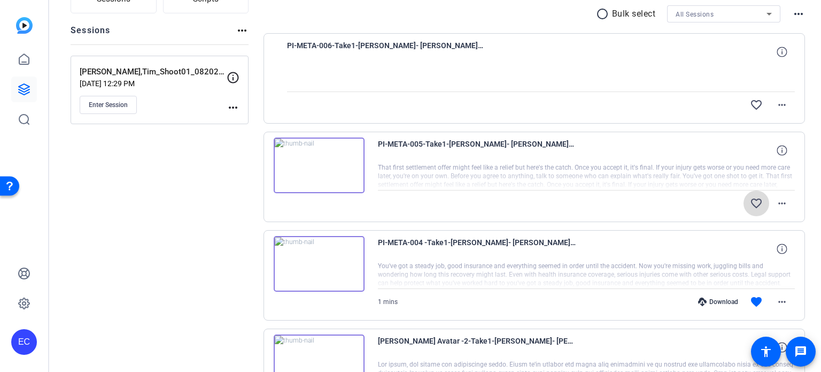
click at [750, 201] on mat-icon "favorite_border" at bounding box center [756, 203] width 13 height 13
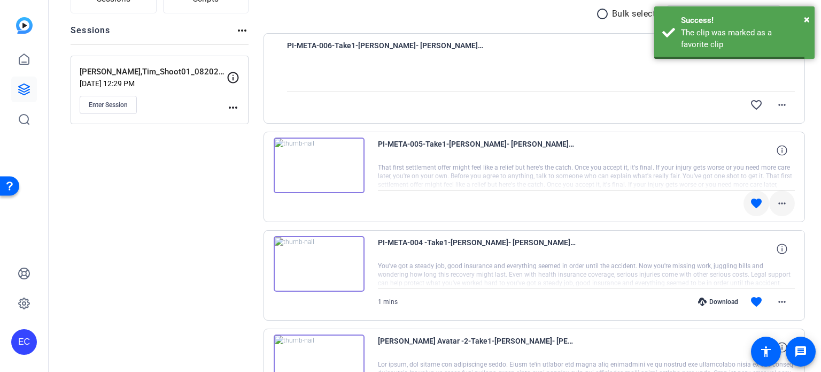
click at [779, 200] on mat-icon "more_horiz" at bounding box center [782, 203] width 13 height 13
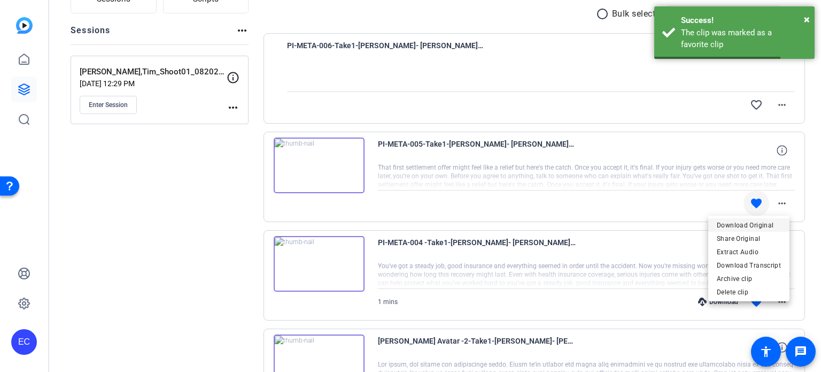
click at [762, 223] on span "Download Original" at bounding box center [749, 224] width 64 height 13
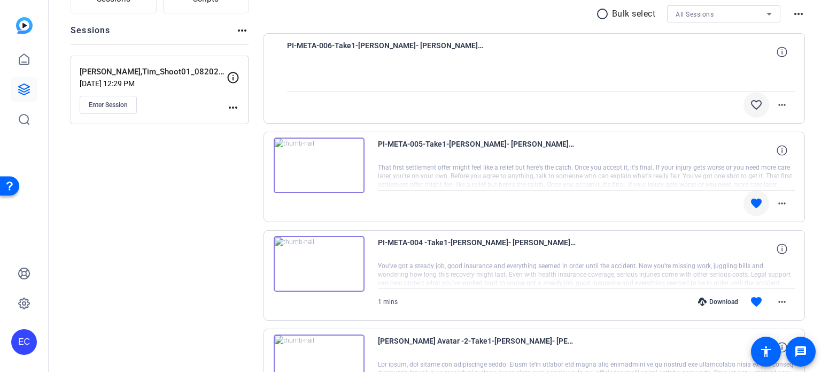
click at [756, 110] on mat-icon "favorite_border" at bounding box center [756, 104] width 13 height 13
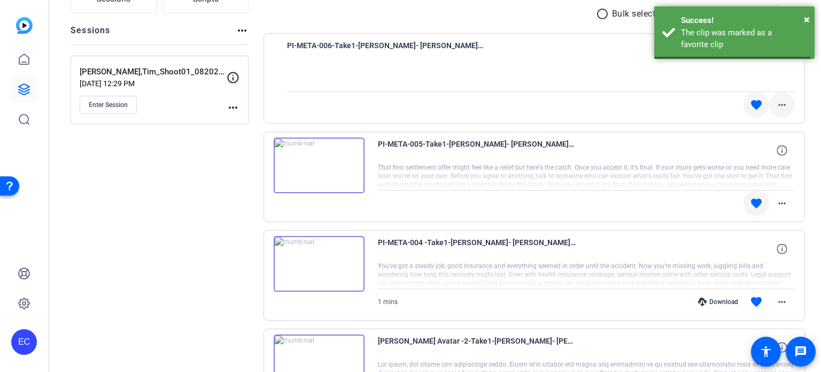
click at [776, 103] on mat-icon "more_horiz" at bounding box center [782, 104] width 13 height 13
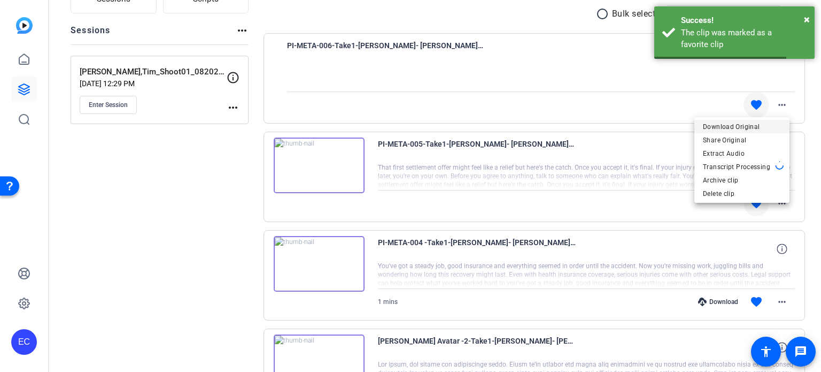
click at [744, 124] on span "Download Original" at bounding box center [742, 126] width 78 height 13
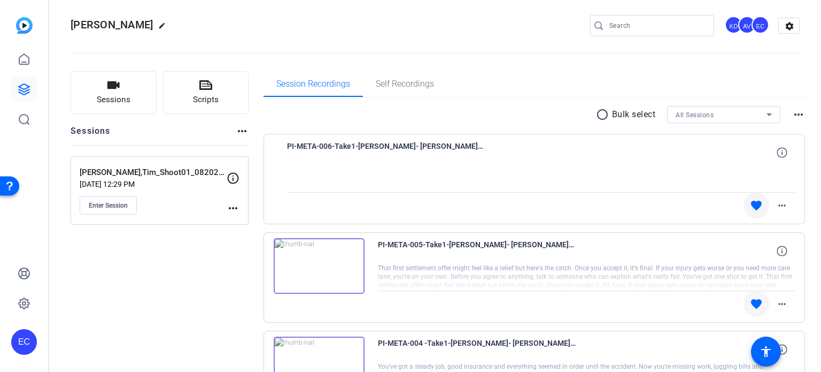
scroll to position [0, 0]
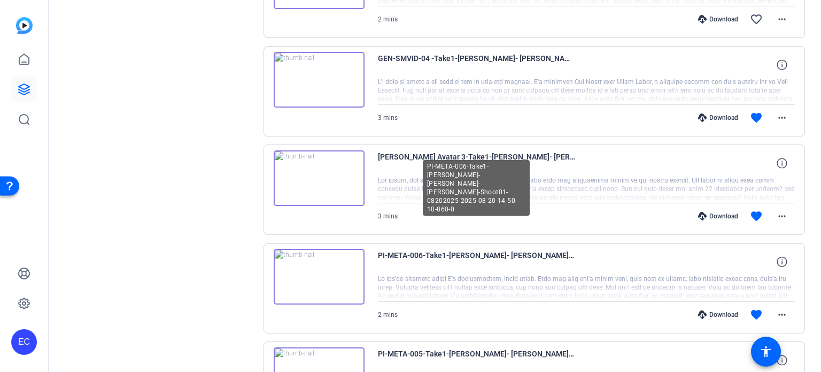
scroll to position [267, 0]
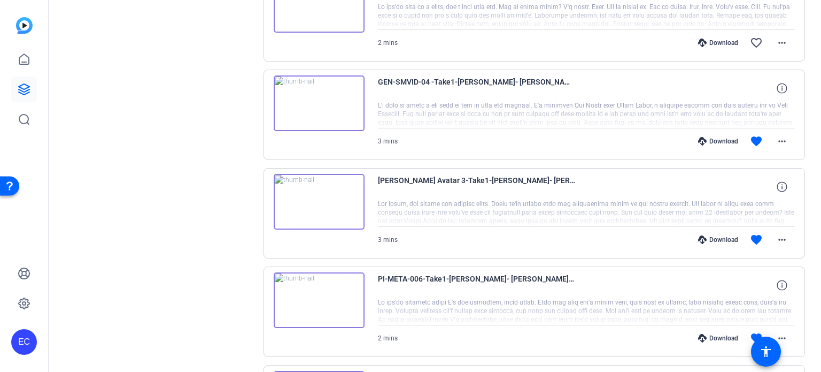
click at [719, 236] on div "Download" at bounding box center [718, 239] width 51 height 9
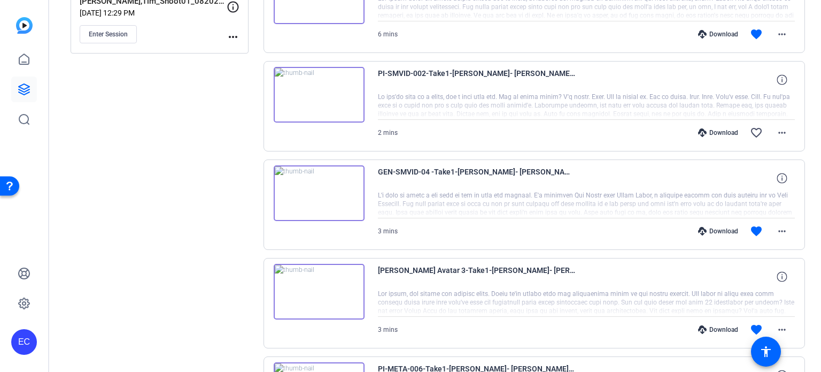
scroll to position [160, 0]
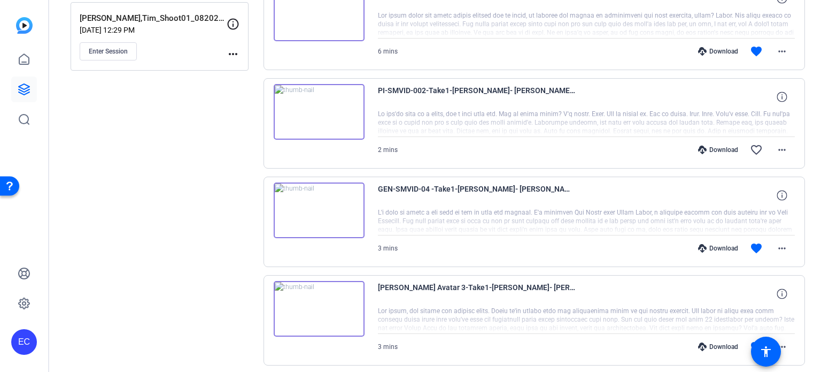
click at [716, 244] on div "Download" at bounding box center [718, 248] width 51 height 9
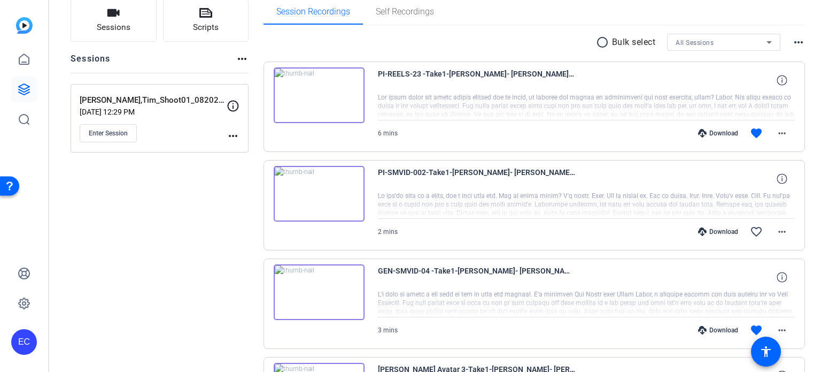
scroll to position [53, 0]
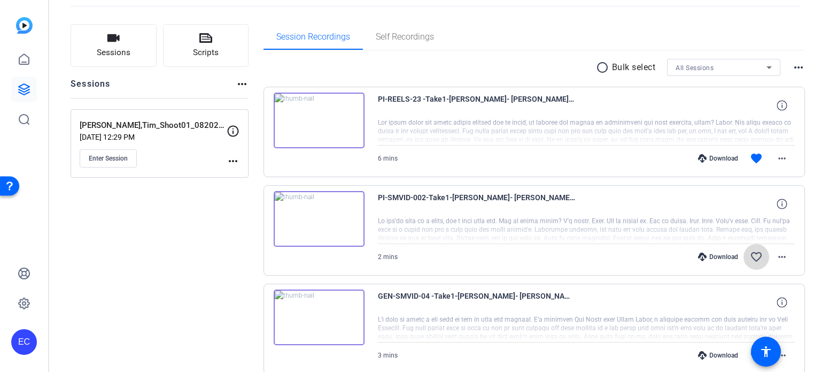
click at [751, 257] on mat-icon "favorite_border" at bounding box center [756, 256] width 13 height 13
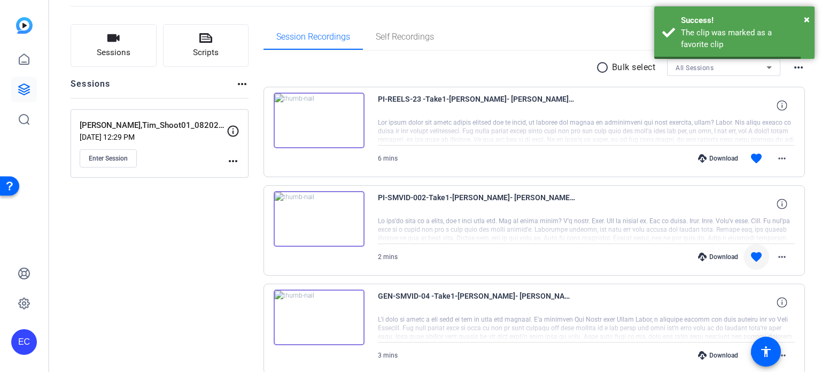
click at [709, 255] on div "Download" at bounding box center [718, 256] width 51 height 9
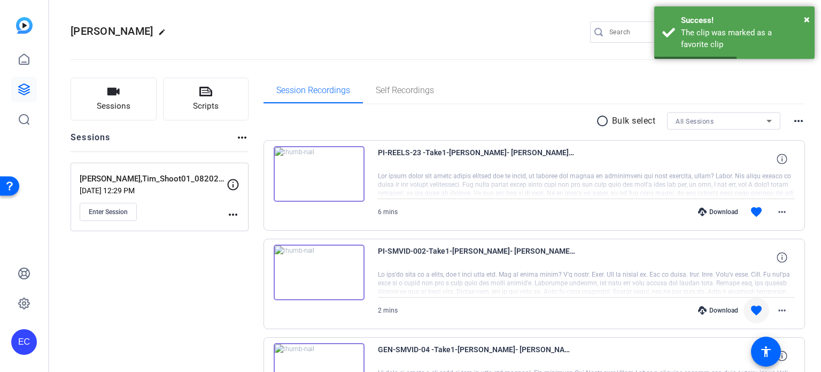
click at [713, 211] on div "Download" at bounding box center [718, 212] width 51 height 9
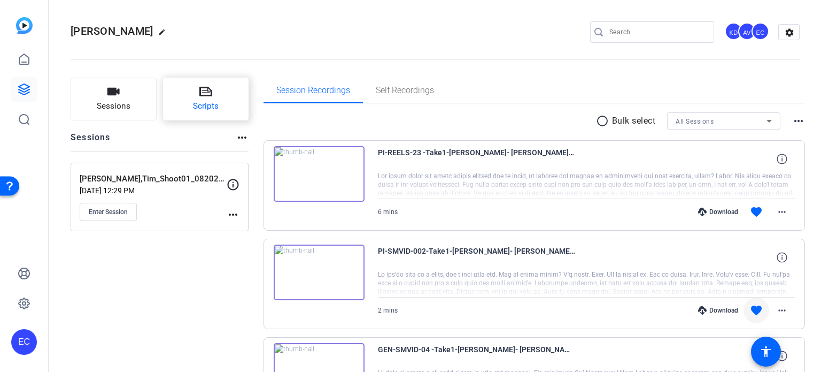
click at [200, 84] on button "Scripts" at bounding box center [206, 99] width 86 height 43
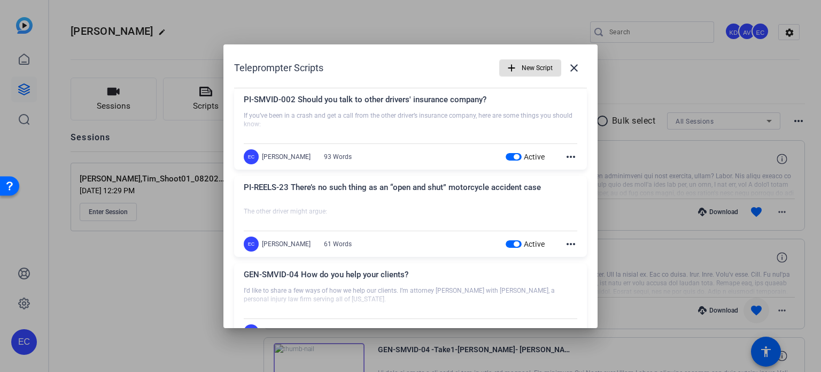
click at [514, 156] on span "button" at bounding box center [516, 156] width 5 height 5
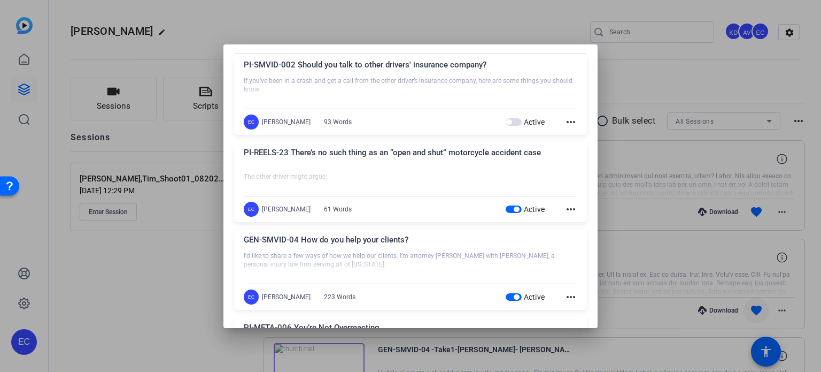
scroll to position [53, 0]
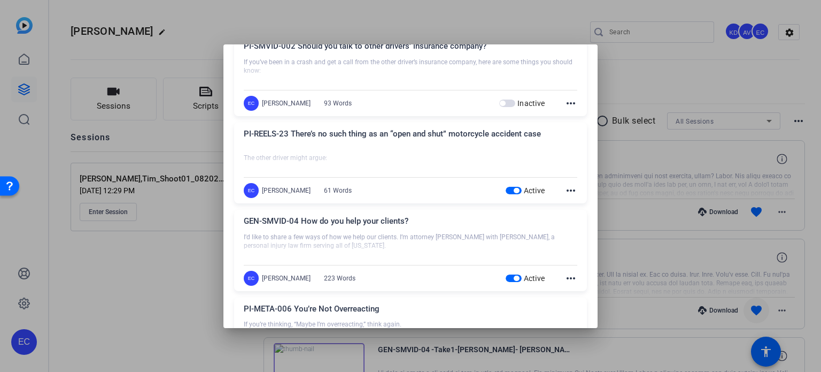
click at [507, 192] on span "button" at bounding box center [514, 190] width 16 height 7
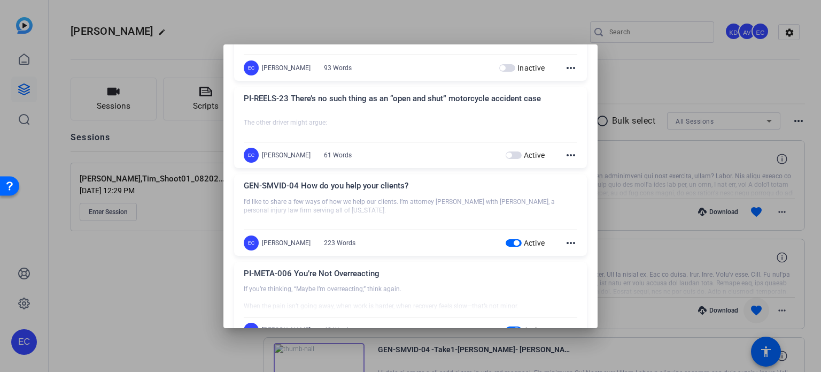
scroll to position [160, 0]
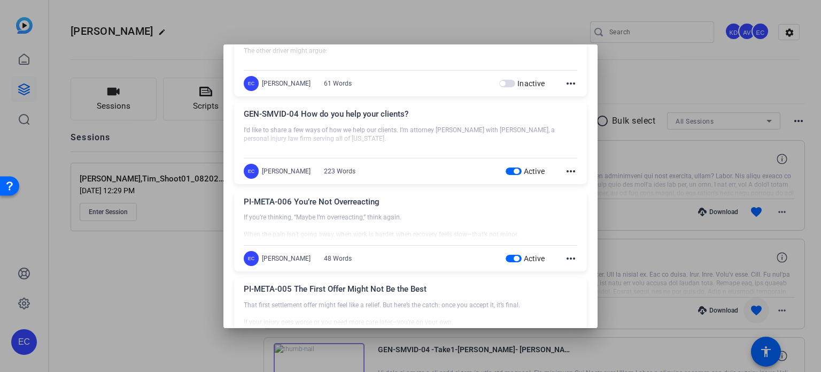
click at [509, 173] on span "button" at bounding box center [514, 170] width 16 height 7
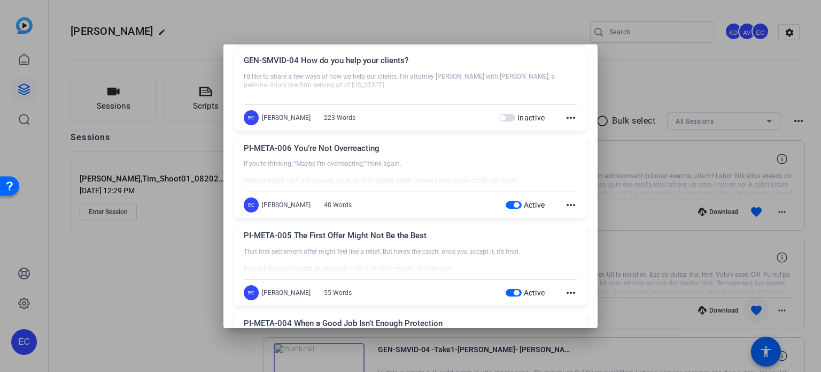
click at [514, 203] on span "button" at bounding box center [516, 204] width 5 height 5
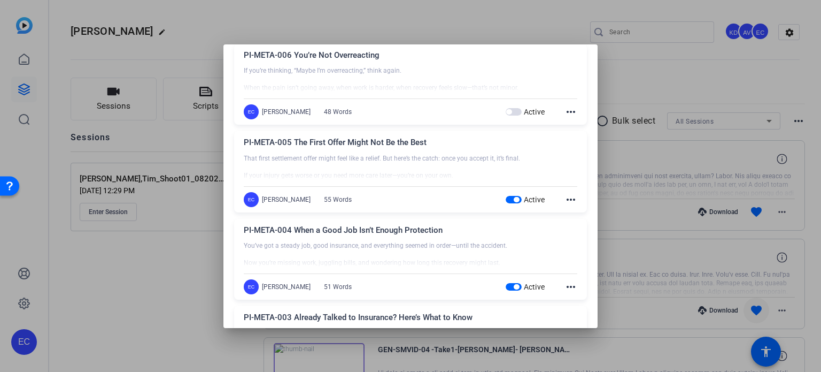
scroll to position [321, 0]
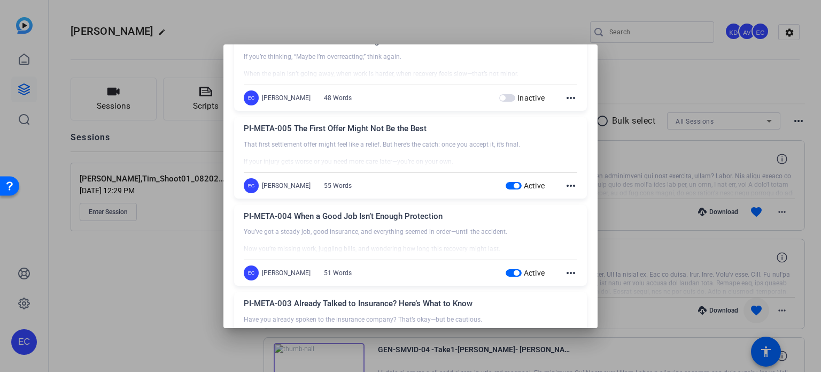
click at [506, 183] on span "button" at bounding box center [514, 185] width 16 height 7
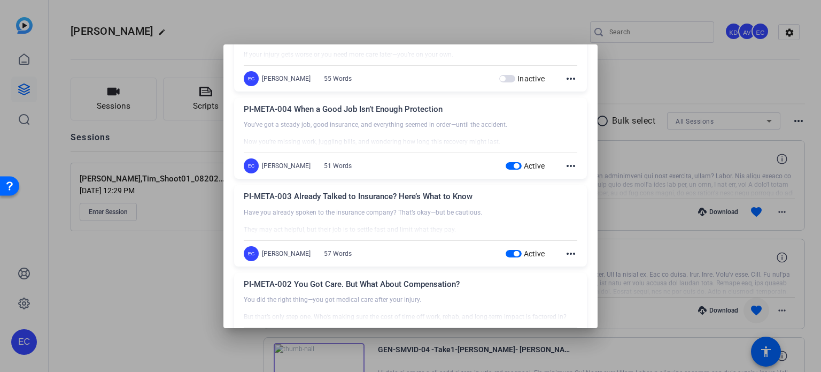
drag, startPoint x: 509, startPoint y: 166, endPoint x: 485, endPoint y: 168, distance: 24.7
click at [514, 166] on span "button" at bounding box center [516, 165] width 5 height 5
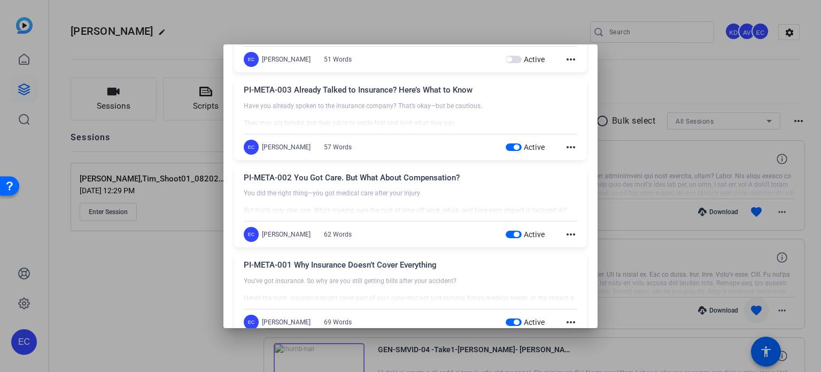
scroll to position [535, 0]
click at [514, 147] on span "button" at bounding box center [516, 146] width 5 height 5
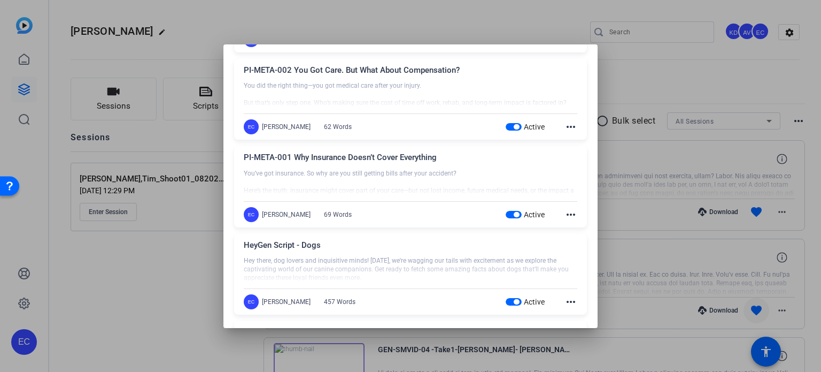
click at [514, 125] on span "button" at bounding box center [516, 126] width 5 height 5
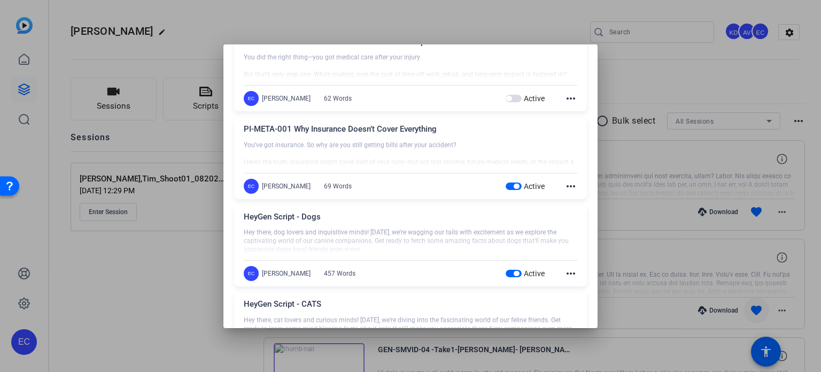
scroll to position [695, 0]
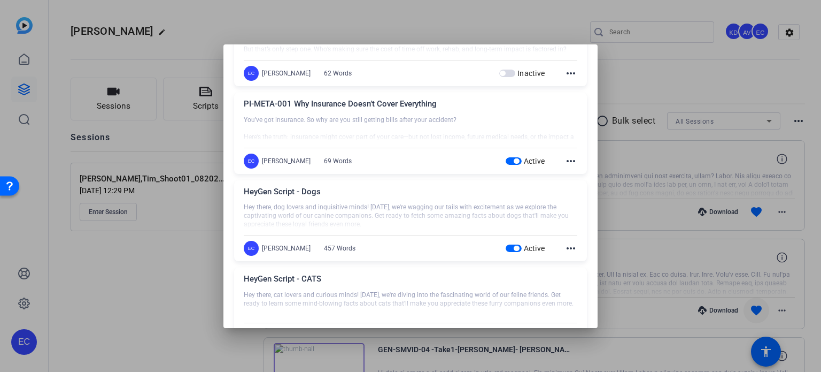
click at [506, 160] on span "button" at bounding box center [514, 160] width 16 height 7
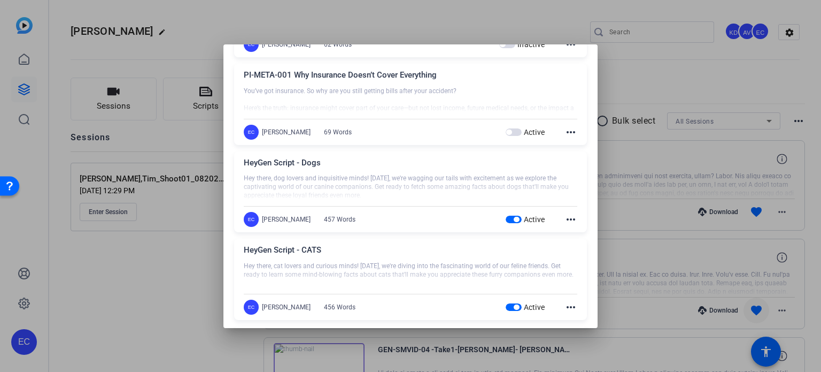
scroll to position [749, 0]
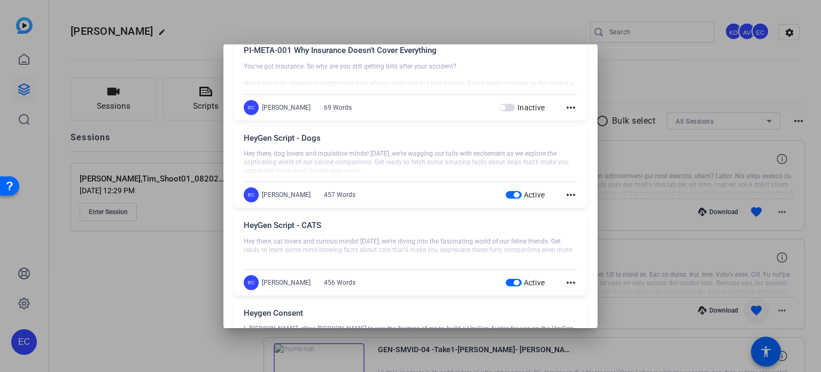
click at [506, 193] on span "button" at bounding box center [514, 194] width 16 height 7
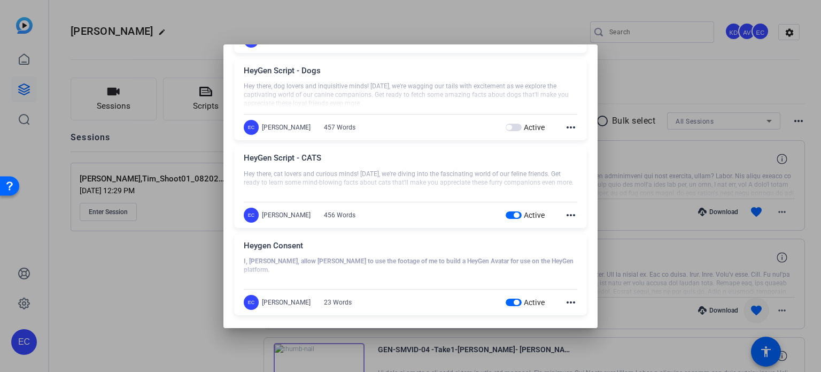
scroll to position [819, 0]
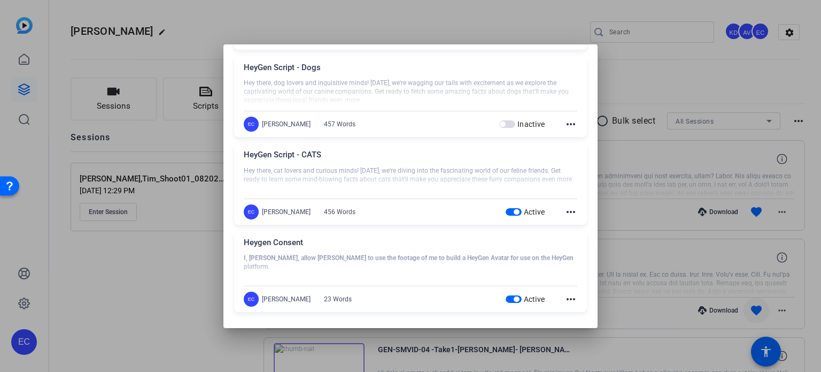
click at [506, 208] on span "button" at bounding box center [514, 211] width 16 height 7
click at [505, 210] on span "button" at bounding box center [508, 211] width 16 height 7
click at [500, 122] on span "button" at bounding box center [502, 123] width 5 height 5
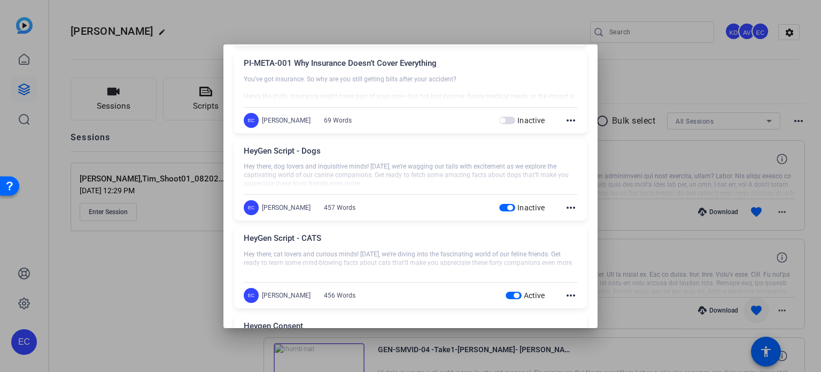
scroll to position [712, 0]
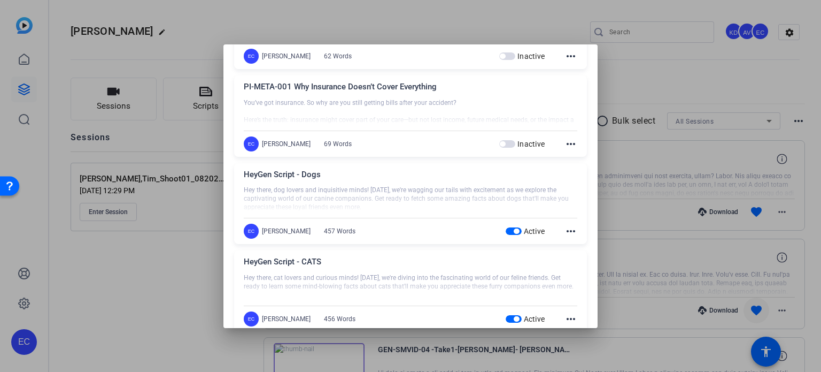
click at [185, 256] on div at bounding box center [410, 186] width 821 height 372
